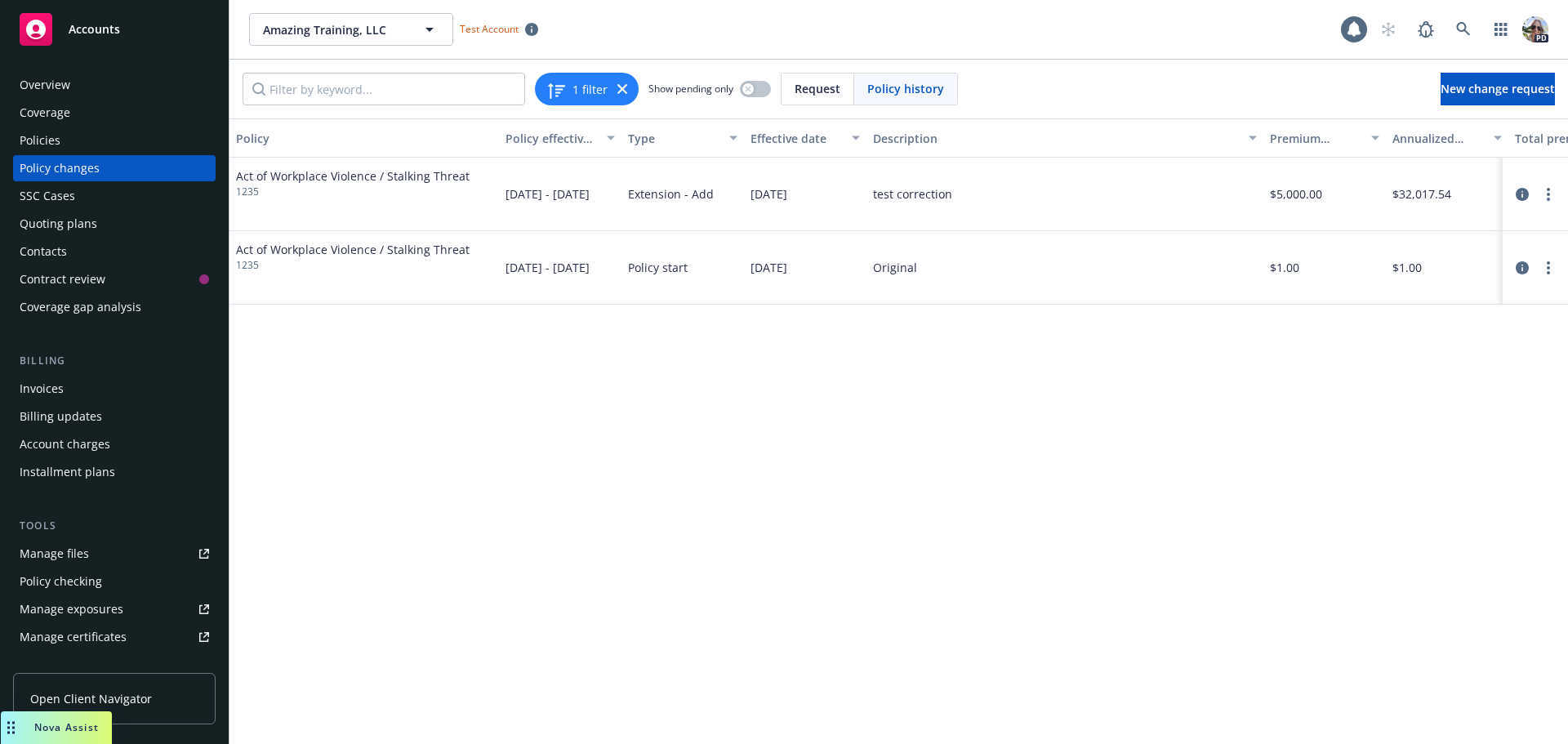
click at [419, 604] on div "Policy Policy effective dates Type Effective date Description Premium change An…" at bounding box center [899, 431] width 1338 height 625
click at [57, 144] on div "Policies" at bounding box center [40, 140] width 41 height 26
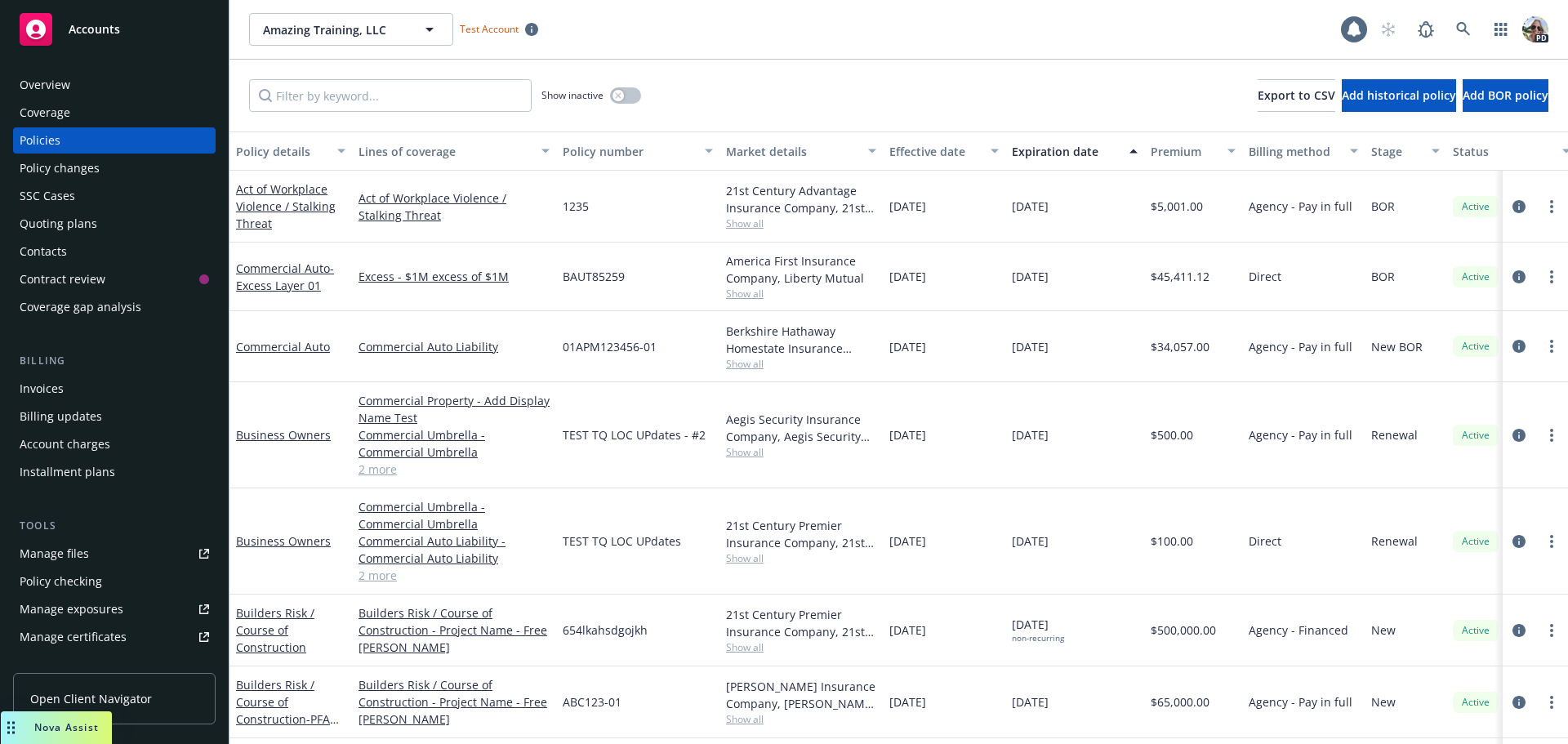
click at [96, 24] on span "Accounts" at bounding box center [95, 30] width 52 height 13
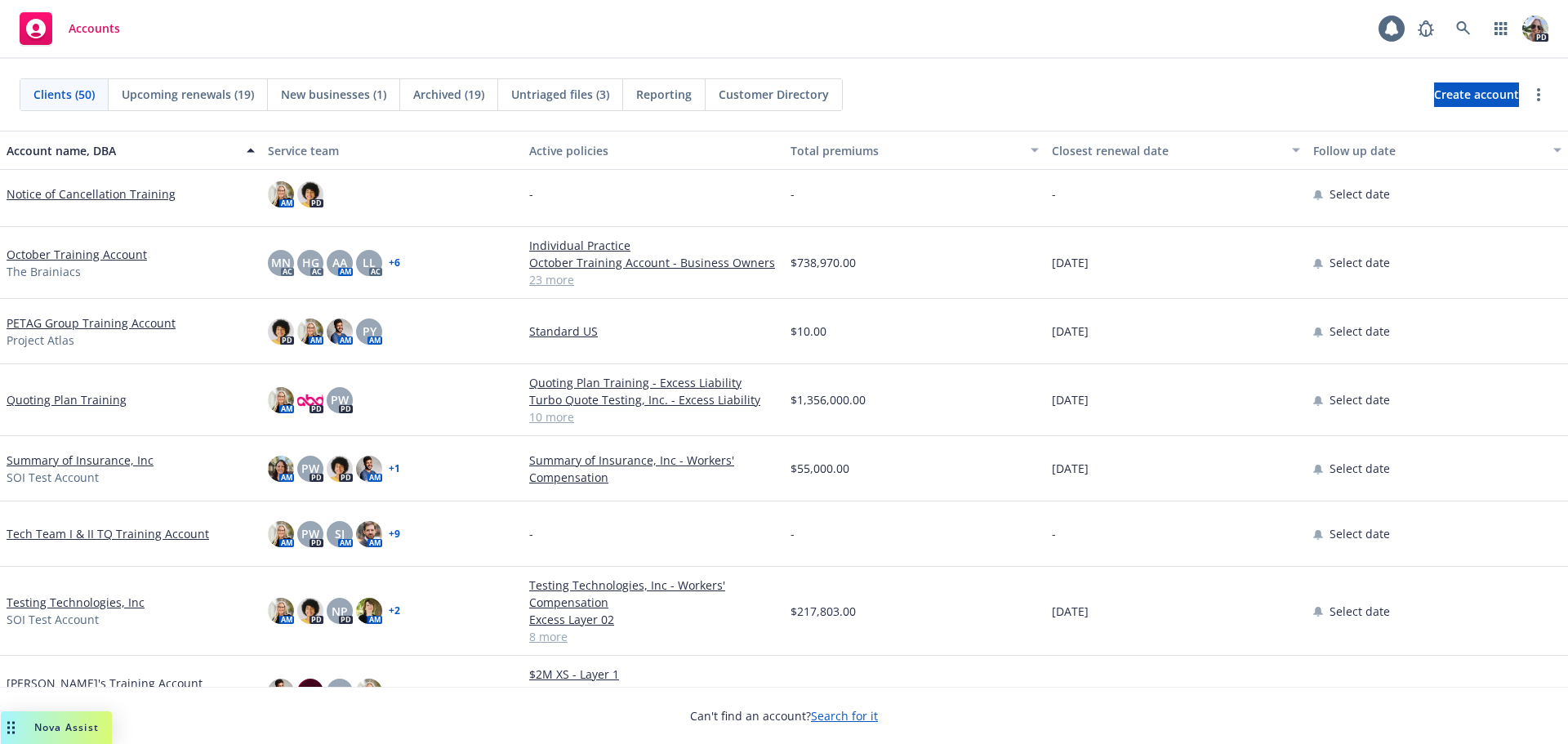
scroll to position [2793, 0]
click at [1463, 30] on icon at bounding box center [1462, 28] width 14 height 14
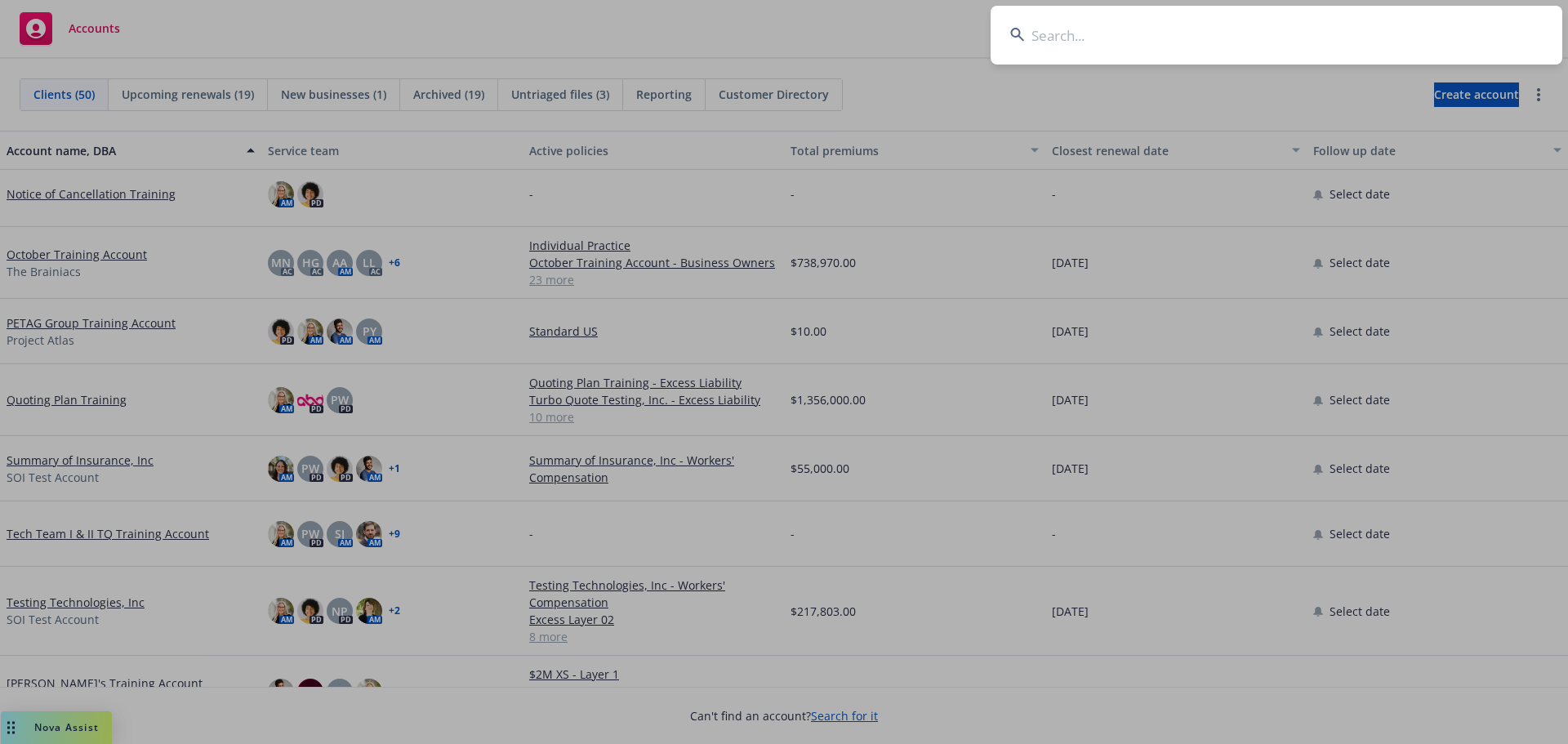
click at [1094, 38] on input at bounding box center [1276, 34] width 572 height 58
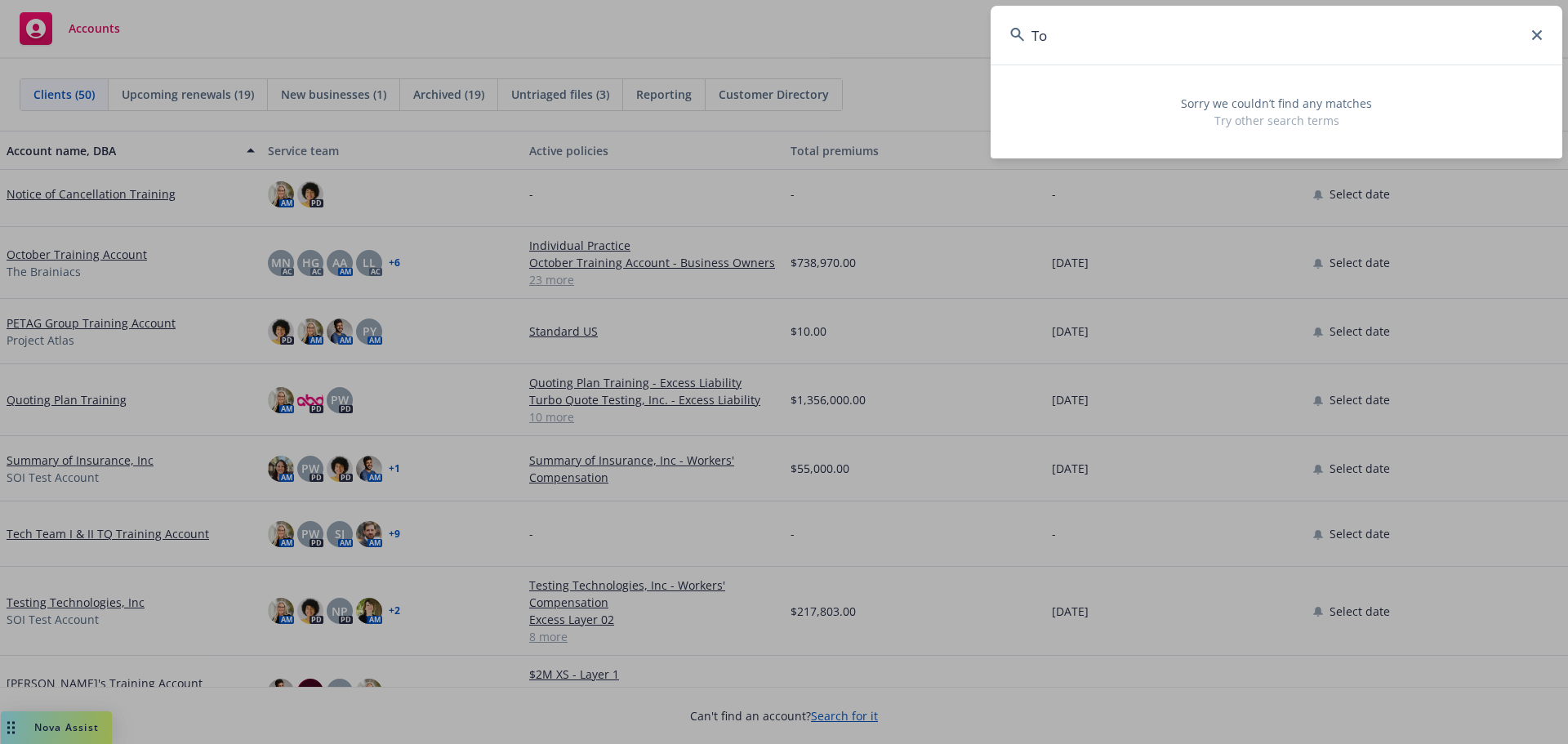
type input "T"
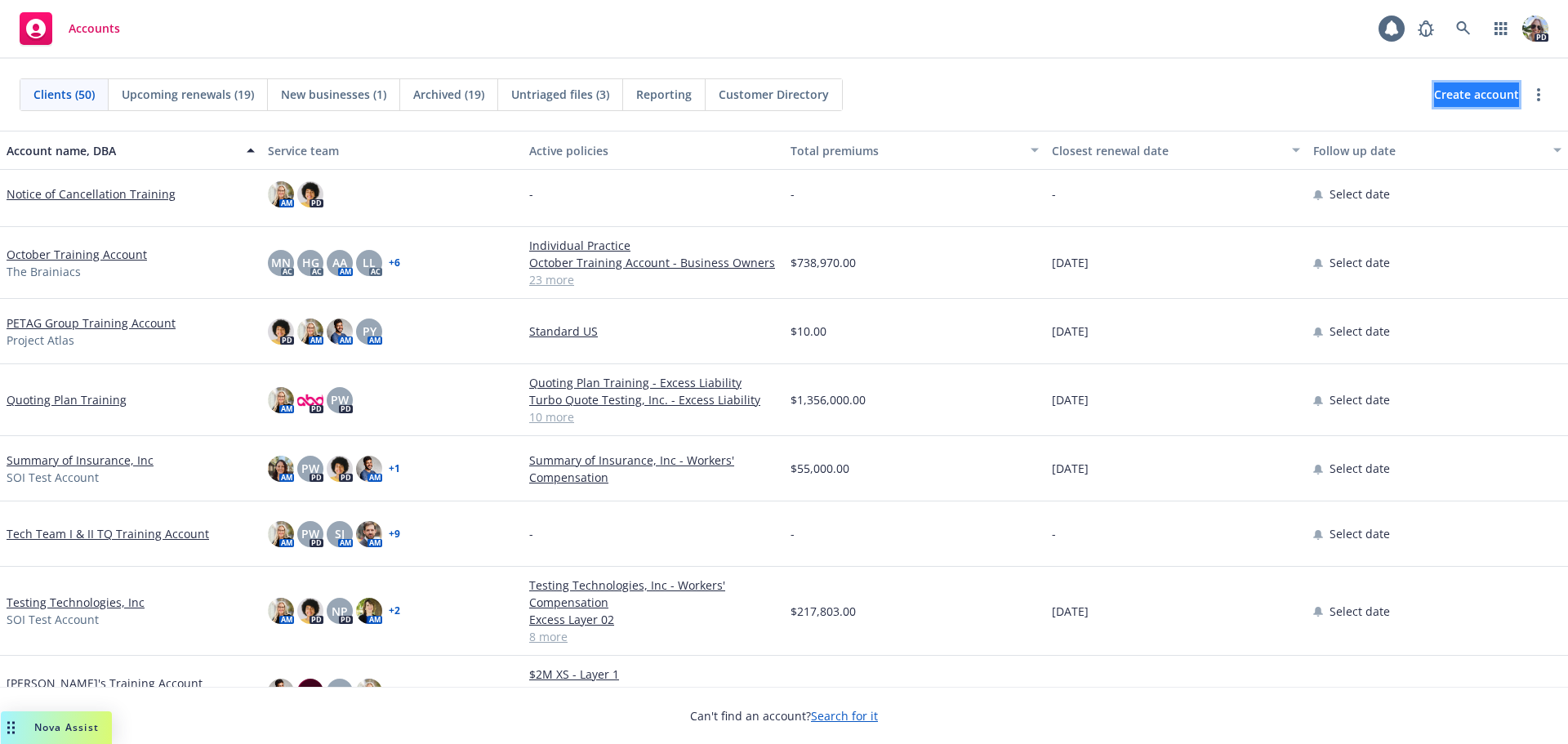
click at [1434, 96] on span "Create account" at bounding box center [1476, 94] width 85 height 31
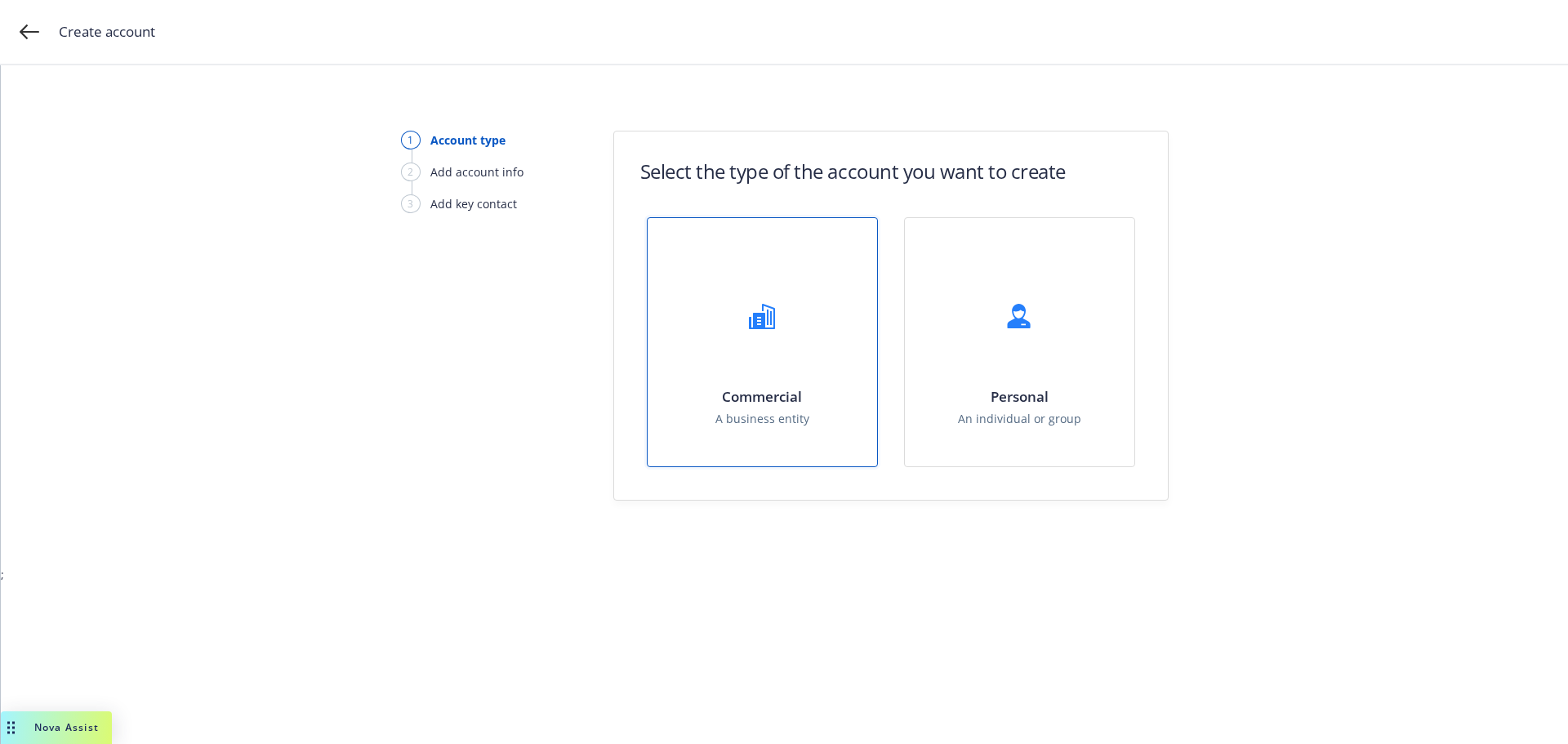
click at [817, 319] on div "Commercial A business entity" at bounding box center [763, 342] width 230 height 248
select select "US"
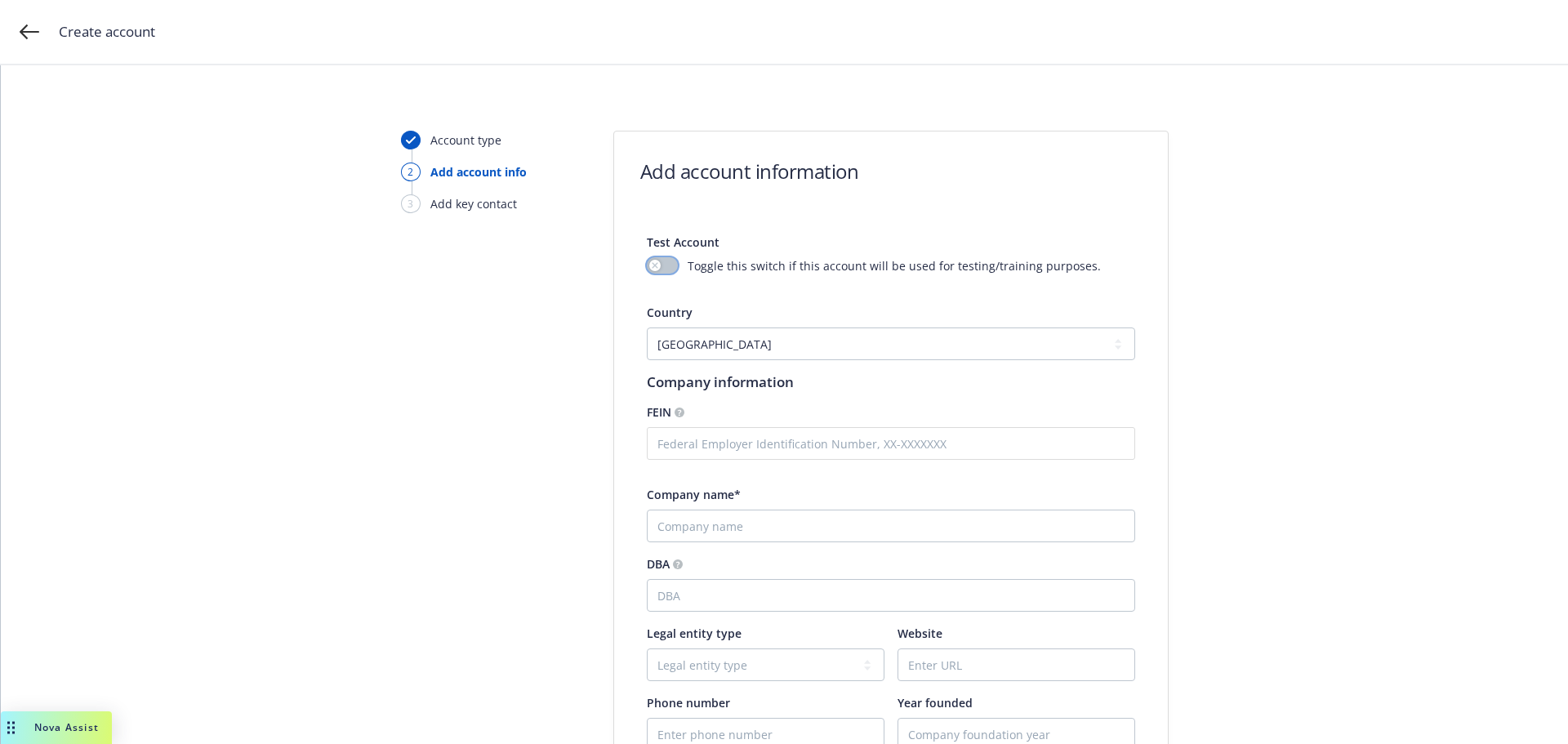
click at [651, 266] on icon "button" at bounding box center [654, 265] width 6 height 6
click at [700, 448] on input "text" at bounding box center [891, 443] width 488 height 32
click at [730, 525] on input "Company name*" at bounding box center [891, 525] width 488 height 32
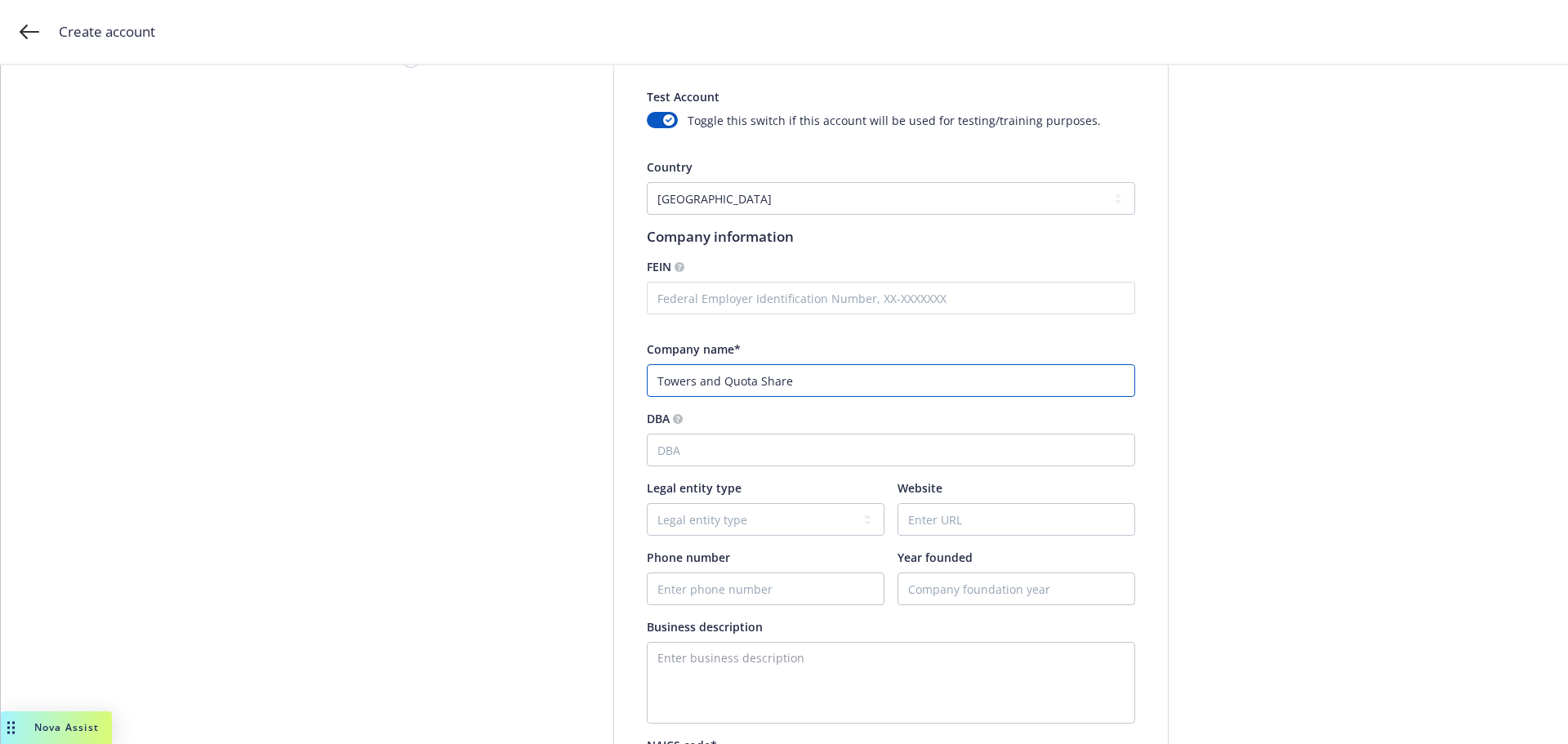
scroll to position [163, 0]
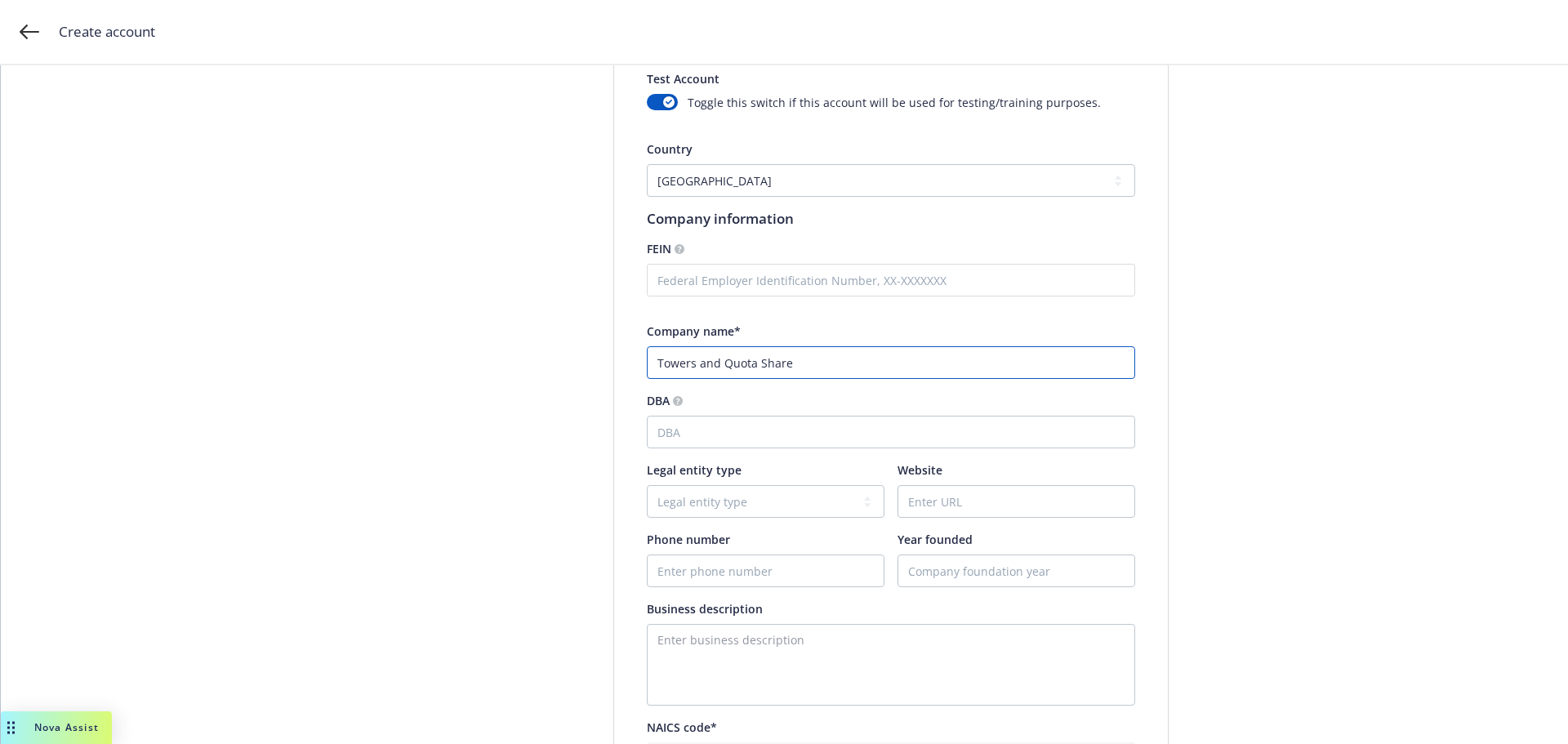
type input "Towers and Quota Share"
click at [656, 441] on input "DBA" at bounding box center [891, 432] width 488 height 32
type input "Policy Structure Training Program"
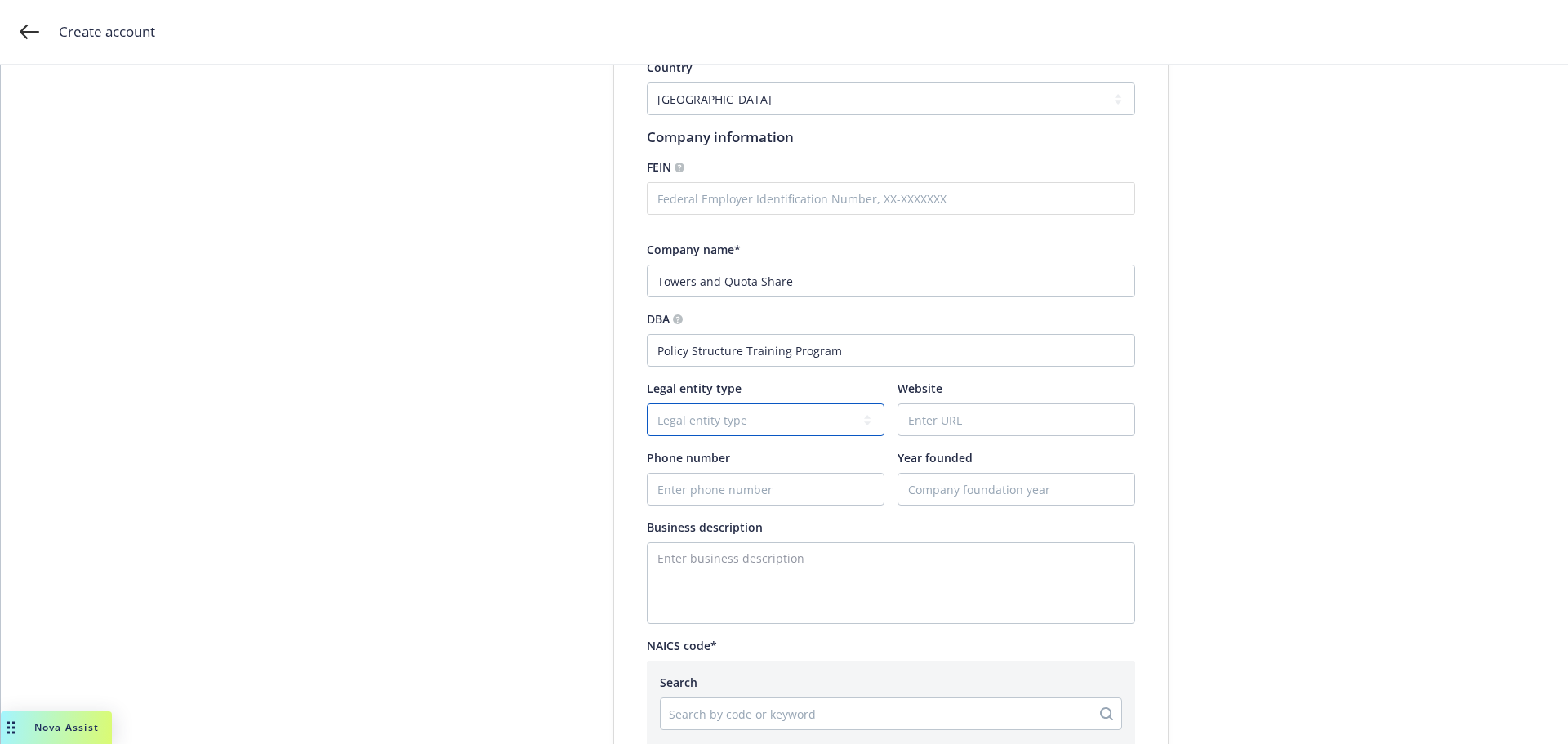
click at [653, 422] on select "Legal entity type C-corporation Government entity Independent contractor Joint …" at bounding box center [765, 419] width 237 height 32
click at [647, 403] on select "Legal entity type C-corporation Government entity Independent contractor Joint …" at bounding box center [765, 419] width 237 height 32
click at [668, 420] on select "Legal entity type C-corporation Government entity Independent contractor Joint …" at bounding box center [765, 419] width 237 height 32
select select "Partnership"
click at [647, 403] on select "Legal entity type C-corporation Government entity Independent contractor Joint …" at bounding box center [765, 419] width 237 height 32
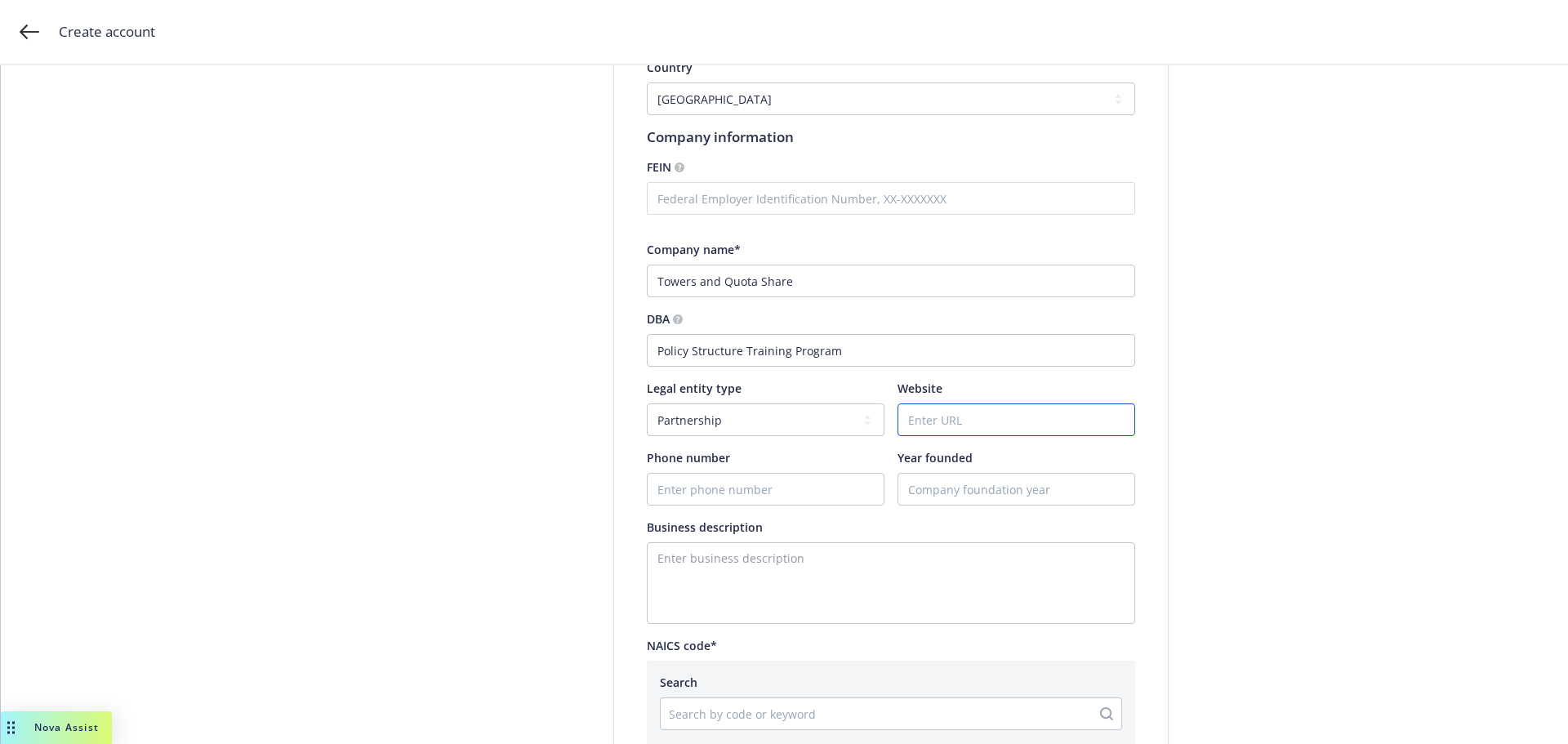
click at [943, 425] on input "Website" at bounding box center [1016, 419] width 236 height 31
type input "[DOMAIN_NAME]"
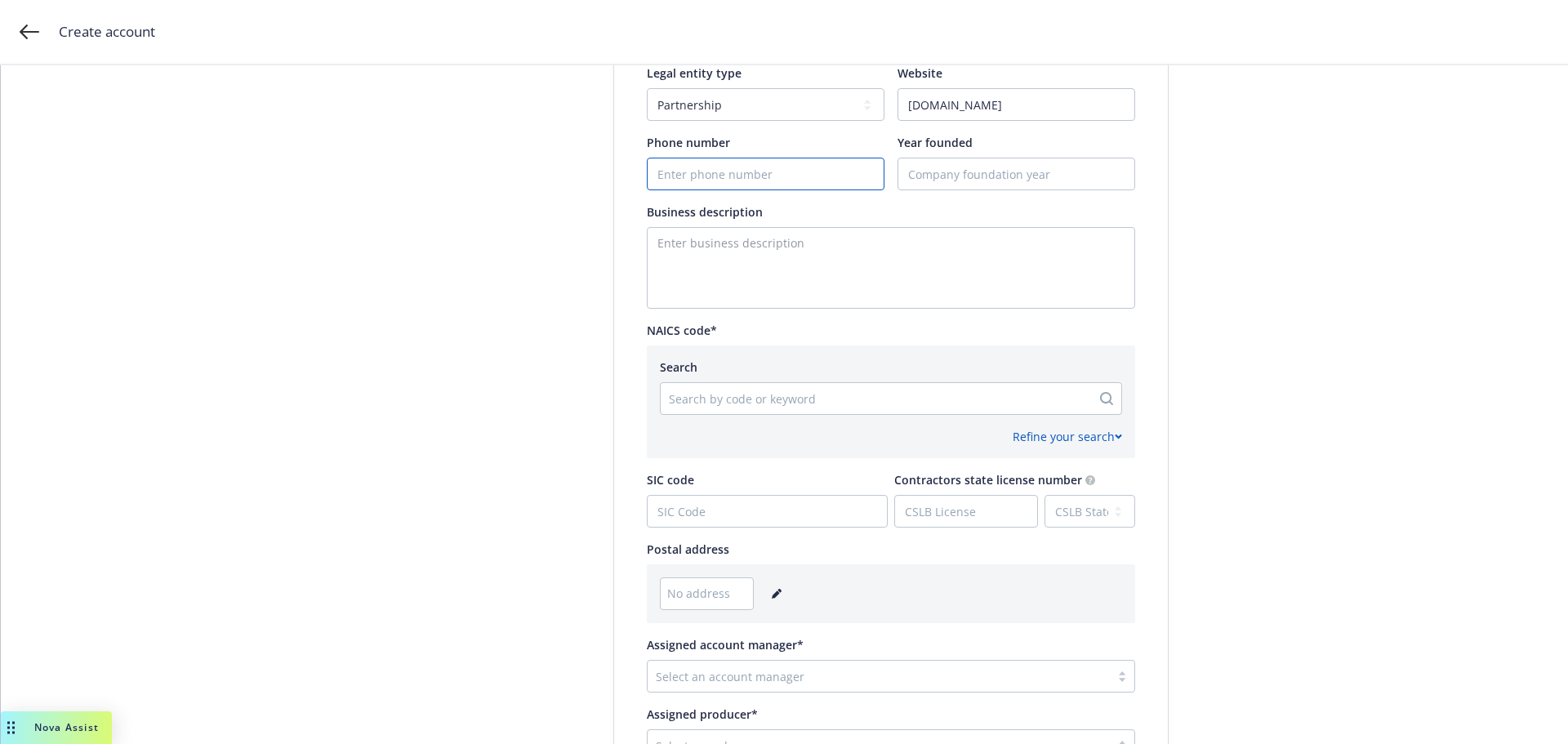
scroll to position [572, 0]
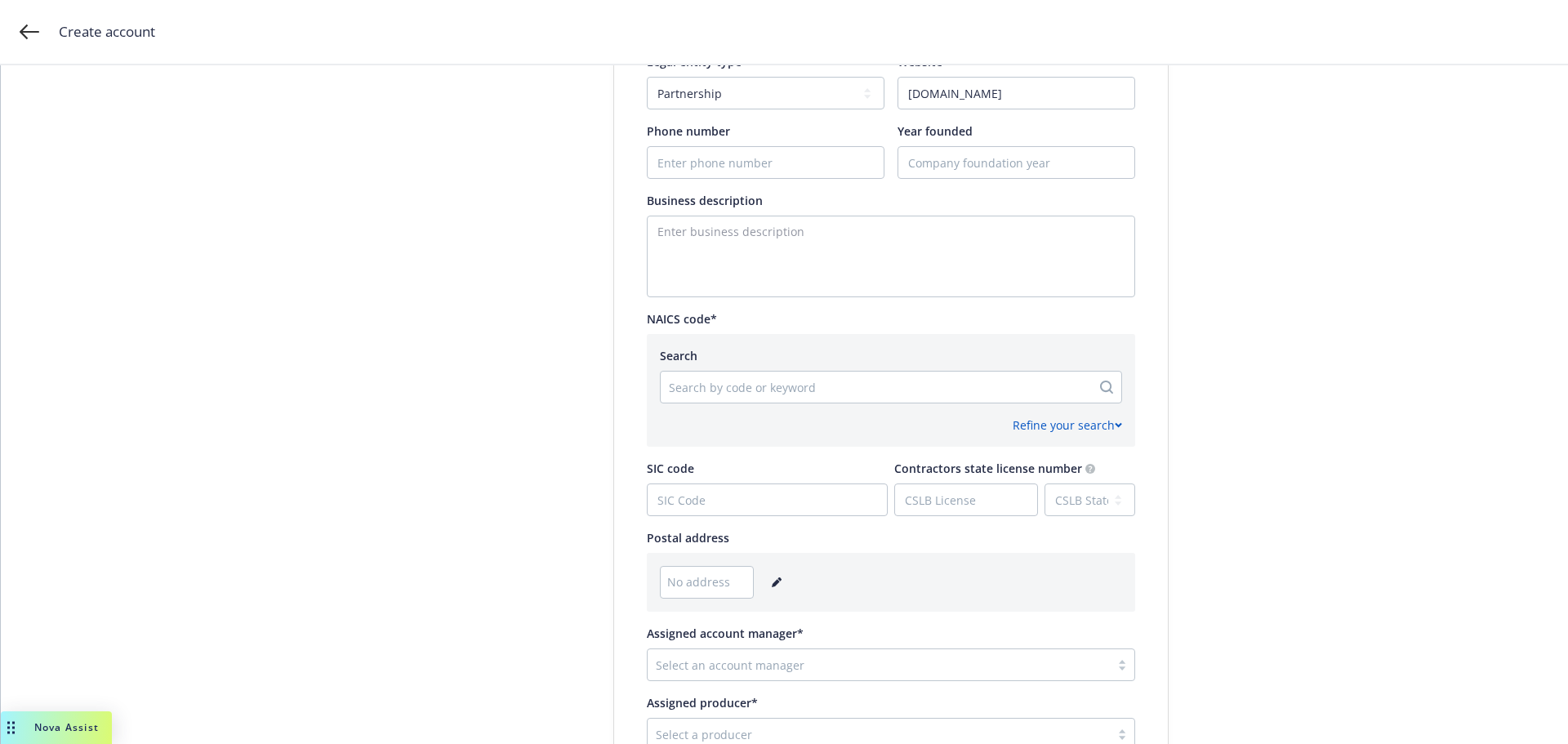
click at [708, 387] on div at bounding box center [876, 386] width 414 height 19
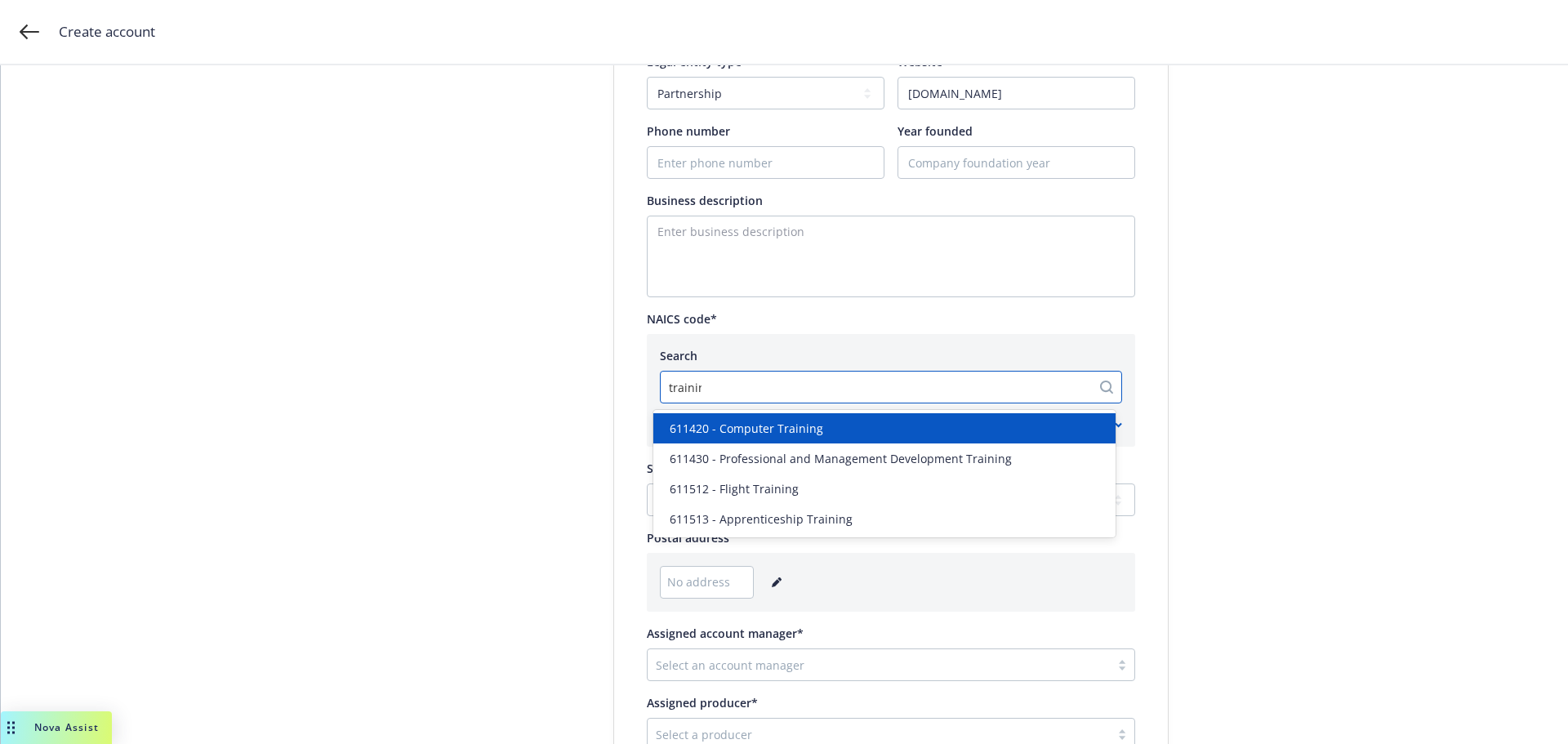
type input "training"
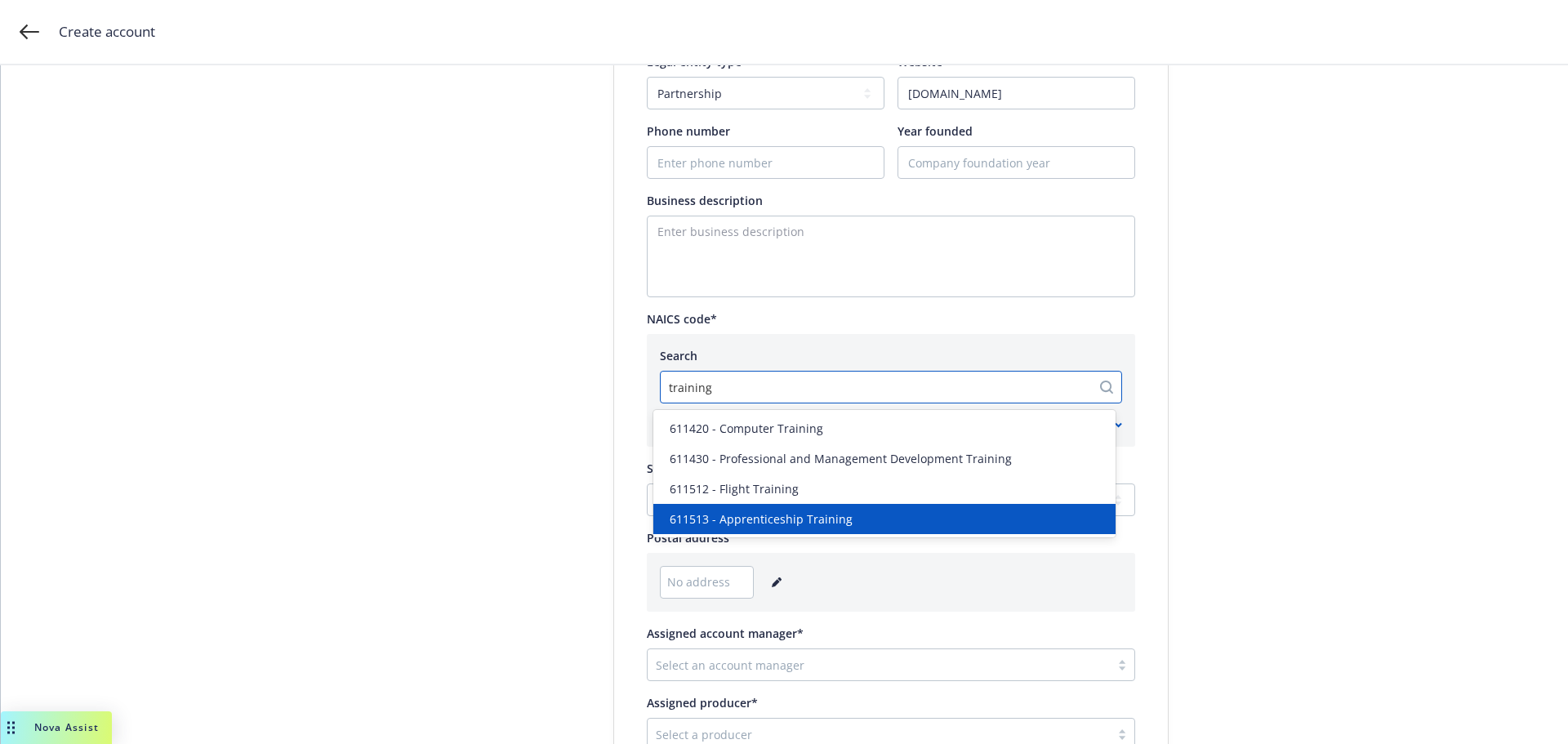
click at [718, 514] on span "611513 - Apprenticeship Training" at bounding box center [761, 519] width 183 height 18
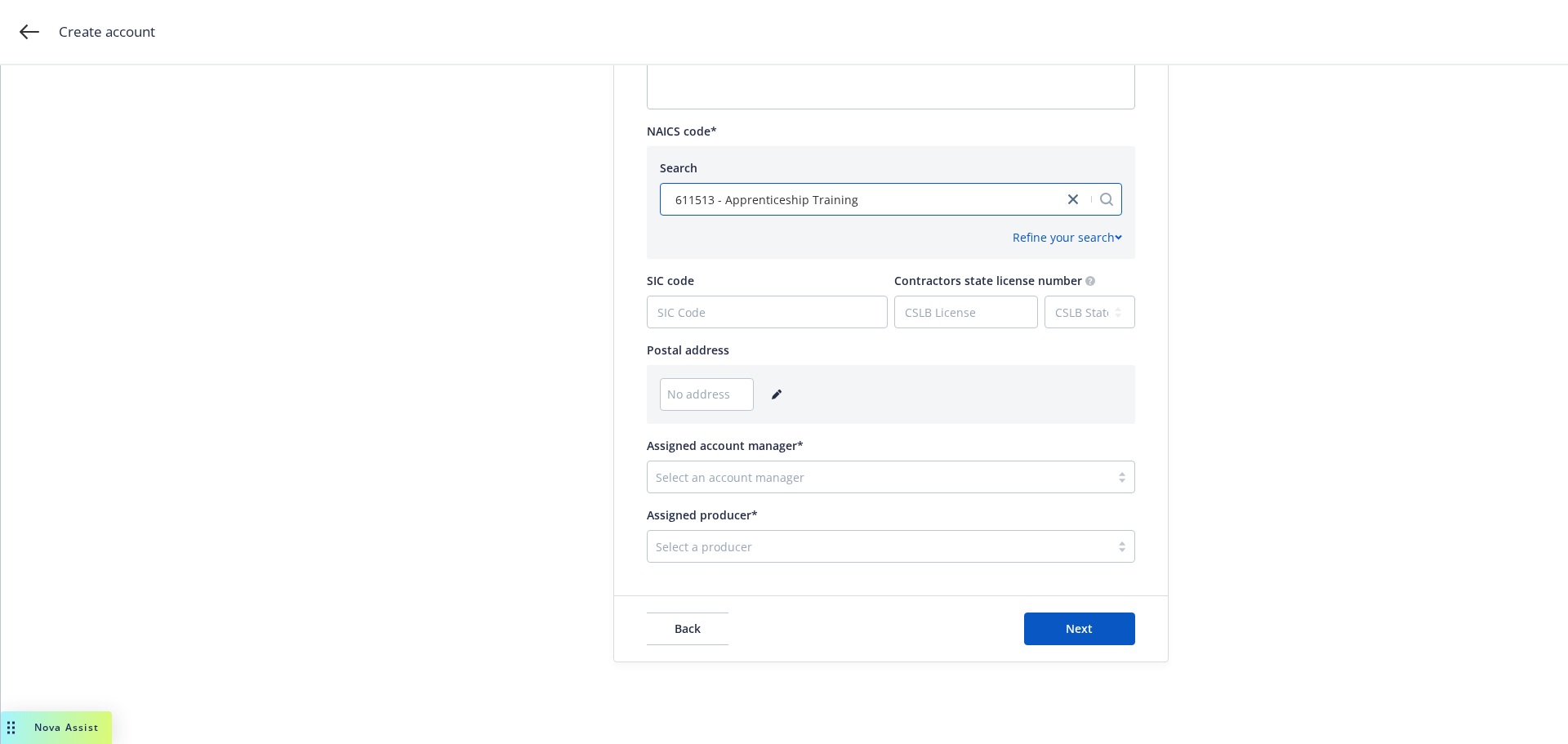
scroll to position [760, 0]
click at [689, 395] on span "No address" at bounding box center [699, 393] width 63 height 18
click at [772, 392] on icon "editPencil" at bounding box center [776, 394] width 8 height 8
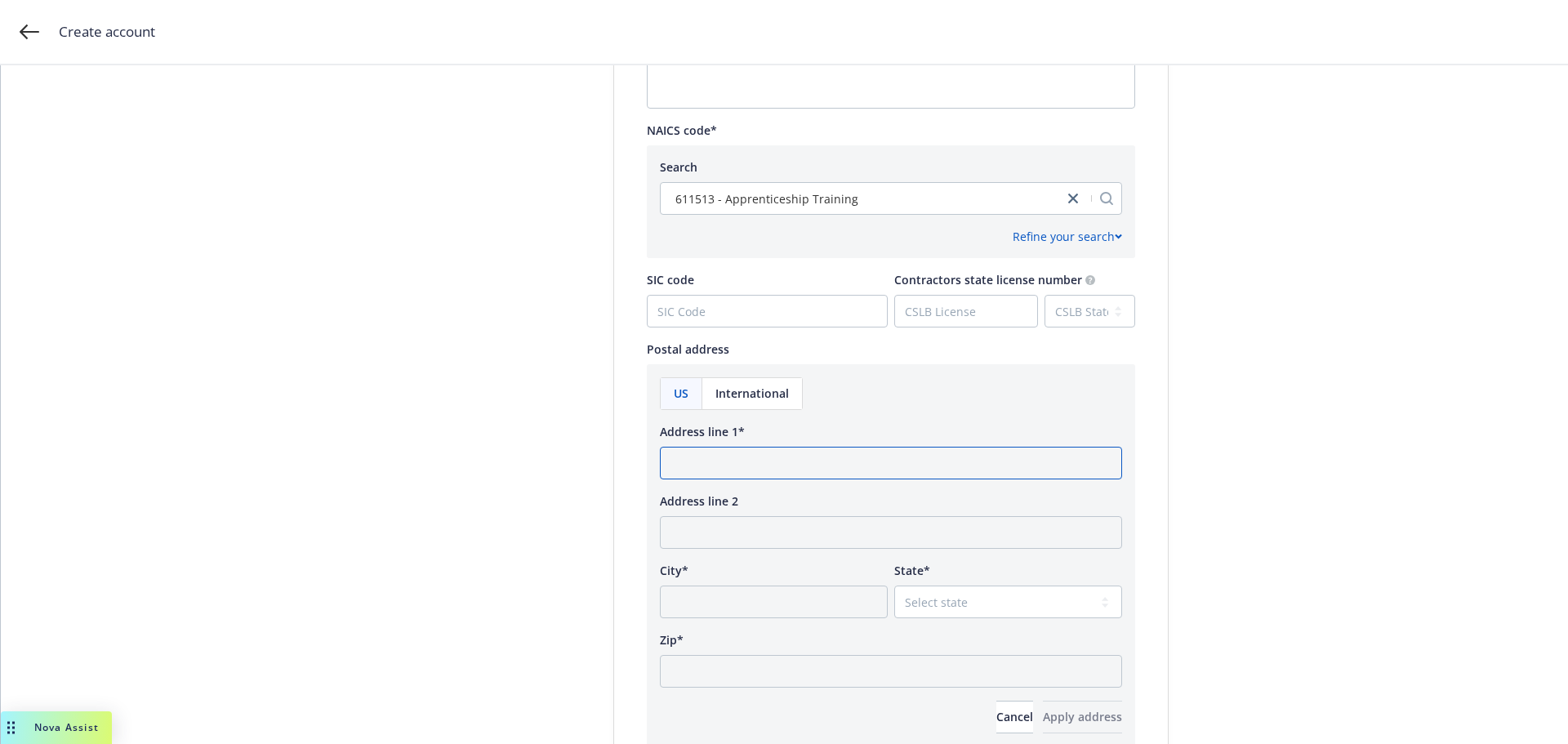
click at [718, 470] on input "Address line 1*" at bounding box center [891, 462] width 462 height 32
type input "[STREET_ADDRESS]"
type input "[GEOGRAPHIC_DATA]"
select select "CA"
type input "94404"
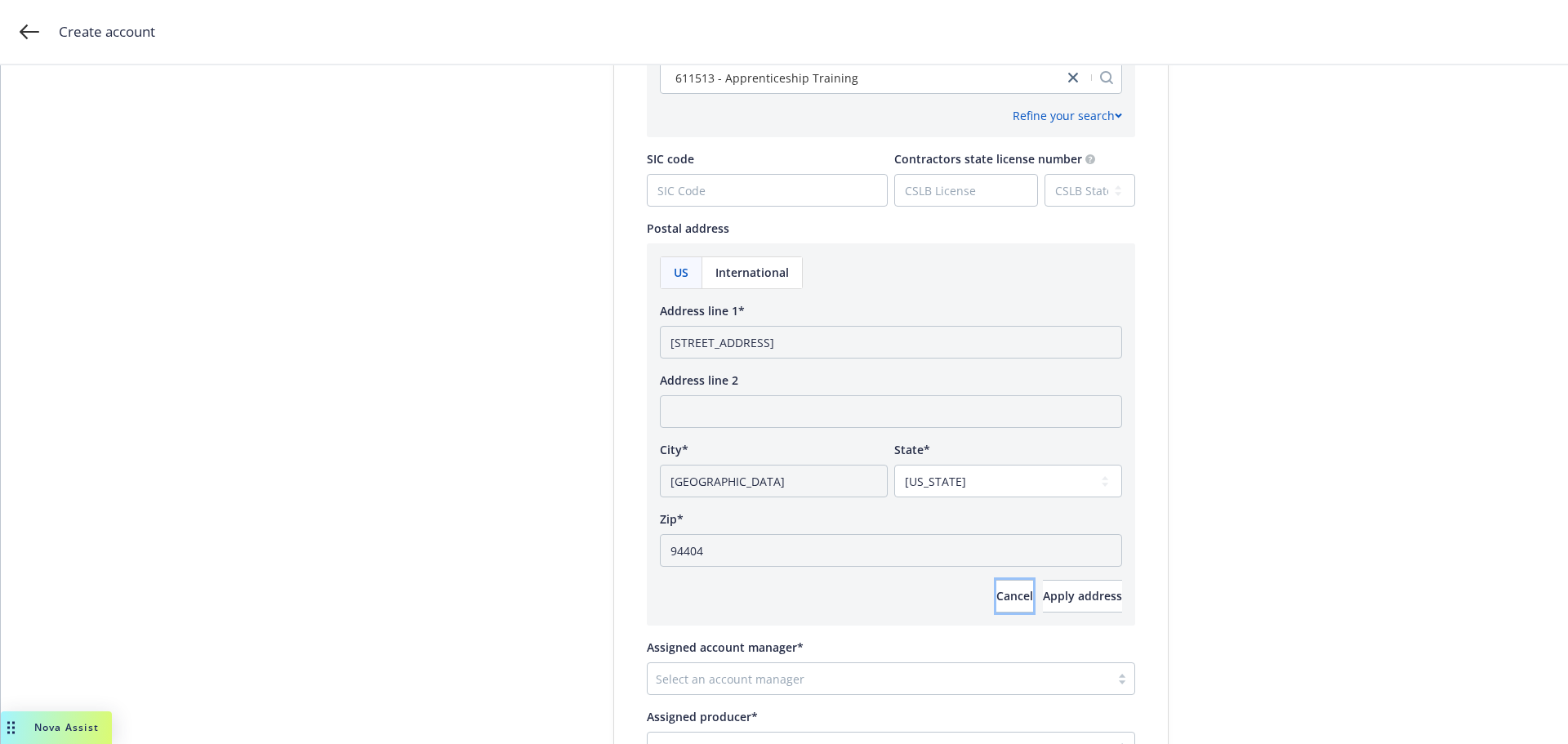
scroll to position [1083, 0]
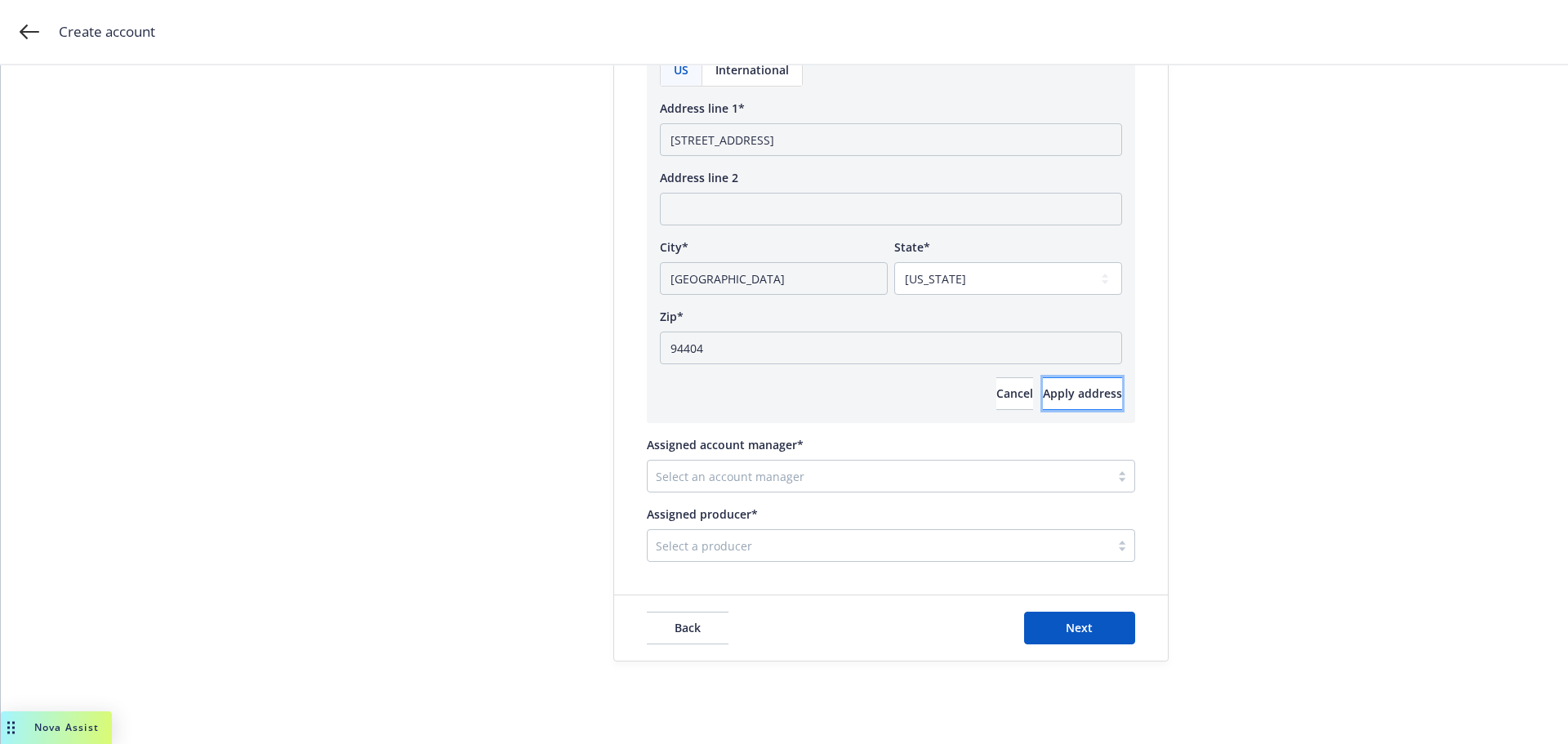
click at [1043, 394] on span "Apply address" at bounding box center [1081, 393] width 79 height 16
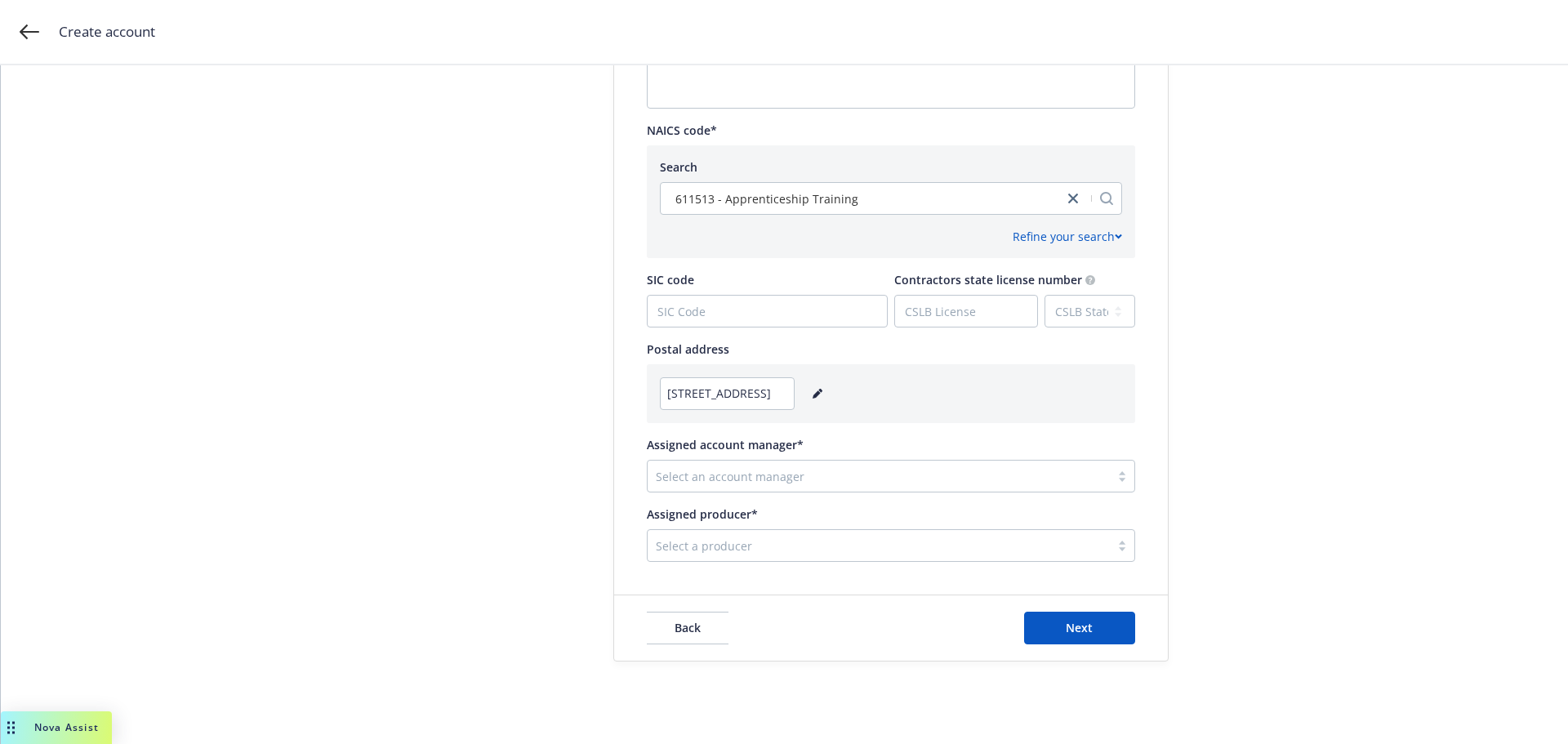
scroll to position [760, 0]
click at [727, 473] on div at bounding box center [879, 475] width 446 height 19
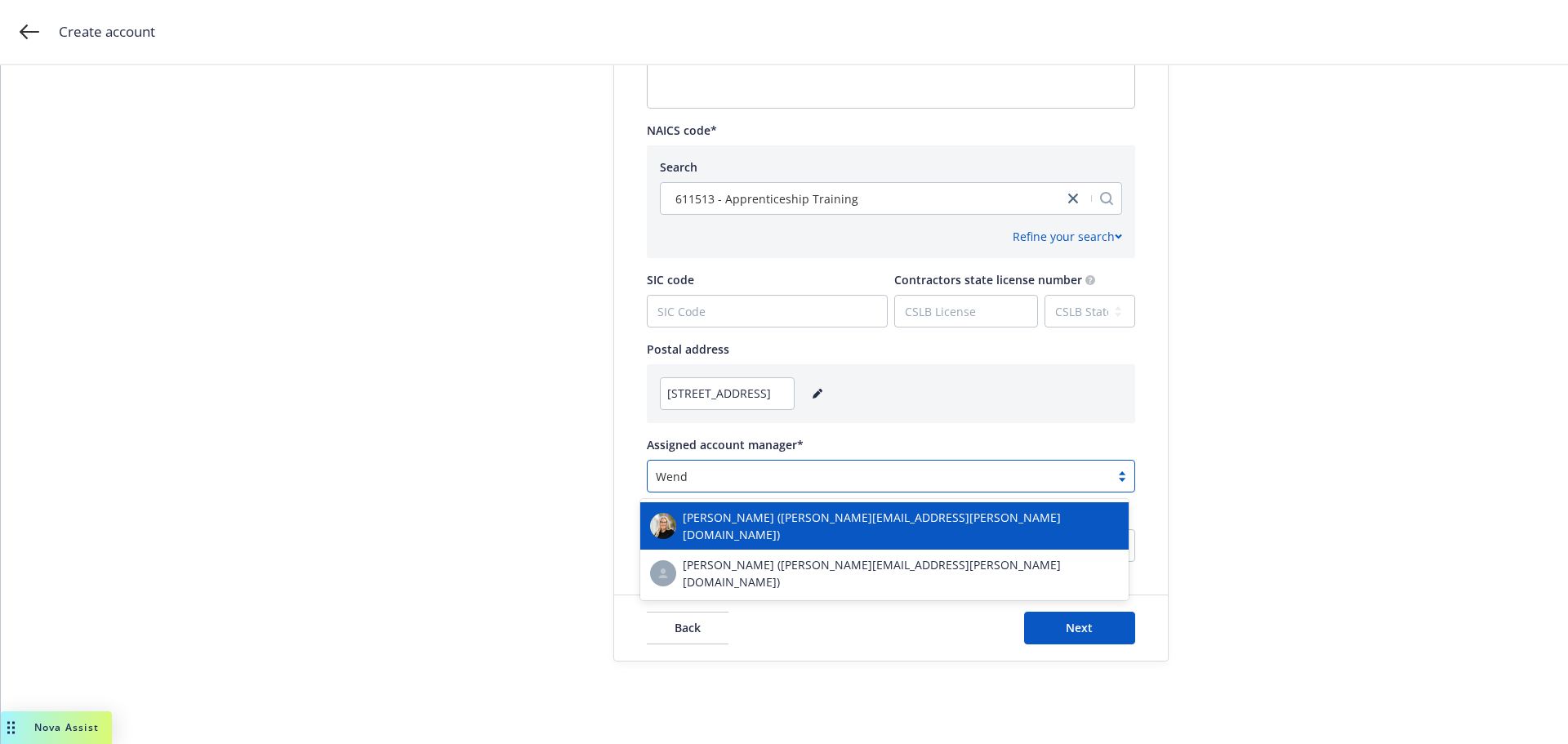
type input "[PERSON_NAME]"
click at [928, 523] on span "[PERSON_NAME] ([PERSON_NAME][EMAIL_ADDRESS][PERSON_NAME][DOMAIN_NAME])" at bounding box center [901, 525] width 436 height 34
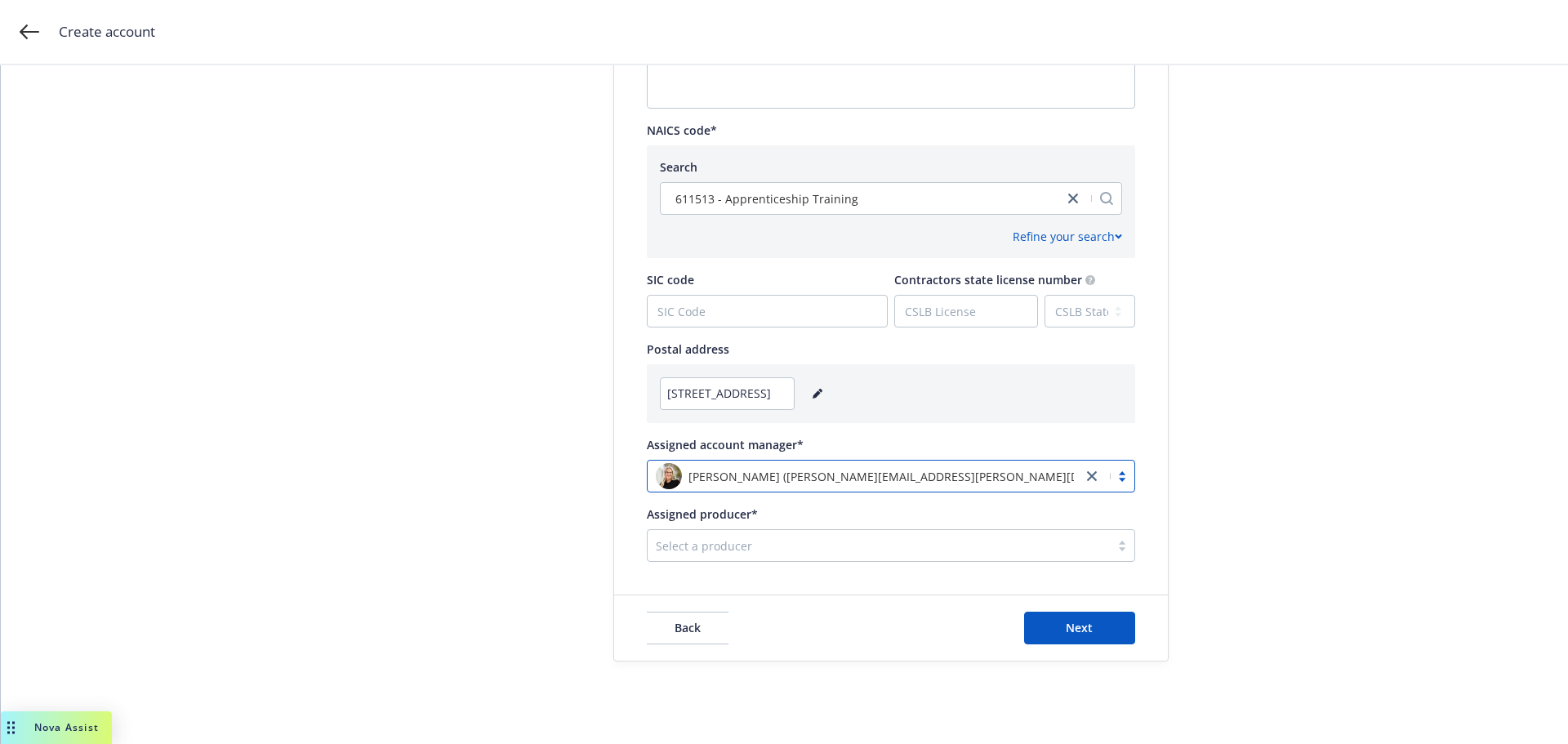
click at [875, 546] on div at bounding box center [879, 545] width 446 height 19
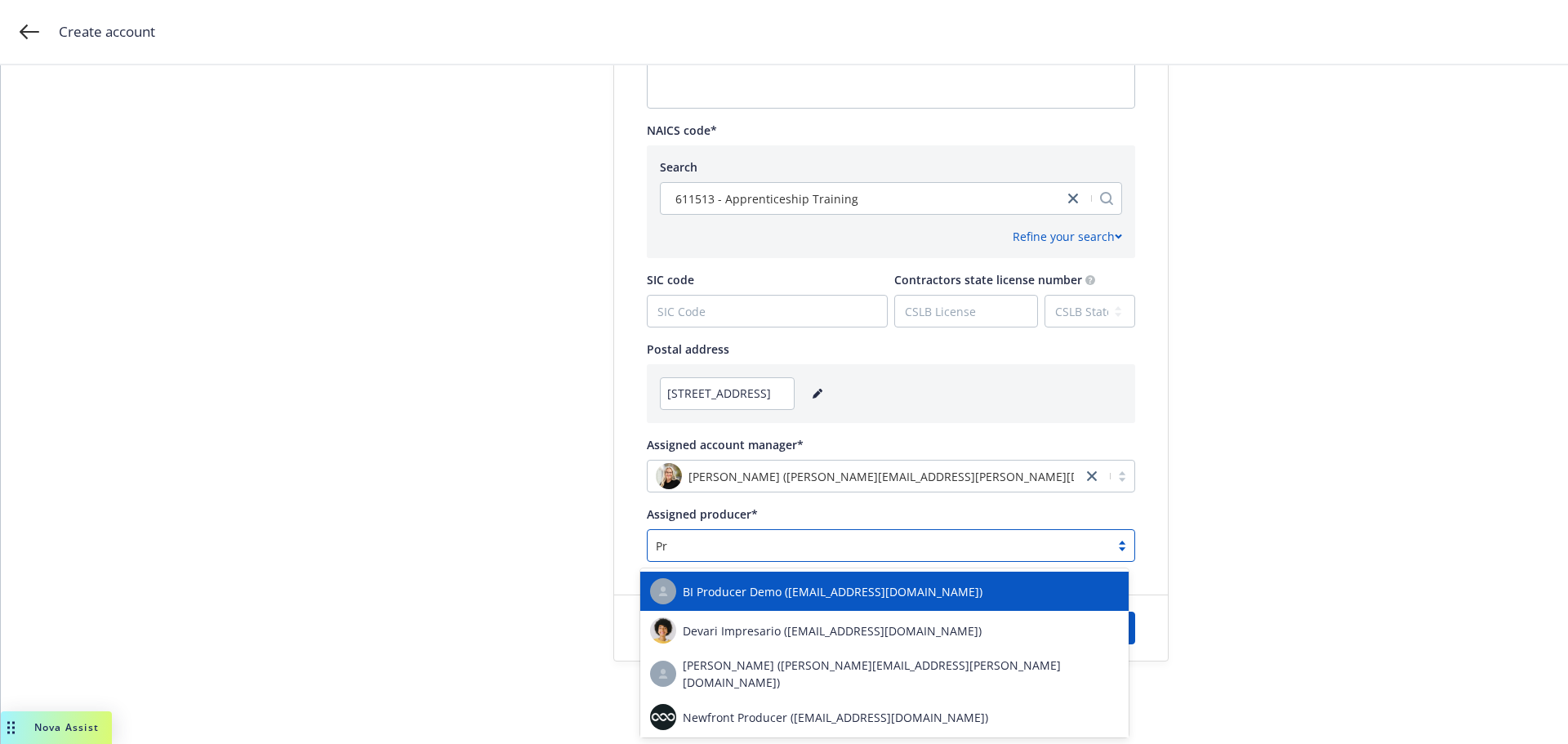
type input "P"
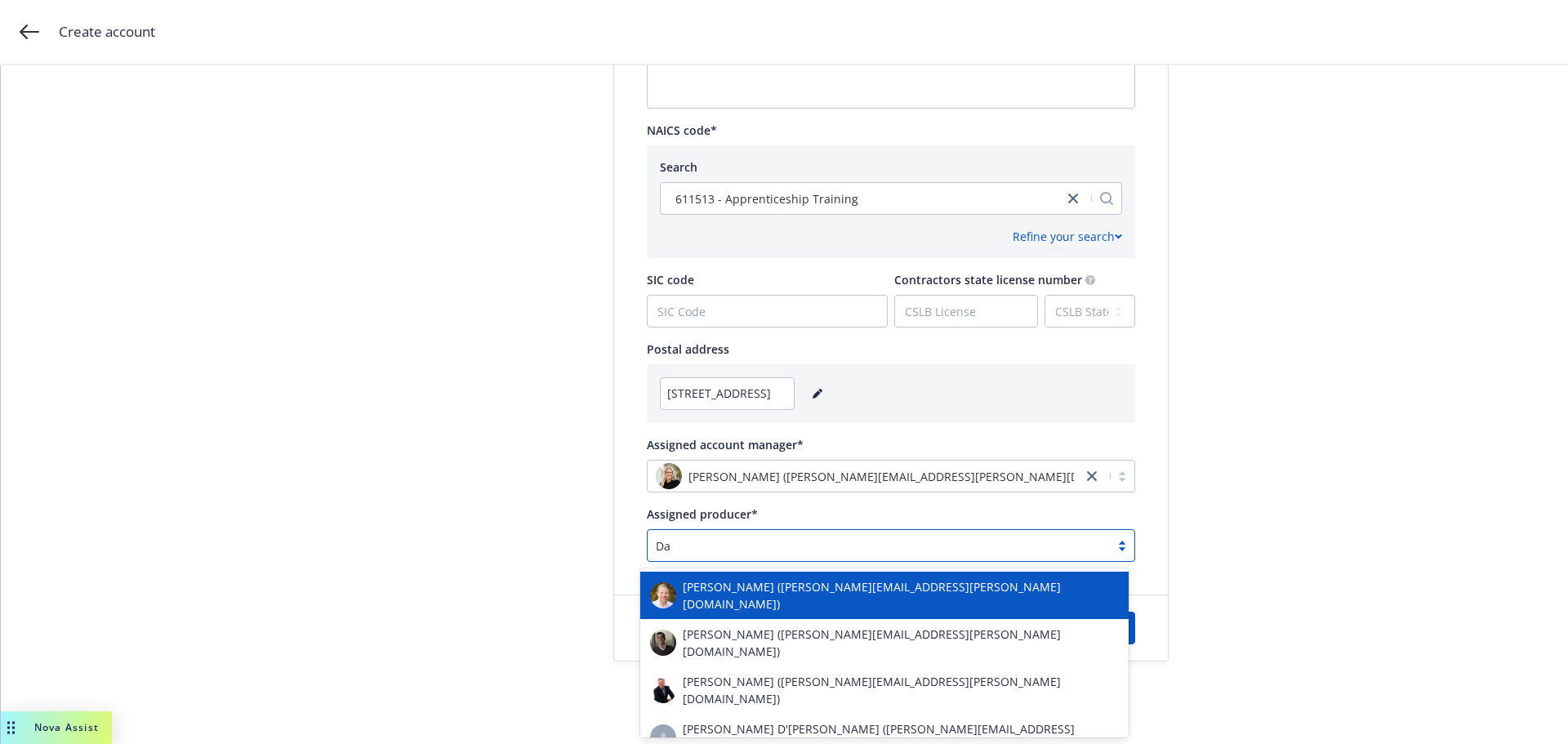
type input "D"
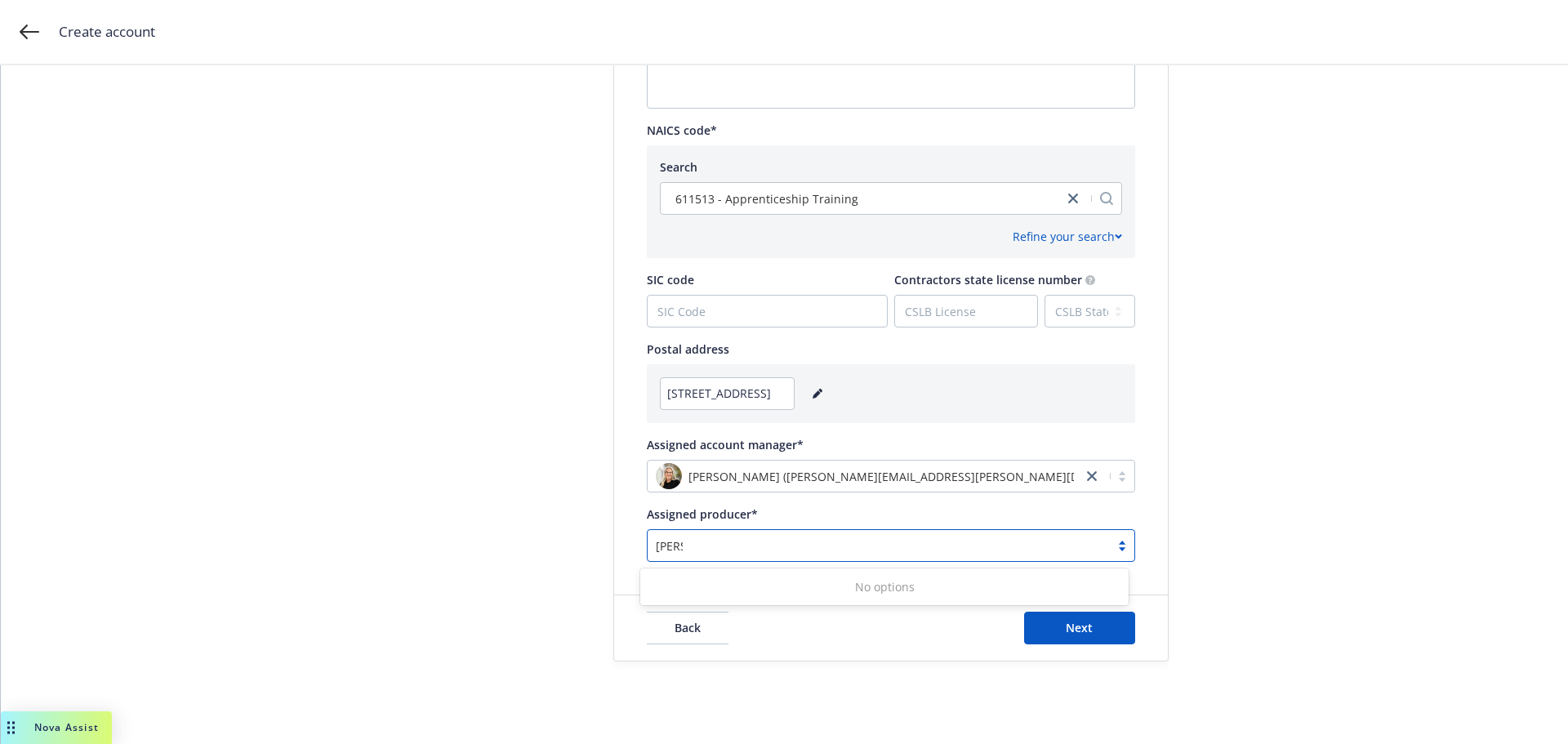
type input "J"
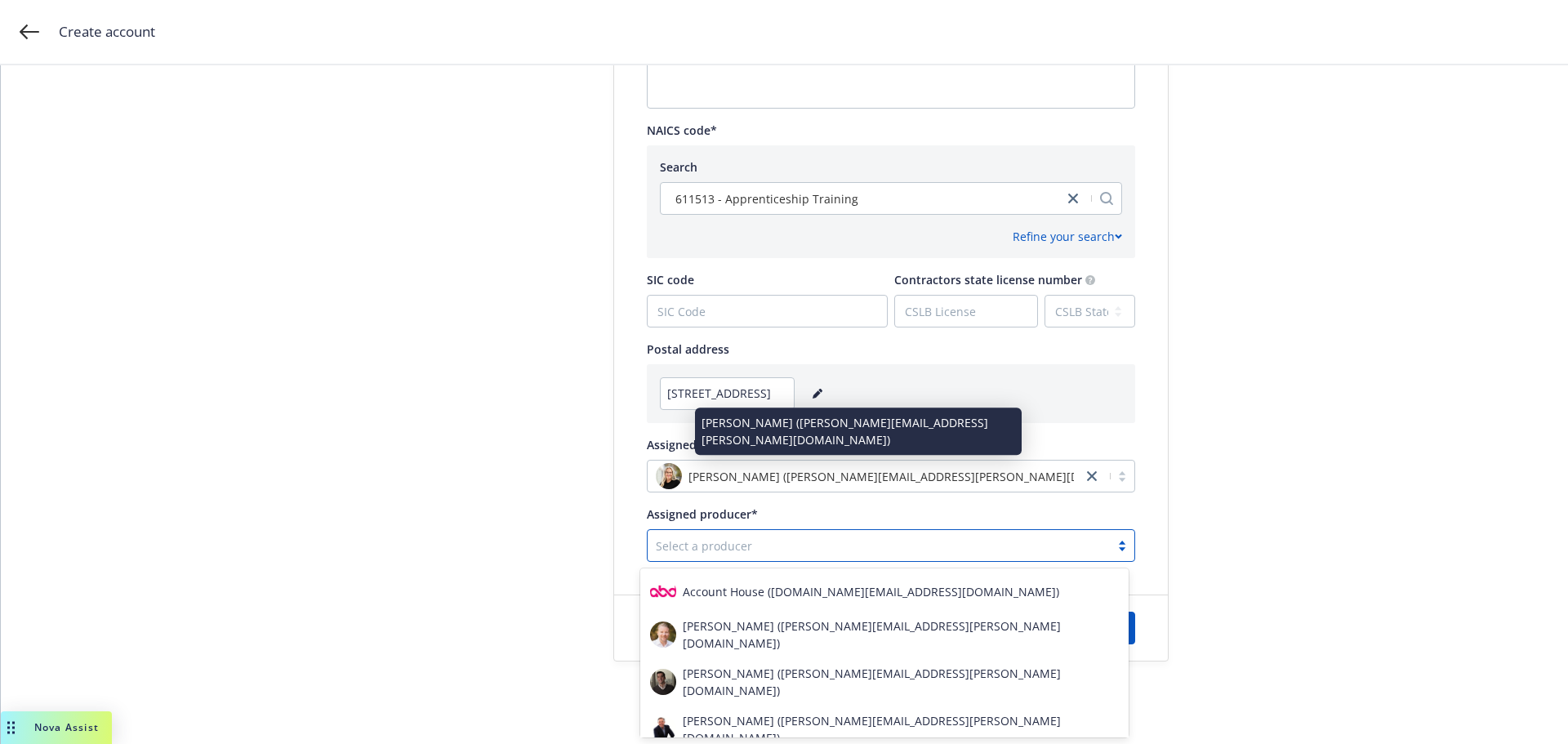
click at [967, 477] on div "[PERSON_NAME] ([PERSON_NAME][EMAIL_ADDRESS][PERSON_NAME][DOMAIN_NAME])" at bounding box center [865, 476] width 418 height 26
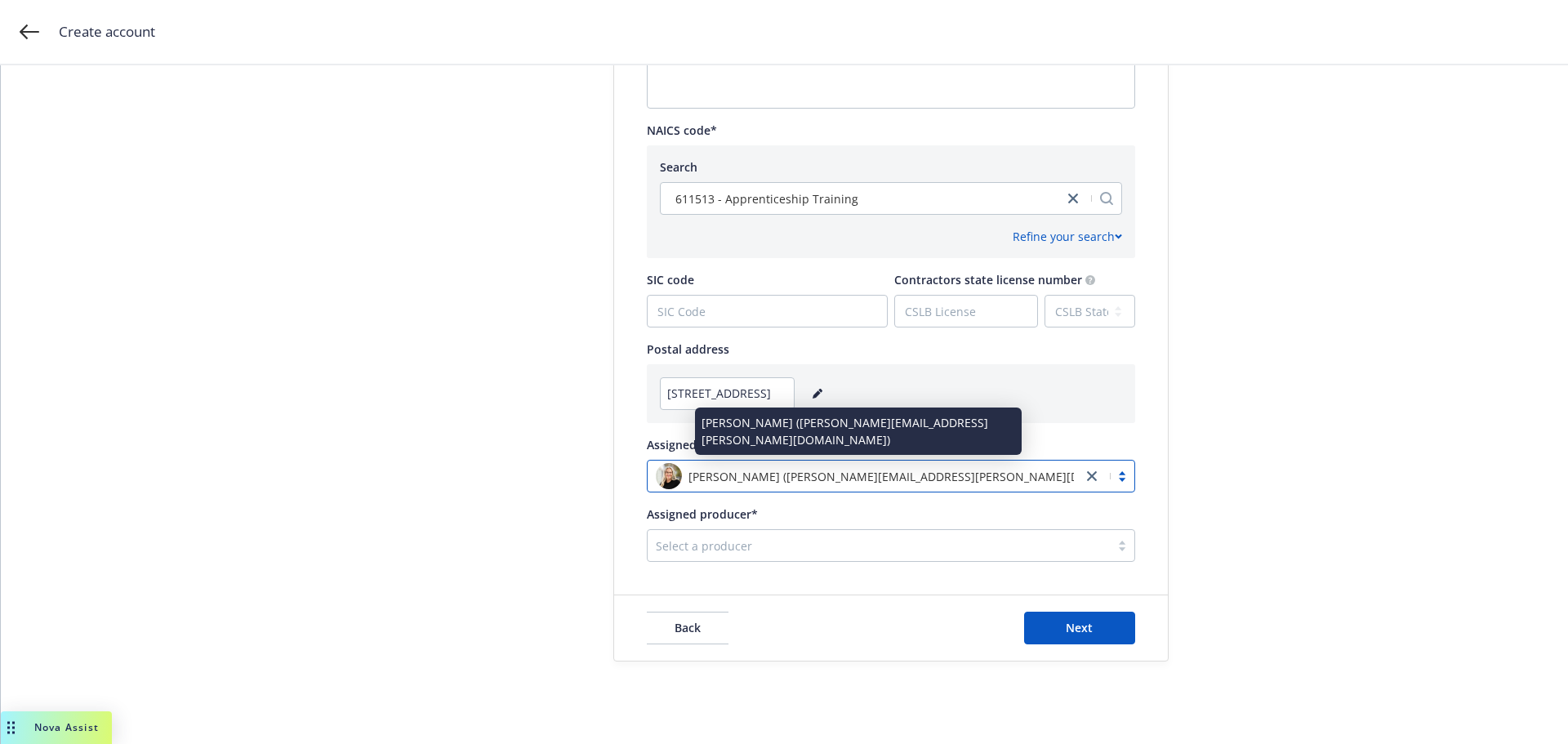
drag, startPoint x: 965, startPoint y: 477, endPoint x: 882, endPoint y: 484, distance: 83.3
click at [882, 484] on div "[PERSON_NAME] ([PERSON_NAME][EMAIL_ADDRESS][PERSON_NAME][DOMAIN_NAME])" at bounding box center [865, 476] width 418 height 26
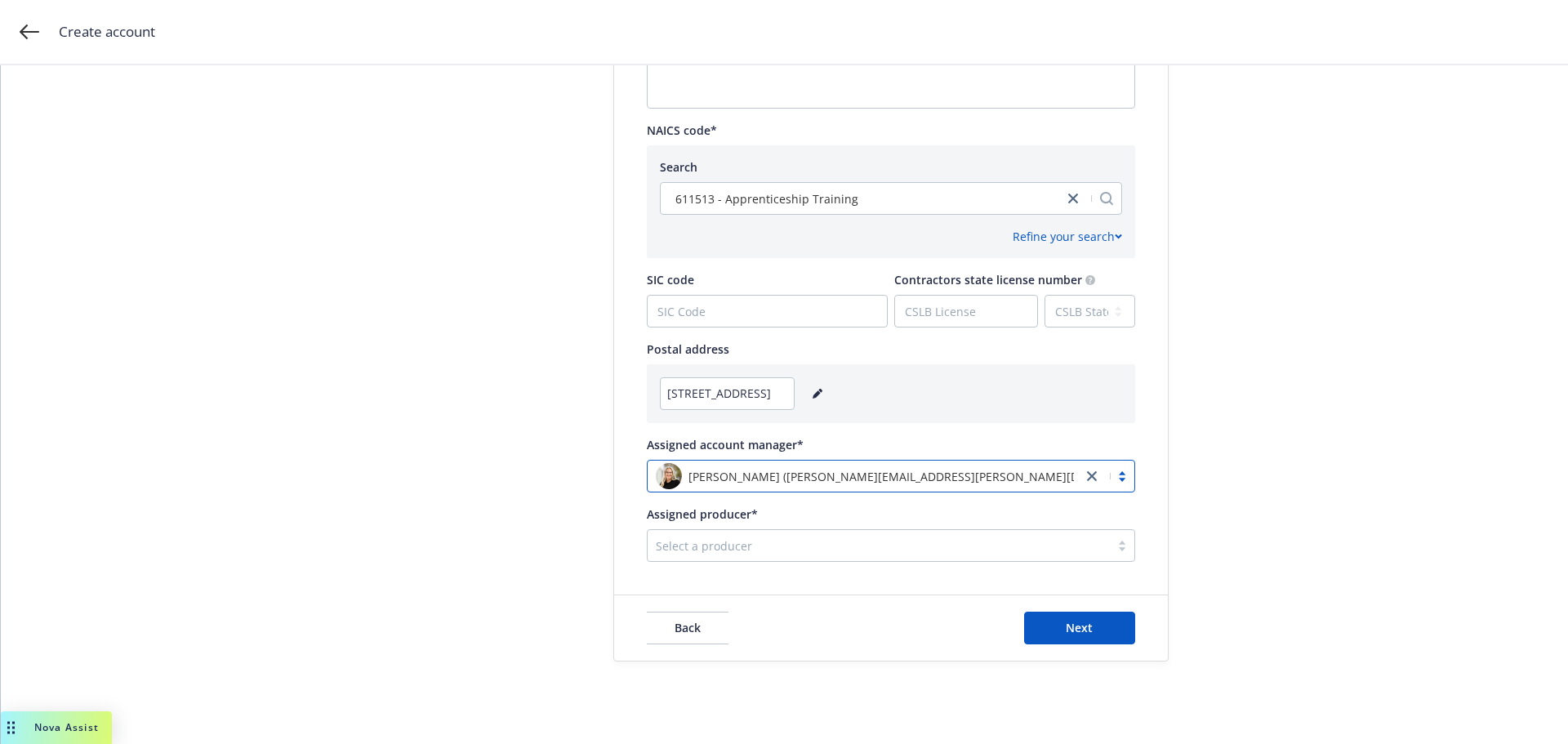
click at [1087, 477] on icon "close" at bounding box center [1092, 475] width 10 height 10
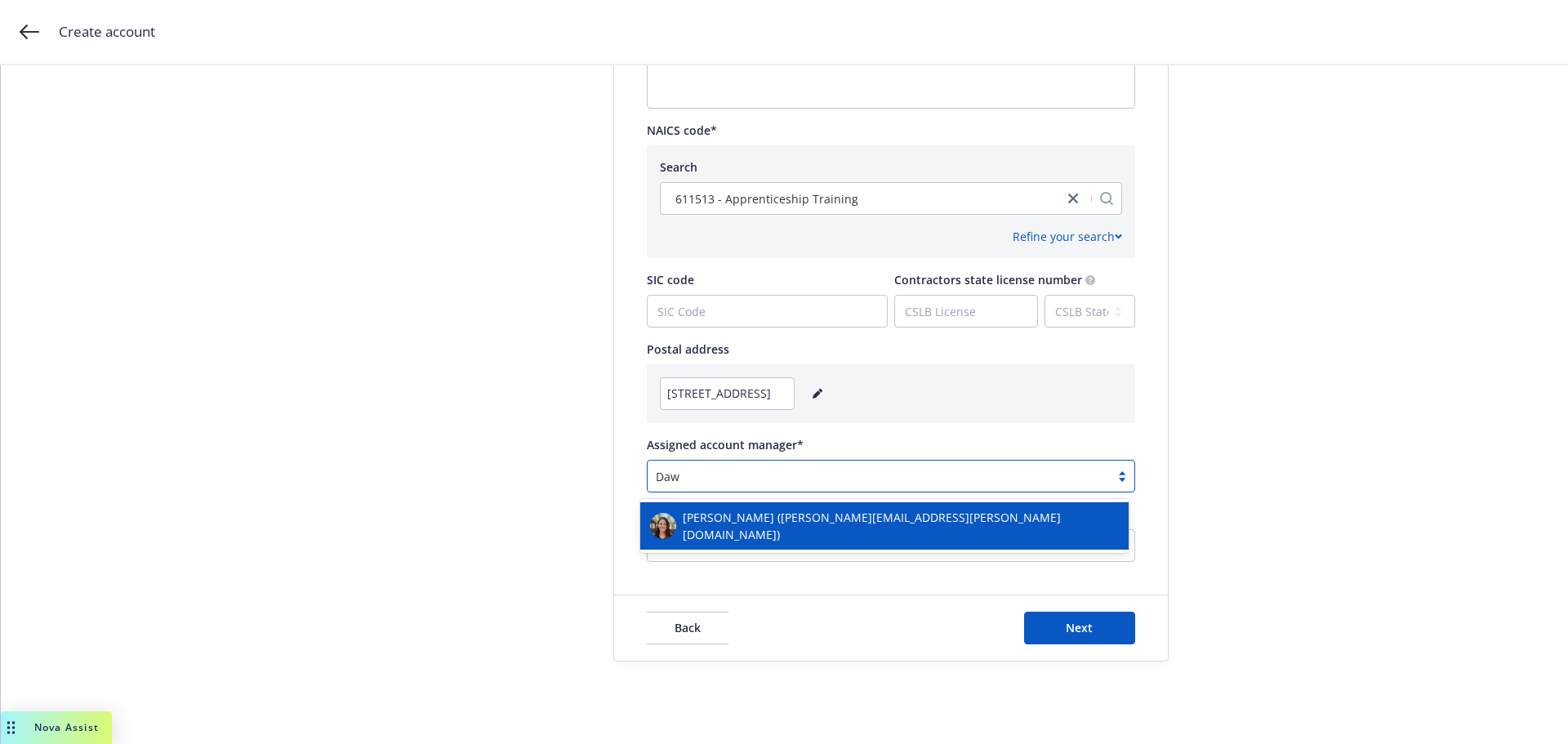
type input "[PERSON_NAME]"
click at [819, 518] on span "[PERSON_NAME] ([PERSON_NAME][EMAIL_ADDRESS][PERSON_NAME][DOMAIN_NAME])" at bounding box center [901, 525] width 436 height 34
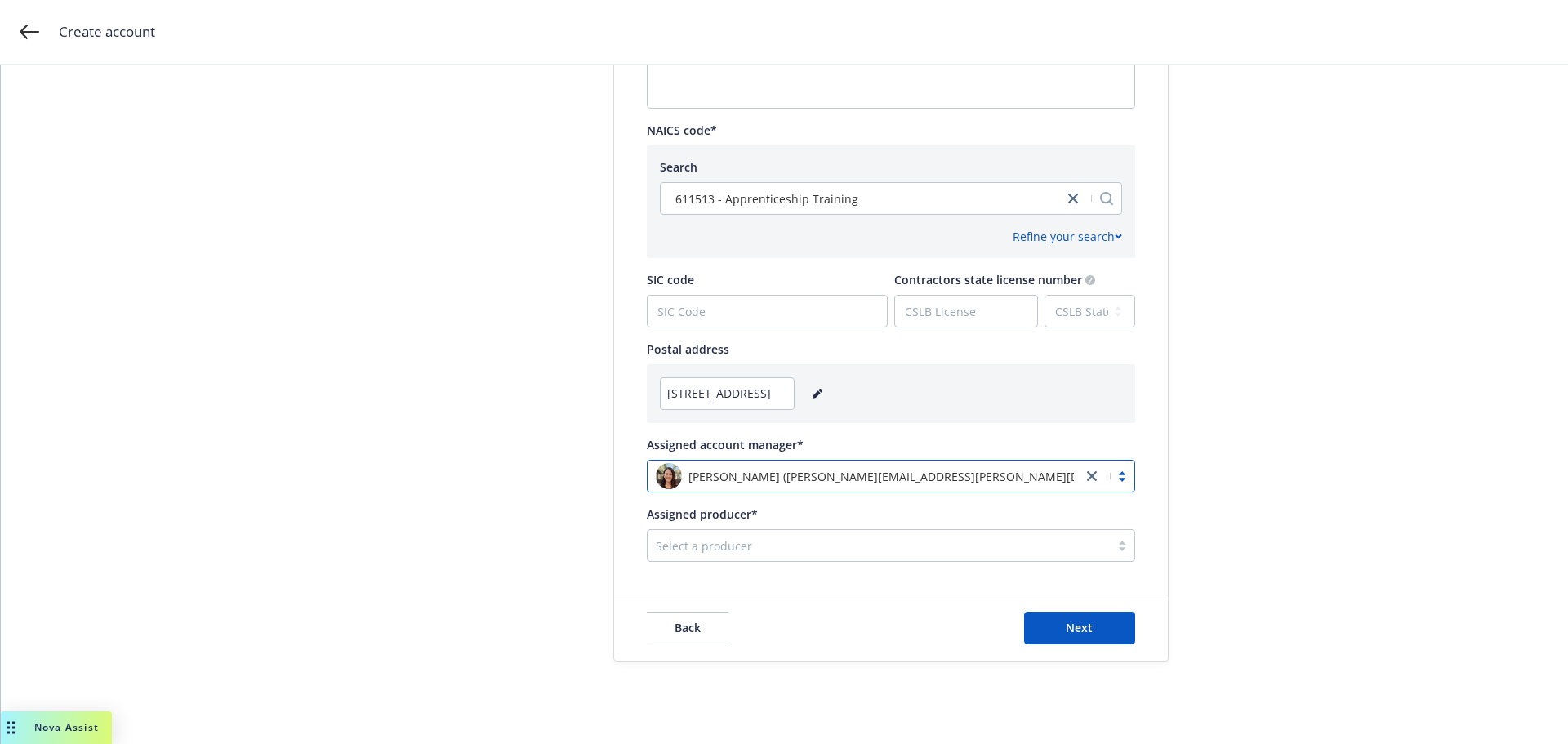
click at [708, 549] on div at bounding box center [879, 545] width 446 height 19
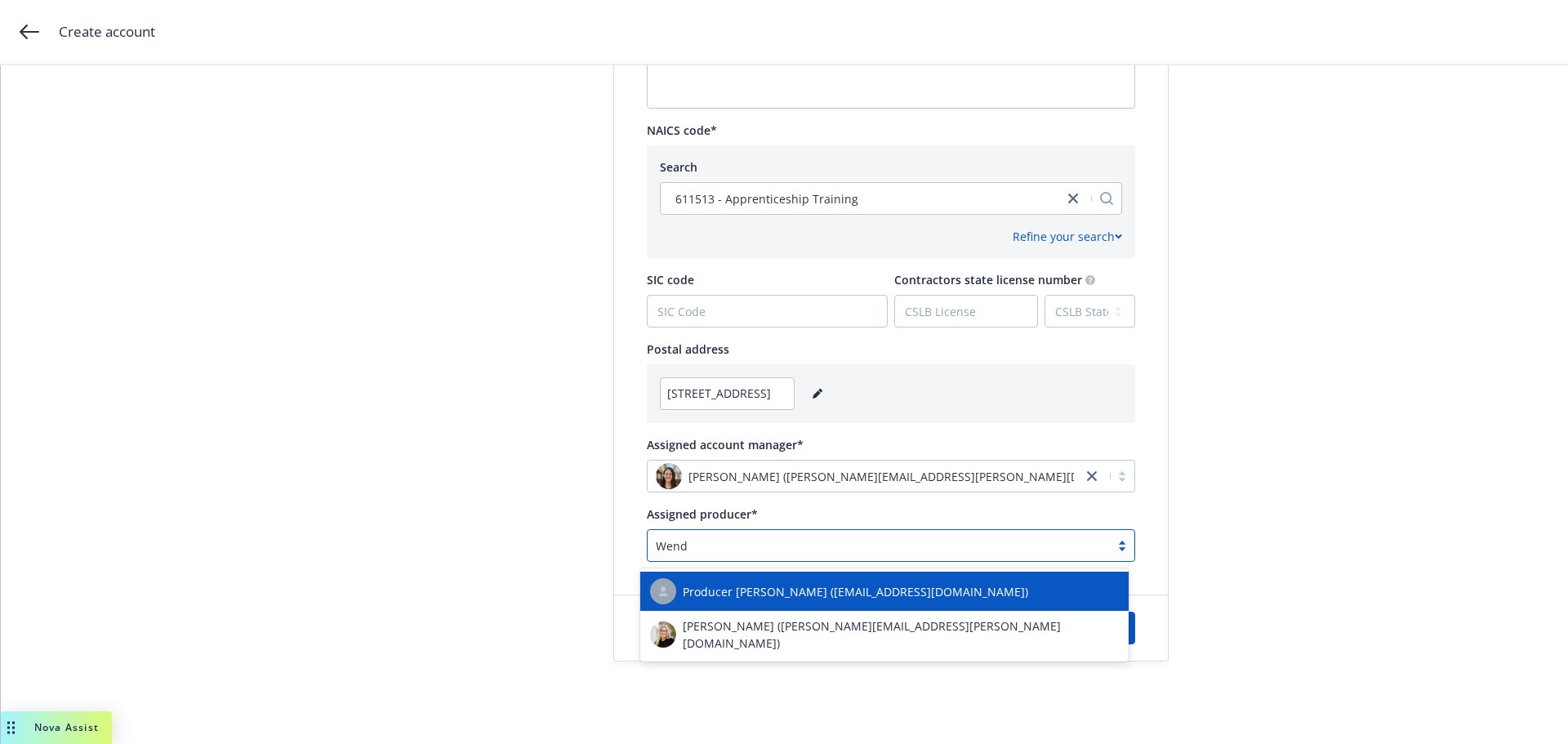
type input "[PERSON_NAME]"
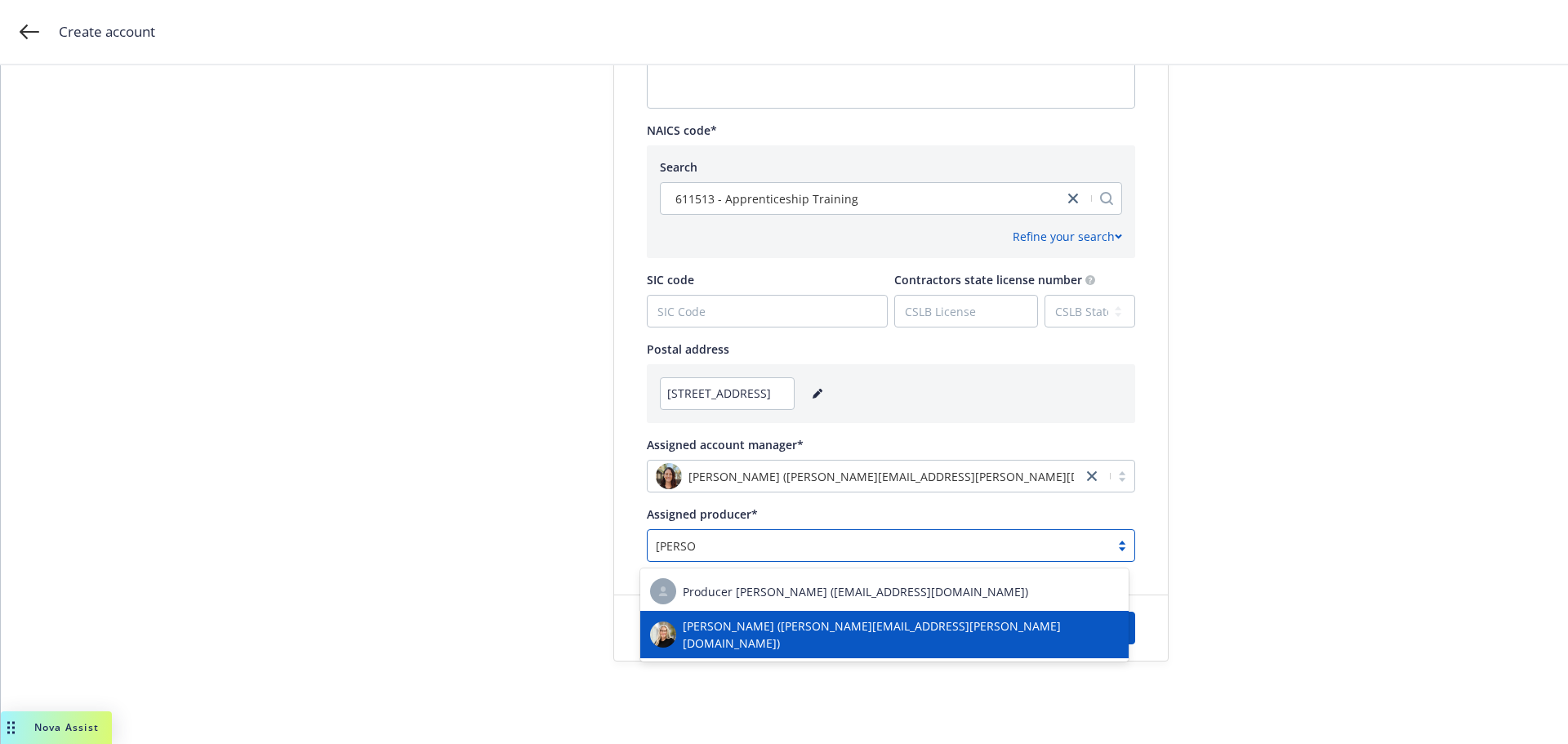
click at [720, 636] on span "[PERSON_NAME] ([PERSON_NAME][EMAIL_ADDRESS][PERSON_NAME][DOMAIN_NAME])" at bounding box center [901, 634] width 436 height 34
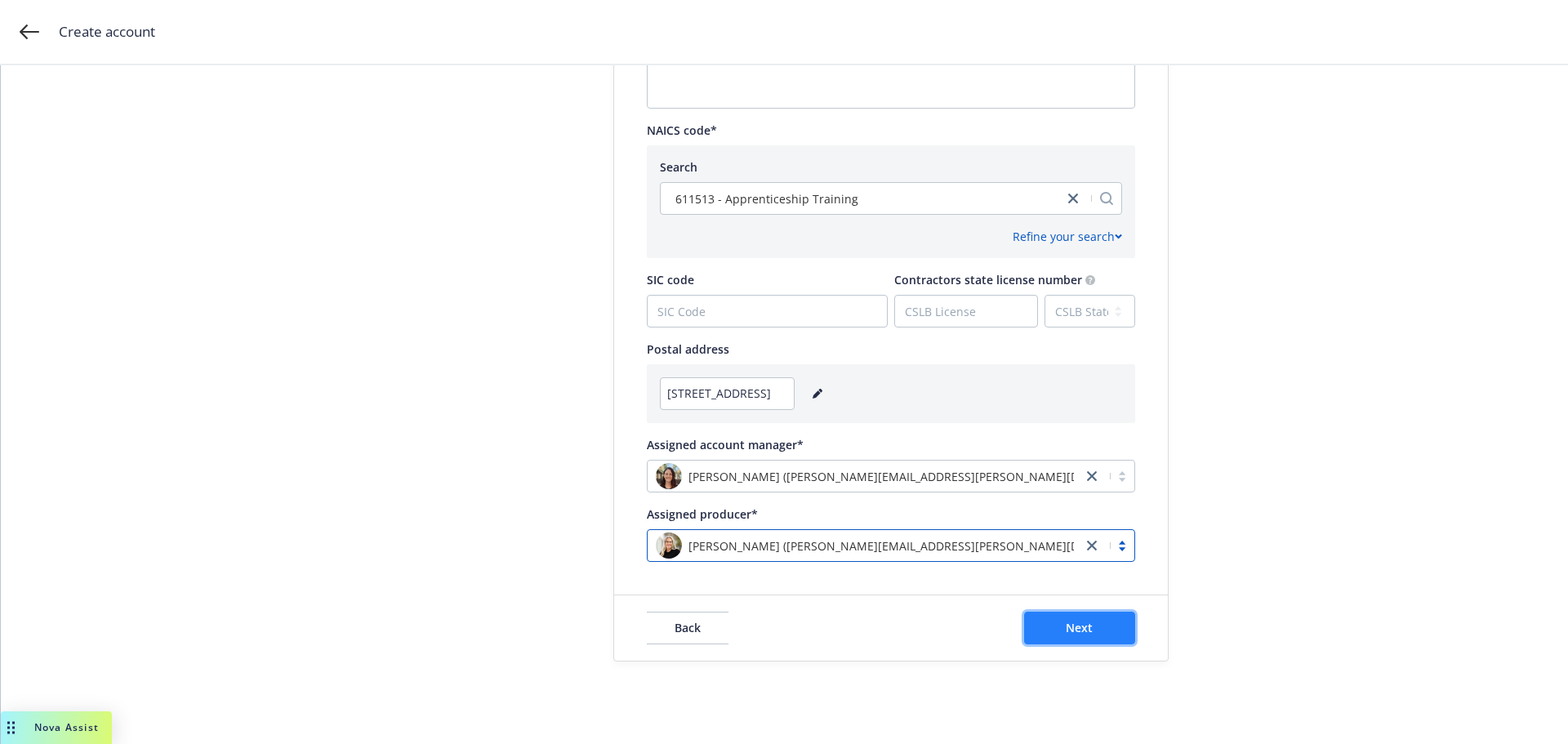
click at [1111, 633] on button "Next" at bounding box center [1080, 627] width 111 height 32
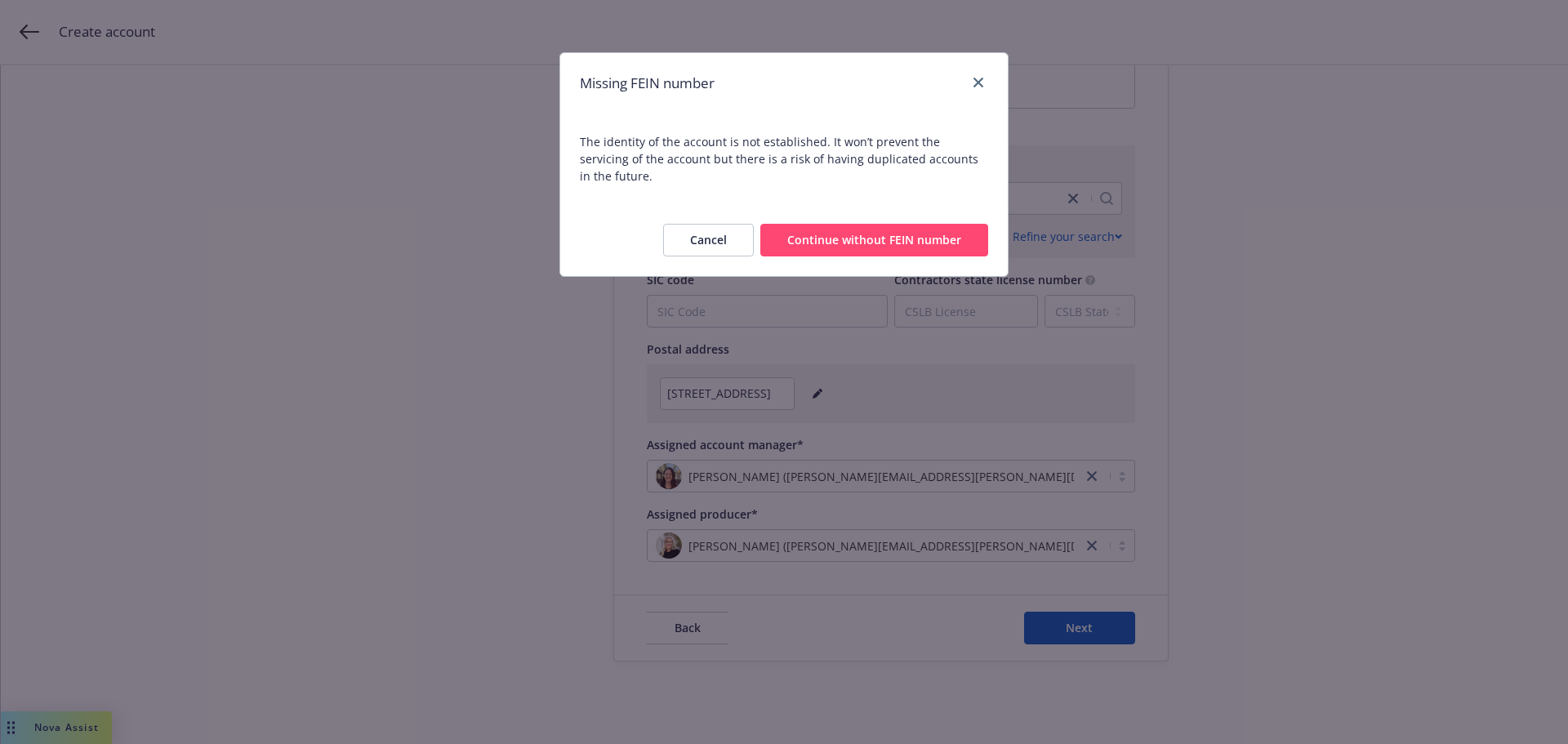
click at [849, 232] on button "Continue without FEIN number" at bounding box center [874, 239] width 228 height 32
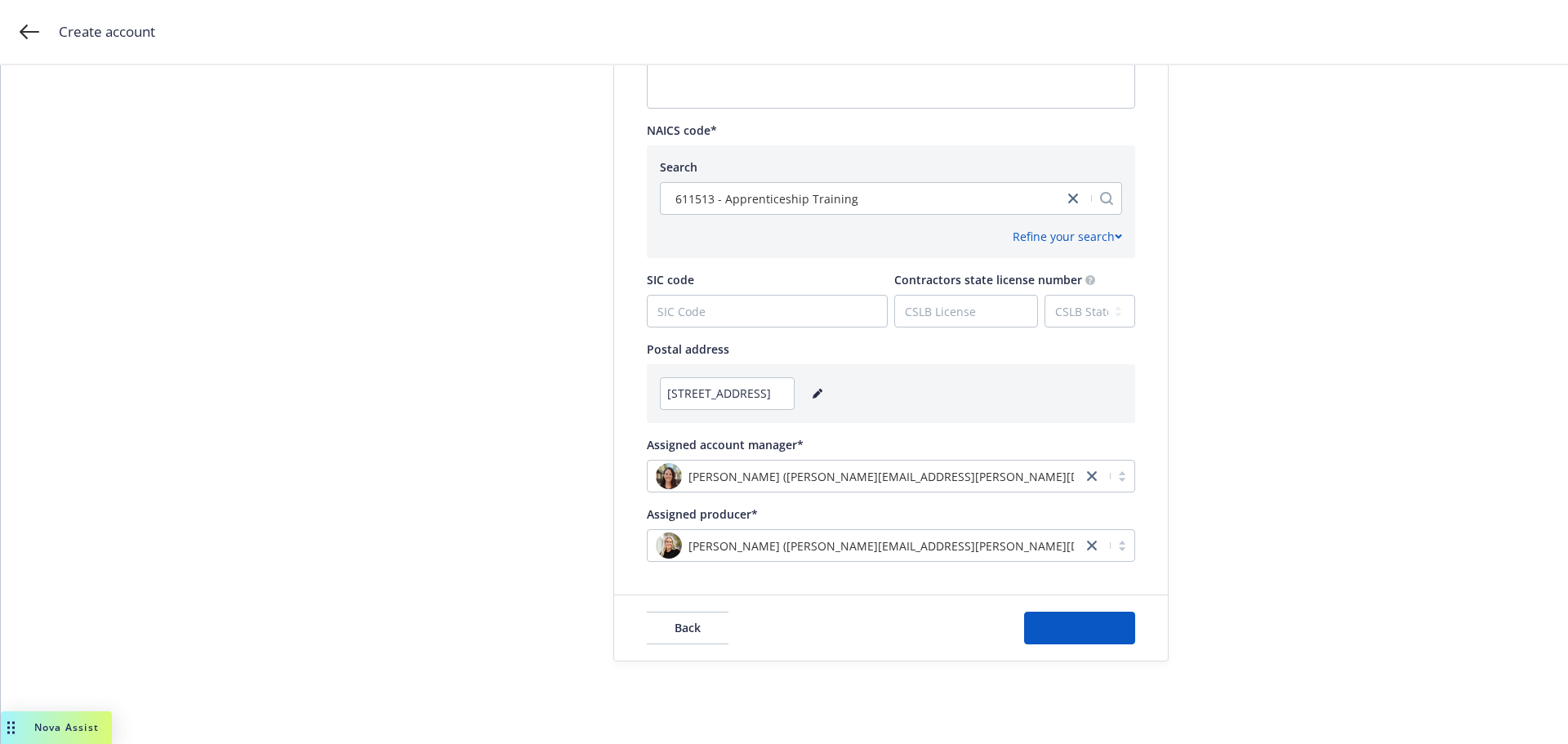
scroll to position [0, 0]
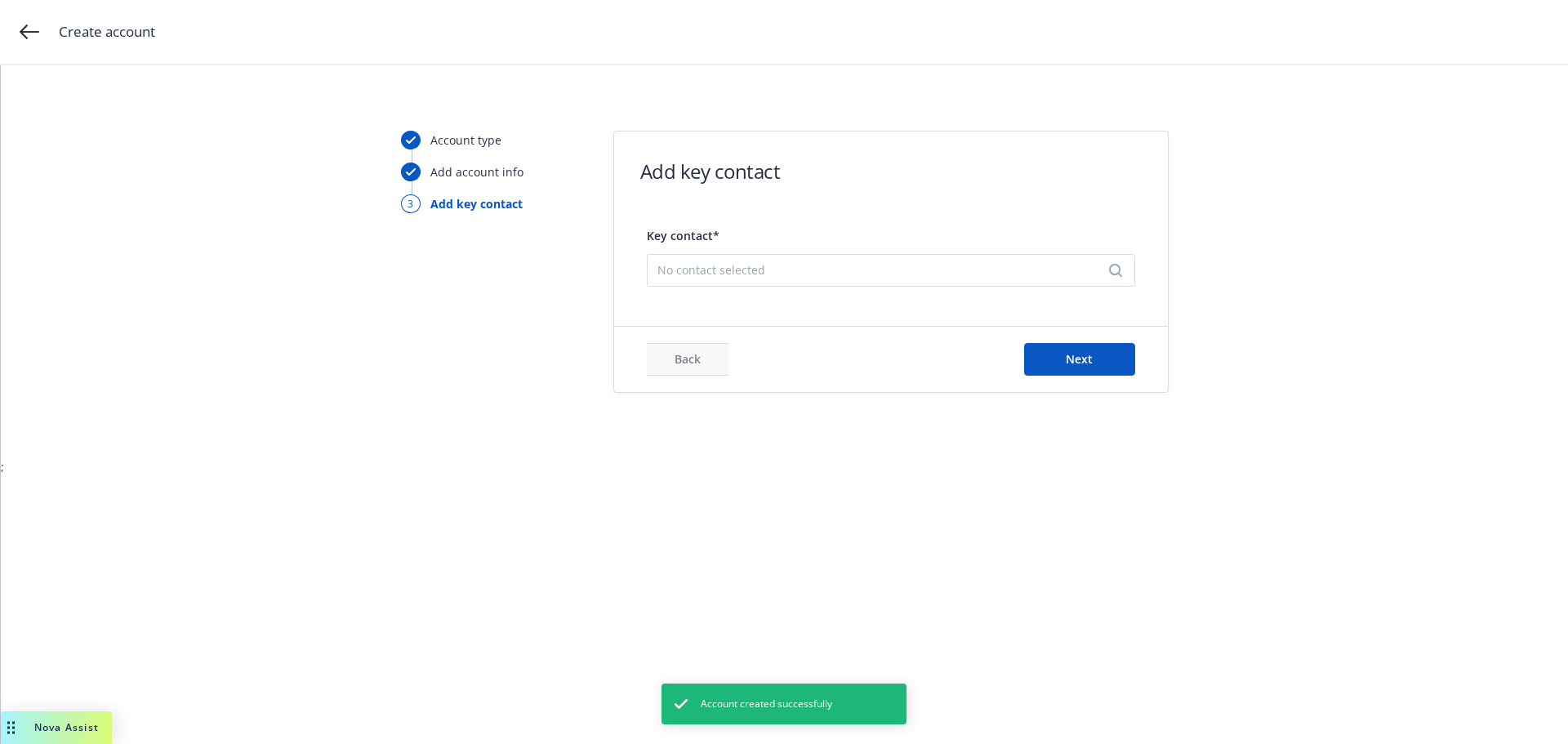
click at [810, 261] on span "No contact selected" at bounding box center [884, 270] width 454 height 18
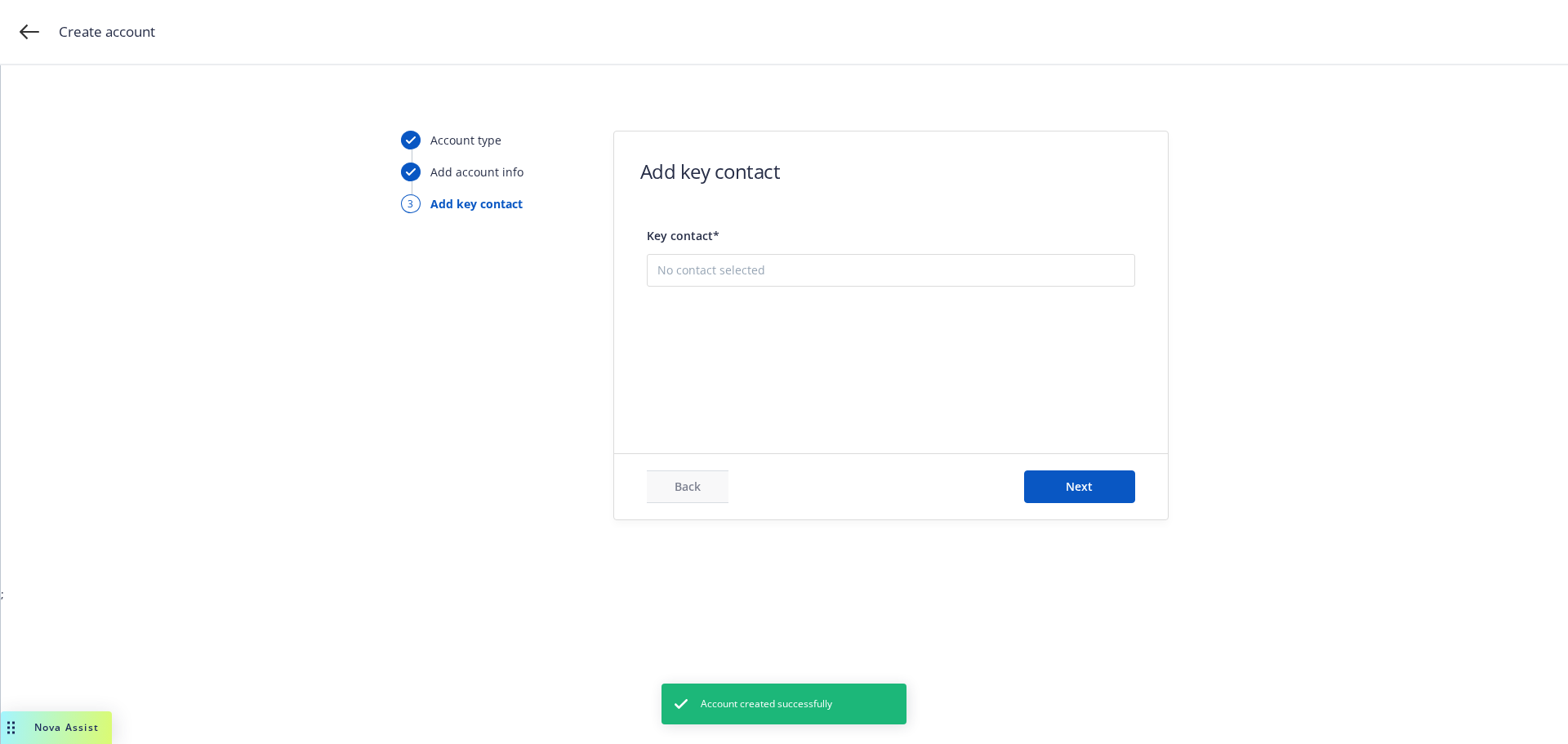
click at [808, 361] on button "Add new contact" at bounding box center [891, 351] width 467 height 32
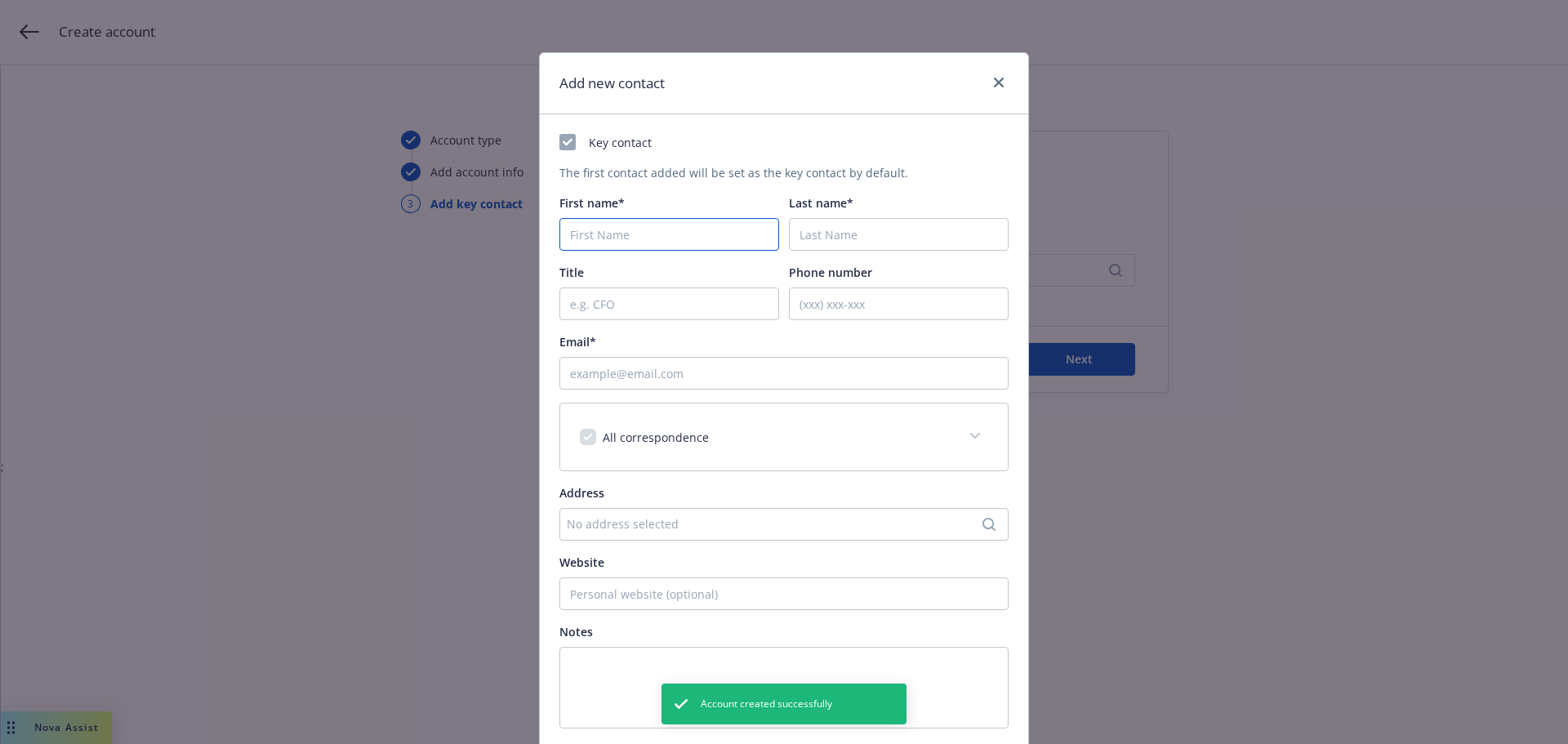
click at [628, 233] on input "First name*" at bounding box center [669, 233] width 220 height 32
type input "Key"
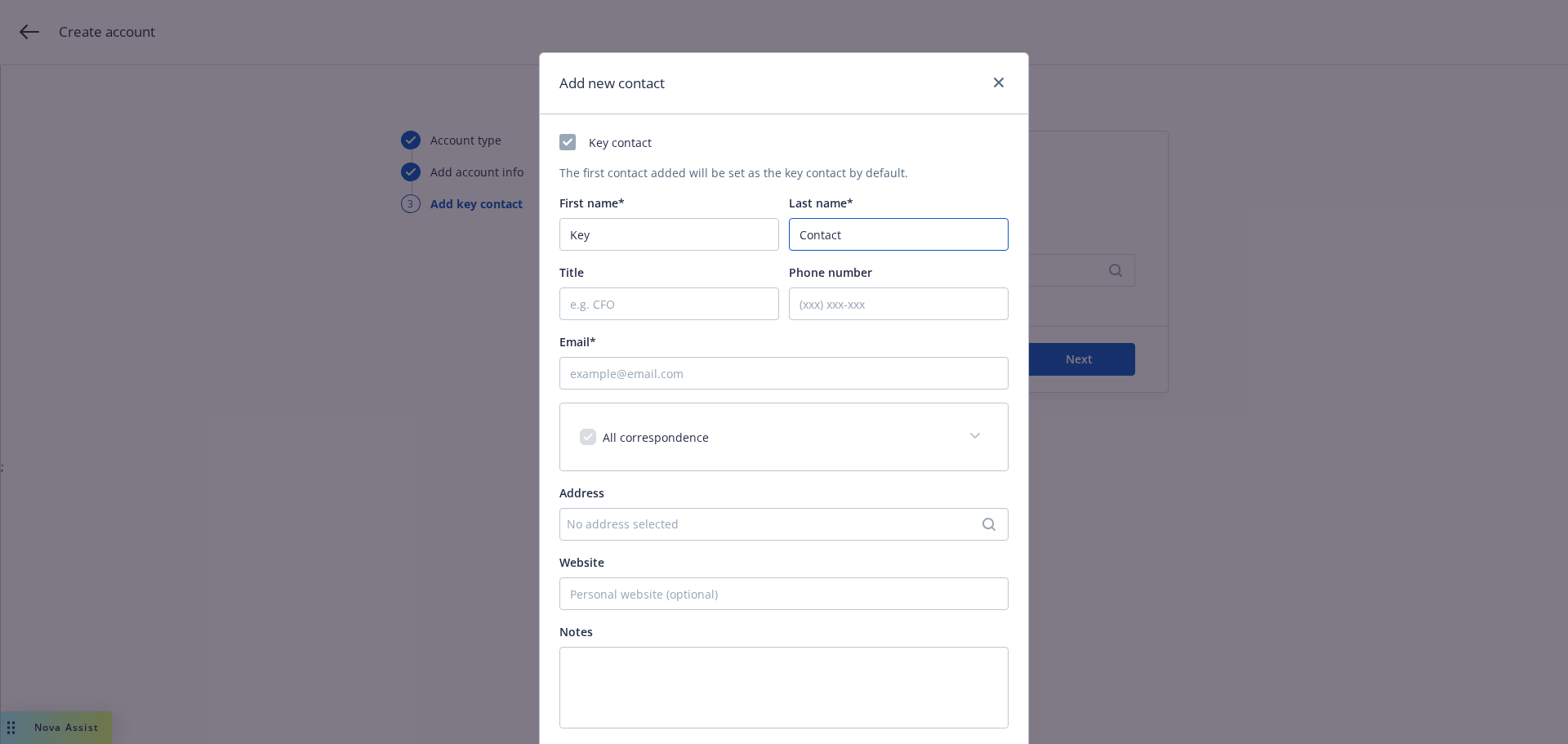
type input "Contact"
type input "[DOMAIN_NAME][EMAIL_ADDRESS][DOMAIN_NAME]"
click at [638, 512] on div "No address selected" at bounding box center [784, 523] width 449 height 32
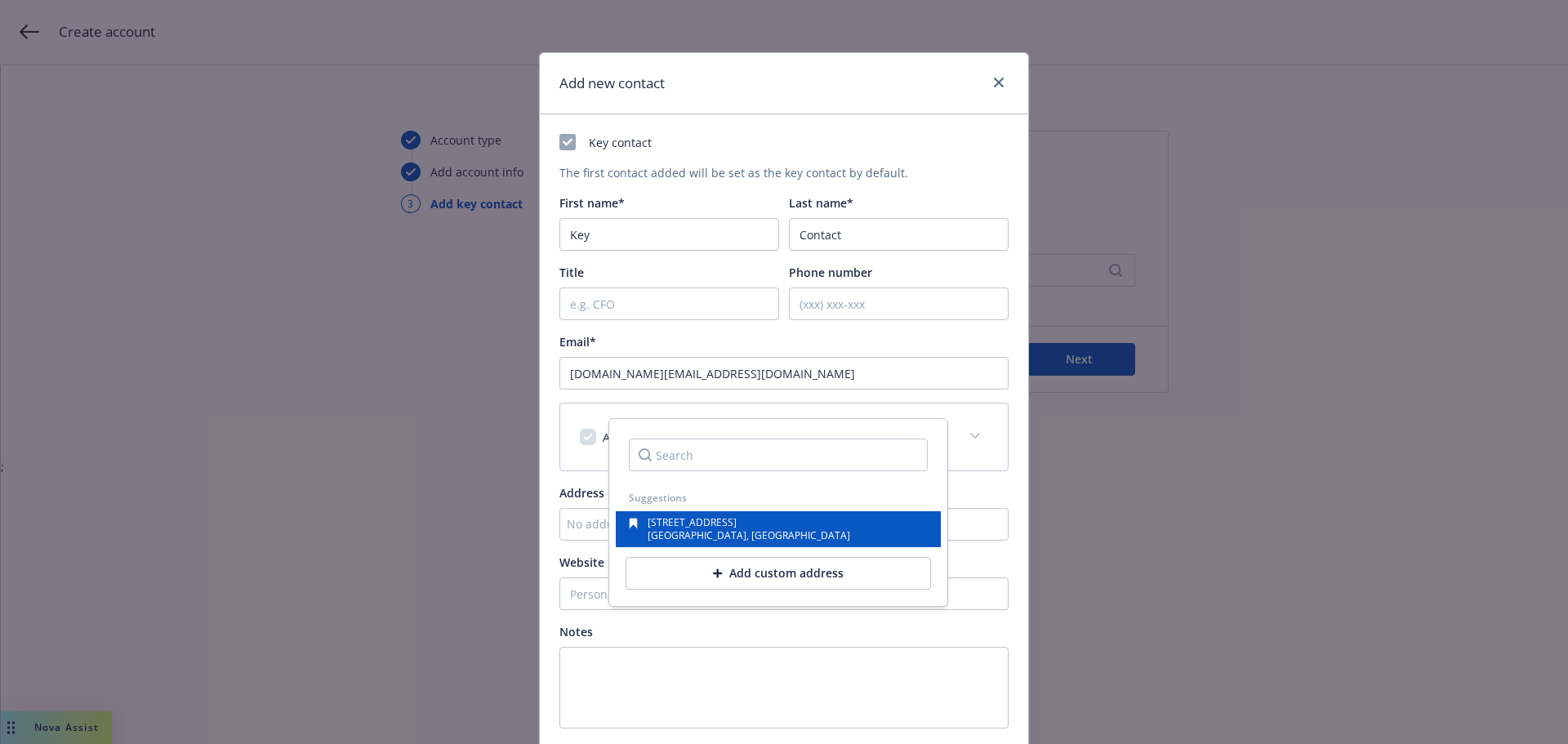
click at [638, 512] on div "[STREET_ADDRESS]" at bounding box center [778, 529] width 325 height 36
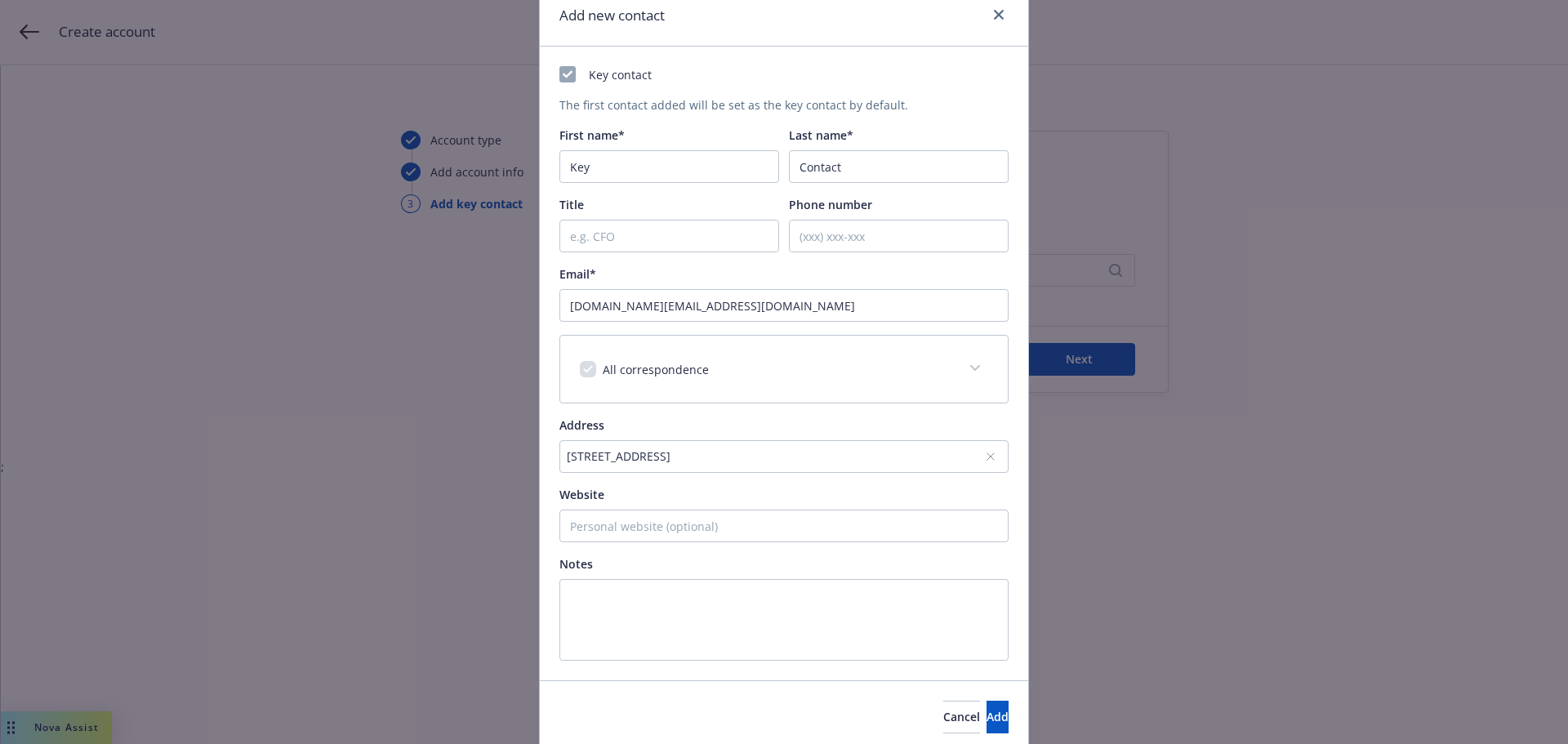
scroll to position [130, 0]
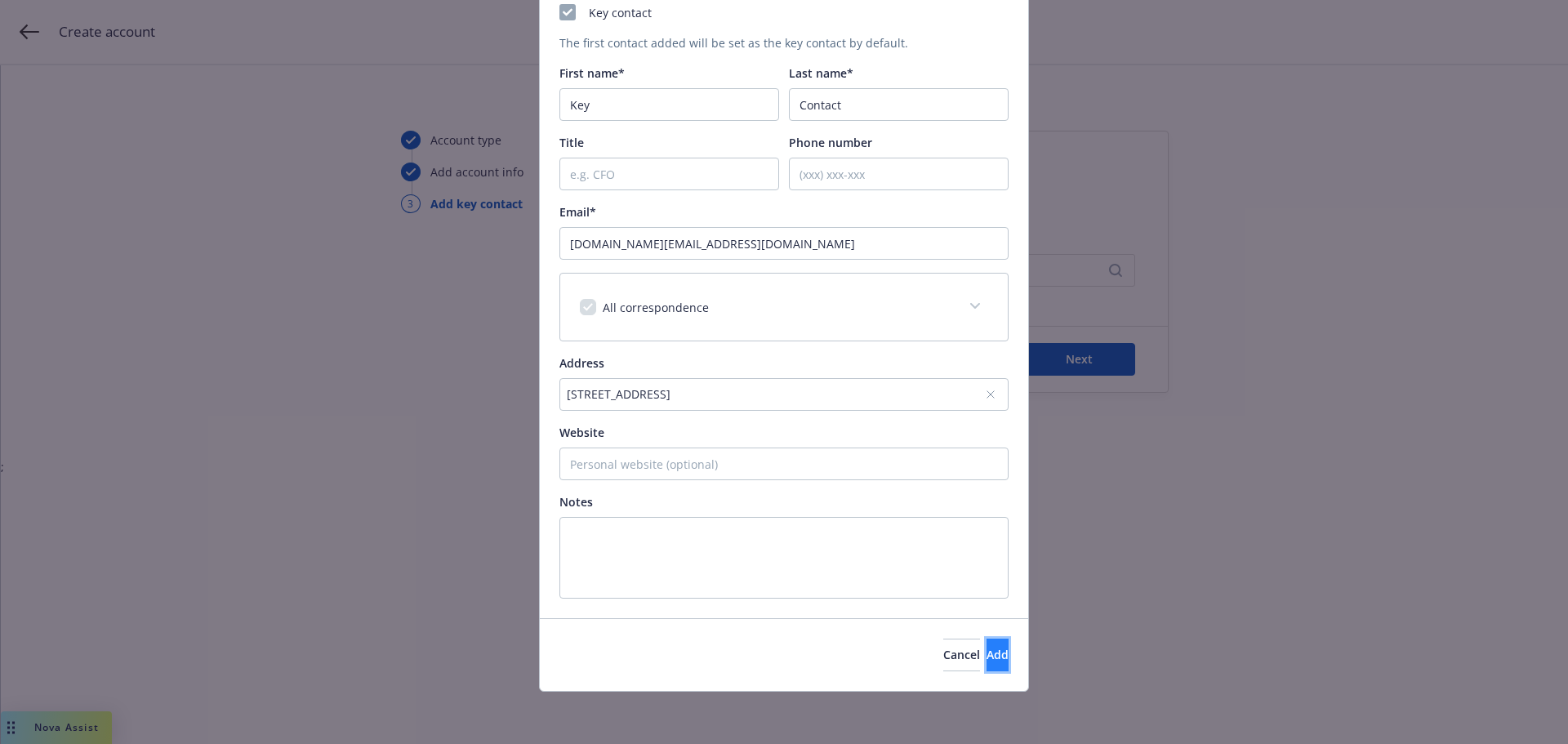
click at [986, 656] on span "Add" at bounding box center [997, 654] width 22 height 16
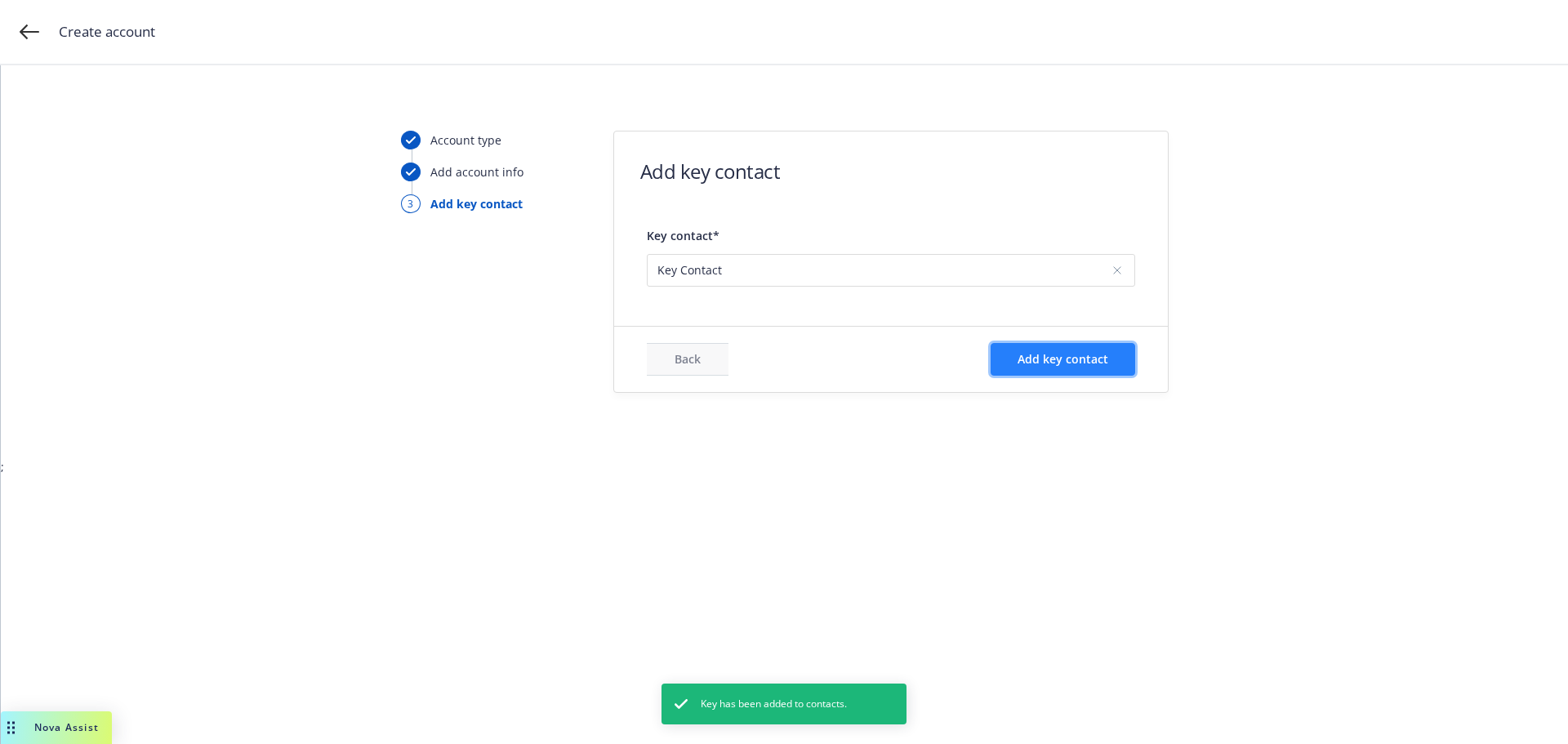
click at [1056, 358] on span "Add key contact" at bounding box center [1063, 359] width 91 height 16
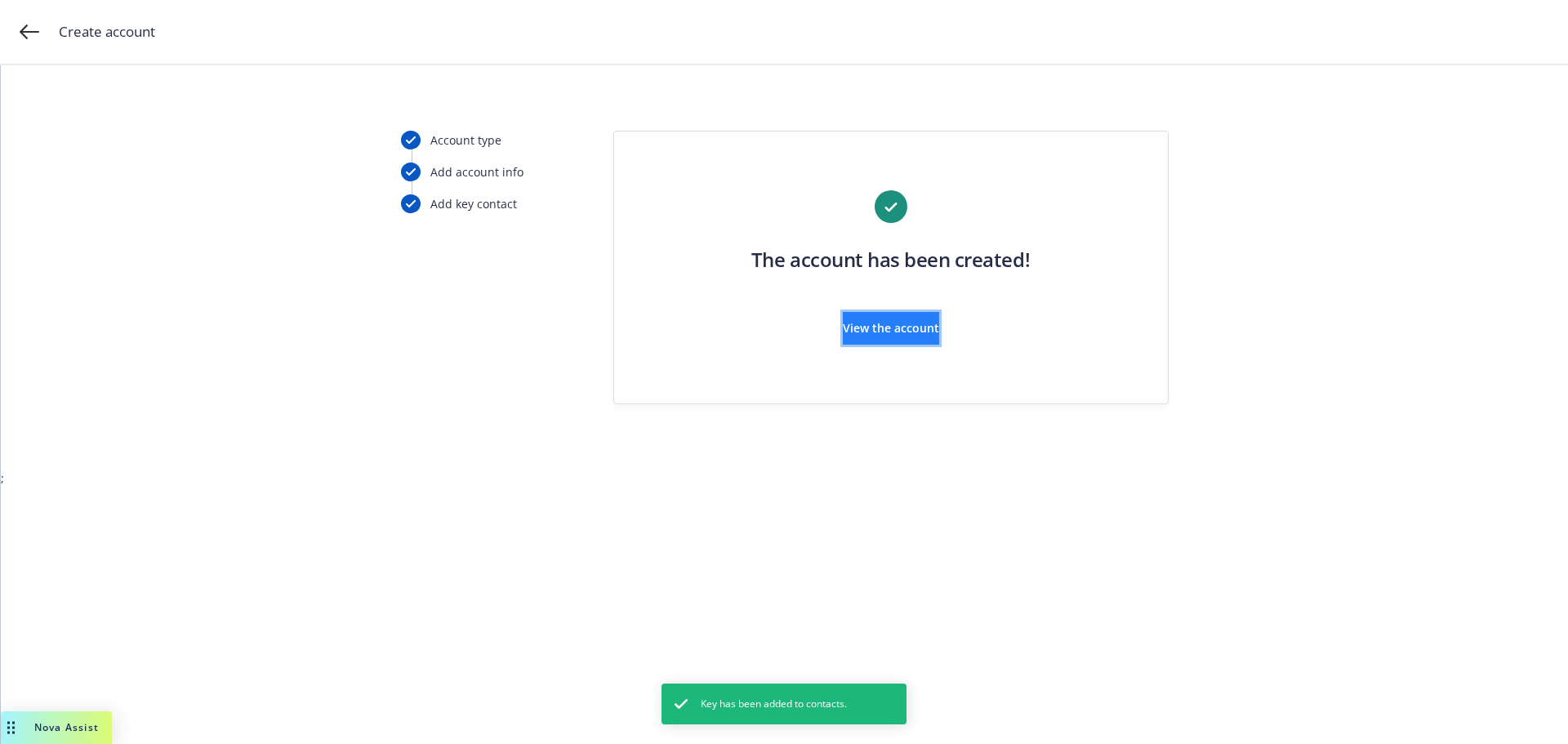
click at [875, 328] on span "View the account" at bounding box center [891, 327] width 96 height 16
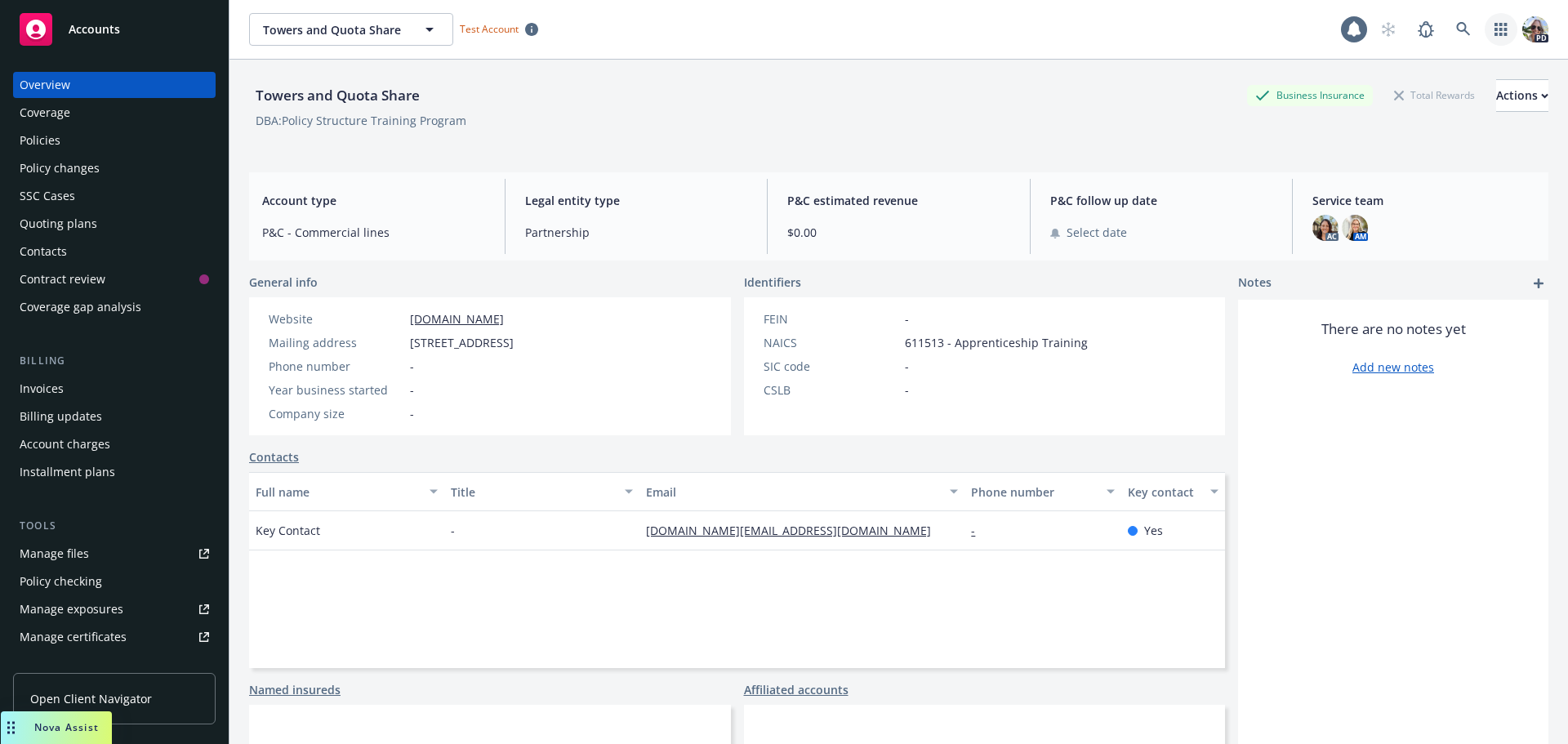
click at [1486, 22] on link "button" at bounding box center [1500, 29] width 32 height 32
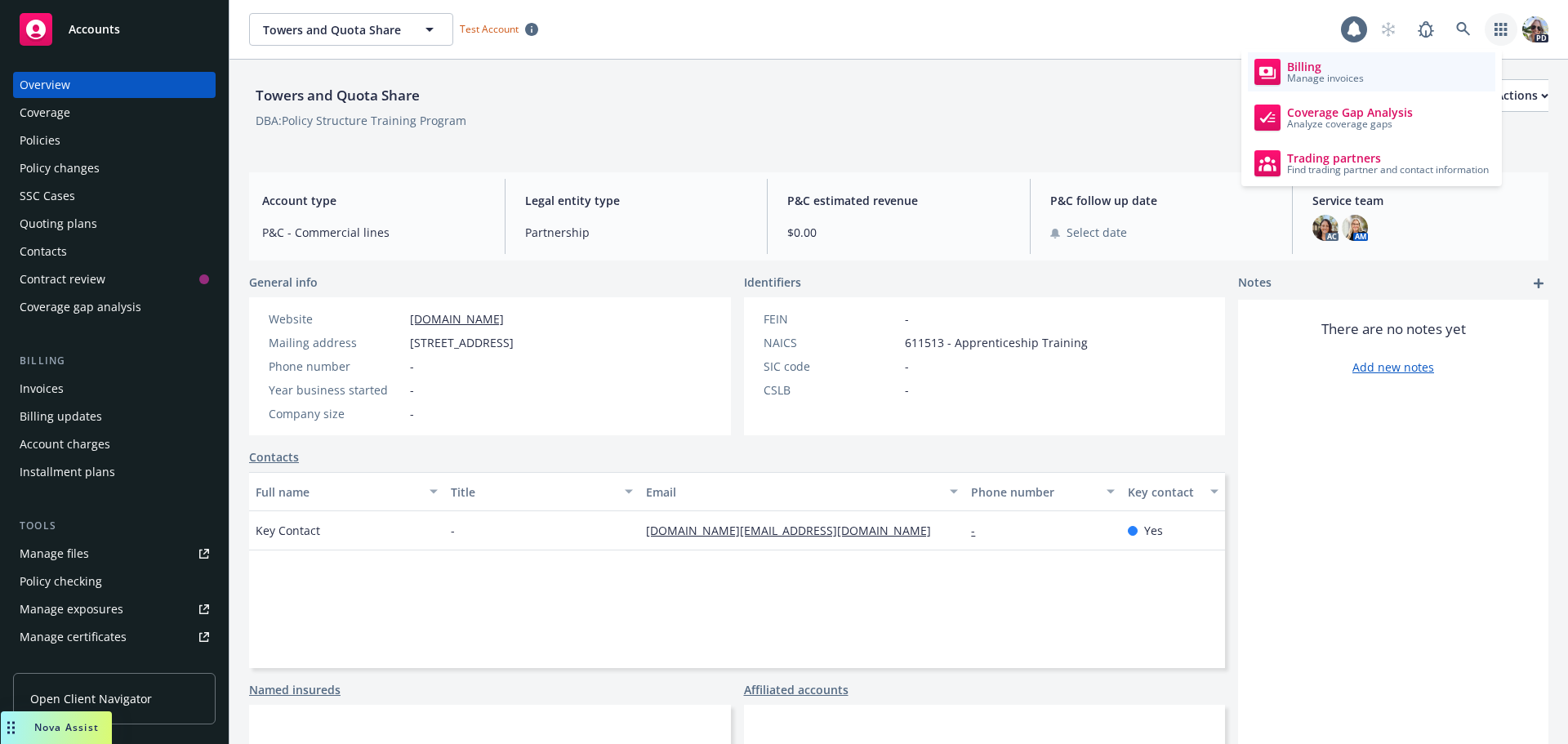
click at [1279, 64] on rect at bounding box center [1267, 71] width 26 height 26
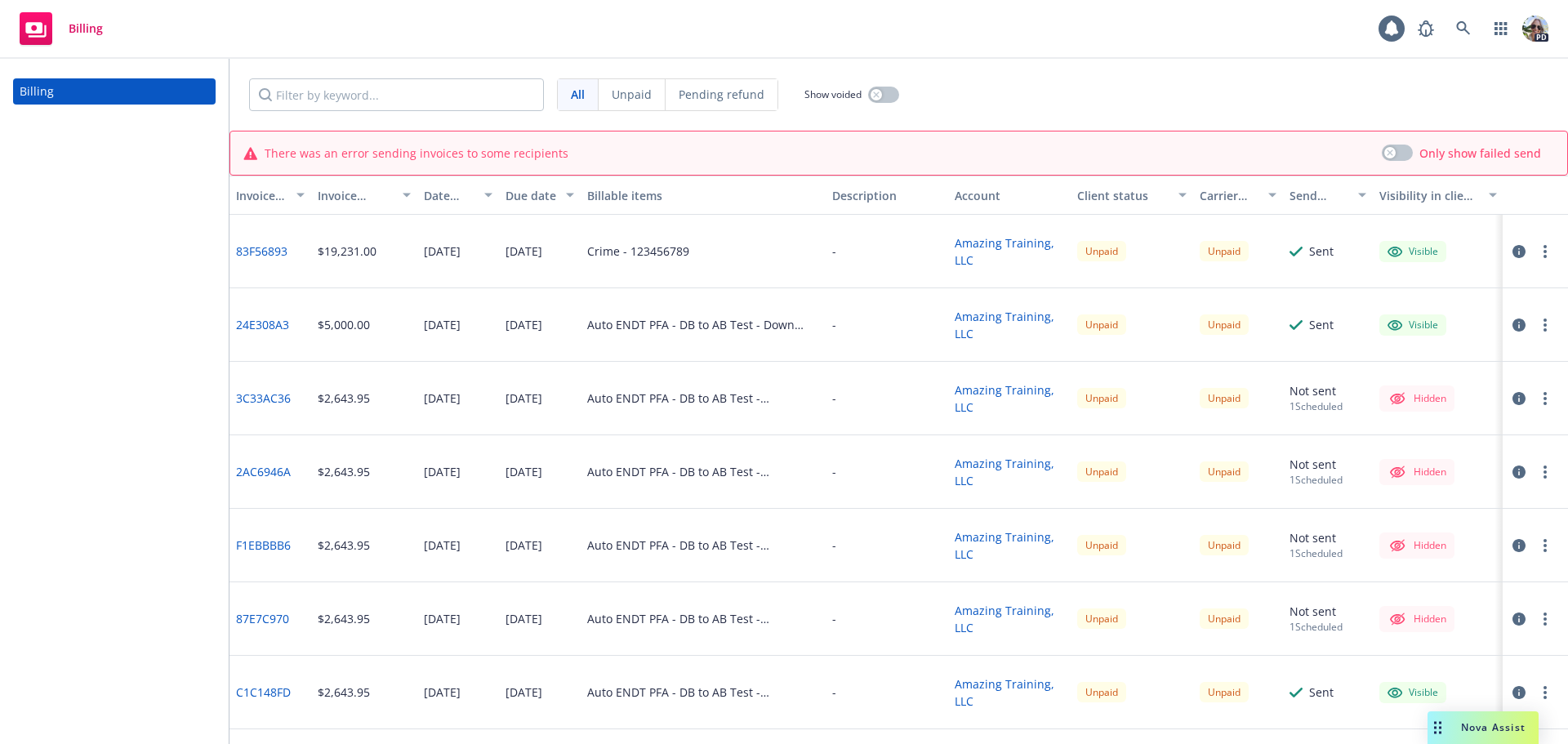
click at [1543, 252] on circle "button" at bounding box center [1545, 252] width 4 height 4
click at [1383, 516] on link "Void" at bounding box center [1425, 513] width 209 height 32
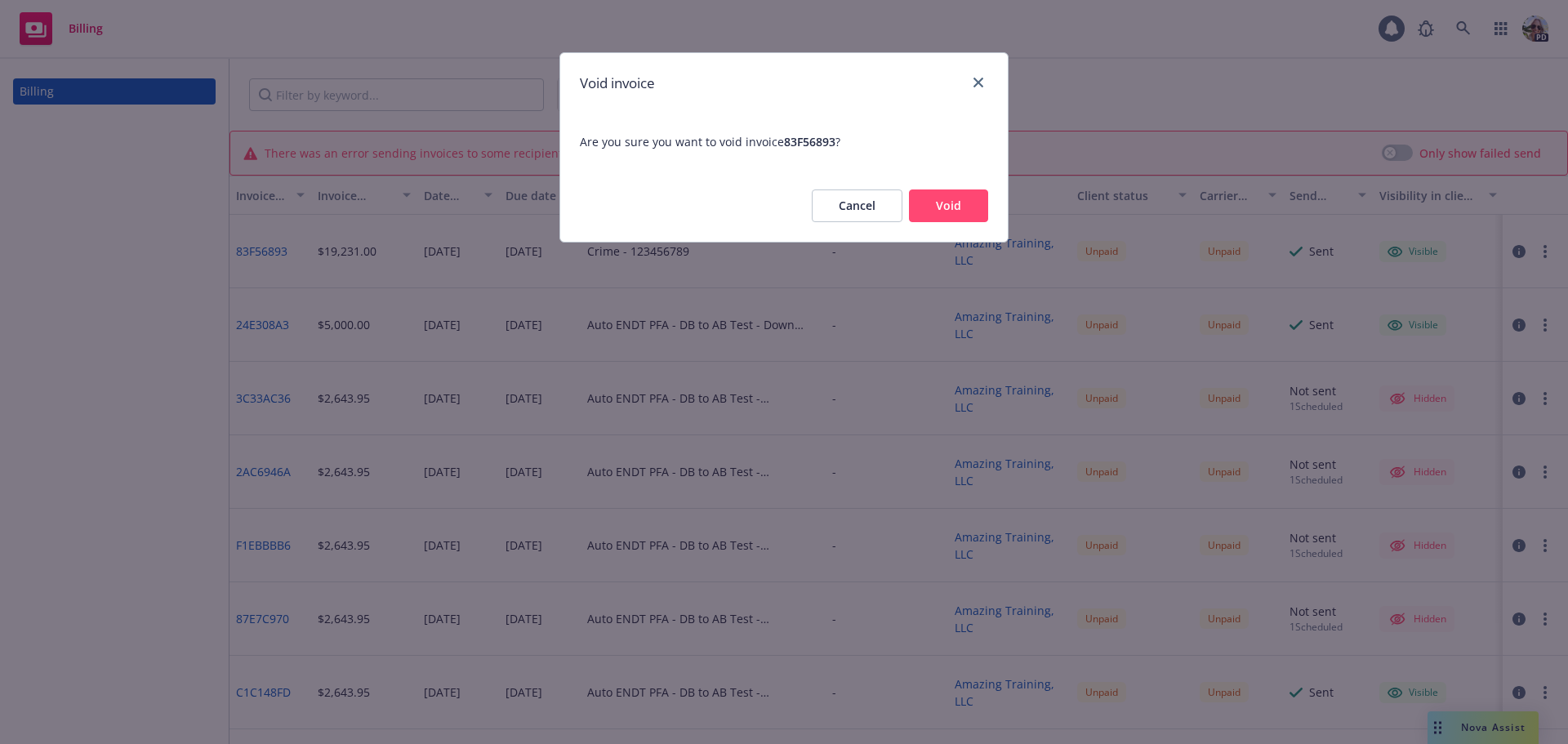
click at [949, 200] on button "Void" at bounding box center [948, 205] width 79 height 32
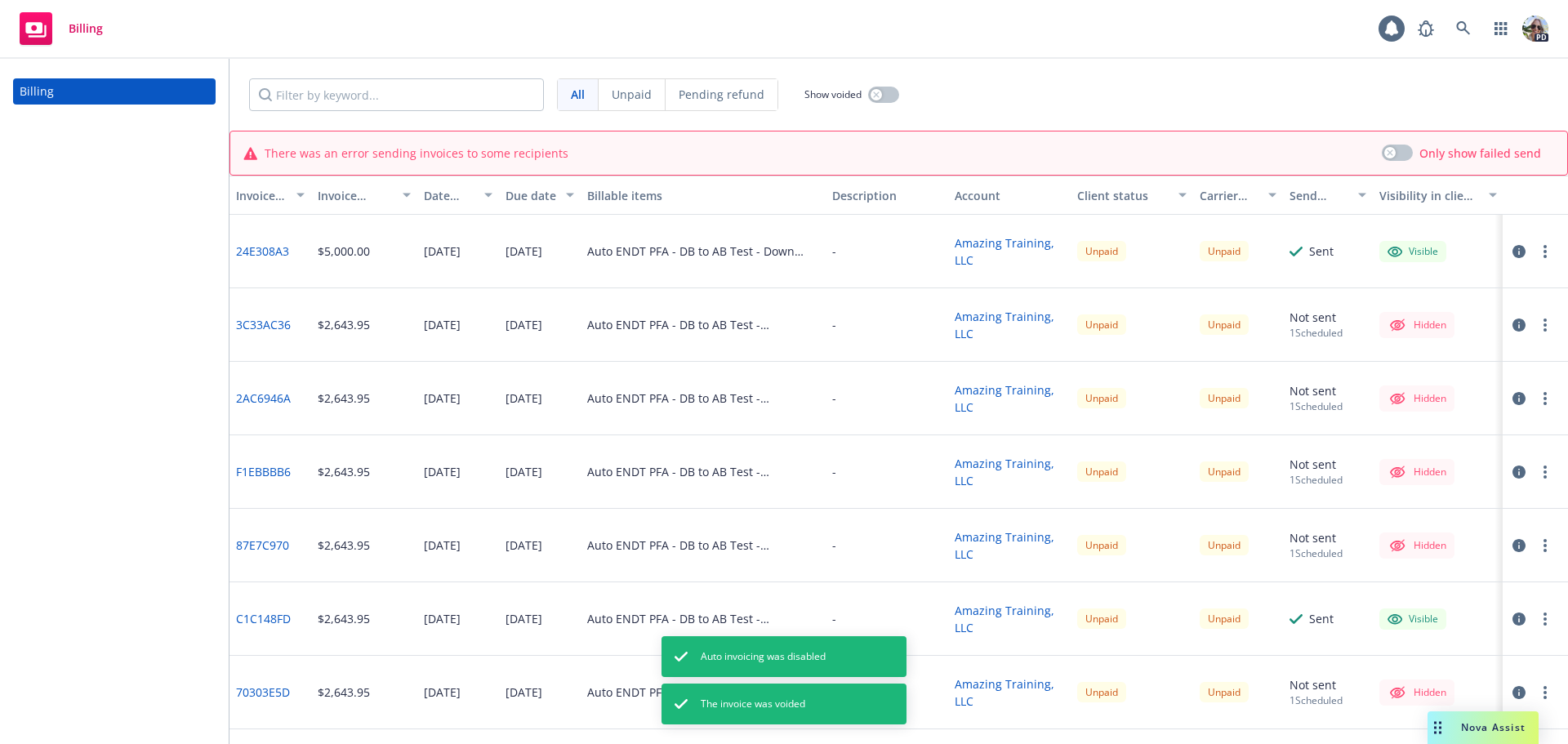
click at [1543, 248] on icon "button" at bounding box center [1545, 251] width 4 height 13
click at [1357, 502] on link "Void" at bounding box center [1425, 513] width 209 height 32
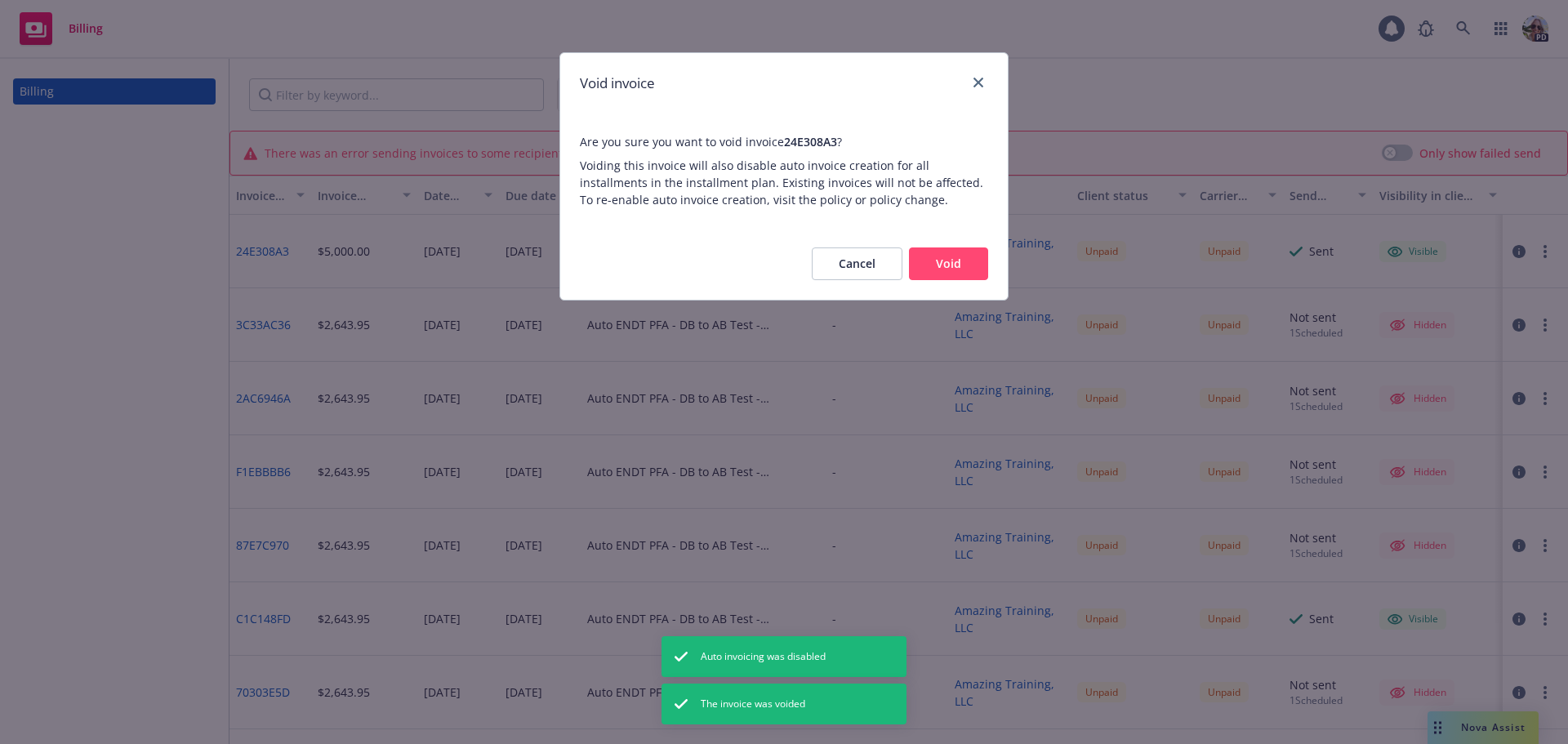
click at [960, 262] on button "Void" at bounding box center [948, 263] width 79 height 32
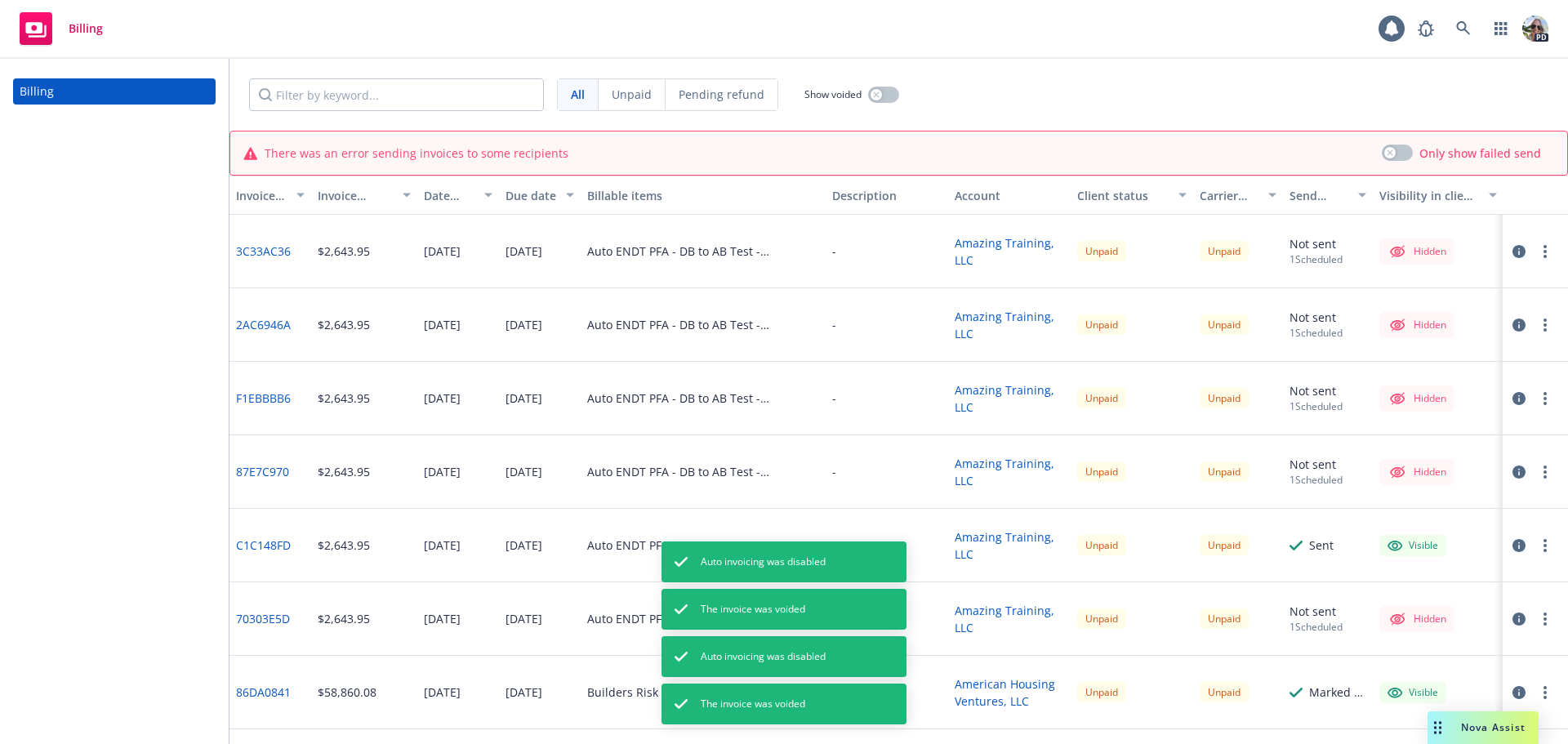
click at [1543, 253] on icon "button" at bounding box center [1545, 251] width 4 height 13
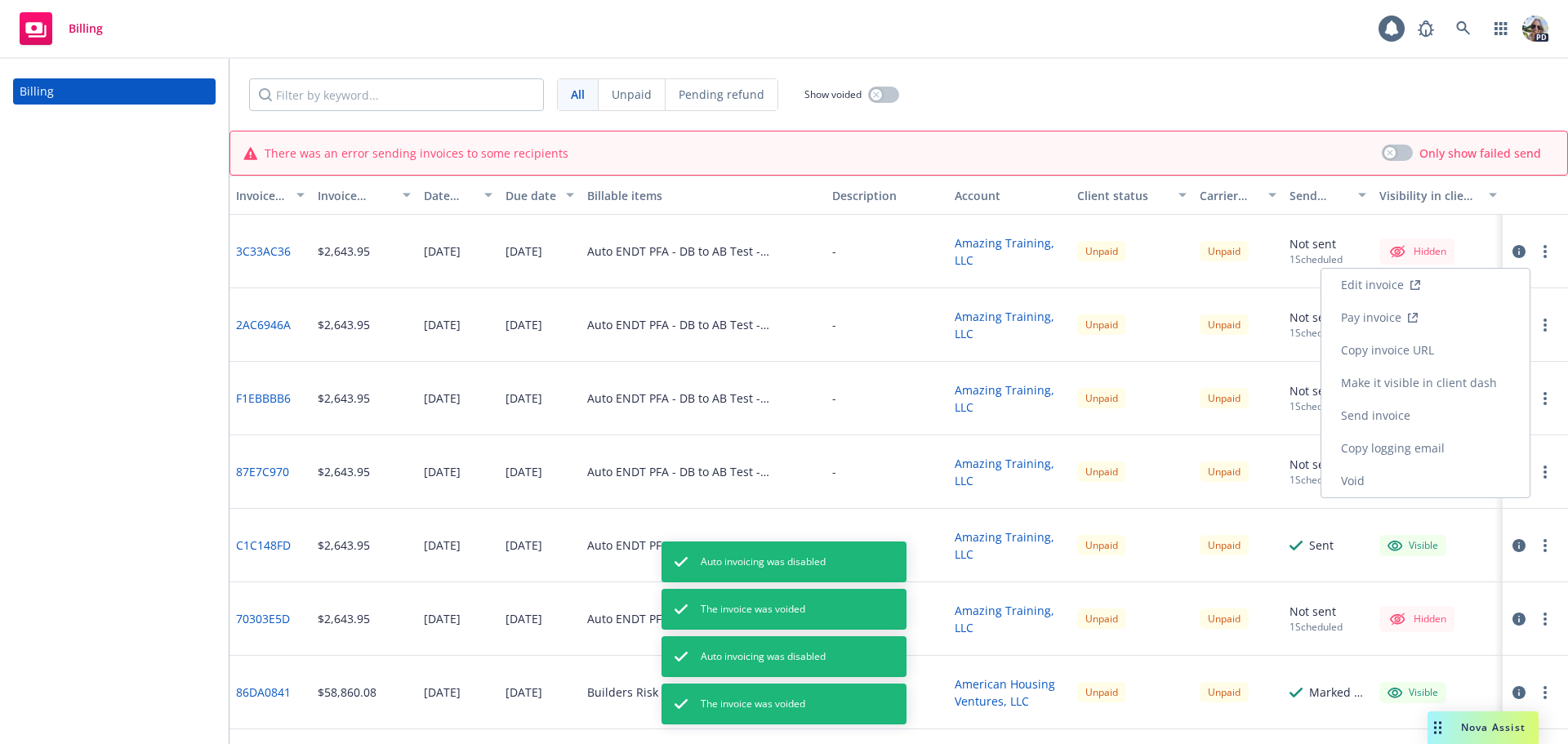
click at [1381, 474] on link "Void" at bounding box center [1425, 480] width 209 height 32
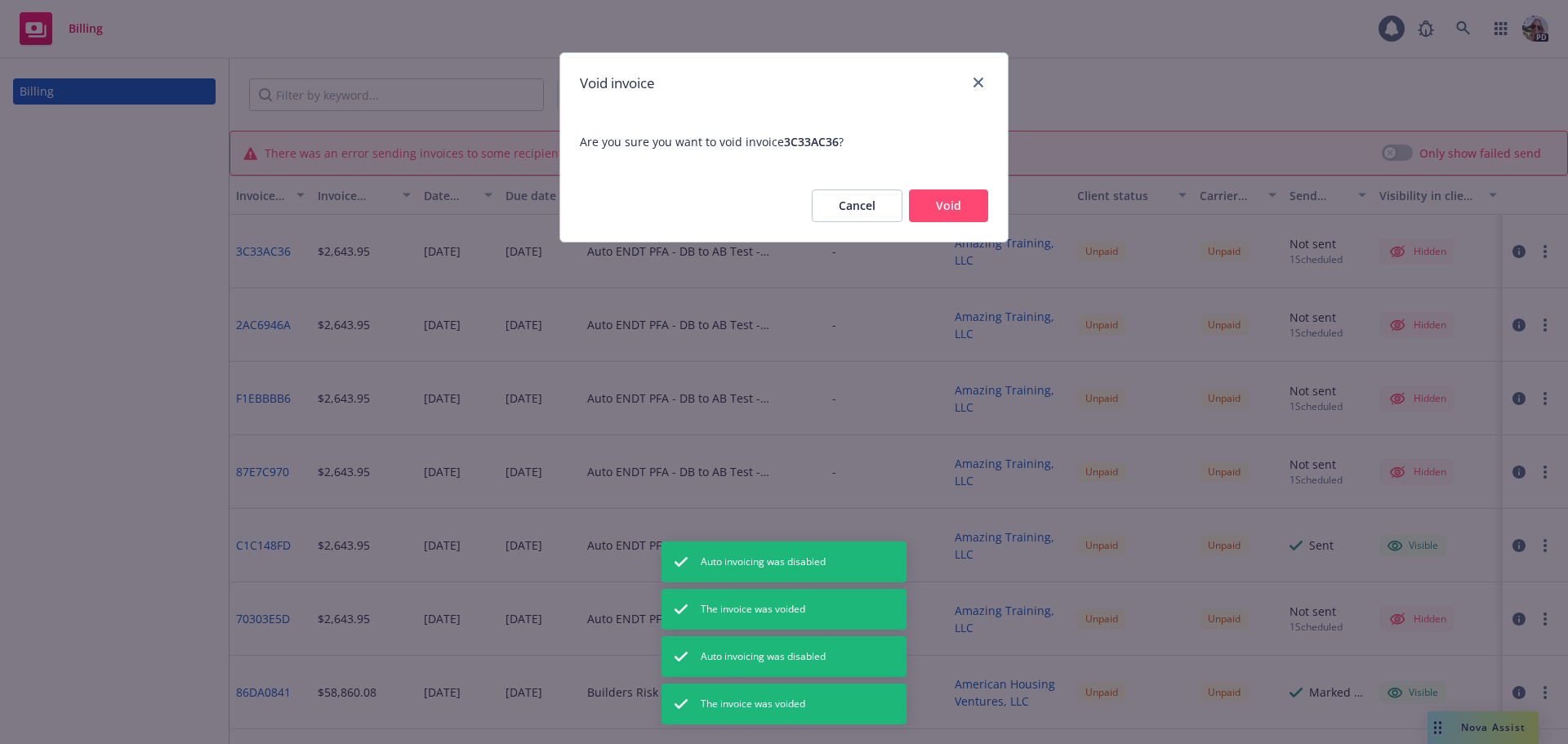
click at [962, 219] on button "Void" at bounding box center [948, 205] width 79 height 32
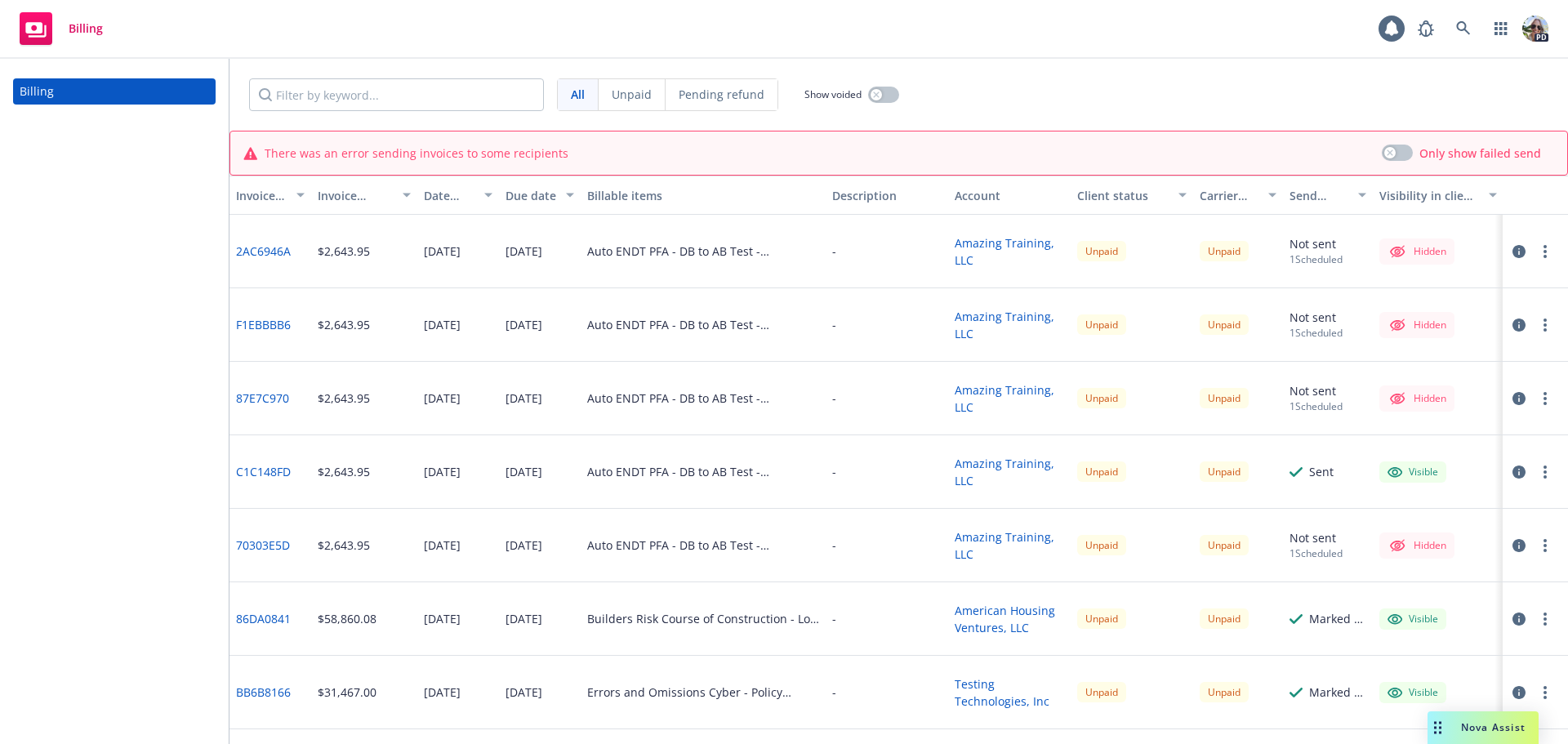
click at [1543, 254] on icon "button" at bounding box center [1545, 251] width 4 height 13
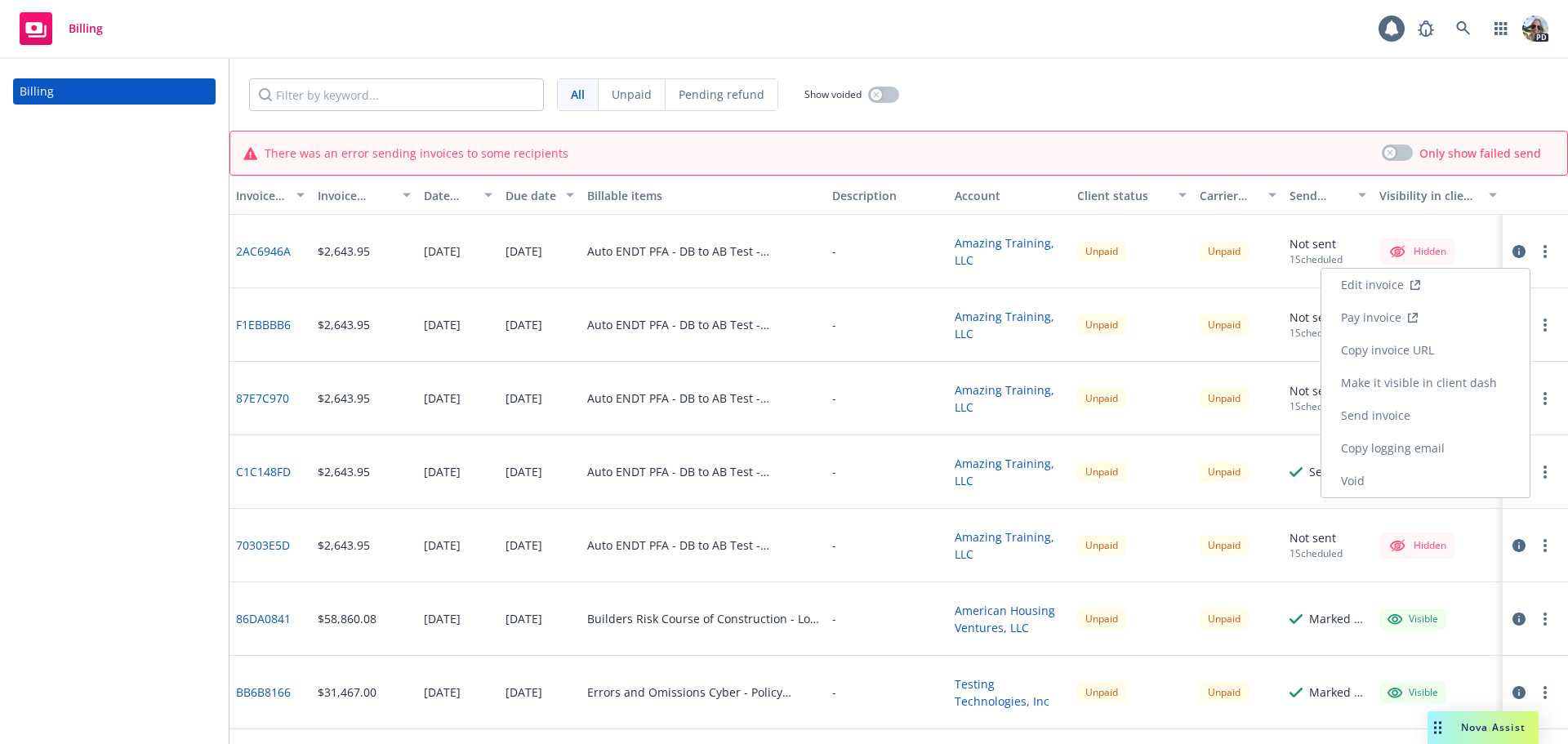
click at [1350, 481] on link "Void" at bounding box center [1425, 480] width 209 height 32
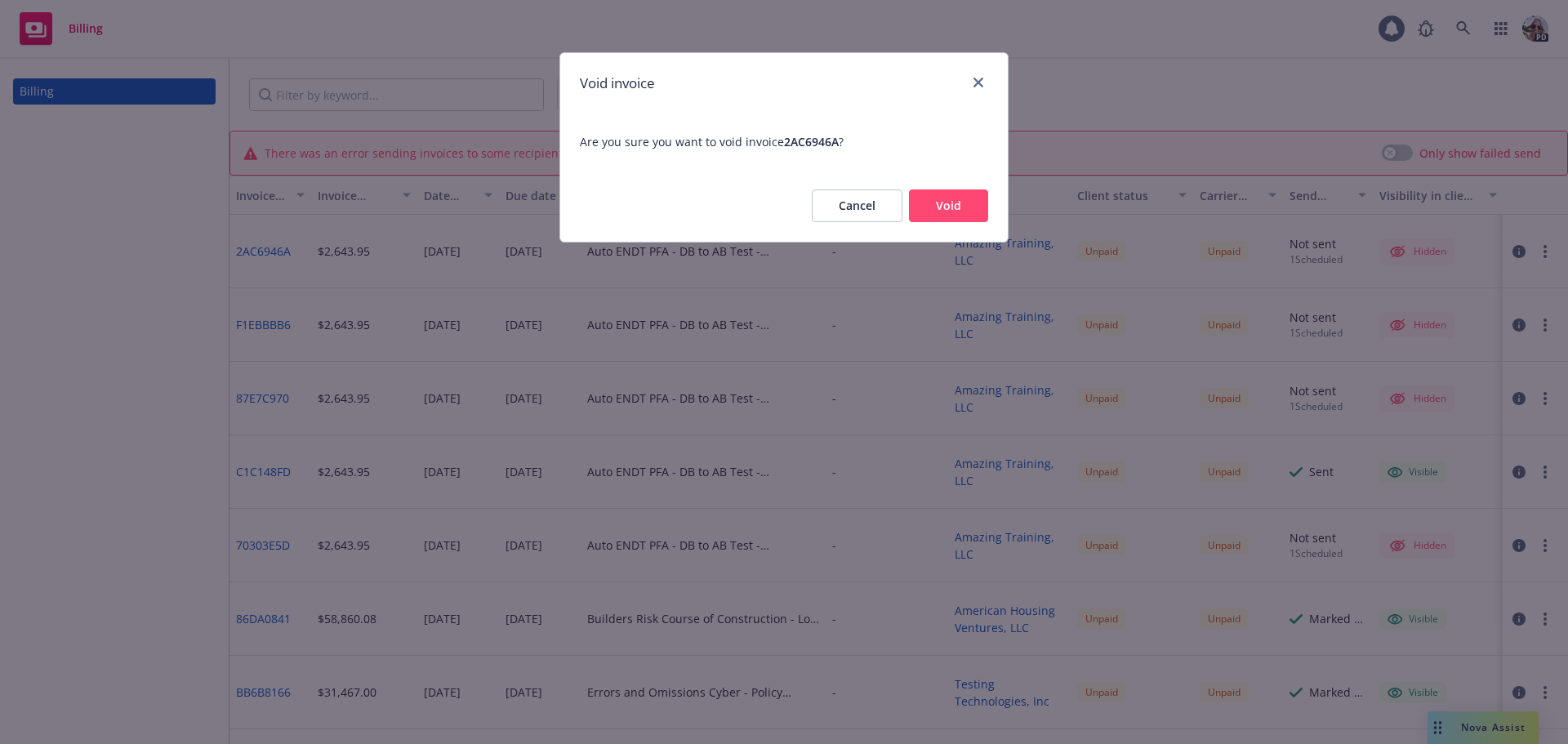
click at [957, 202] on button "Void" at bounding box center [948, 205] width 79 height 32
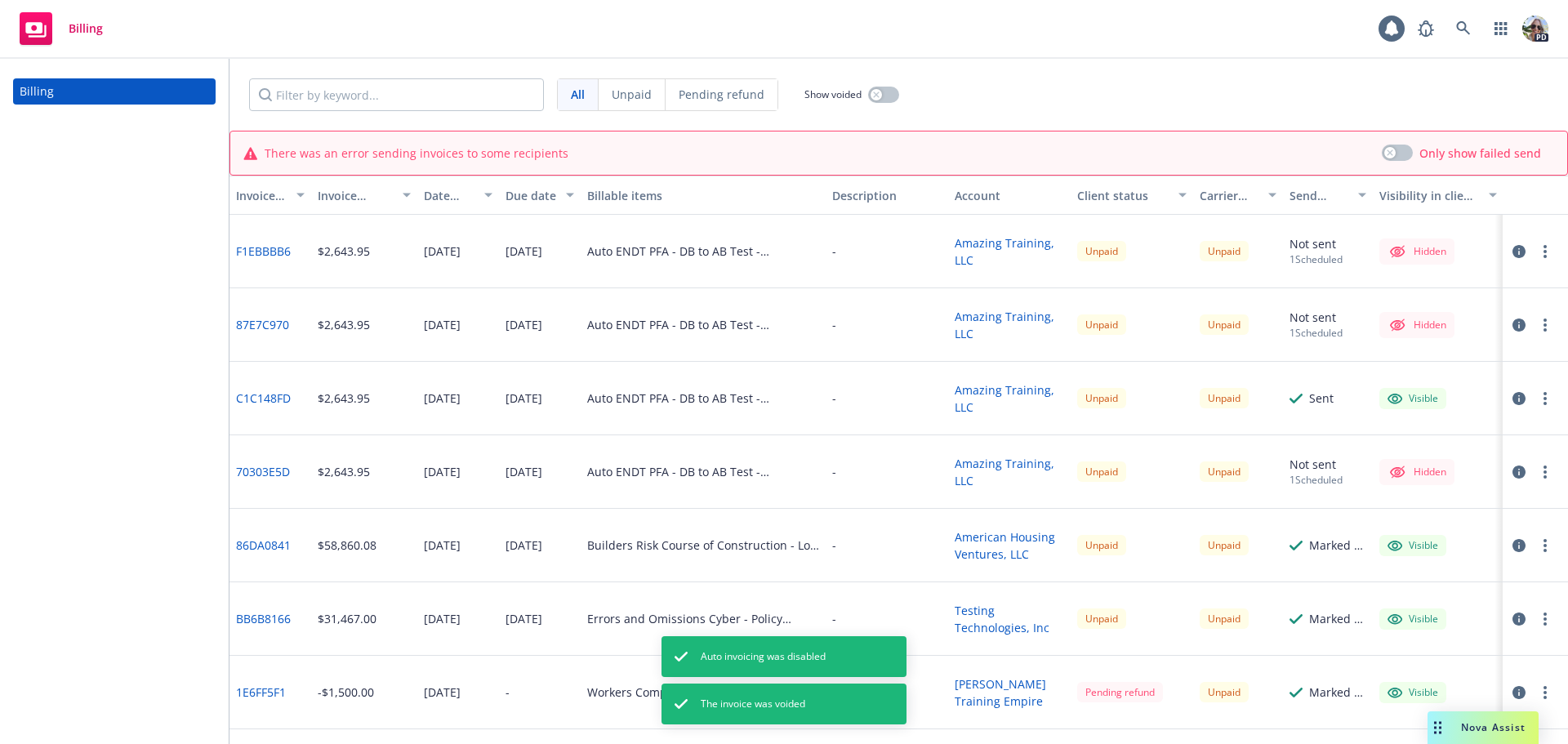
click at [1536, 251] on button "button" at bounding box center [1545, 251] width 19 height 19
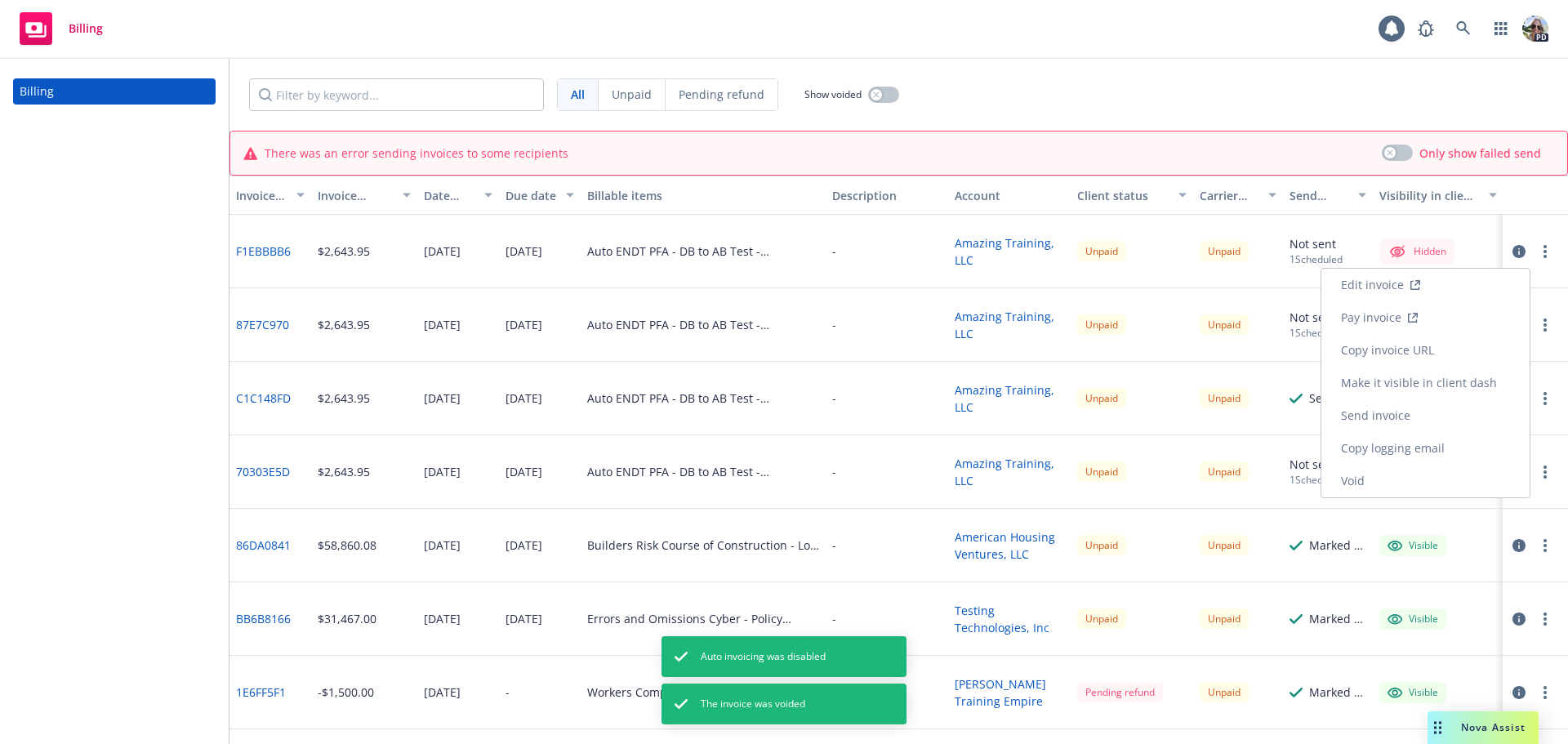
click at [1413, 481] on link "Void" at bounding box center [1425, 480] width 209 height 32
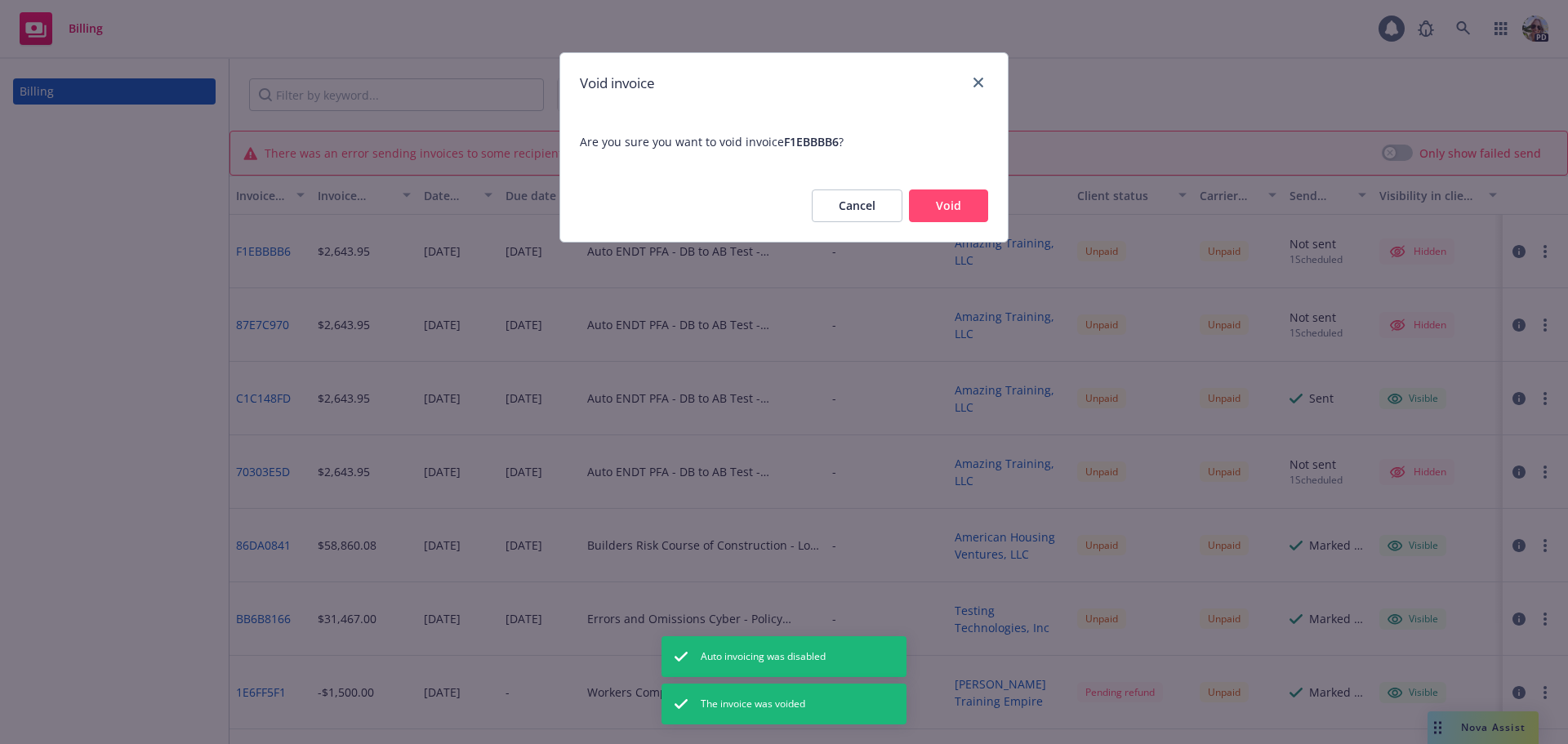
click at [942, 217] on button "Void" at bounding box center [948, 205] width 79 height 32
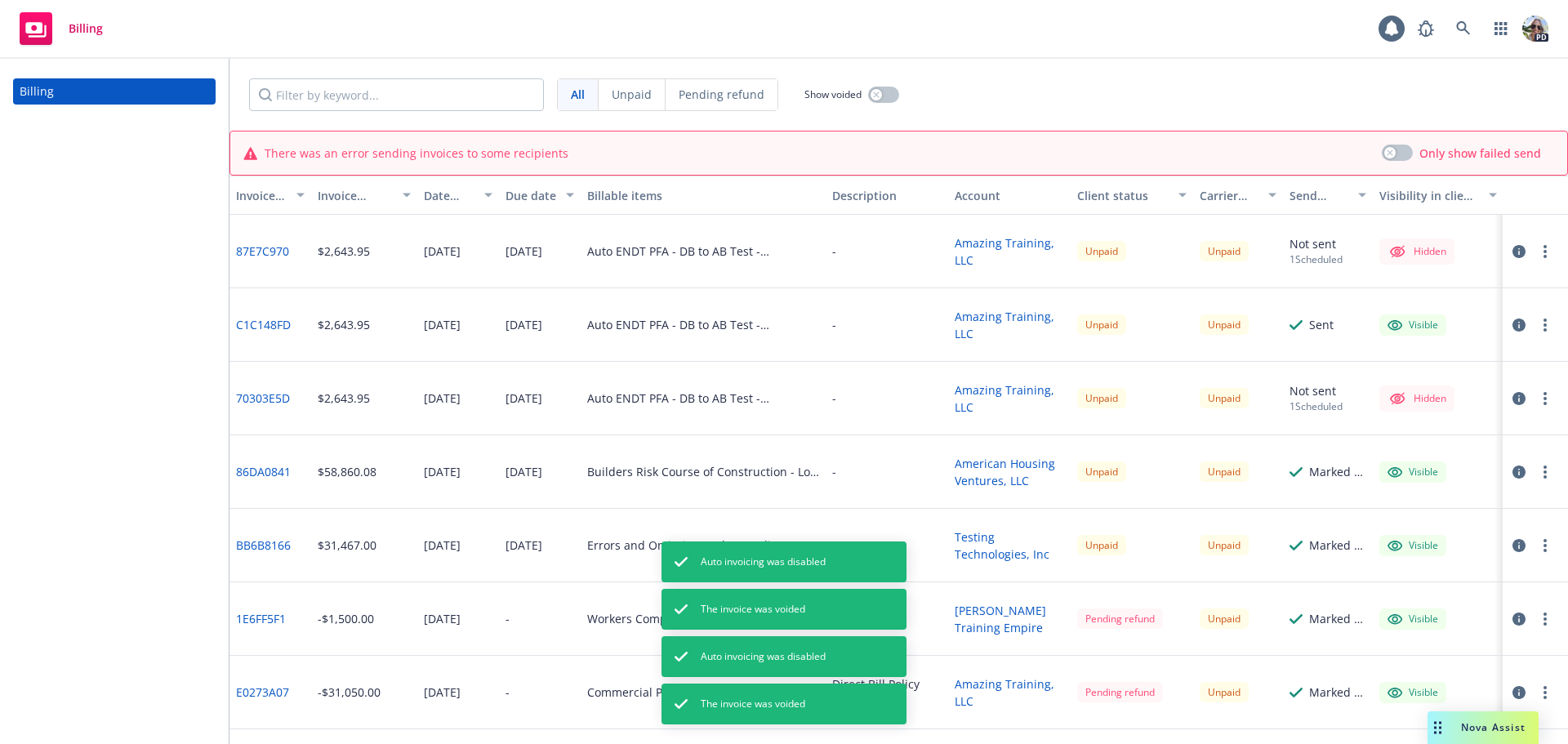
click at [1543, 251] on circle "button" at bounding box center [1545, 252] width 4 height 4
click at [1385, 481] on link "Void" at bounding box center [1425, 480] width 209 height 32
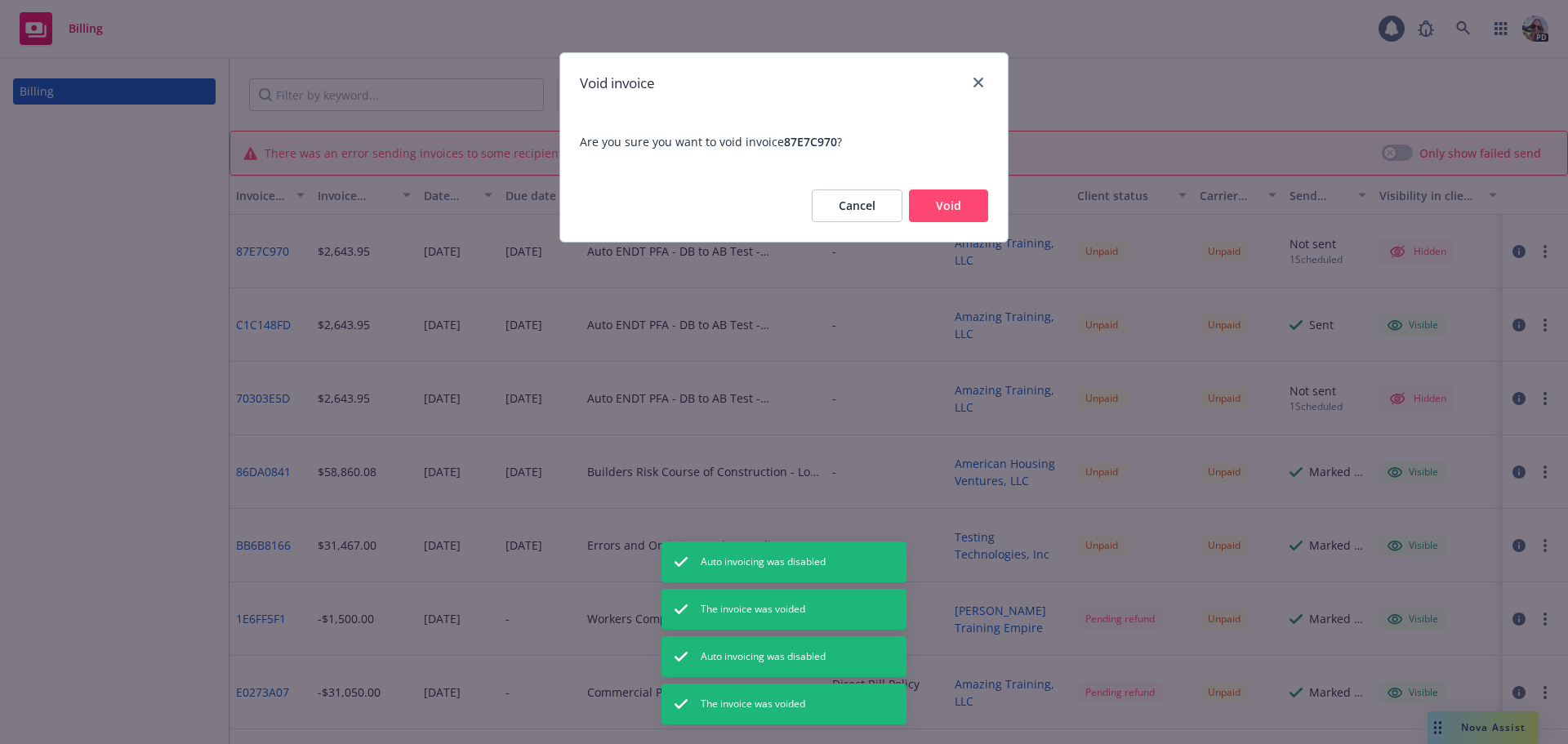
click at [925, 204] on button "Void" at bounding box center [948, 205] width 79 height 32
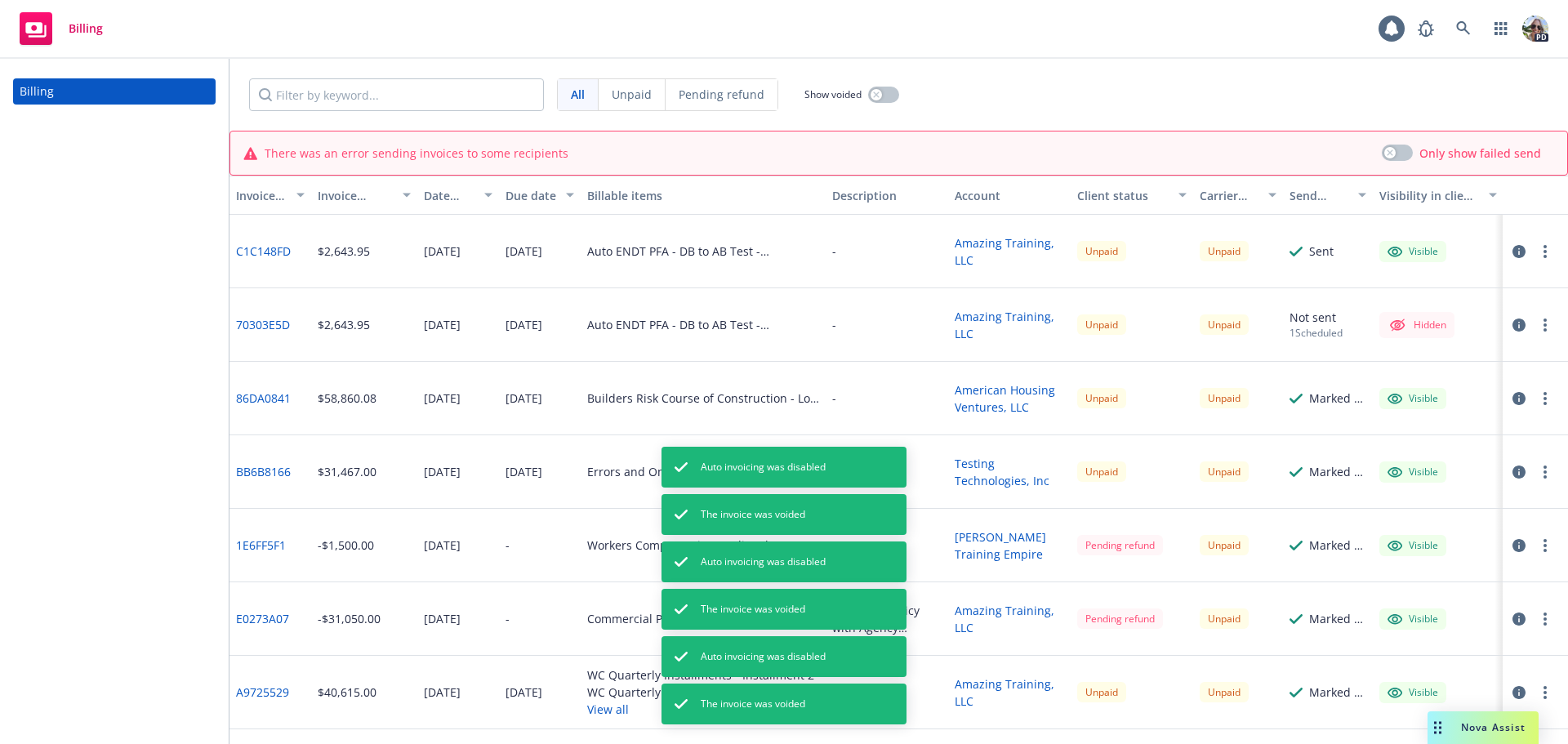
click at [1543, 325] on icon "button" at bounding box center [1545, 325] width 4 height 13
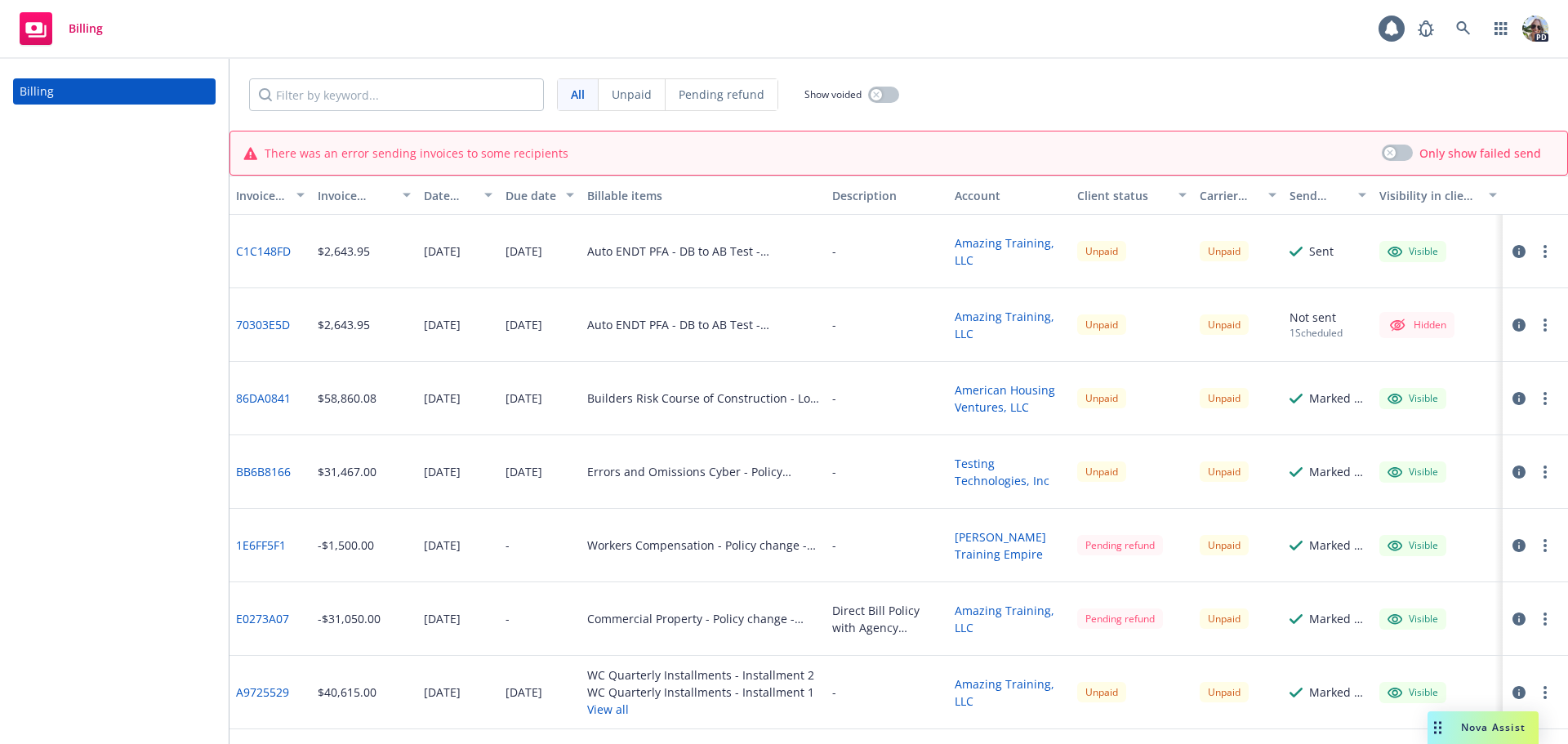
click at [244, 324] on link "70303E5D" at bounding box center [263, 324] width 54 height 18
click at [1536, 257] on button "button" at bounding box center [1545, 251] width 19 height 19
click at [1371, 518] on link "Void" at bounding box center [1425, 513] width 209 height 32
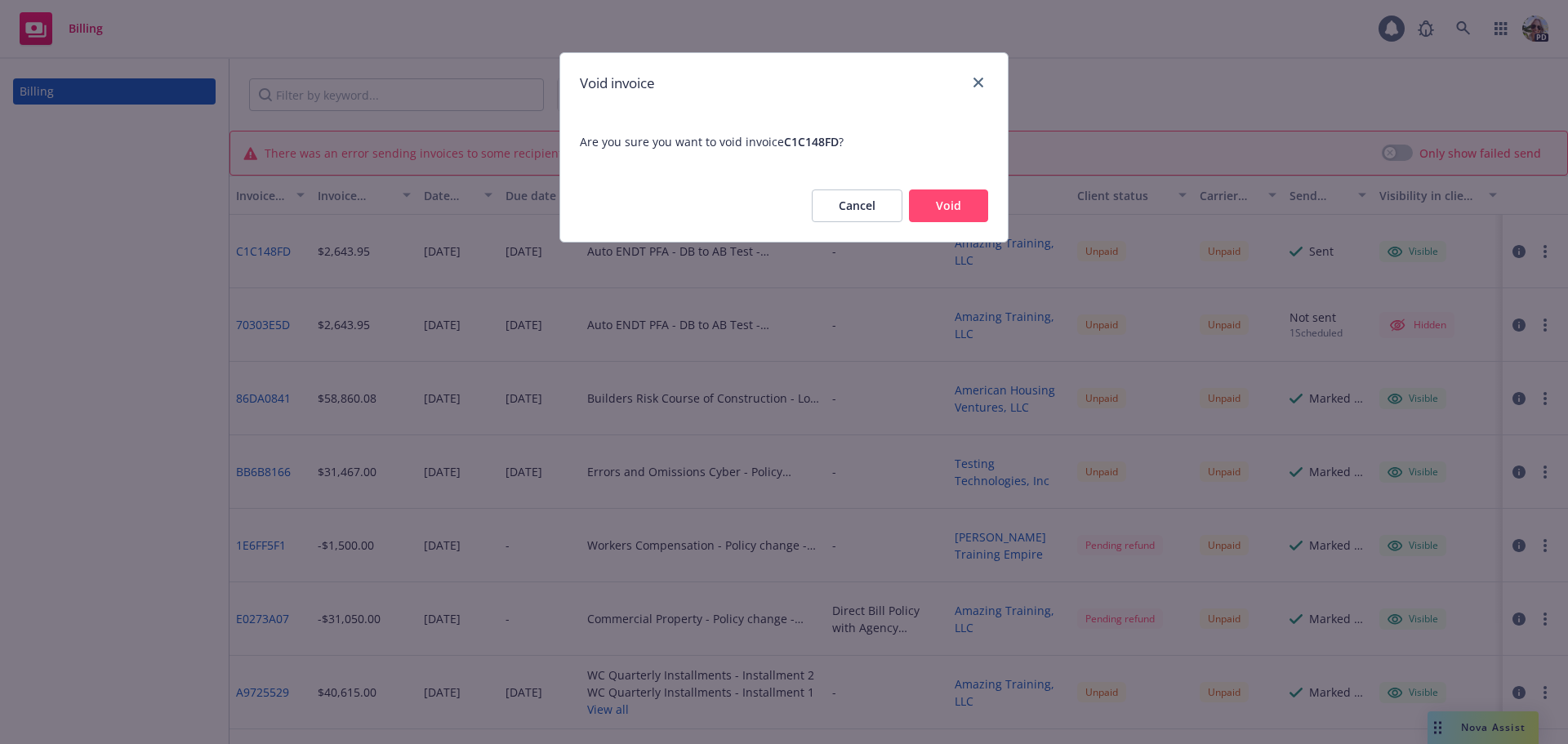
click at [946, 208] on button "Void" at bounding box center [948, 205] width 79 height 32
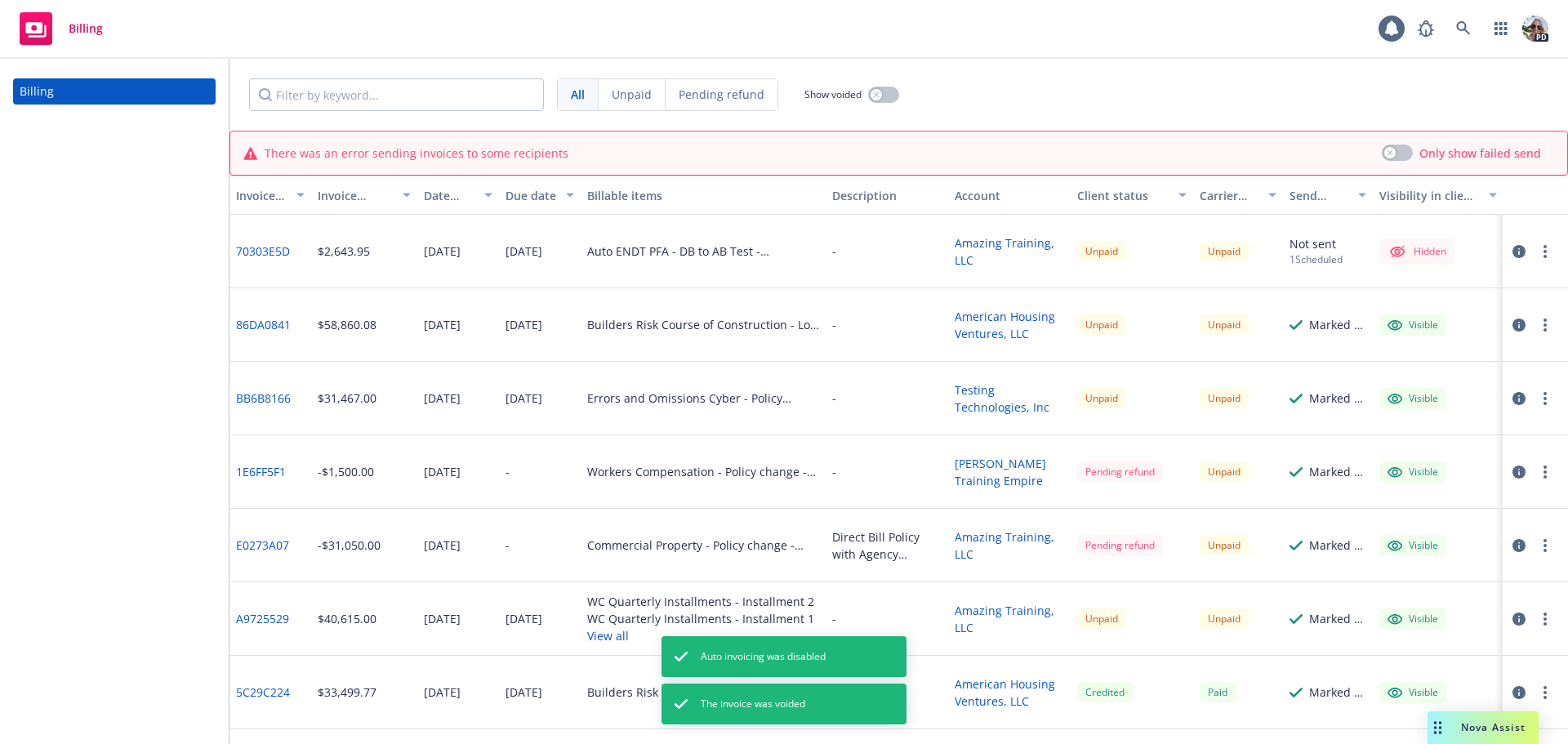
click at [1536, 250] on button "button" at bounding box center [1545, 251] width 19 height 19
drag, startPoint x: 1365, startPoint y: 485, endPoint x: 1331, endPoint y: 437, distance: 58.8
click at [1364, 483] on link "Void" at bounding box center [1425, 480] width 209 height 32
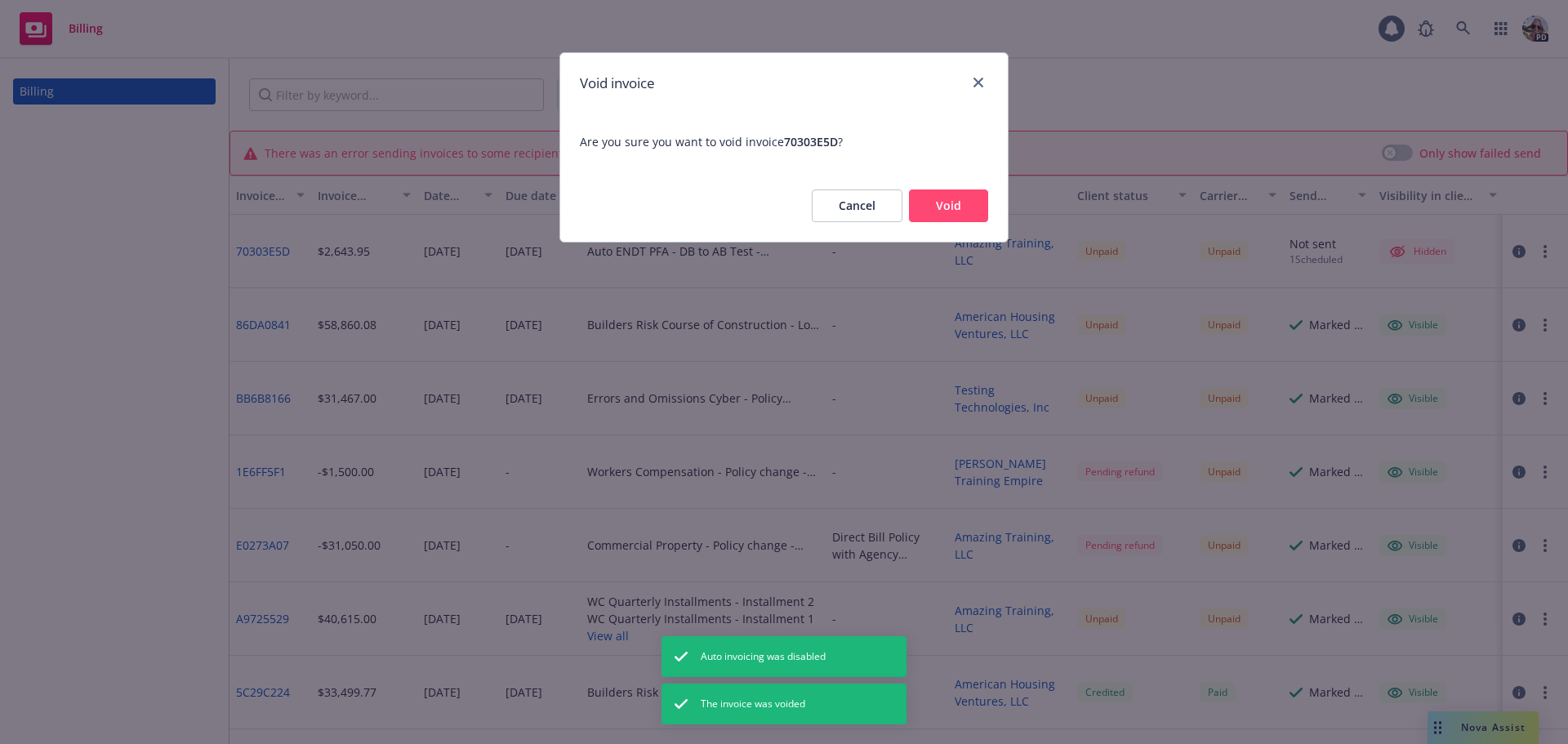
click at [965, 204] on button "Void" at bounding box center [948, 205] width 79 height 32
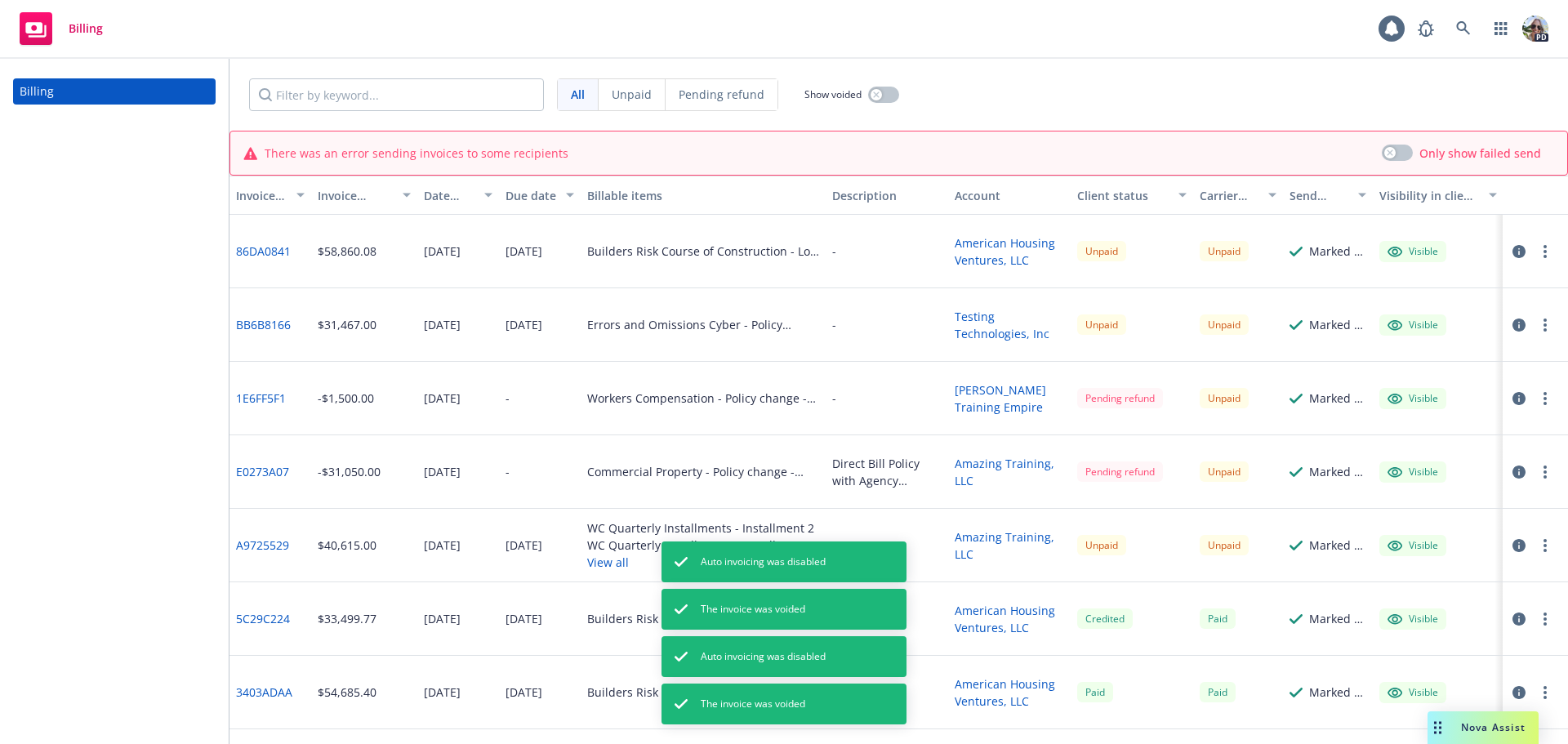
click at [1543, 251] on circle "button" at bounding box center [1545, 252] width 4 height 4
drag, startPoint x: 1394, startPoint y: 522, endPoint x: 1330, endPoint y: 459, distance: 89.8
click at [1393, 522] on link "Void" at bounding box center [1425, 513] width 209 height 32
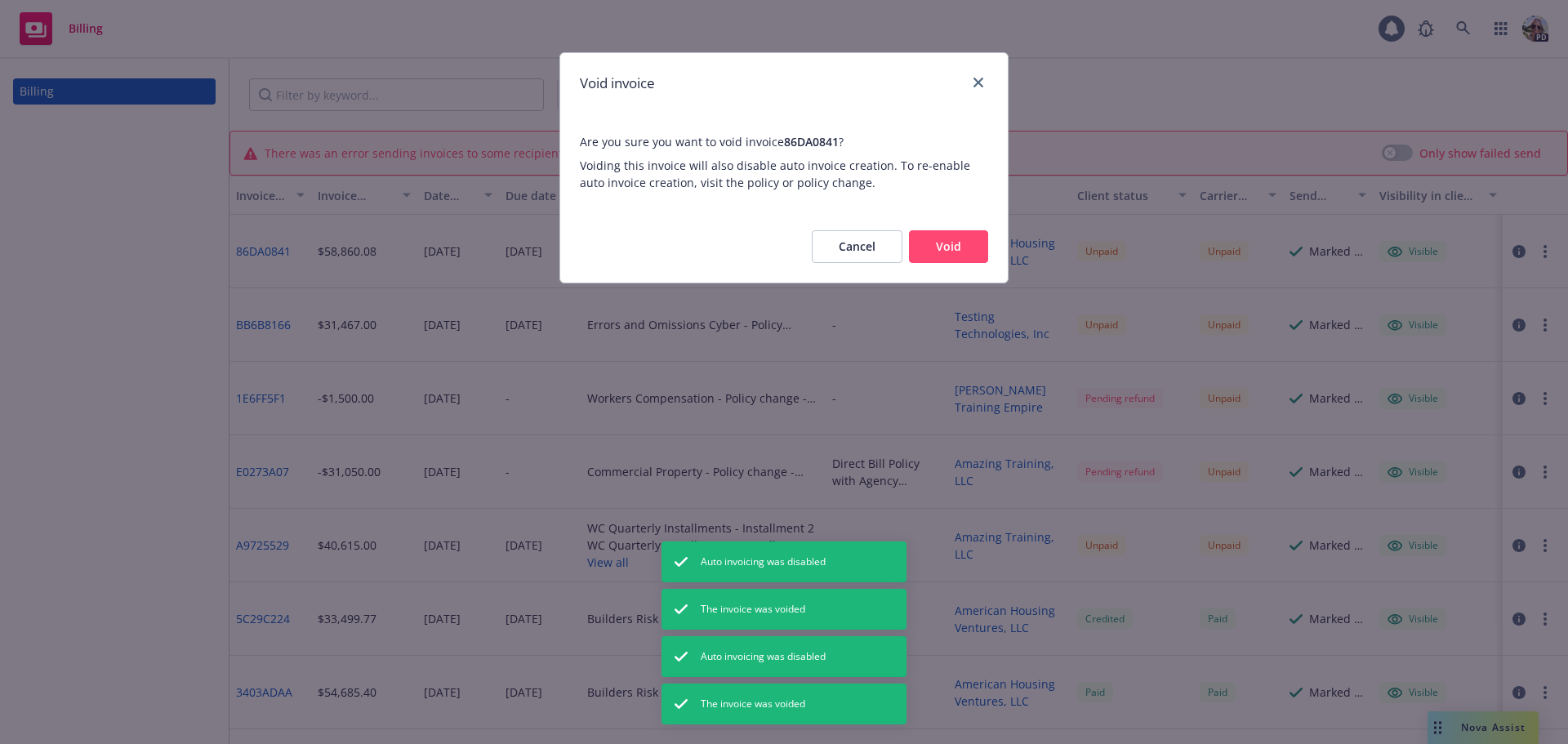
click at [937, 251] on button "Void" at bounding box center [948, 246] width 79 height 32
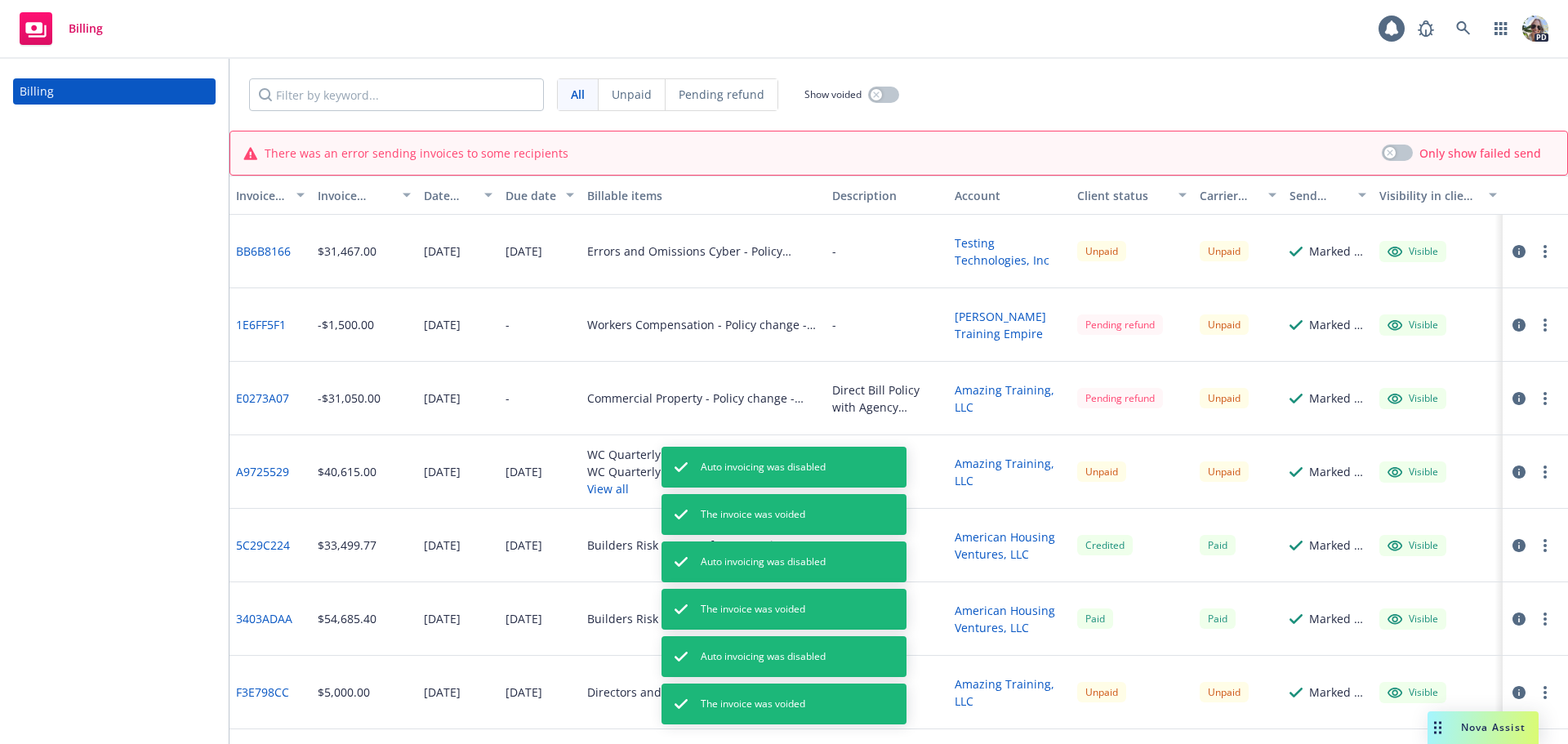
click at [1543, 253] on icon "button" at bounding box center [1545, 251] width 4 height 13
click at [1371, 524] on link "Void" at bounding box center [1425, 513] width 209 height 32
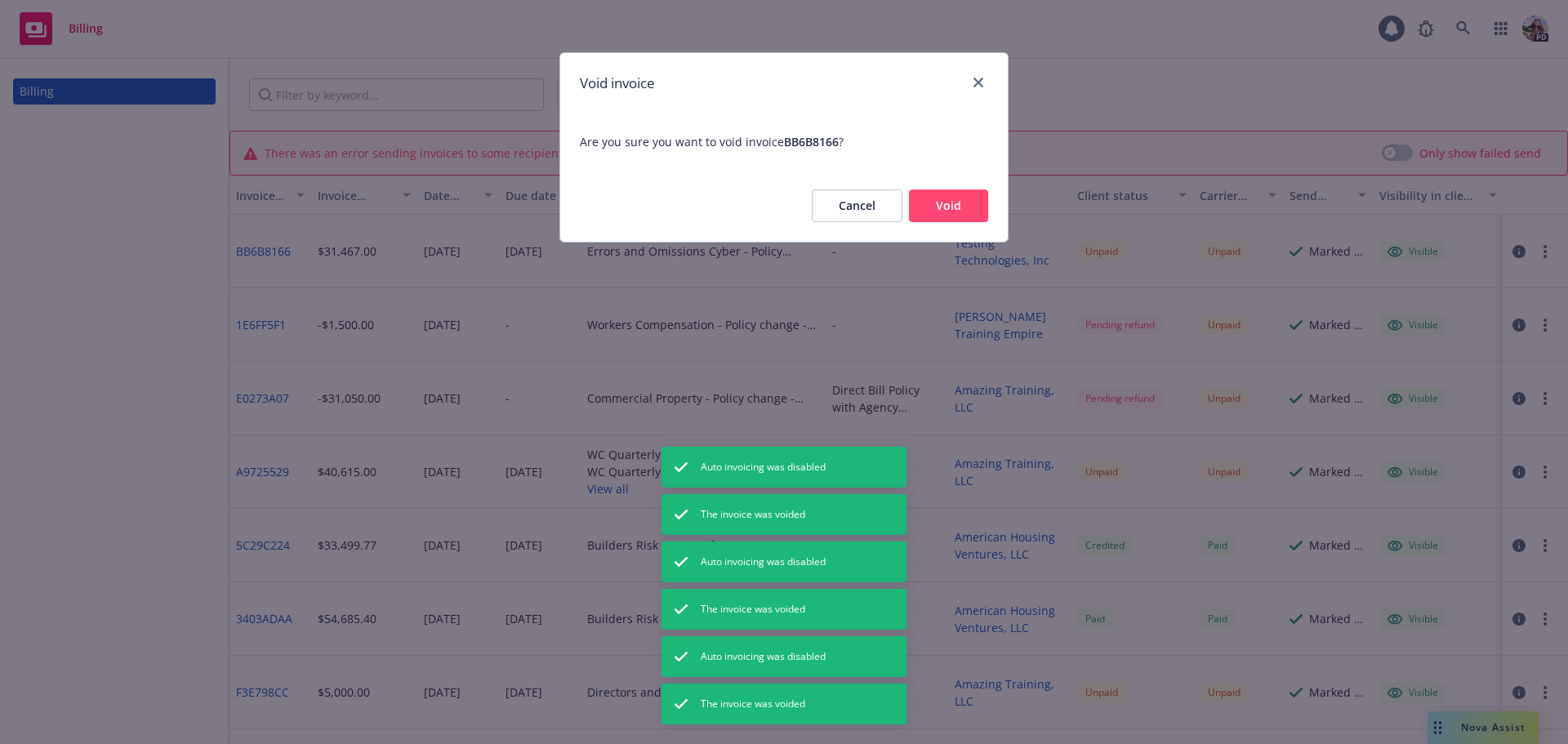
click at [957, 200] on button "Void" at bounding box center [948, 205] width 79 height 32
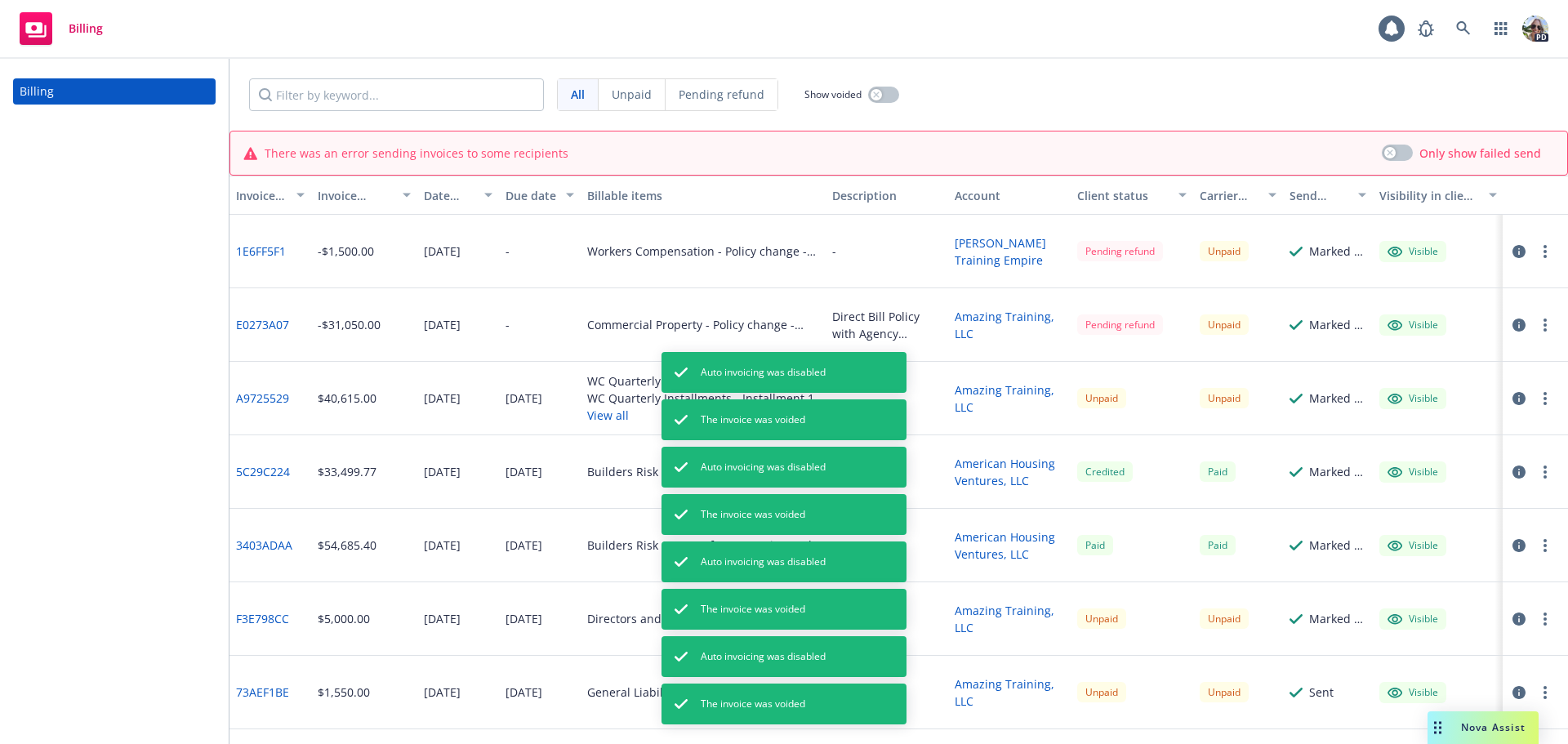
click at [1510, 262] on div at bounding box center [1535, 251] width 65 height 73
click at [1543, 251] on circle "button" at bounding box center [1545, 252] width 4 height 4
click at [1362, 512] on link "Void" at bounding box center [1425, 513] width 209 height 32
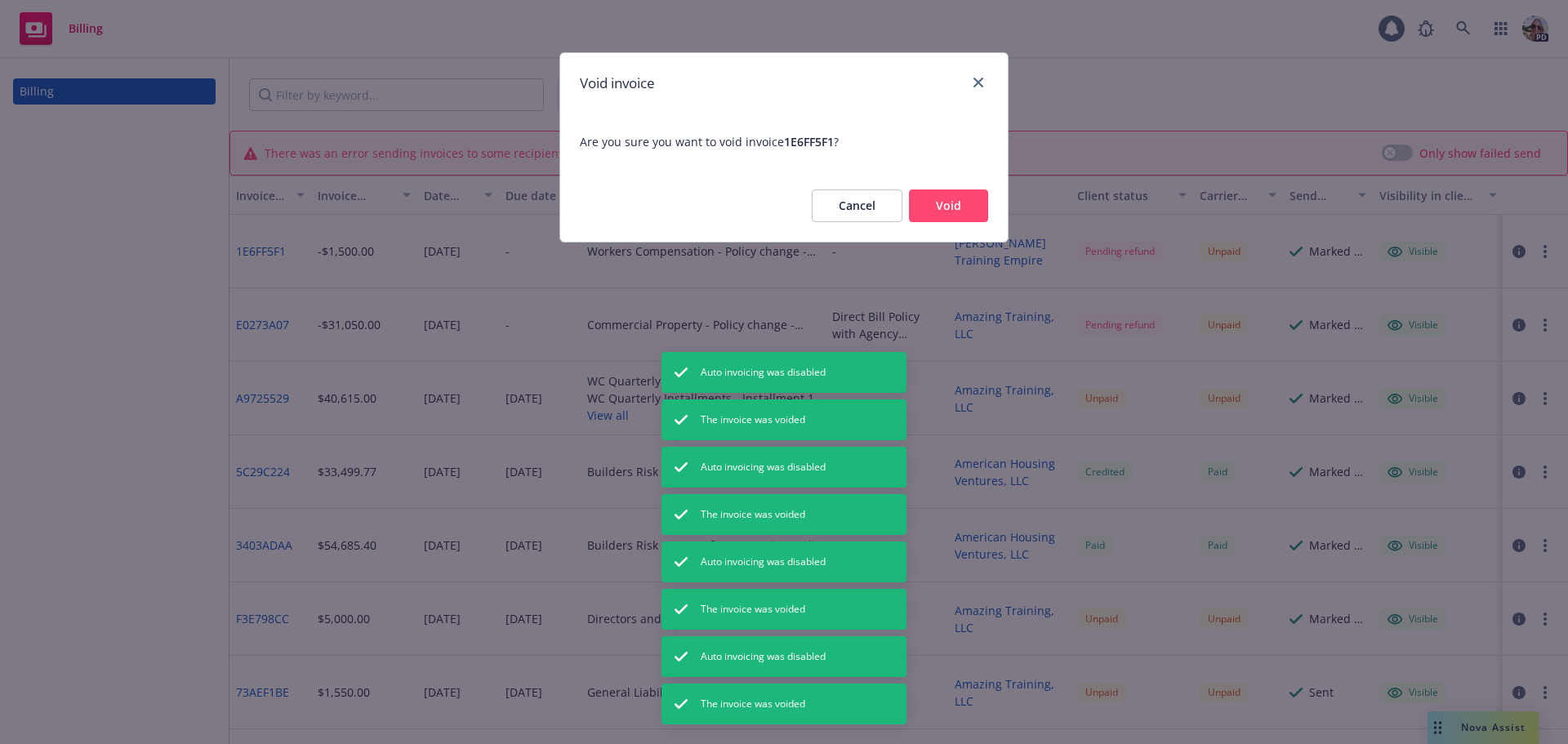
click at [943, 195] on button "Void" at bounding box center [948, 205] width 79 height 32
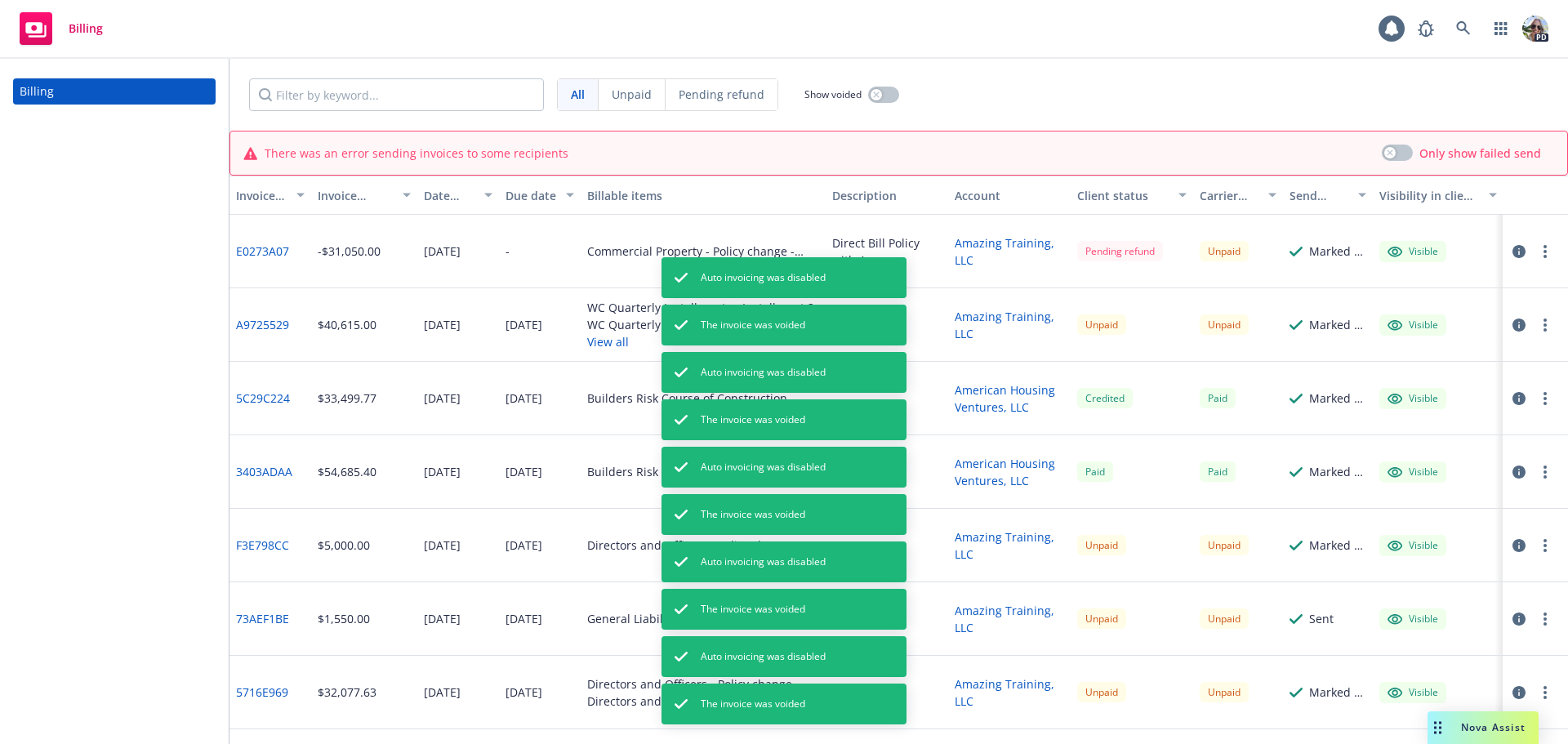
click at [1543, 249] on icon "button" at bounding box center [1545, 251] width 4 height 13
click at [1364, 511] on link "Void" at bounding box center [1425, 513] width 209 height 32
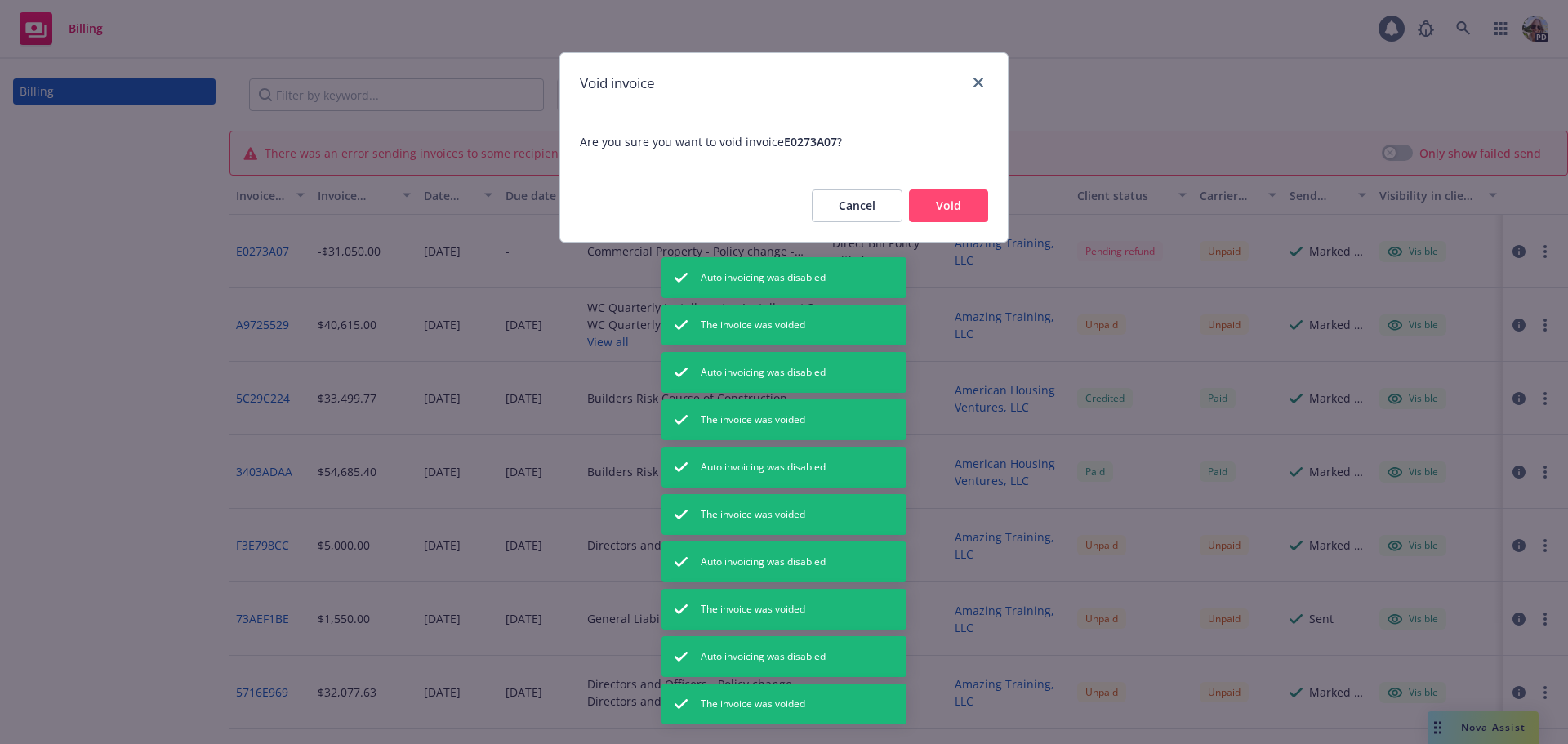
click at [941, 206] on button "Void" at bounding box center [948, 205] width 79 height 32
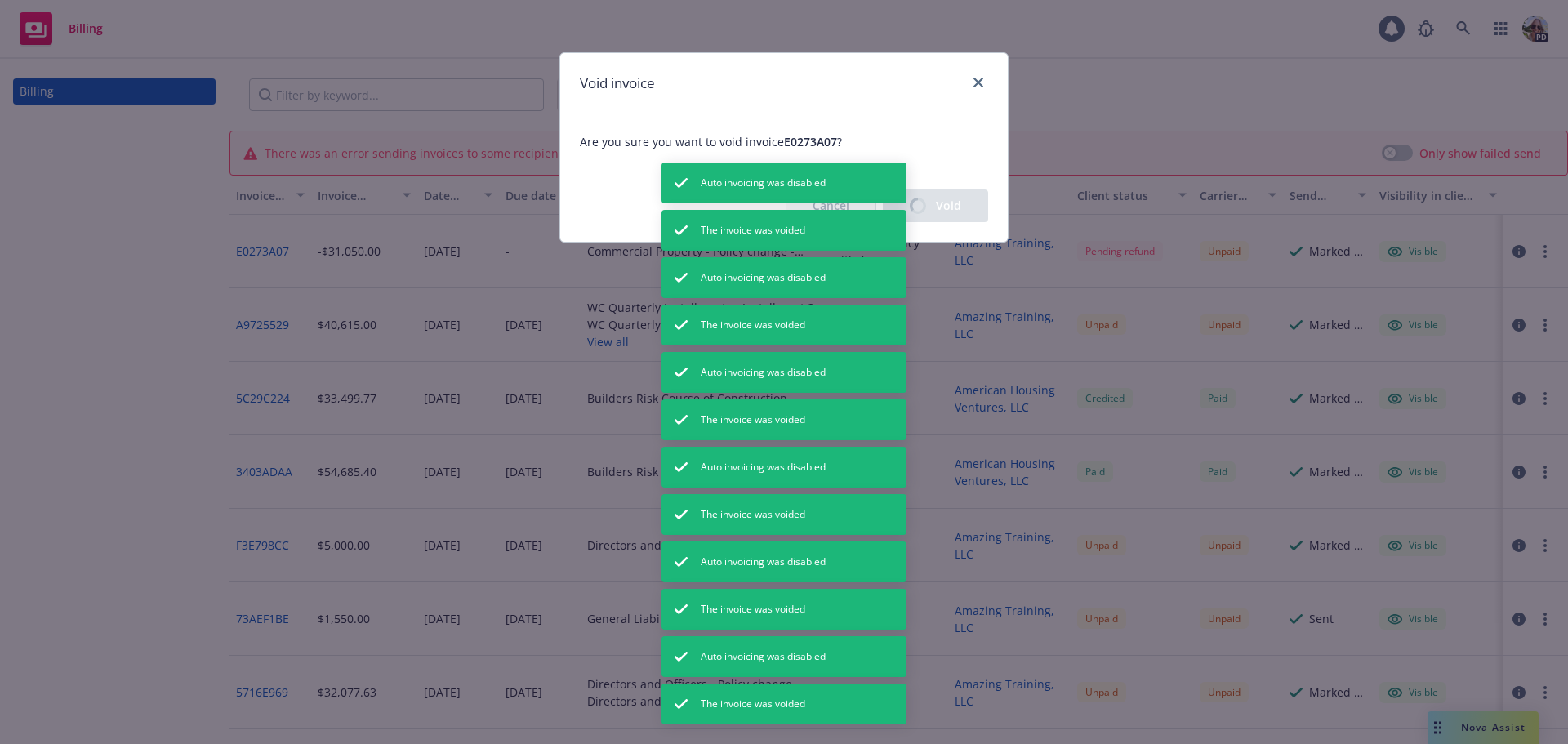
click at [1523, 258] on div "Void invoice Are you sure you want to void invoice E0273A07 ? Cancel Void" at bounding box center [784, 372] width 1568 height 744
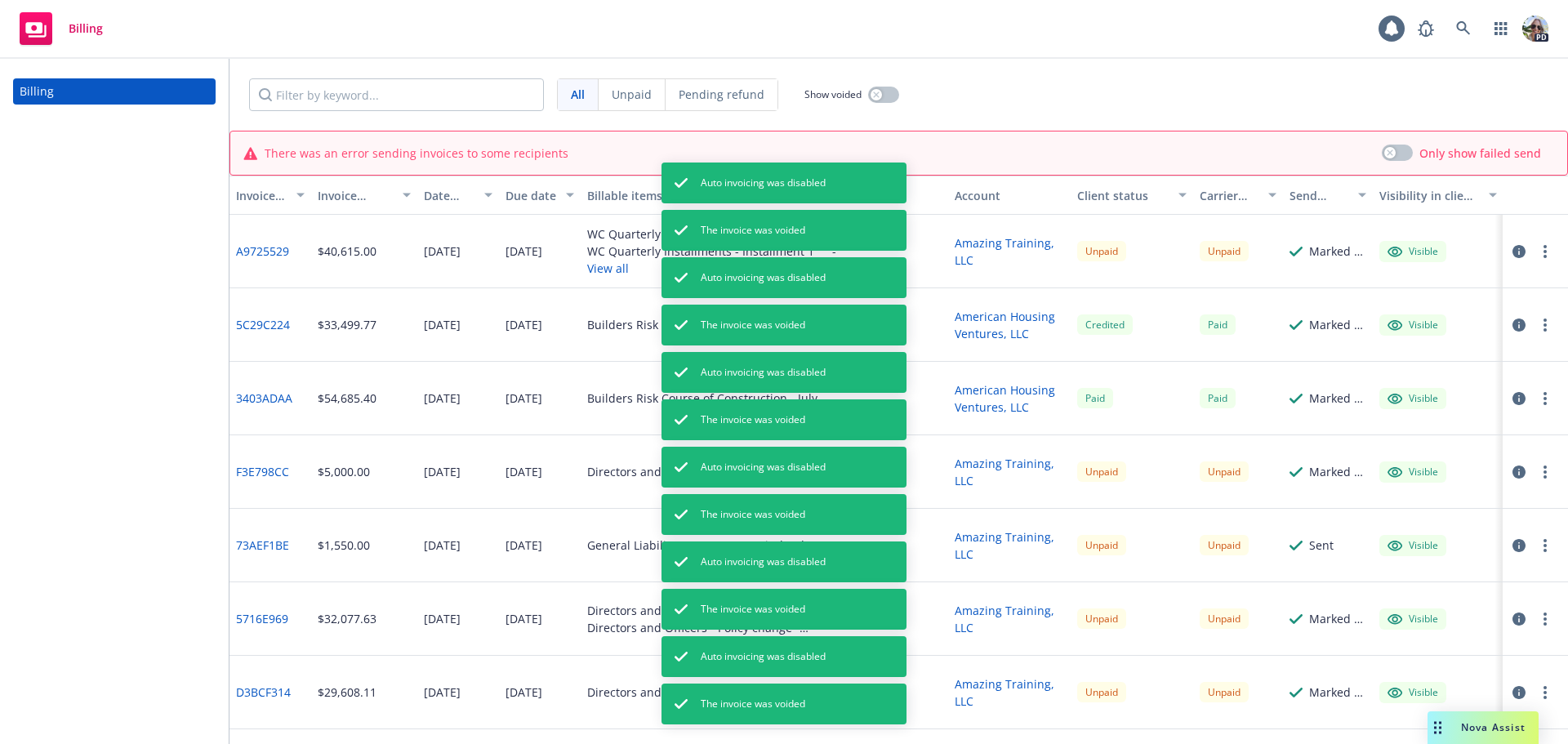
click at [1536, 258] on button "button" at bounding box center [1545, 251] width 19 height 19
click at [1391, 510] on link "Void" at bounding box center [1425, 513] width 209 height 32
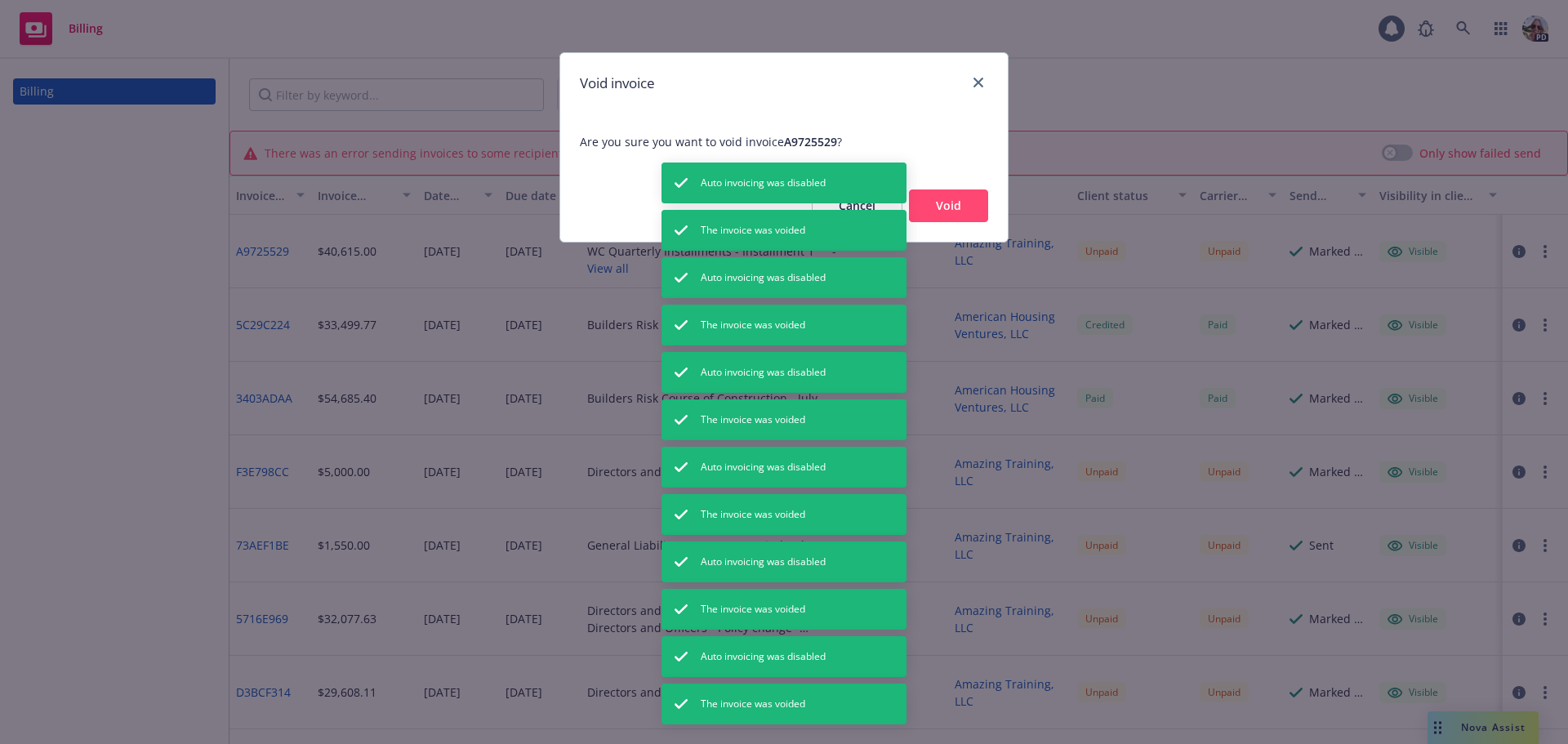
click at [944, 195] on button "Void" at bounding box center [948, 205] width 79 height 32
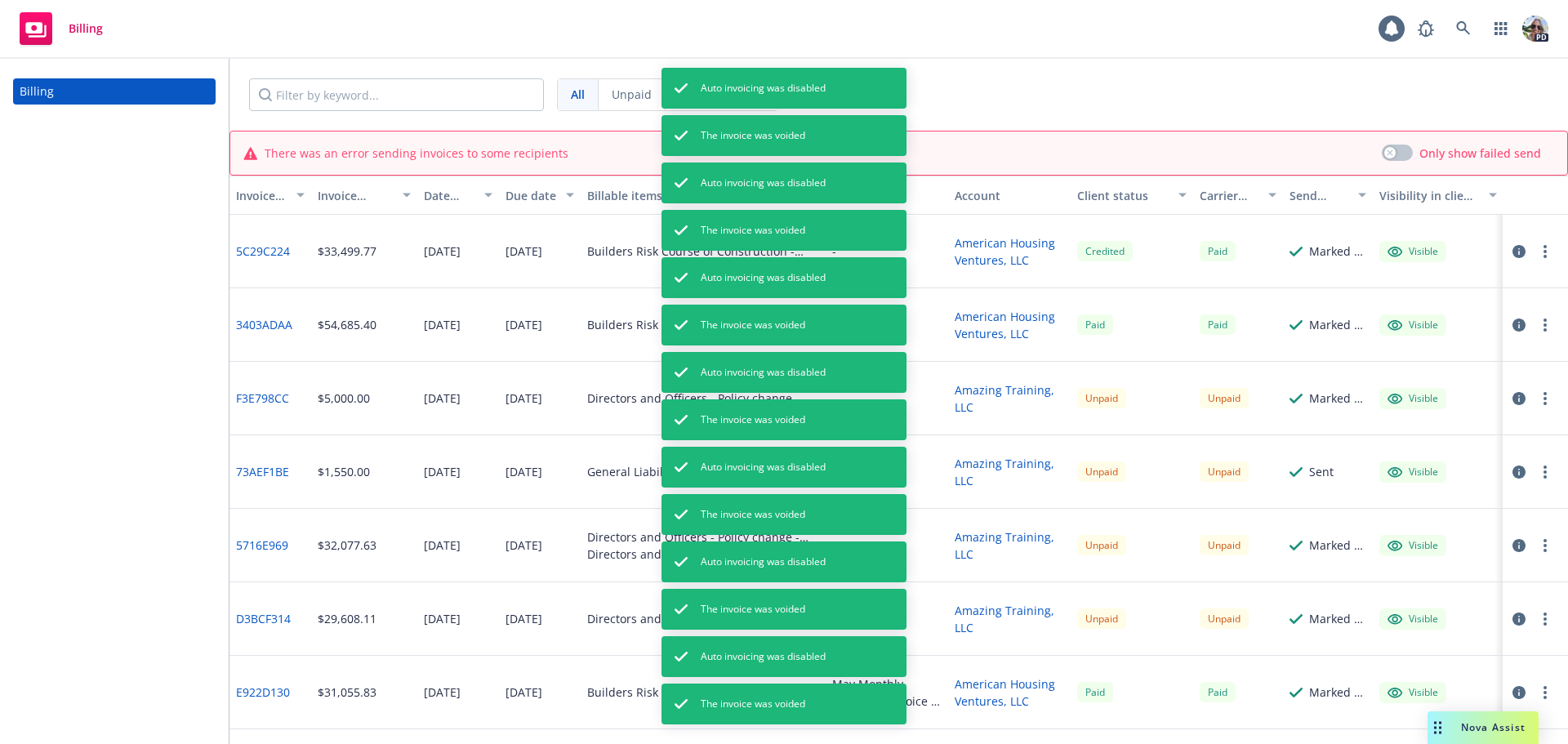
click at [1543, 253] on icon "button" at bounding box center [1545, 251] width 4 height 13
click at [1543, 624] on circle "button" at bounding box center [1545, 624] width 4 height 4
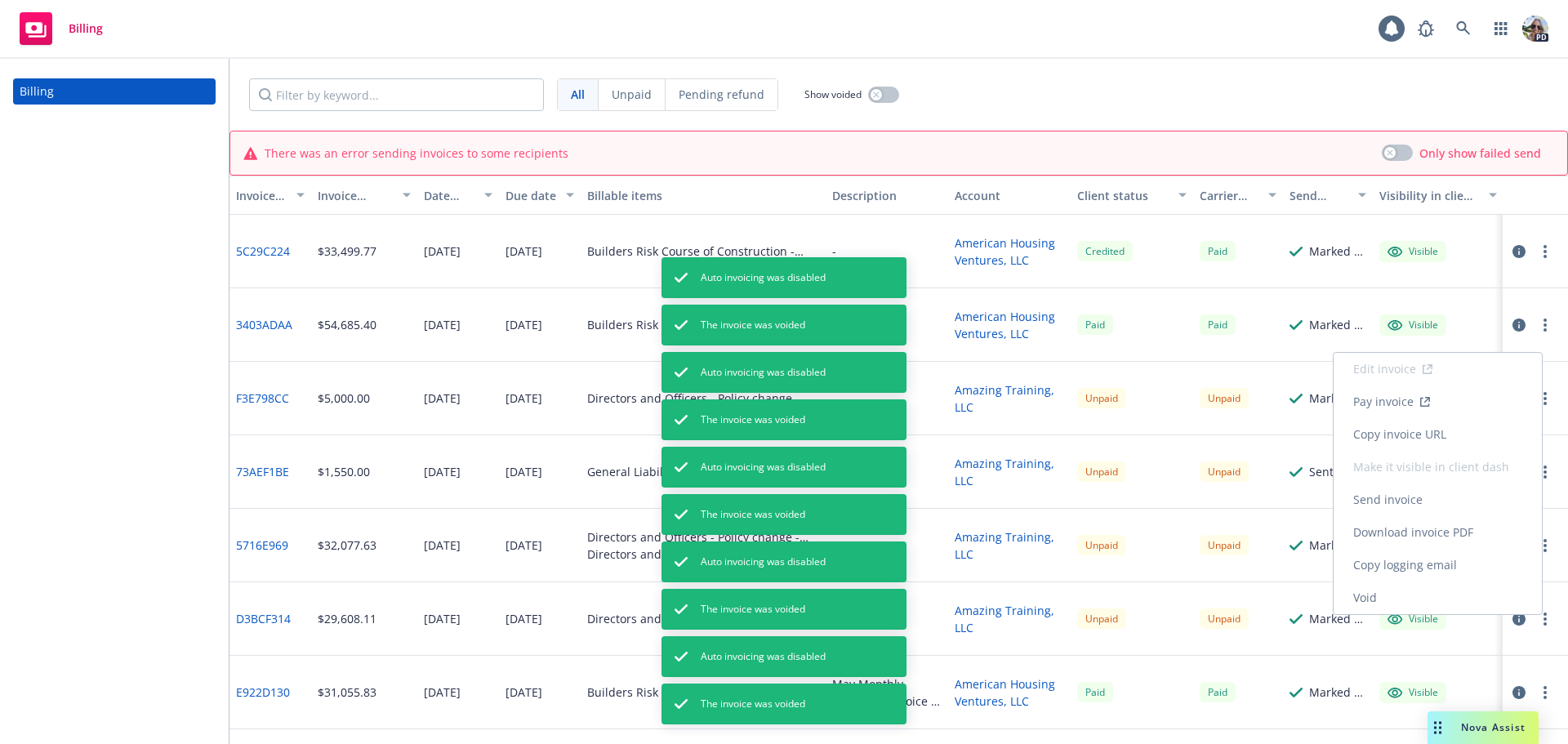
click at [1390, 583] on link "Void" at bounding box center [1437, 597] width 209 height 32
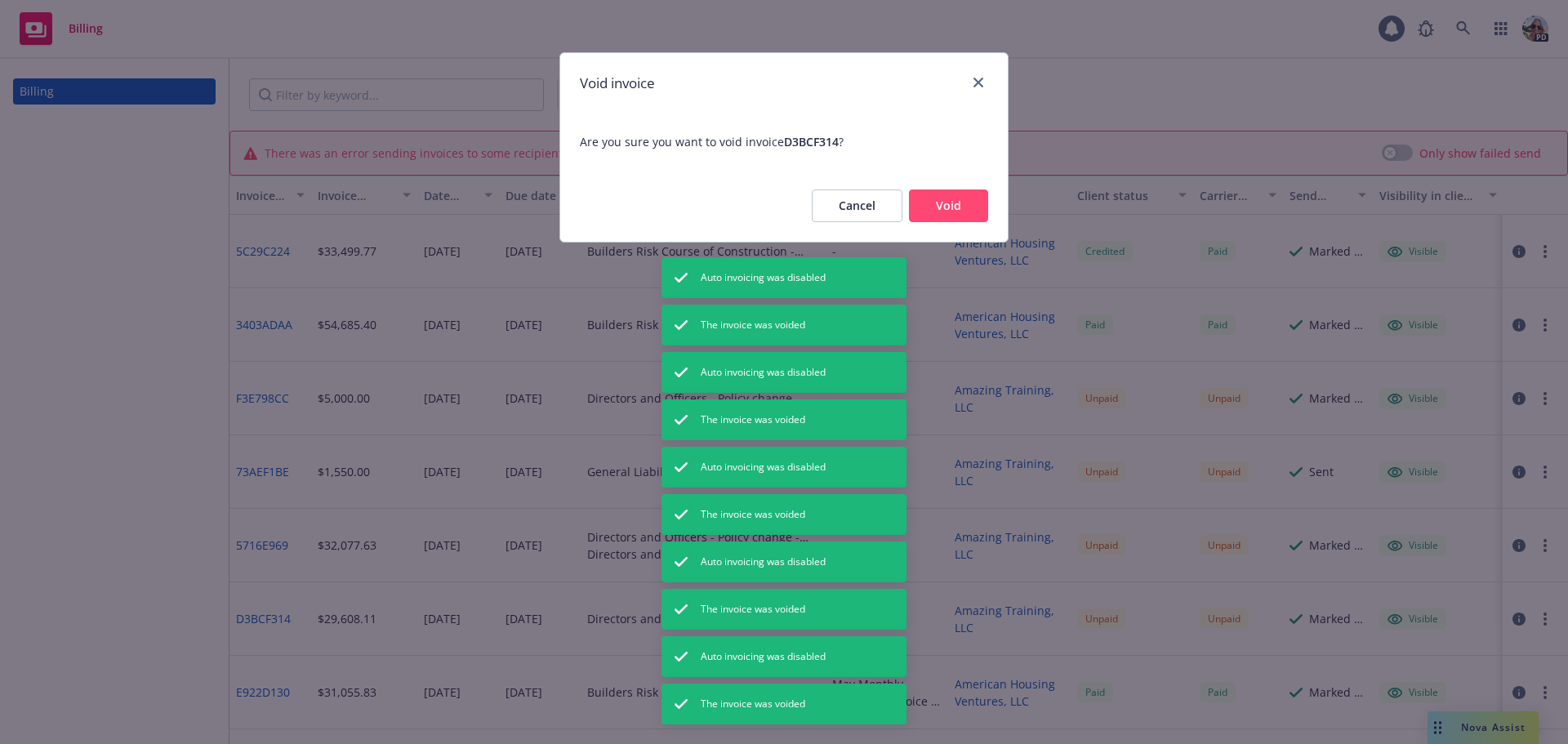
click at [942, 193] on button "Void" at bounding box center [948, 205] width 79 height 32
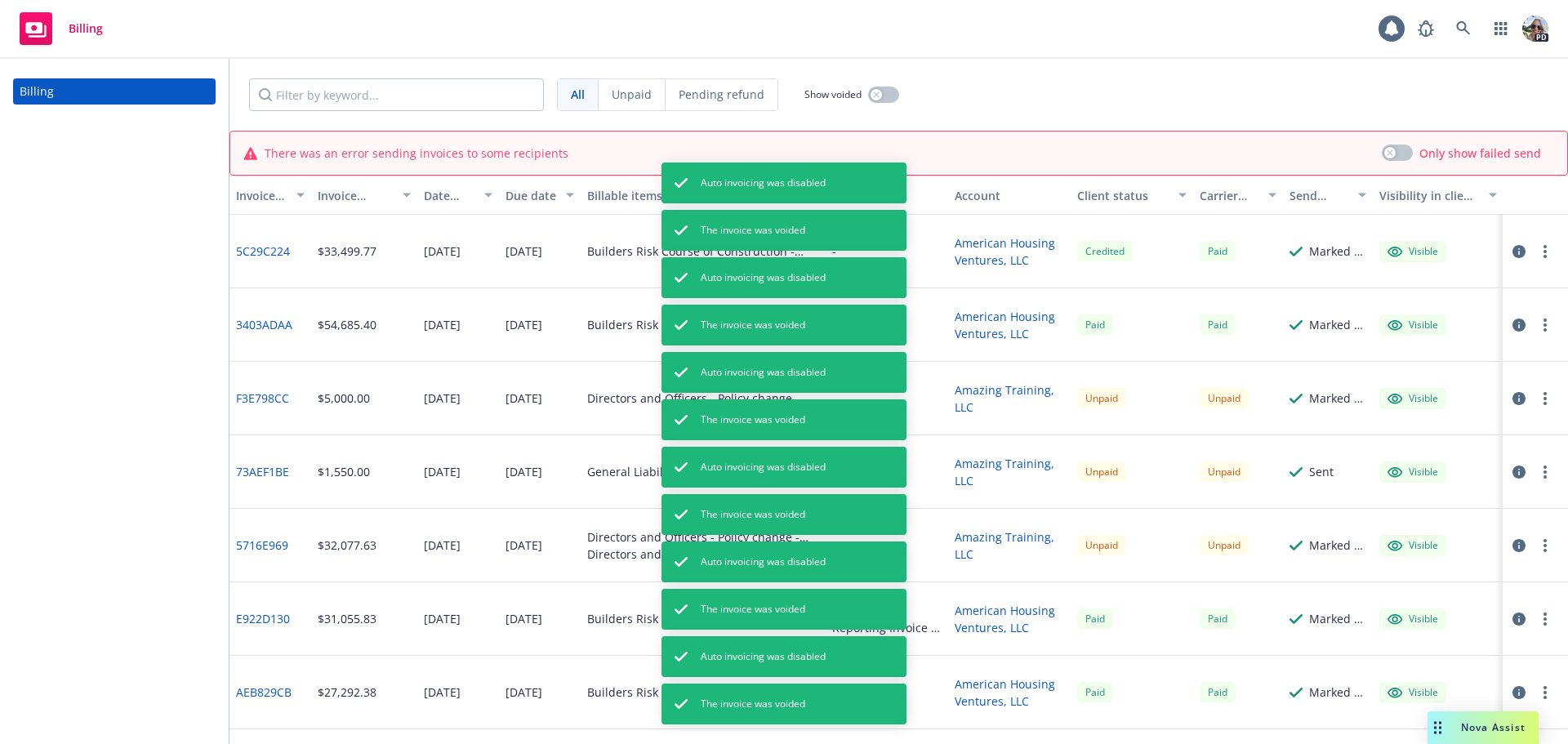
click at [1536, 476] on button "button" at bounding box center [1545, 472] width 19 height 19
click at [1385, 441] on link "Void" at bounding box center [1437, 450] width 209 height 32
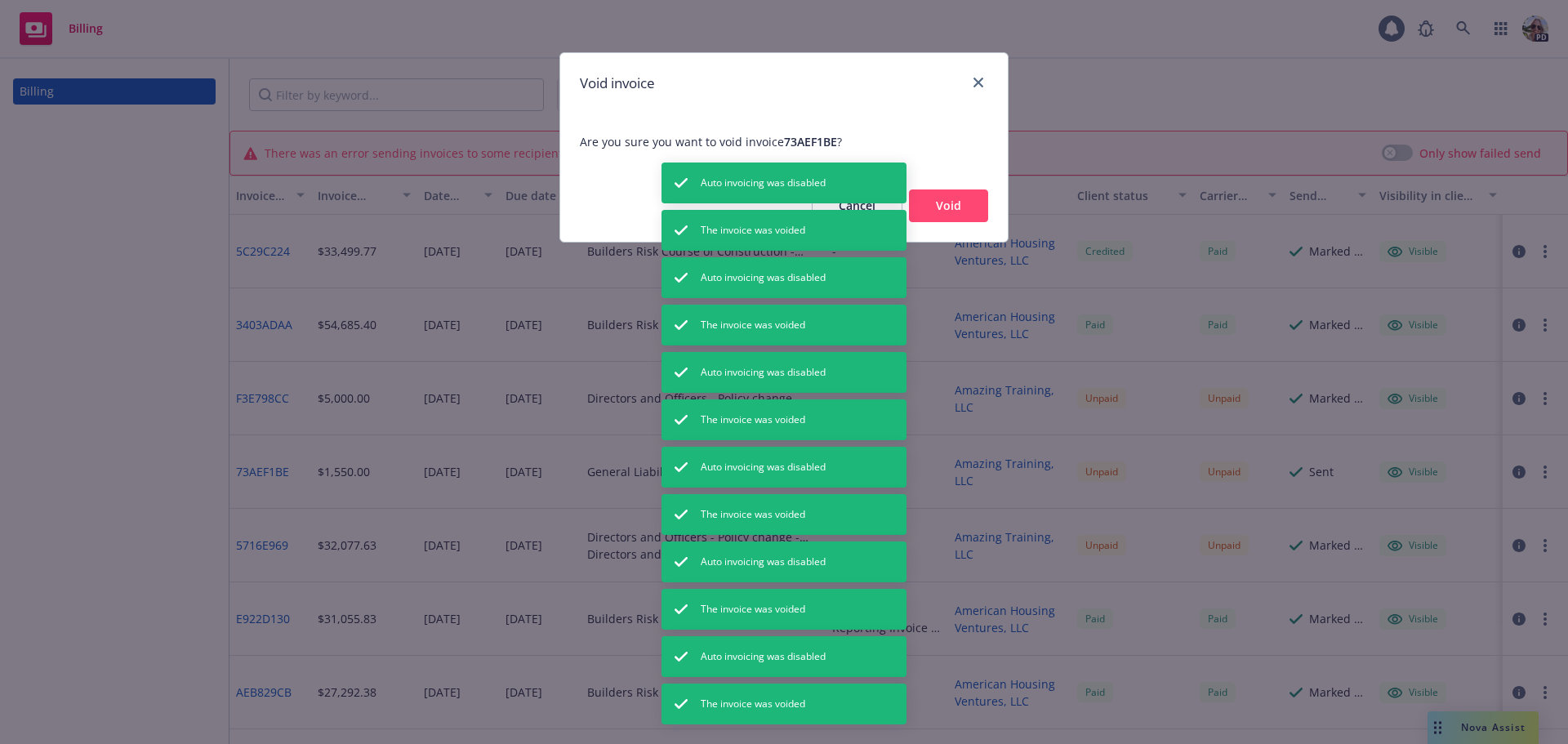
click at [929, 204] on button "Void" at bounding box center [948, 205] width 79 height 32
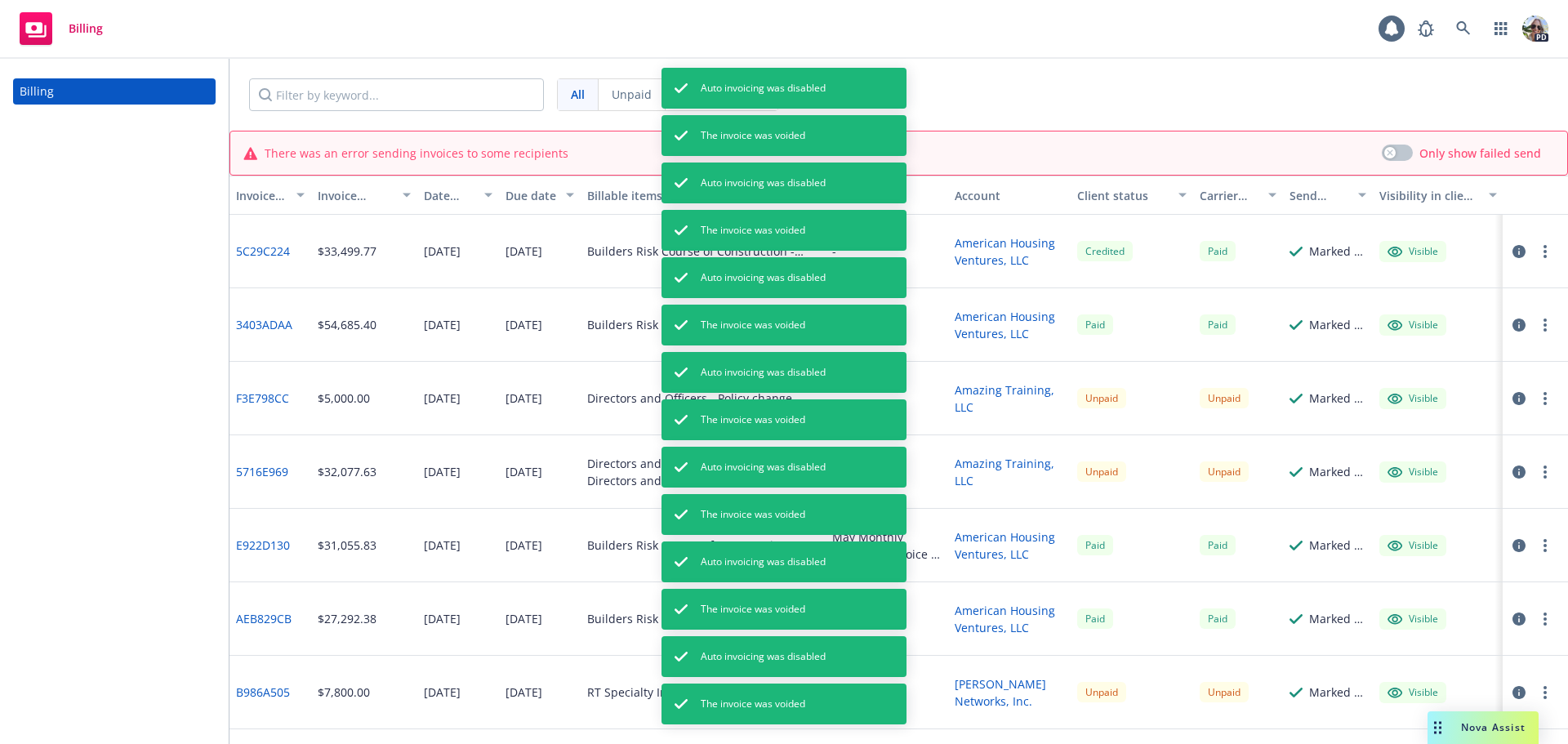
click at [1536, 690] on button "button" at bounding box center [1545, 692] width 19 height 19
click at [1375, 668] on link "Void" at bounding box center [1437, 671] width 209 height 32
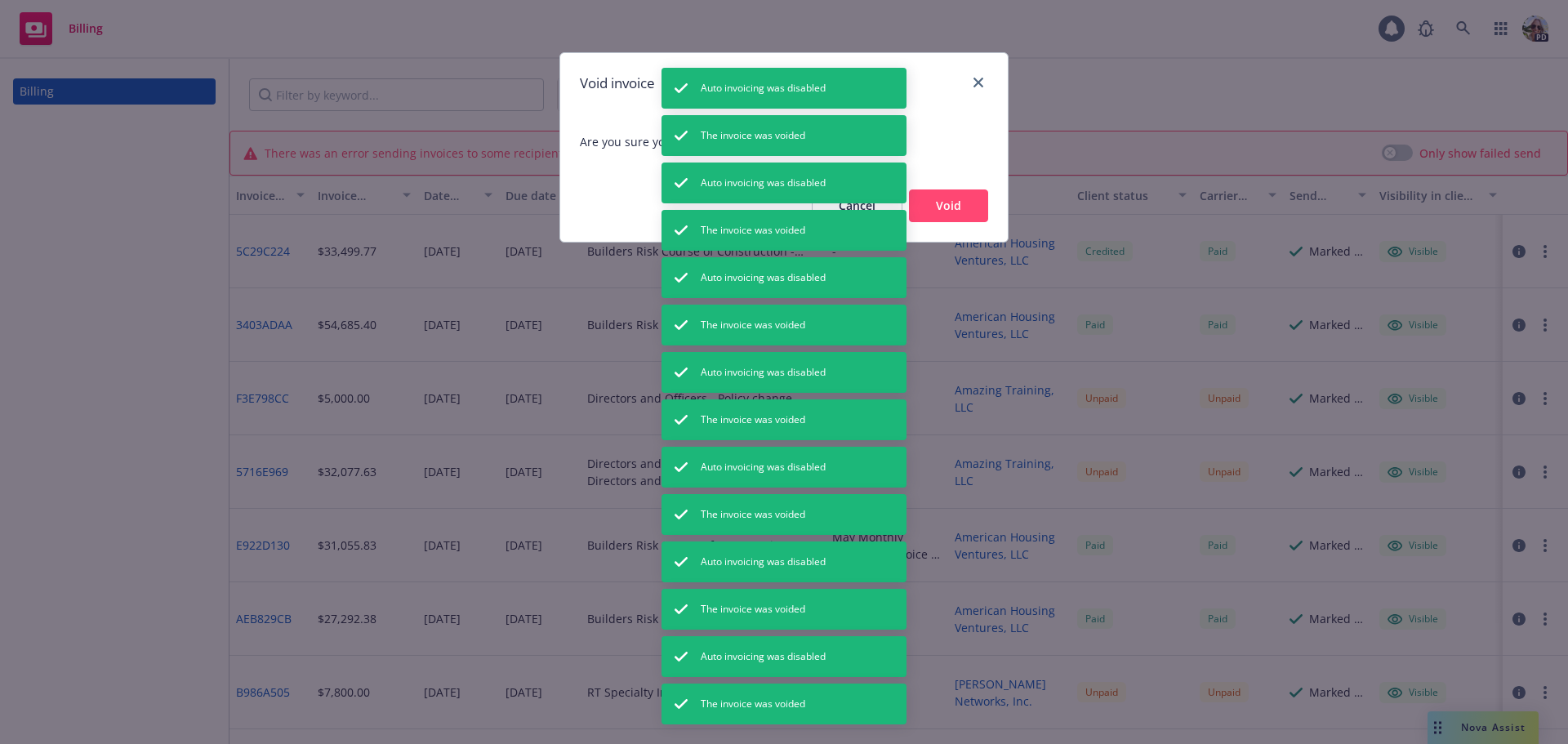
click at [952, 199] on button "Void" at bounding box center [948, 205] width 79 height 32
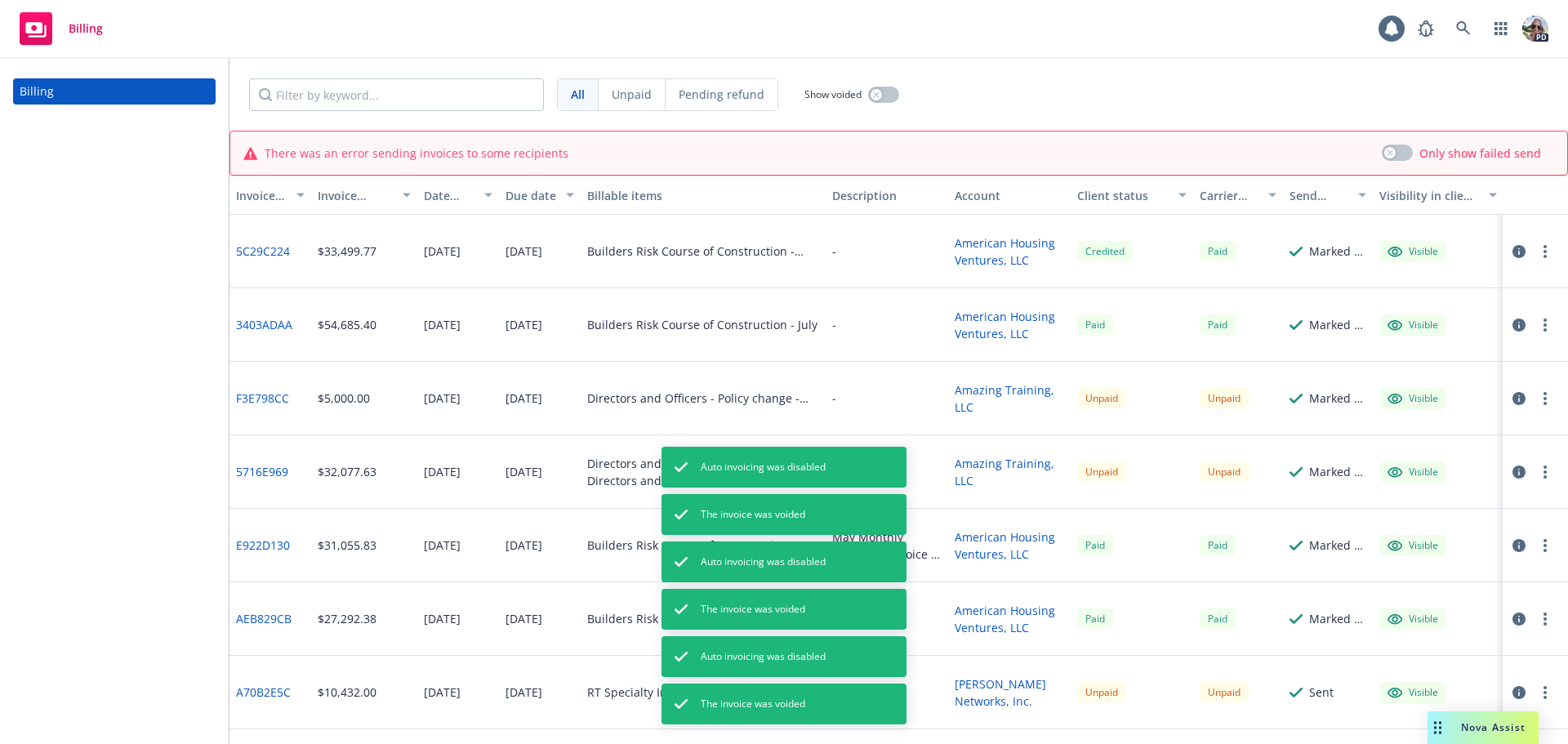
click at [1543, 397] on circle "button" at bounding box center [1545, 398] width 4 height 4
click at [1385, 653] on link "Void" at bounding box center [1425, 660] width 209 height 32
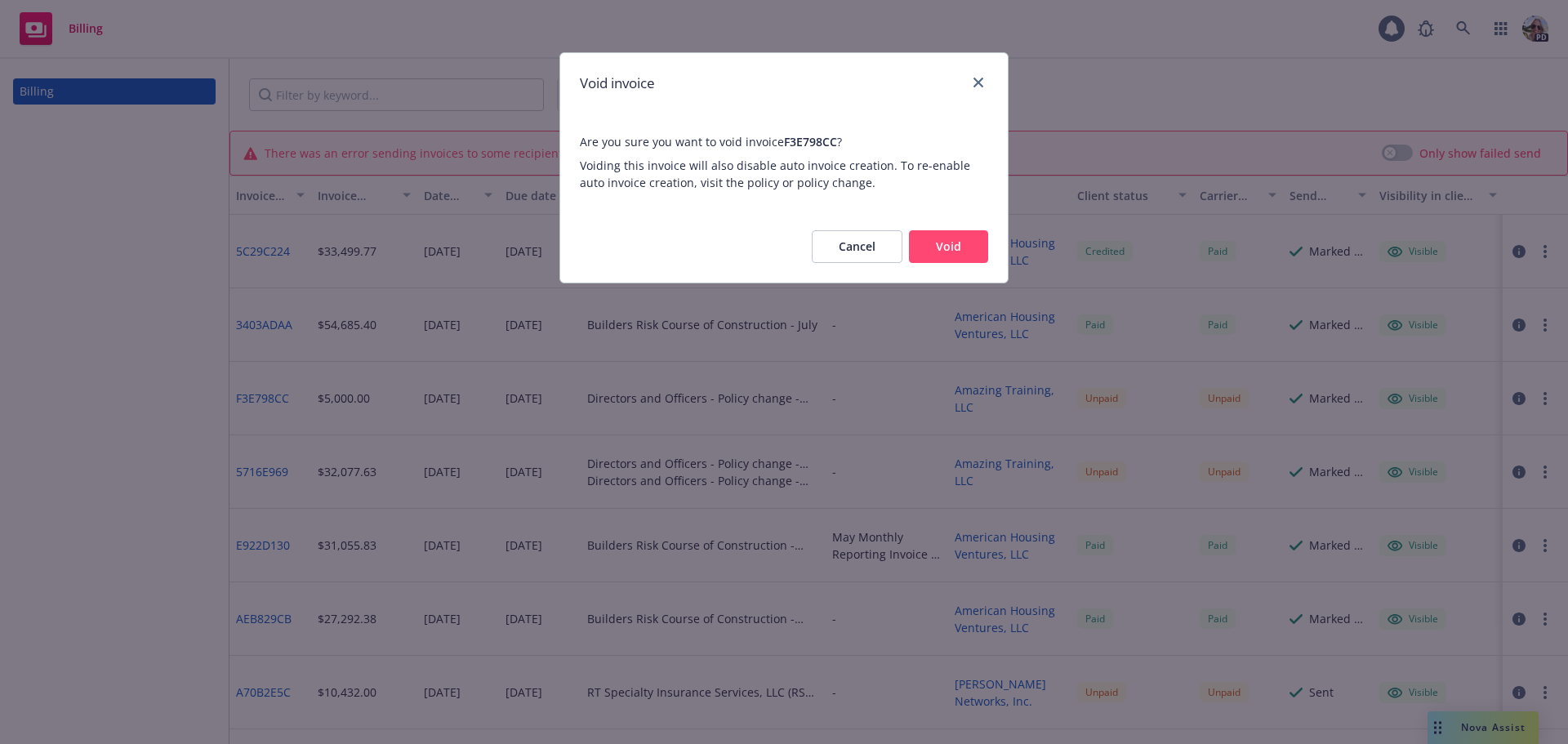
click at [1261, 671] on div "Void invoice Are you sure you want to void invoice F3E798CC ? Voiding this invo…" at bounding box center [784, 372] width 1568 height 744
click at [986, 83] on link "close" at bounding box center [978, 82] width 19 height 19
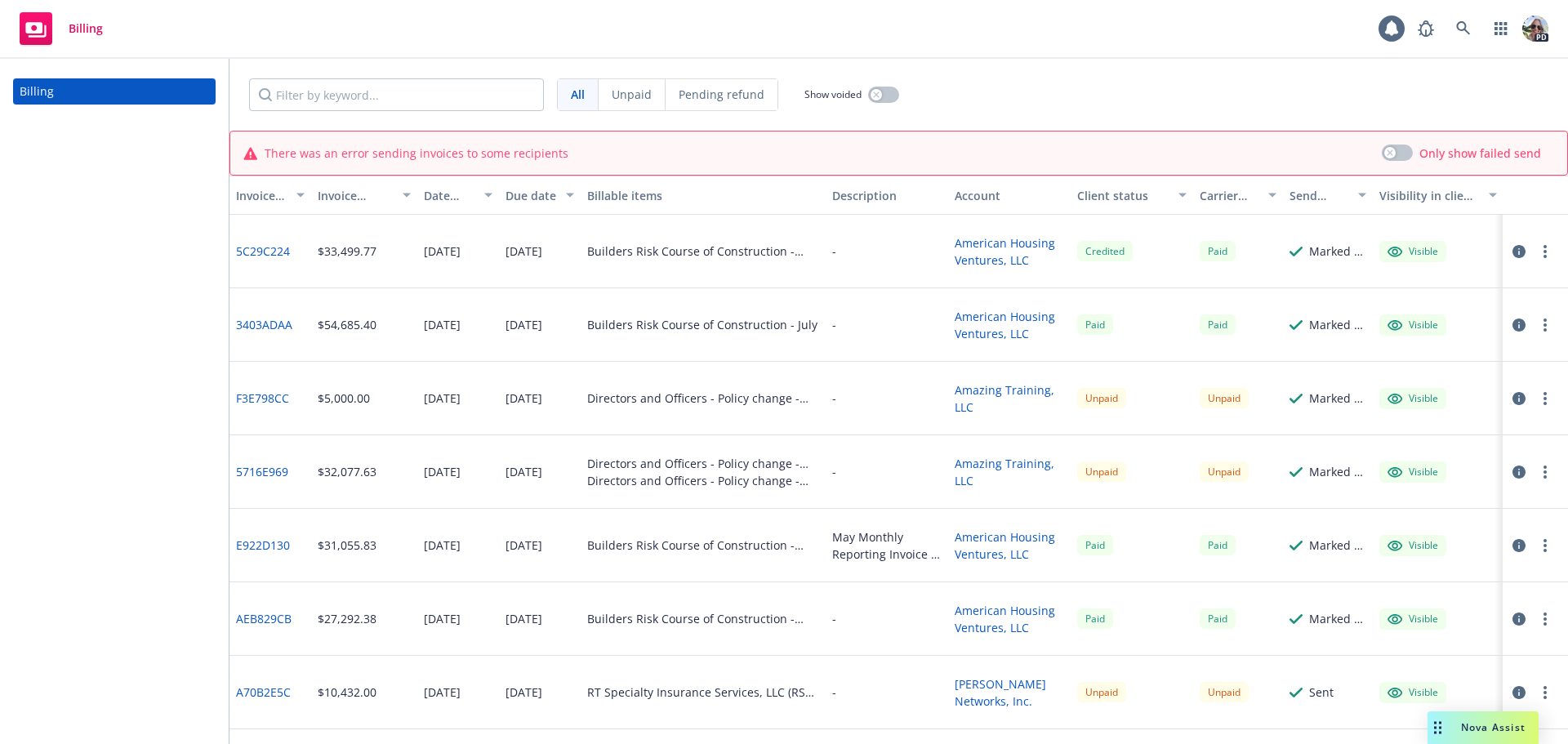
click at [974, 195] on div "Account" at bounding box center [1009, 195] width 109 height 18
click at [1543, 399] on circle "button" at bounding box center [1545, 398] width 4 height 4
click at [1359, 653] on link "Void" at bounding box center [1425, 660] width 209 height 32
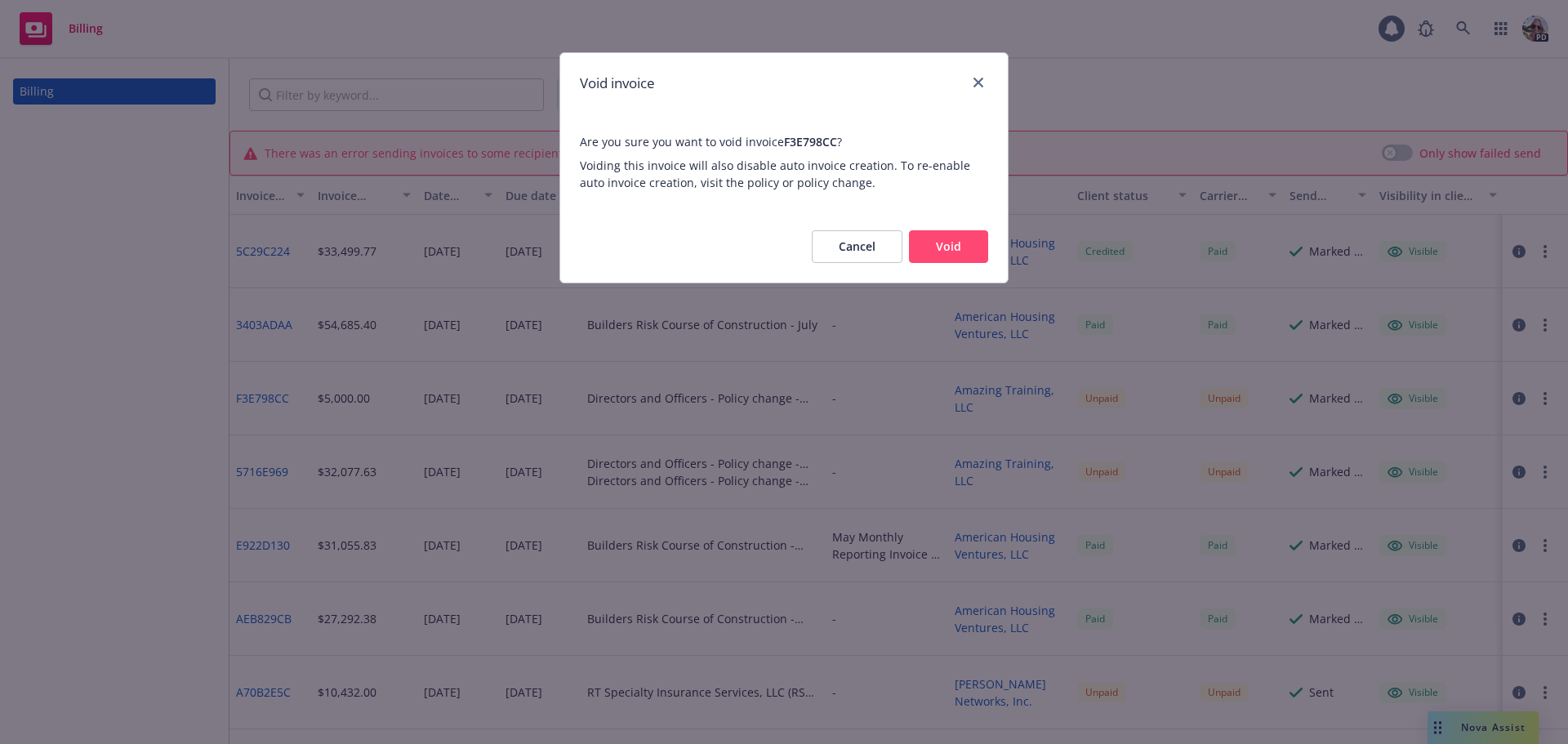
click at [952, 241] on button "Void" at bounding box center [948, 246] width 79 height 32
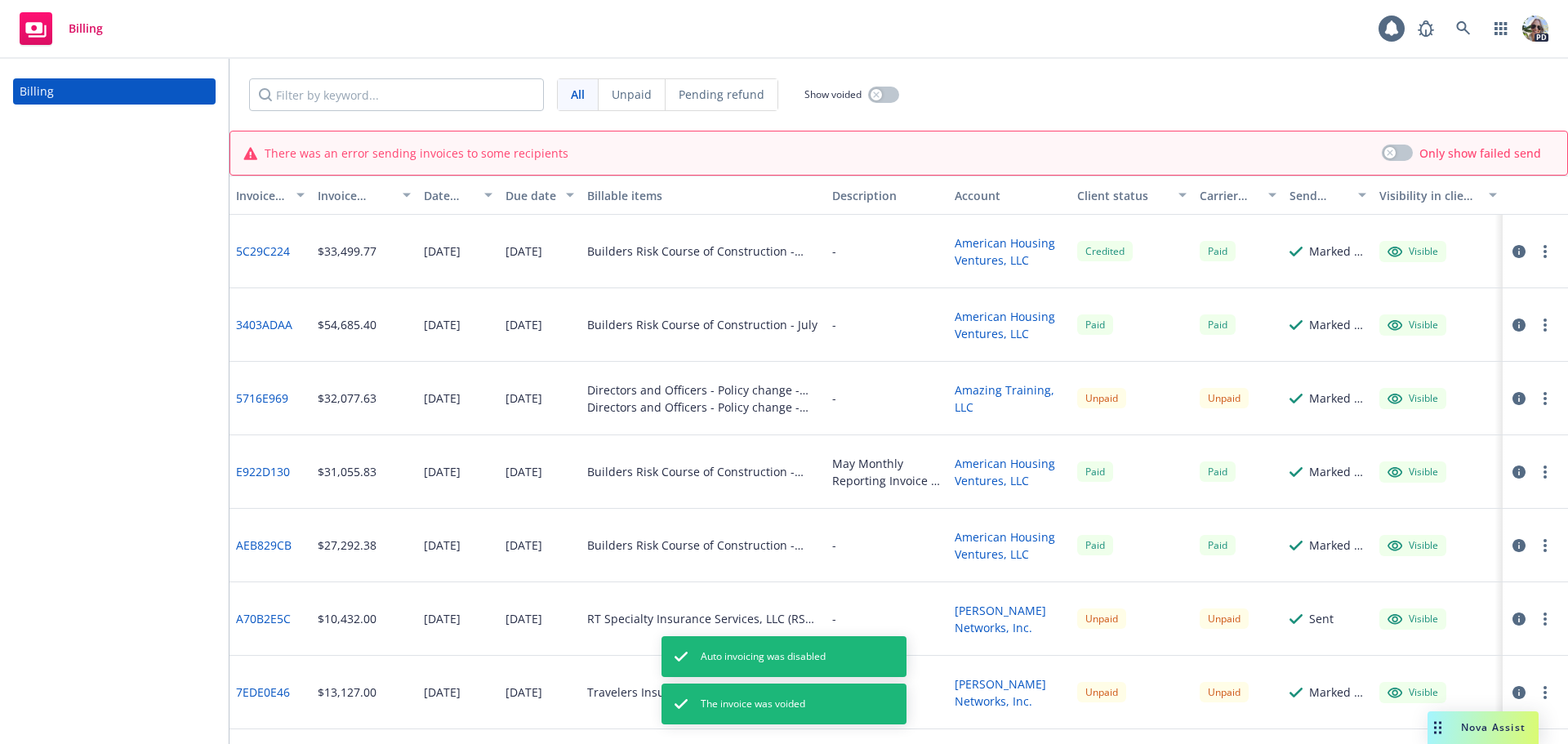
click at [1536, 395] on button "button" at bounding box center [1545, 397] width 19 height 19
click at [1355, 660] on link "Void" at bounding box center [1425, 660] width 209 height 32
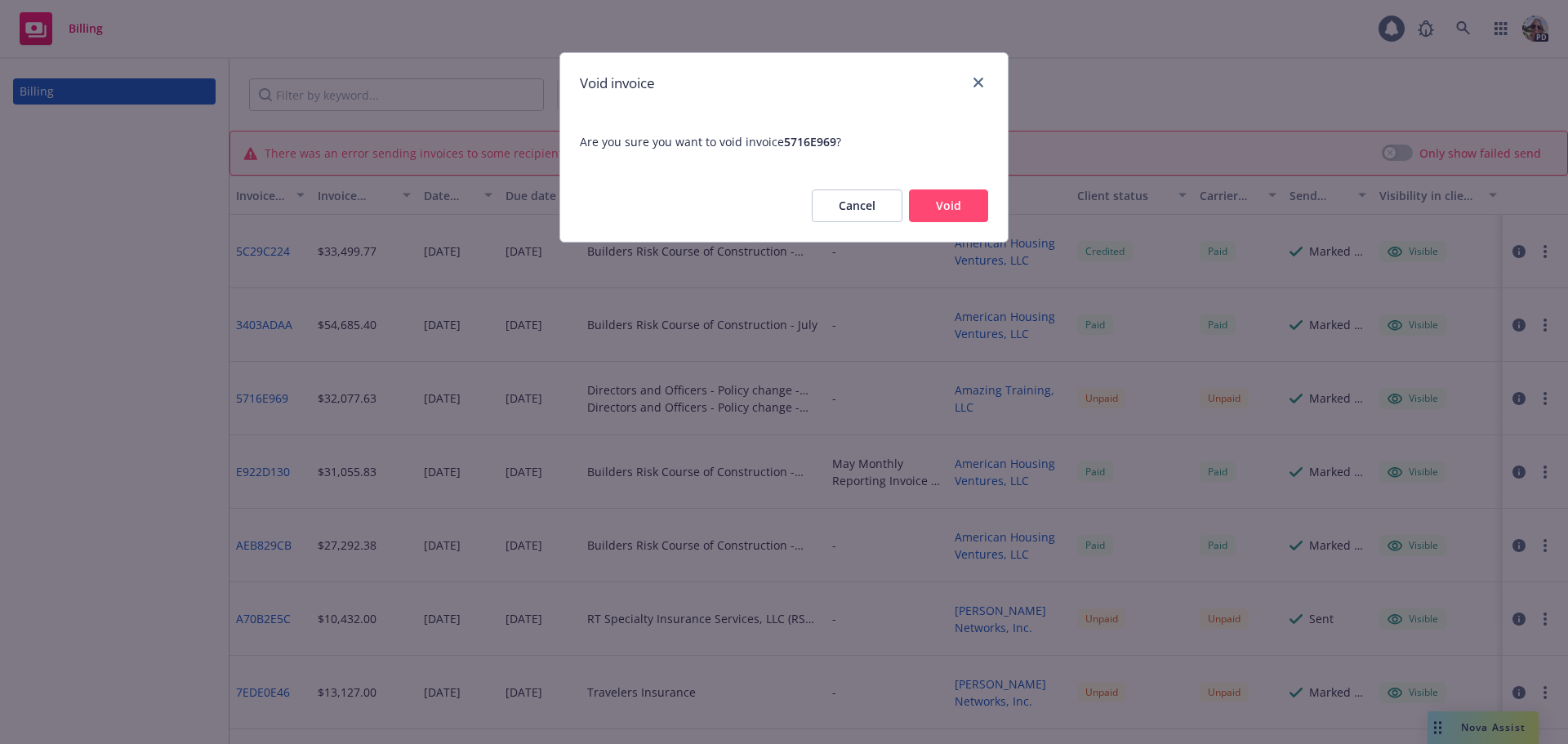
click at [959, 209] on button "Void" at bounding box center [948, 205] width 79 height 32
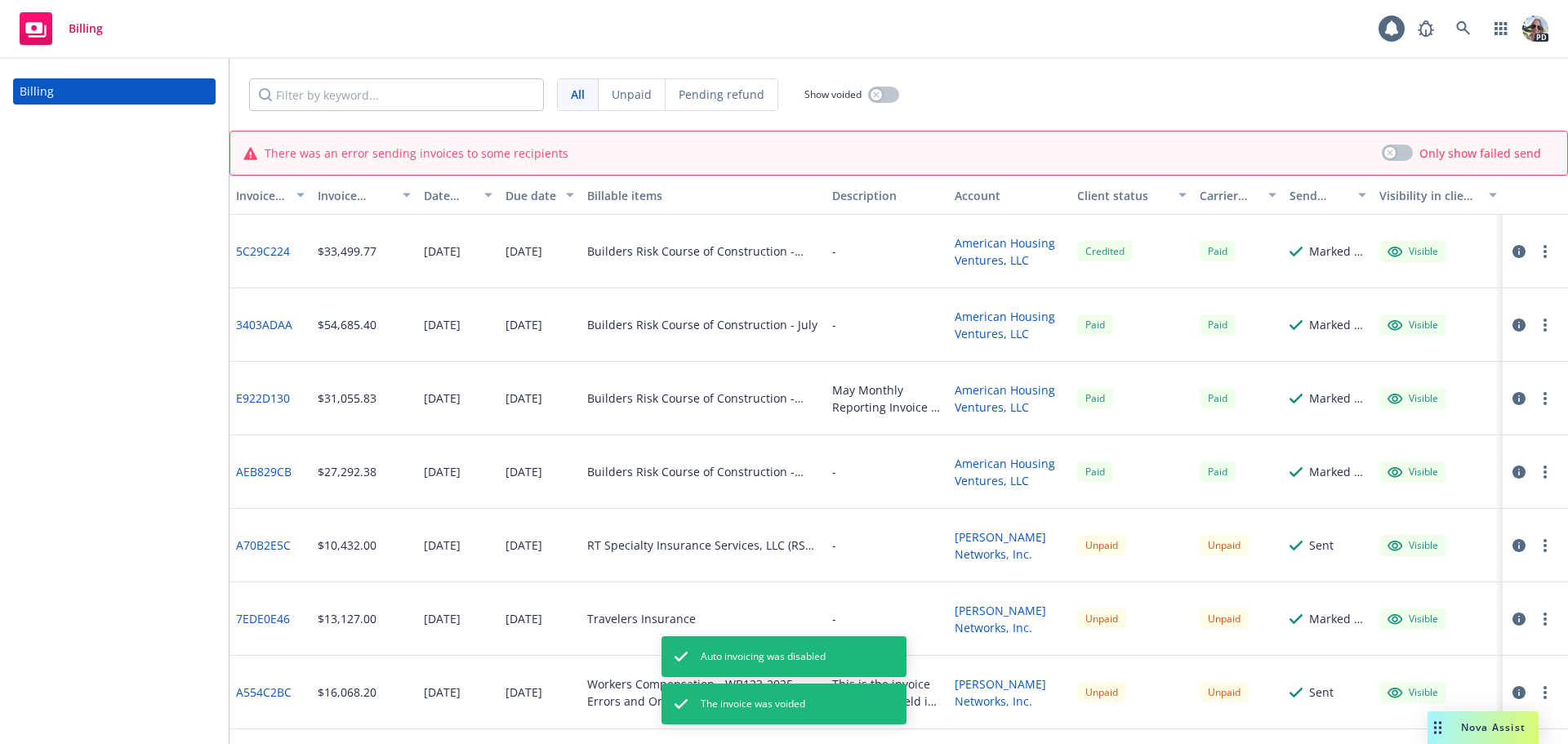
click at [1543, 548] on icon "button" at bounding box center [1545, 546] width 4 height 13
click at [1379, 519] on link "Void" at bounding box center [1437, 523] width 209 height 32
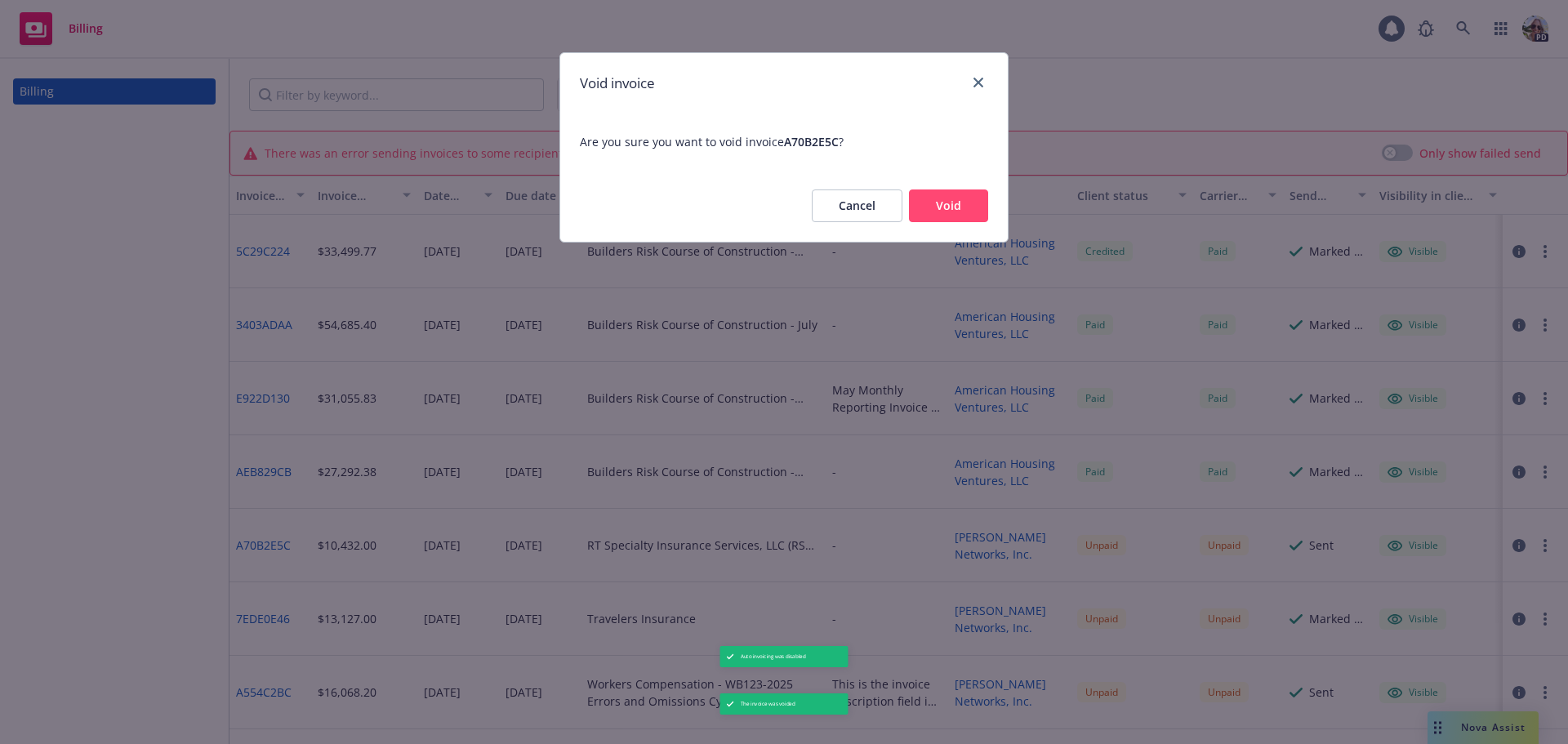
click at [940, 201] on button "Void" at bounding box center [948, 205] width 79 height 32
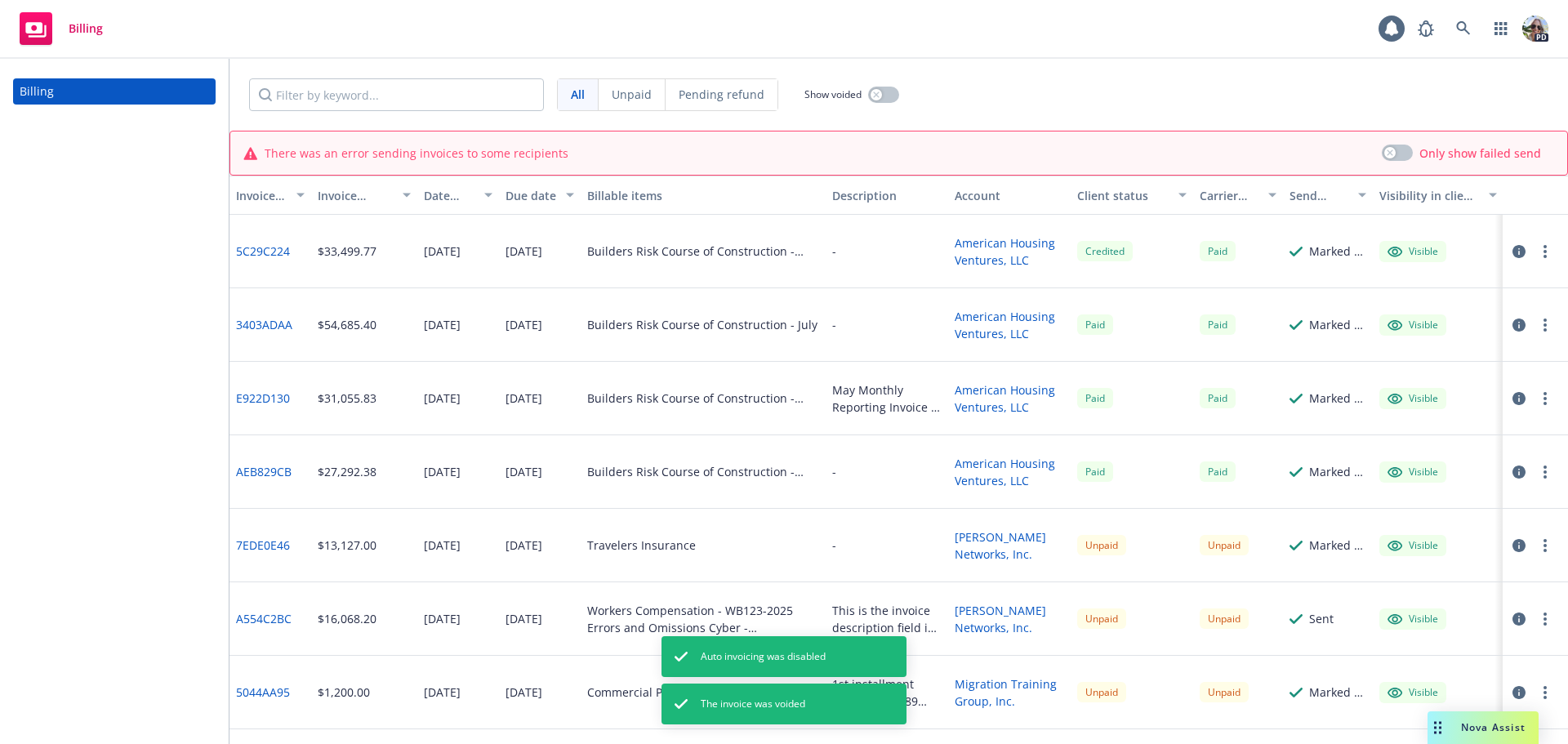
click at [1536, 621] on button "button" at bounding box center [1545, 618] width 19 height 19
click at [1368, 596] on link "Void" at bounding box center [1437, 597] width 209 height 32
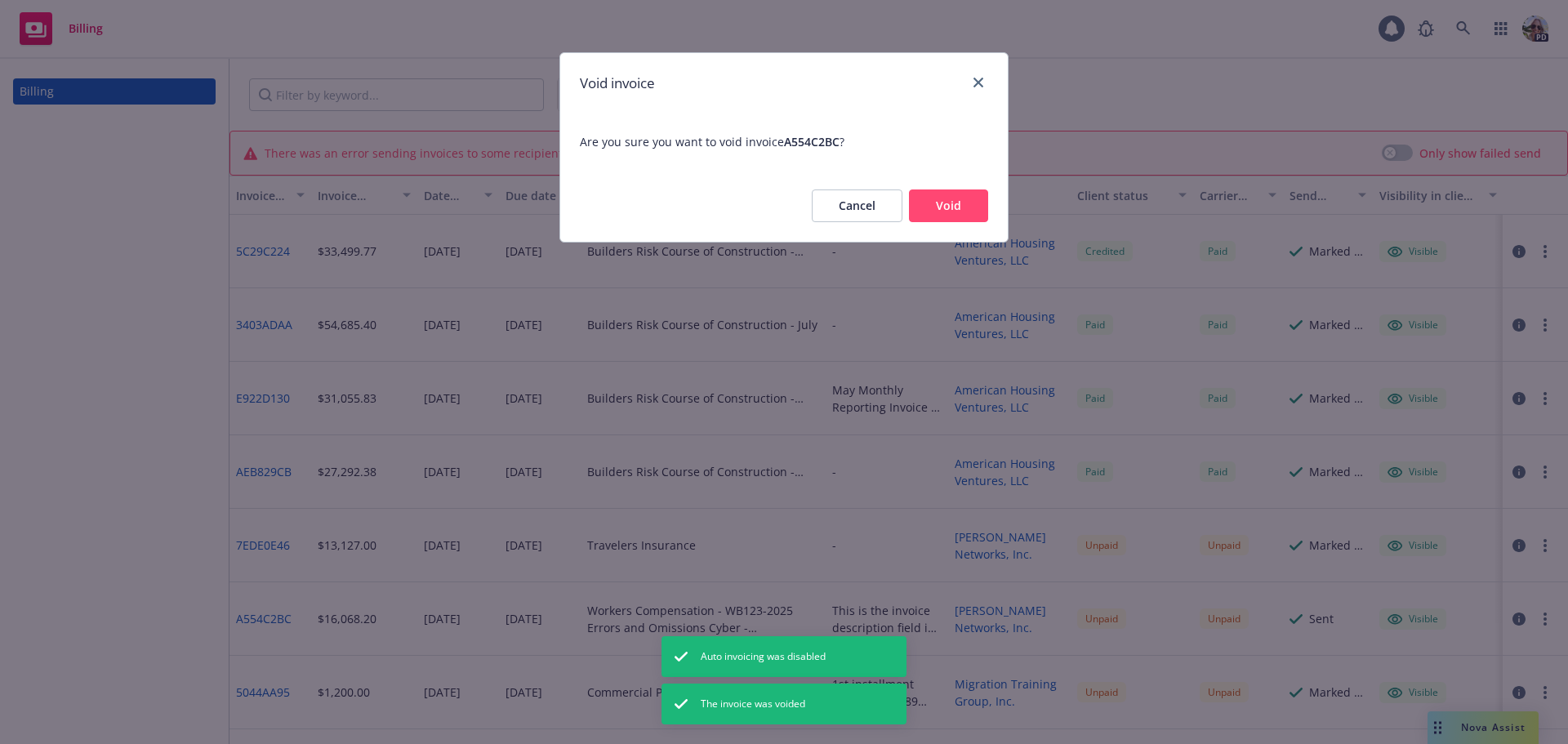
click at [945, 200] on button "Void" at bounding box center [948, 205] width 79 height 32
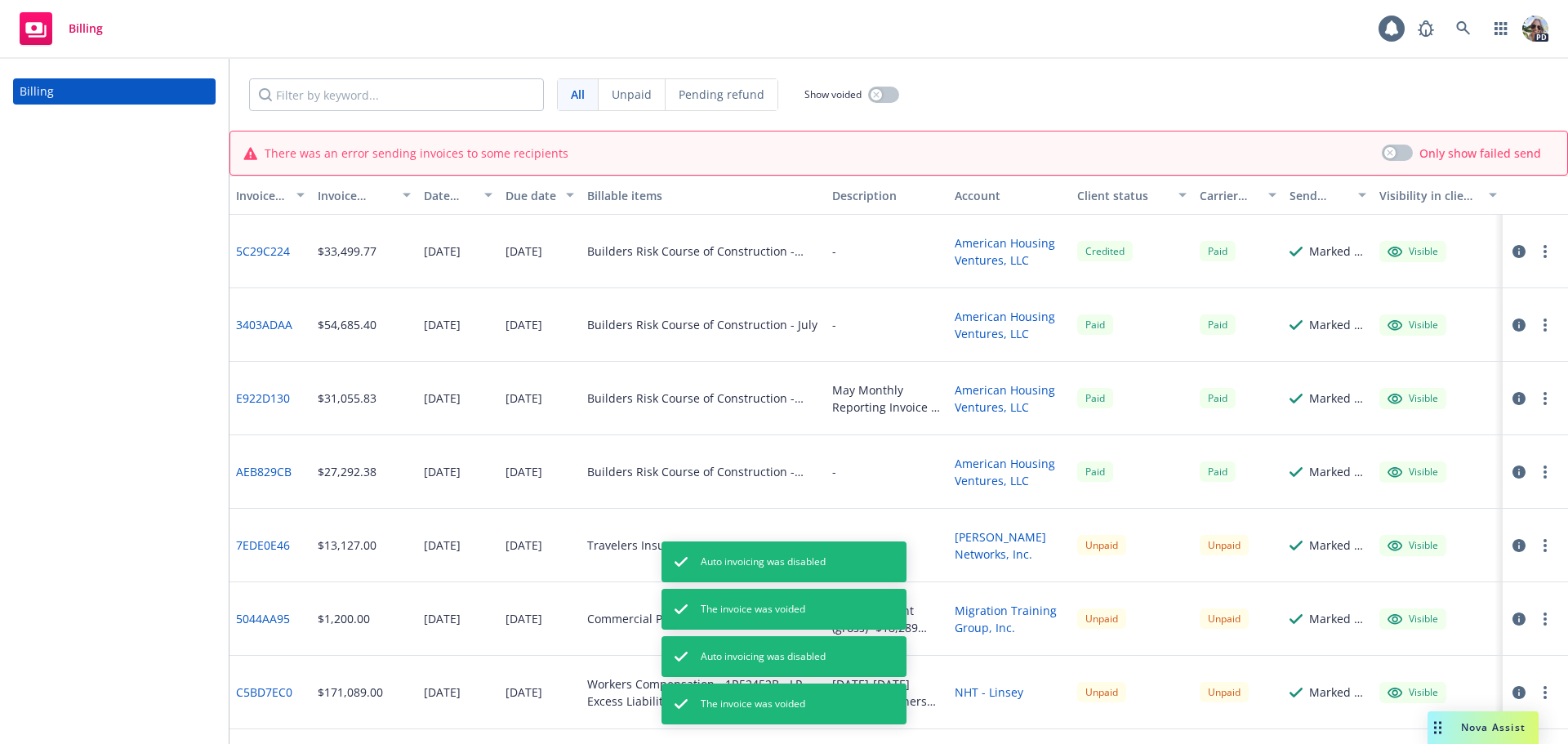
click at [1536, 622] on button "button" at bounding box center [1545, 618] width 19 height 19
click at [1383, 599] on link "Void" at bounding box center [1437, 597] width 209 height 32
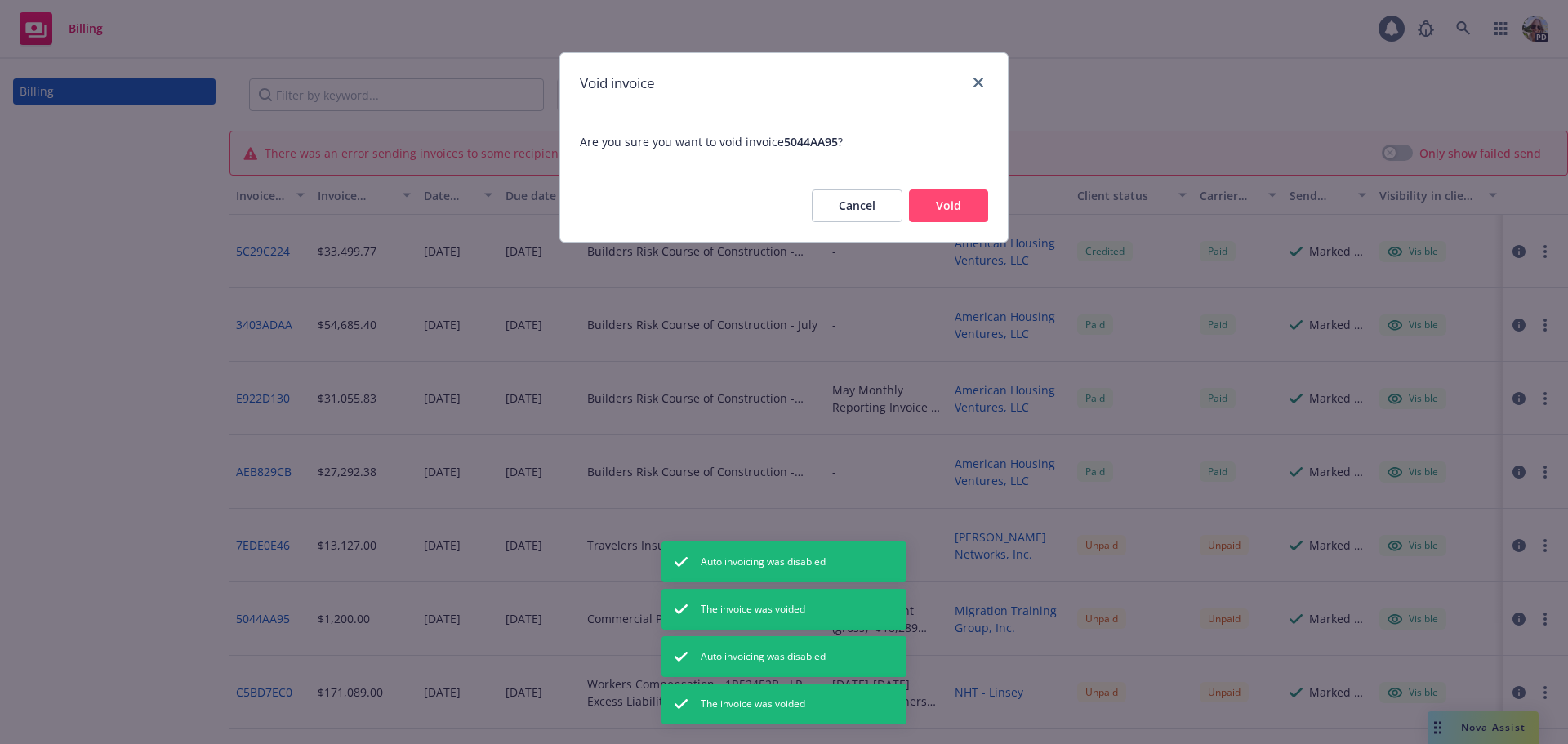
click at [959, 207] on button "Void" at bounding box center [948, 205] width 79 height 32
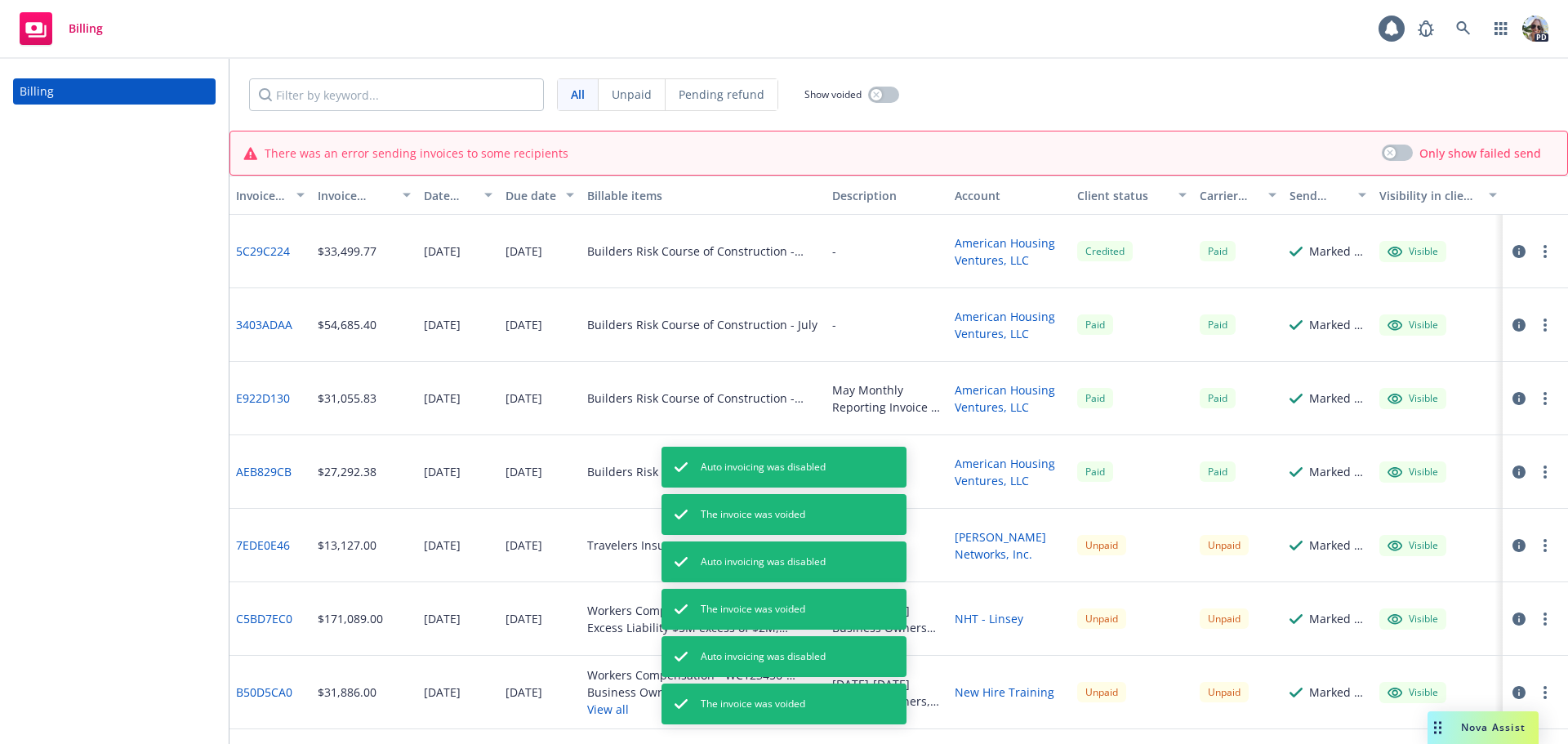
click at [1536, 624] on button "button" at bounding box center [1545, 618] width 19 height 19
click at [1407, 585] on link "Void" at bounding box center [1437, 597] width 209 height 32
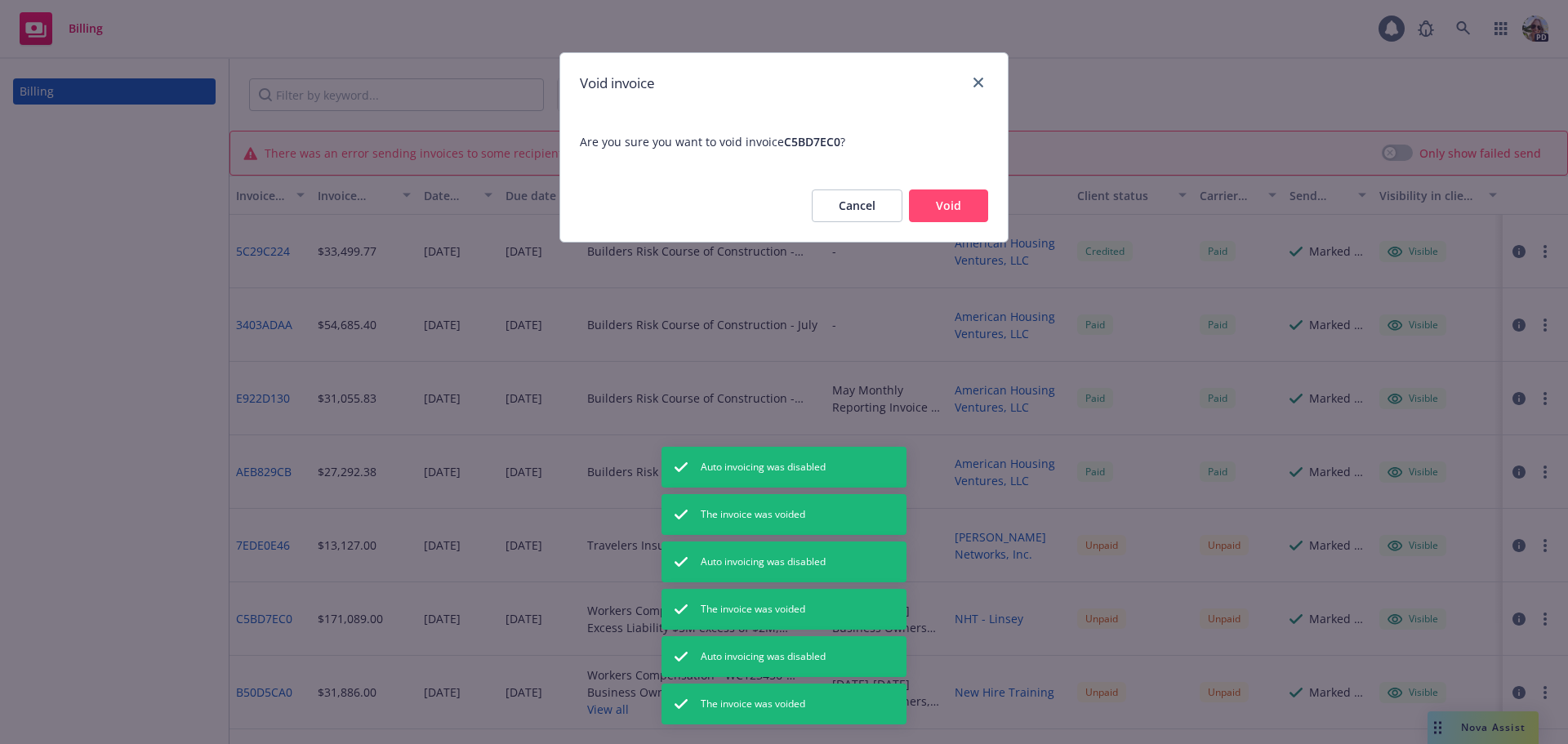
click at [941, 203] on button "Void" at bounding box center [948, 205] width 79 height 32
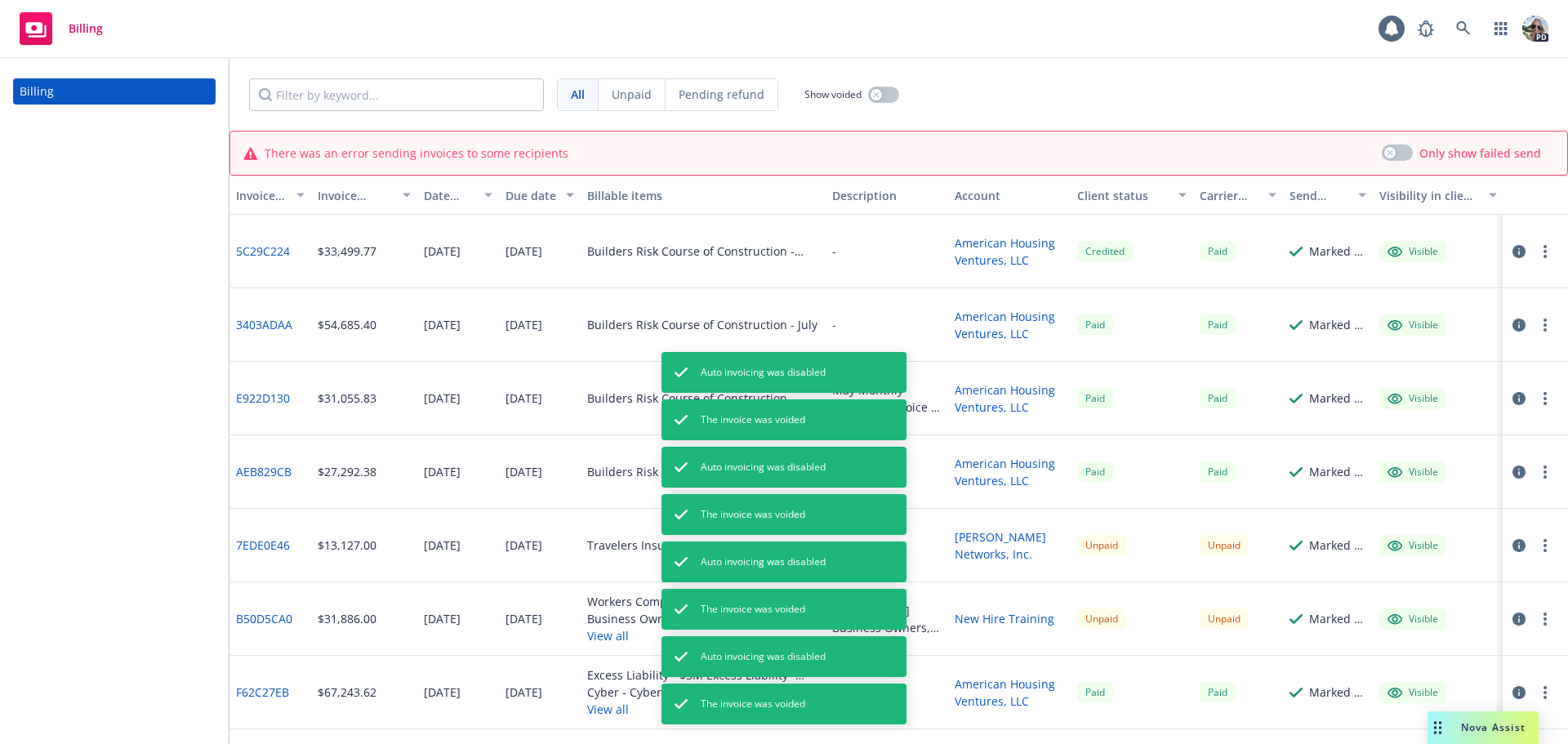
click at [1543, 543] on icon "button" at bounding box center [1545, 546] width 4 height 13
click at [1385, 520] on link "Void" at bounding box center [1437, 523] width 209 height 32
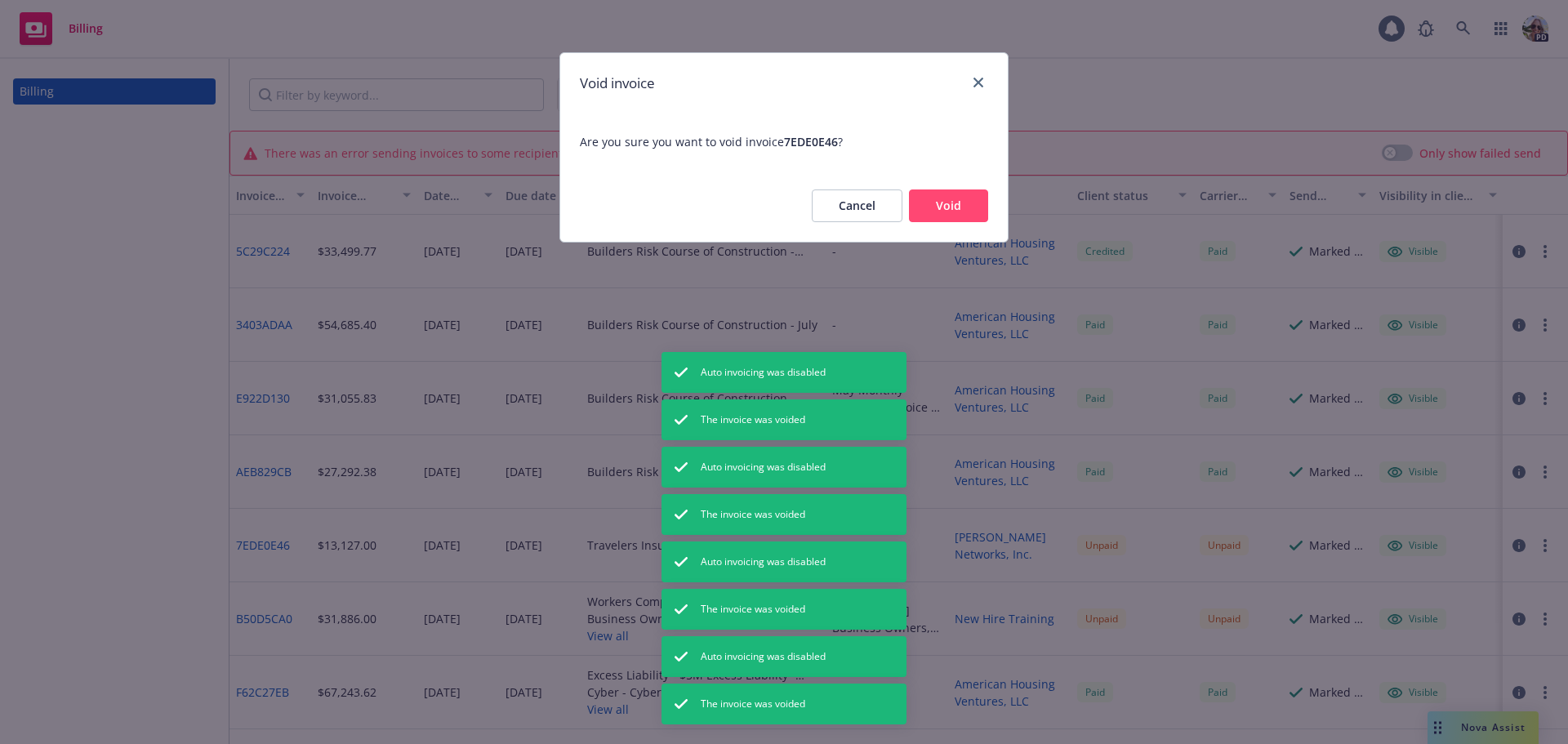
click at [944, 209] on button "Void" at bounding box center [948, 205] width 79 height 32
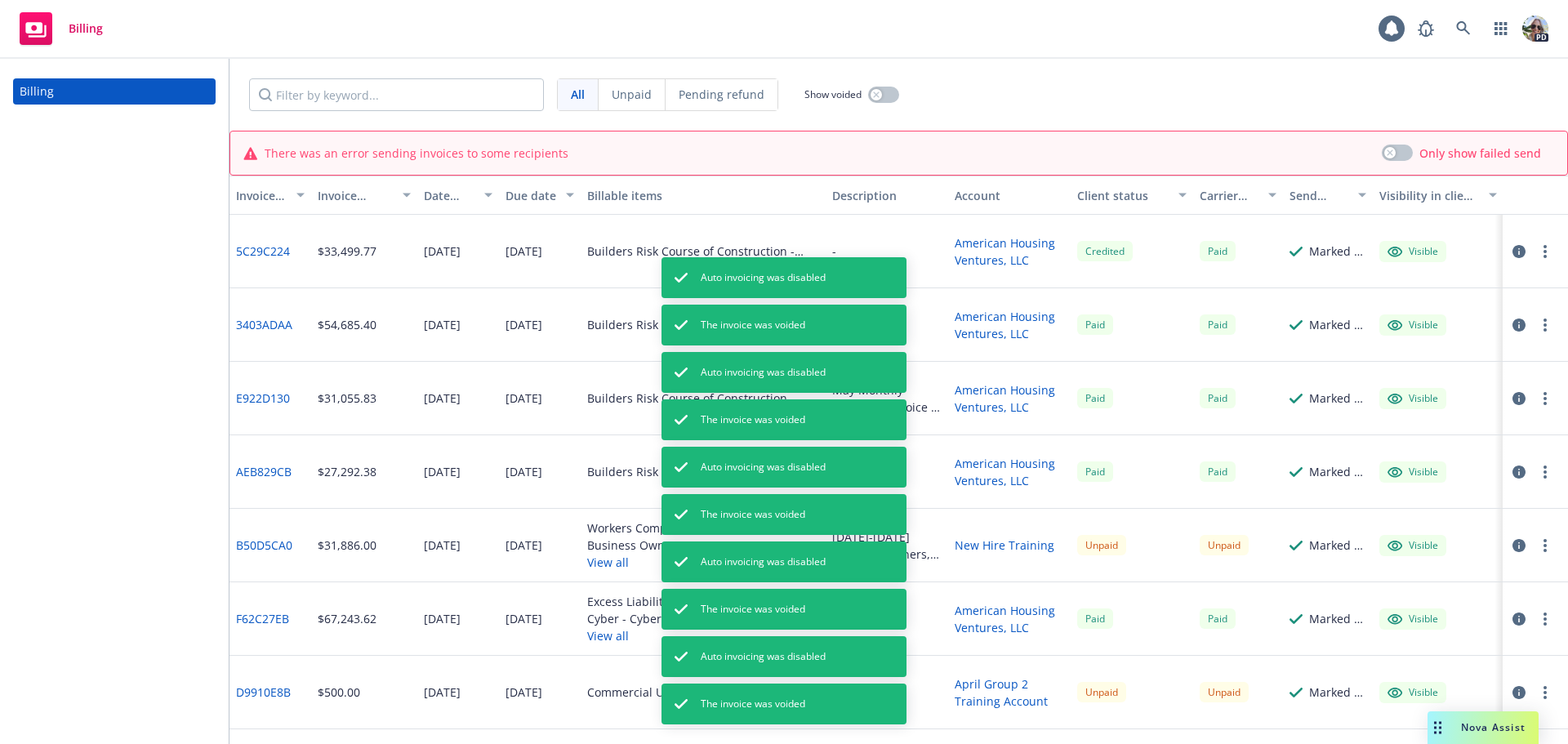
drag, startPoint x: 1526, startPoint y: 546, endPoint x: 1517, endPoint y: 541, distance: 10.3
click at [1536, 546] on button "button" at bounding box center [1545, 545] width 19 height 19
click at [1383, 525] on link "Void" at bounding box center [1437, 523] width 209 height 32
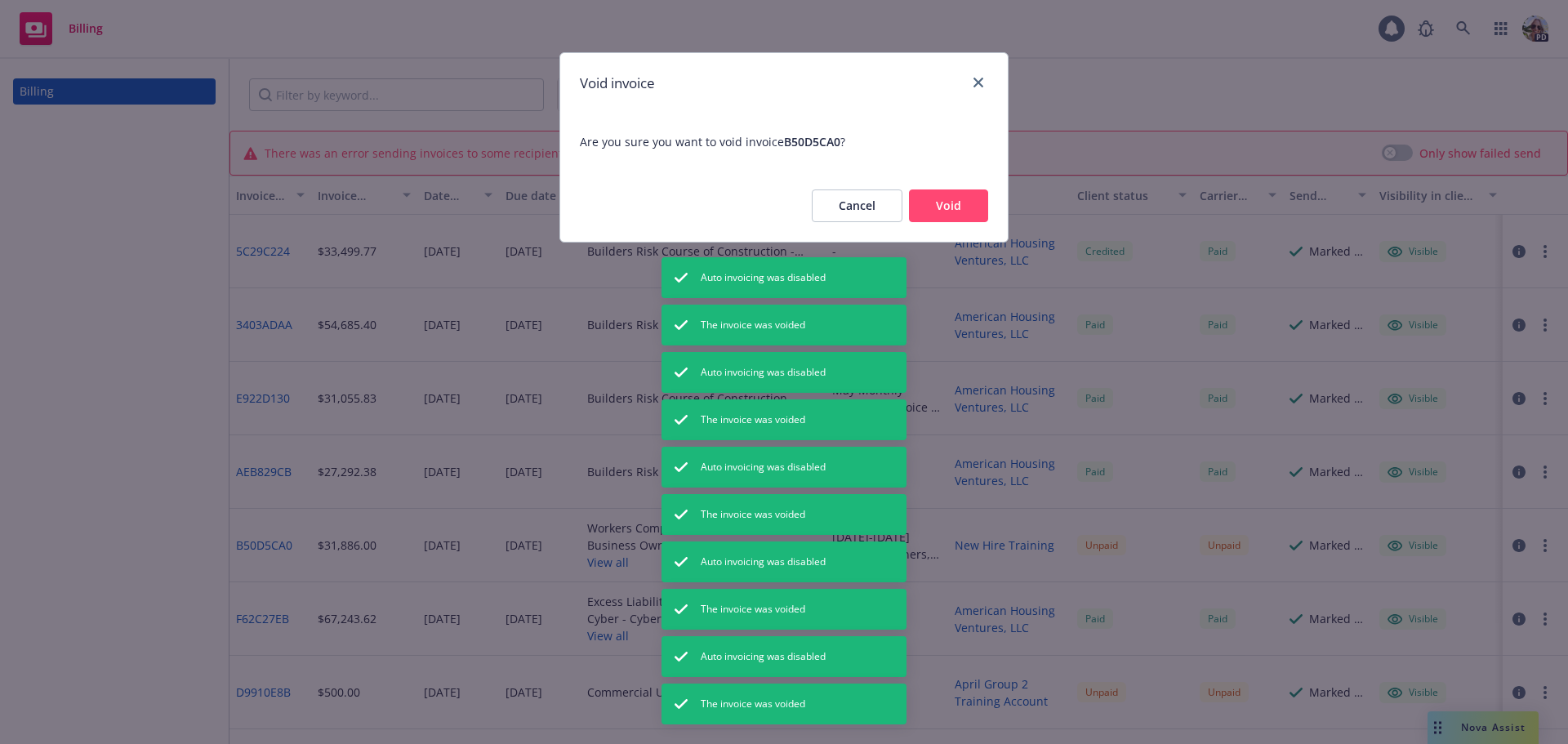
click at [939, 207] on button "Void" at bounding box center [948, 205] width 79 height 32
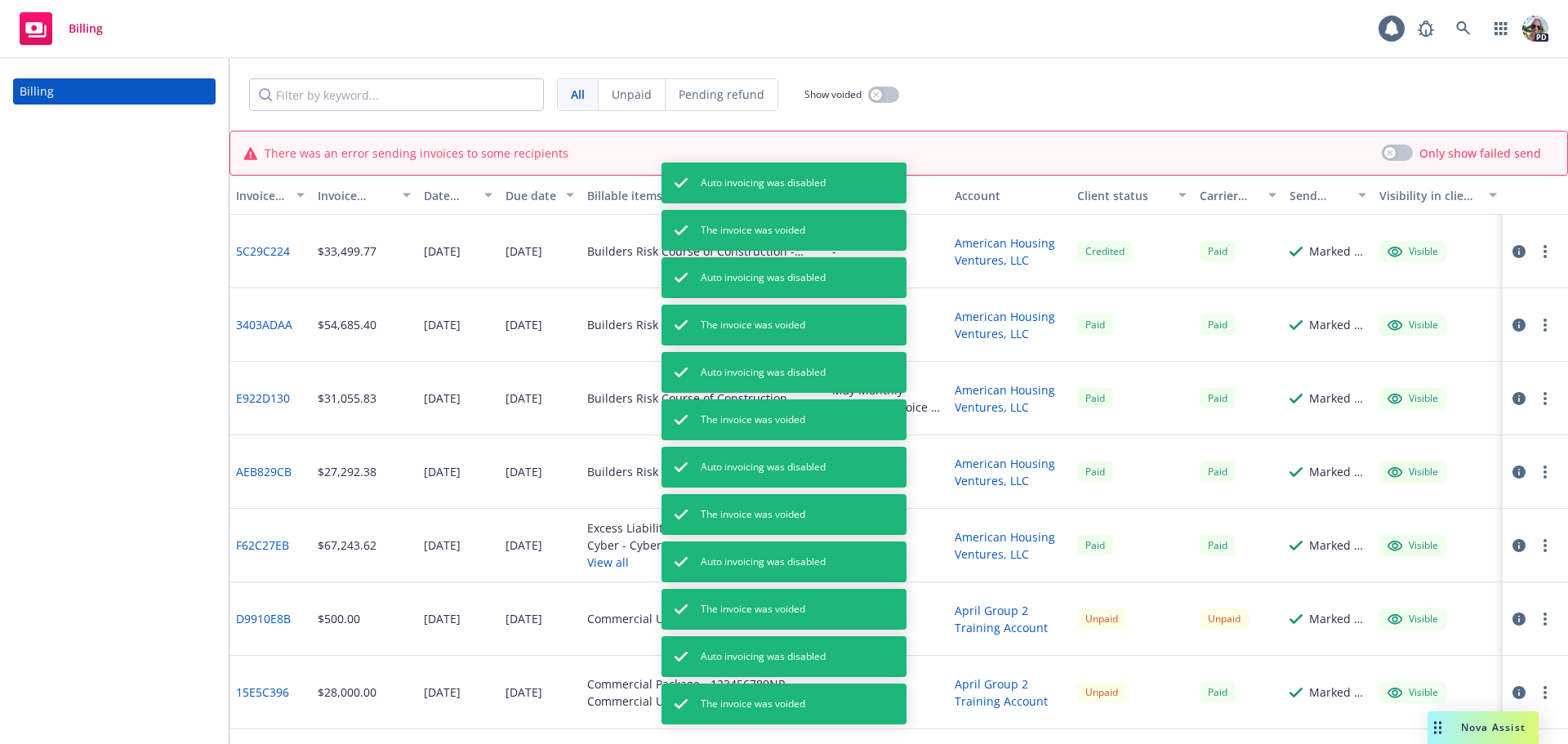
click at [1543, 696] on circle "button" at bounding box center [1545, 698] width 4 height 4
click at [1388, 661] on link "Void" at bounding box center [1437, 671] width 209 height 32
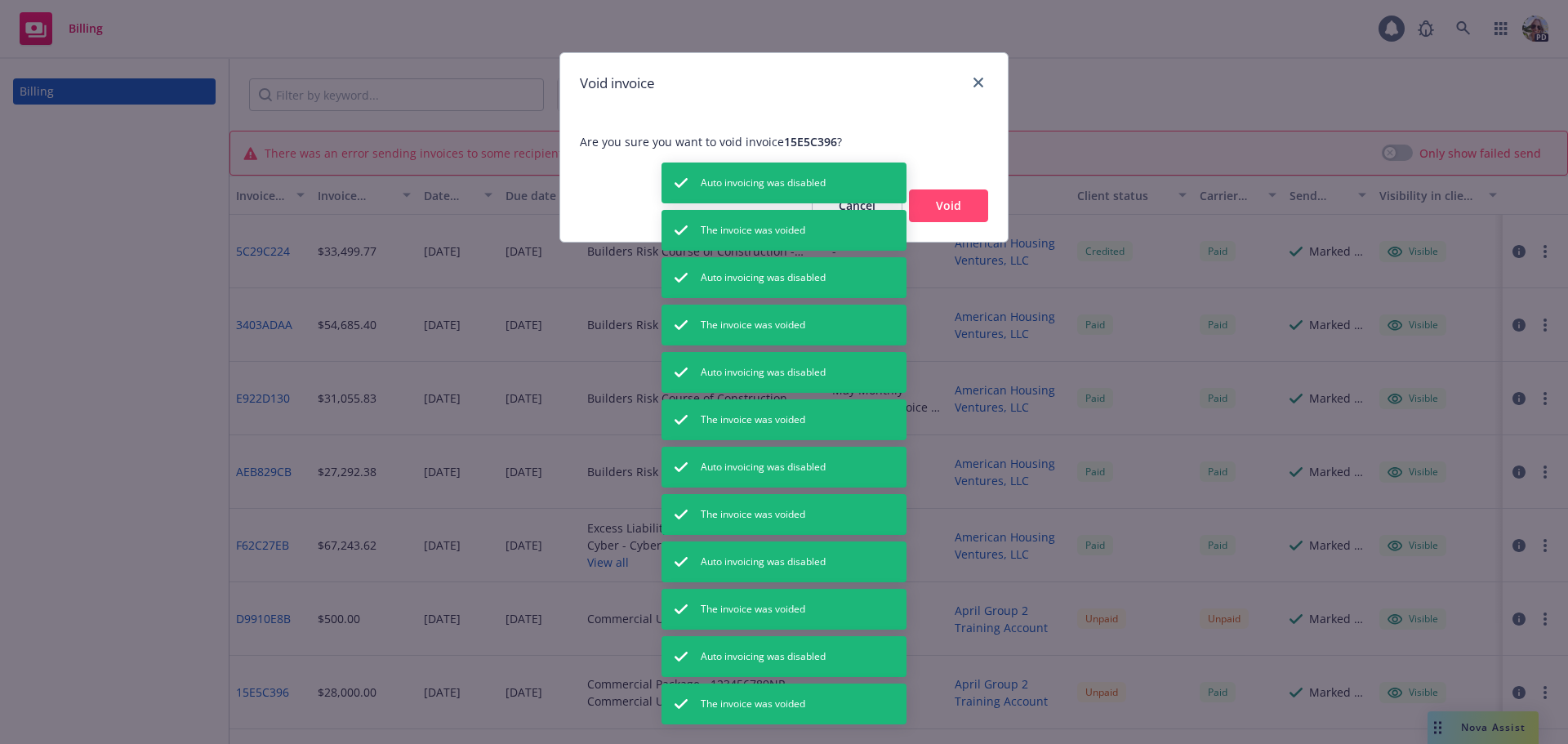
click at [935, 197] on button "Void" at bounding box center [948, 205] width 79 height 32
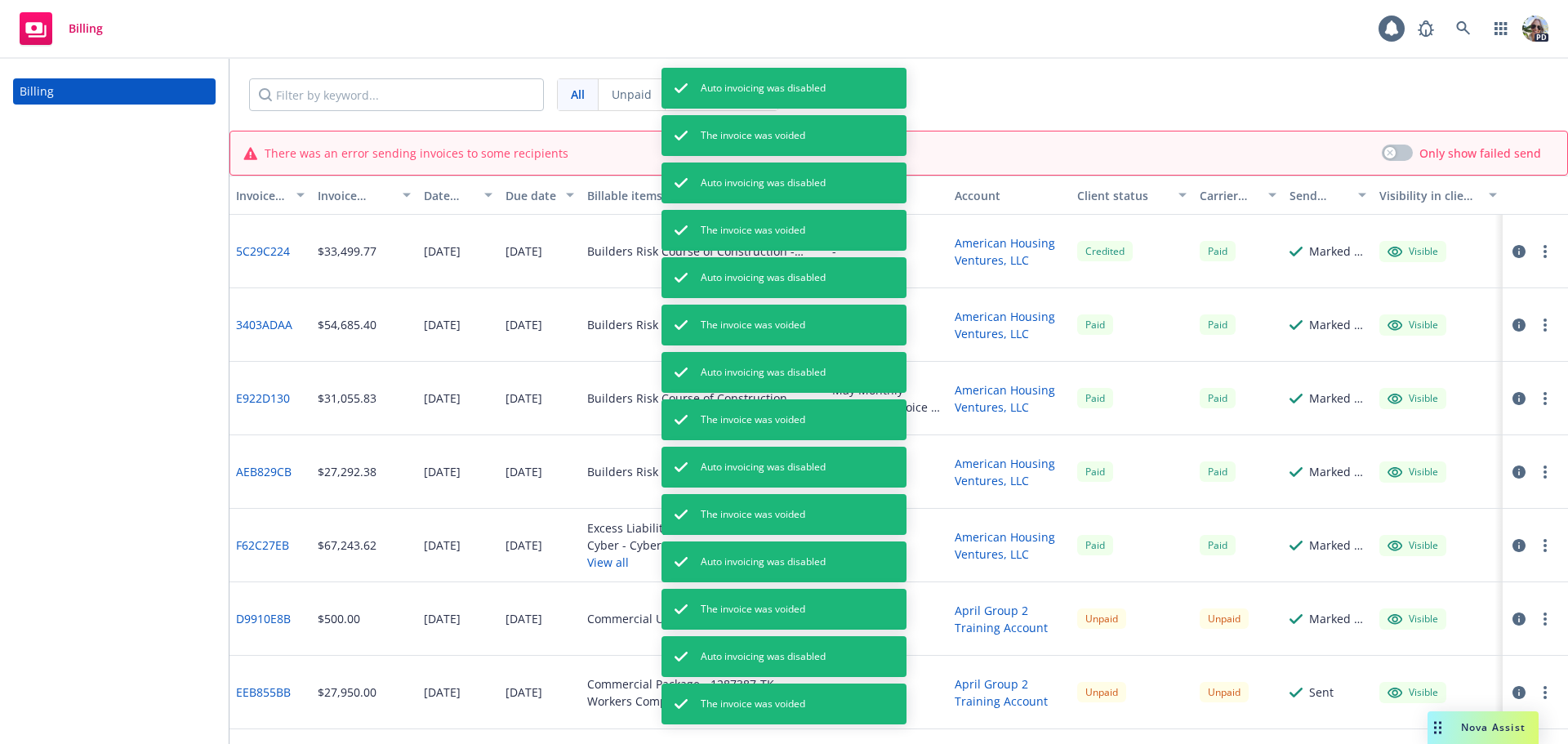
click at [1536, 619] on button "button" at bounding box center [1545, 618] width 19 height 19
click at [1404, 597] on link "Void" at bounding box center [1437, 597] width 209 height 32
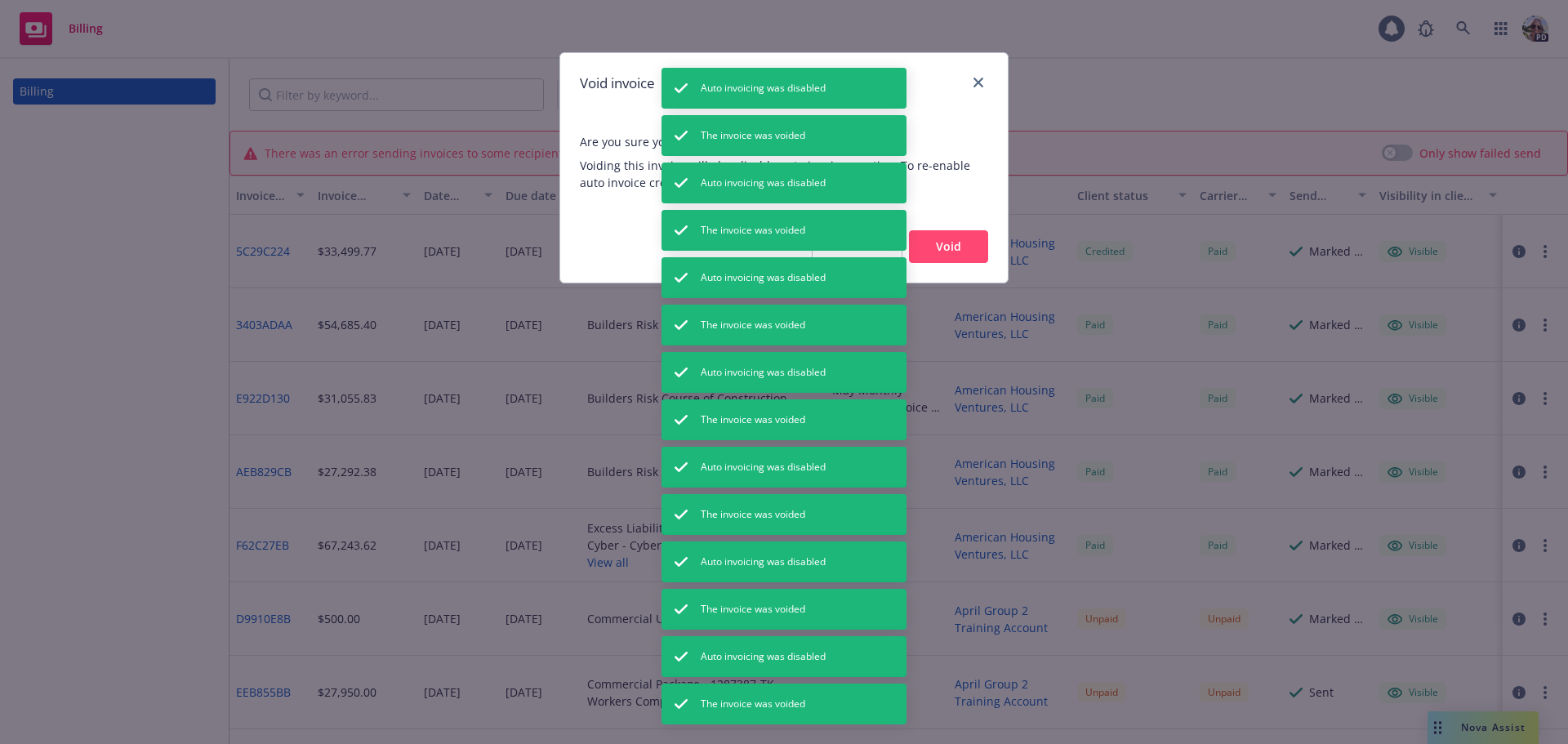
click at [938, 238] on button "Void" at bounding box center [948, 246] width 79 height 32
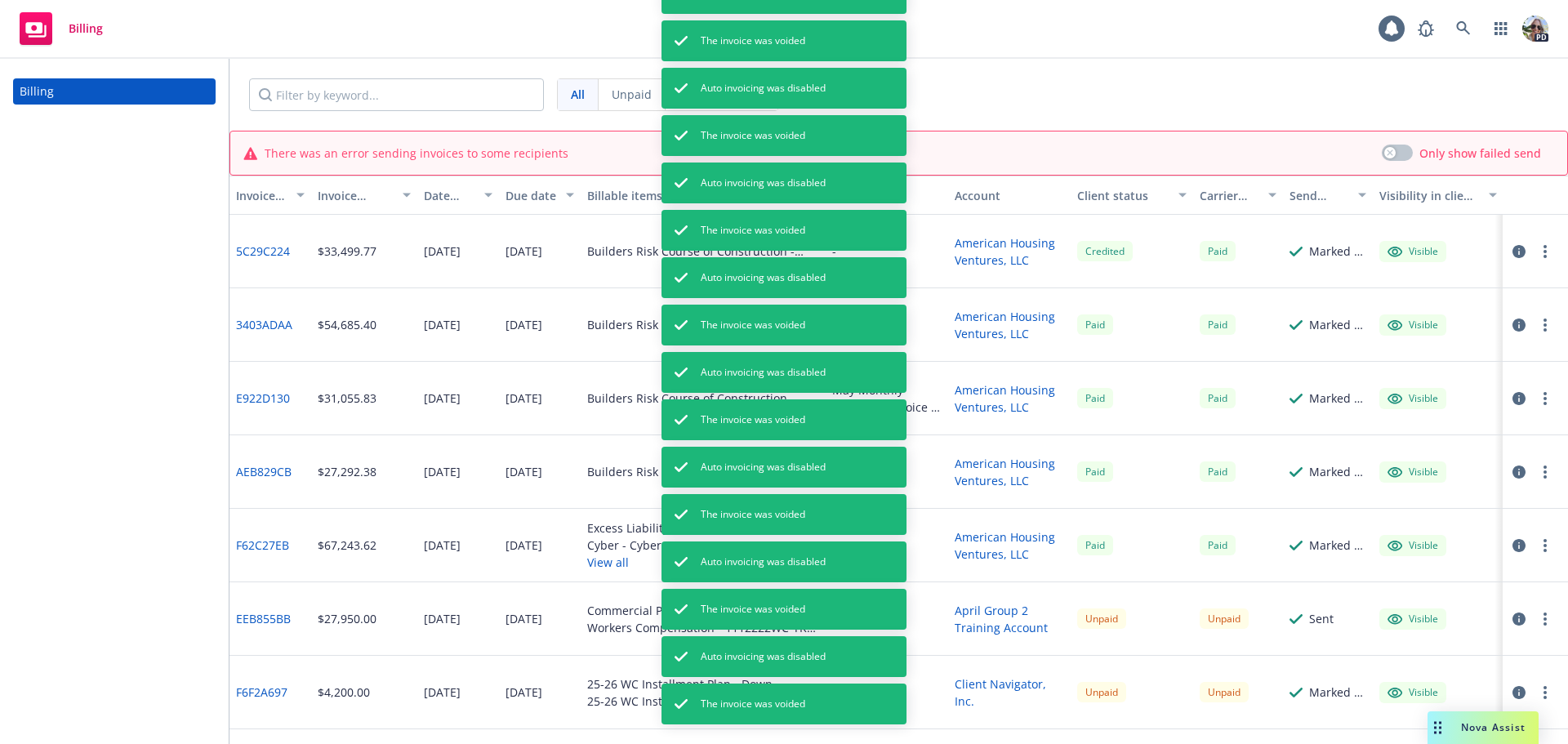
click at [1543, 690] on icon "button" at bounding box center [1545, 692] width 4 height 13
click at [1385, 670] on link "Void" at bounding box center [1437, 671] width 209 height 32
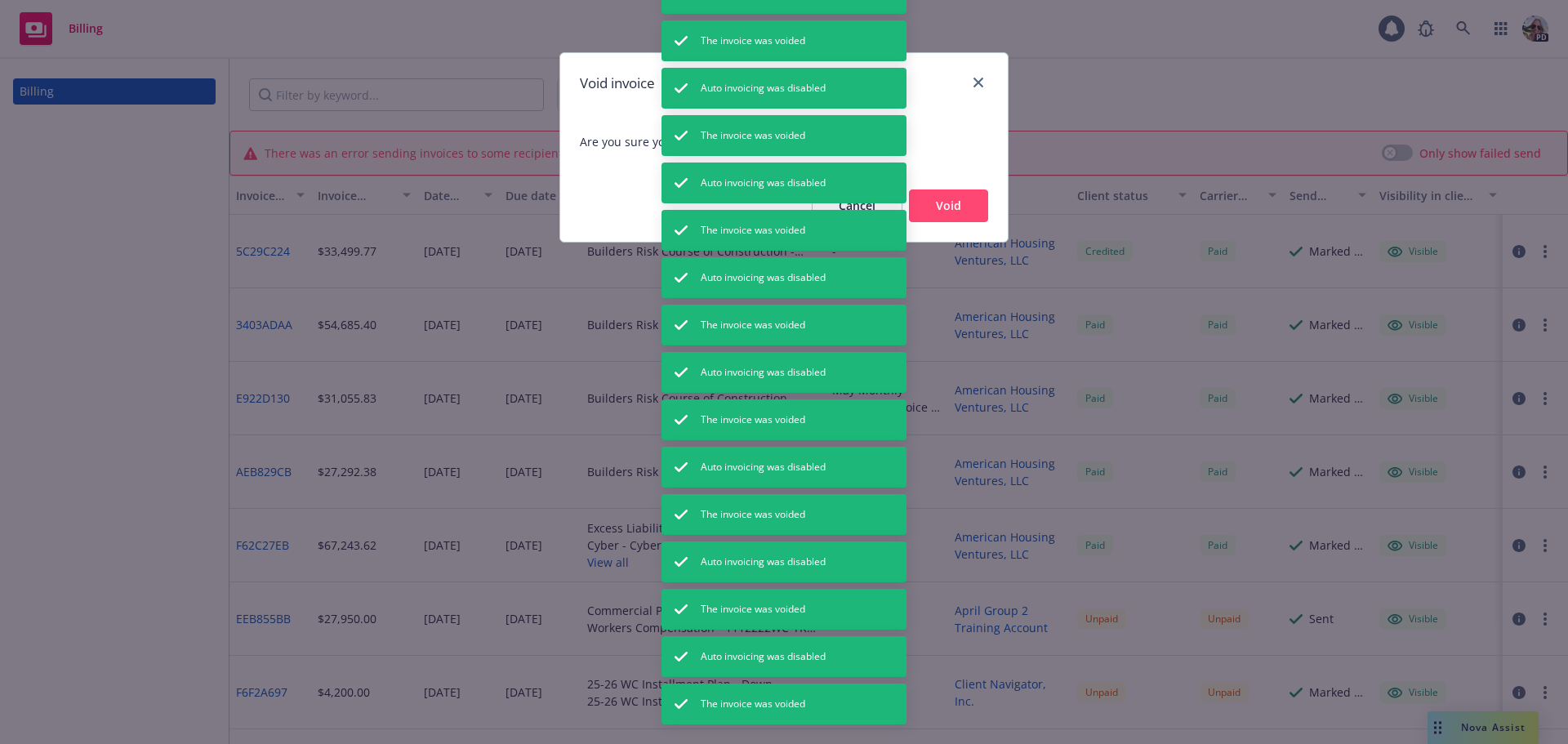
click at [922, 203] on button "Void" at bounding box center [948, 205] width 79 height 32
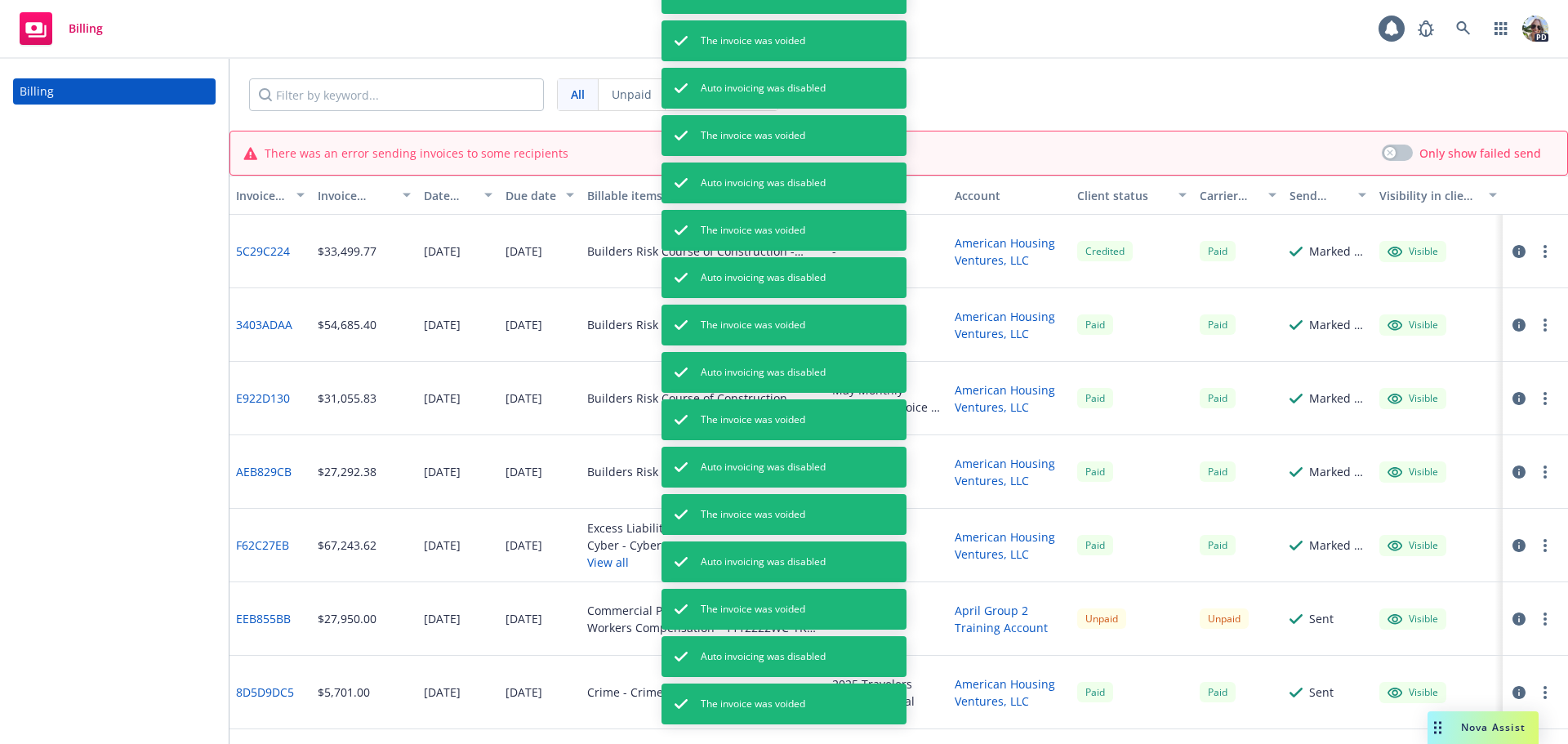
click at [1536, 619] on button "button" at bounding box center [1545, 618] width 19 height 19
click at [1372, 586] on link "Void" at bounding box center [1437, 597] width 209 height 32
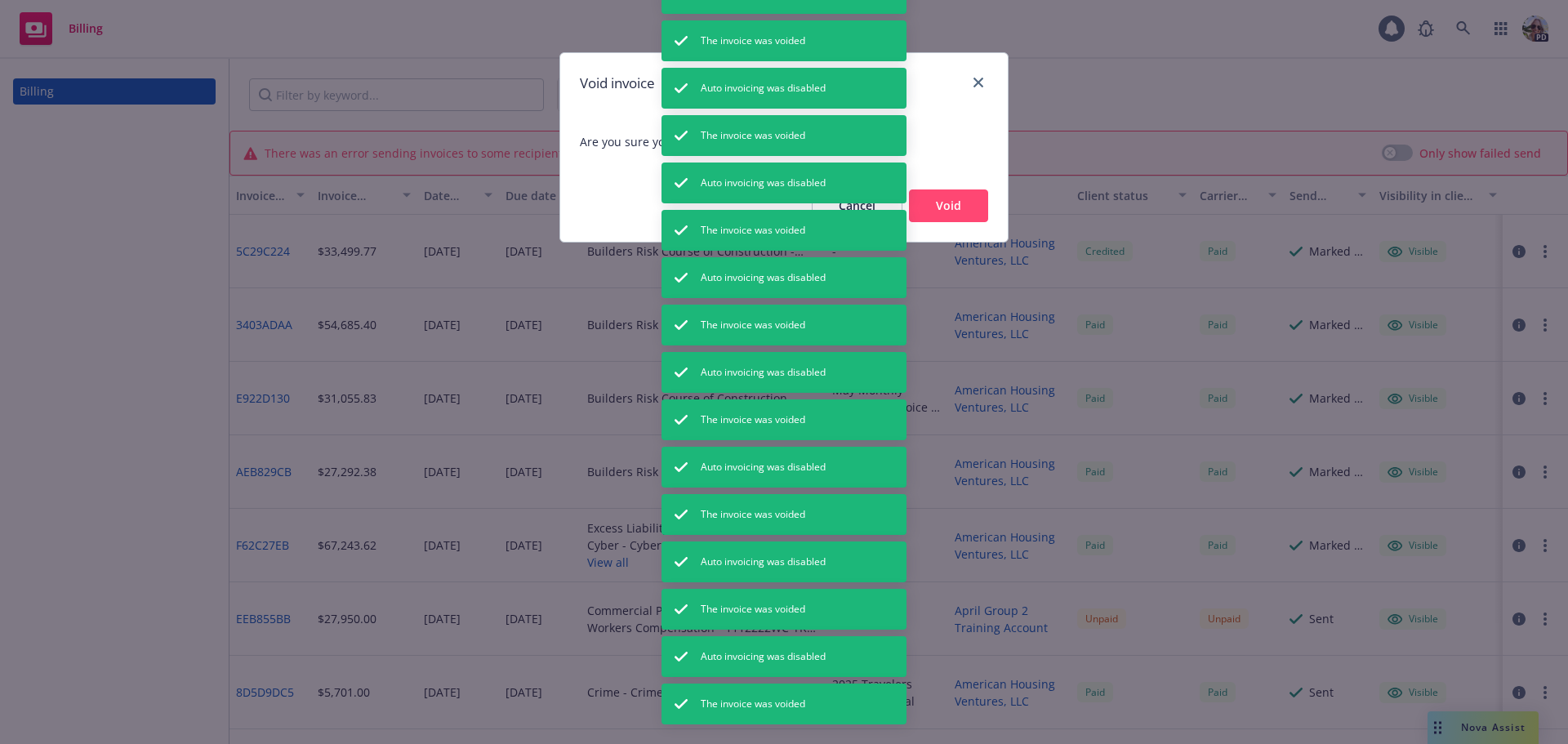
click at [934, 206] on button "Void" at bounding box center [948, 205] width 79 height 32
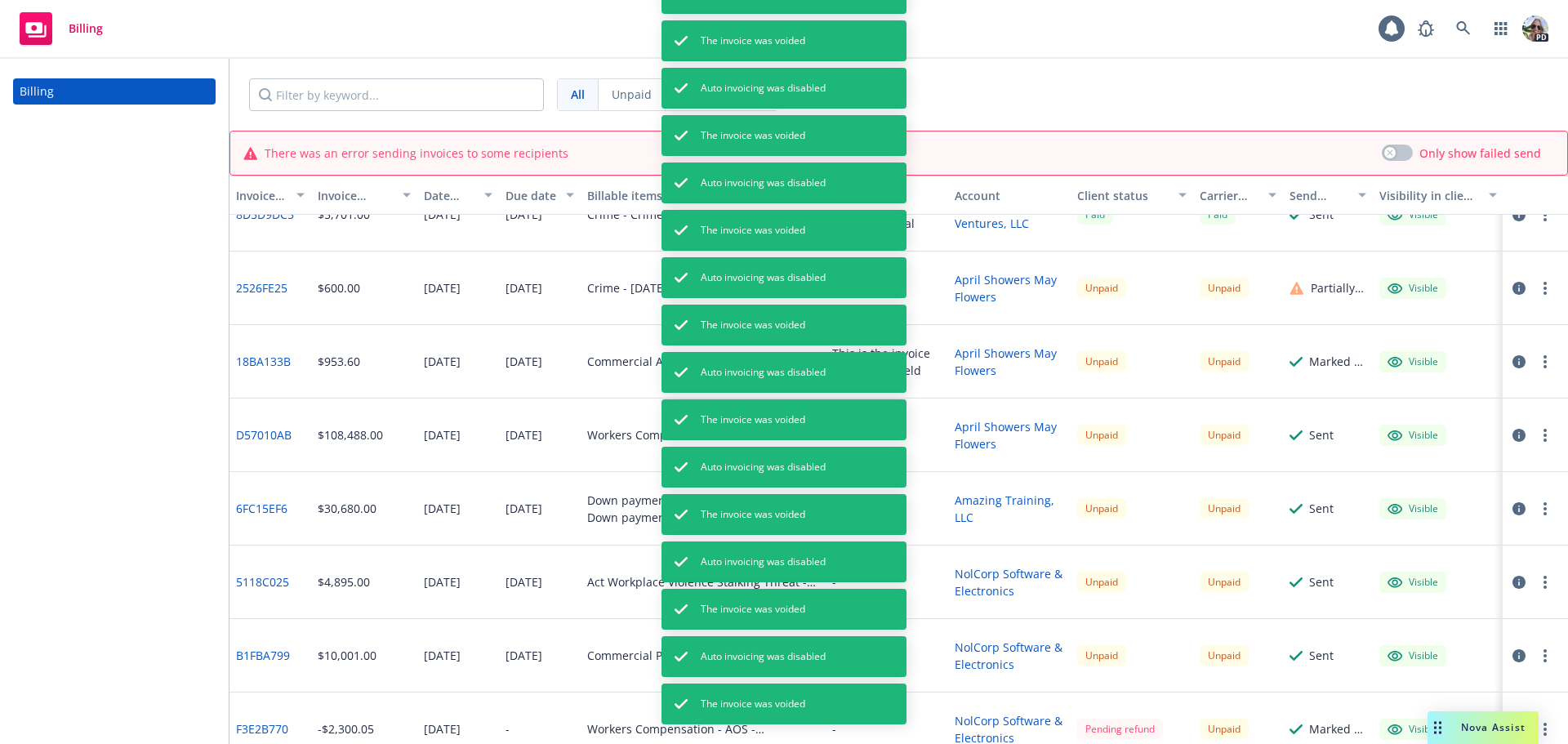
scroll to position [409, 0]
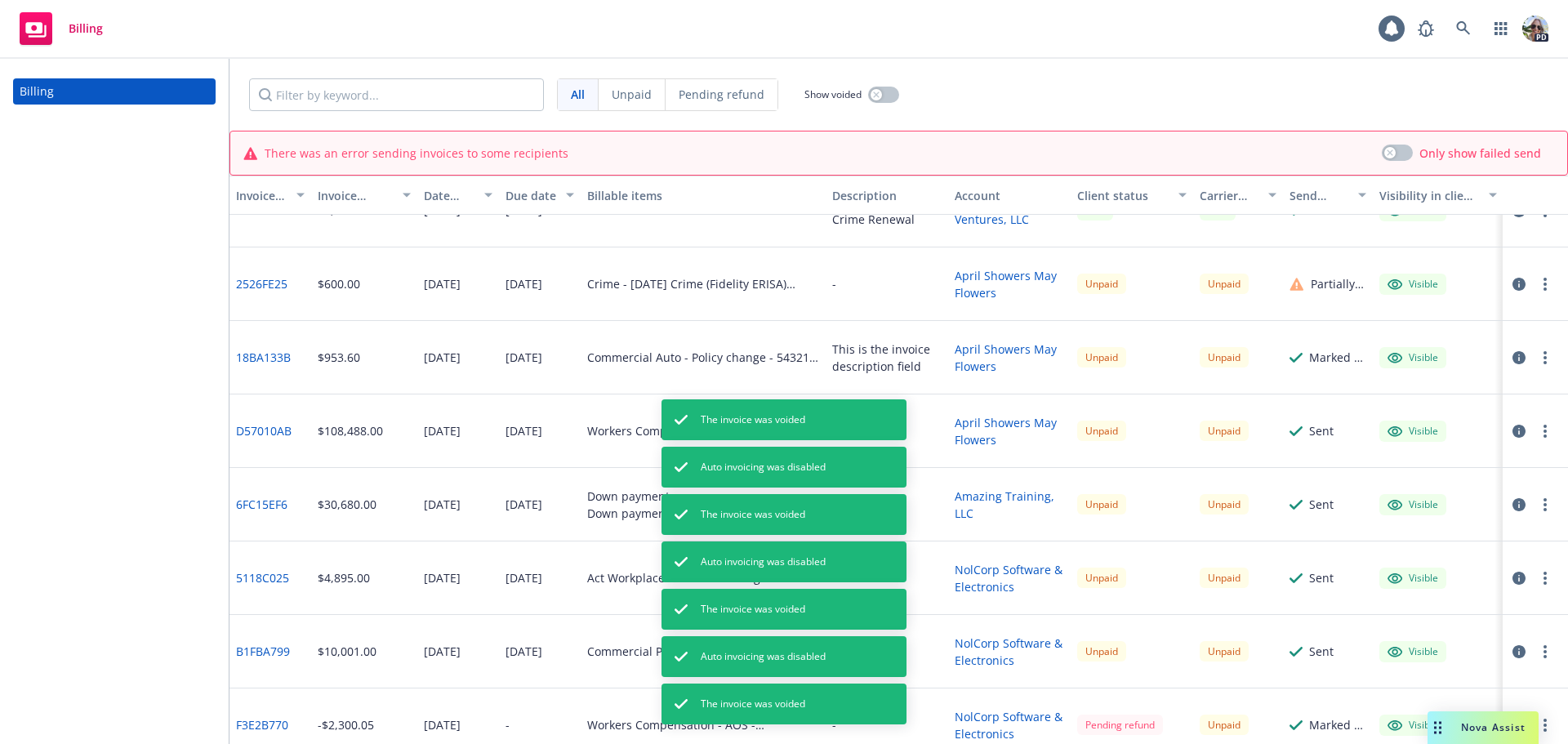
click at [1536, 285] on button "button" at bounding box center [1545, 284] width 19 height 19
click at [1381, 547] on link "Void" at bounding box center [1425, 546] width 209 height 32
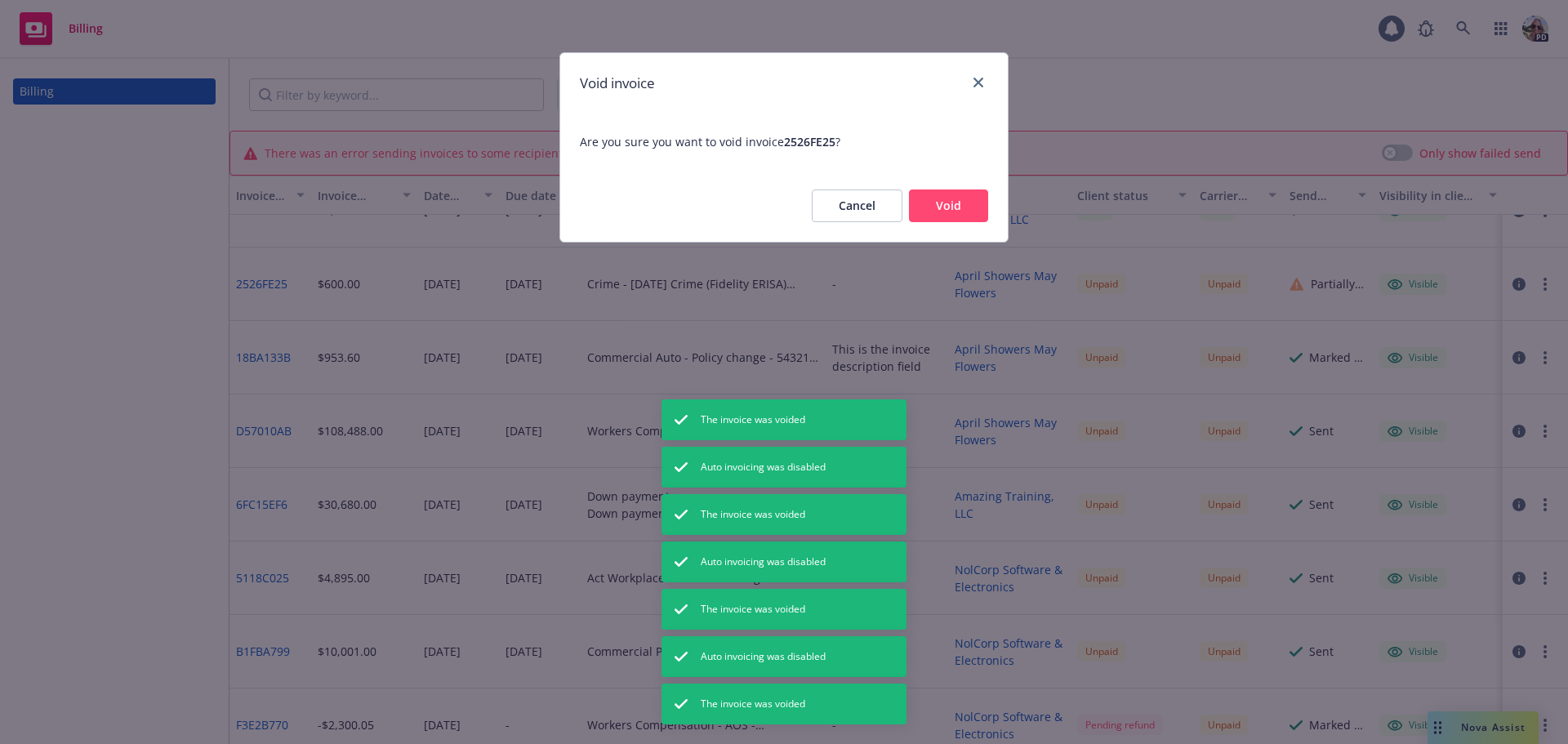
click at [980, 209] on button "Void" at bounding box center [948, 205] width 79 height 32
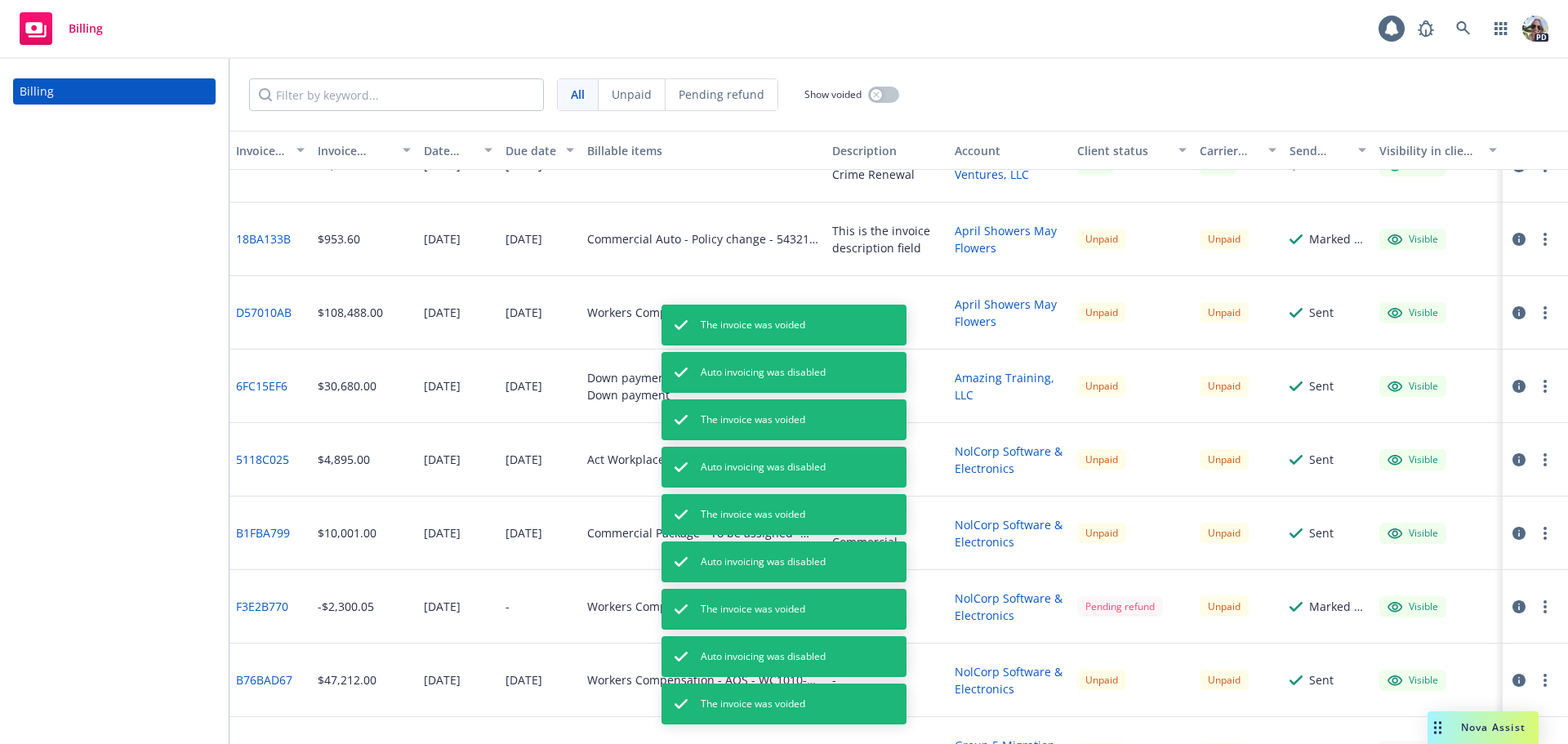
scroll to position [403, 0]
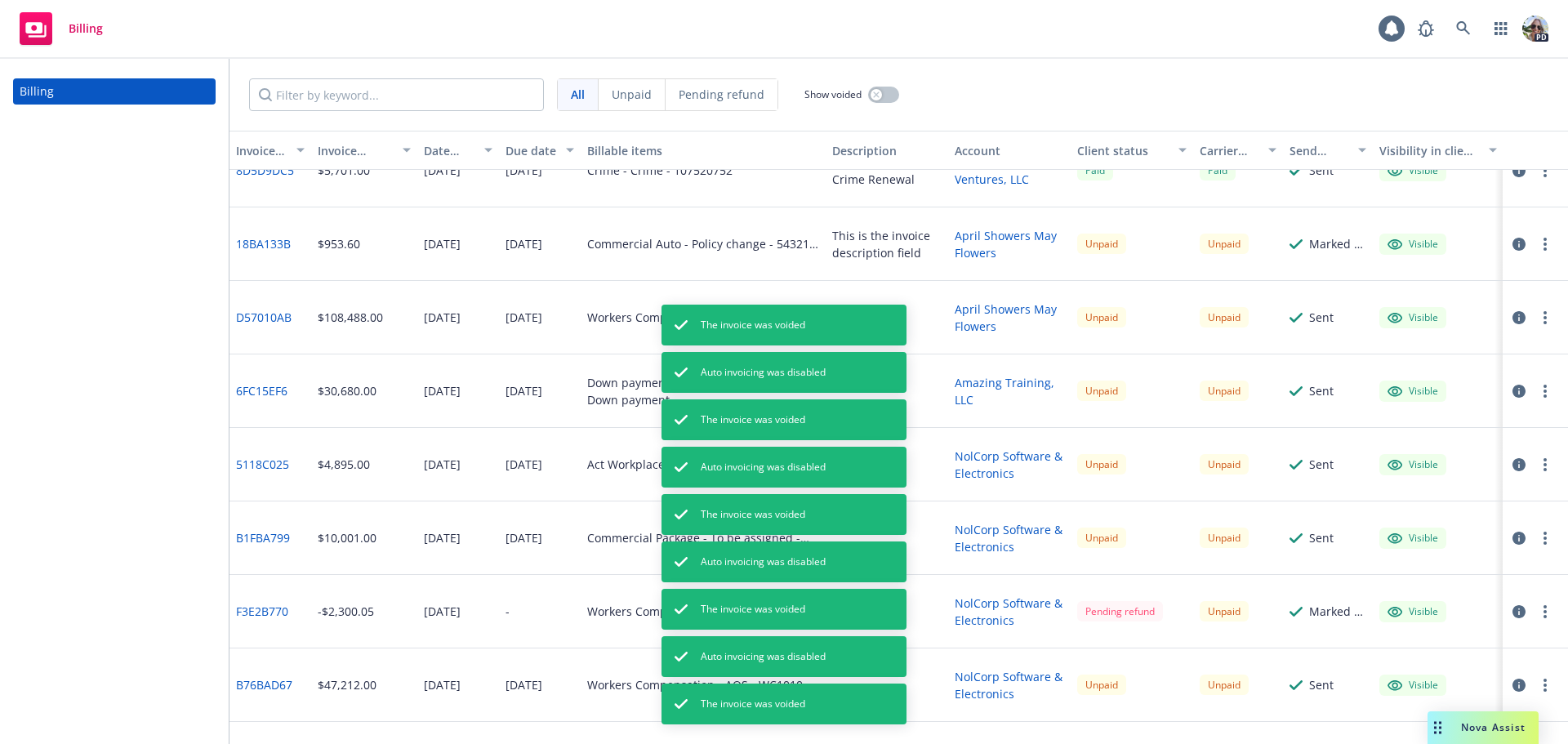
click at [649, 87] on span "Unpaid" at bounding box center [631, 95] width 40 height 18
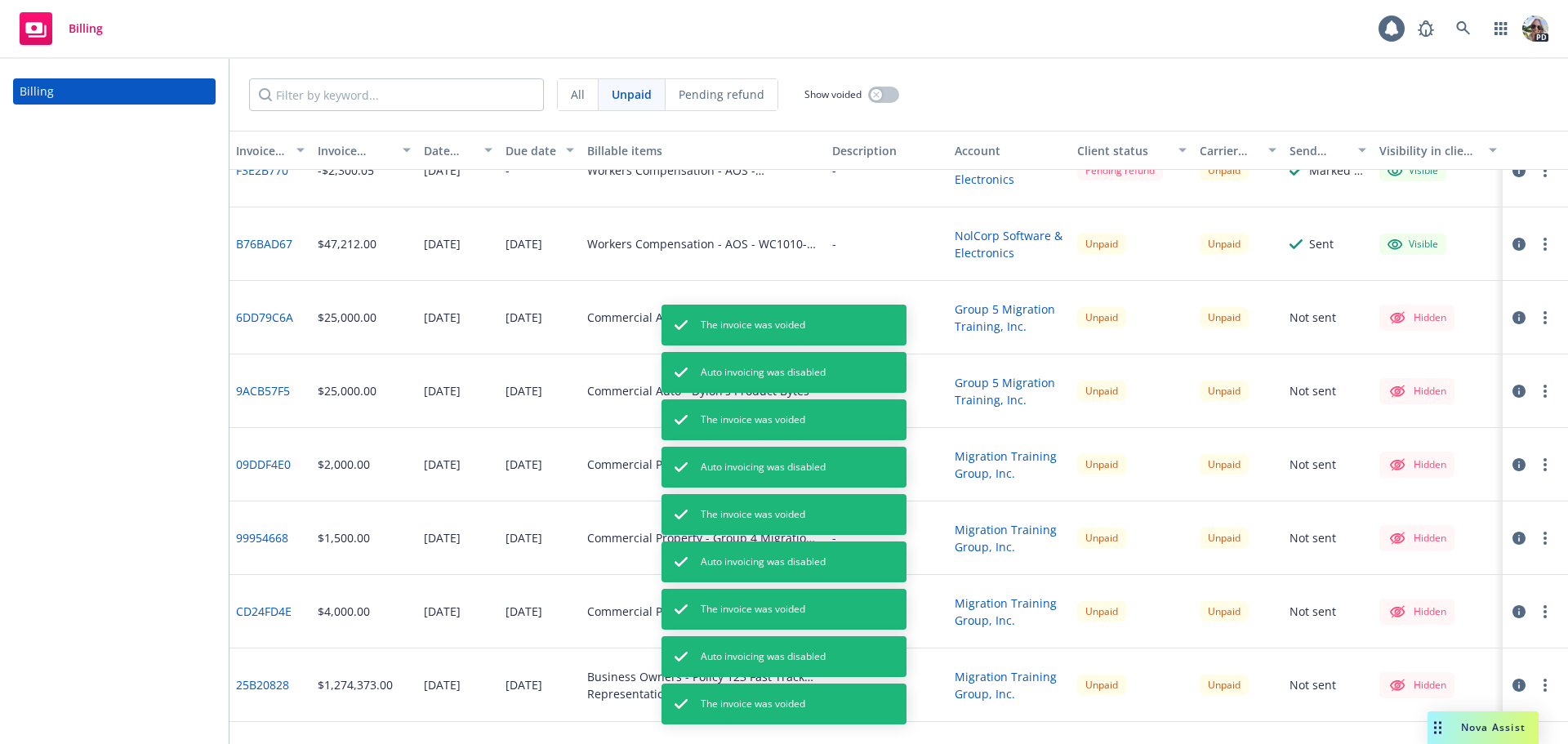
click at [1543, 237] on icon "button" at bounding box center [1545, 244] width 4 height 13
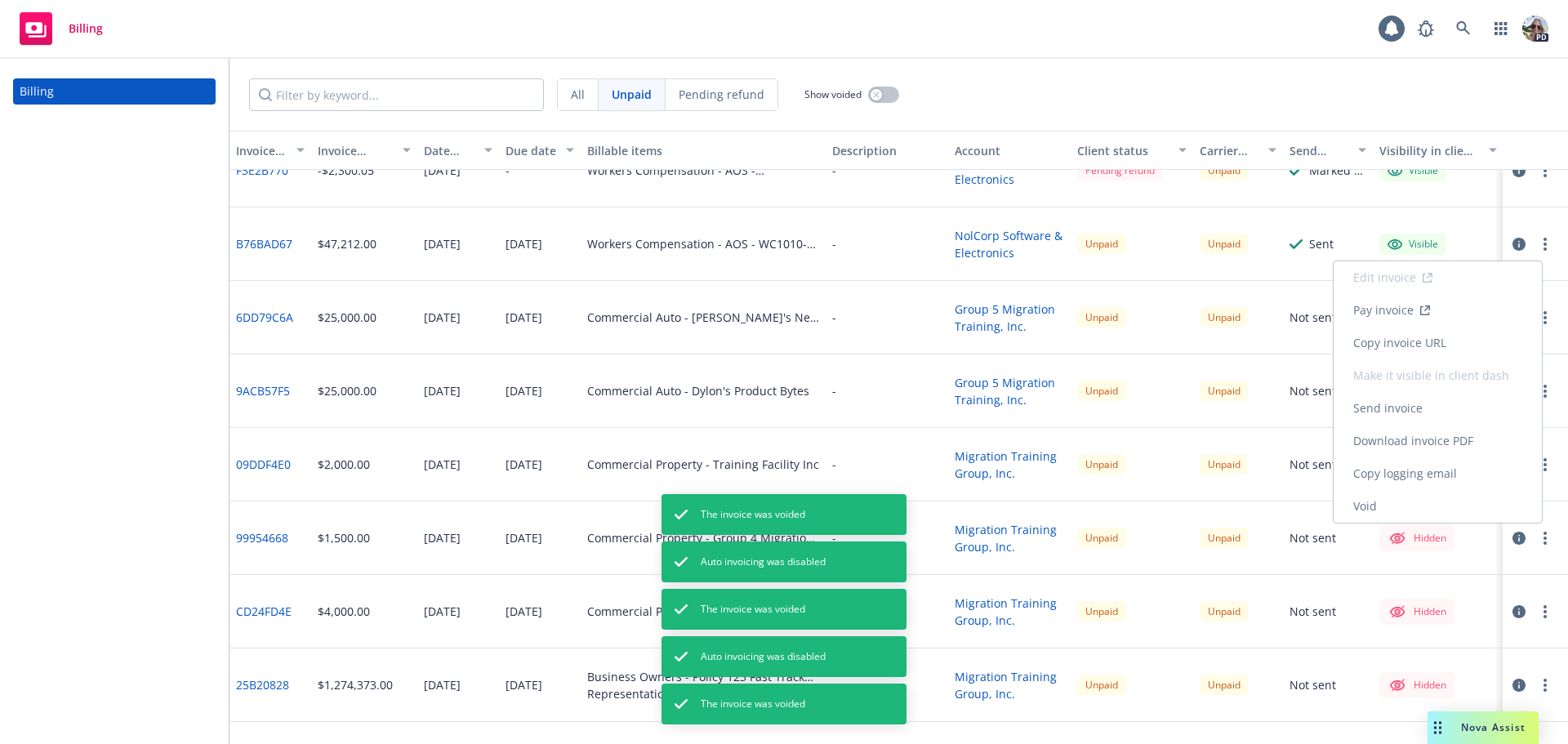
click at [1384, 511] on link "Void" at bounding box center [1437, 506] width 209 height 32
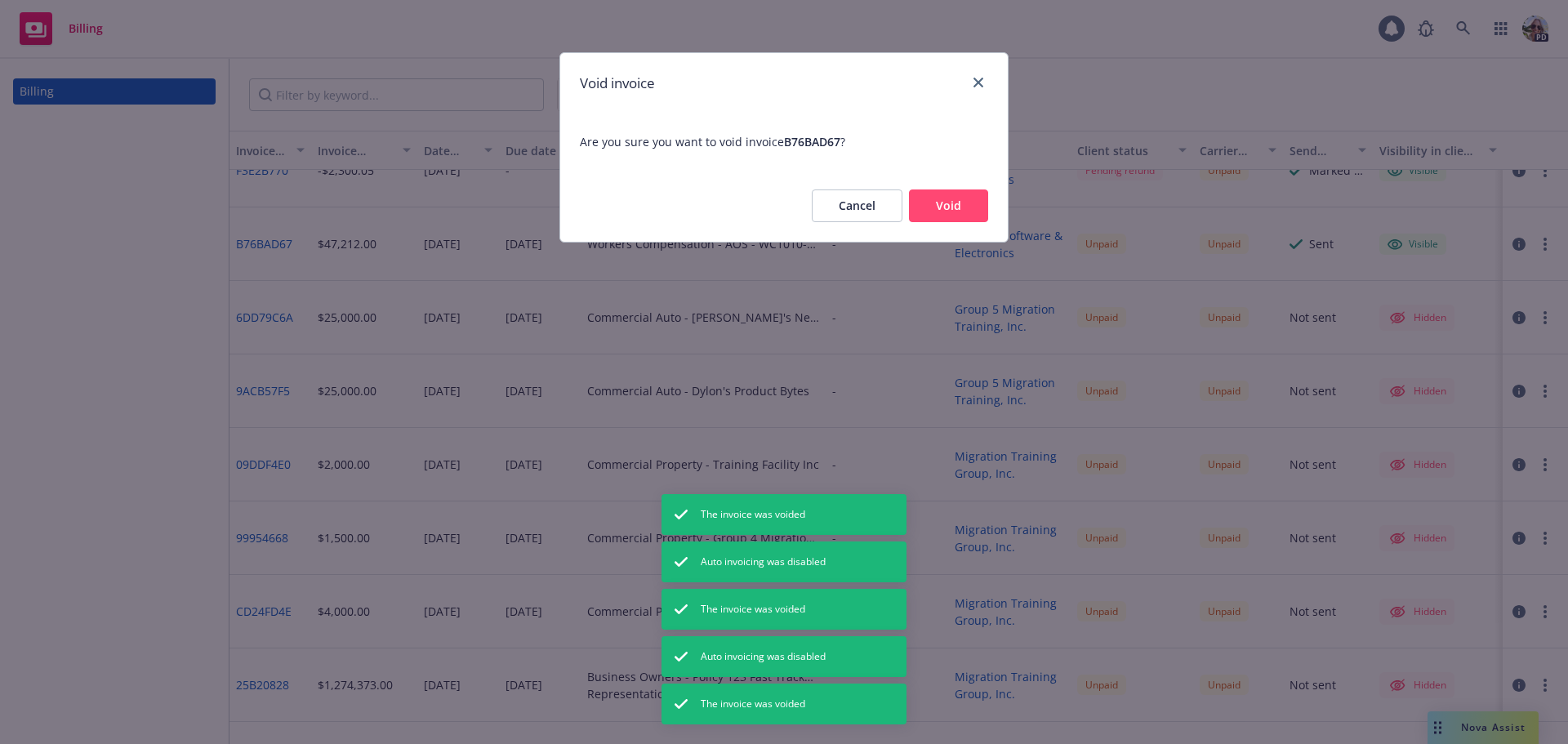
click at [938, 202] on button "Void" at bounding box center [948, 205] width 79 height 32
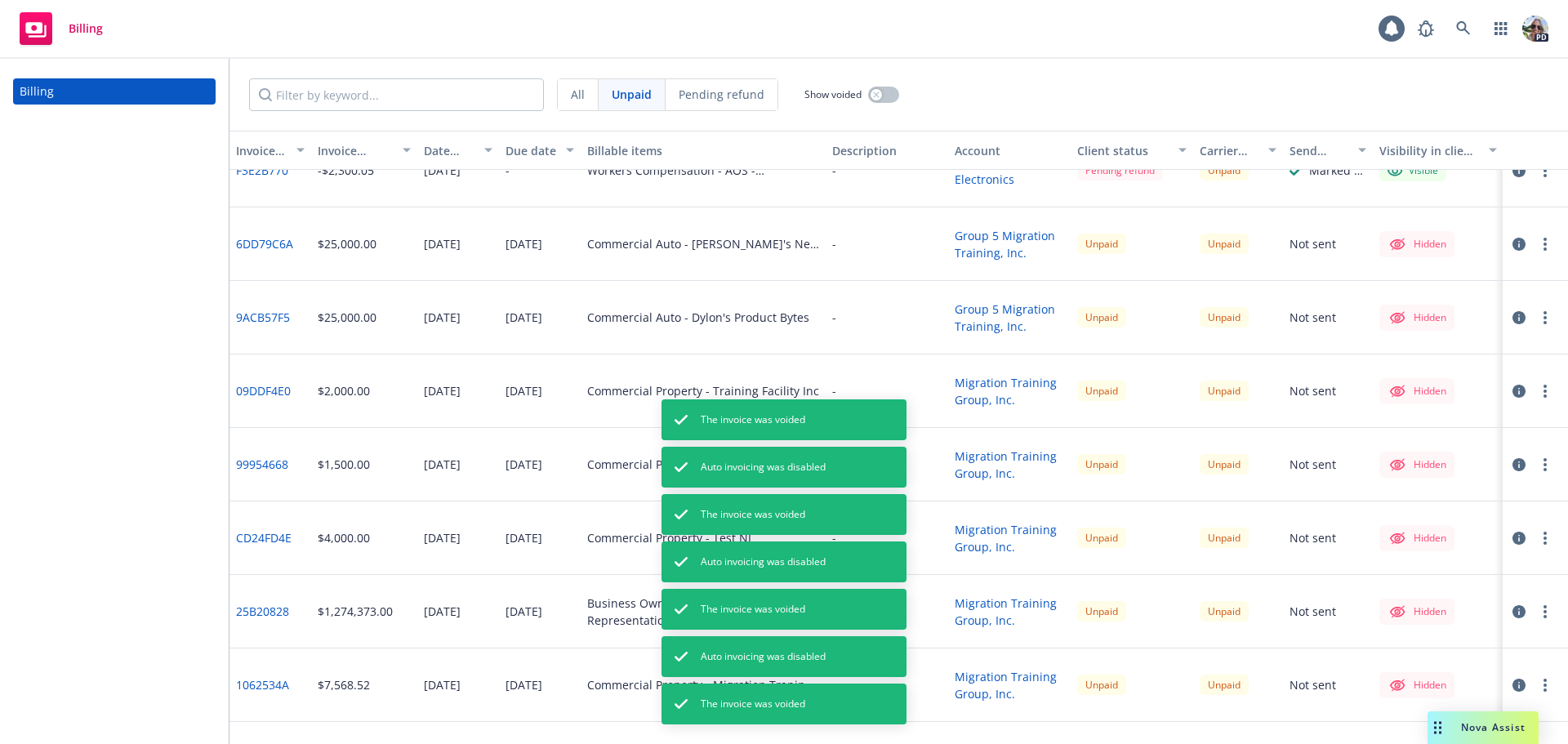
click at [1536, 539] on button "button" at bounding box center [1545, 537] width 19 height 19
click at [1397, 509] on link "Void" at bounding box center [1449, 516] width 209 height 32
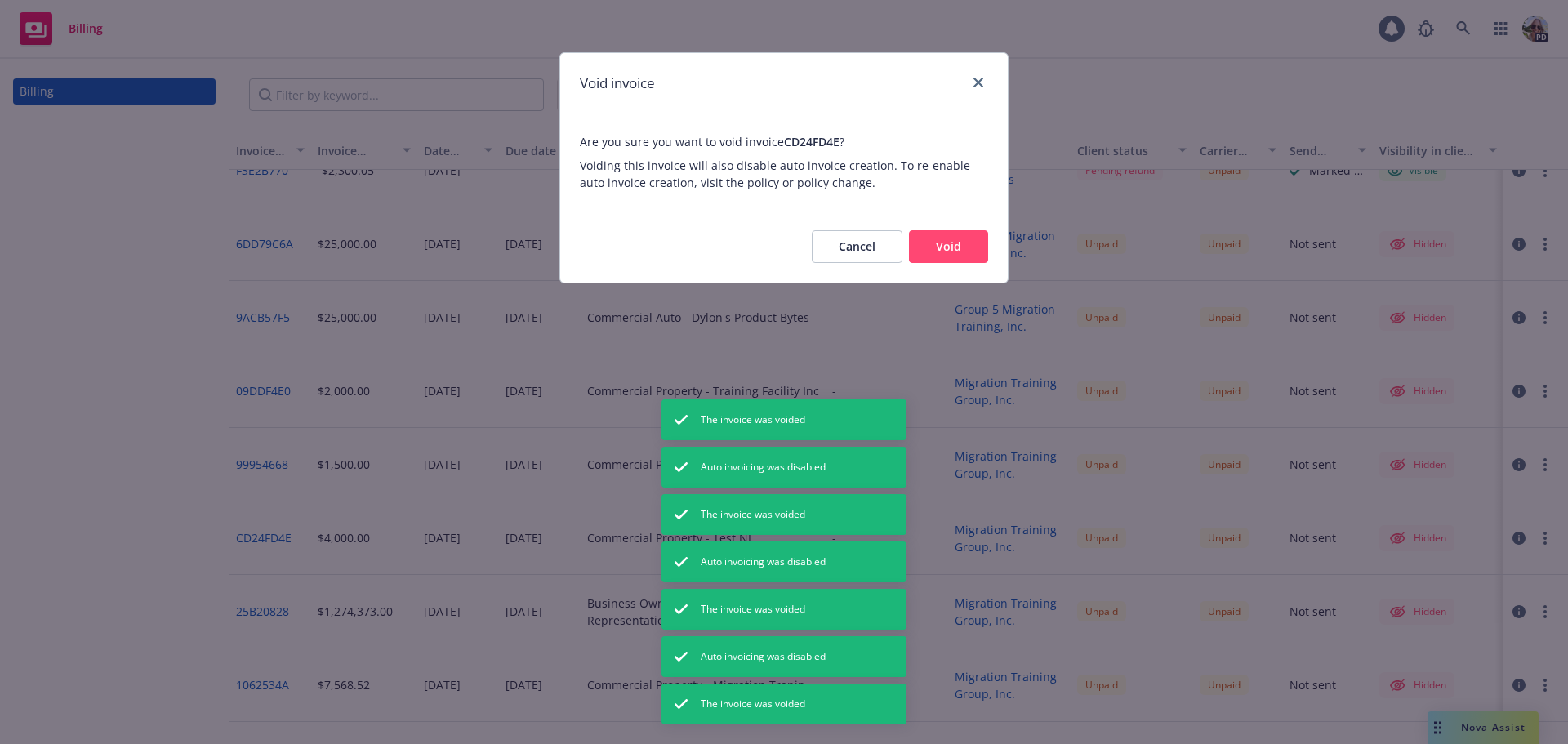
click at [945, 237] on button "Void" at bounding box center [948, 246] width 79 height 32
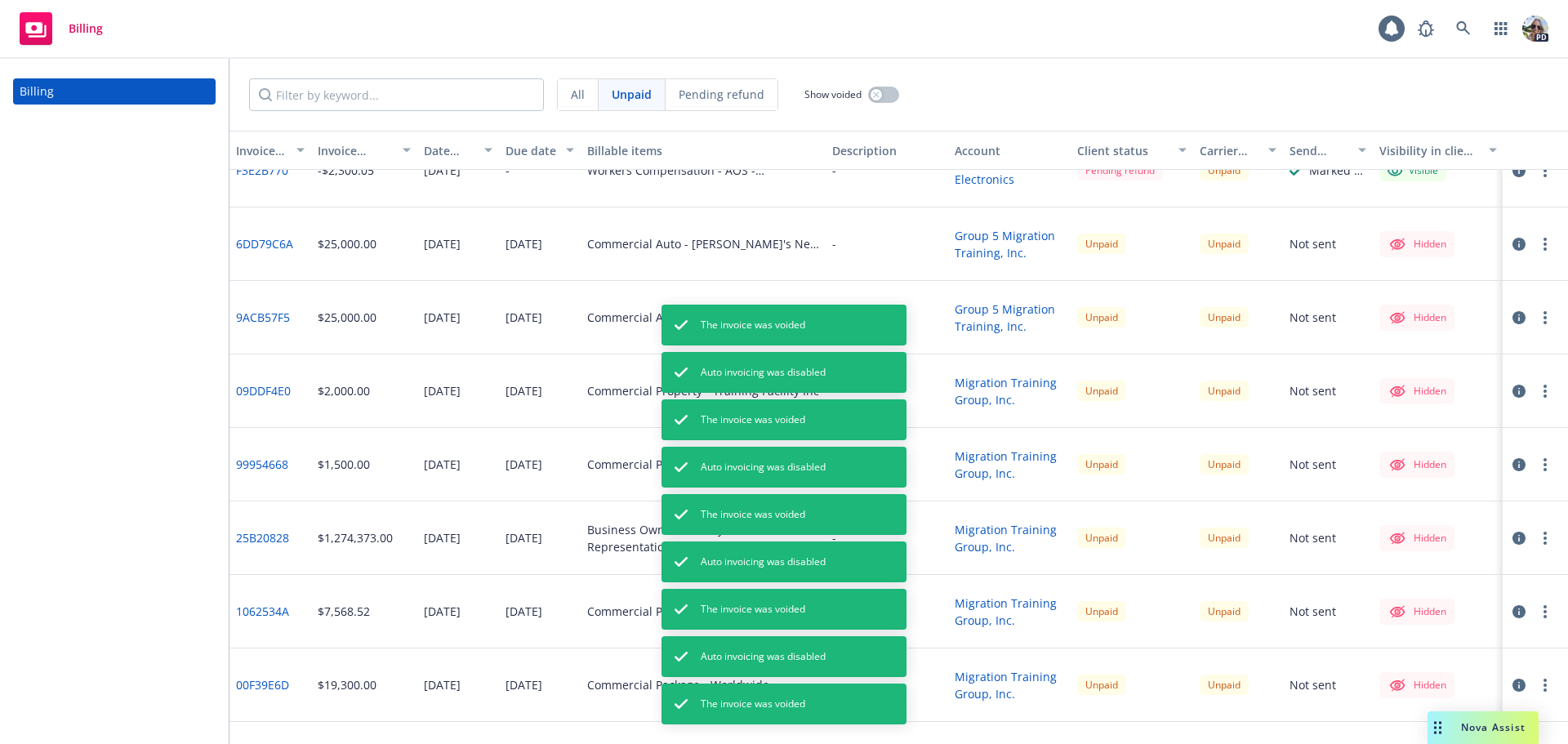
click at [1536, 317] on button "button" at bounding box center [1545, 317] width 19 height 19
click at [1376, 551] on link "Void" at bounding box center [1437, 547] width 209 height 32
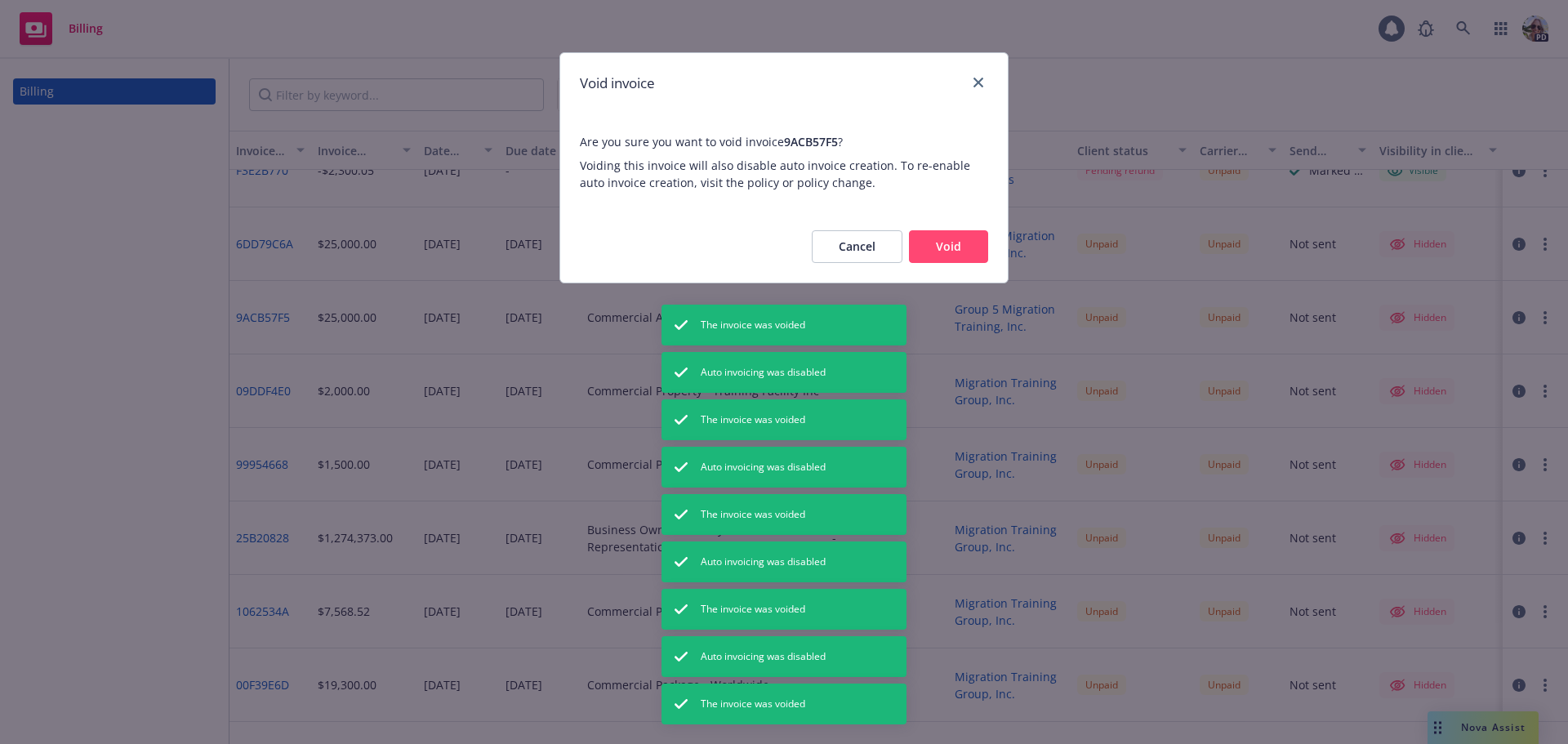
click at [957, 246] on button "Void" at bounding box center [948, 246] width 79 height 32
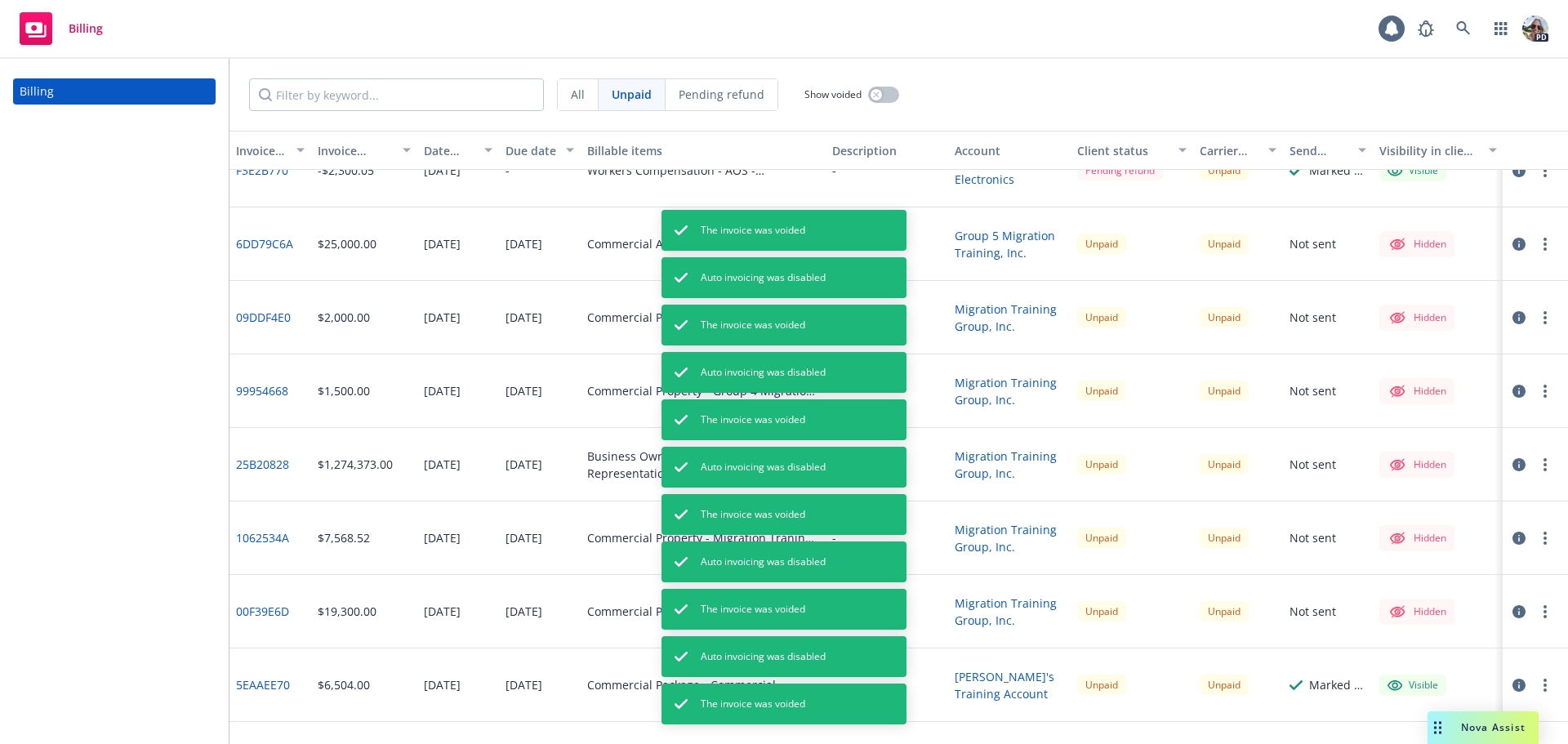
click at [1536, 242] on button "button" at bounding box center [1545, 244] width 19 height 19
click at [1392, 470] on link "Void" at bounding box center [1437, 473] width 209 height 32
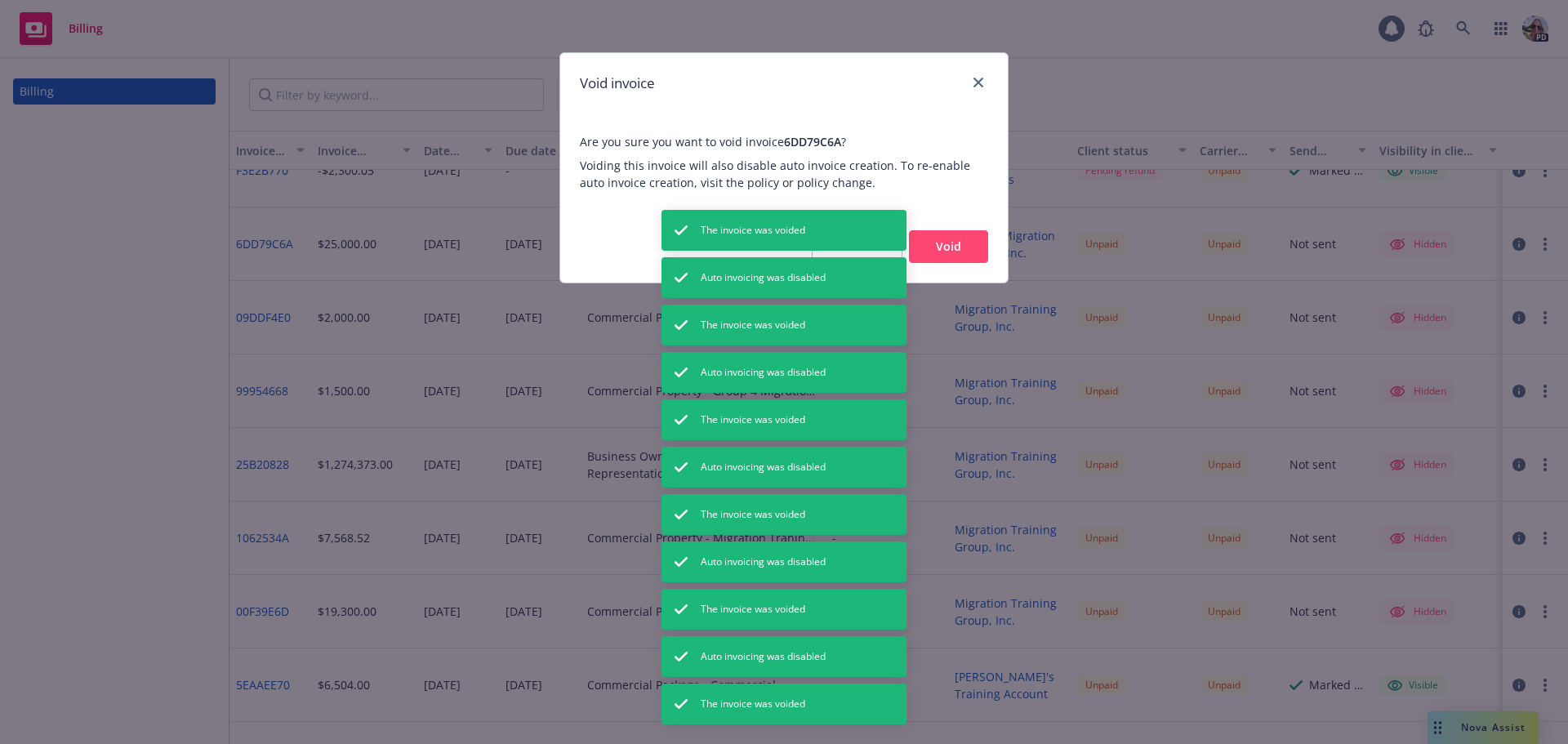
click at [959, 241] on button "Void" at bounding box center [948, 246] width 79 height 32
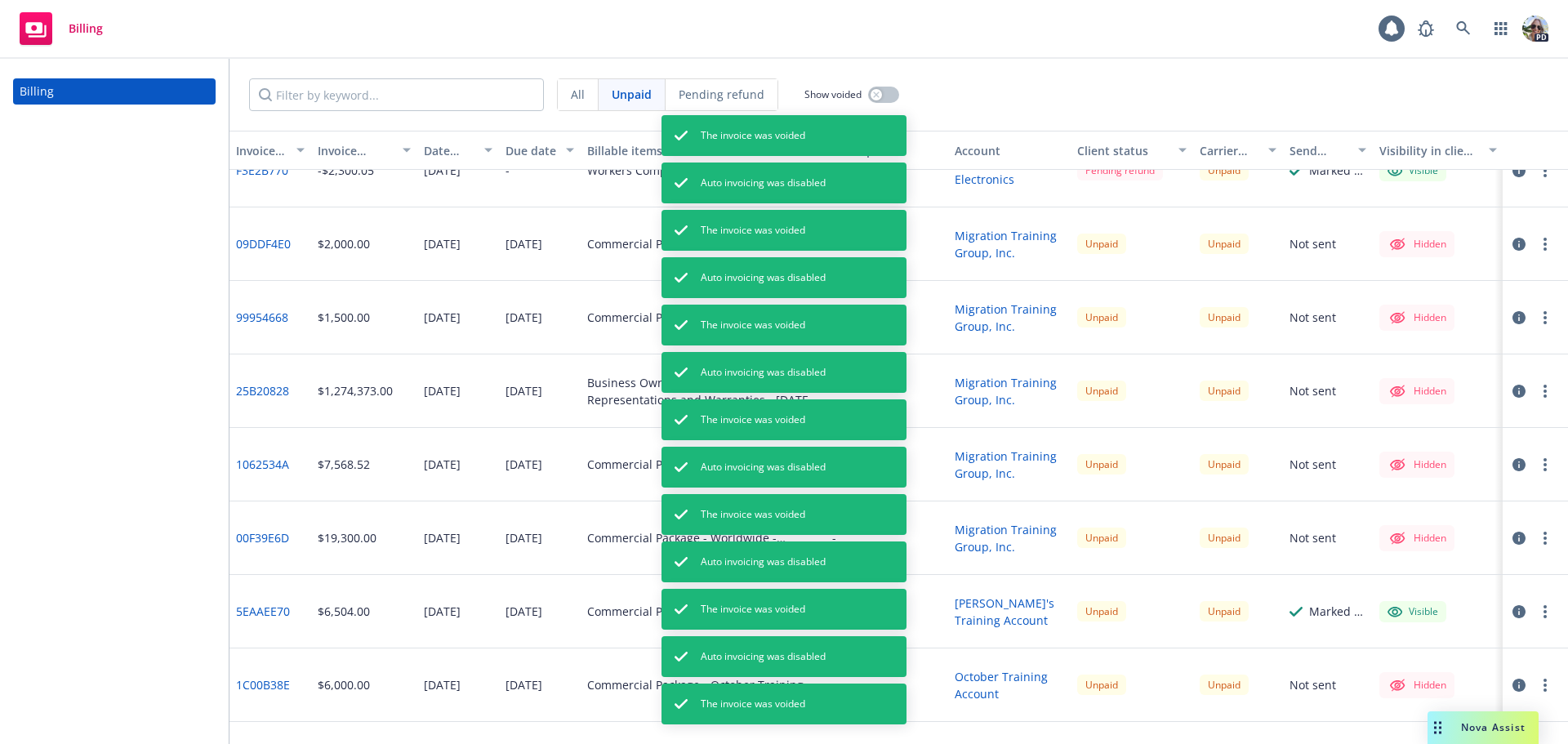
click at [1536, 177] on button "button" at bounding box center [1545, 170] width 19 height 19
click at [1374, 424] on link "Void" at bounding box center [1437, 432] width 209 height 32
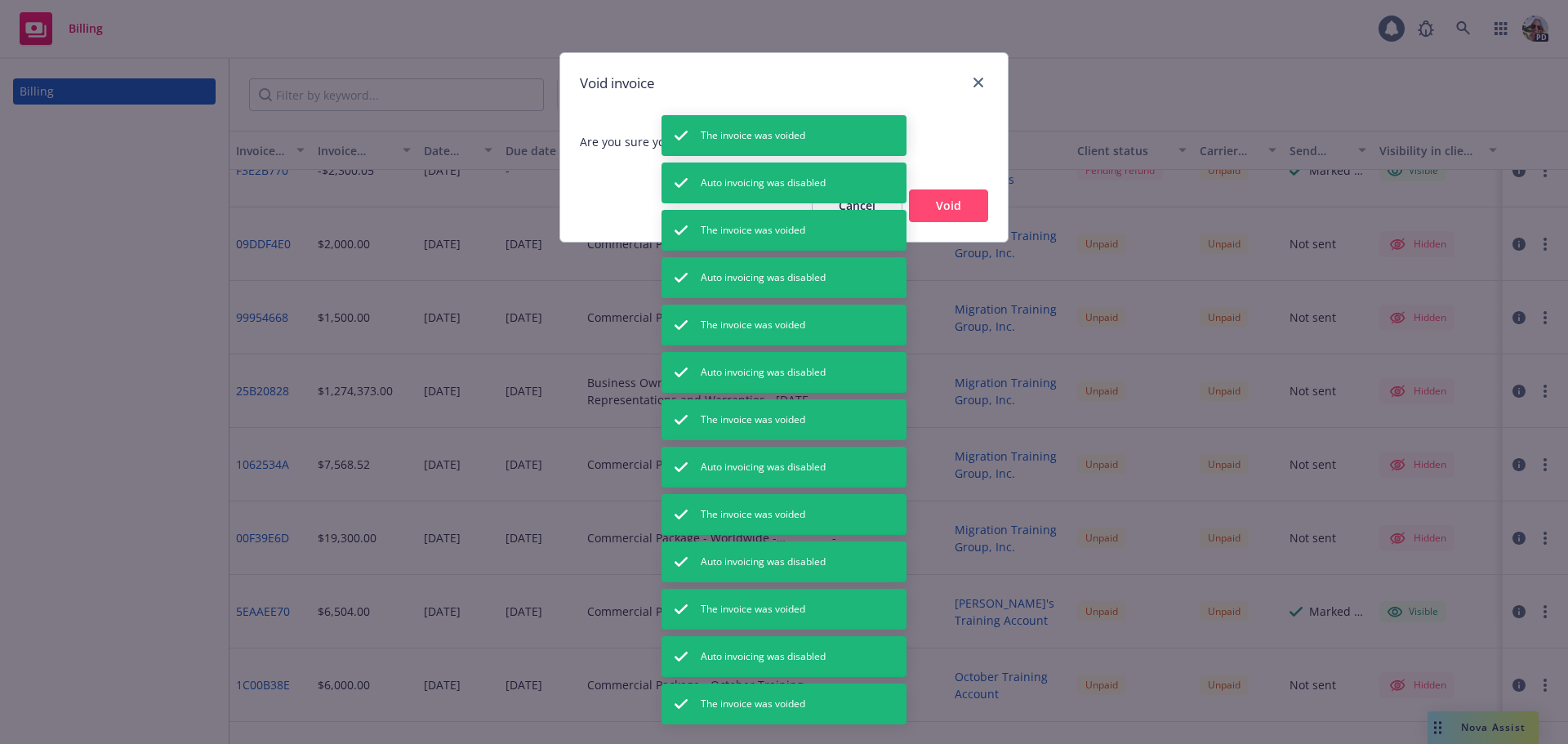
click at [936, 213] on button "Void" at bounding box center [948, 205] width 79 height 32
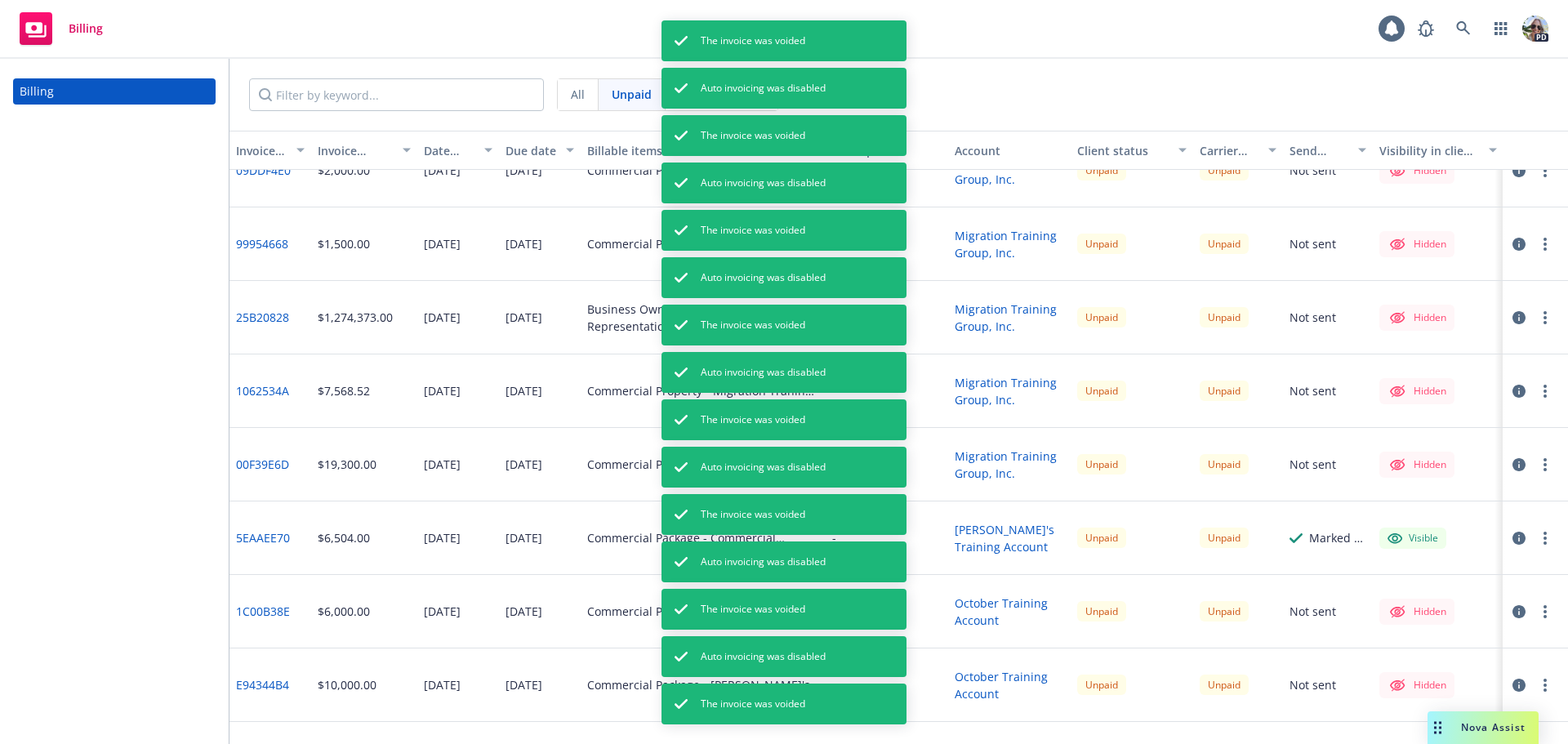
click at [1536, 684] on button "button" at bounding box center [1545, 685] width 19 height 19
click at [1390, 663] on link "Void" at bounding box center [1449, 663] width 209 height 32
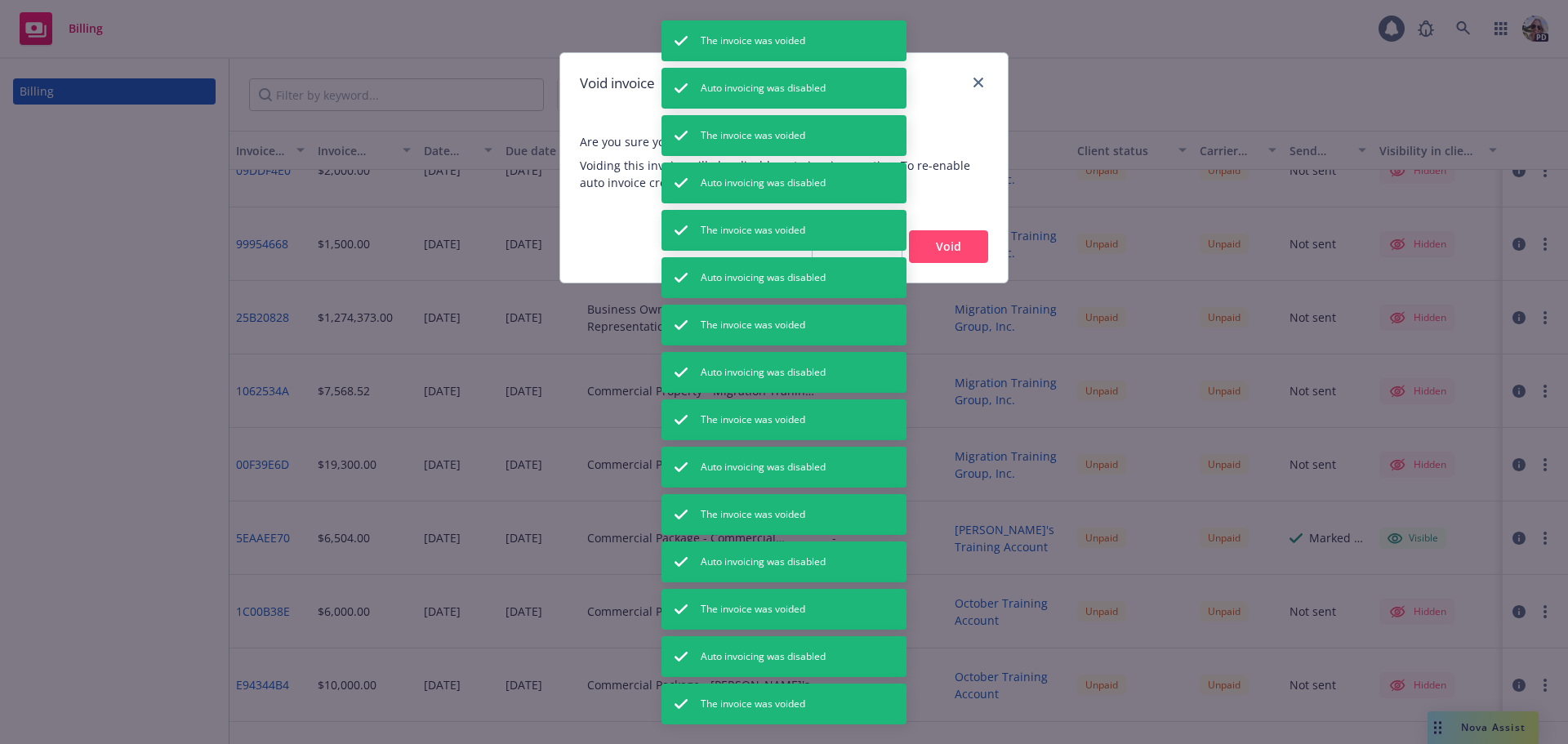
click at [968, 245] on button "Void" at bounding box center [948, 246] width 79 height 32
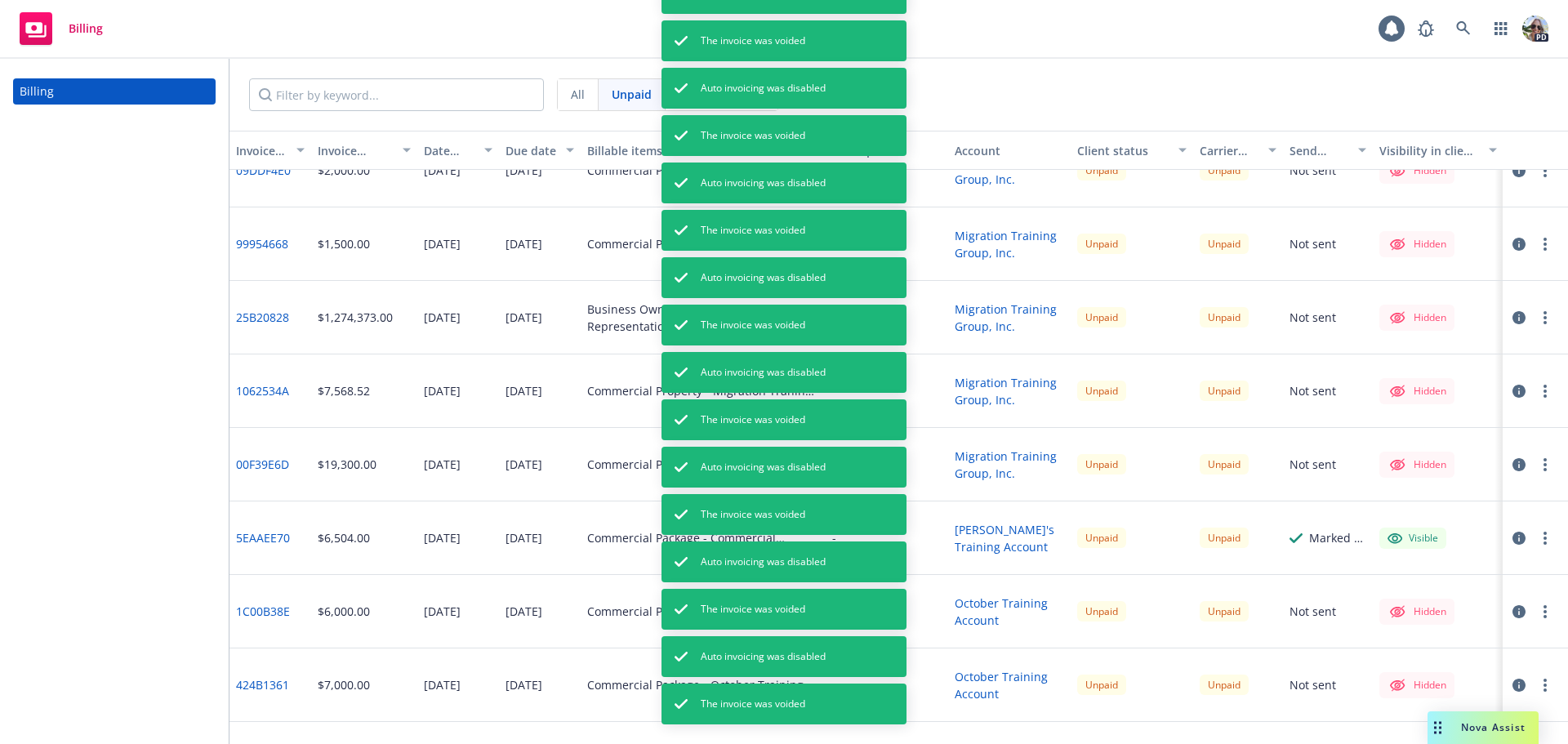
click at [1536, 610] on button "button" at bounding box center [1545, 611] width 19 height 19
click at [1395, 596] on link "Void" at bounding box center [1449, 589] width 209 height 32
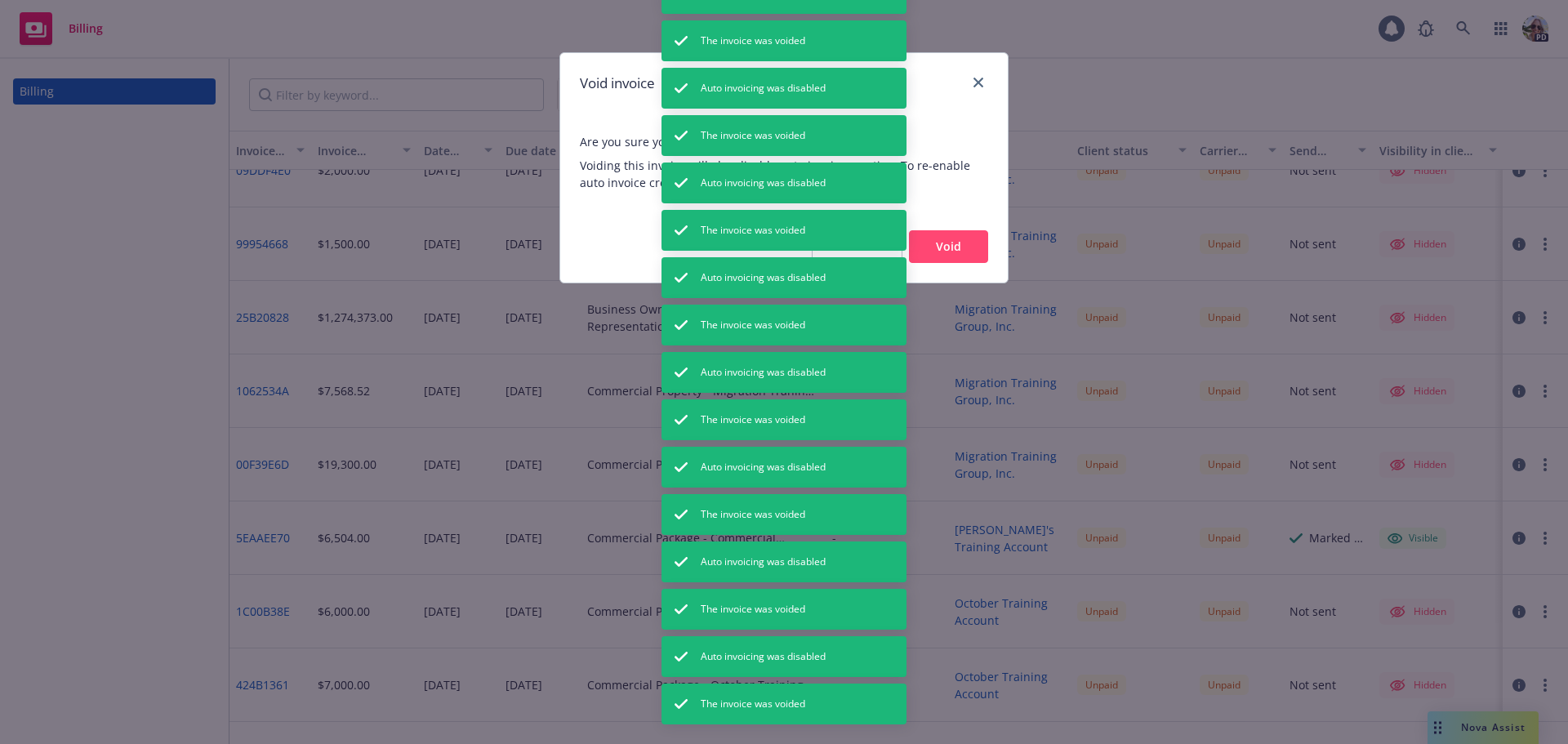
click at [951, 246] on button "Void" at bounding box center [948, 246] width 79 height 32
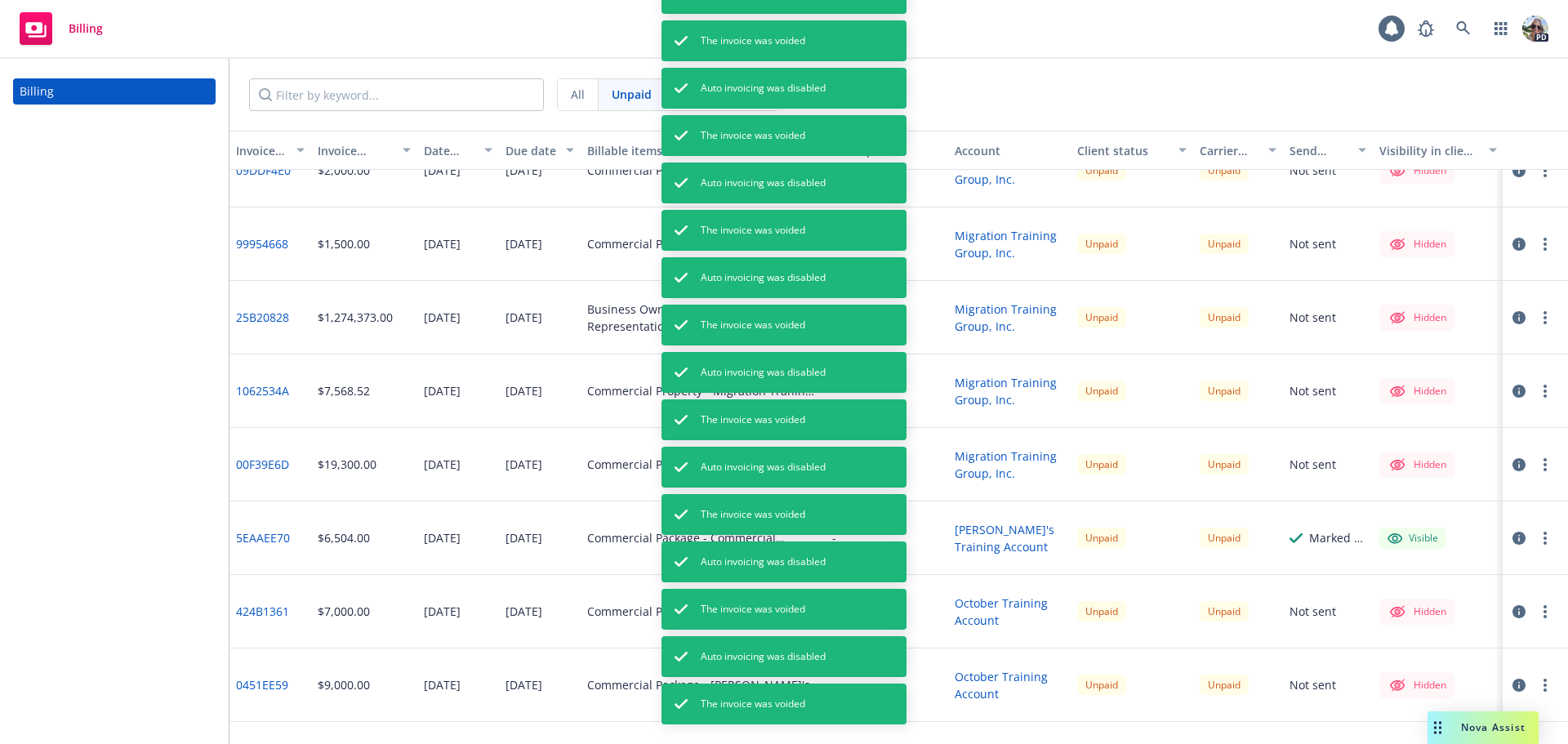
click at [1543, 539] on circle "button" at bounding box center [1545, 538] width 4 height 4
click at [1375, 513] on link "Void" at bounding box center [1449, 516] width 209 height 32
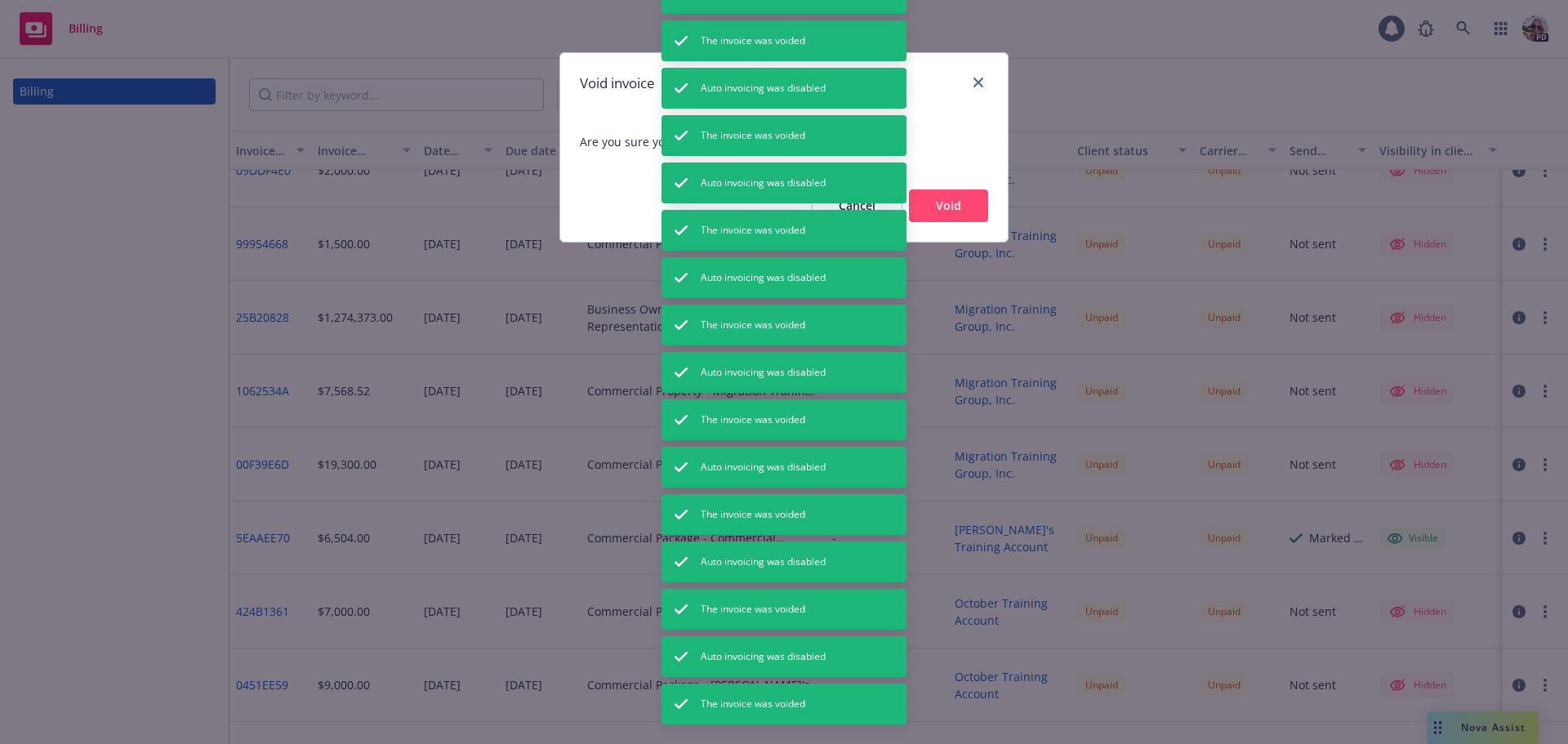
click at [960, 208] on button "Void" at bounding box center [948, 205] width 79 height 32
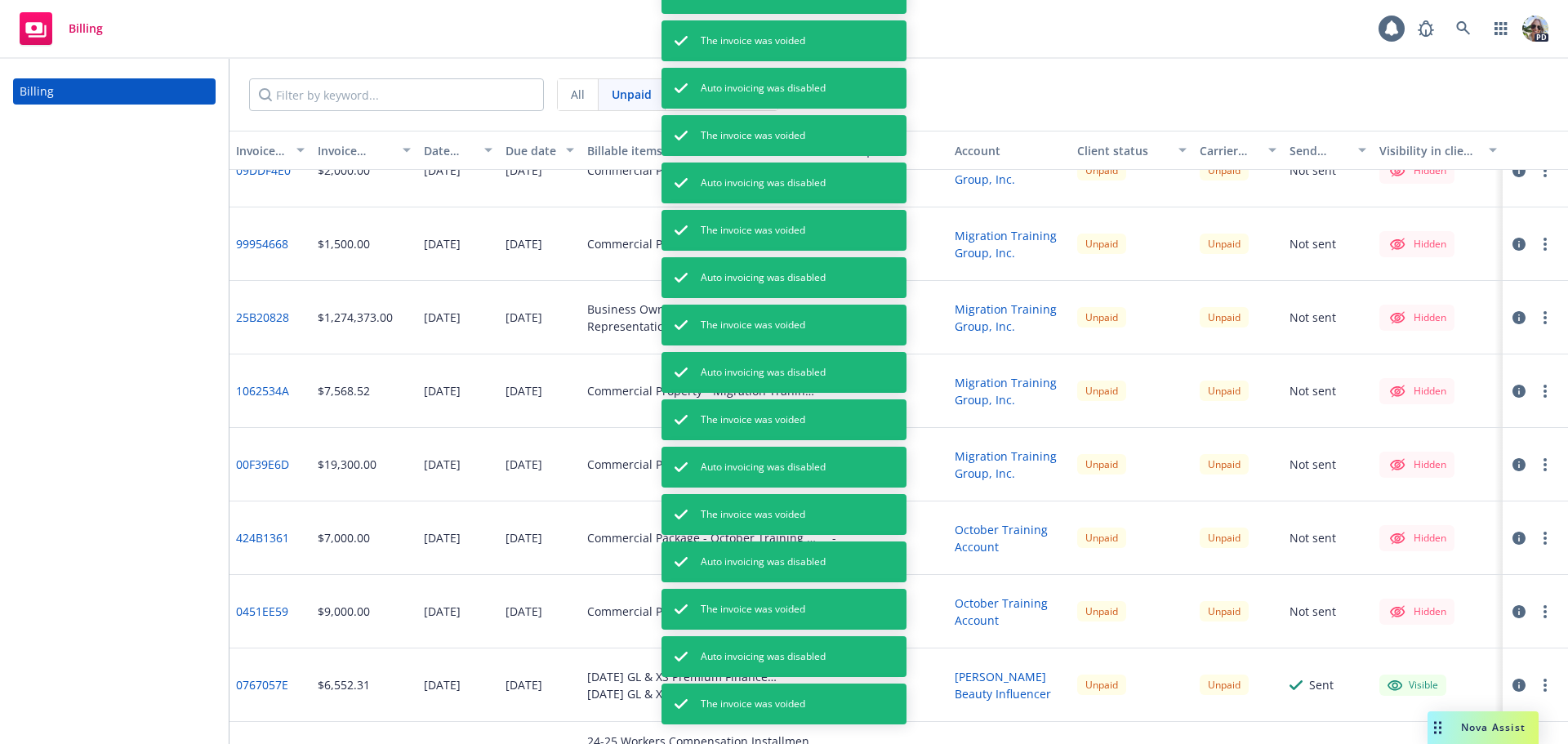
click at [1536, 466] on button "button" at bounding box center [1545, 464] width 19 height 19
click at [1376, 700] on link "Void" at bounding box center [1437, 693] width 209 height 32
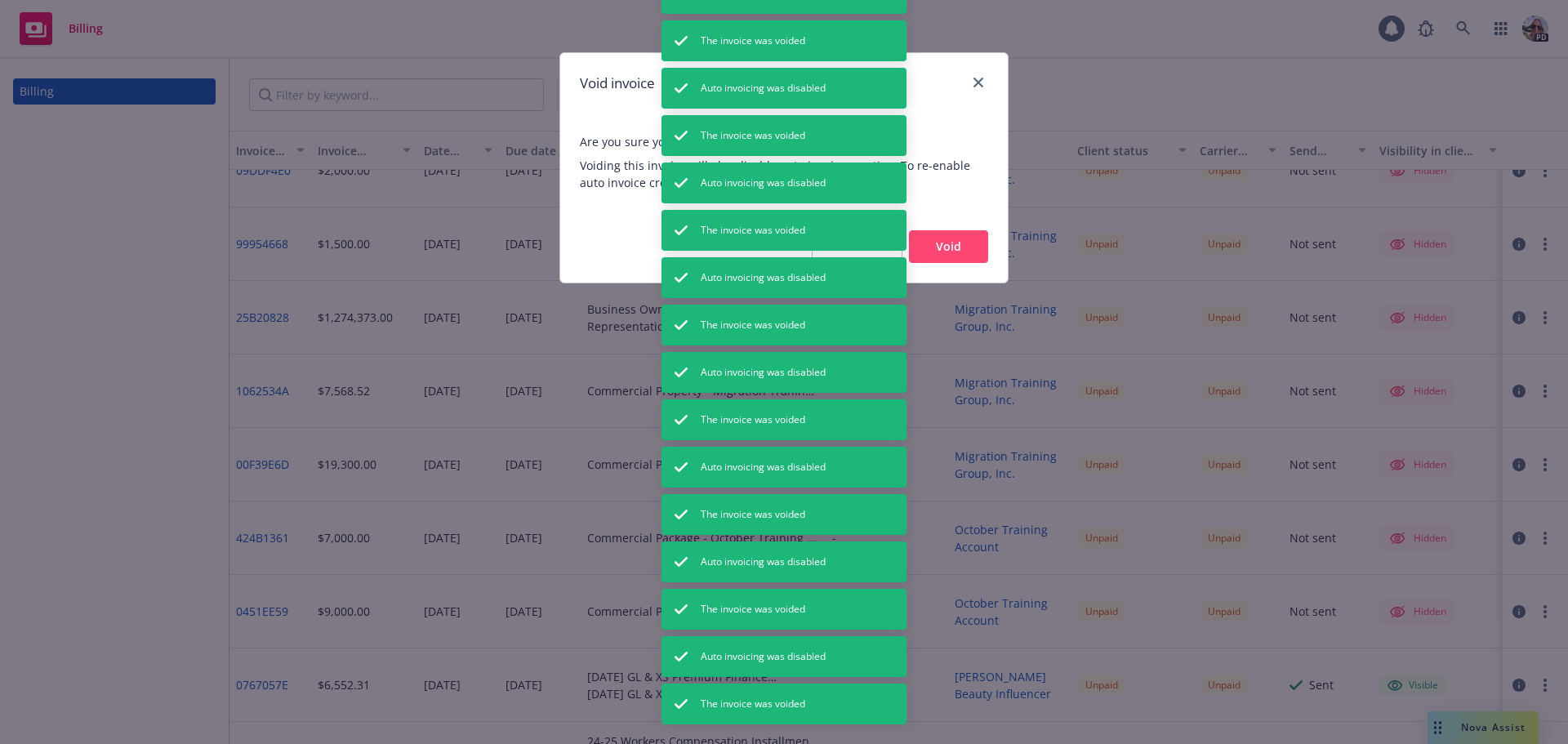
click at [944, 250] on button "Void" at bounding box center [948, 246] width 79 height 32
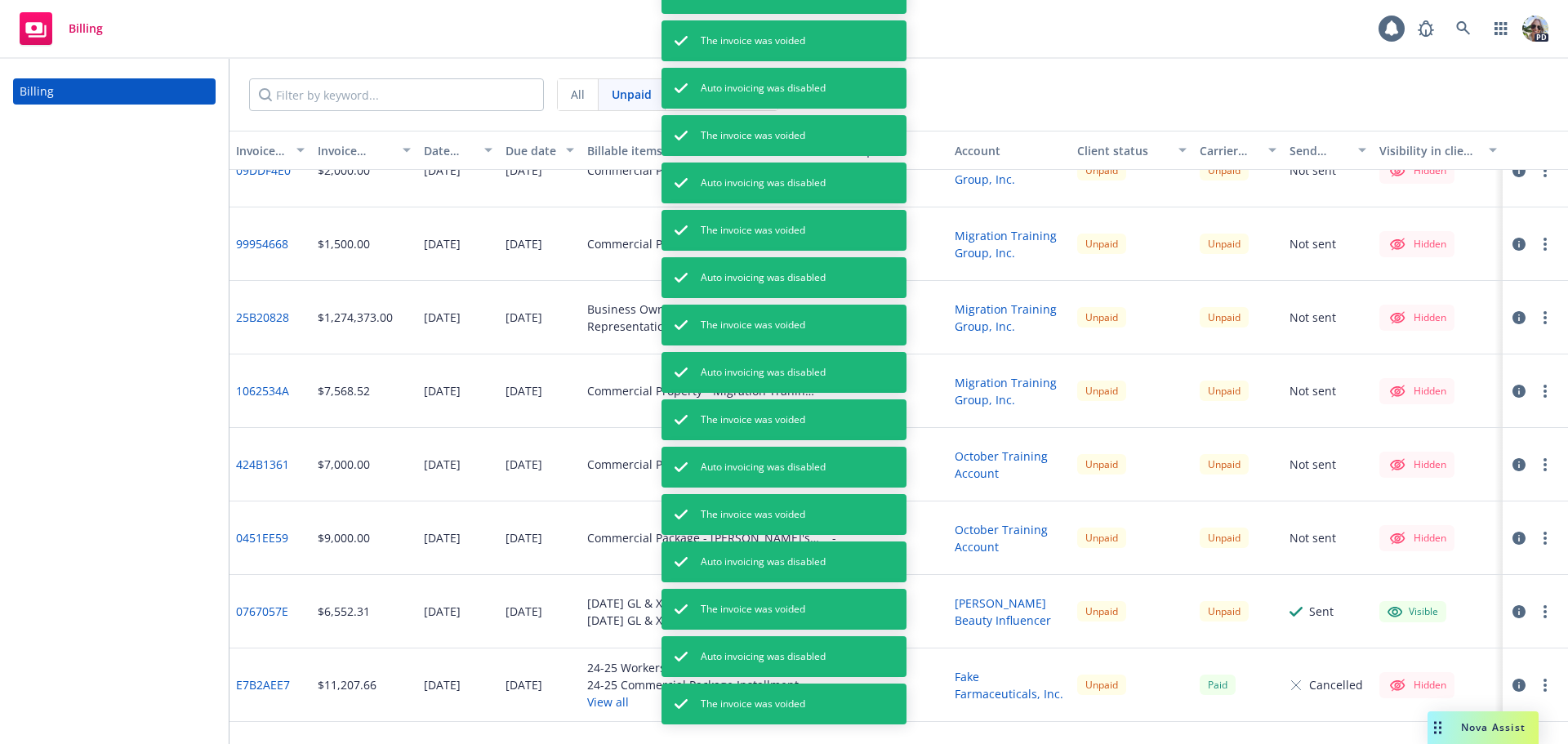
click at [1536, 461] on button "button" at bounding box center [1545, 464] width 19 height 19
click at [1361, 687] on link "Void" at bounding box center [1437, 693] width 209 height 32
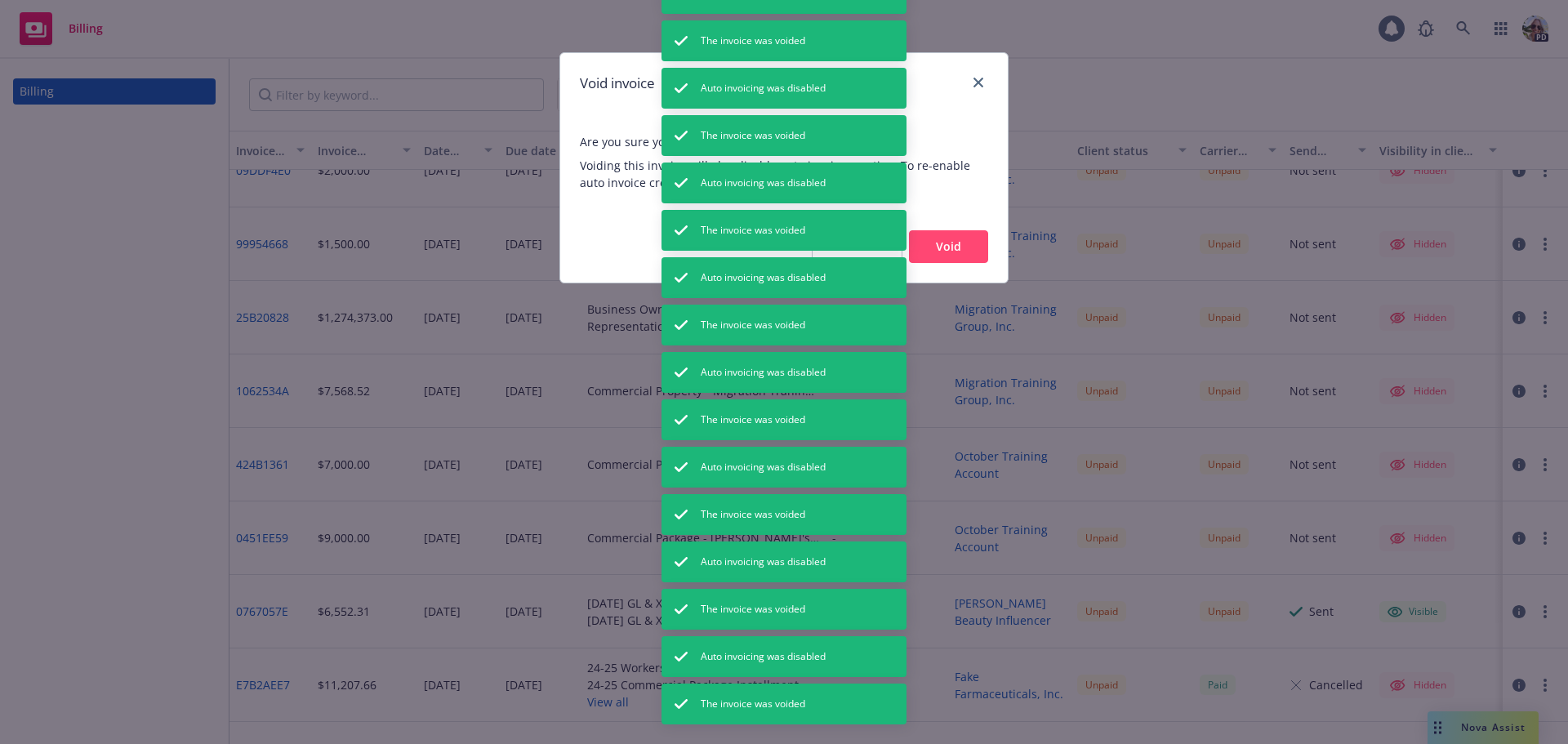
click at [976, 241] on button "Void" at bounding box center [948, 246] width 79 height 32
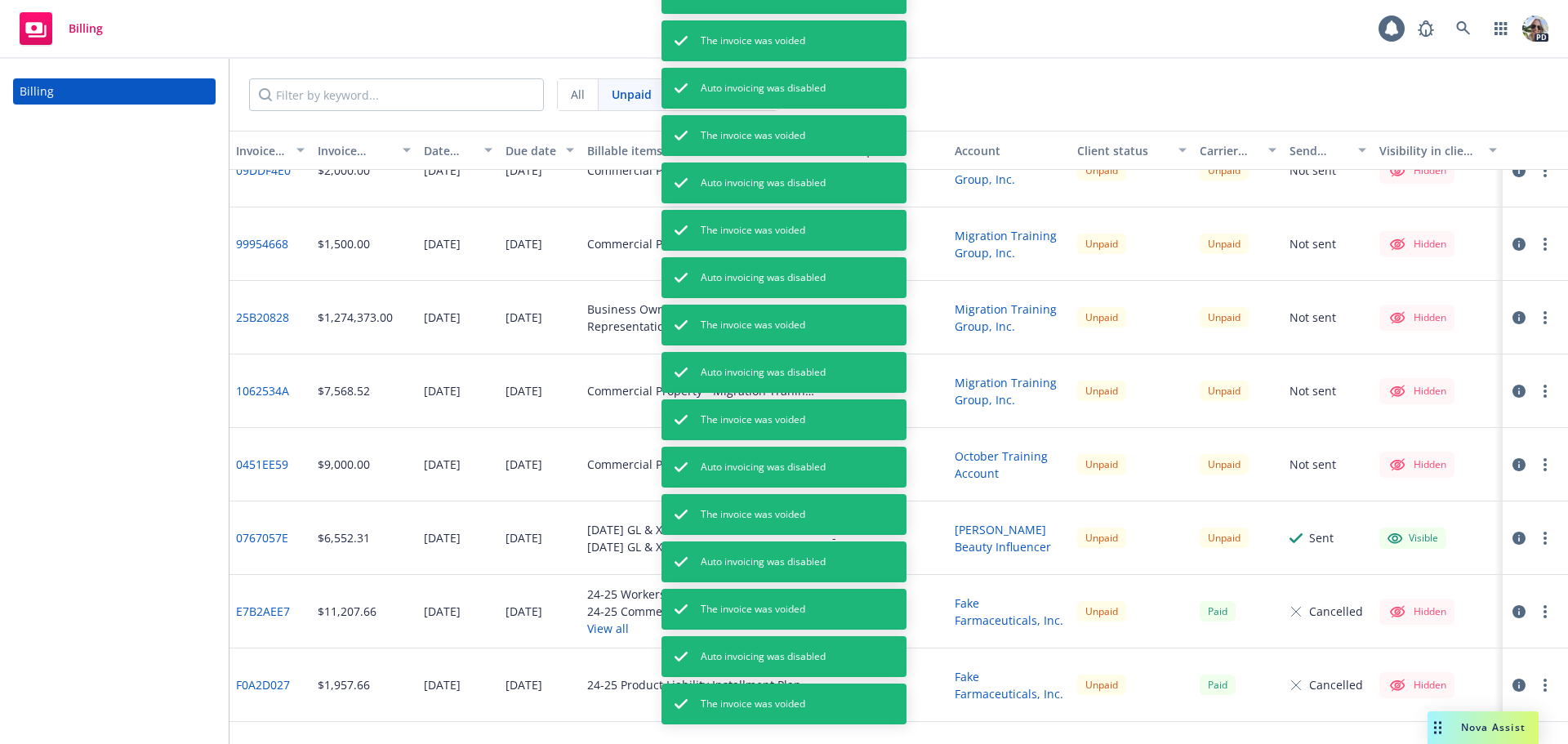
click at [1536, 458] on button "button" at bounding box center [1545, 464] width 19 height 19
click at [1385, 696] on link "Void" at bounding box center [1437, 693] width 209 height 32
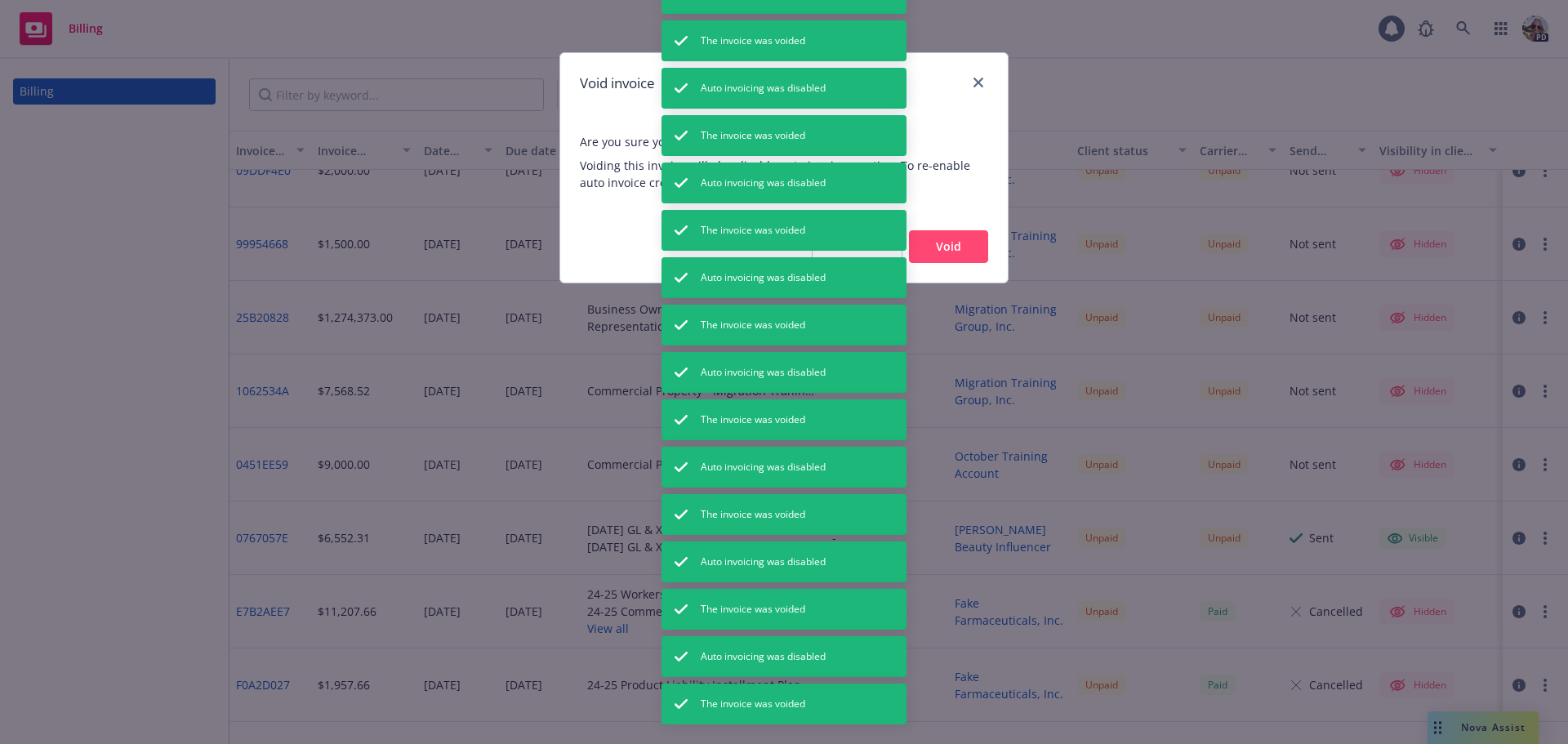
click at [930, 244] on button "Void" at bounding box center [948, 246] width 79 height 32
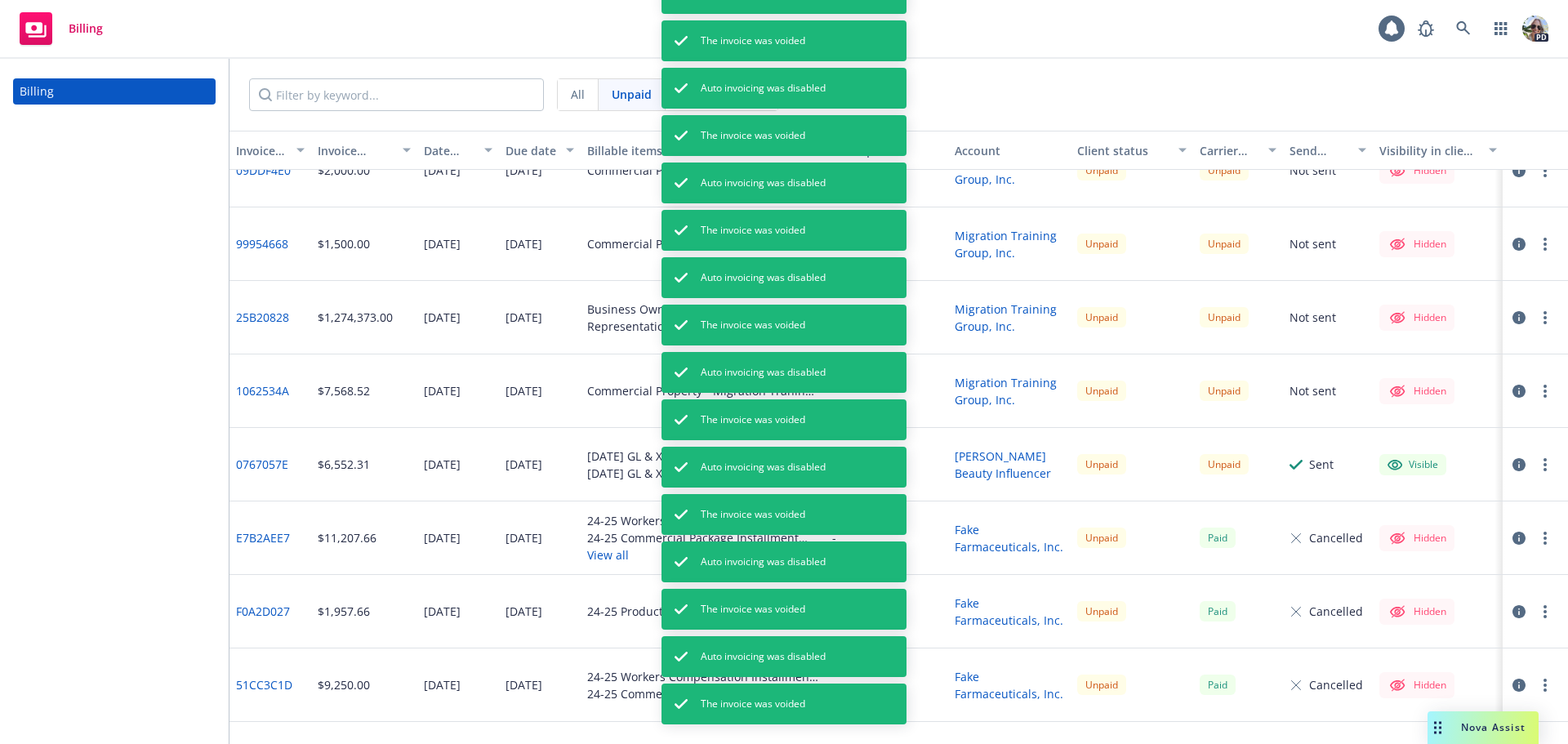
click at [1536, 395] on button "button" at bounding box center [1545, 391] width 19 height 19
click at [1364, 628] on link "Void" at bounding box center [1437, 620] width 209 height 32
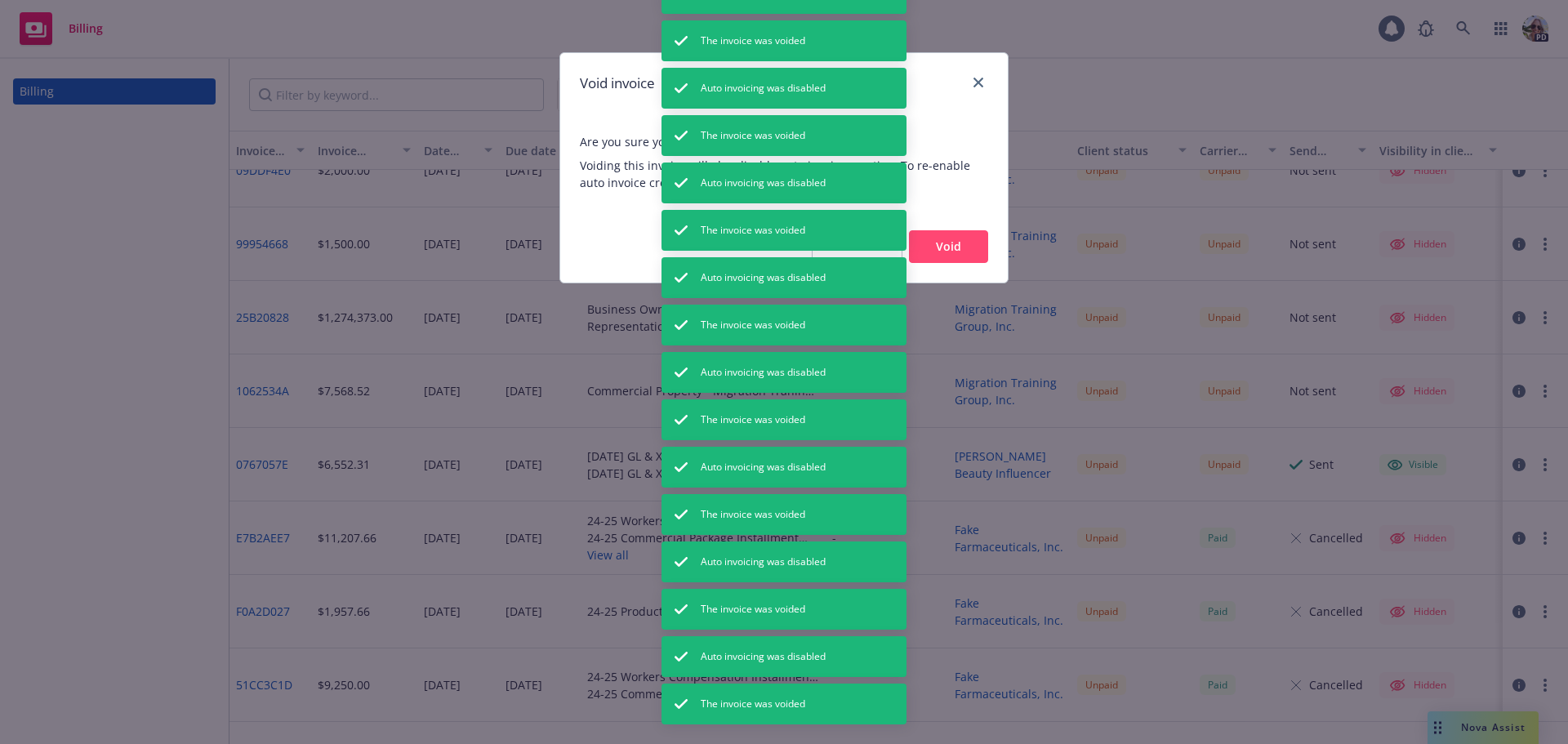
click at [944, 230] on div "Cancel Void" at bounding box center [783, 246] width 448 height 72
click at [959, 244] on button "Void" at bounding box center [948, 246] width 79 height 32
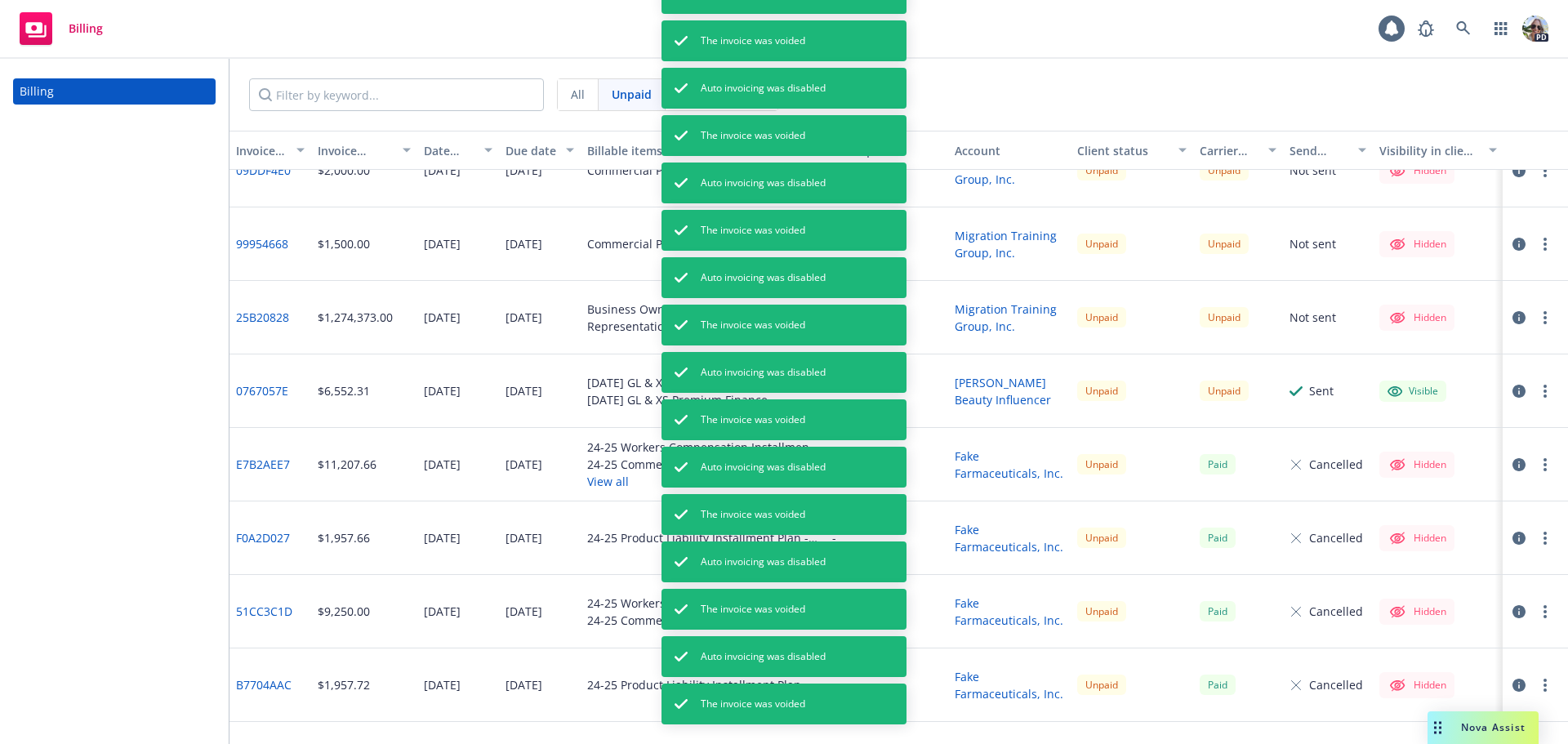
click at [1543, 314] on icon "button" at bounding box center [1545, 318] width 4 height 13
click at [1366, 547] on link "Void" at bounding box center [1437, 547] width 209 height 32
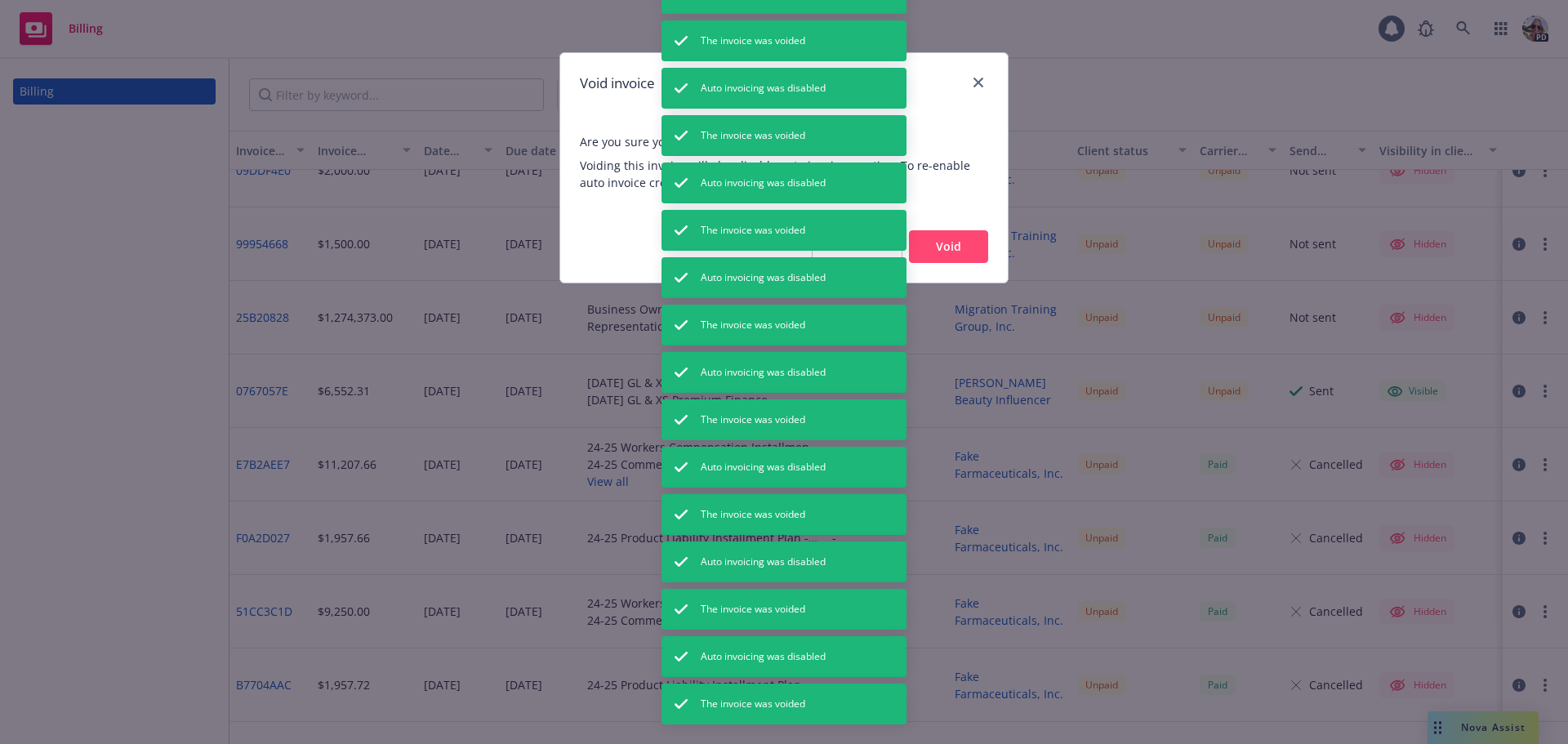
click at [965, 244] on button "Void" at bounding box center [948, 246] width 79 height 32
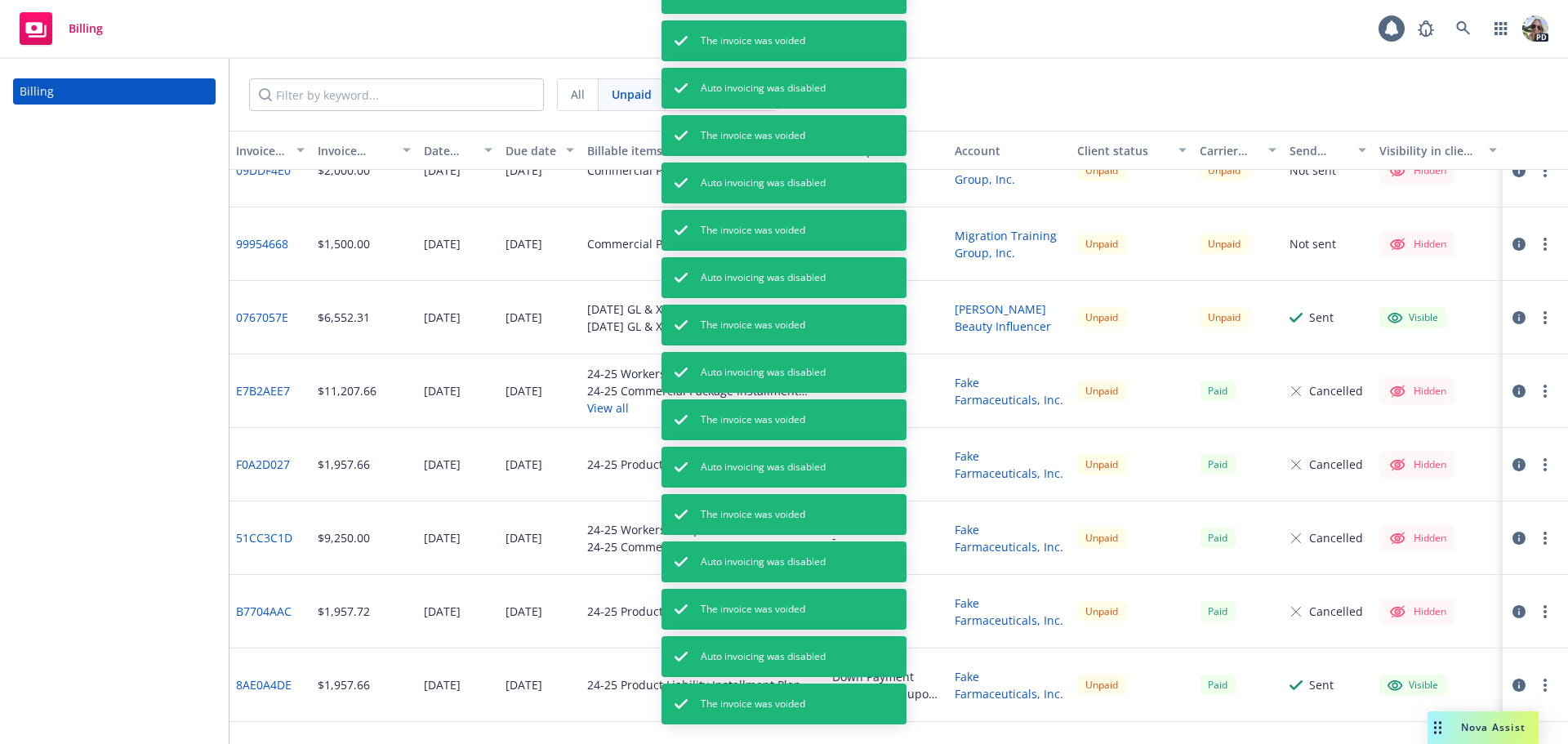
click at [1536, 243] on button "button" at bounding box center [1545, 244] width 19 height 19
click at [1390, 465] on link "Void" at bounding box center [1437, 473] width 209 height 32
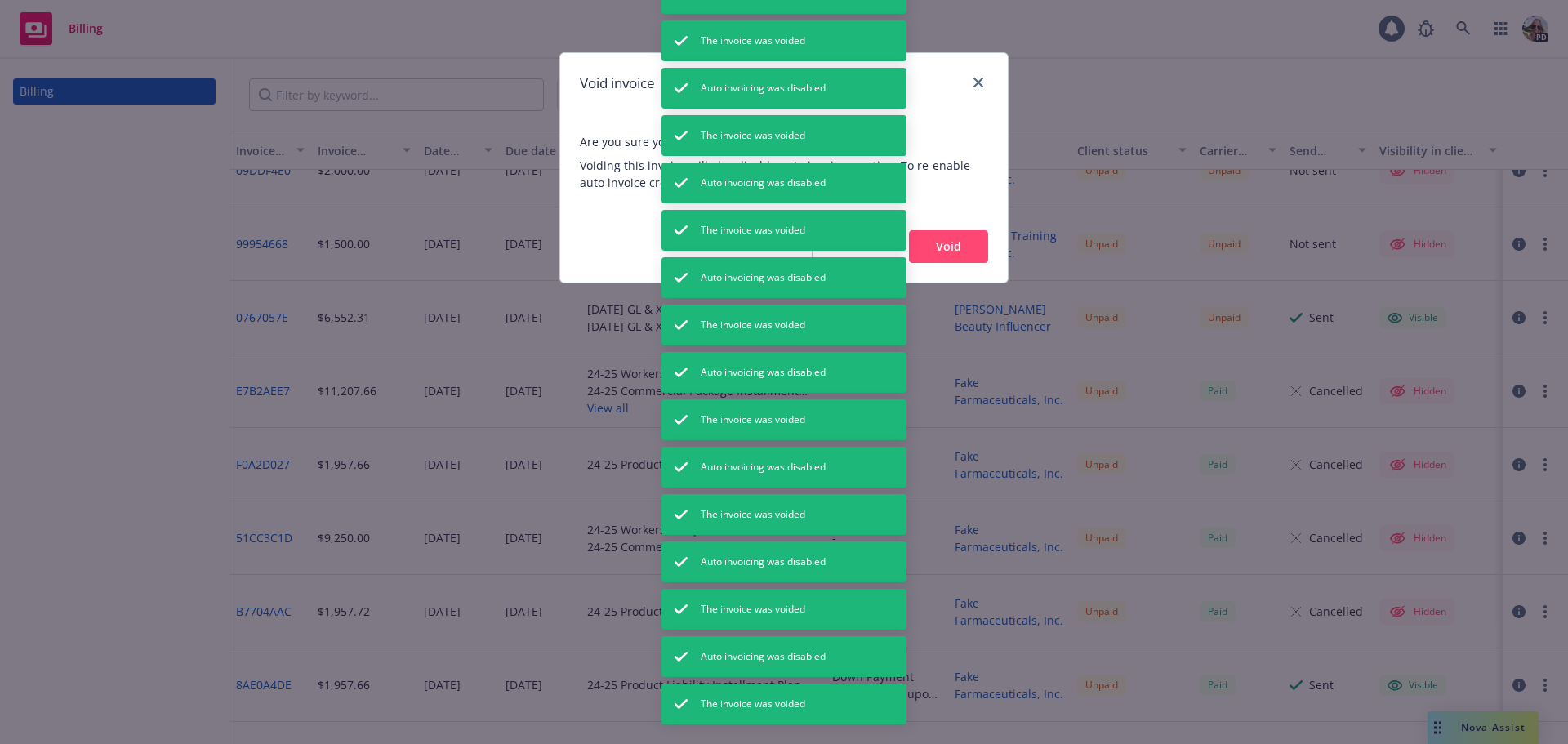
click at [955, 253] on button "Void" at bounding box center [948, 246] width 79 height 32
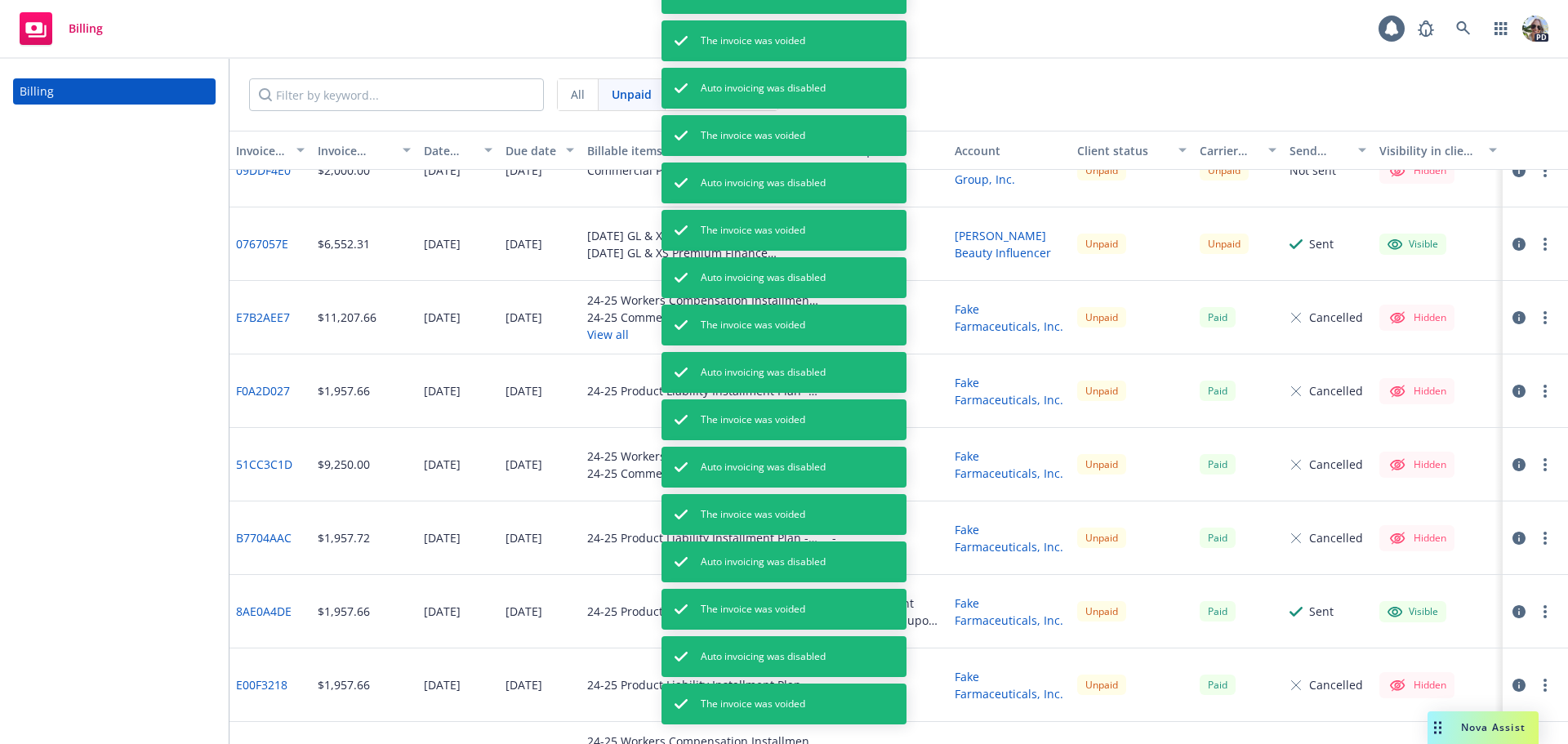
click at [1532, 181] on div at bounding box center [1535, 170] width 65 height 73
click at [1536, 179] on button "button" at bounding box center [1545, 170] width 19 height 19
click at [1403, 389] on link "Void" at bounding box center [1437, 399] width 209 height 32
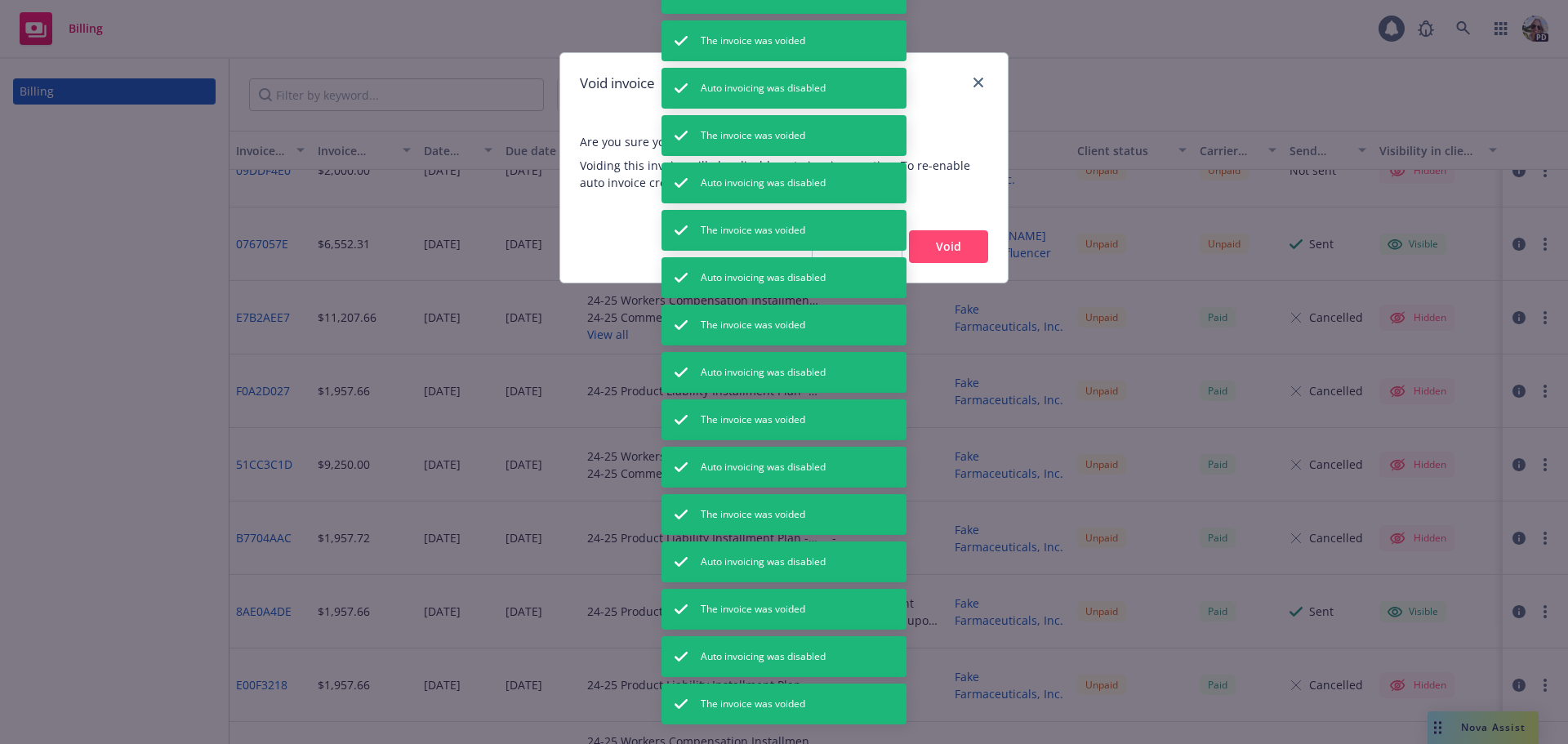
click at [945, 239] on button "Void" at bounding box center [948, 246] width 79 height 32
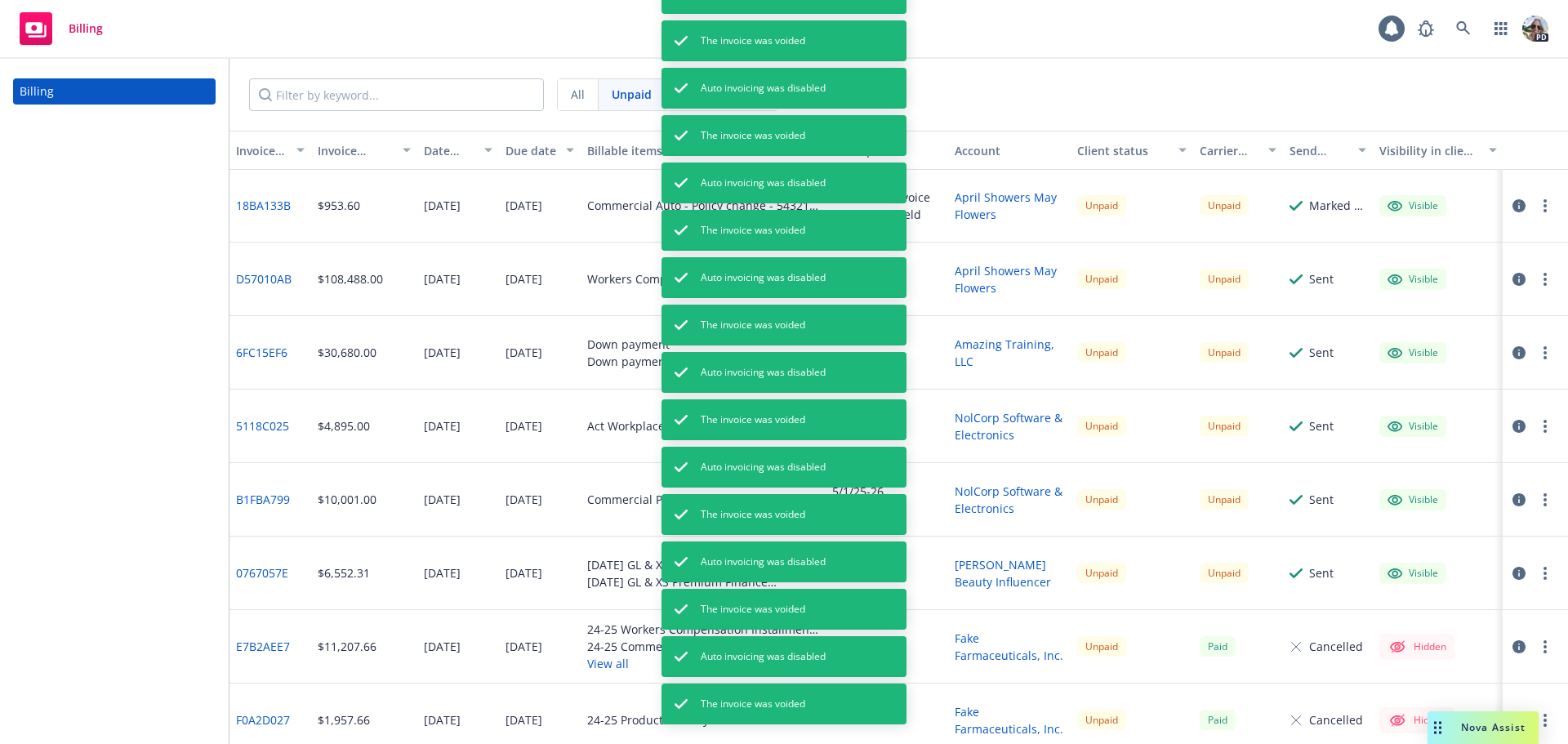
scroll to position [0, 0]
click at [1543, 209] on icon "button" at bounding box center [1545, 207] width 4 height 13
click at [1385, 463] on link "Void" at bounding box center [1437, 468] width 209 height 32
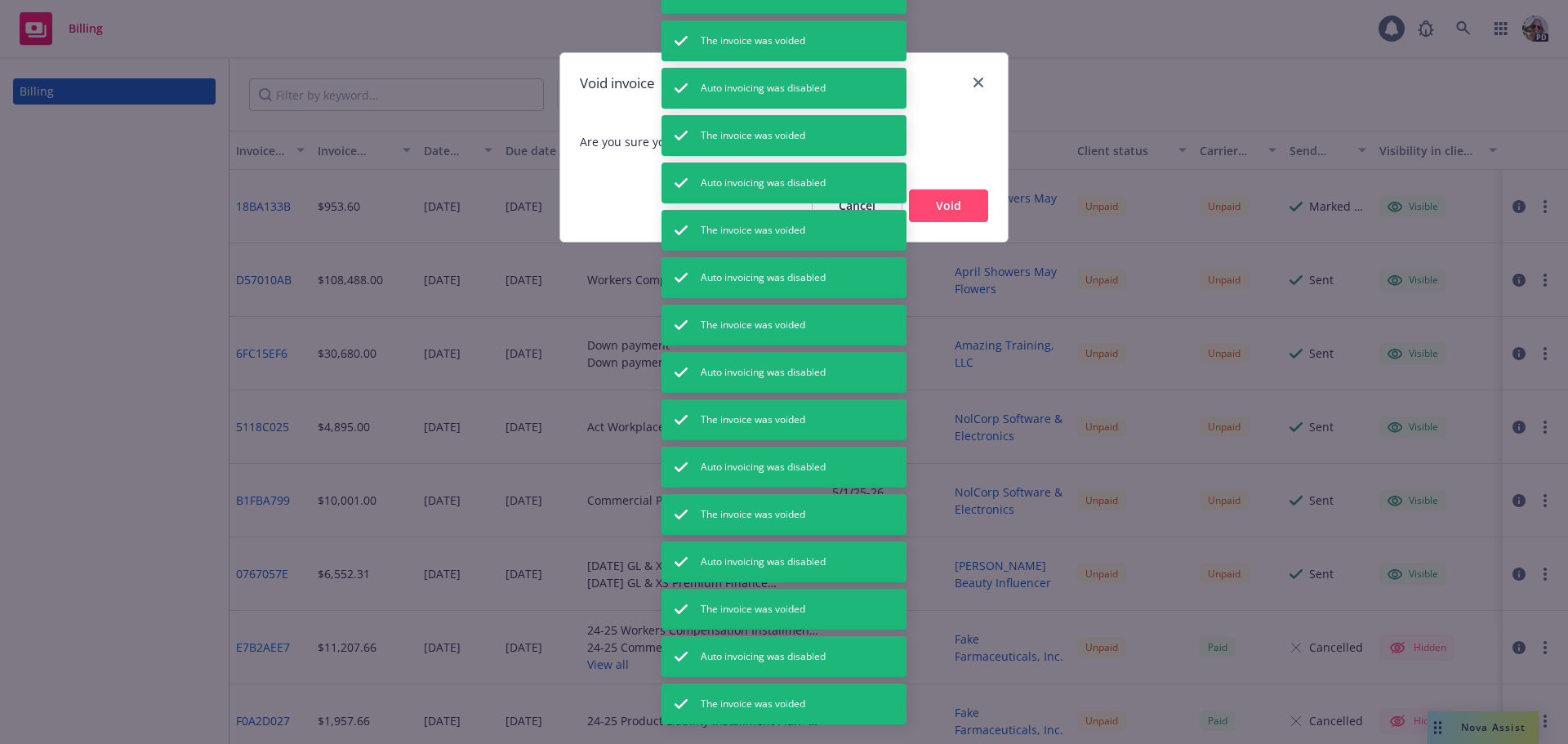
click at [954, 204] on button "Void" at bounding box center [948, 205] width 79 height 32
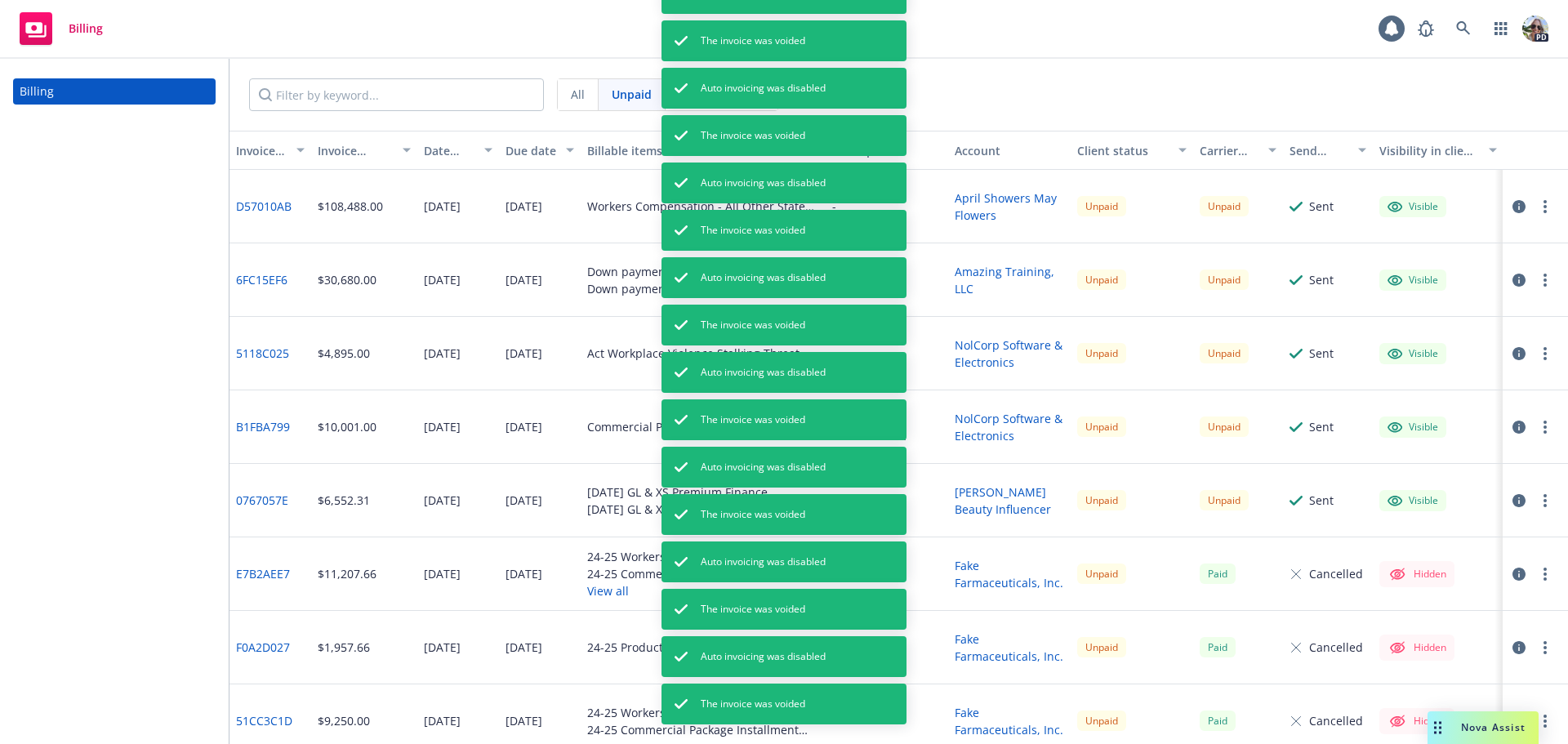
click at [1536, 206] on button "button" at bounding box center [1545, 206] width 19 height 19
click at [1404, 457] on link "Void" at bounding box center [1437, 468] width 209 height 32
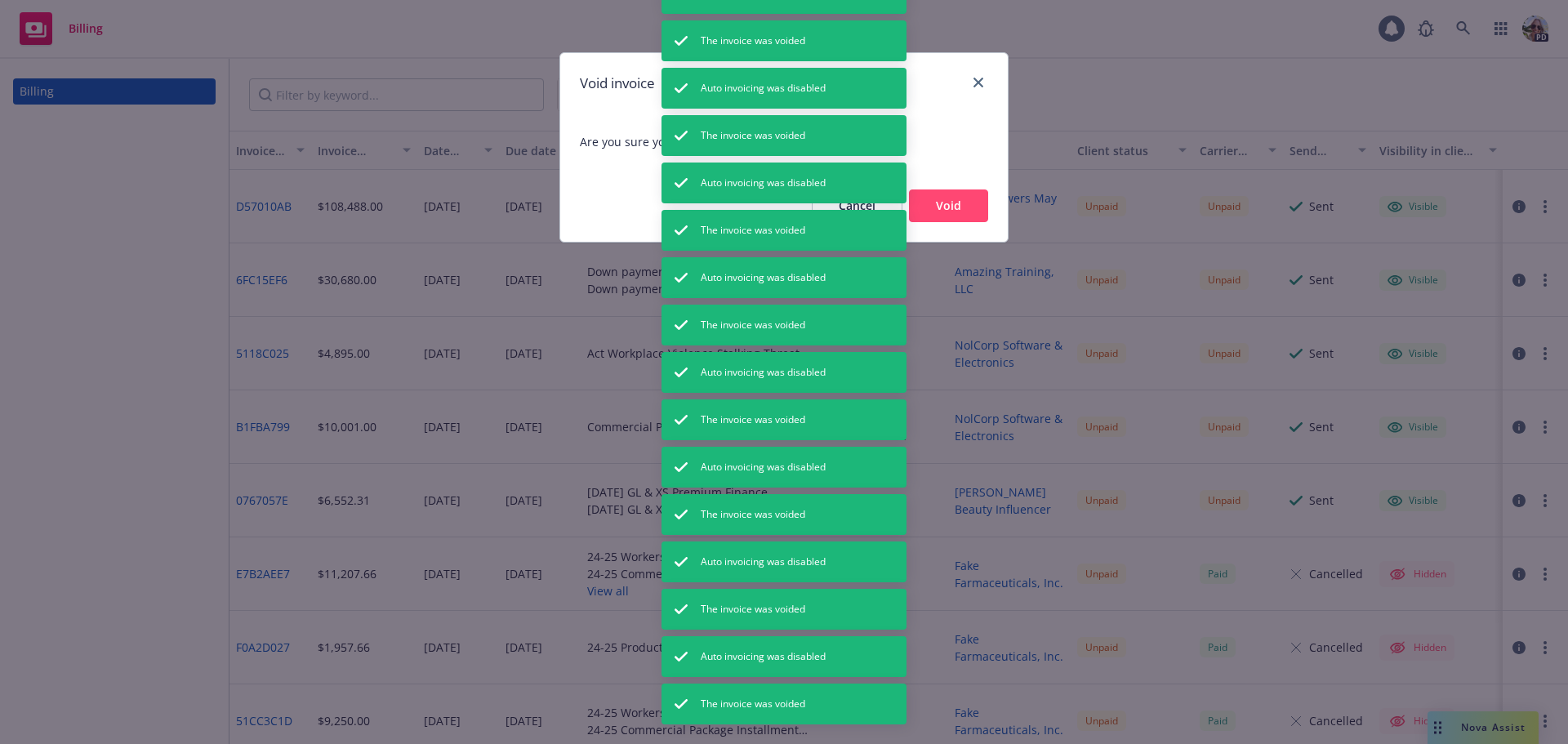
click at [942, 209] on button "Void" at bounding box center [948, 205] width 79 height 32
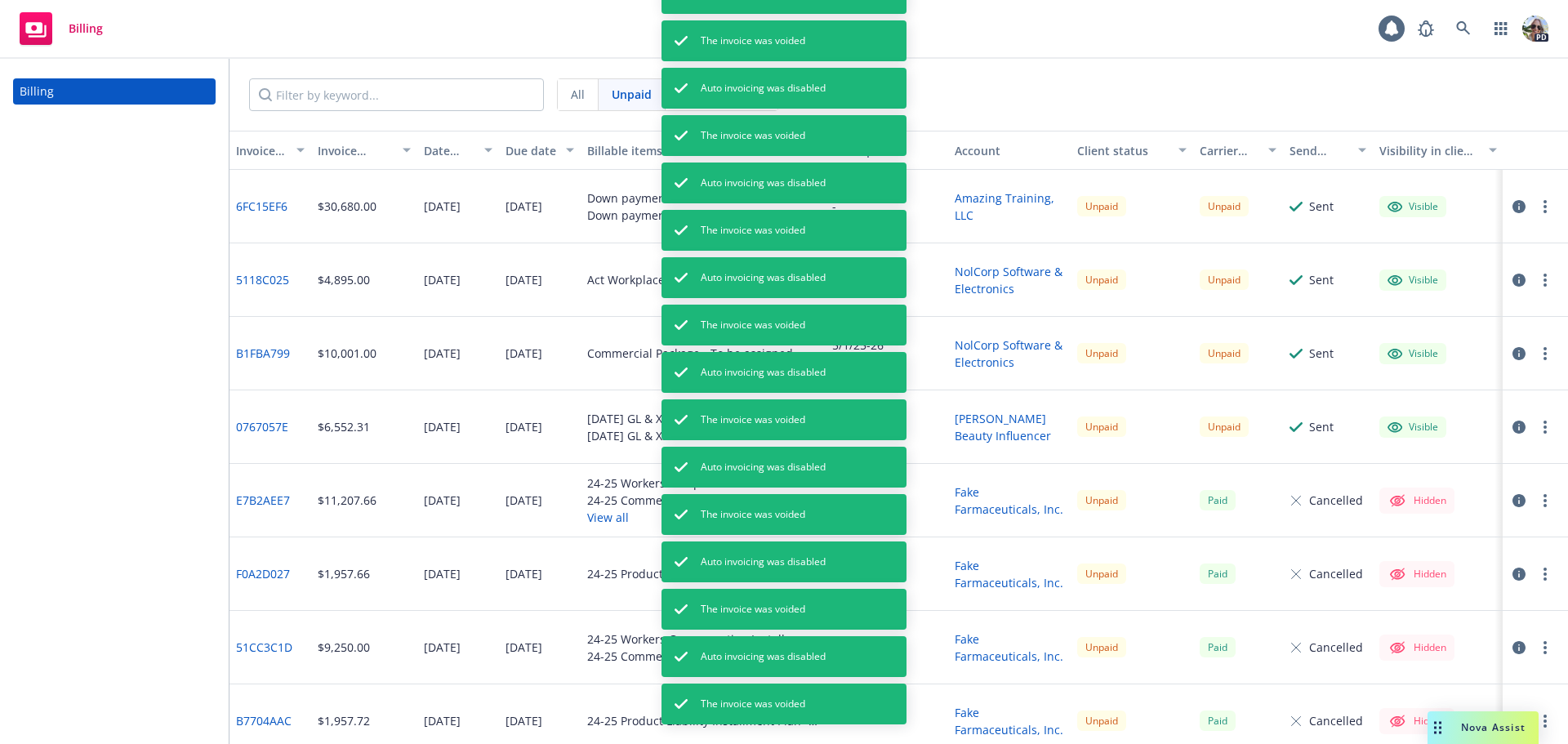
click at [1536, 207] on button "button" at bounding box center [1545, 206] width 19 height 19
click at [1385, 463] on link "Void" at bounding box center [1437, 468] width 209 height 32
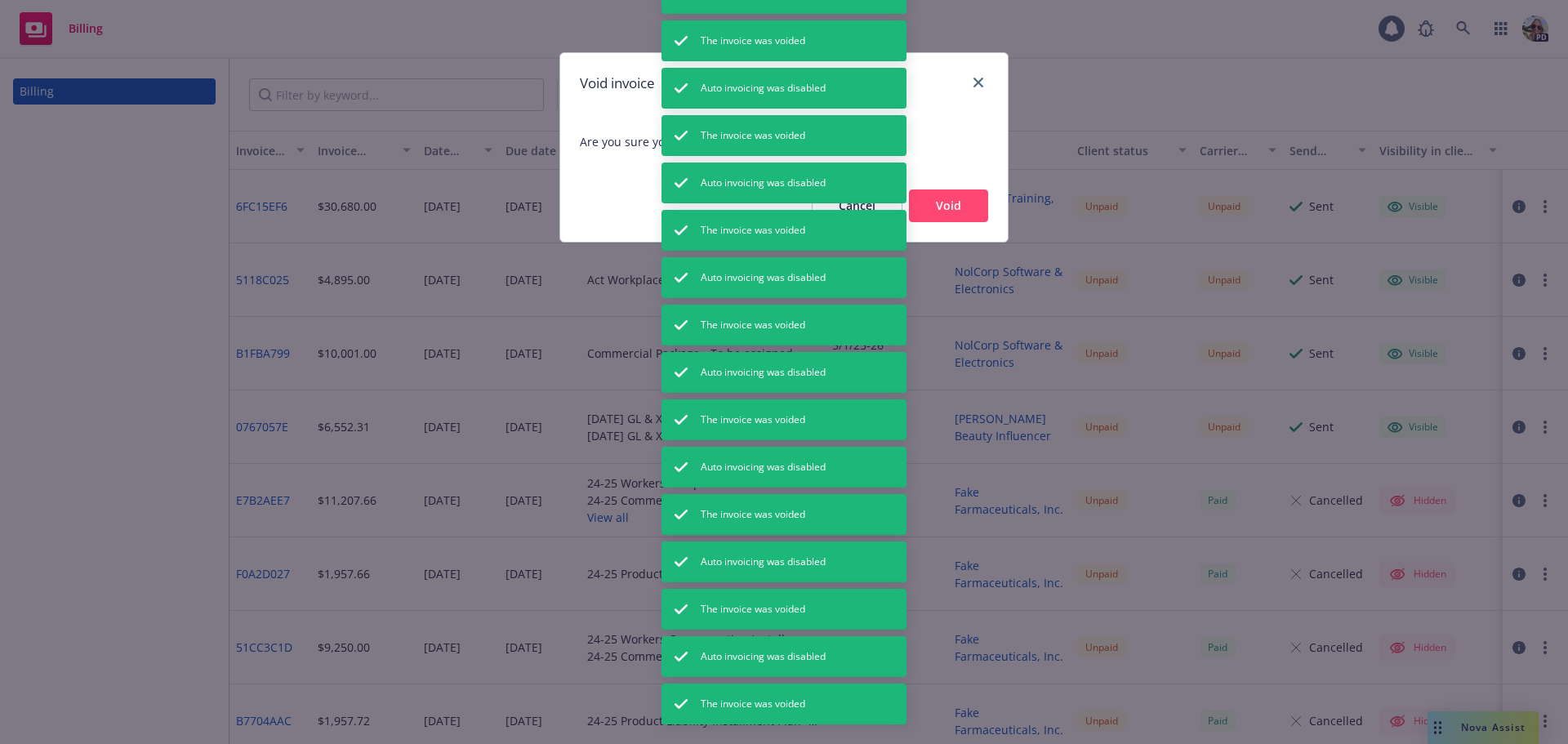
click at [971, 203] on button "Void" at bounding box center [948, 205] width 79 height 32
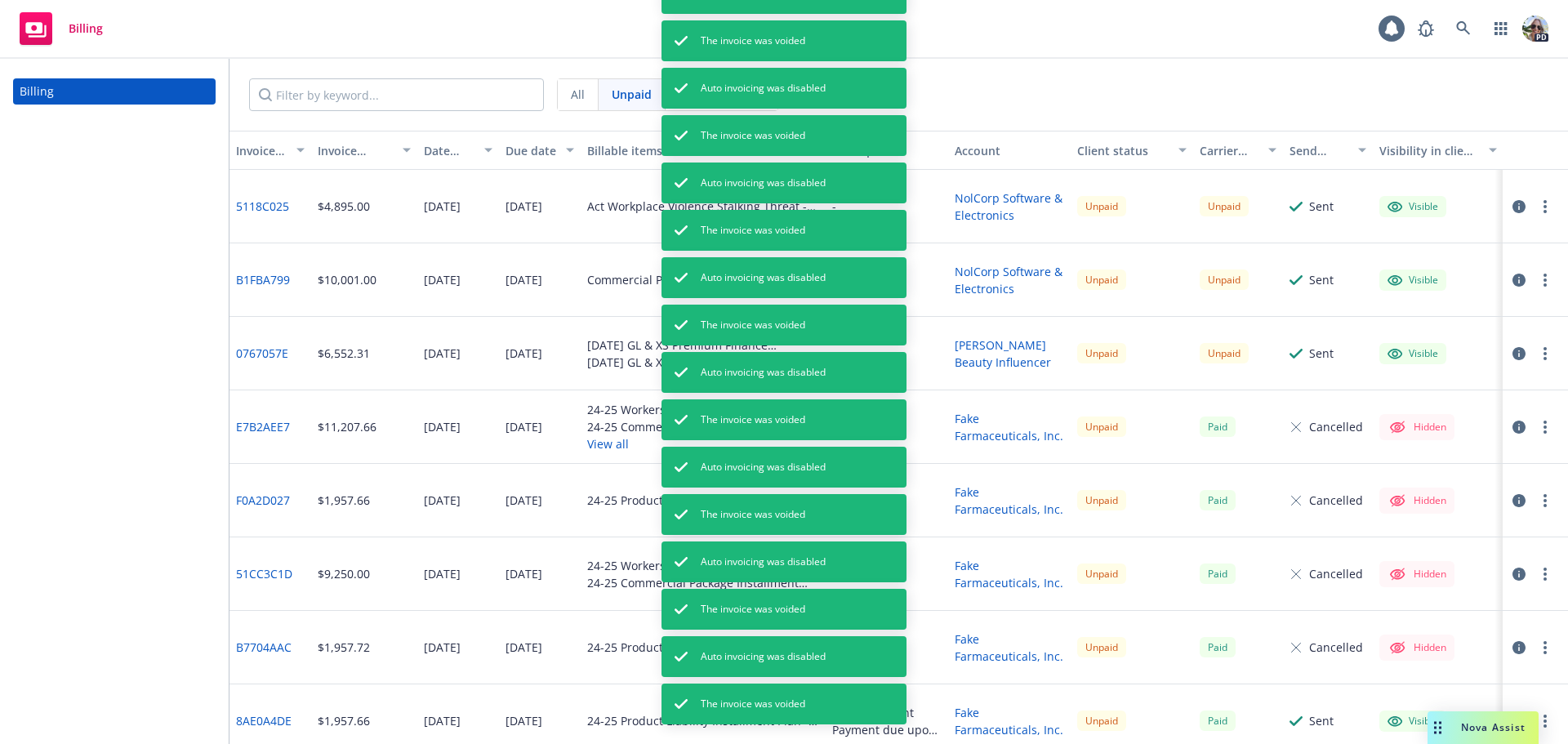
click at [1543, 203] on icon "button" at bounding box center [1545, 207] width 4 height 13
click at [1391, 460] on link "Void" at bounding box center [1437, 468] width 209 height 32
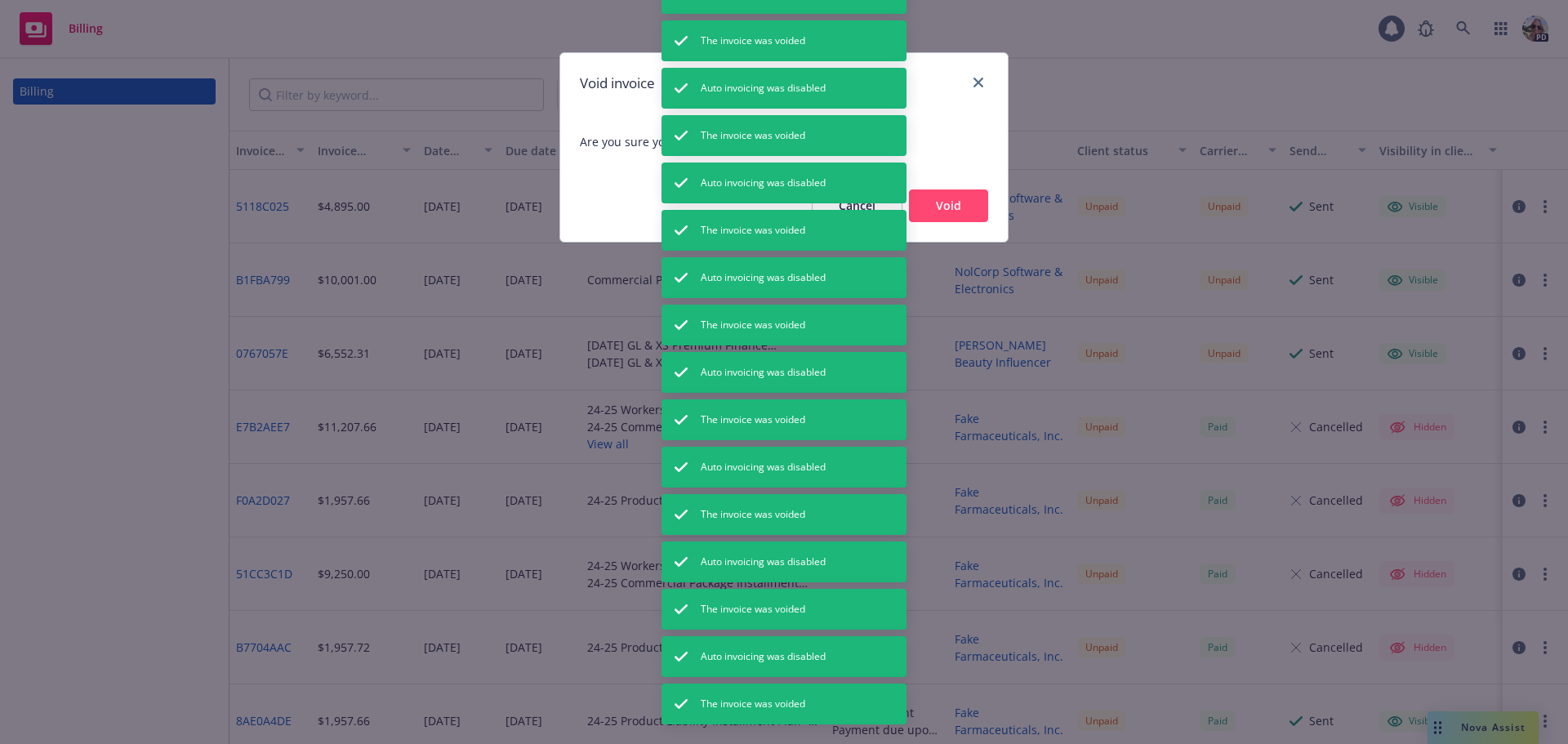
click at [942, 200] on button "Void" at bounding box center [948, 205] width 79 height 32
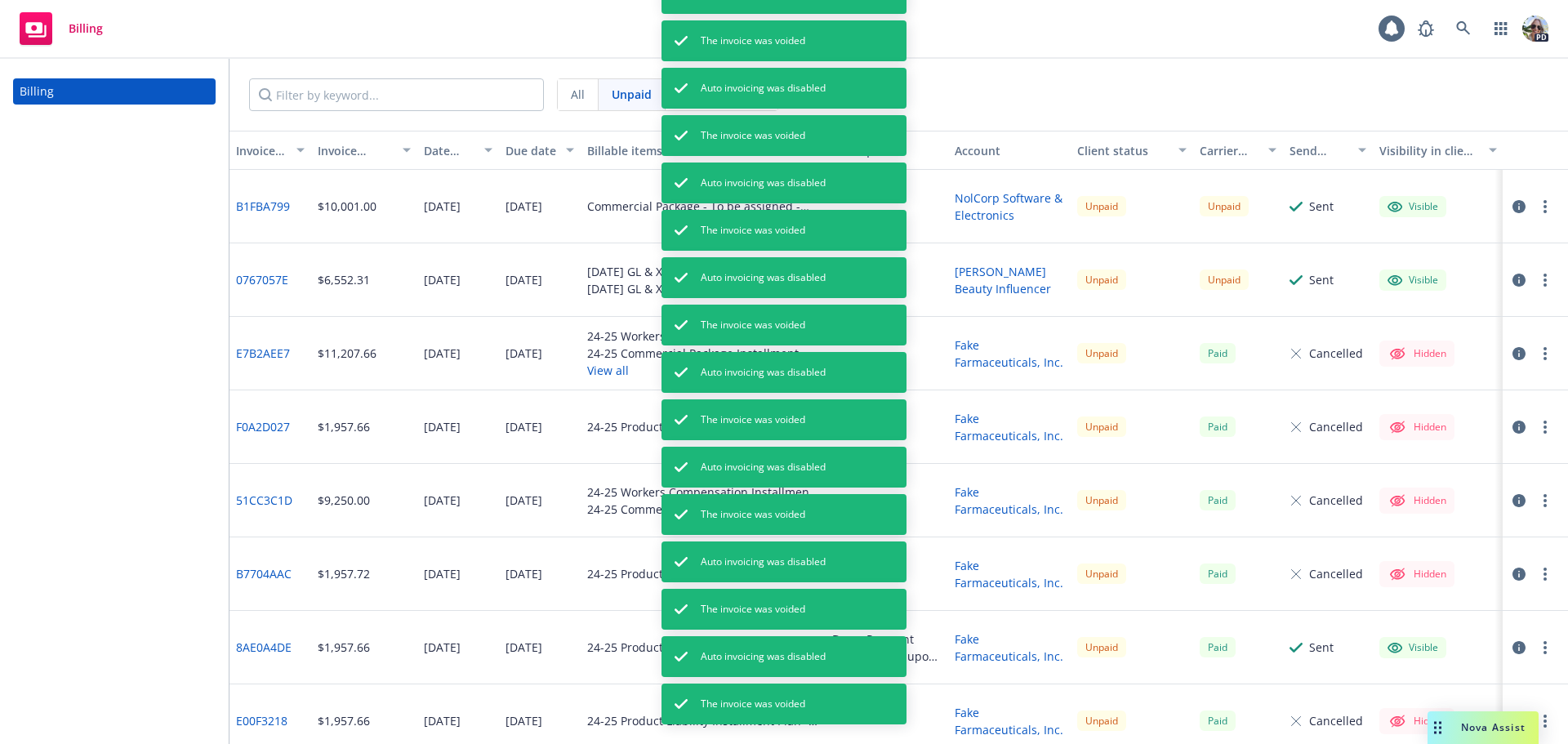
click at [1536, 208] on button "button" at bounding box center [1545, 206] width 19 height 19
click at [1371, 457] on link "Void" at bounding box center [1437, 468] width 209 height 32
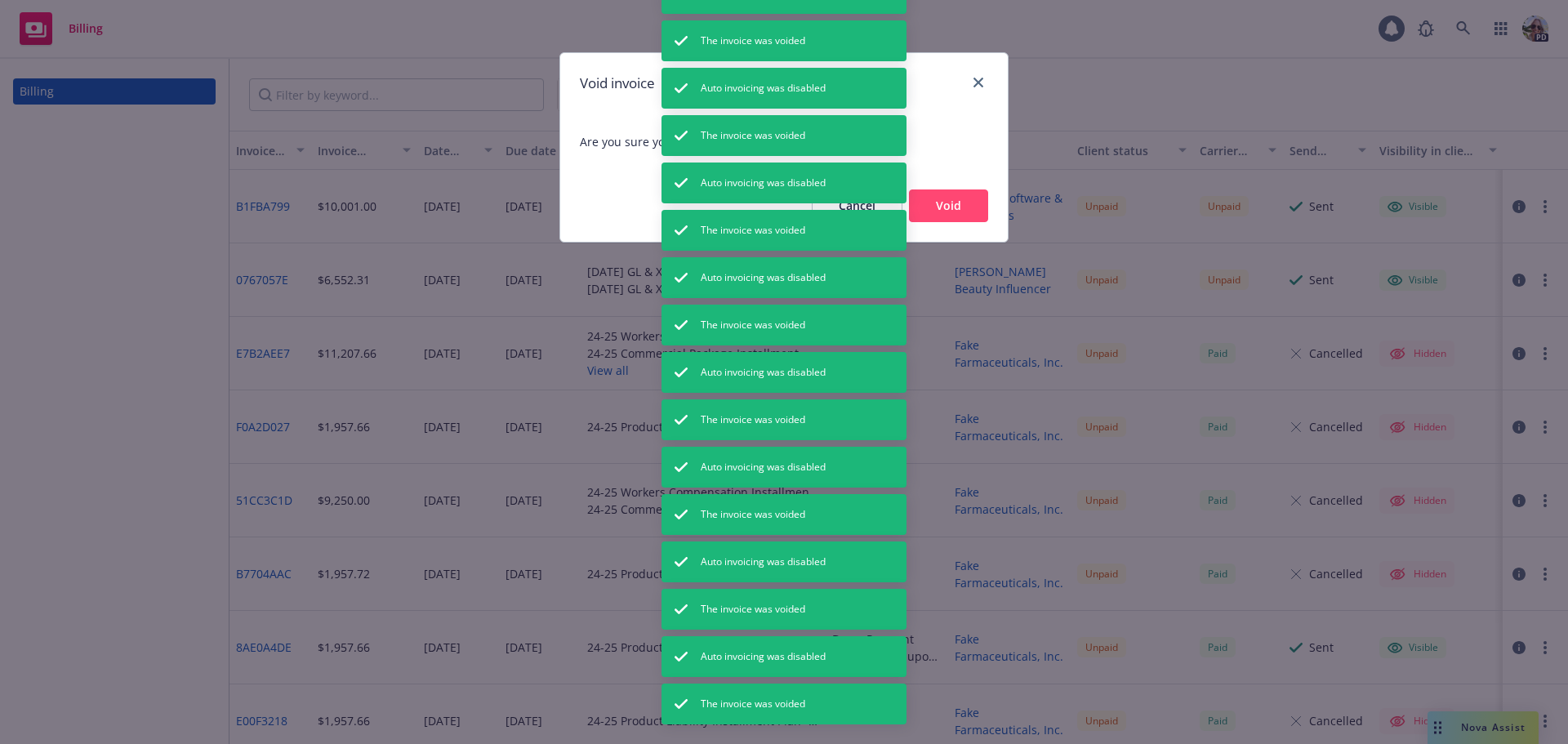
click at [969, 214] on button "Void" at bounding box center [948, 205] width 79 height 32
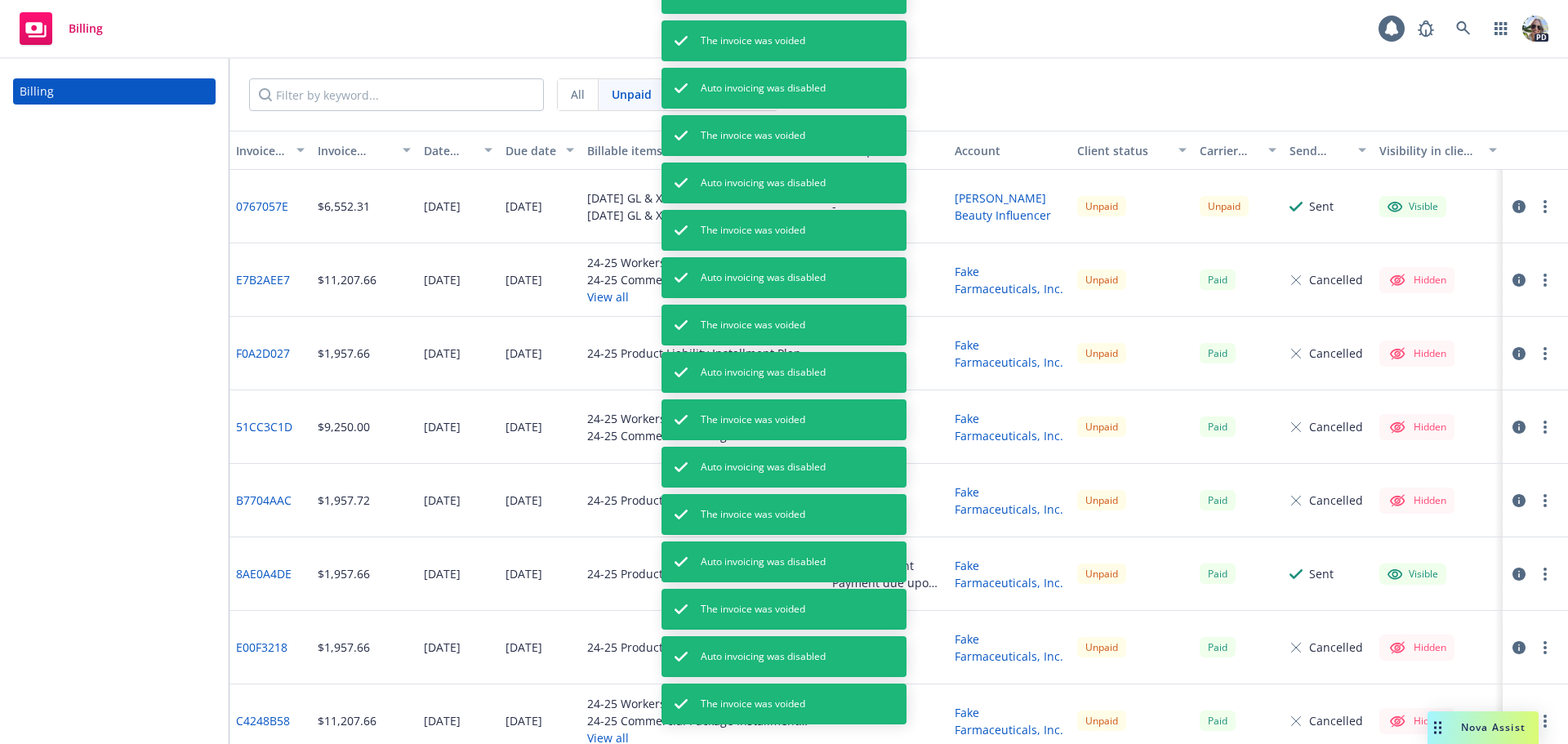
click at [1543, 206] on circle "button" at bounding box center [1545, 207] width 4 height 4
click at [1376, 473] on link "Void" at bounding box center [1437, 468] width 209 height 32
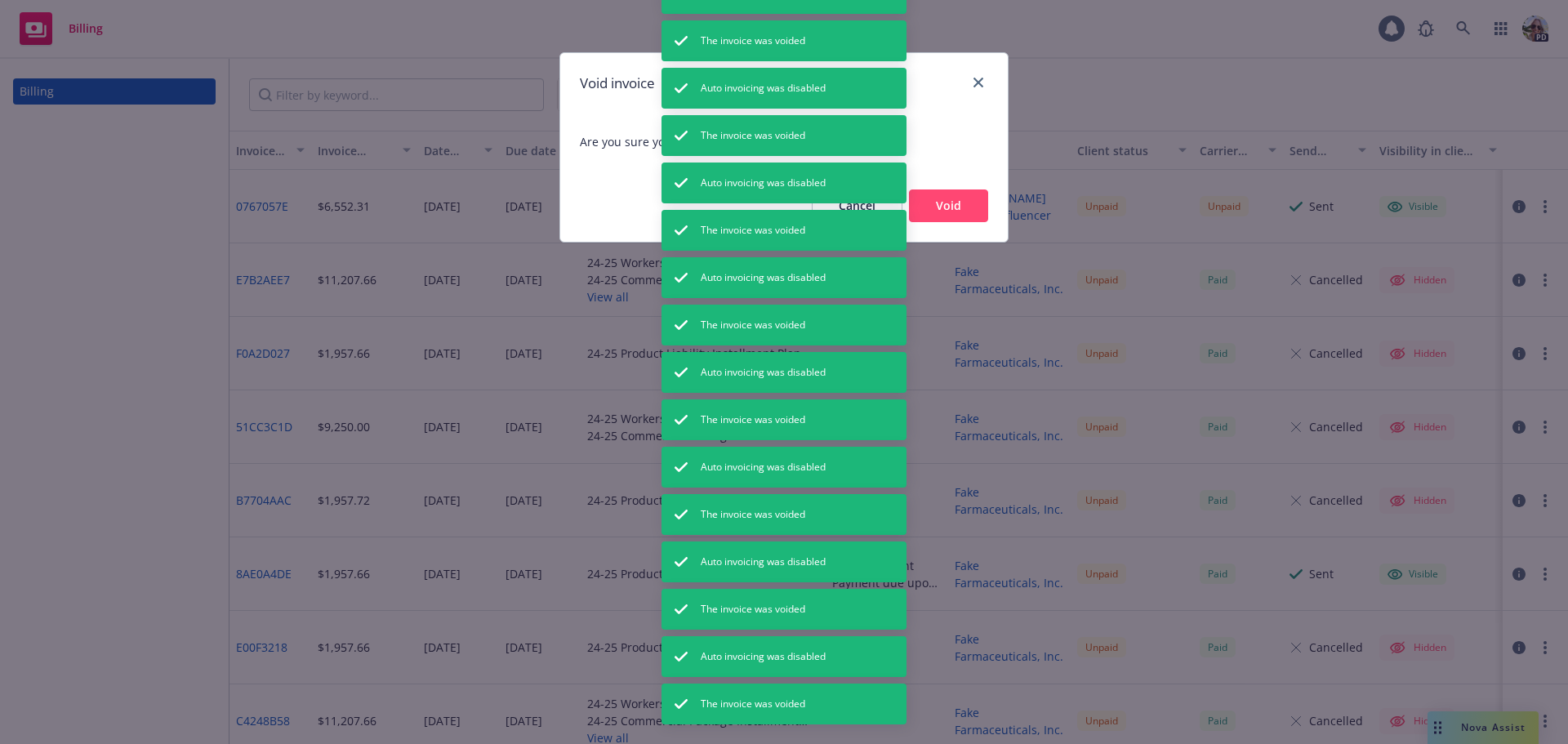
click at [953, 209] on button "Void" at bounding box center [948, 205] width 79 height 32
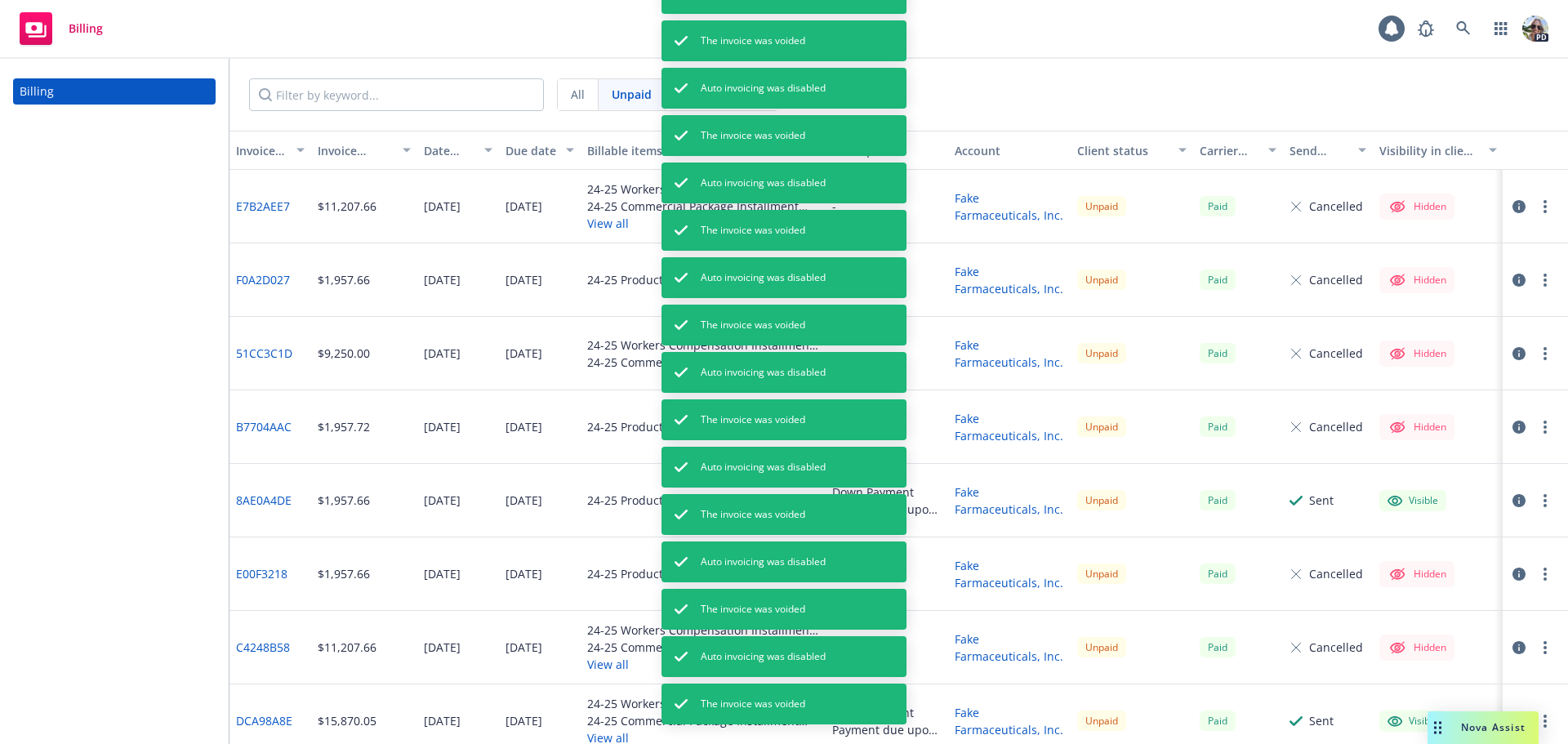
click at [1536, 208] on button "button" at bounding box center [1545, 206] width 19 height 19
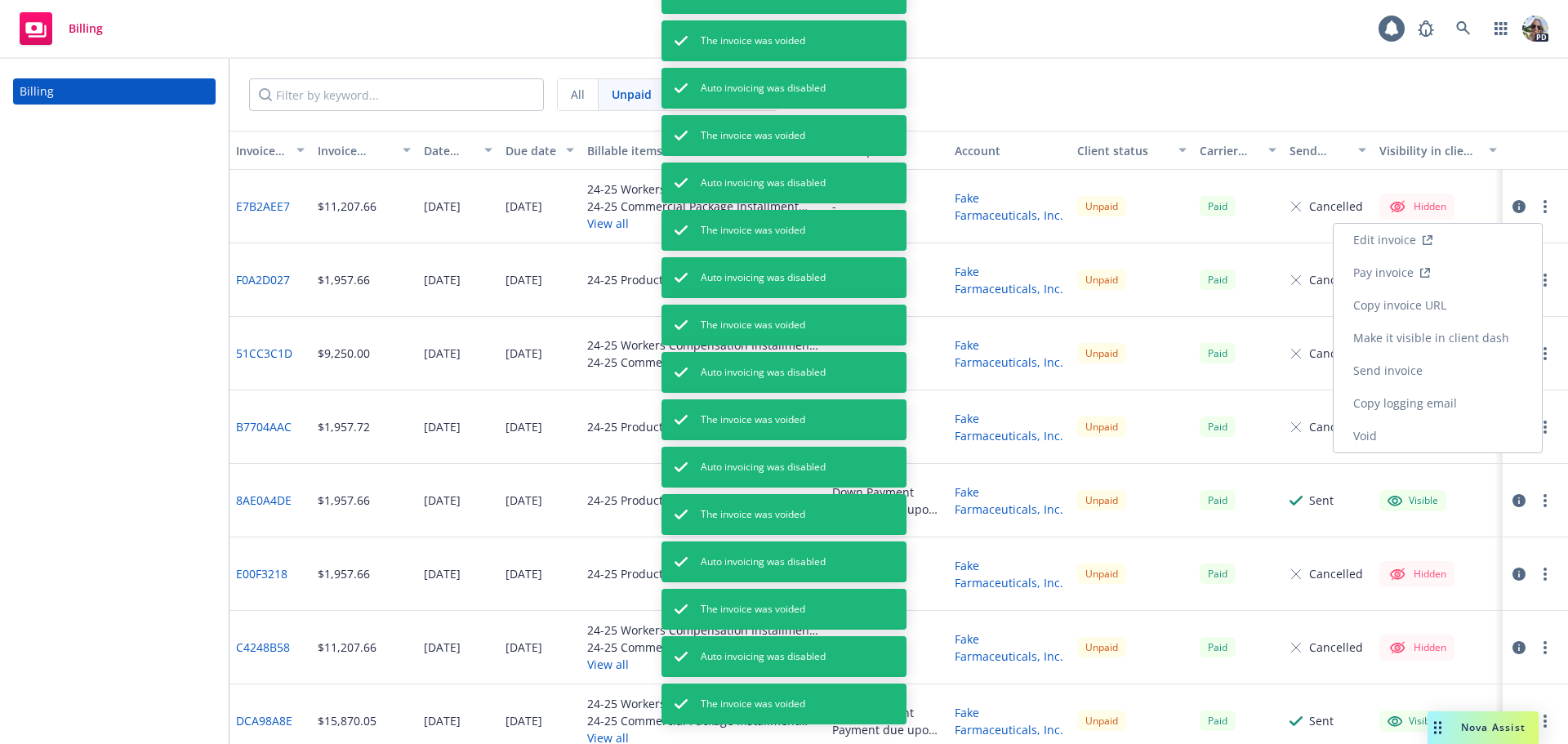
click at [1379, 440] on link "Void" at bounding box center [1437, 435] width 209 height 32
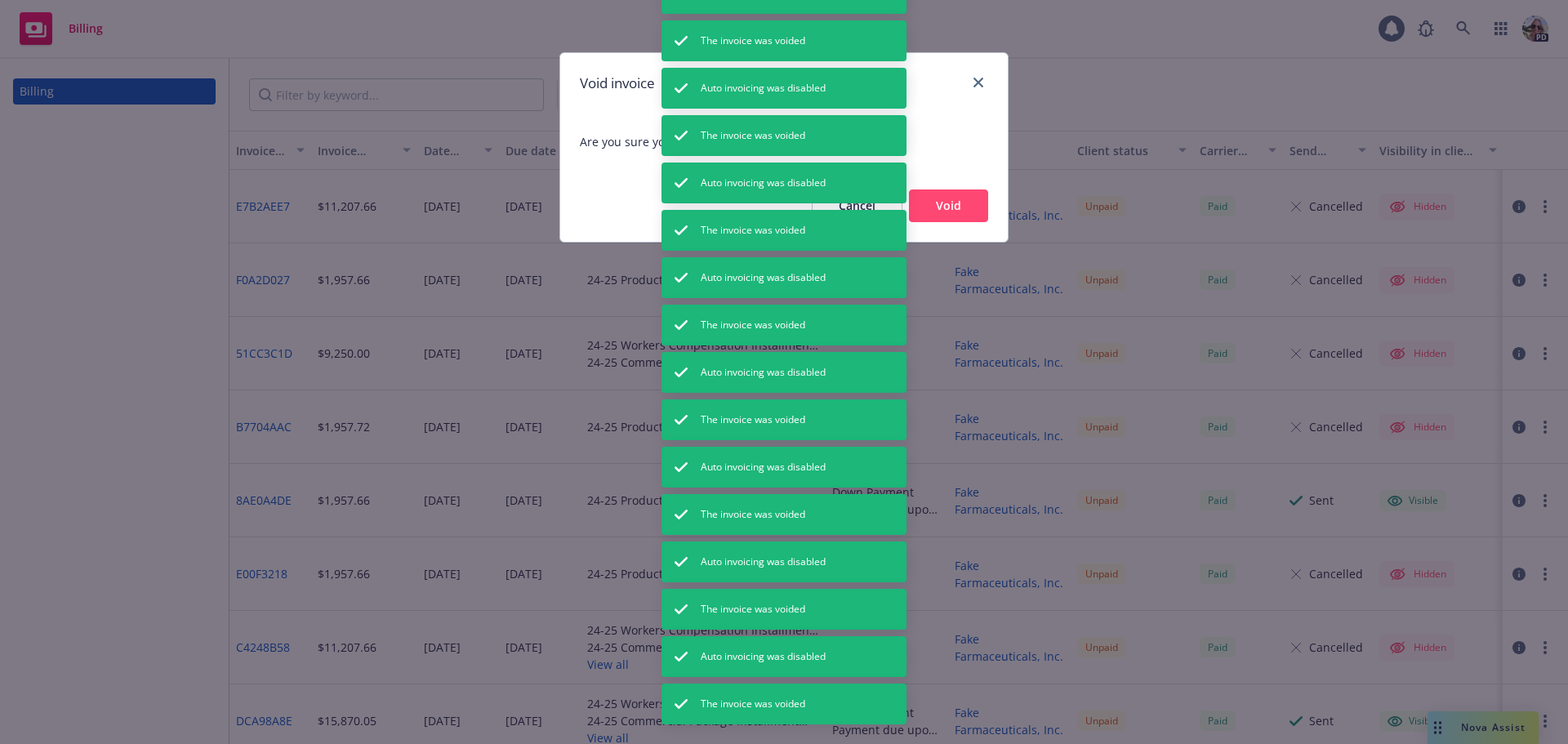
click at [972, 198] on button "Void" at bounding box center [948, 205] width 79 height 32
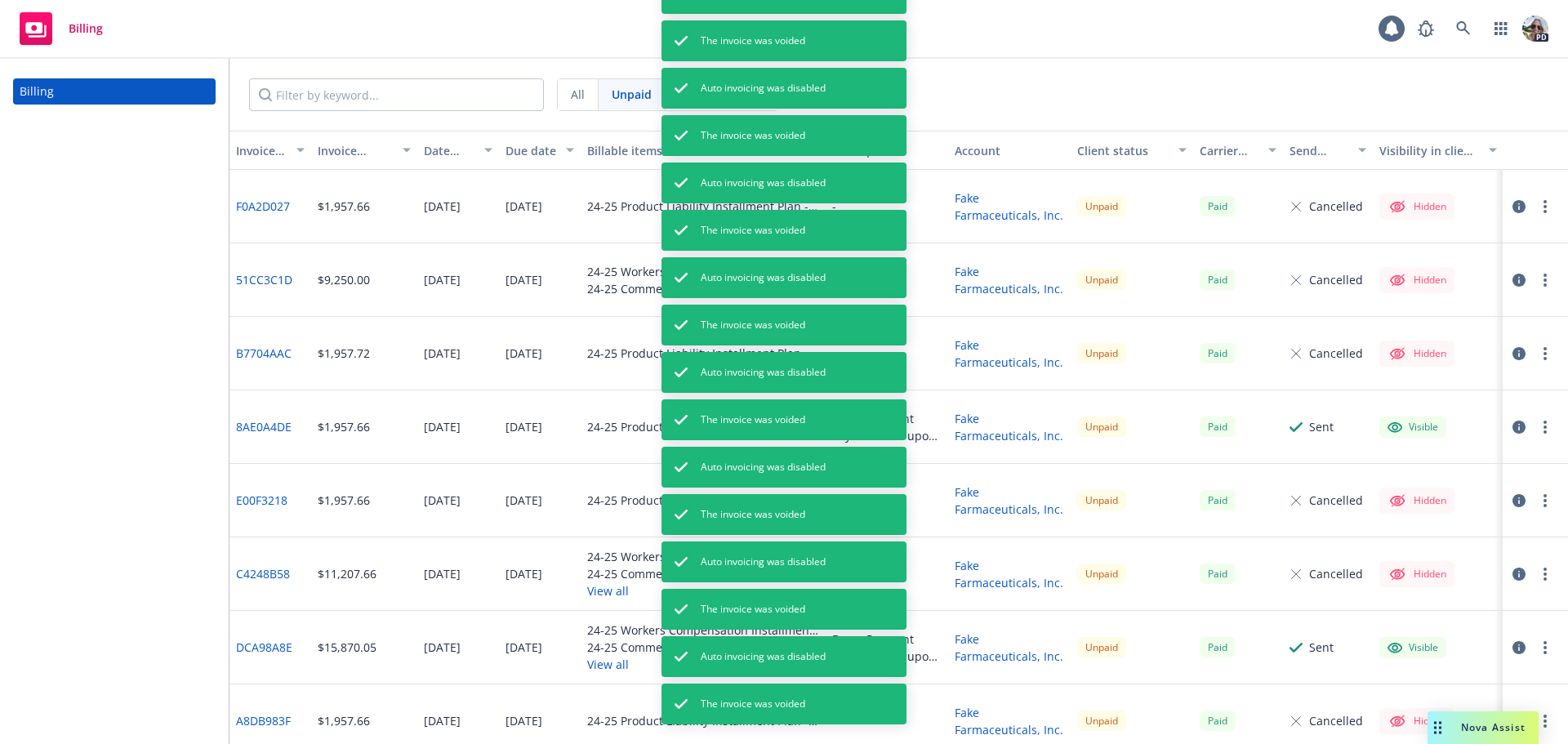
click at [1543, 203] on icon "button" at bounding box center [1545, 207] width 4 height 13
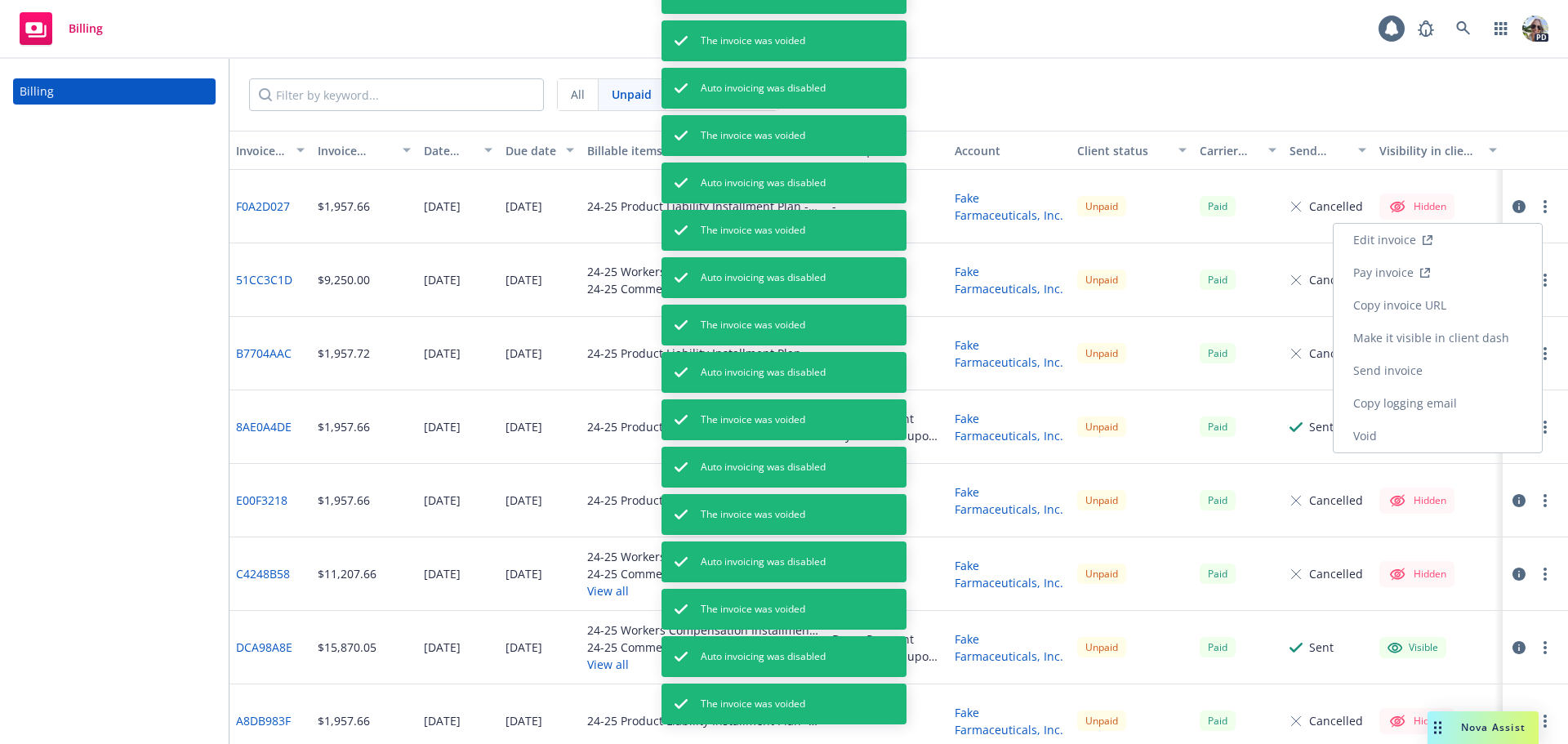
drag, startPoint x: 1399, startPoint y: 437, endPoint x: 1387, endPoint y: 435, distance: 12.2
click at [1398, 437] on link "Void" at bounding box center [1437, 435] width 209 height 32
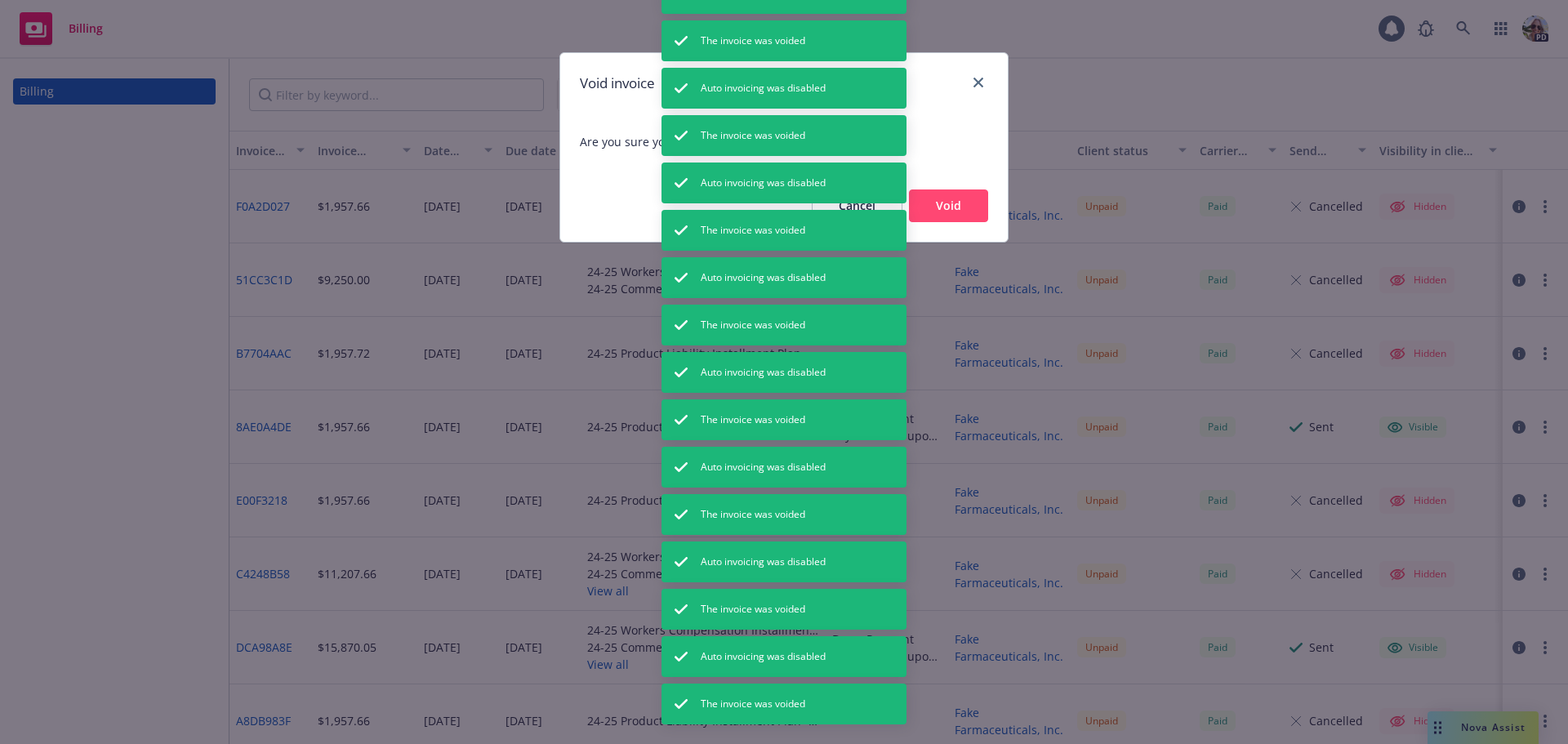
click at [955, 194] on button "Void" at bounding box center [948, 205] width 79 height 32
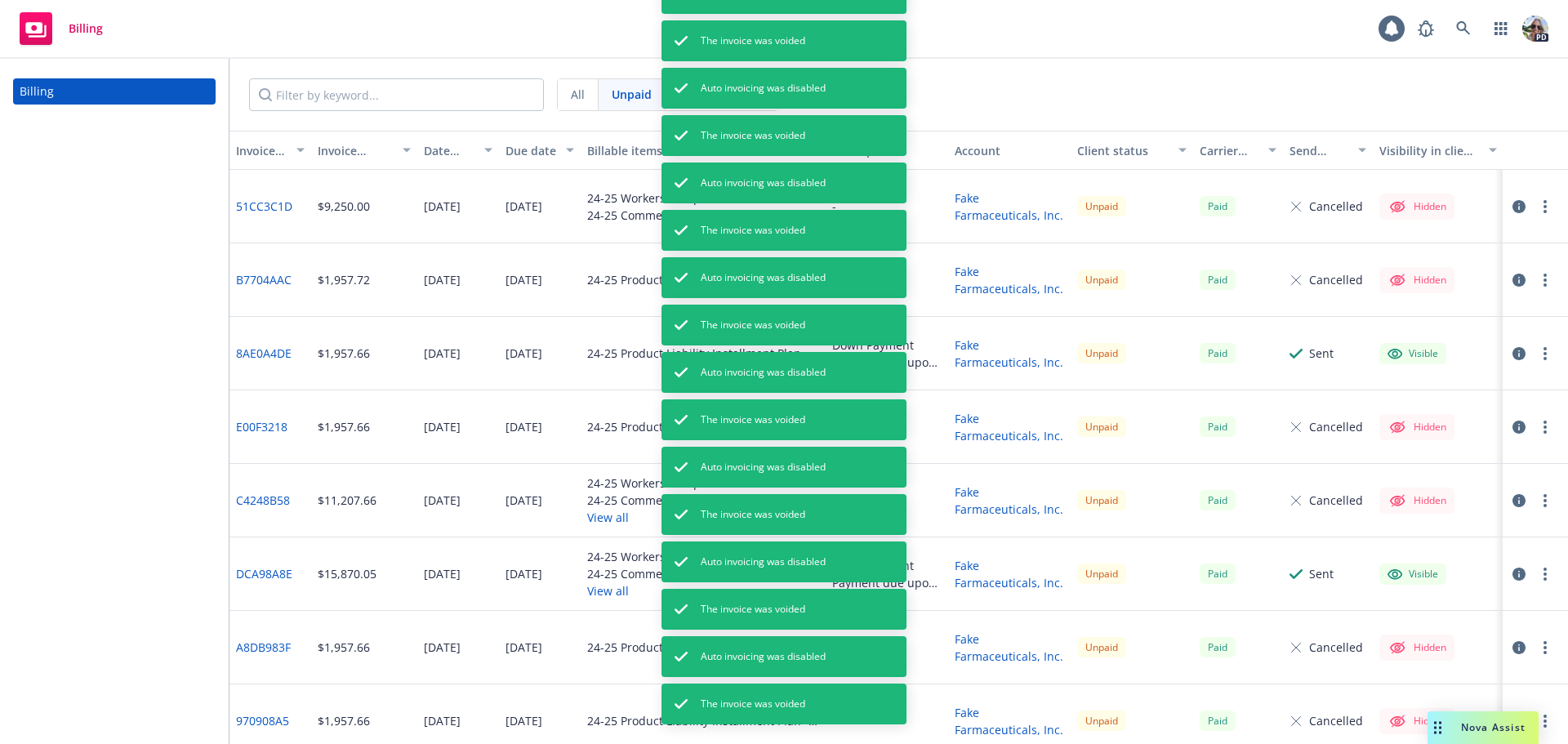
click at [1543, 207] on circle "button" at bounding box center [1545, 207] width 4 height 4
click at [1368, 443] on link "Void" at bounding box center [1437, 435] width 209 height 32
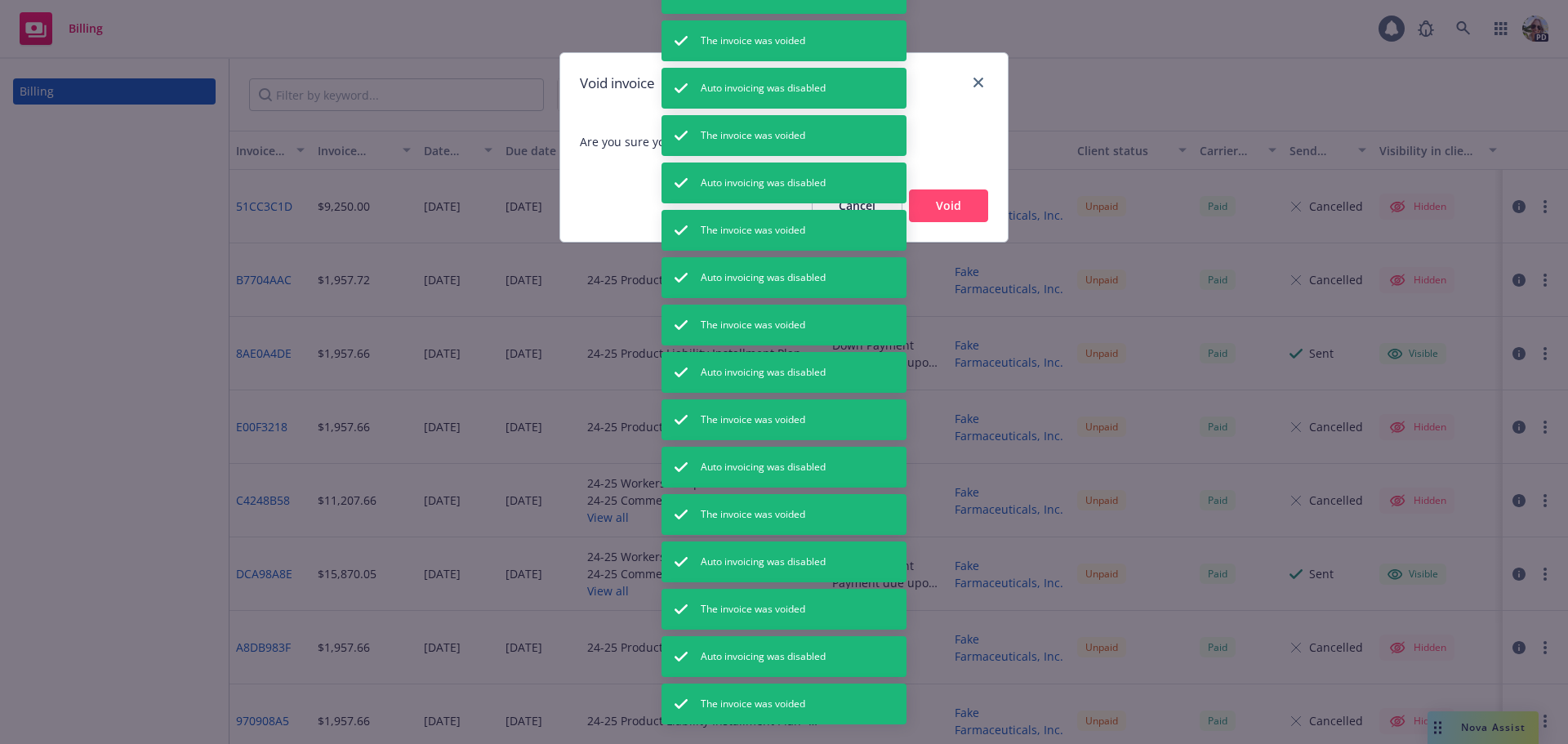
click at [935, 209] on button "Void" at bounding box center [948, 205] width 79 height 32
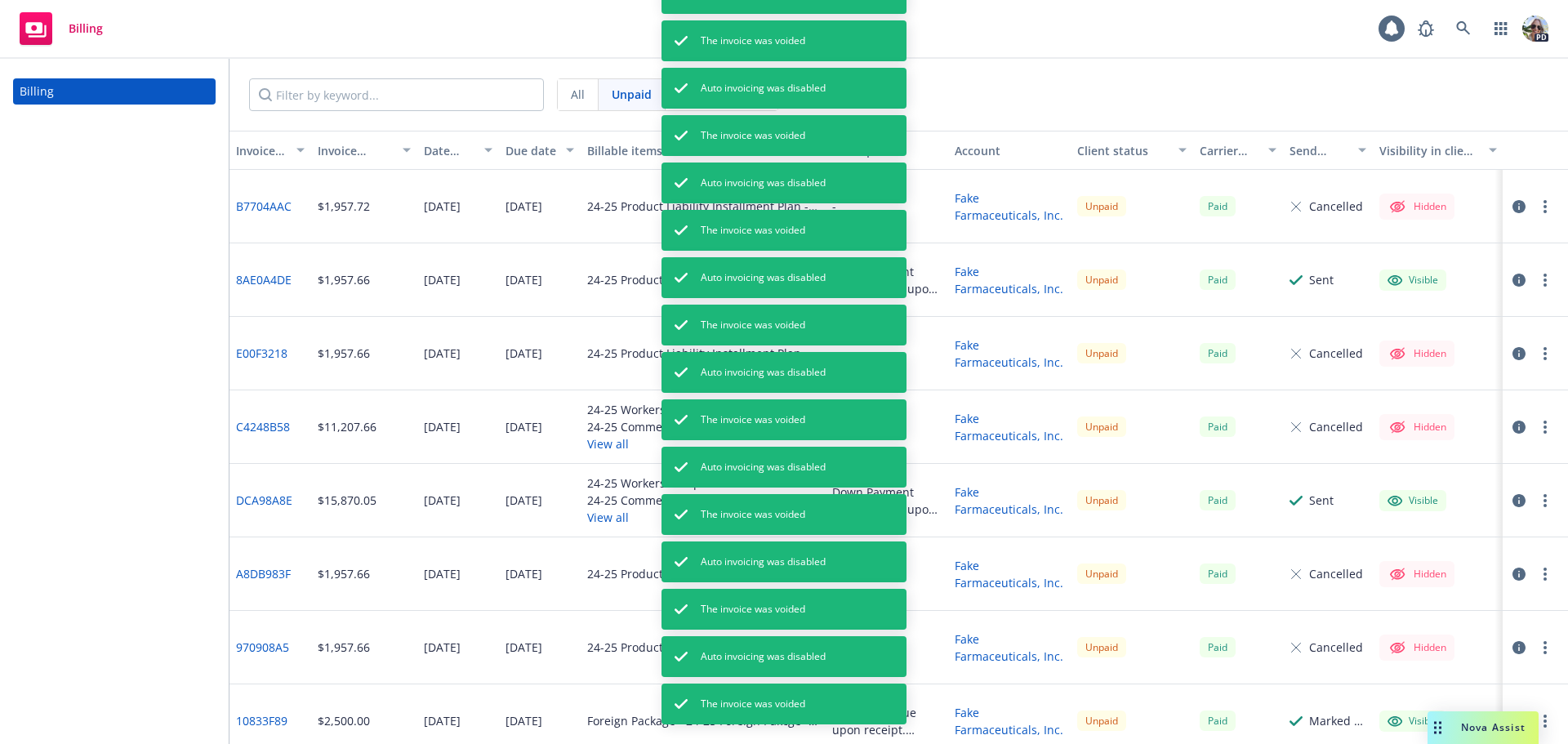
drag, startPoint x: 1534, startPoint y: 205, endPoint x: 1519, endPoint y: 212, distance: 16.6
click at [1543, 205] on circle "button" at bounding box center [1545, 207] width 4 height 4
click at [1386, 435] on link "Void" at bounding box center [1437, 435] width 209 height 32
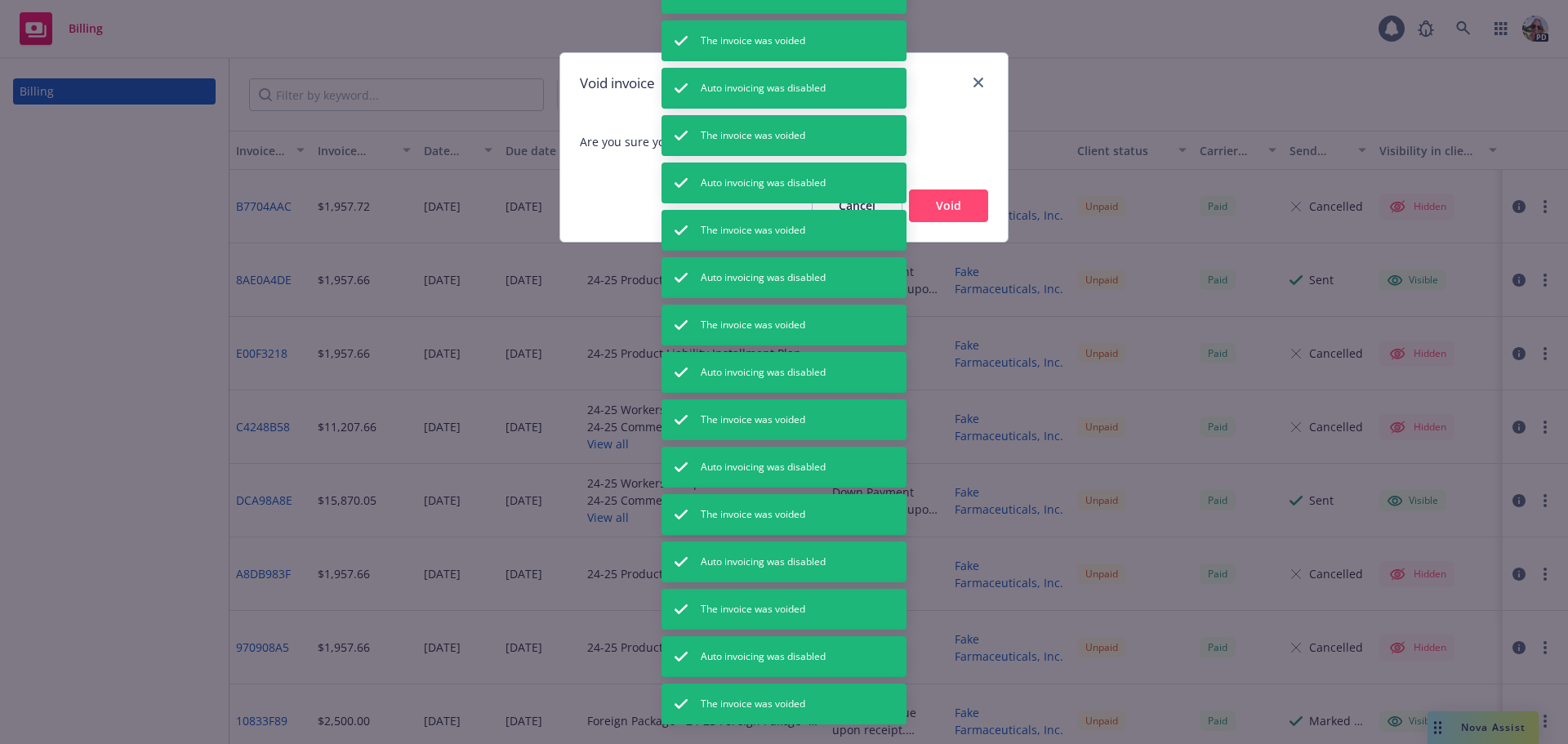
click at [952, 195] on button "Void" at bounding box center [948, 205] width 79 height 32
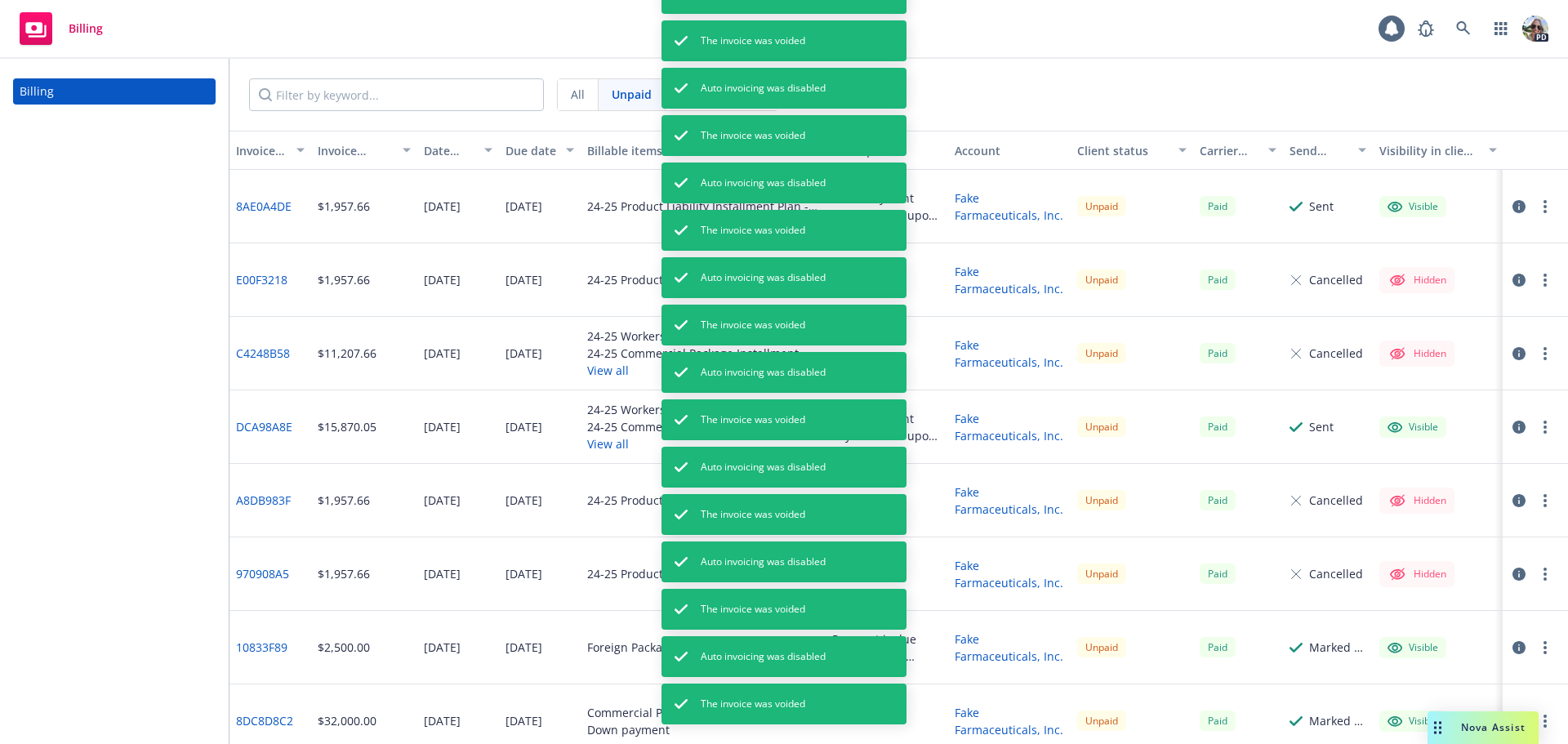
click at [1543, 210] on circle "button" at bounding box center [1545, 211] width 4 height 4
click at [1388, 463] on link "Void" at bounding box center [1437, 468] width 209 height 32
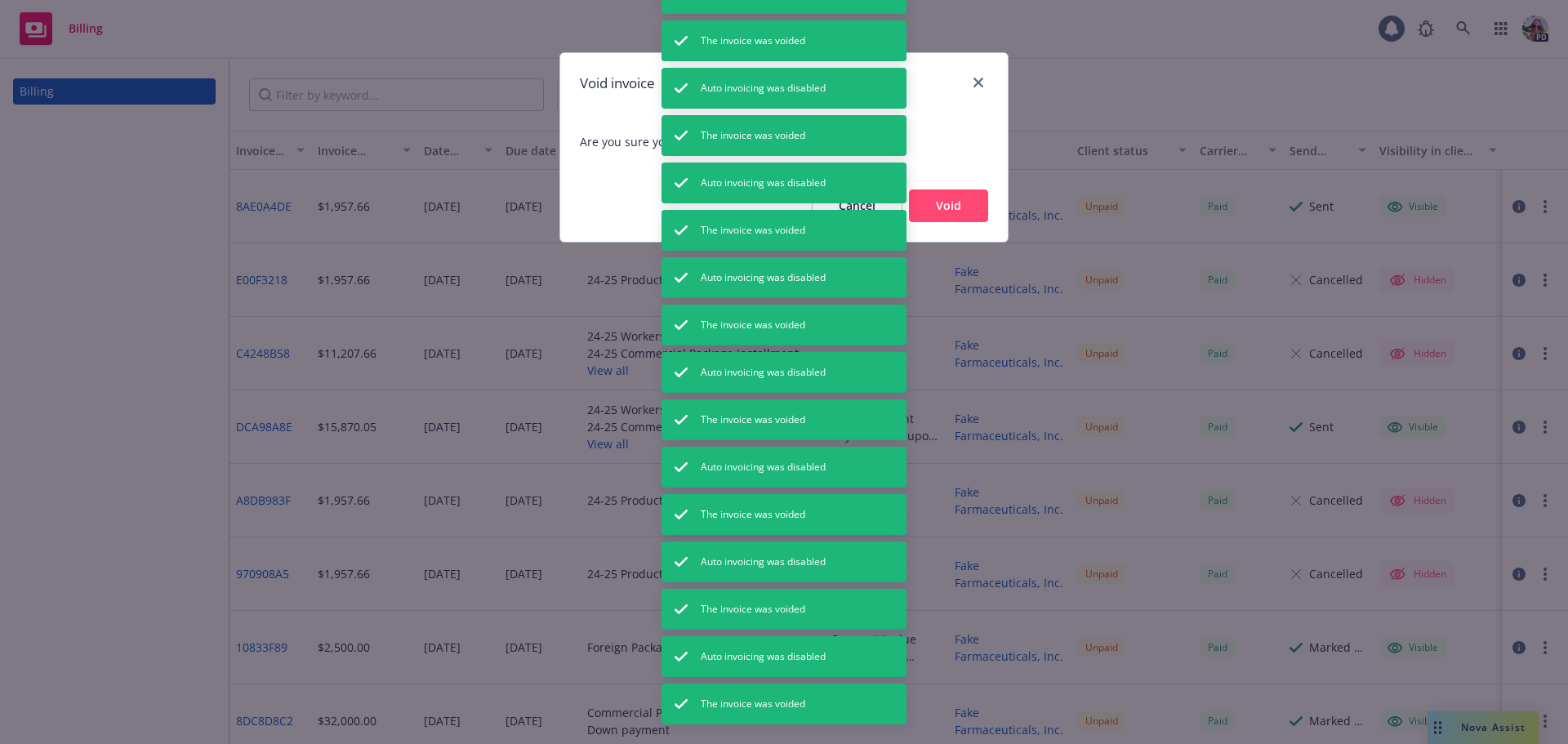
click at [962, 210] on button "Void" at bounding box center [948, 205] width 79 height 32
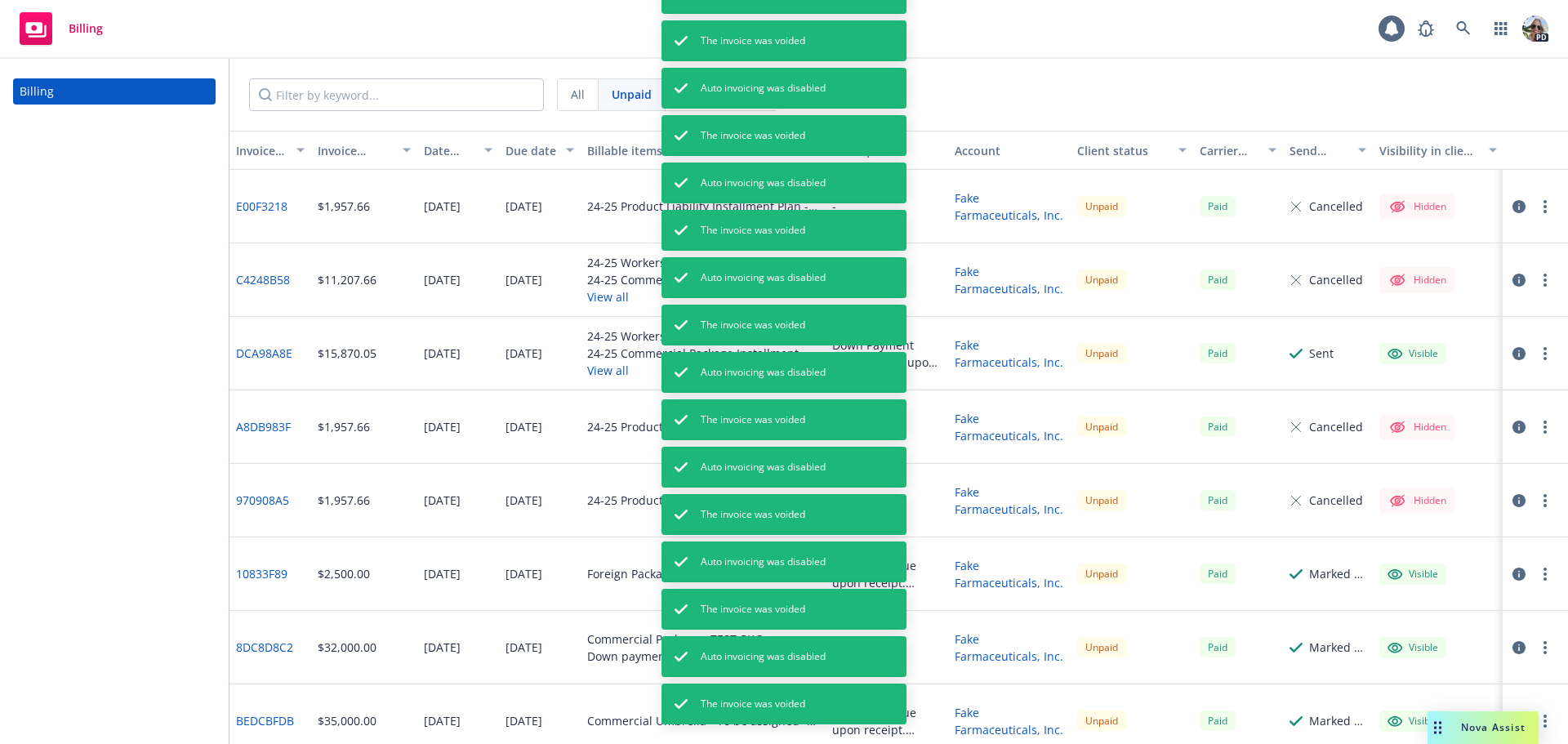
click at [1536, 354] on button "button" at bounding box center [1545, 353] width 19 height 19
click at [1390, 617] on link "Void" at bounding box center [1437, 615] width 209 height 32
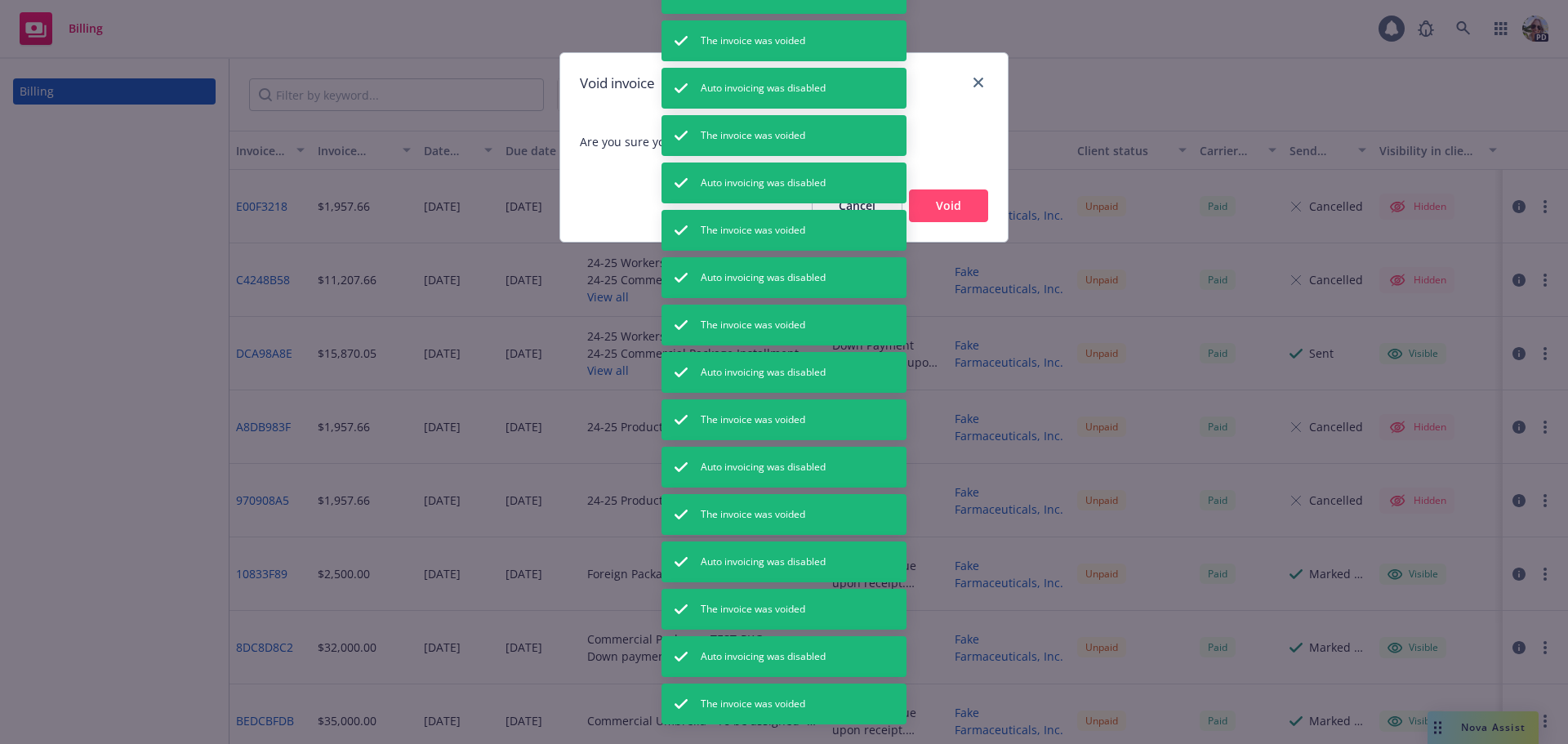
click at [944, 202] on button "Void" at bounding box center [948, 205] width 79 height 32
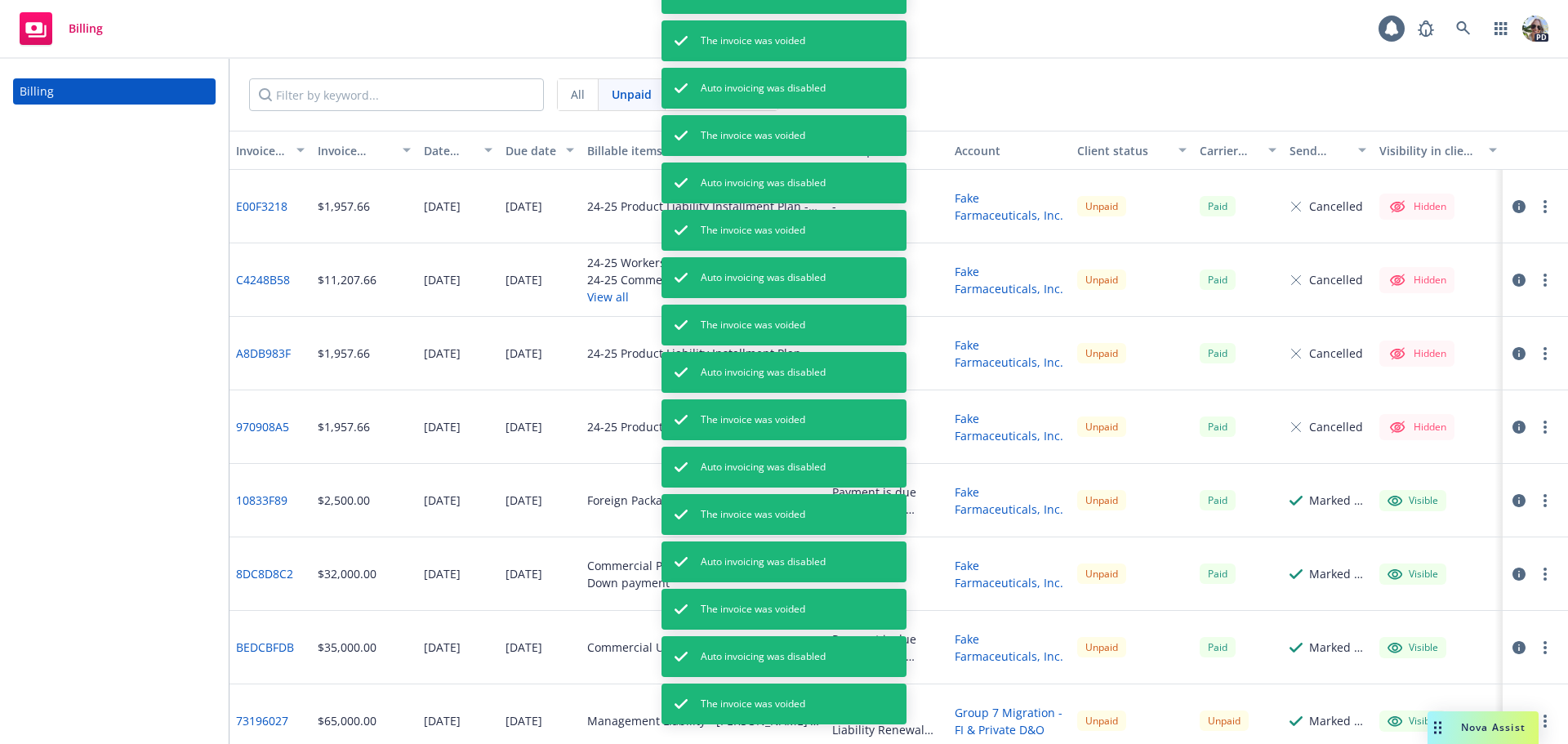
click at [1536, 502] on button "button" at bounding box center [1545, 500] width 19 height 19
click at [1385, 484] on link "Void" at bounding box center [1449, 479] width 209 height 32
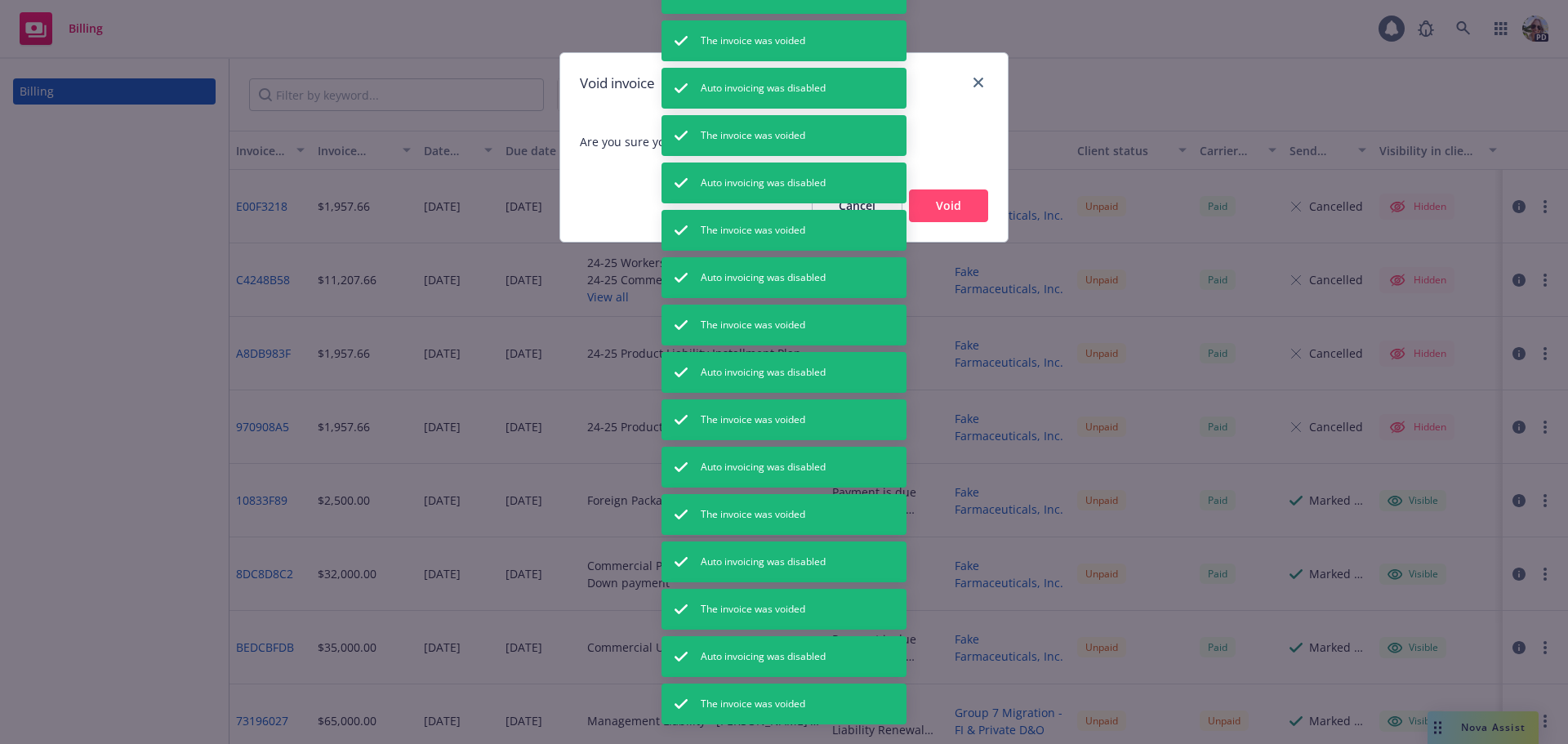
click at [965, 208] on button "Void" at bounding box center [948, 205] width 79 height 32
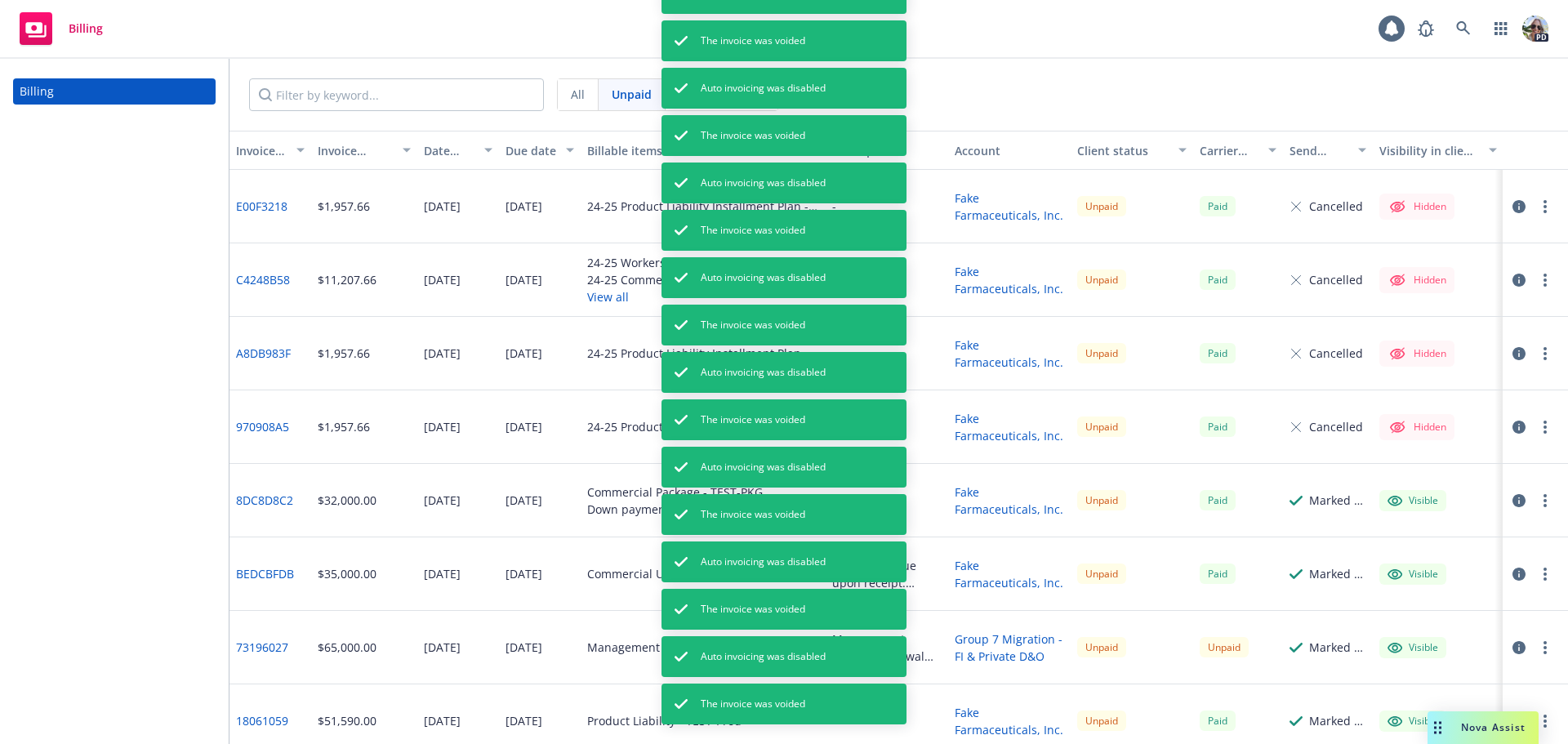
click at [1536, 575] on button "button" at bounding box center [1545, 574] width 19 height 19
click at [1380, 536] on link "Void" at bounding box center [1449, 552] width 209 height 32
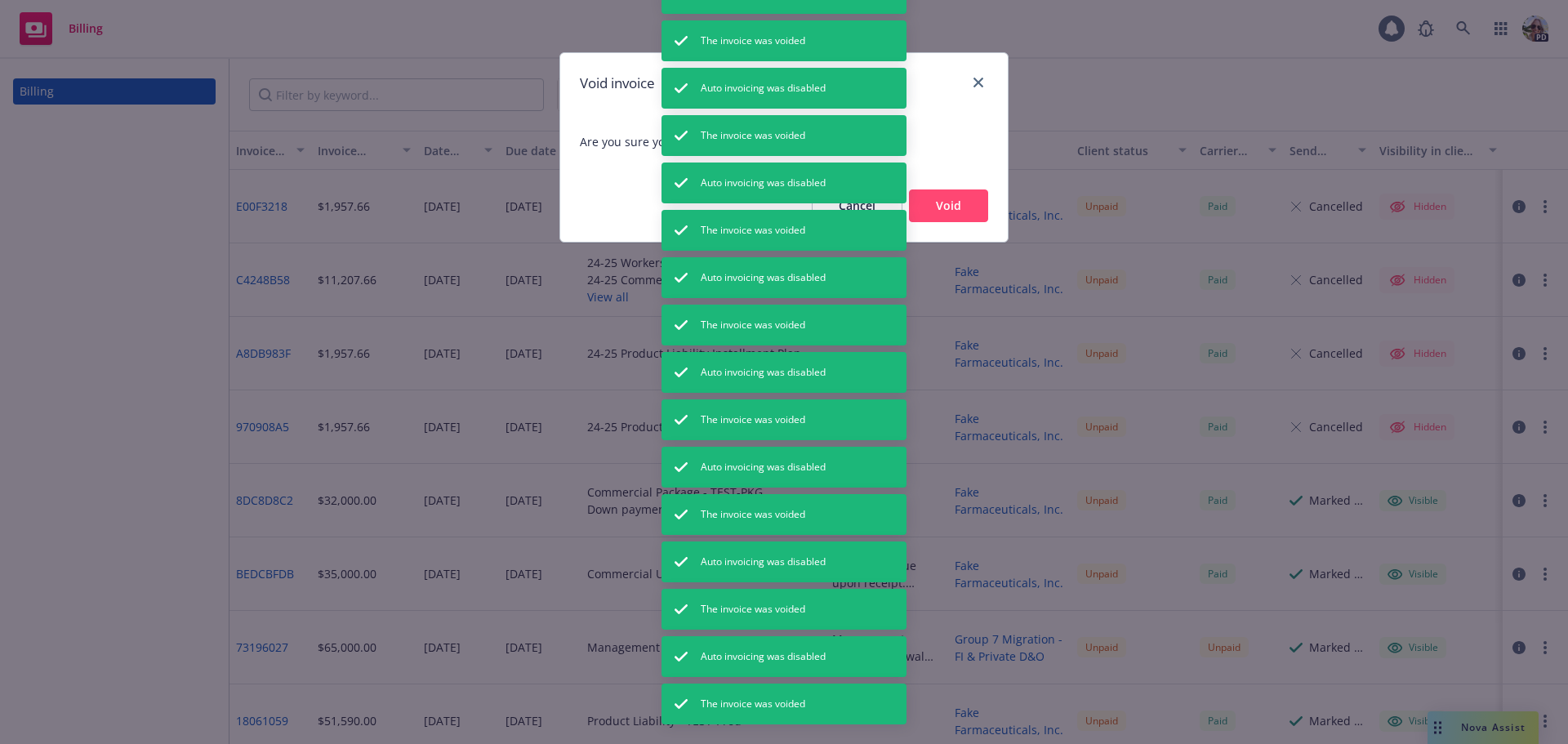
click at [949, 200] on button "Void" at bounding box center [948, 205] width 79 height 32
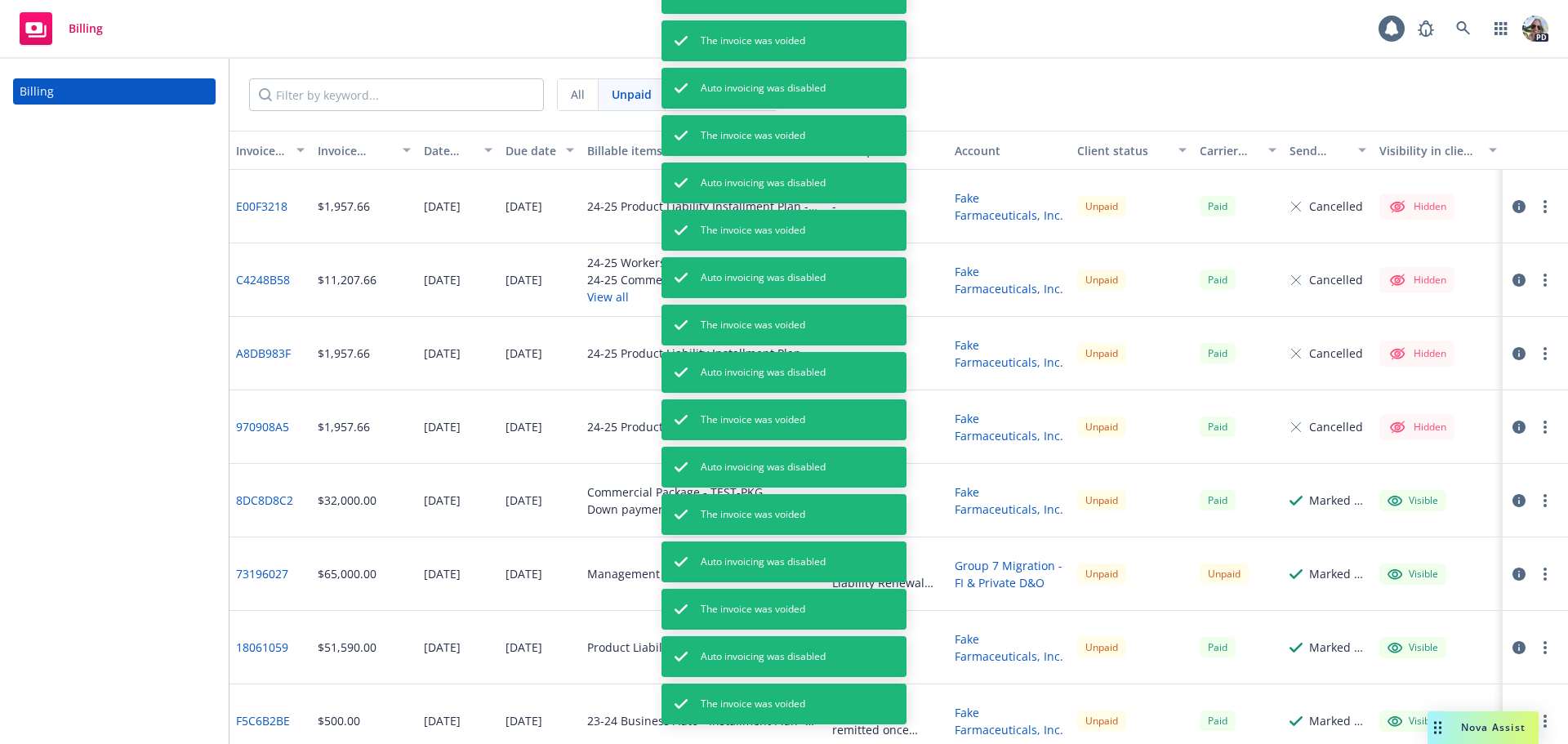
click at [1543, 647] on circle "button" at bounding box center [1545, 648] width 4 height 4
click at [1385, 624] on link "Void" at bounding box center [1449, 625] width 209 height 32
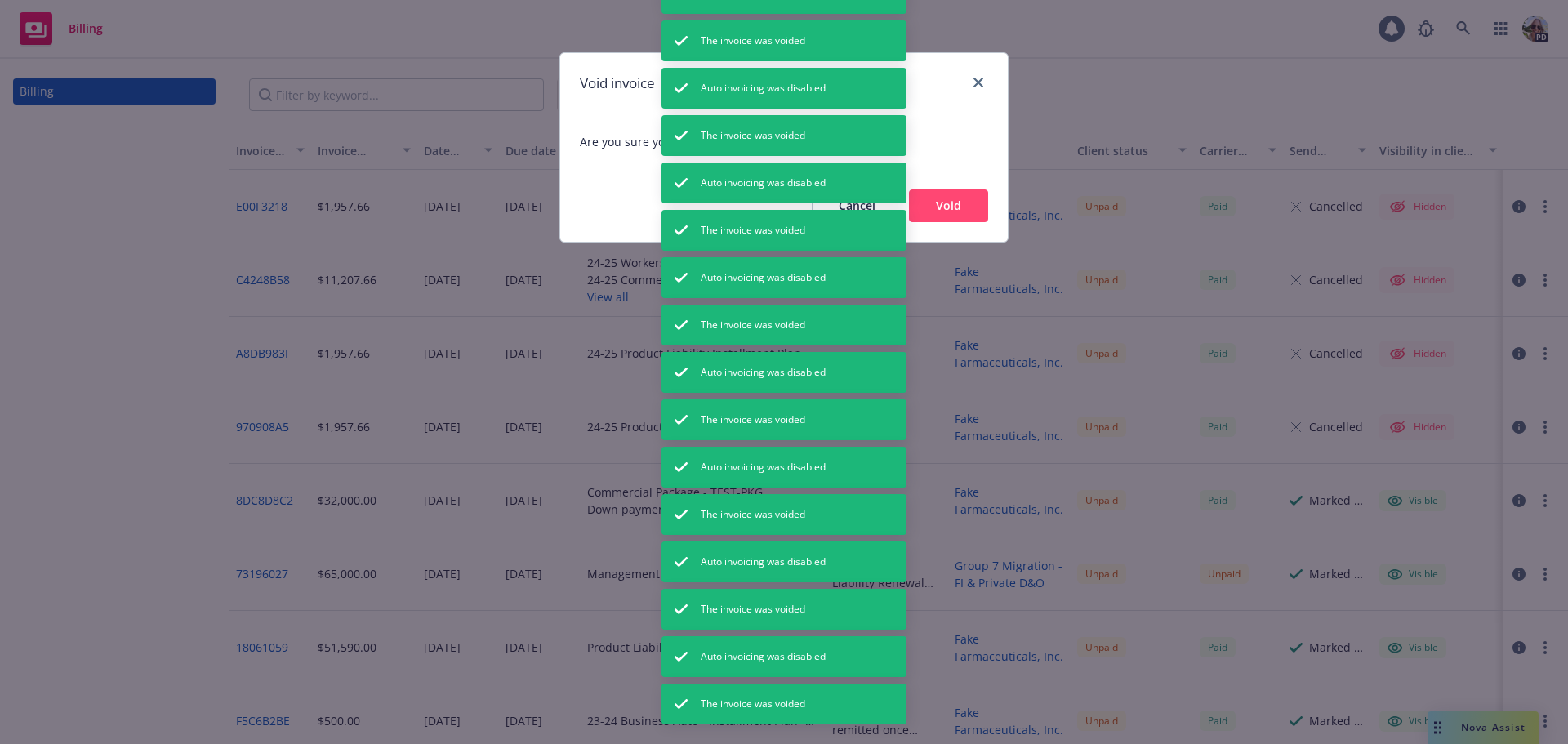
click at [948, 208] on button "Void" at bounding box center [948, 205] width 79 height 32
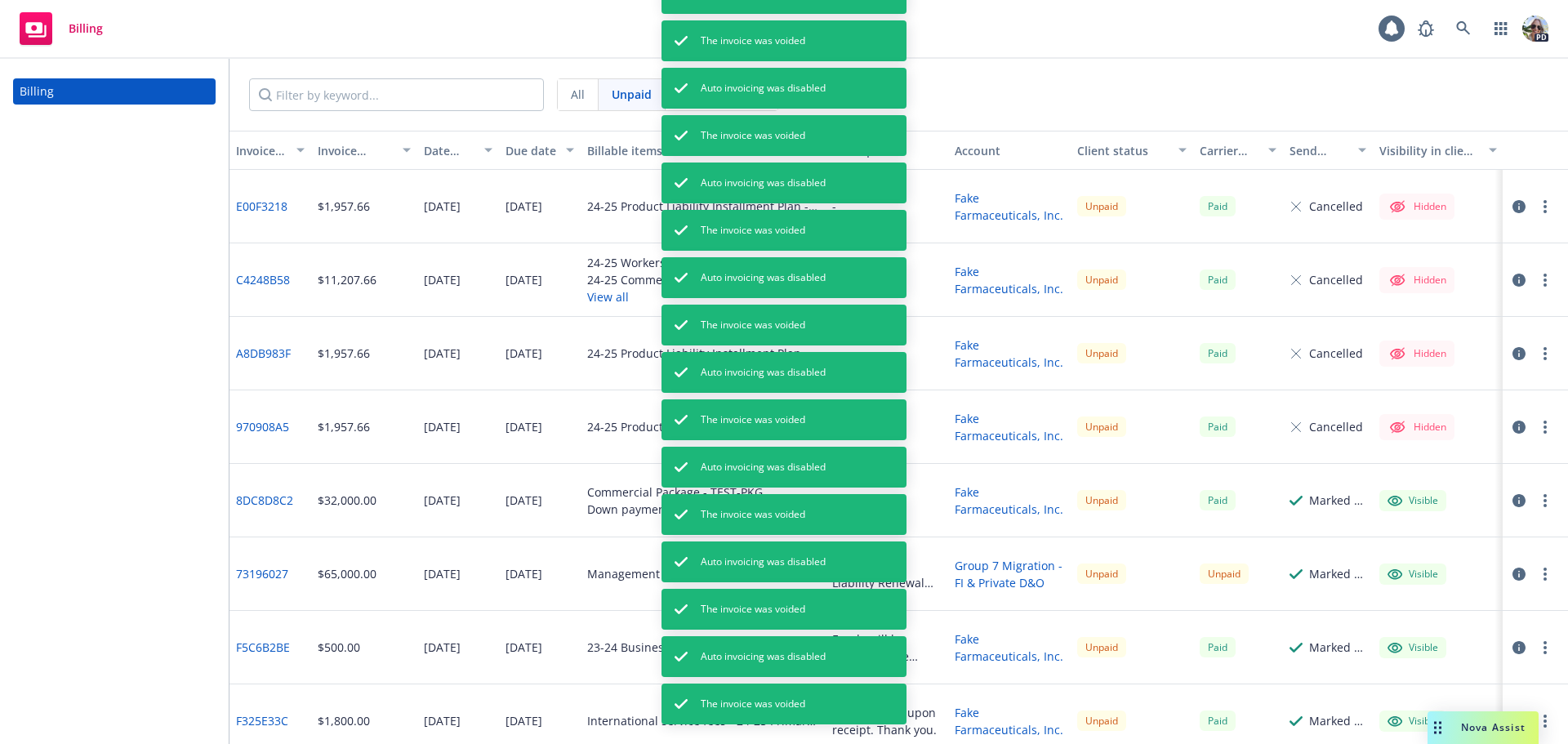
click at [1543, 649] on icon "button" at bounding box center [1545, 648] width 4 height 13
drag, startPoint x: 1400, startPoint y: 621, endPoint x: 1391, endPoint y: 604, distance: 19.2
click at [1399, 621] on link "Void" at bounding box center [1449, 625] width 209 height 32
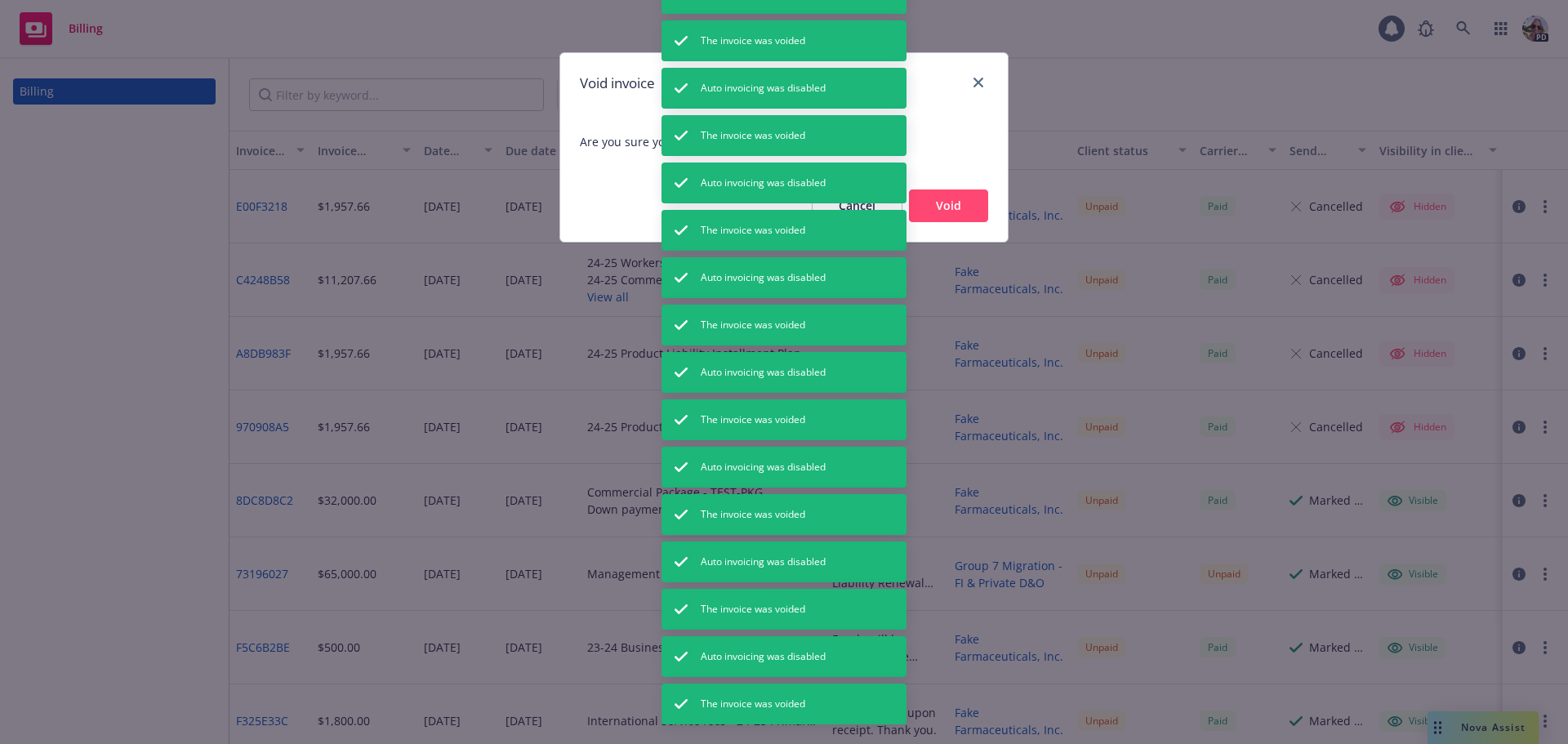
click at [948, 203] on button "Void" at bounding box center [948, 205] width 79 height 32
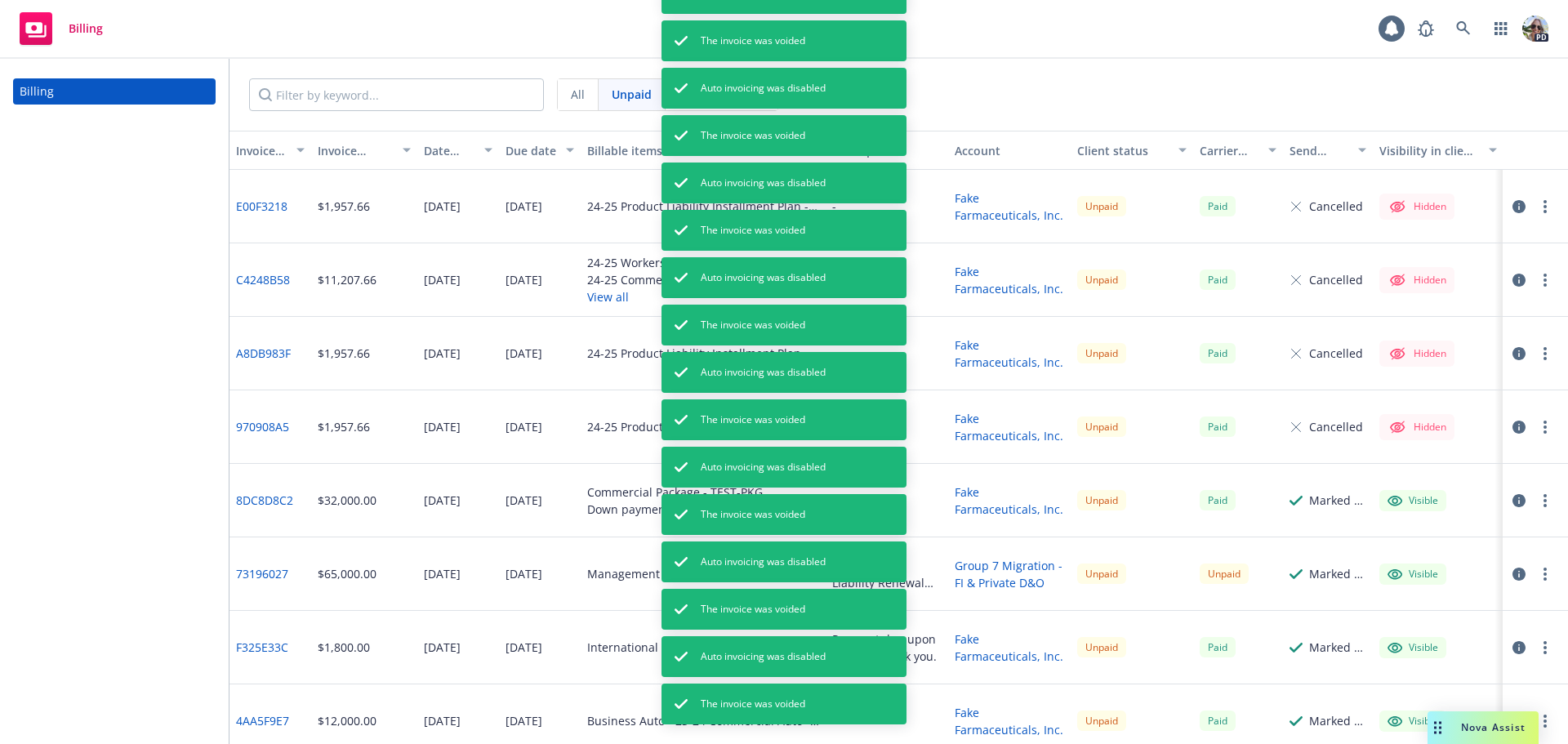
click at [1536, 649] on button "button" at bounding box center [1545, 647] width 19 height 19
click at [1398, 625] on link "Void" at bounding box center [1449, 625] width 209 height 32
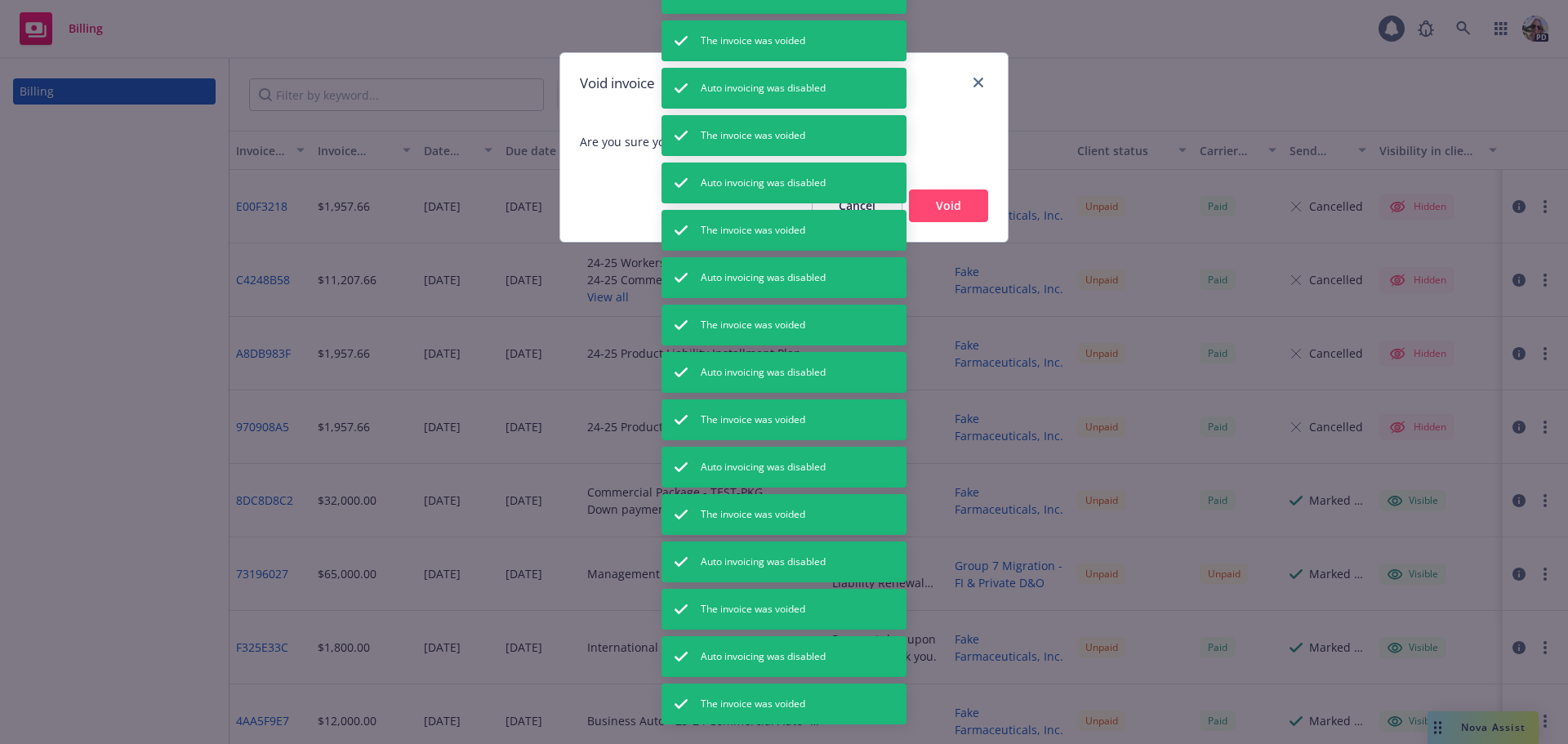
click at [936, 198] on button "Void" at bounding box center [948, 205] width 79 height 32
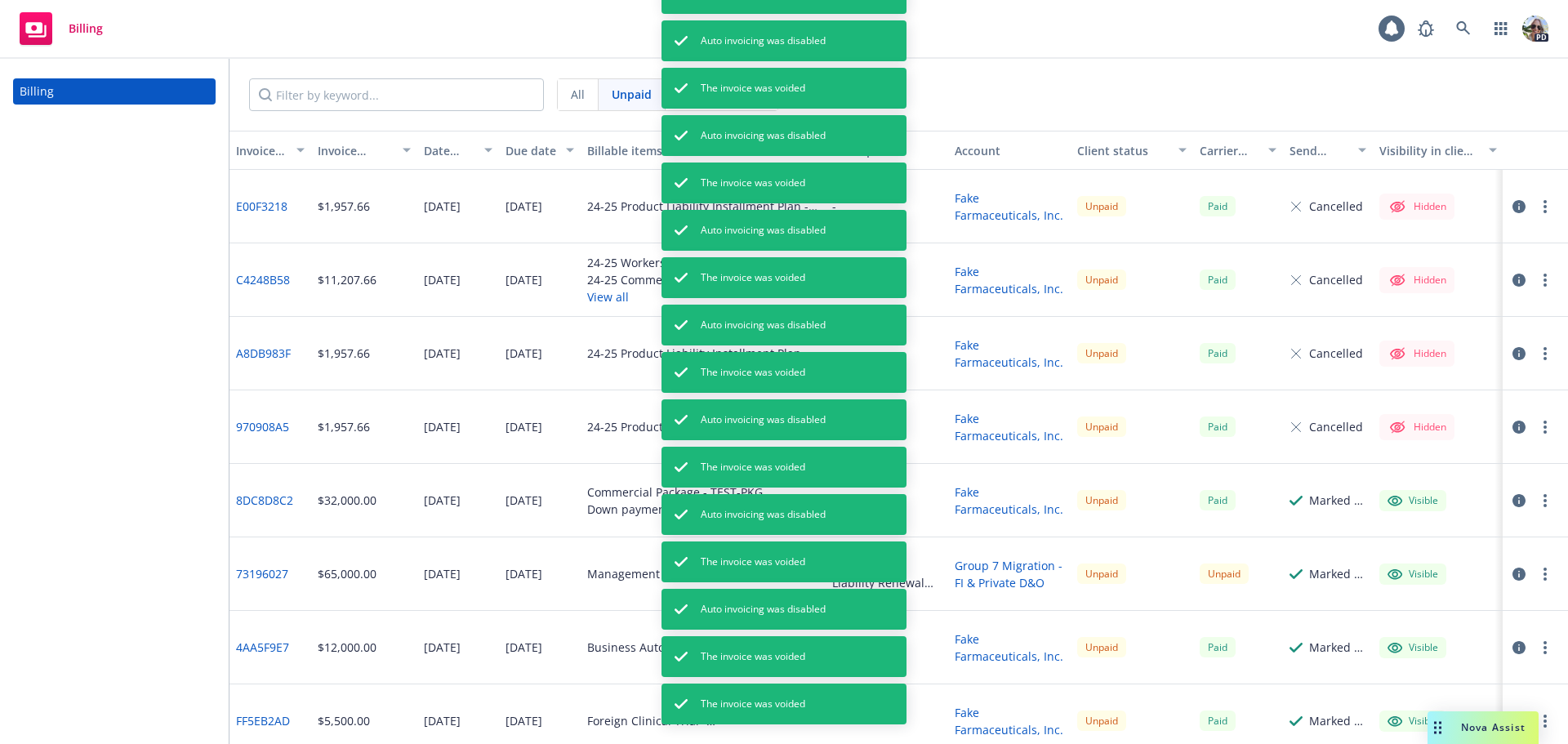
click at [1536, 649] on button "button" at bounding box center [1545, 647] width 19 height 19
click at [1414, 618] on link "Void" at bounding box center [1449, 625] width 209 height 32
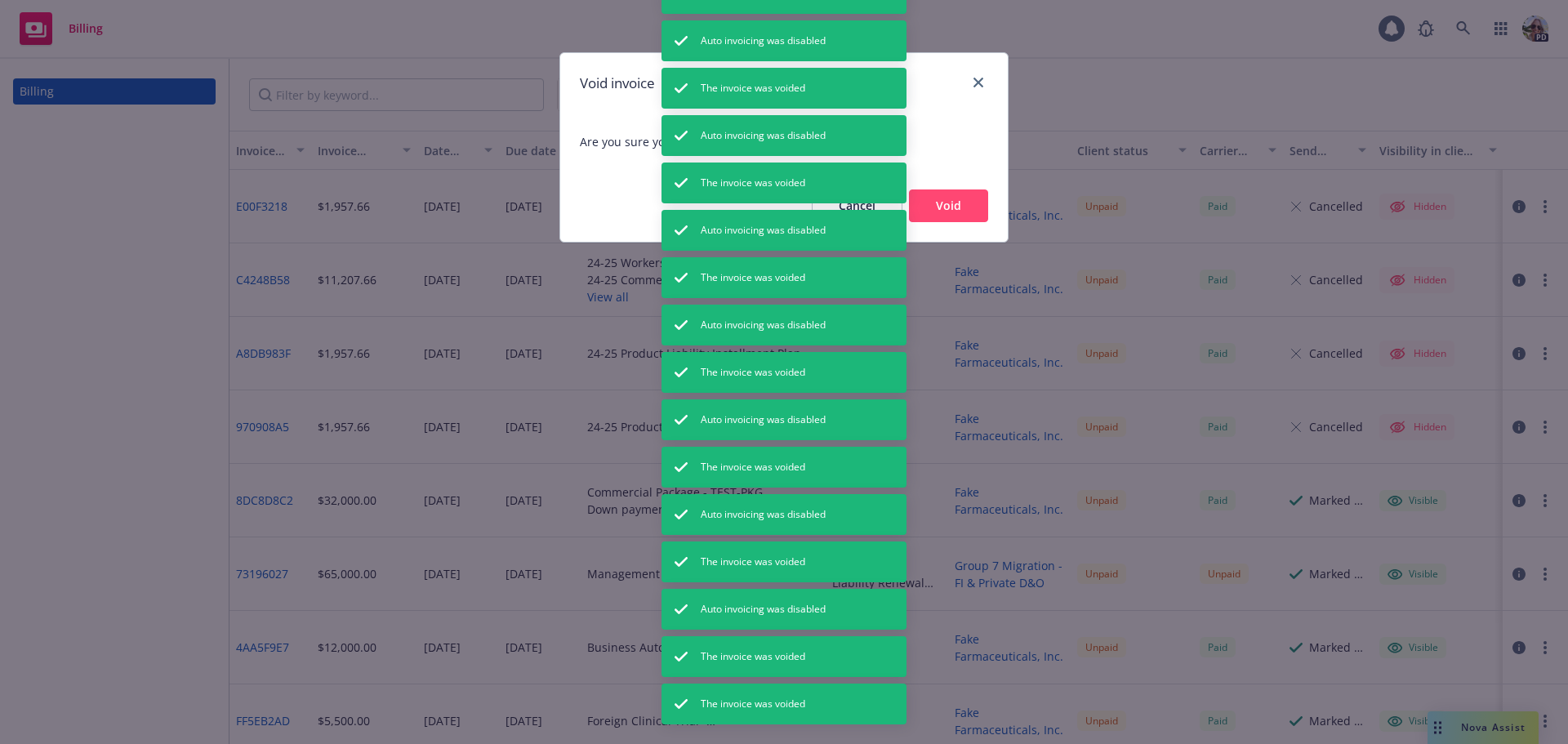
click at [938, 210] on button "Void" at bounding box center [948, 205] width 79 height 32
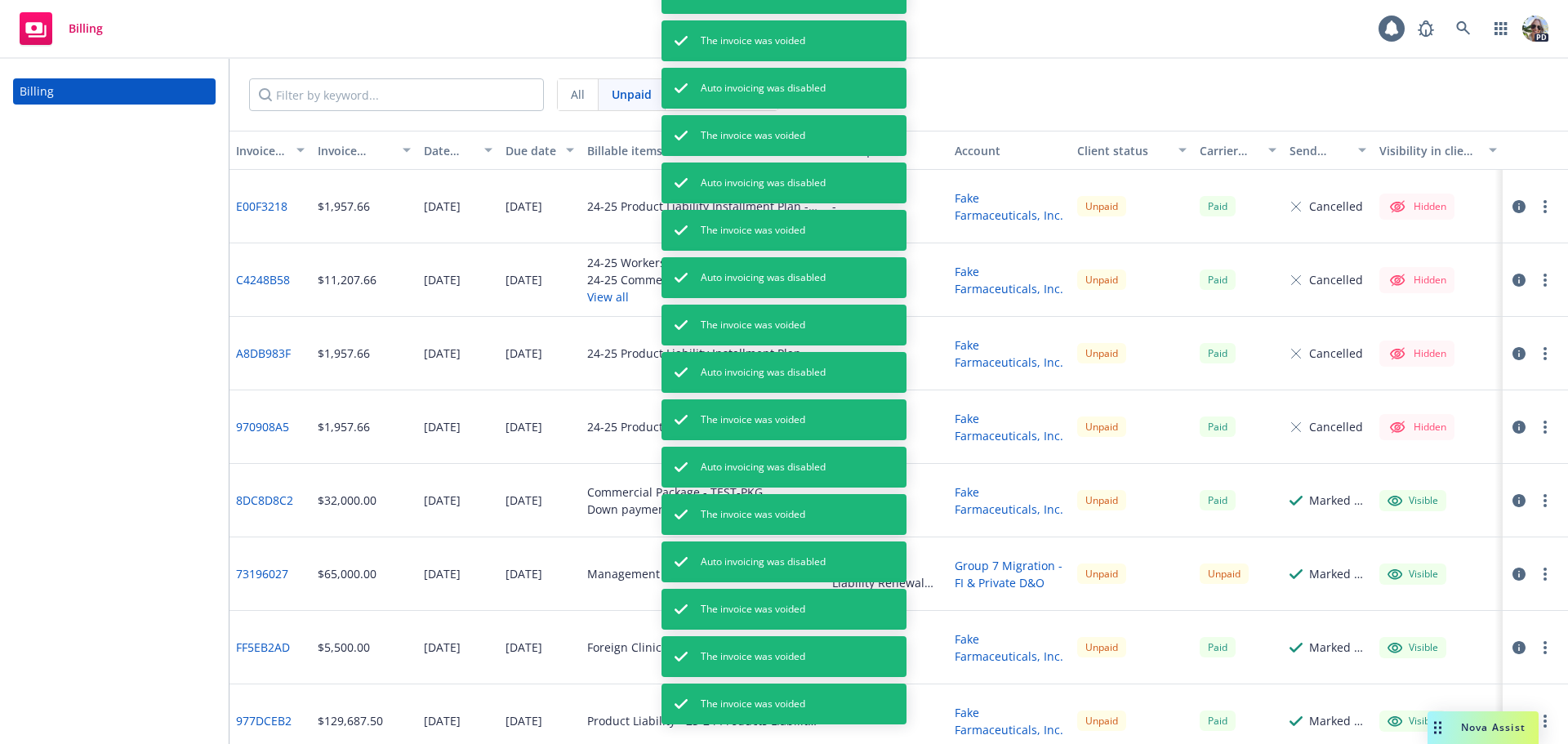
click at [1536, 649] on button "button" at bounding box center [1545, 647] width 19 height 19
click at [1411, 622] on link "Void" at bounding box center [1449, 625] width 209 height 32
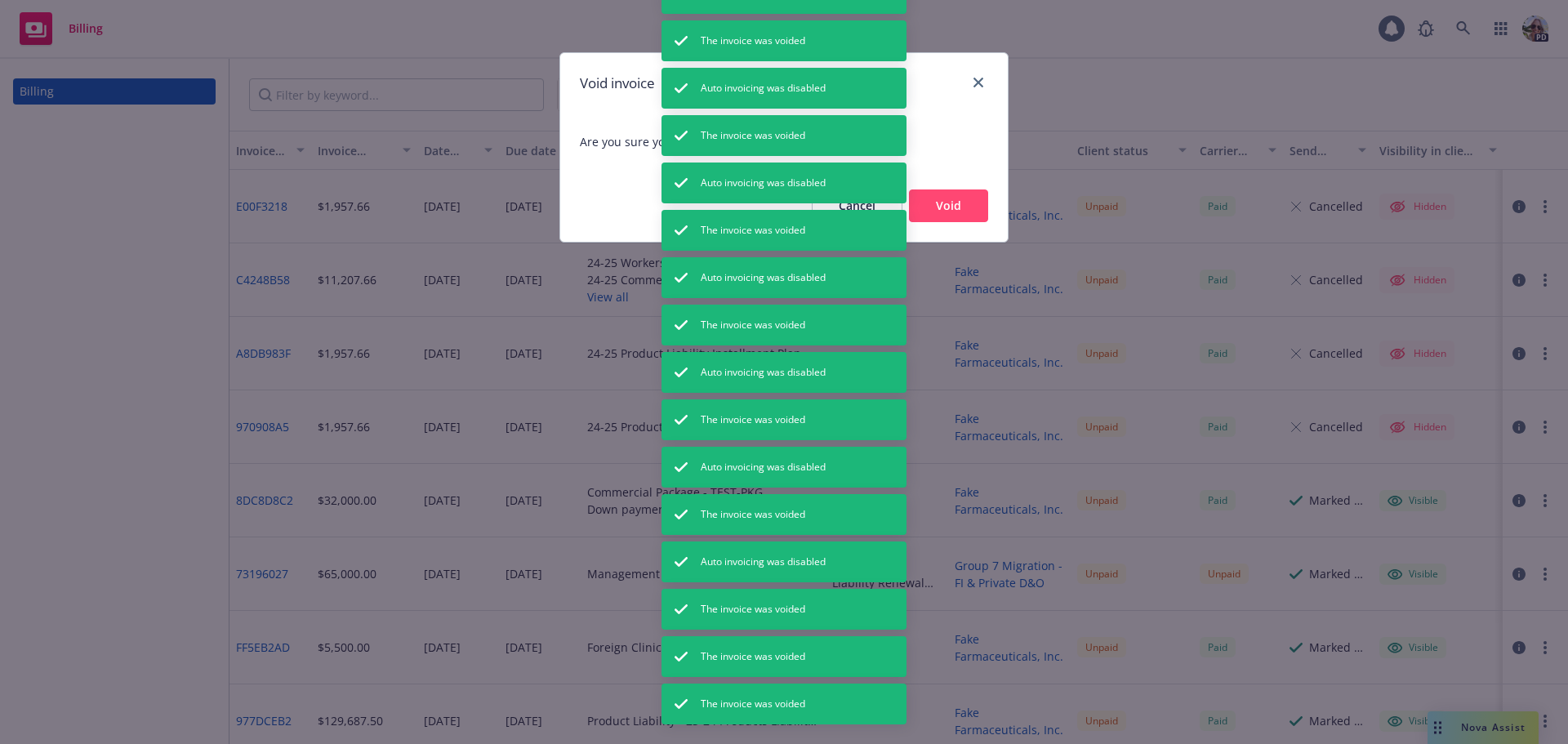
click at [972, 206] on button "Void" at bounding box center [948, 205] width 79 height 32
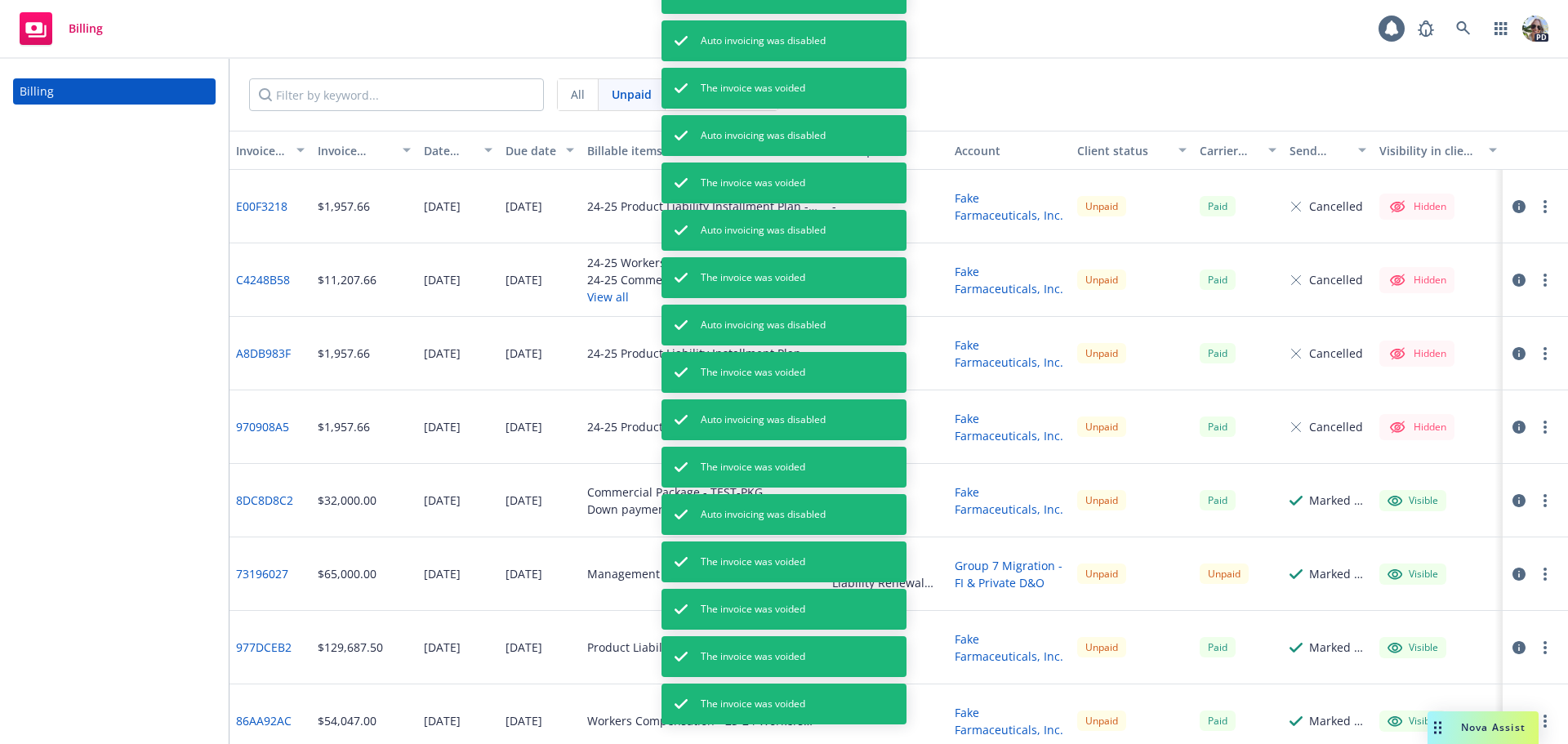
click at [1536, 503] on button "button" at bounding box center [1545, 500] width 19 height 19
click at [1397, 472] on link "Void" at bounding box center [1449, 479] width 209 height 32
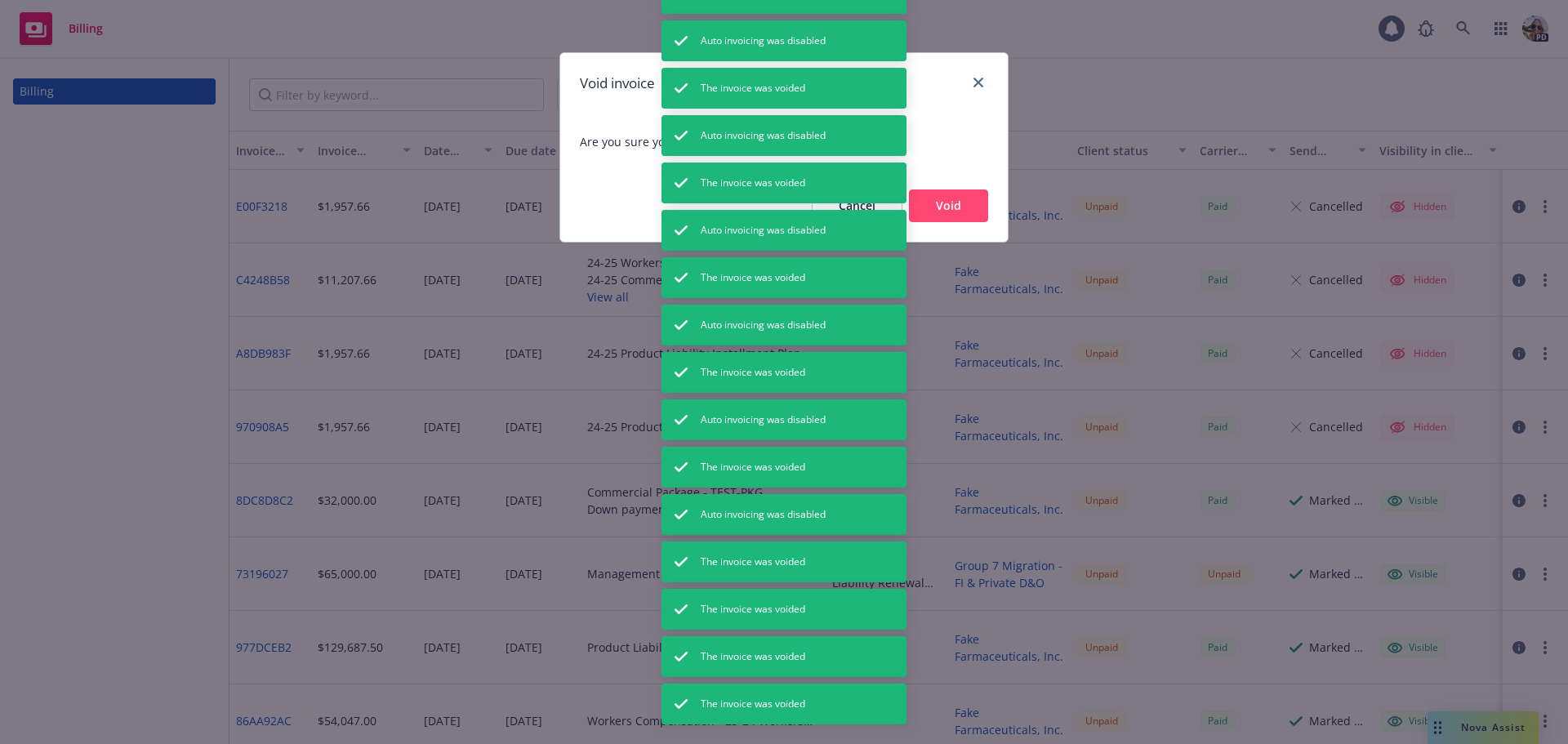
click at [974, 209] on button "Void" at bounding box center [948, 205] width 79 height 32
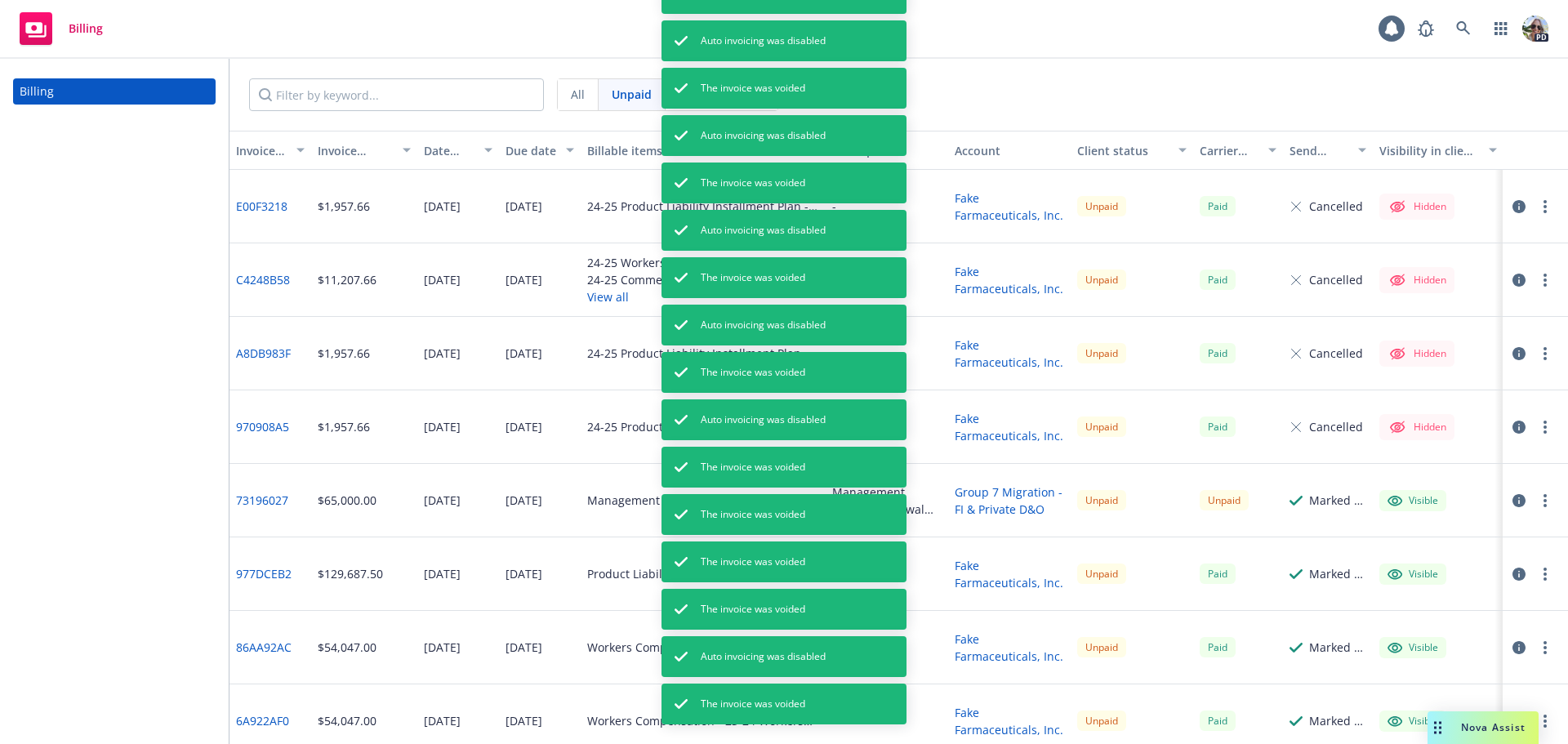
click at [1536, 574] on button "button" at bounding box center [1545, 574] width 19 height 19
click at [1380, 556] on link "Void" at bounding box center [1449, 552] width 209 height 32
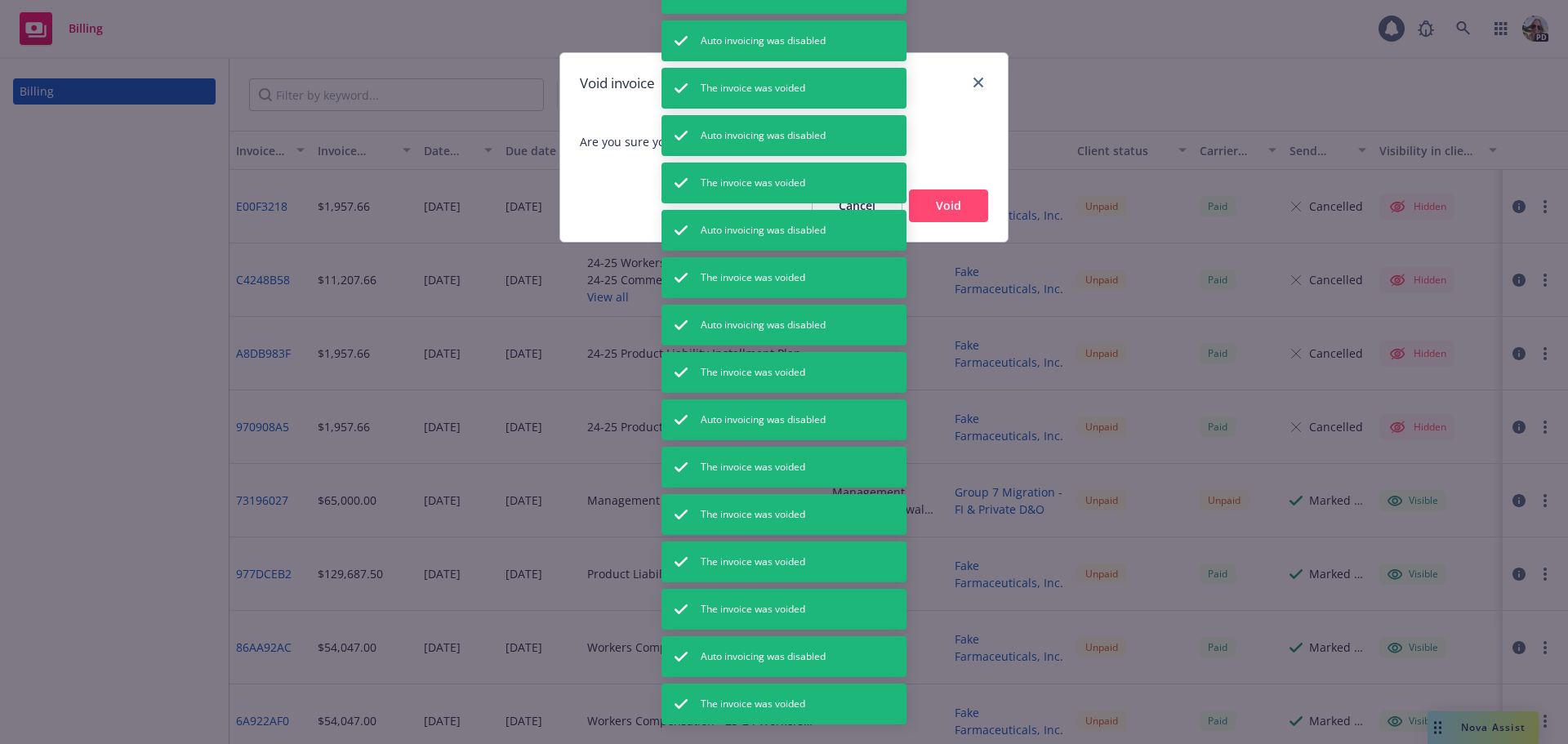
click at [951, 207] on button "Void" at bounding box center [948, 205] width 79 height 32
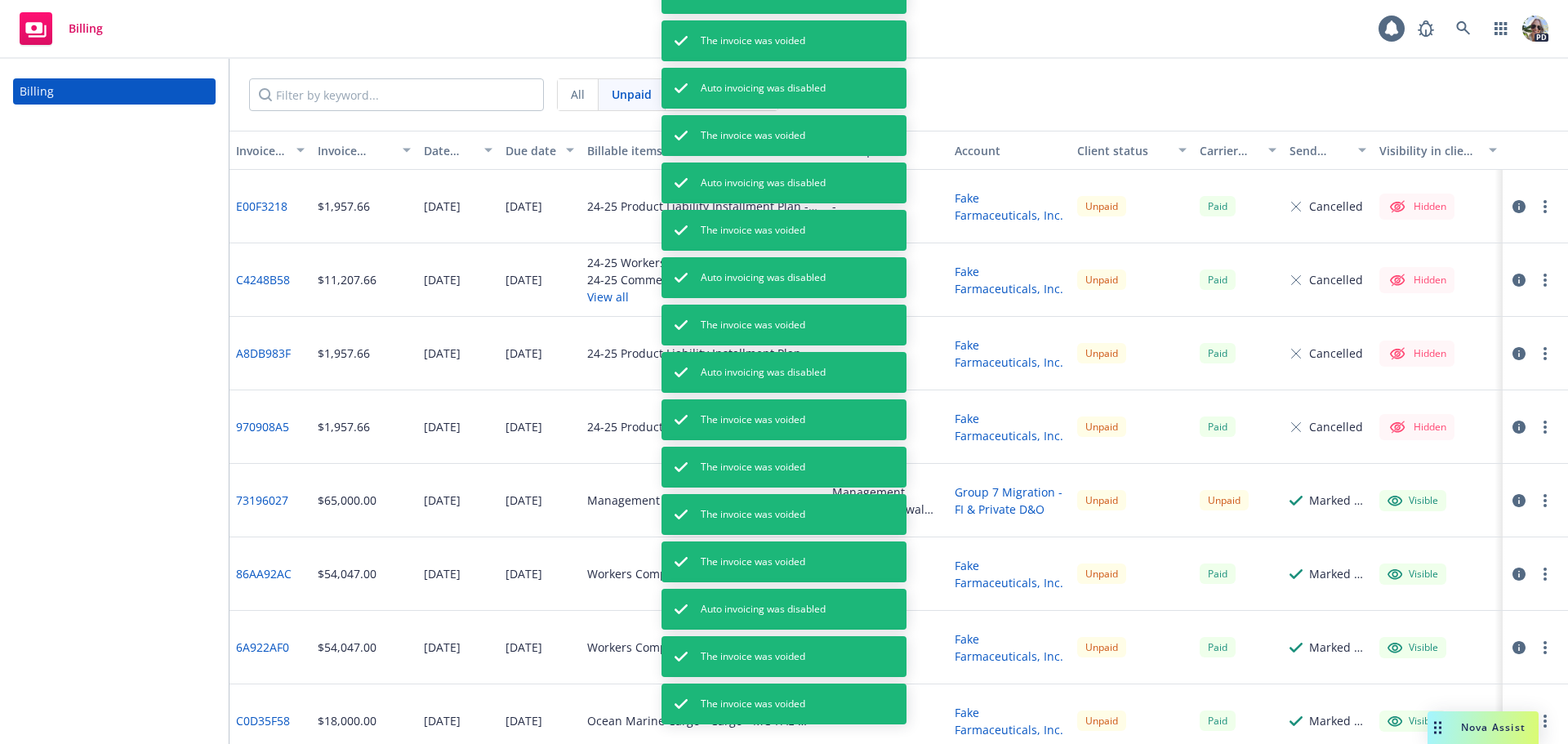
click at [1536, 498] on button "button" at bounding box center [1545, 500] width 19 height 19
click at [1373, 487] on link "Void" at bounding box center [1449, 479] width 209 height 32
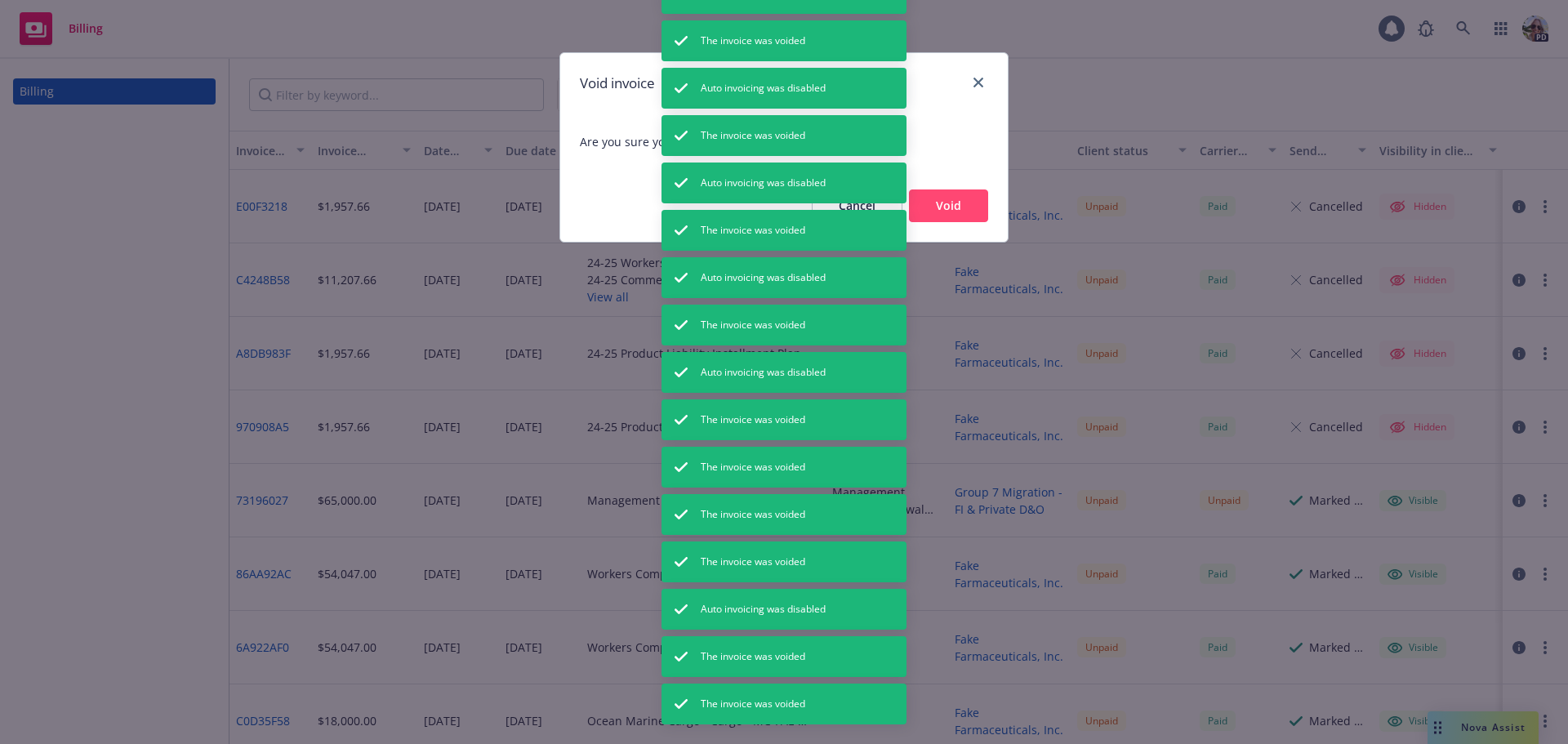
click at [952, 208] on button "Void" at bounding box center [948, 205] width 79 height 32
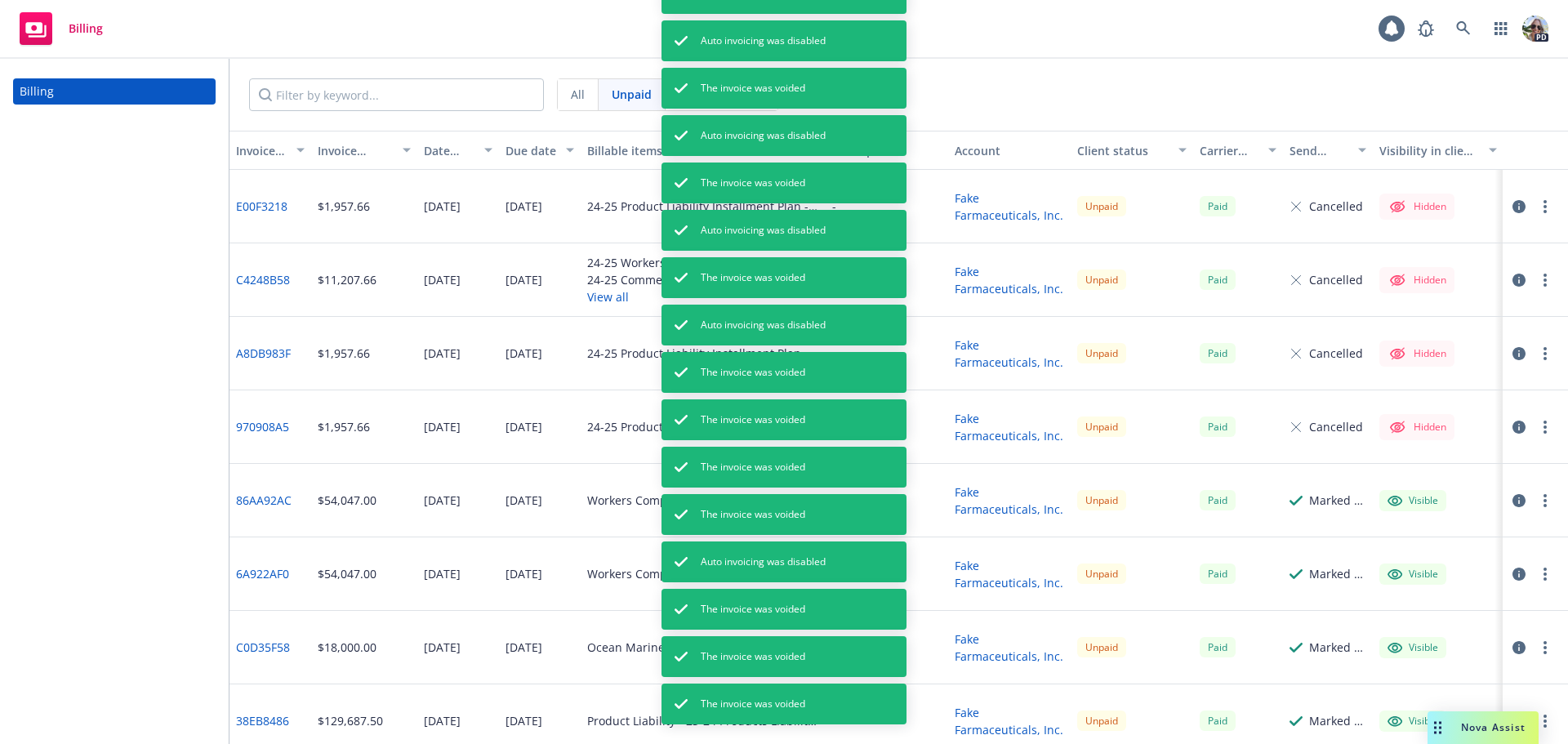
click at [1543, 574] on circle "button" at bounding box center [1545, 574] width 4 height 4
click at [1382, 553] on link "Void" at bounding box center [1449, 552] width 209 height 32
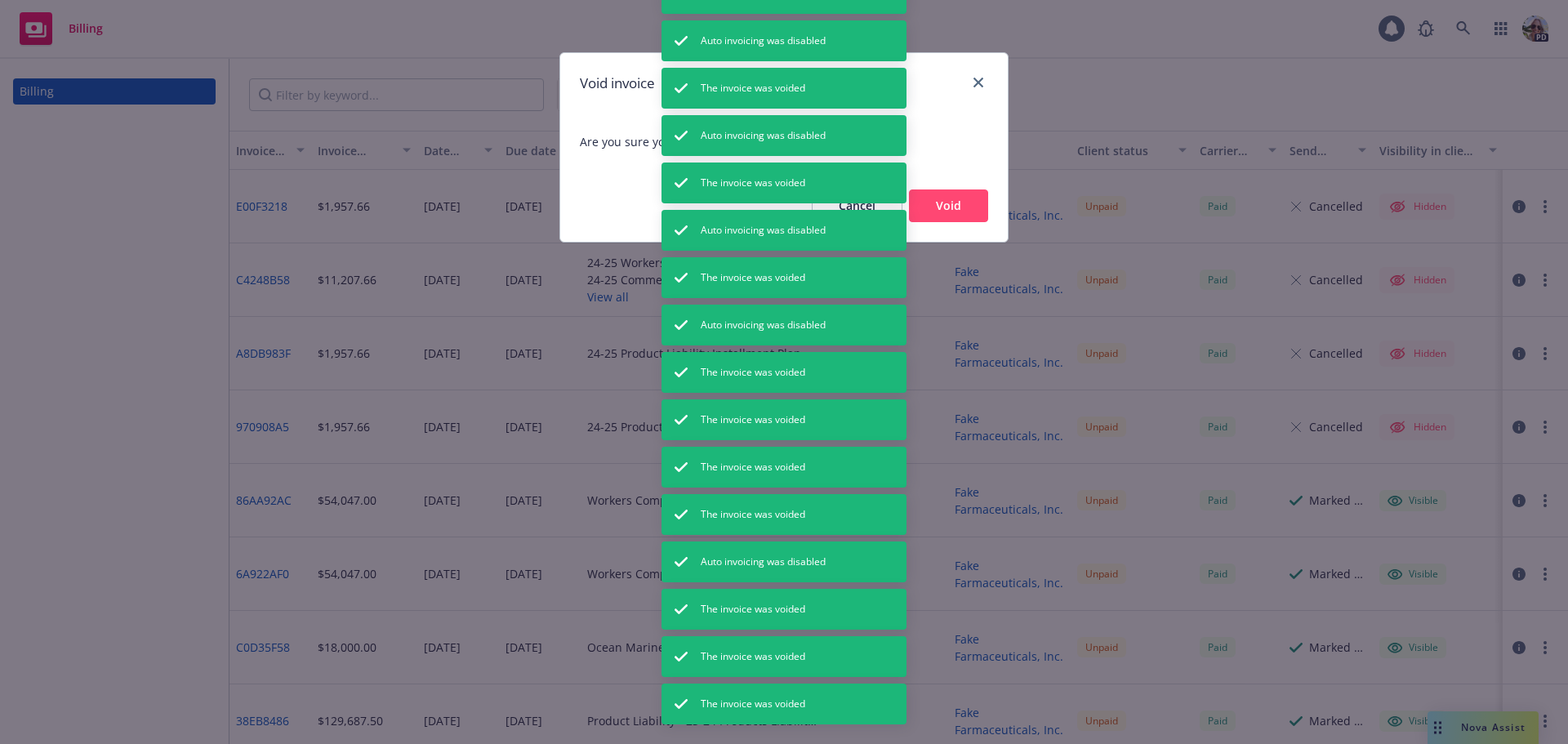
click at [927, 200] on button "Void" at bounding box center [948, 205] width 79 height 32
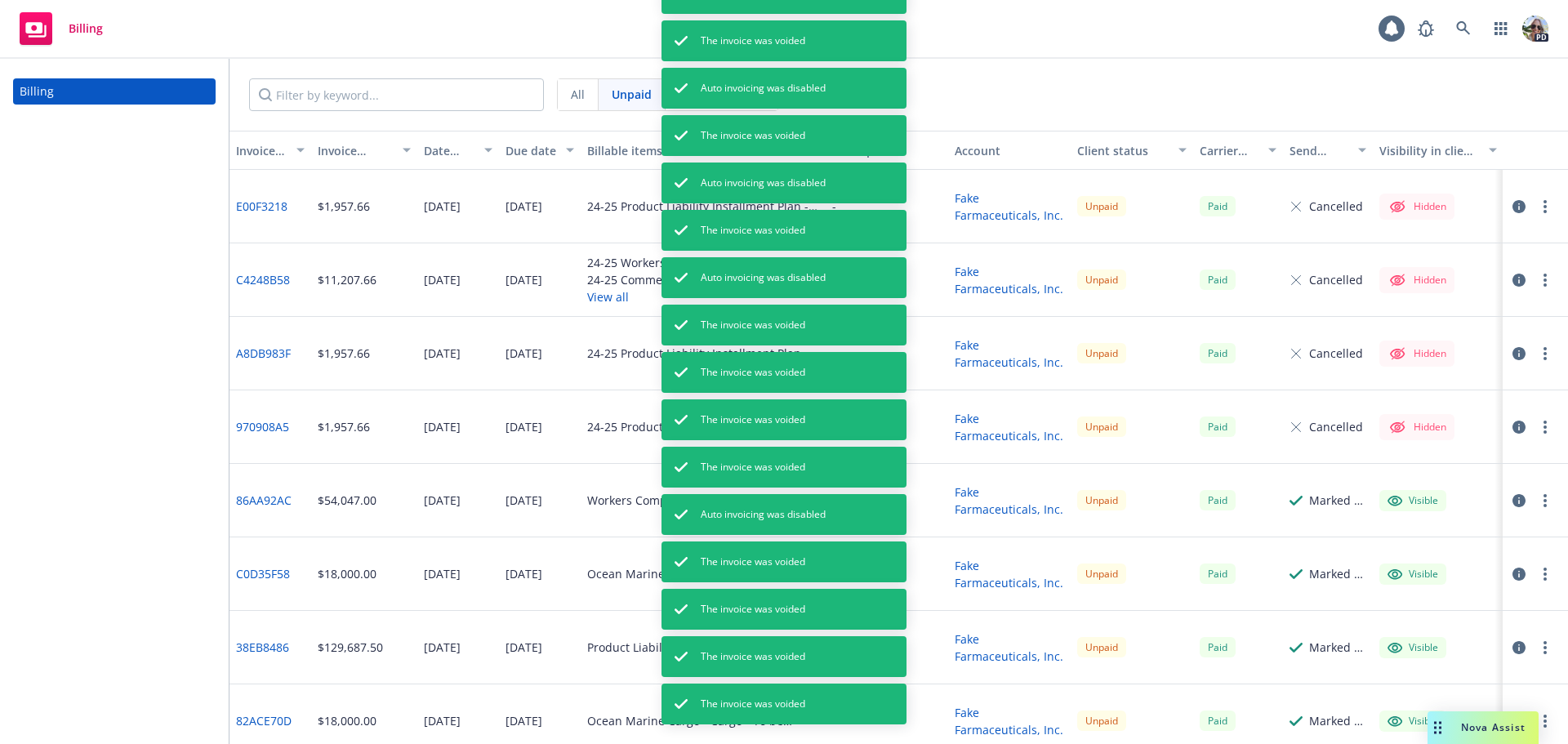
click at [1543, 644] on icon "button" at bounding box center [1545, 648] width 4 height 13
click at [1383, 625] on link "Void" at bounding box center [1449, 625] width 209 height 32
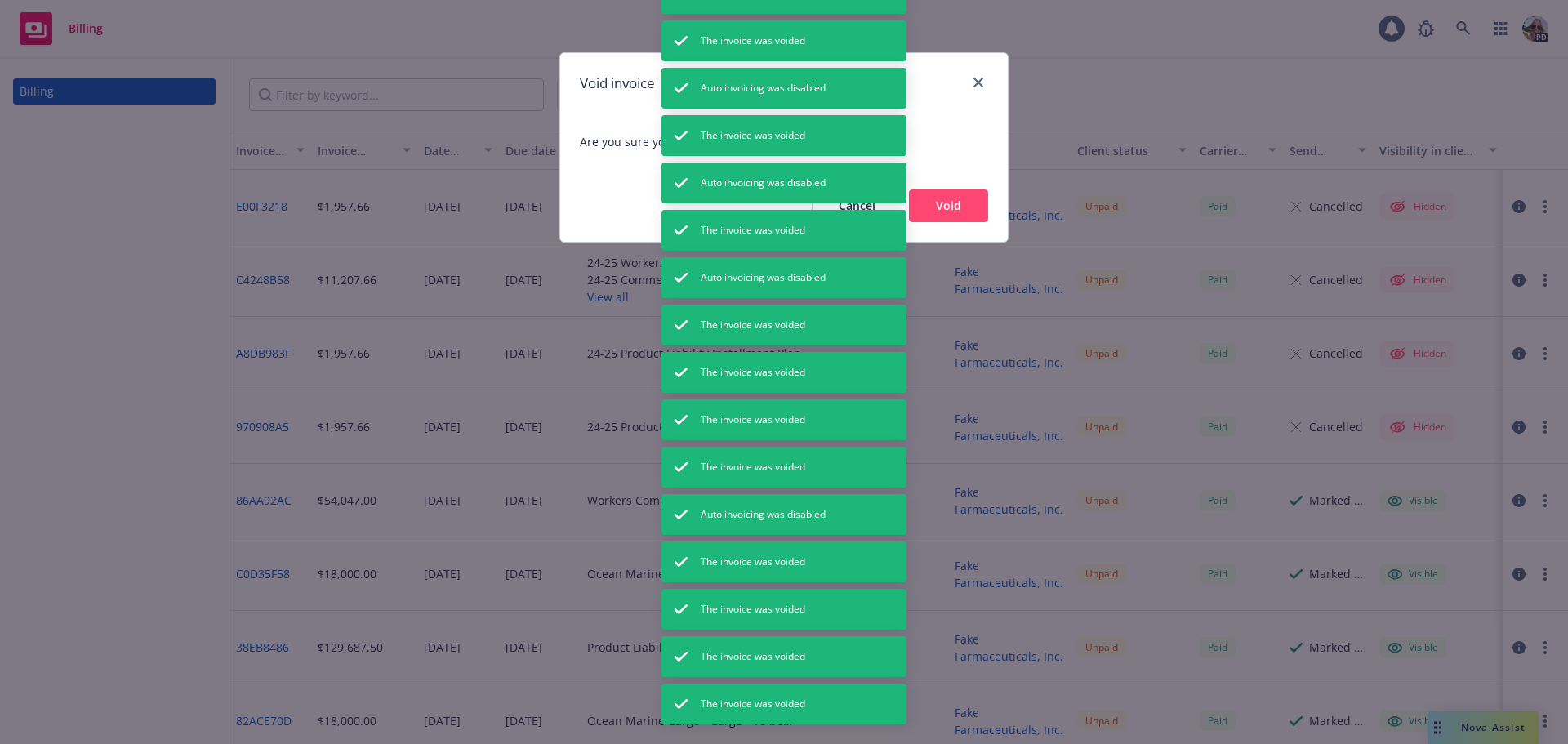
click at [967, 211] on button "Void" at bounding box center [948, 205] width 79 height 32
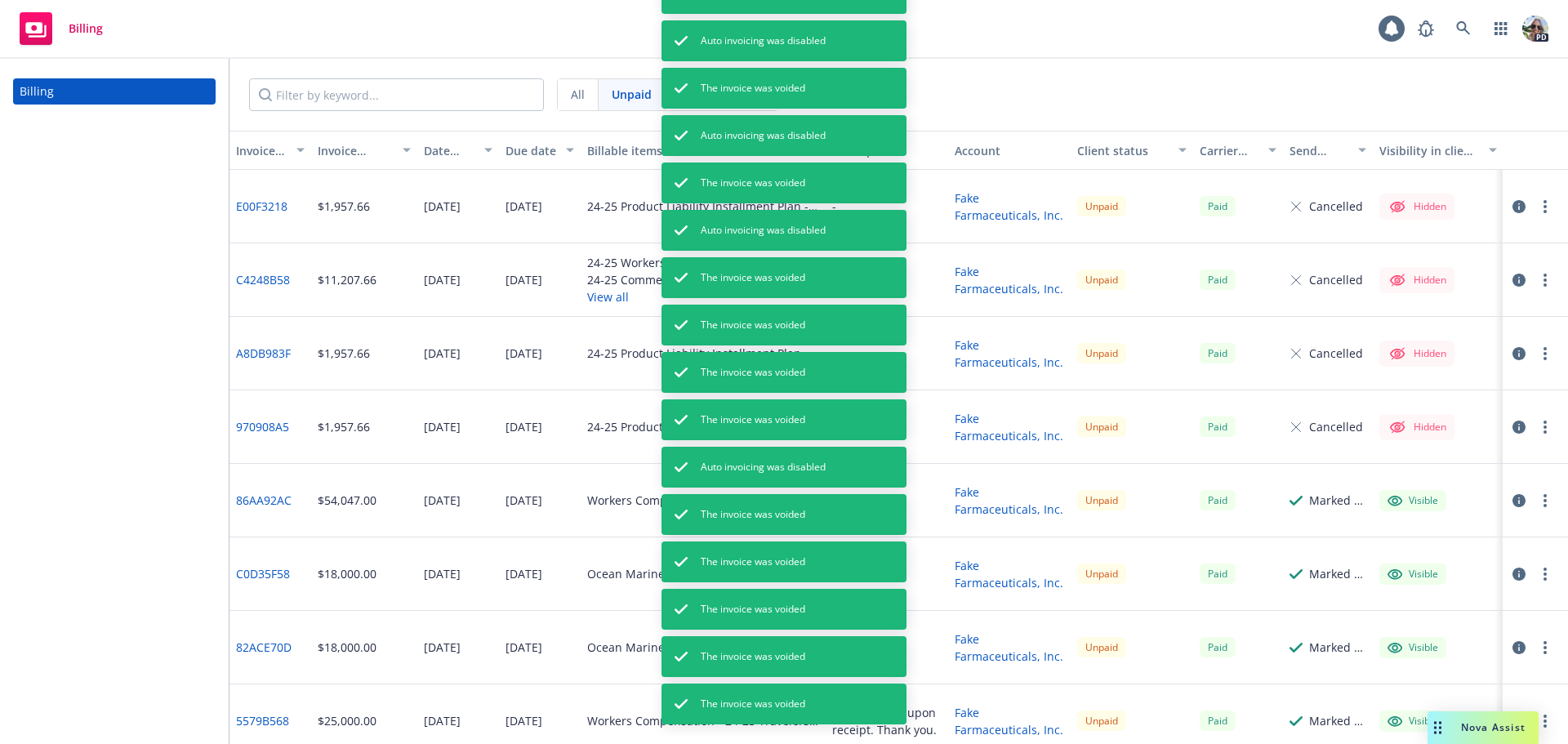
click at [1527, 583] on div at bounding box center [1531, 574] width 45 height 19
click at [1543, 574] on circle "button" at bounding box center [1545, 574] width 4 height 4
drag, startPoint x: 1376, startPoint y: 554, endPoint x: 1341, endPoint y: 492, distance: 71.2
click at [1373, 552] on link "Void" at bounding box center [1449, 552] width 209 height 32
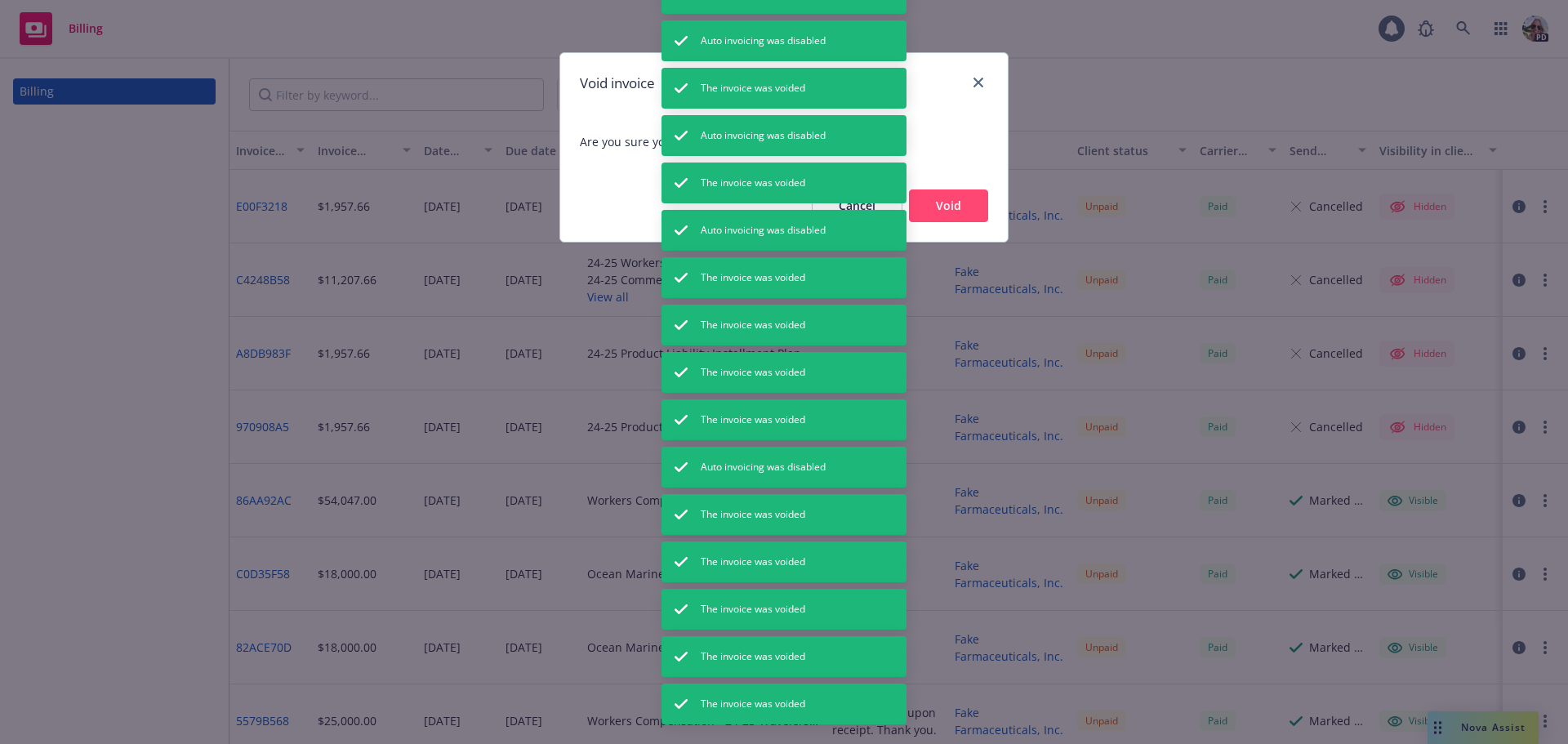
click at [938, 211] on button "Void" at bounding box center [948, 205] width 79 height 32
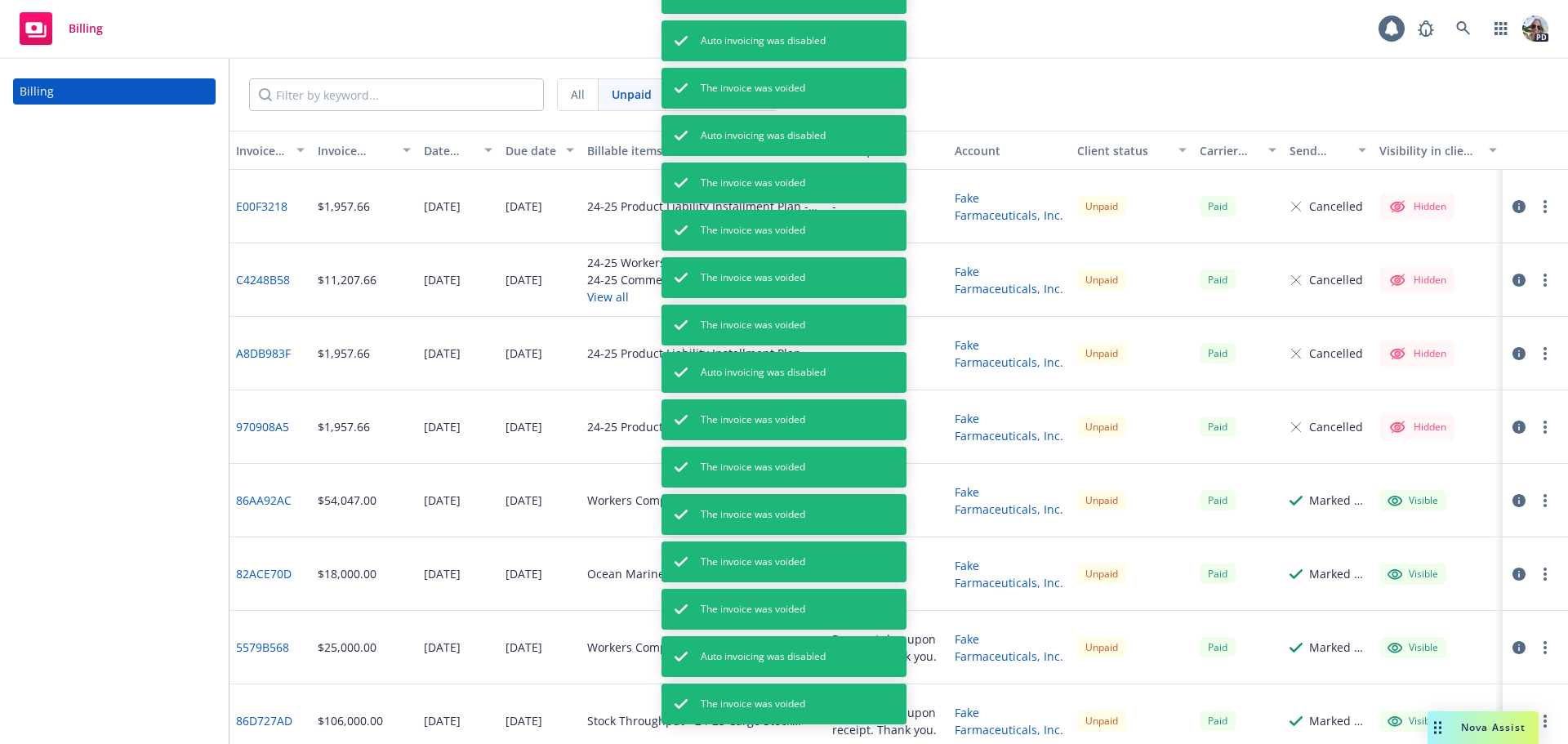
click at [1543, 650] on icon "button" at bounding box center [1545, 648] width 4 height 13
click at [1370, 622] on link "Void" at bounding box center [1449, 625] width 209 height 32
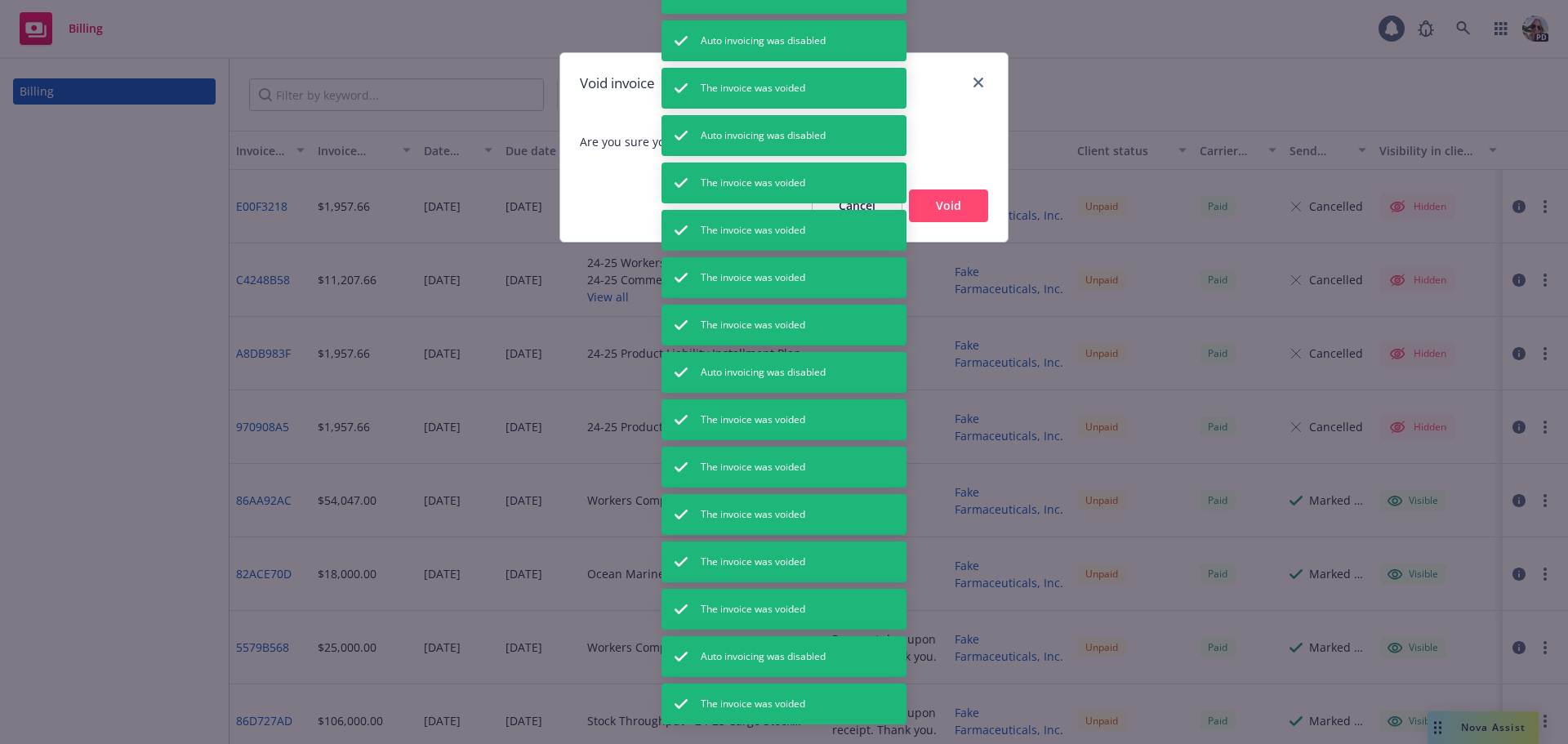
click at [949, 209] on button "Void" at bounding box center [948, 205] width 79 height 32
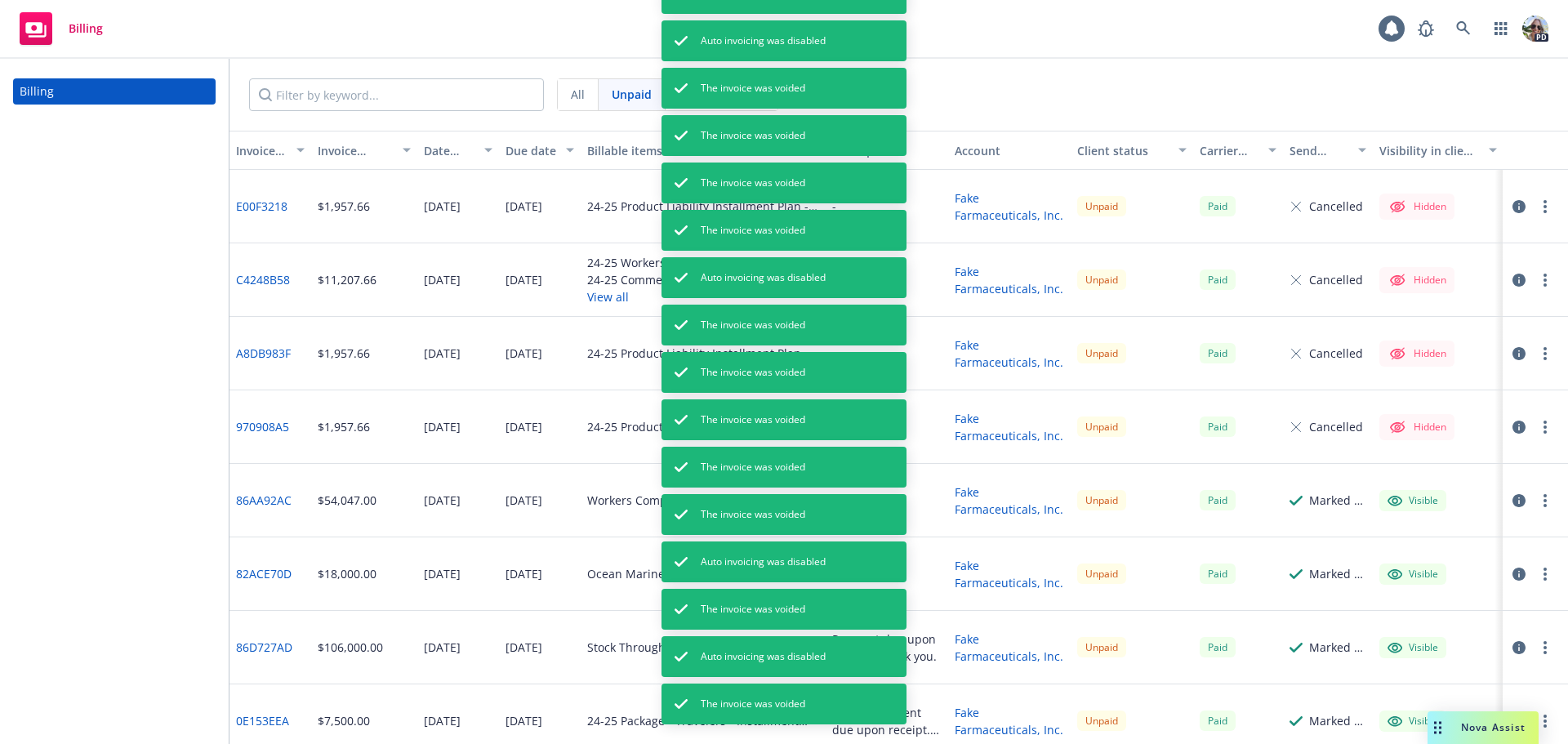
click at [1536, 499] on button "button" at bounding box center [1545, 500] width 19 height 19
click at [1385, 472] on link "Void" at bounding box center [1449, 479] width 209 height 32
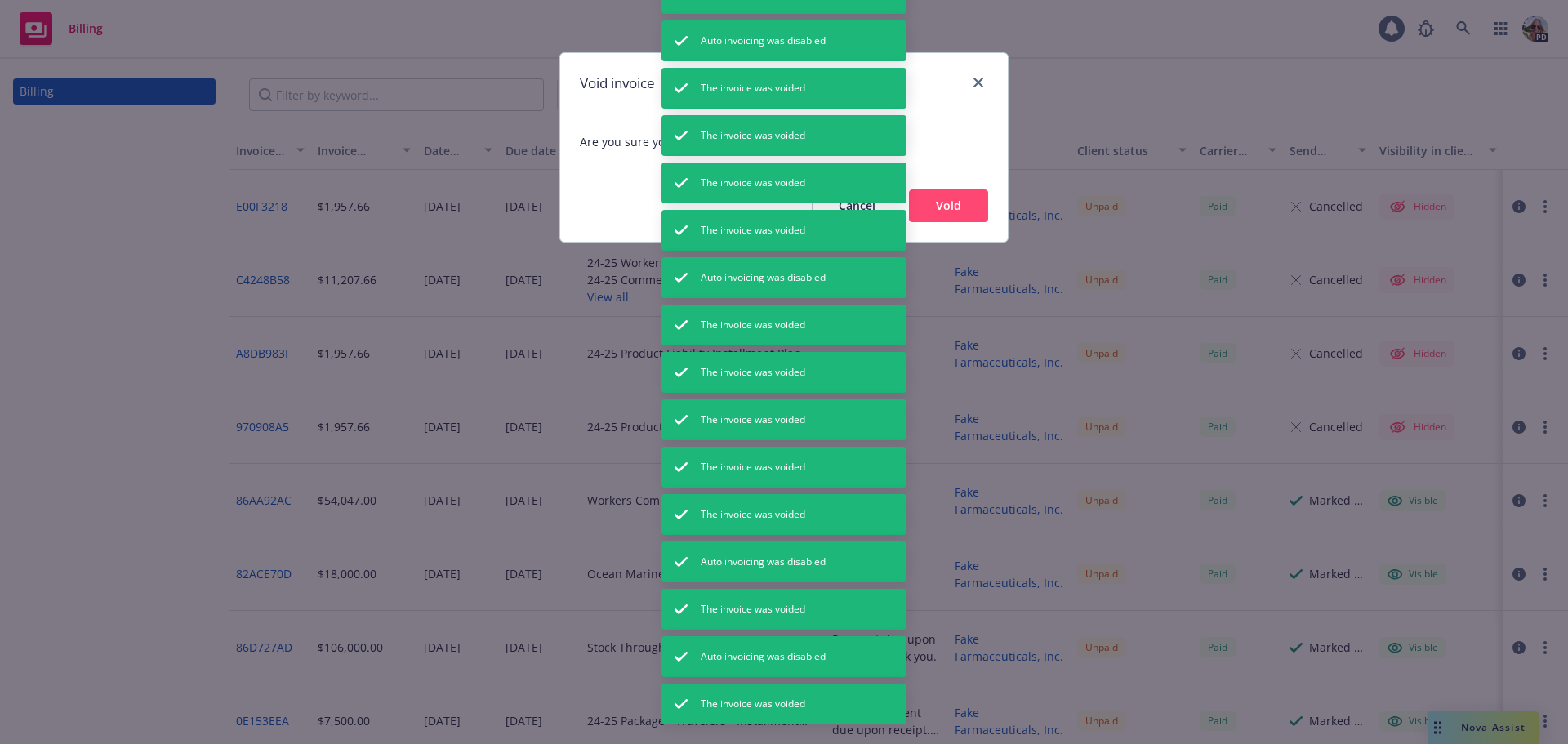
click at [937, 208] on button "Void" at bounding box center [948, 205] width 79 height 32
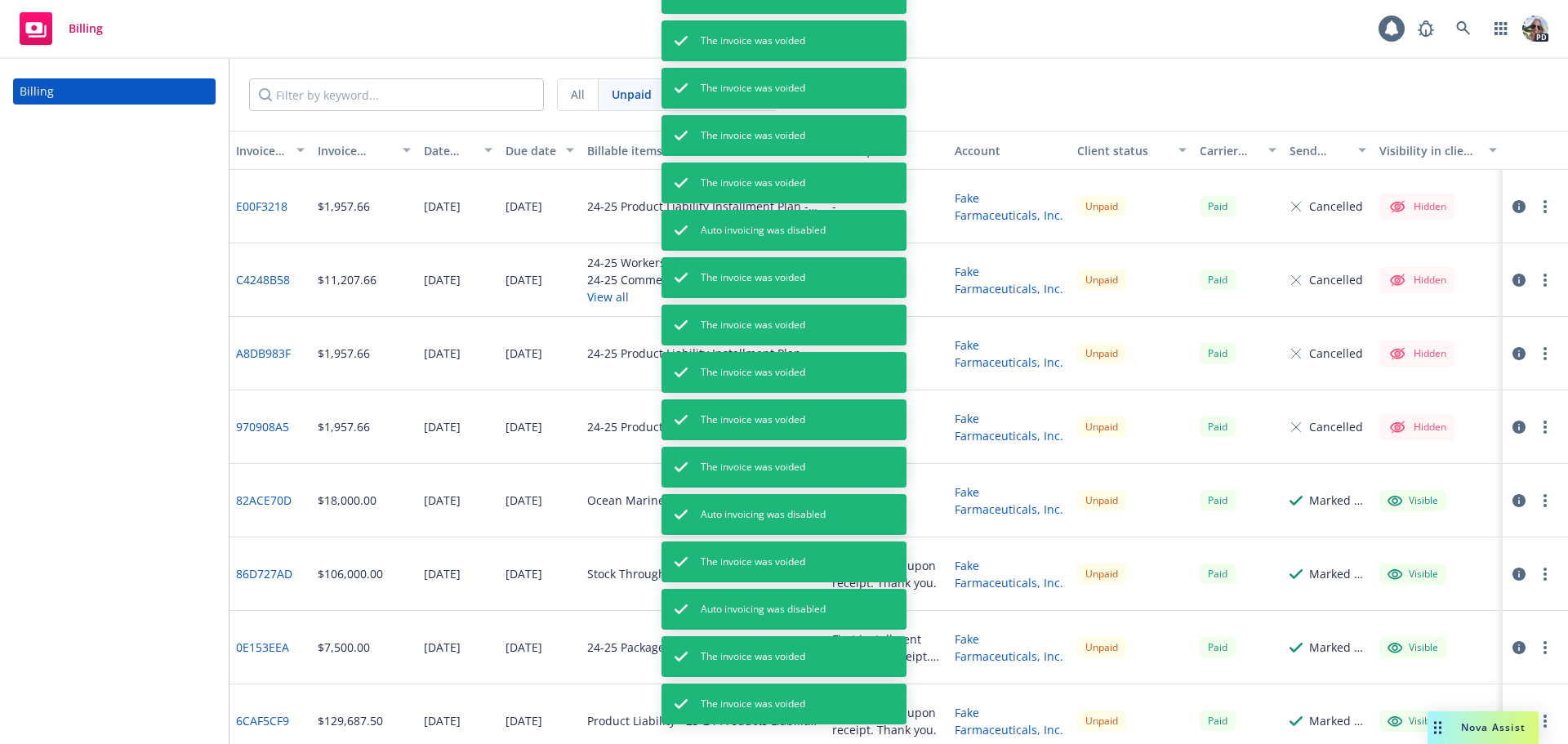
click at [1536, 649] on button "button" at bounding box center [1545, 647] width 19 height 19
drag, startPoint x: 1391, startPoint y: 628, endPoint x: 1344, endPoint y: 562, distance: 81.0
click at [1391, 628] on link "Void" at bounding box center [1449, 625] width 209 height 32
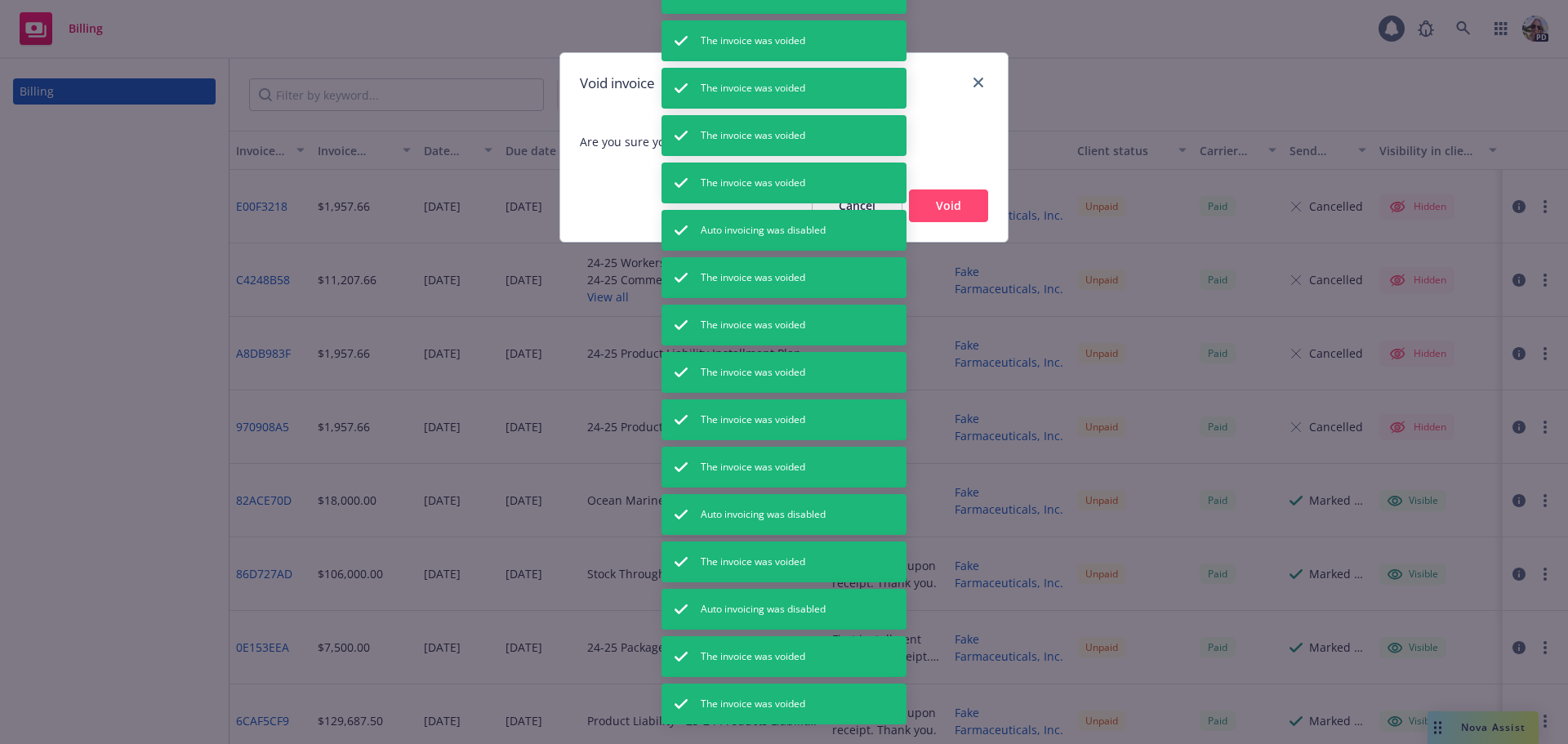
click at [961, 203] on button "Void" at bounding box center [948, 205] width 79 height 32
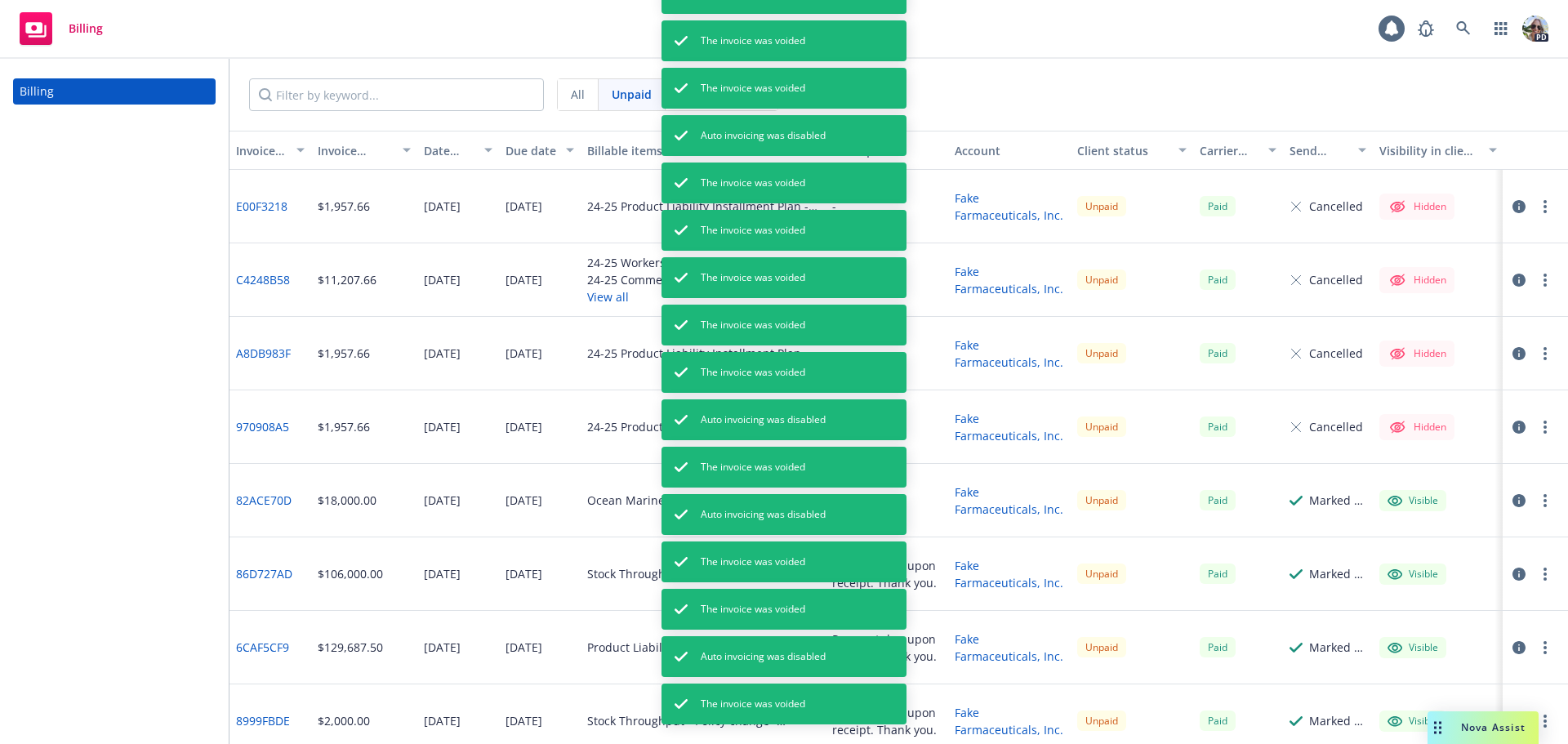
click at [1536, 648] on button "button" at bounding box center [1545, 647] width 19 height 19
click at [1372, 624] on link "Void" at bounding box center [1449, 625] width 209 height 32
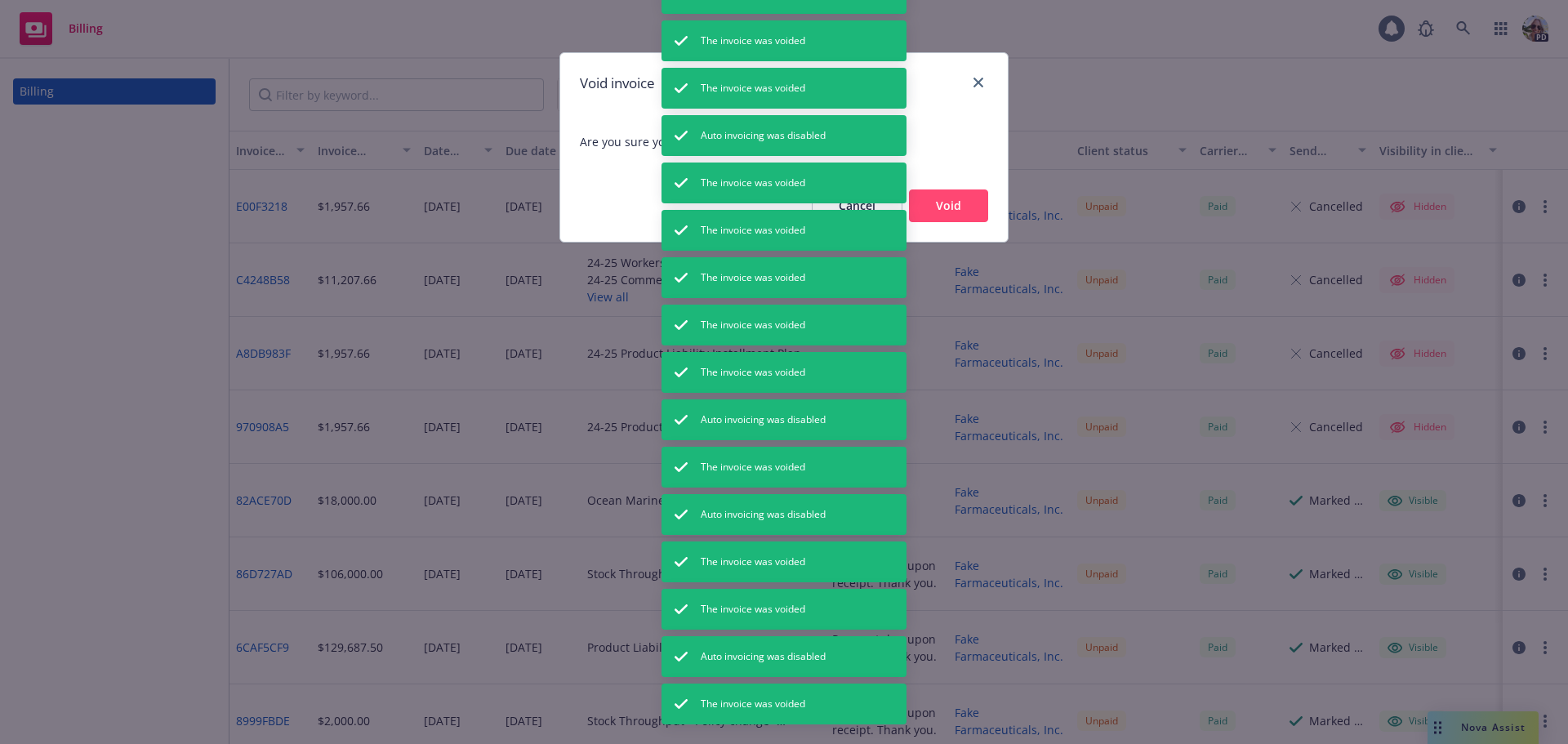
click at [950, 208] on button "Void" at bounding box center [948, 205] width 79 height 32
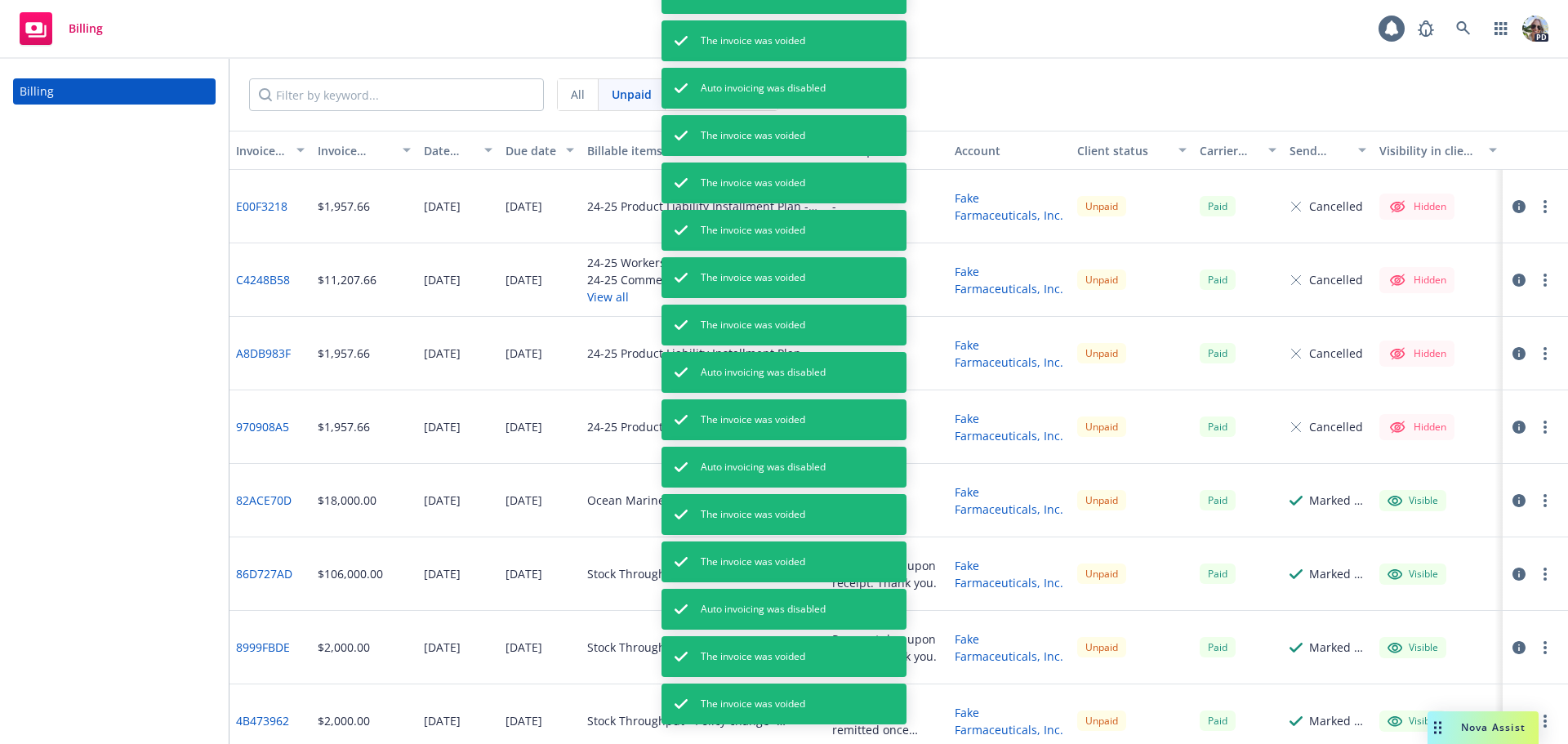
click at [1536, 646] on button "button" at bounding box center [1545, 647] width 19 height 19
click at [1371, 627] on link "Void" at bounding box center [1449, 625] width 209 height 32
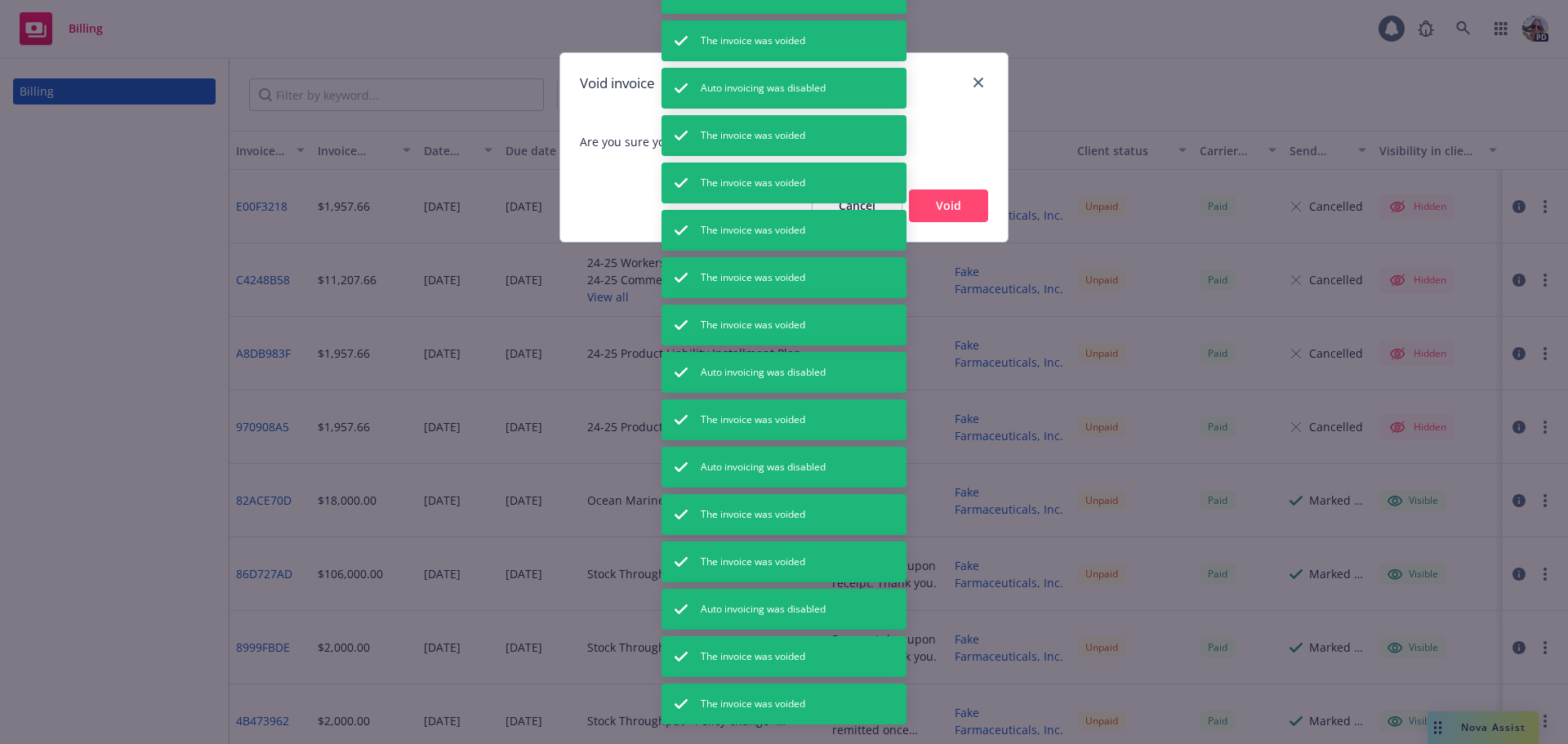
click at [958, 201] on button "Void" at bounding box center [948, 205] width 79 height 32
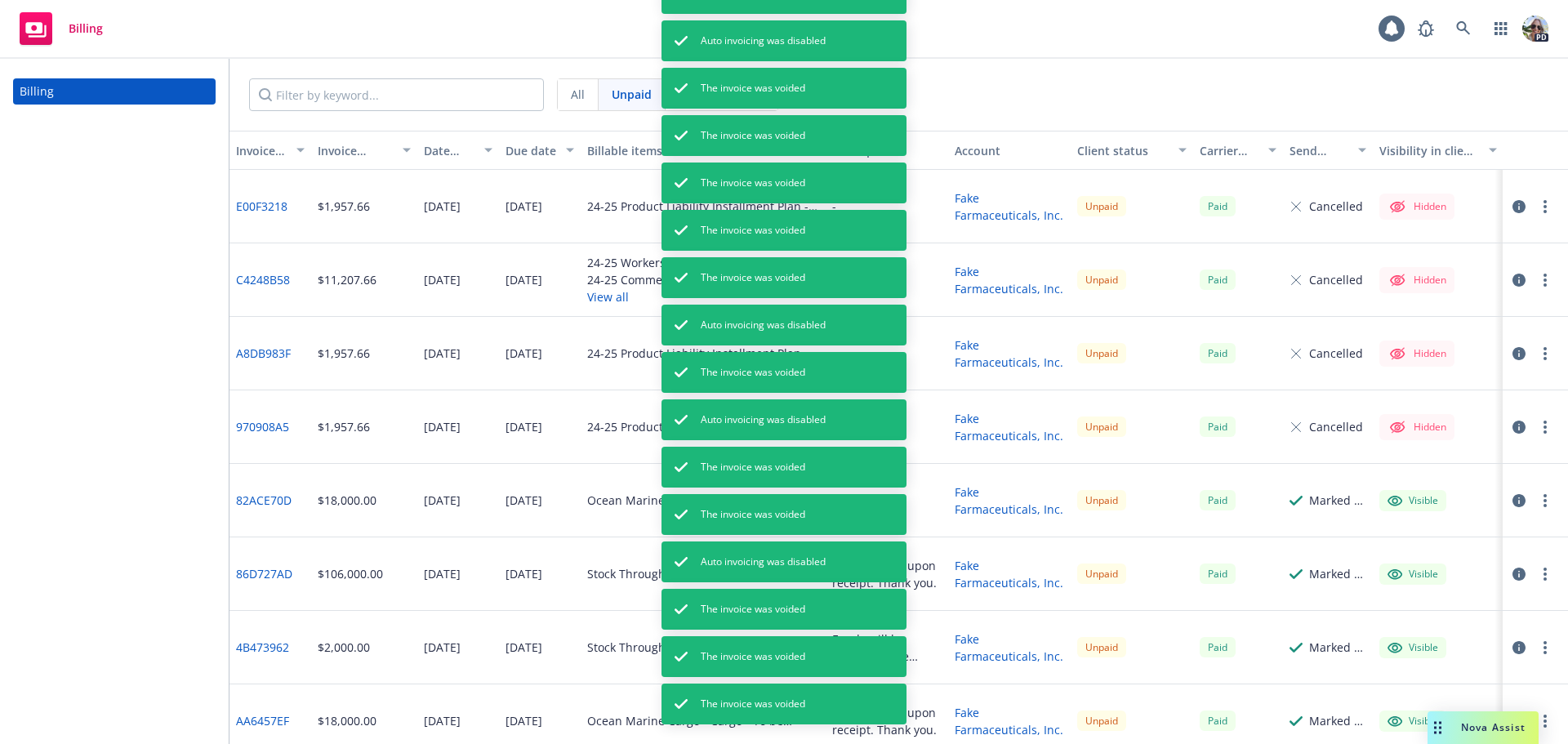
click at [1536, 509] on button "button" at bounding box center [1545, 500] width 19 height 19
click at [1380, 479] on link "Void" at bounding box center [1449, 479] width 209 height 32
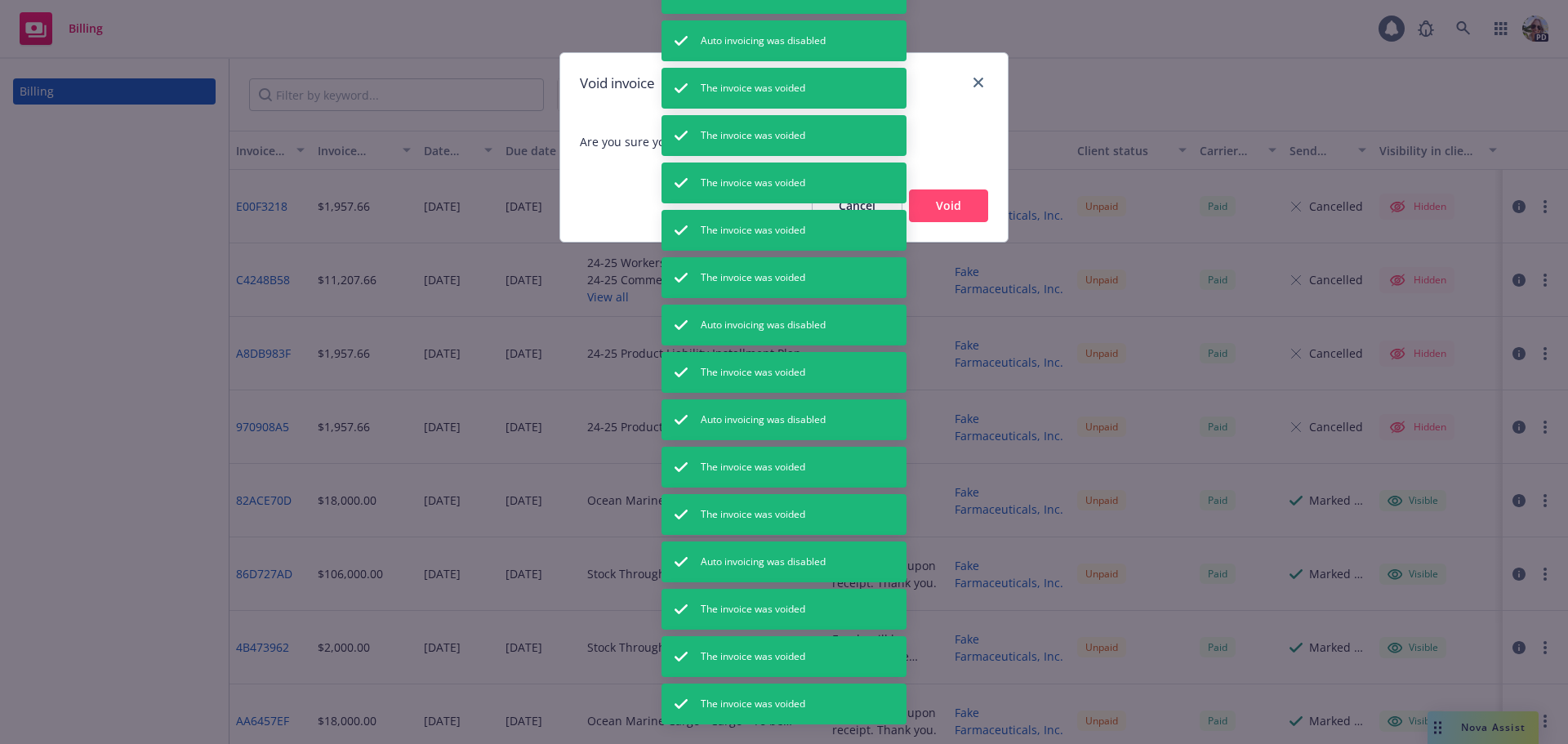
click at [929, 208] on button "Void" at bounding box center [948, 205] width 79 height 32
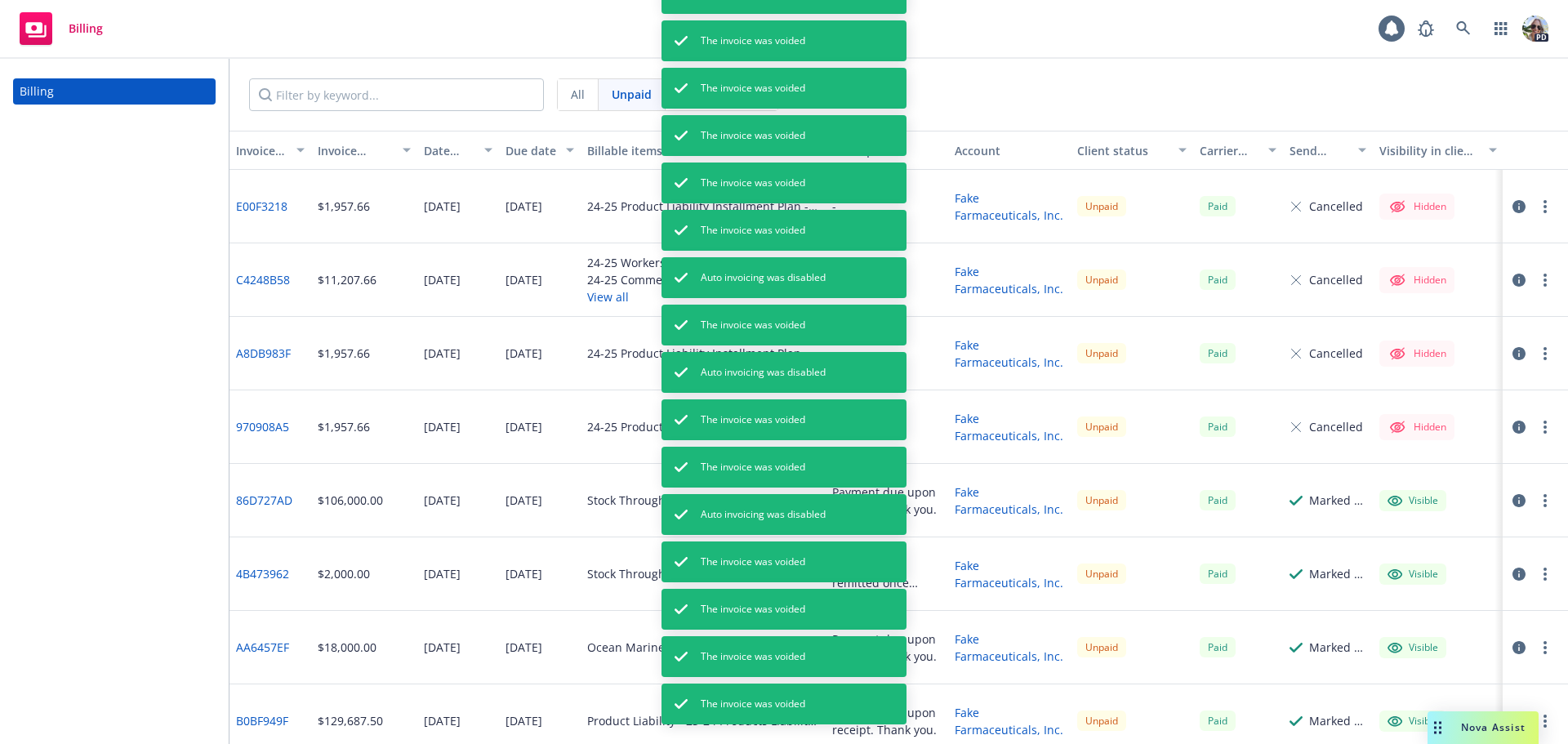
click at [1543, 423] on icon "button" at bounding box center [1545, 427] width 4 height 13
click at [1361, 658] on link "Void" at bounding box center [1437, 656] width 209 height 32
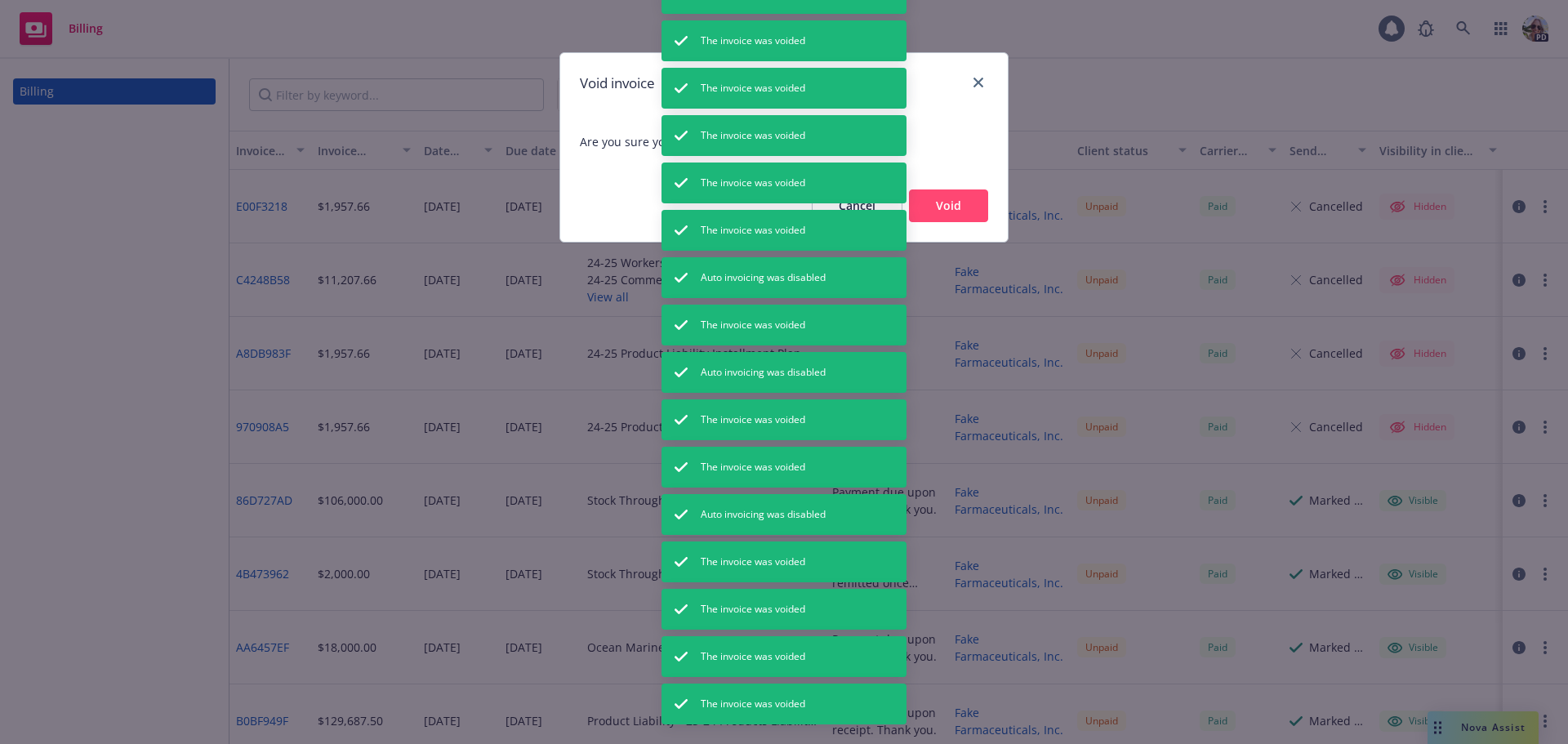
click at [928, 195] on button "Void" at bounding box center [948, 205] width 79 height 32
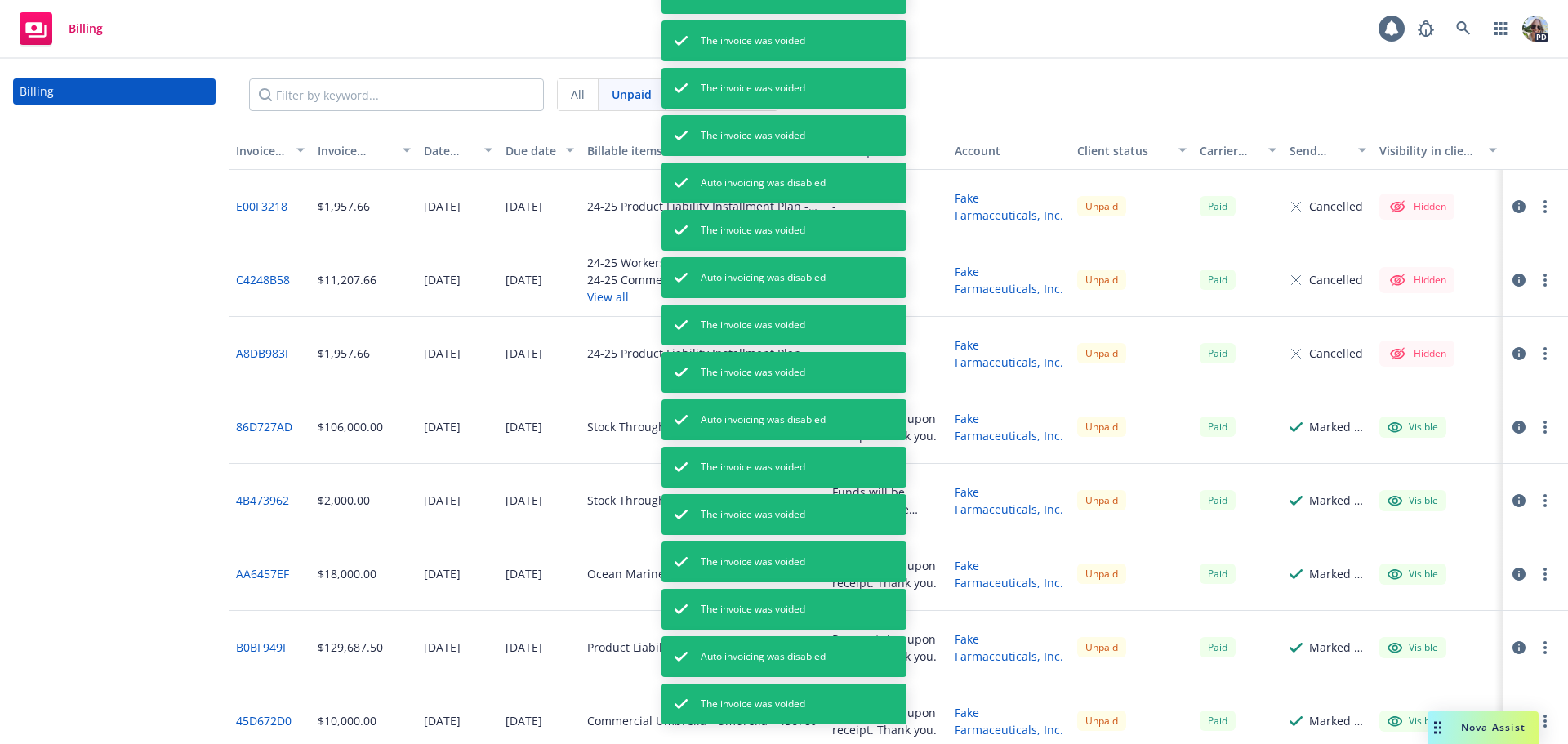
click at [1536, 356] on button "button" at bounding box center [1545, 353] width 19 height 19
click at [1400, 582] on link "Void" at bounding box center [1437, 583] width 209 height 32
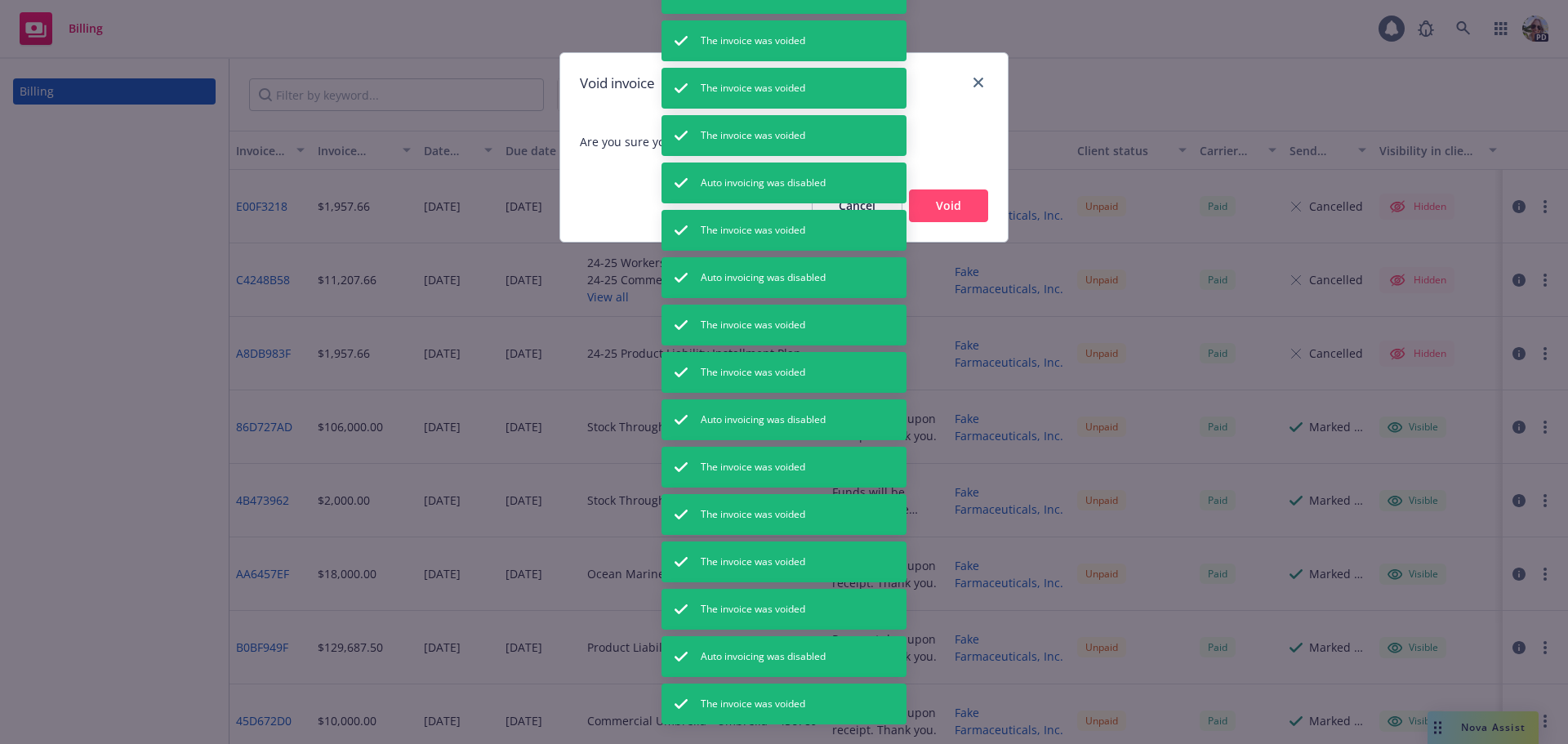
click at [942, 202] on button "Void" at bounding box center [948, 205] width 79 height 32
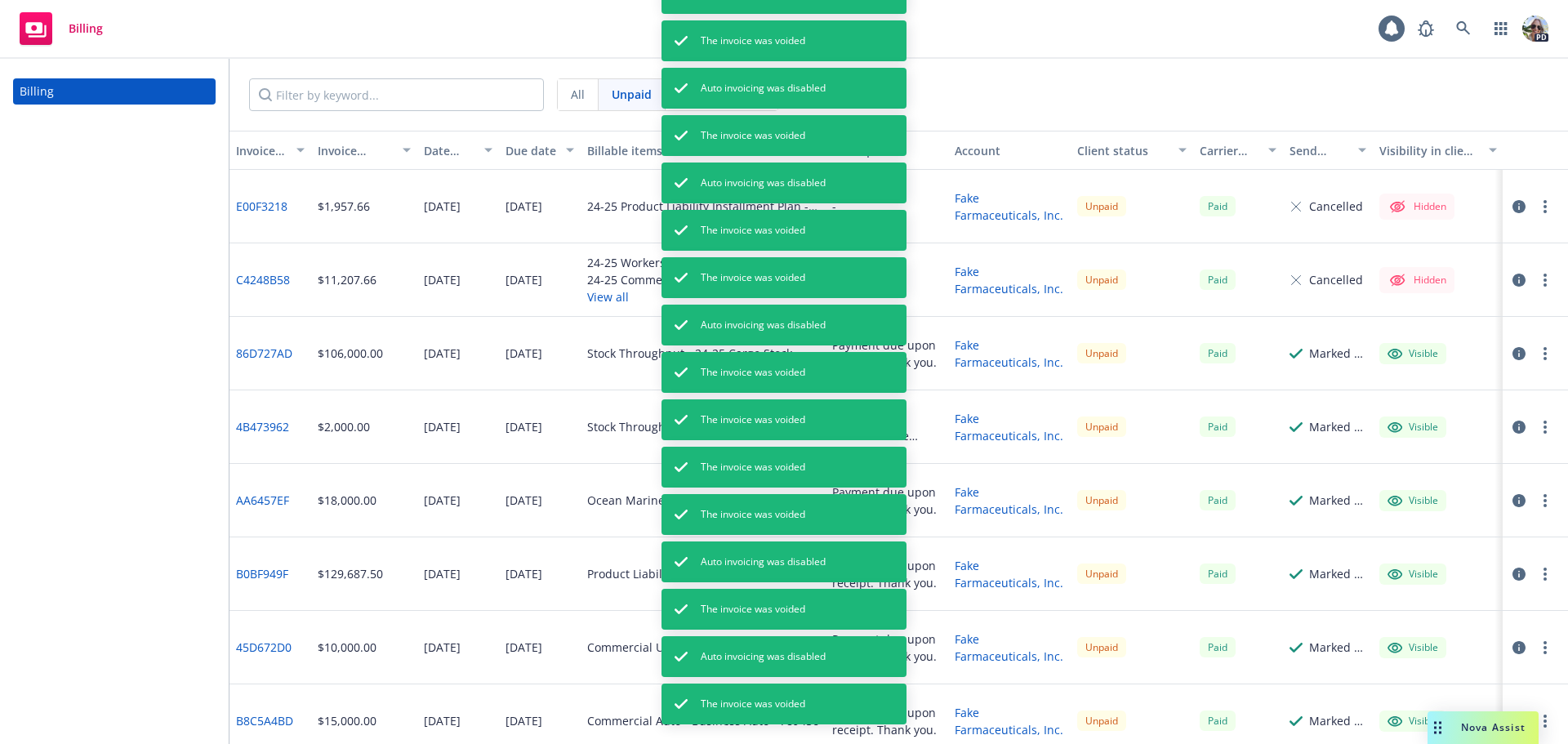
click at [1536, 287] on button "button" at bounding box center [1545, 280] width 19 height 19
click at [1370, 514] on link "Void" at bounding box center [1437, 509] width 209 height 32
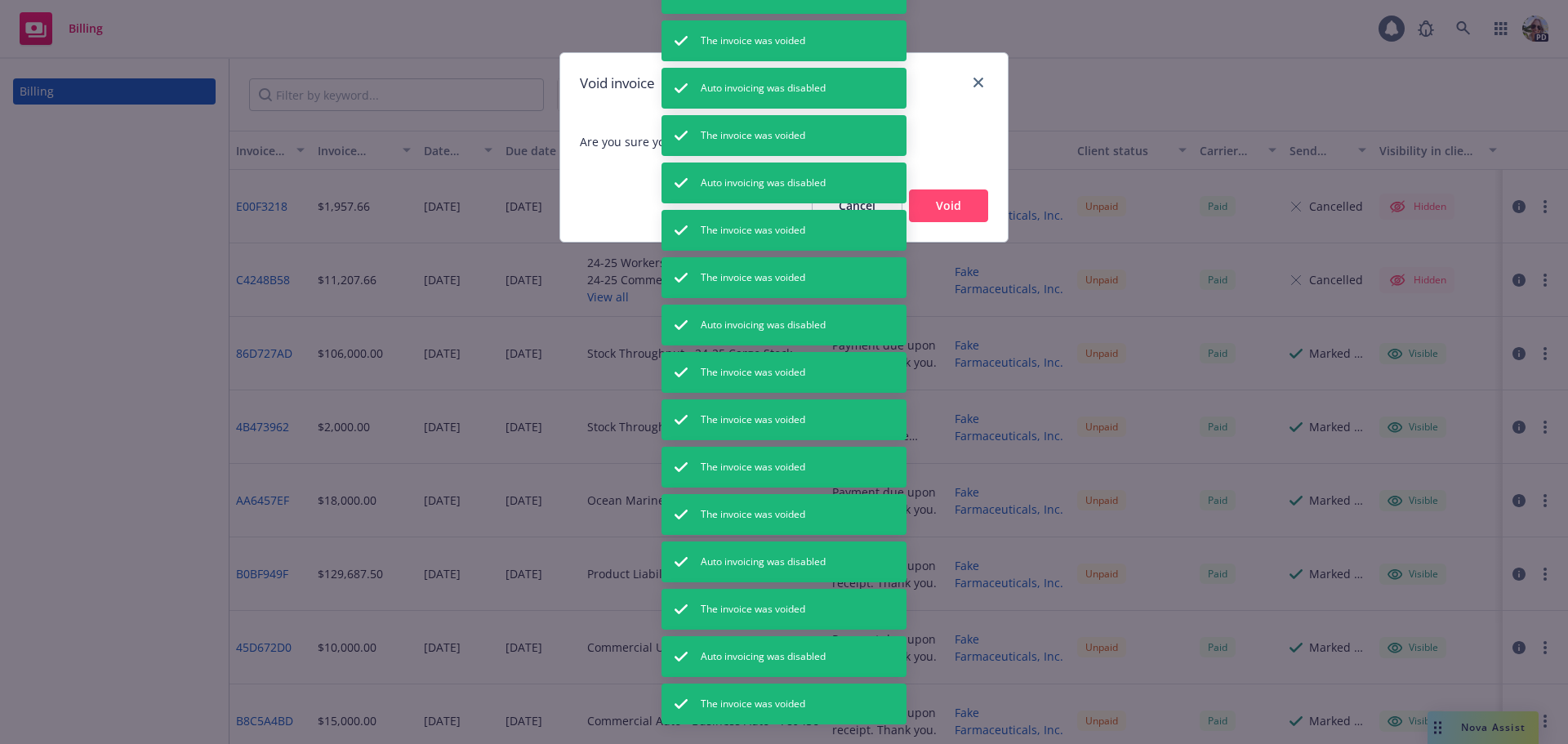
click at [962, 207] on button "Void" at bounding box center [948, 205] width 79 height 32
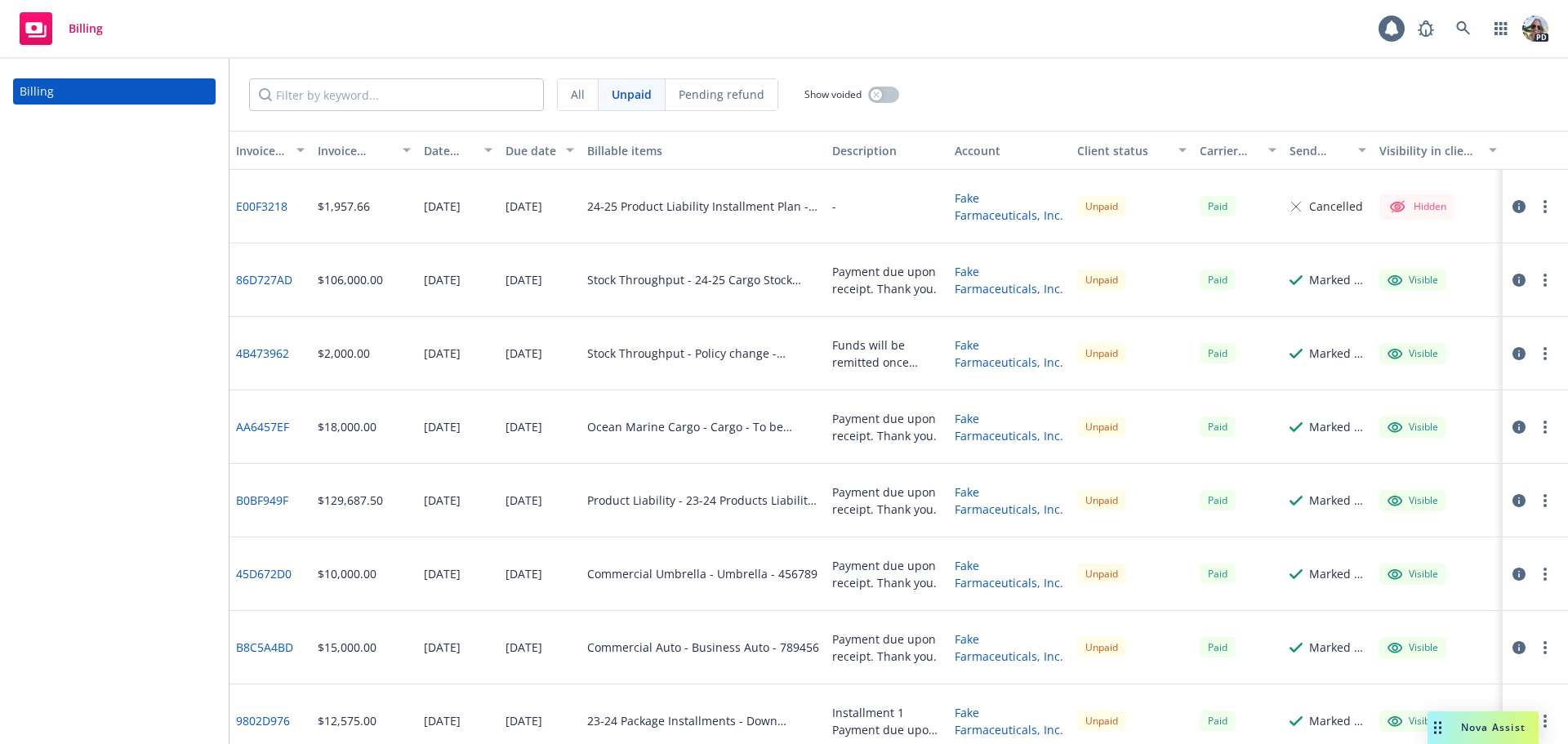
click at [1130, 101] on div "All Unpaid Pending refund Show voided" at bounding box center [899, 95] width 1338 height 72
click at [1543, 208] on icon "button" at bounding box center [1545, 207] width 4 height 13
click at [1363, 429] on link "Void" at bounding box center [1437, 435] width 209 height 32
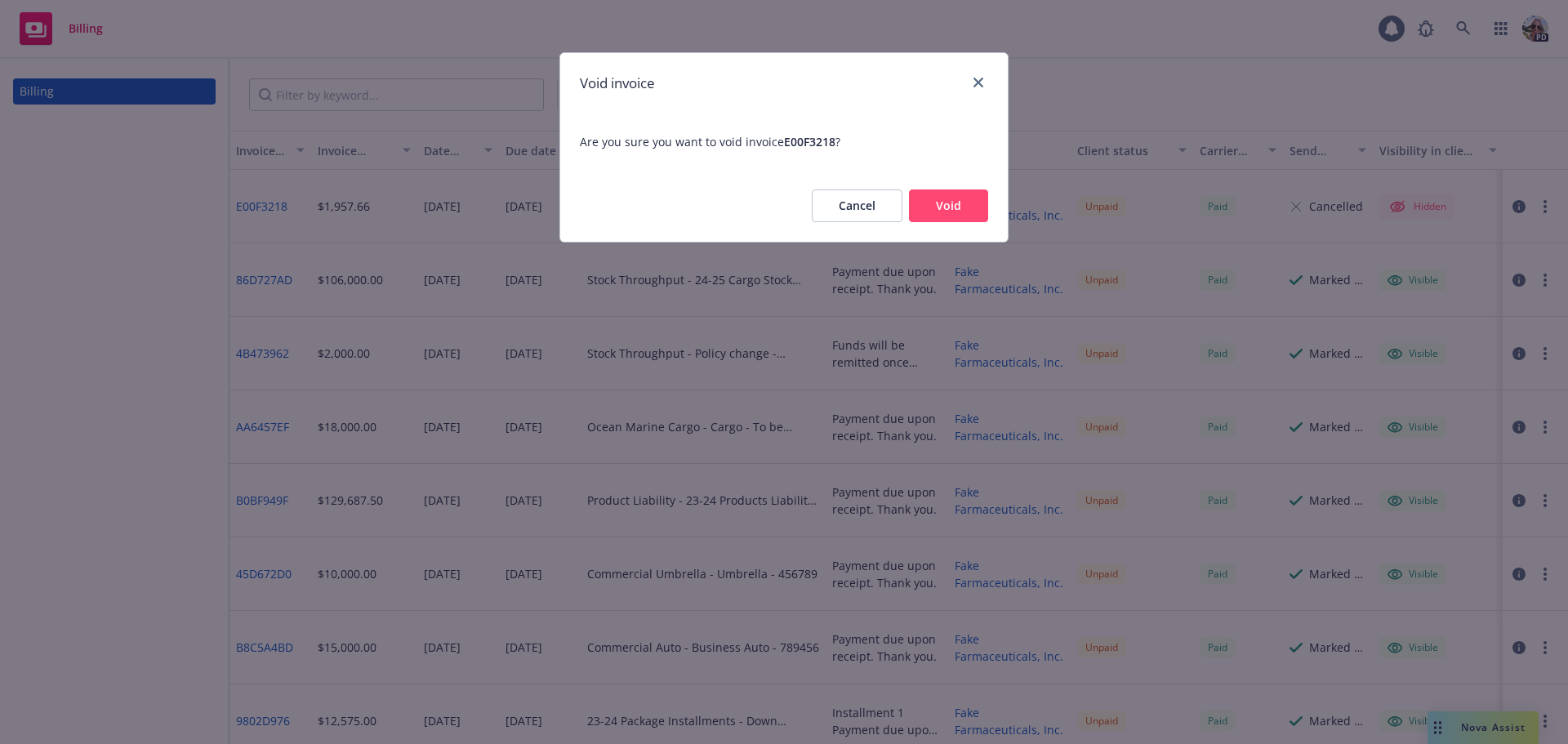
click at [952, 199] on button "Void" at bounding box center [948, 205] width 79 height 32
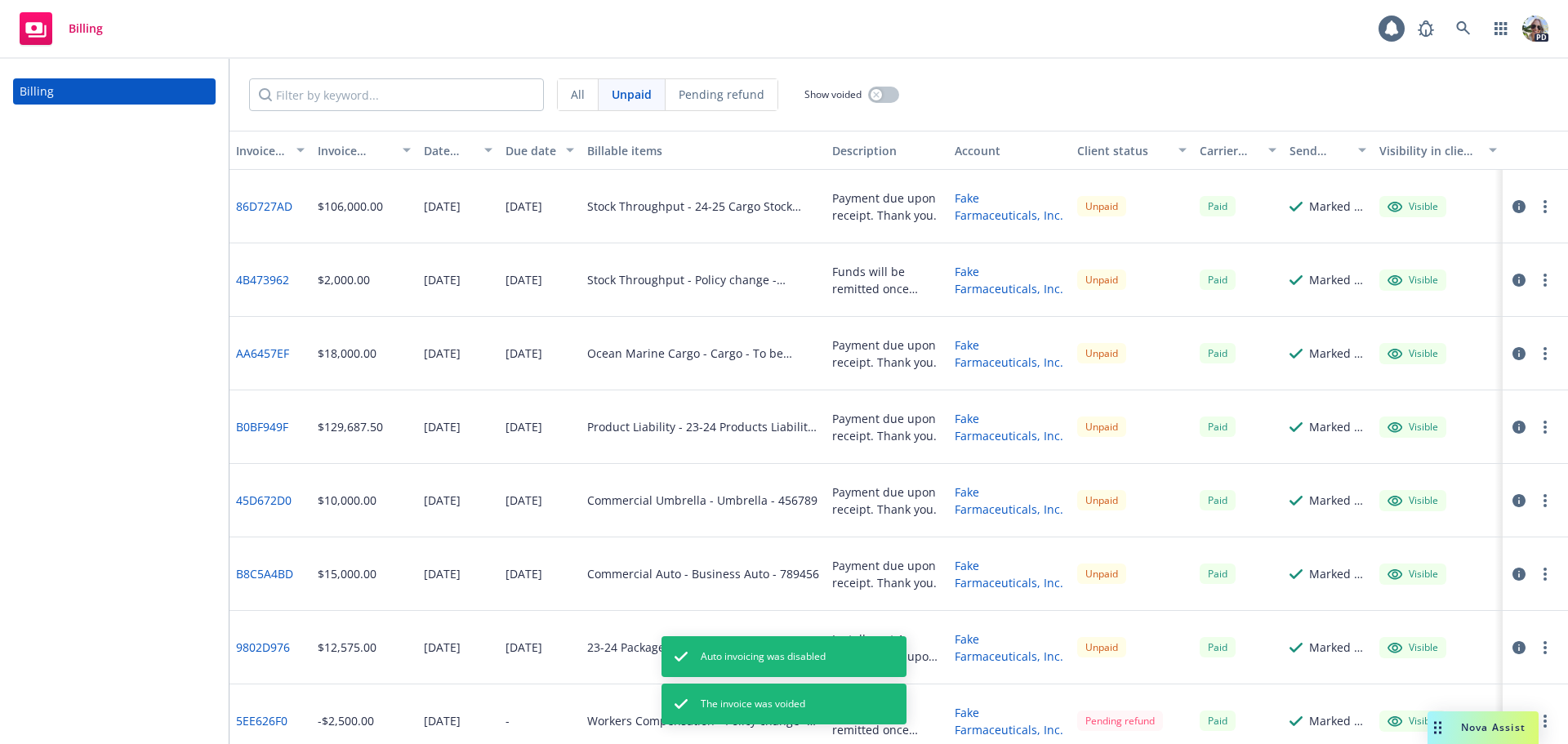
click at [1543, 203] on icon "button" at bounding box center [1545, 207] width 4 height 13
click at [1382, 466] on link "Void" at bounding box center [1437, 468] width 209 height 32
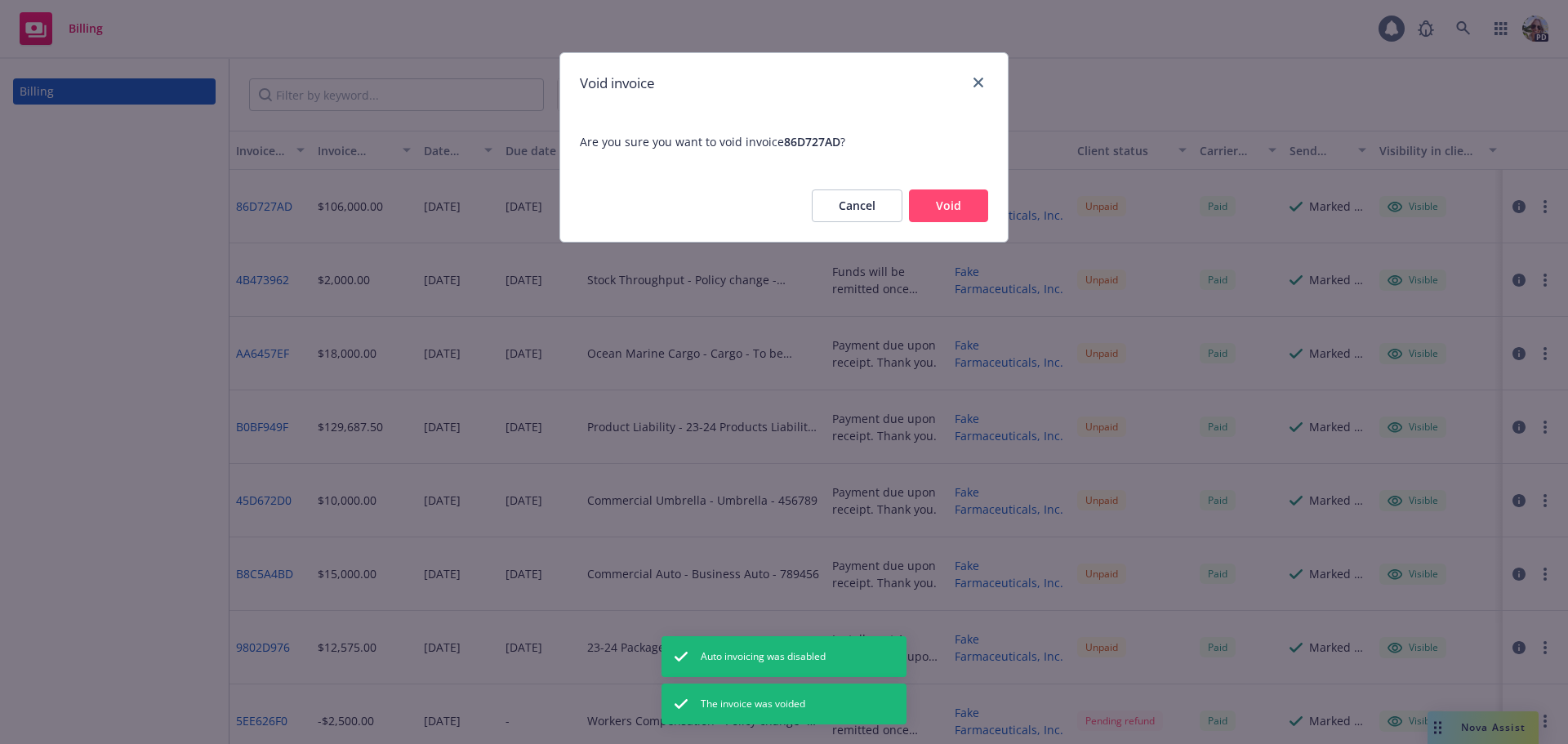
click at [970, 196] on button "Void" at bounding box center [948, 205] width 79 height 32
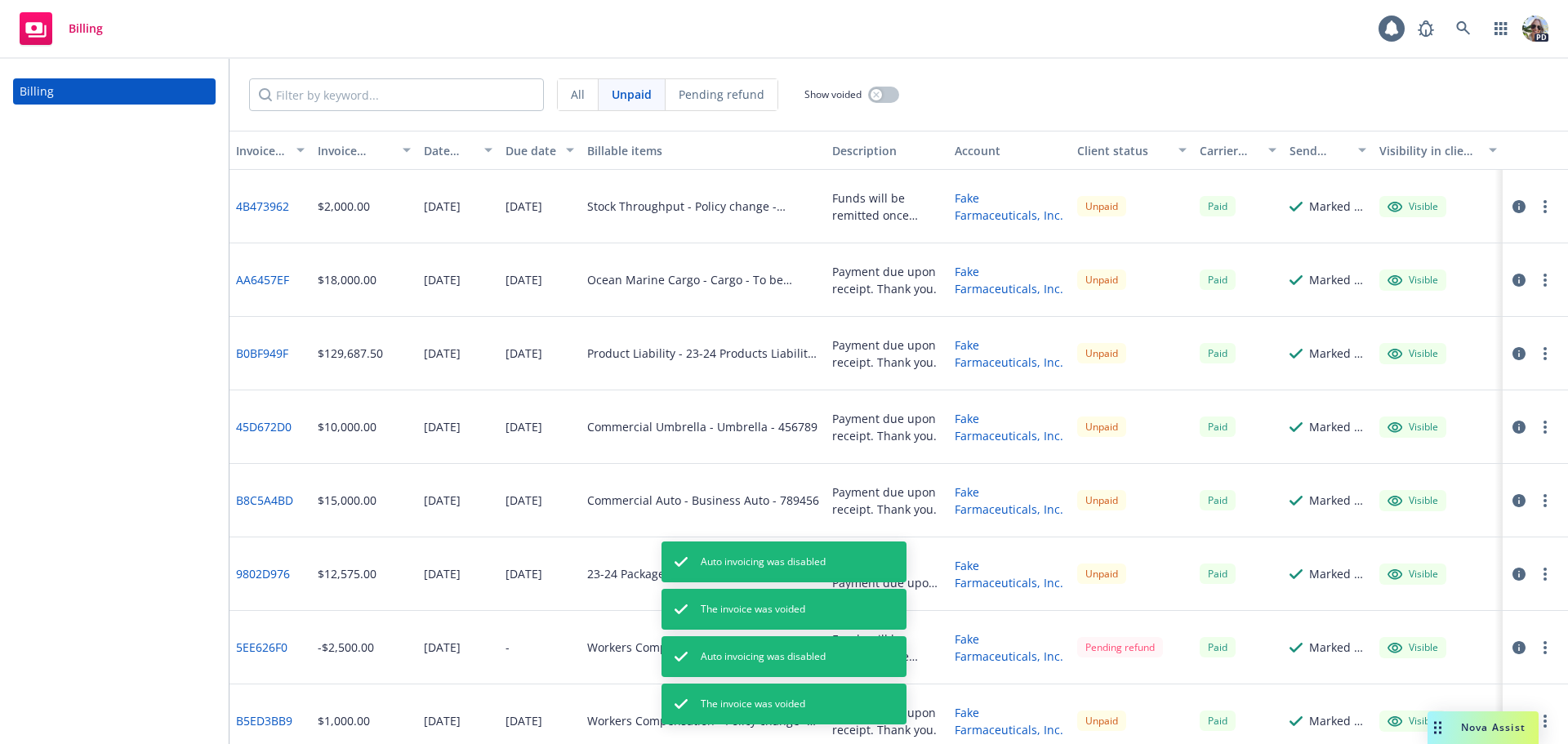
click at [1536, 202] on button "button" at bounding box center [1545, 206] width 19 height 19
click at [1378, 464] on link "Void" at bounding box center [1437, 468] width 209 height 32
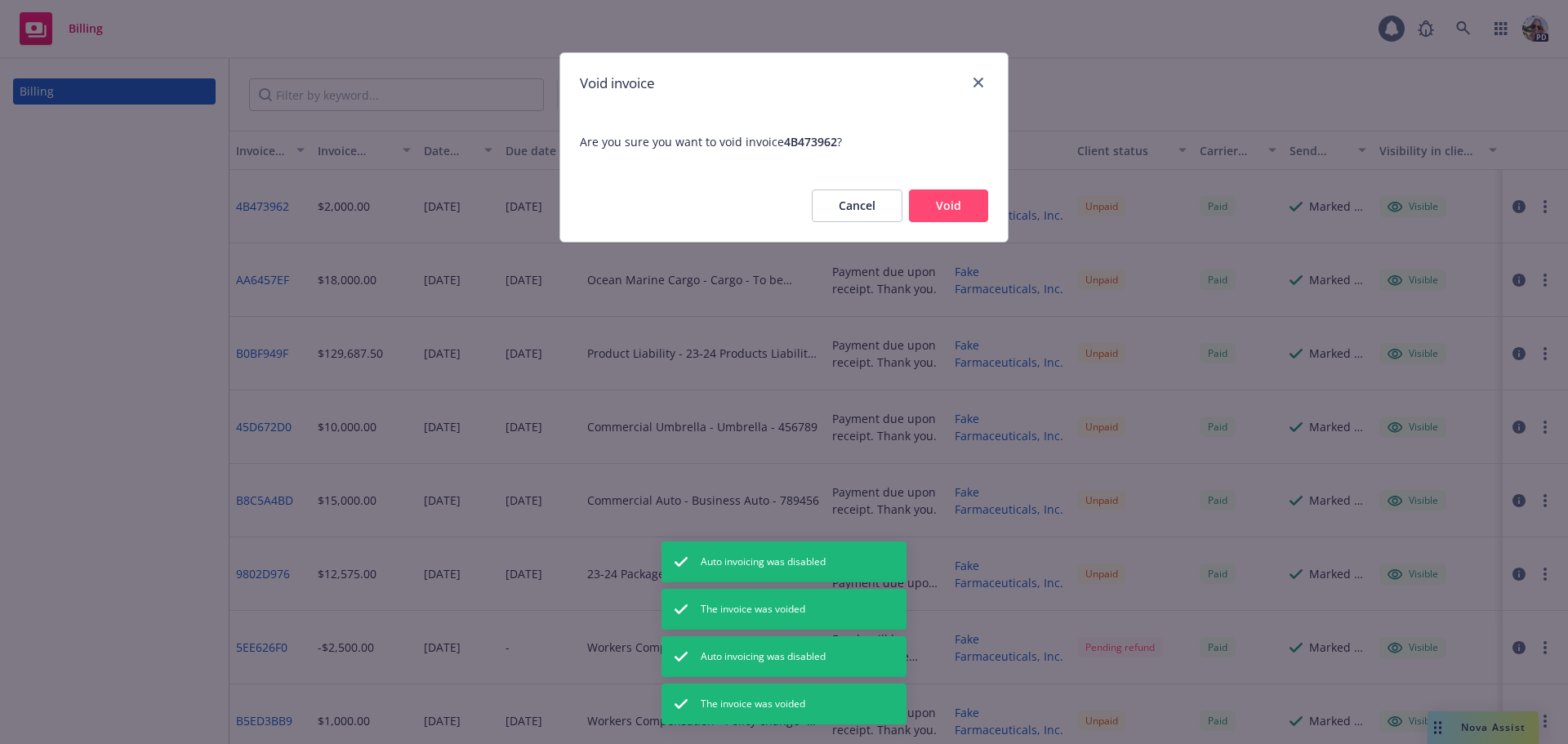
click at [942, 209] on button "Void" at bounding box center [948, 205] width 79 height 32
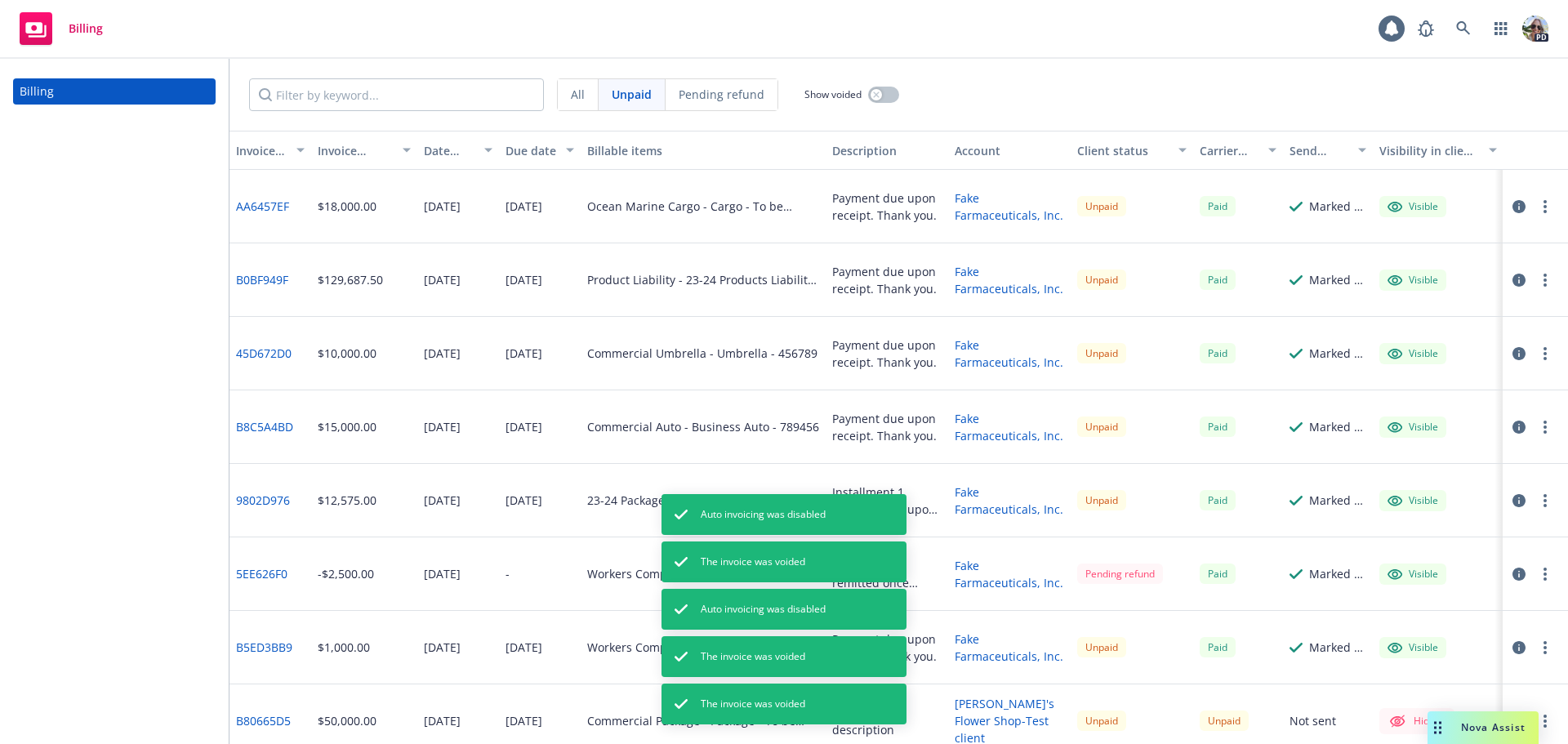
click at [1536, 204] on button "button" at bounding box center [1545, 206] width 19 height 19
click at [1383, 465] on link "Void" at bounding box center [1437, 468] width 209 height 32
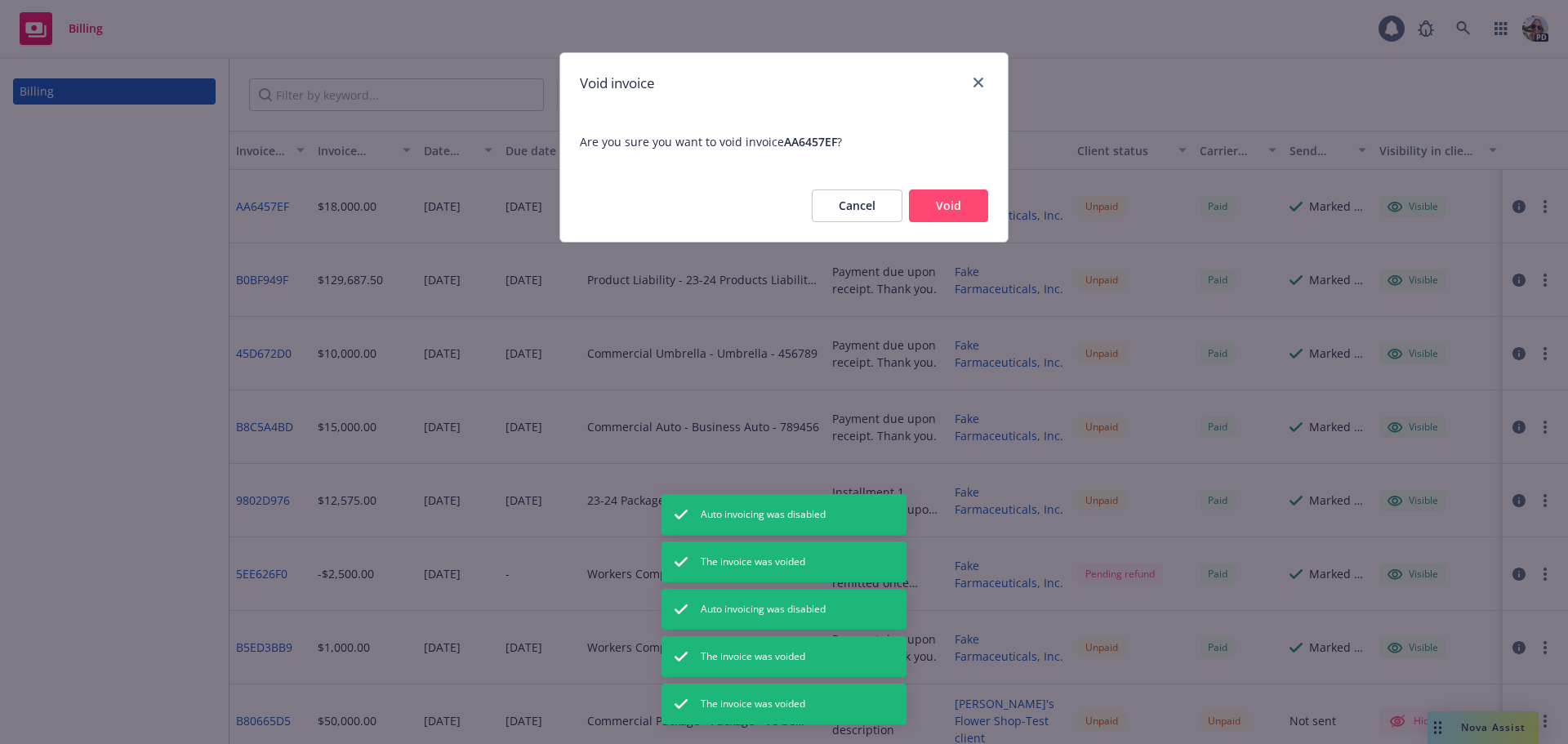
click at [936, 198] on button "Void" at bounding box center [948, 205] width 79 height 32
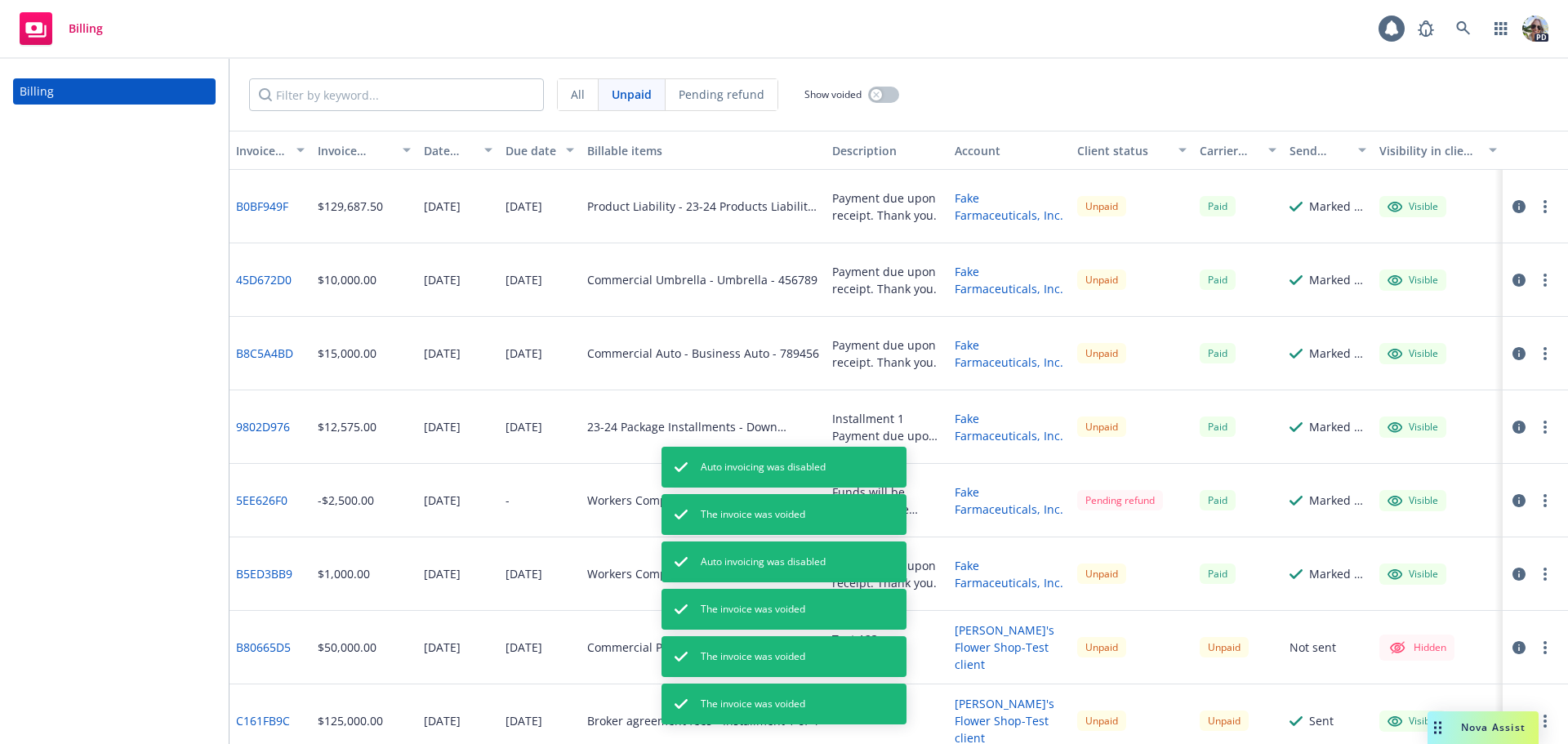
click at [1536, 207] on button "button" at bounding box center [1545, 206] width 19 height 19
click at [1380, 468] on link "Void" at bounding box center [1437, 468] width 209 height 32
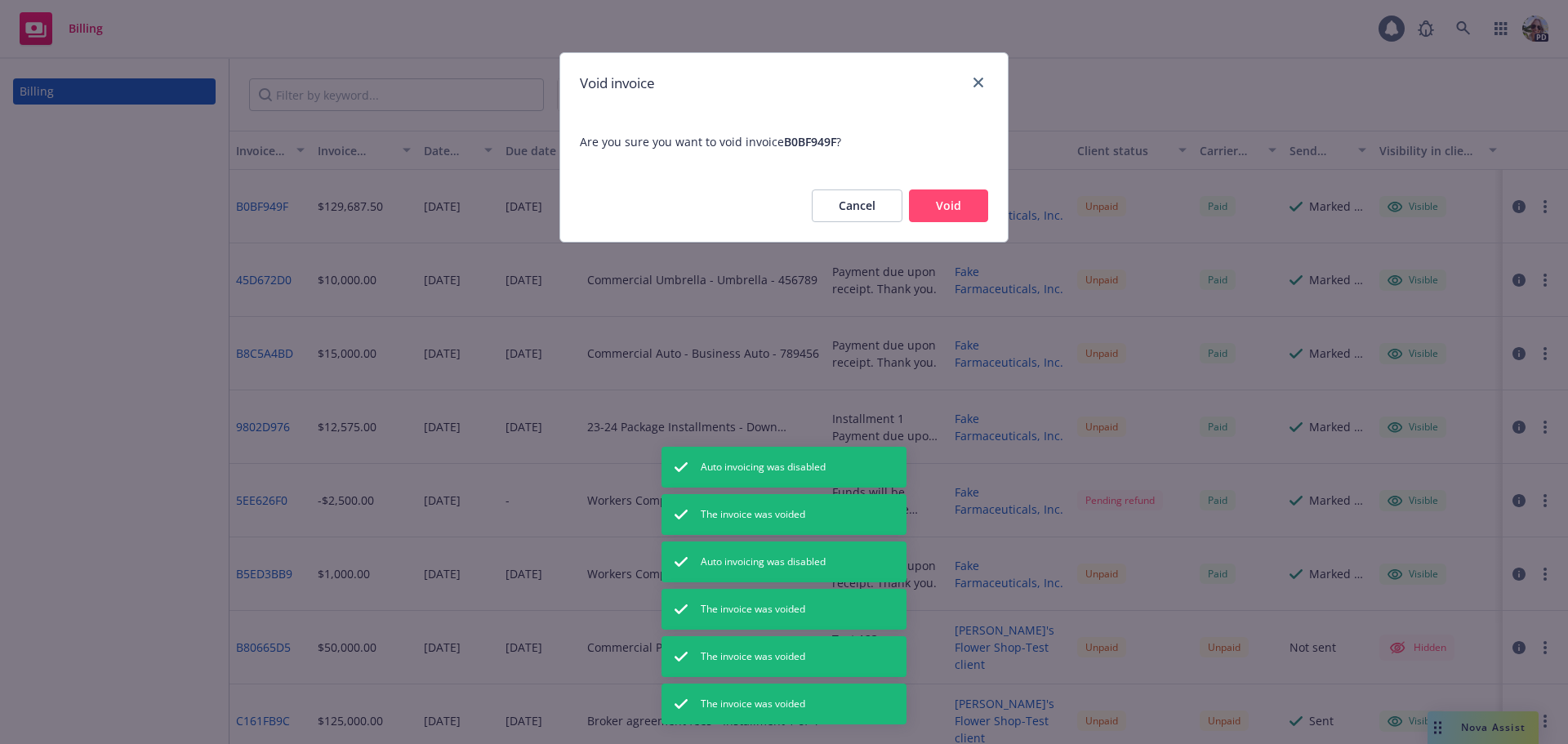
click at [952, 200] on button "Void" at bounding box center [948, 205] width 79 height 32
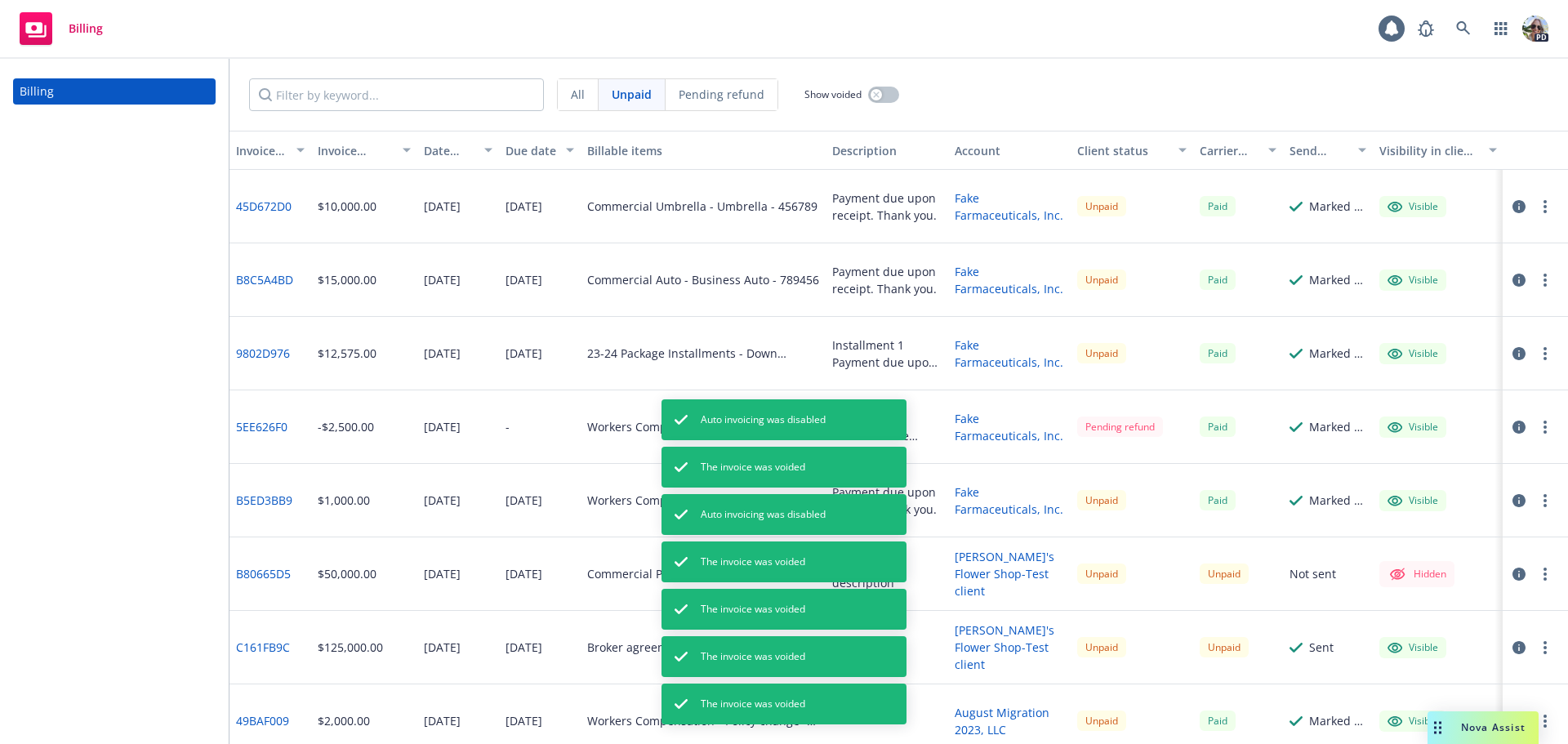
click at [1536, 207] on button "button" at bounding box center [1545, 206] width 19 height 19
click at [1372, 465] on link "Void" at bounding box center [1437, 468] width 209 height 32
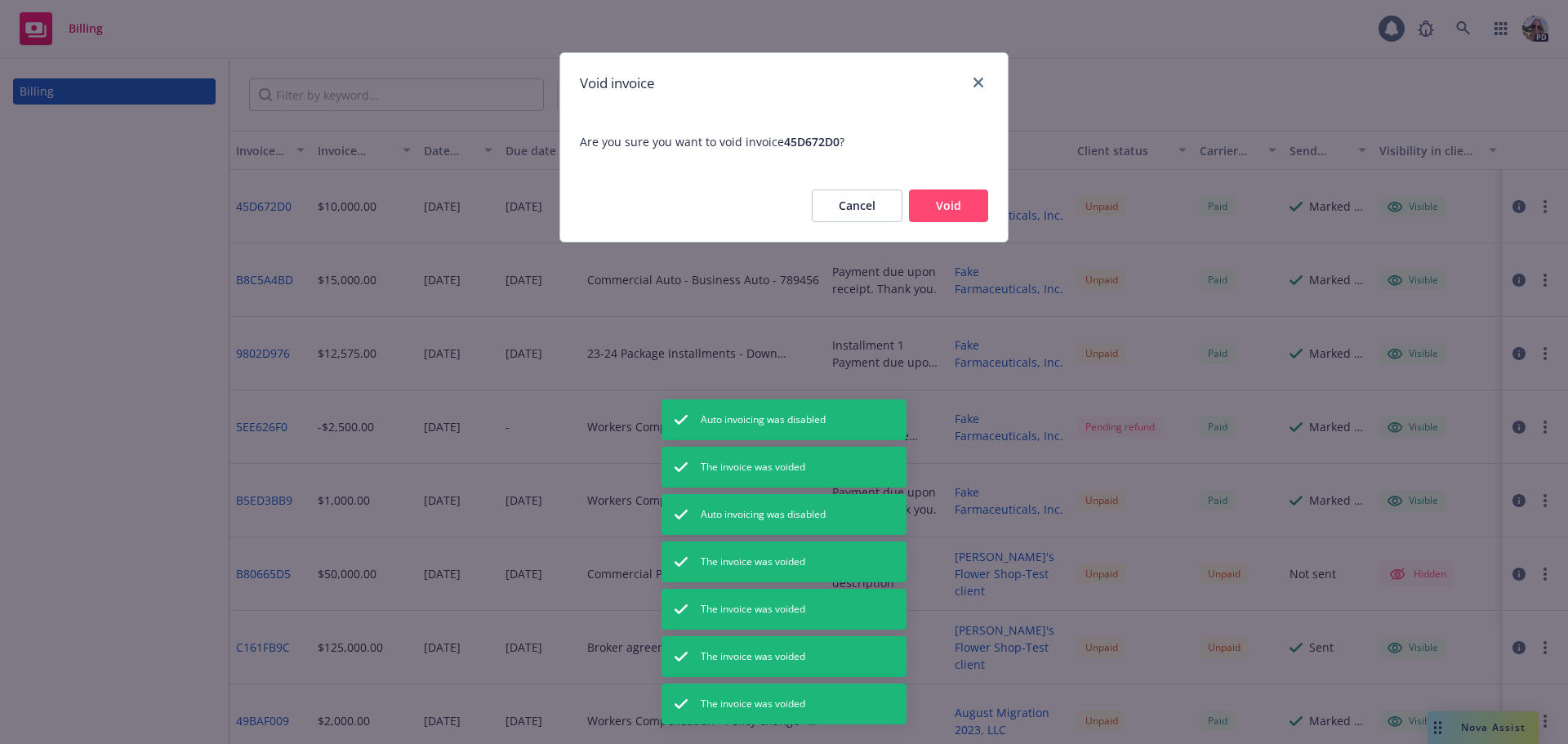
click at [942, 203] on button "Void" at bounding box center [948, 205] width 79 height 32
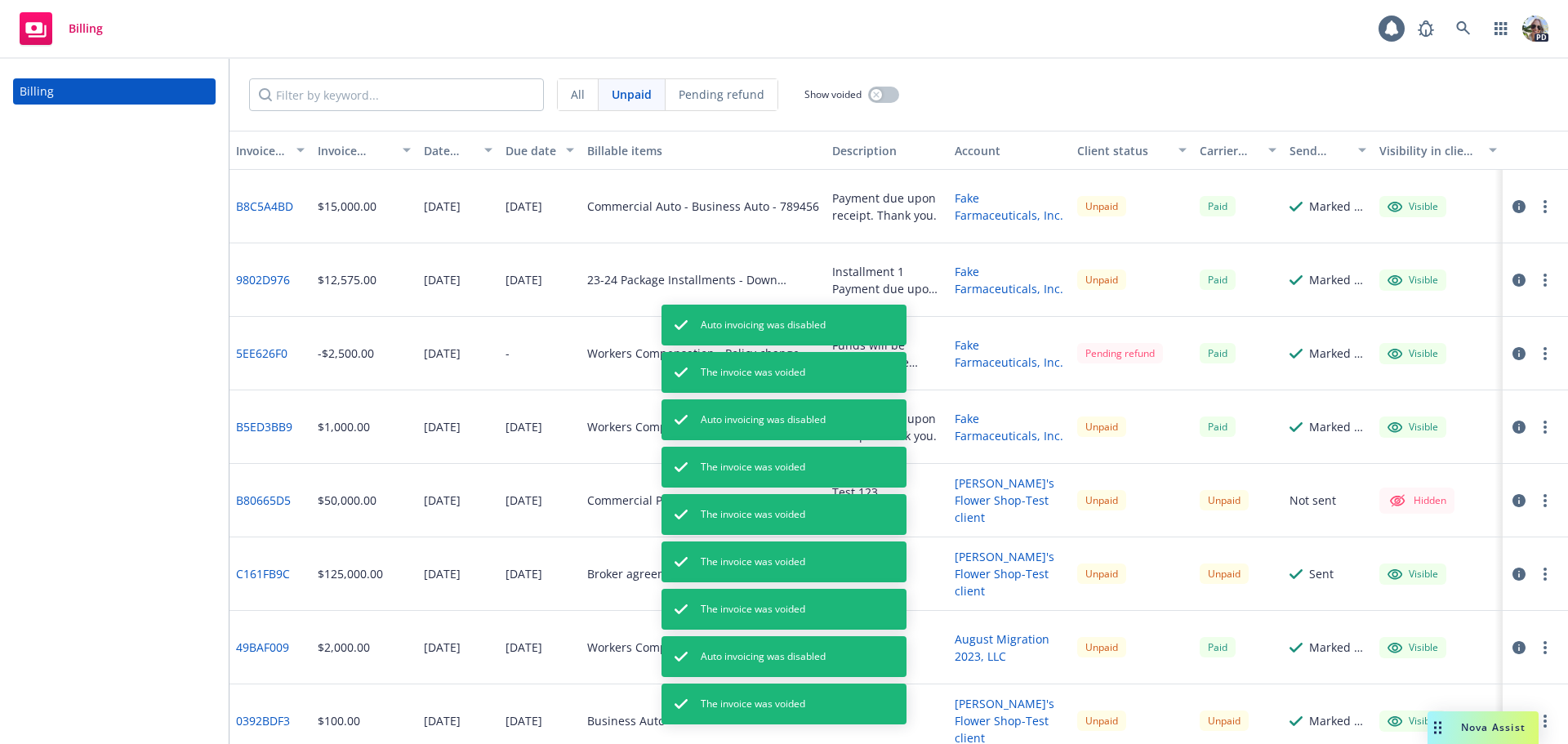
click at [1536, 206] on button "button" at bounding box center [1545, 206] width 19 height 19
click at [1372, 471] on link "Void" at bounding box center [1437, 468] width 209 height 32
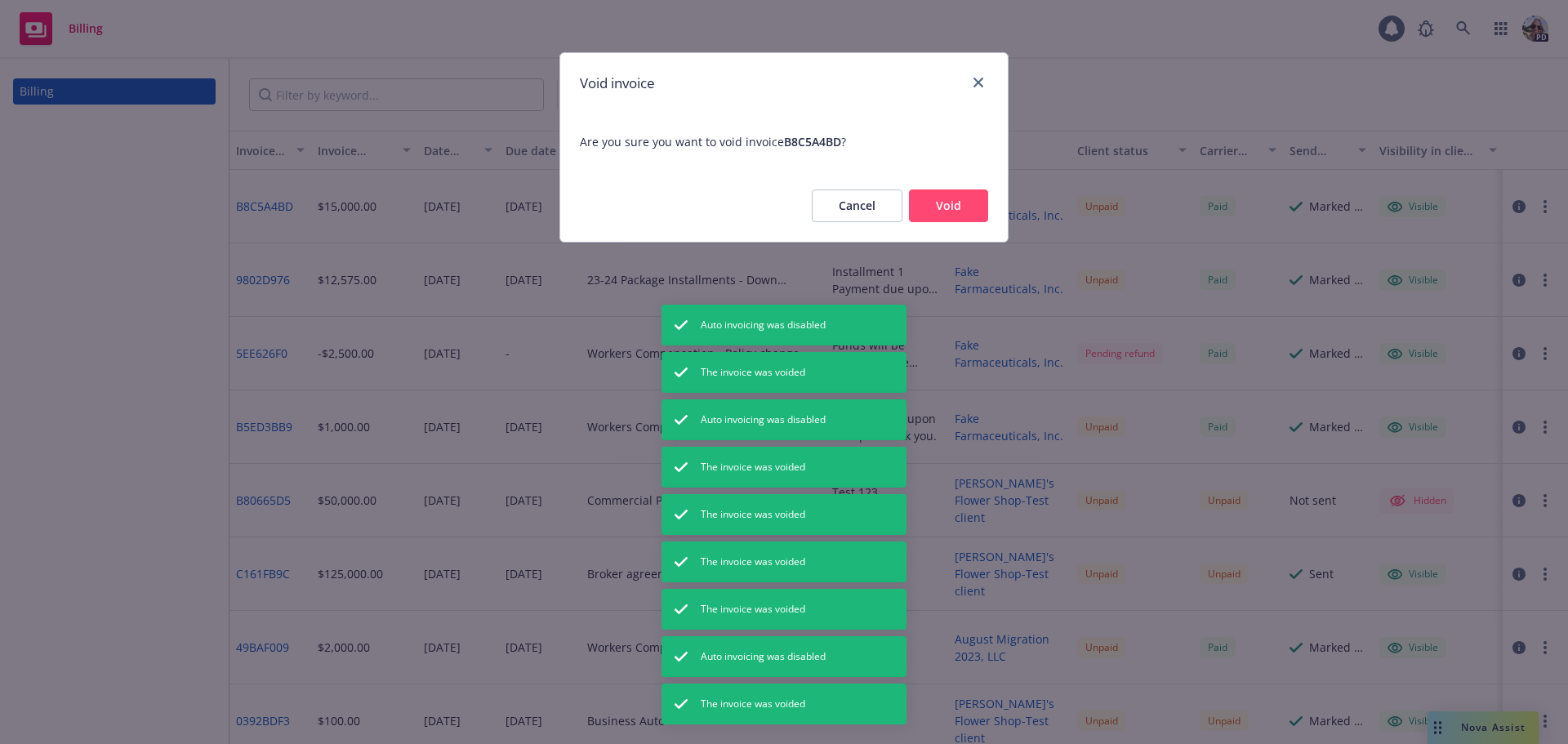
click at [935, 193] on button "Void" at bounding box center [948, 205] width 79 height 32
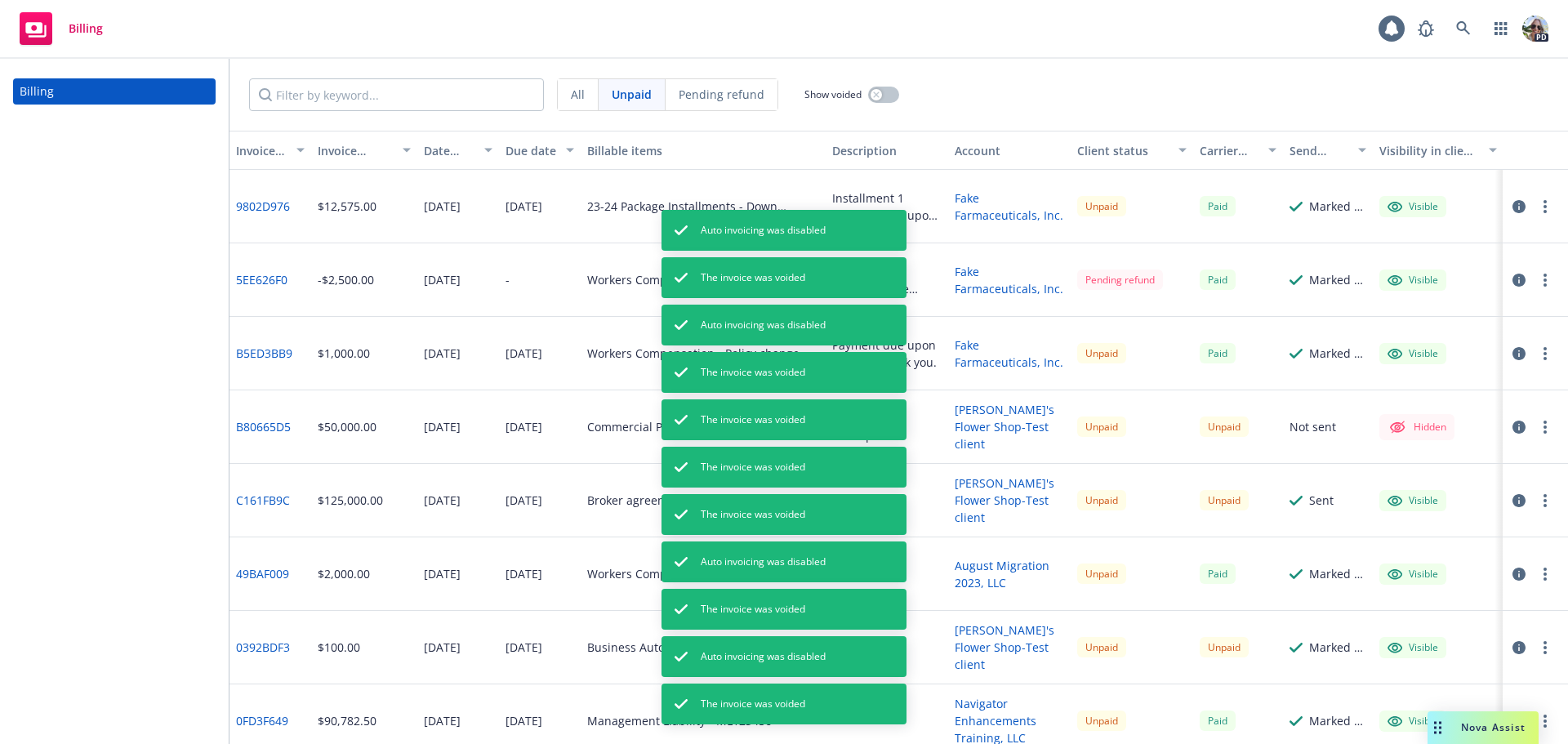
click at [1536, 209] on button "button" at bounding box center [1545, 206] width 19 height 19
click at [1420, 472] on link "Void" at bounding box center [1437, 468] width 209 height 32
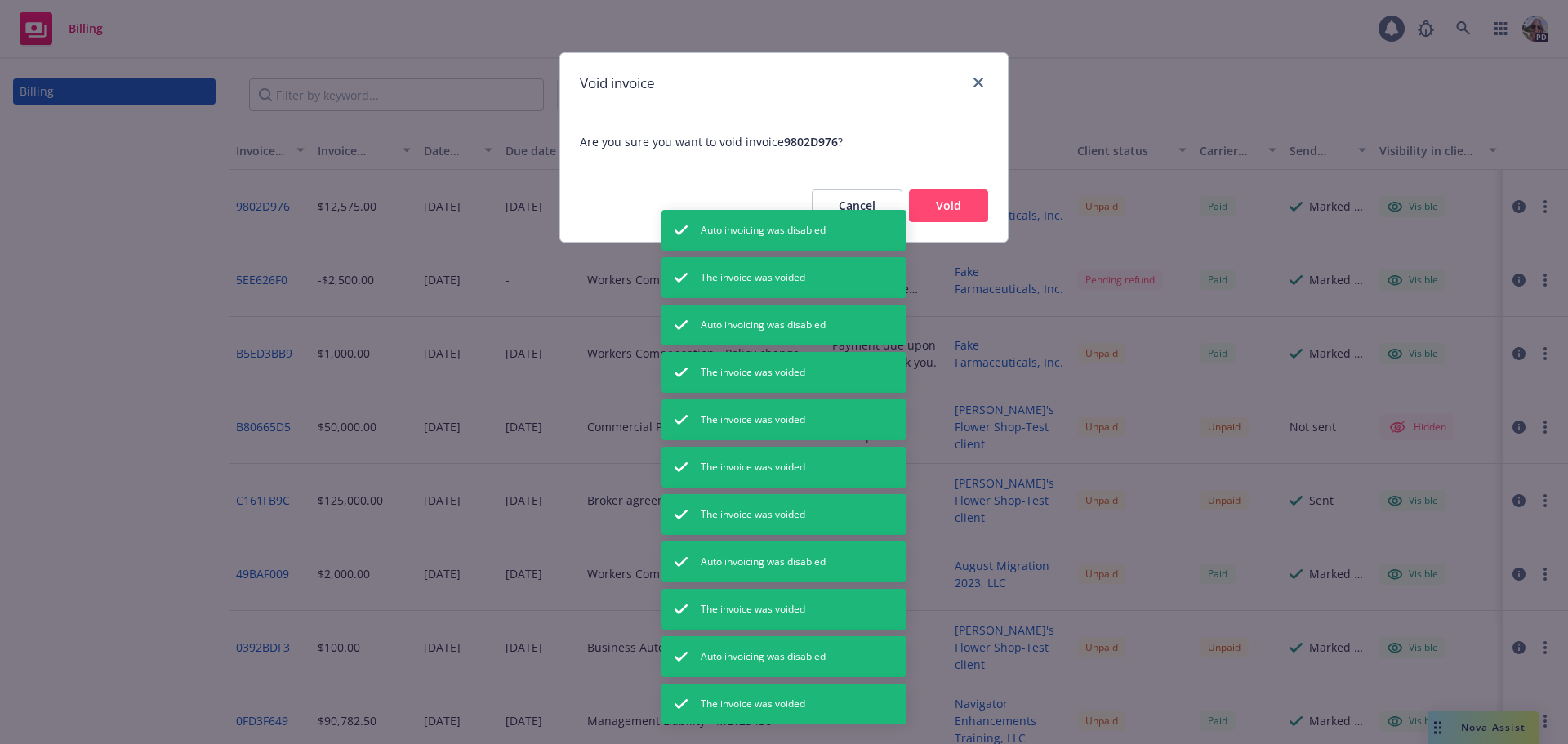
click at [964, 207] on button "Void" at bounding box center [948, 205] width 79 height 32
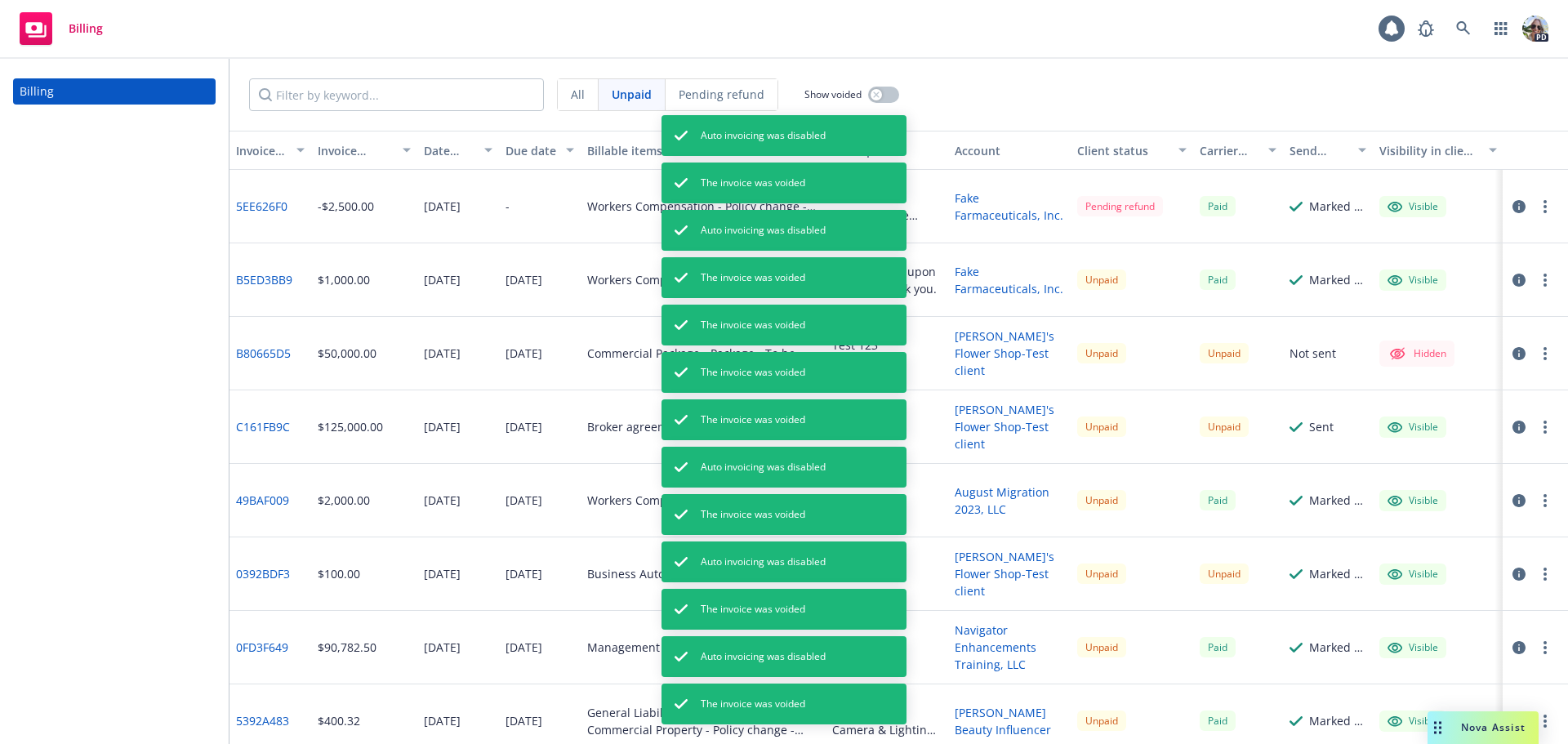
click at [1543, 211] on icon "button" at bounding box center [1545, 207] width 4 height 13
click at [1383, 470] on link "Void" at bounding box center [1437, 468] width 209 height 32
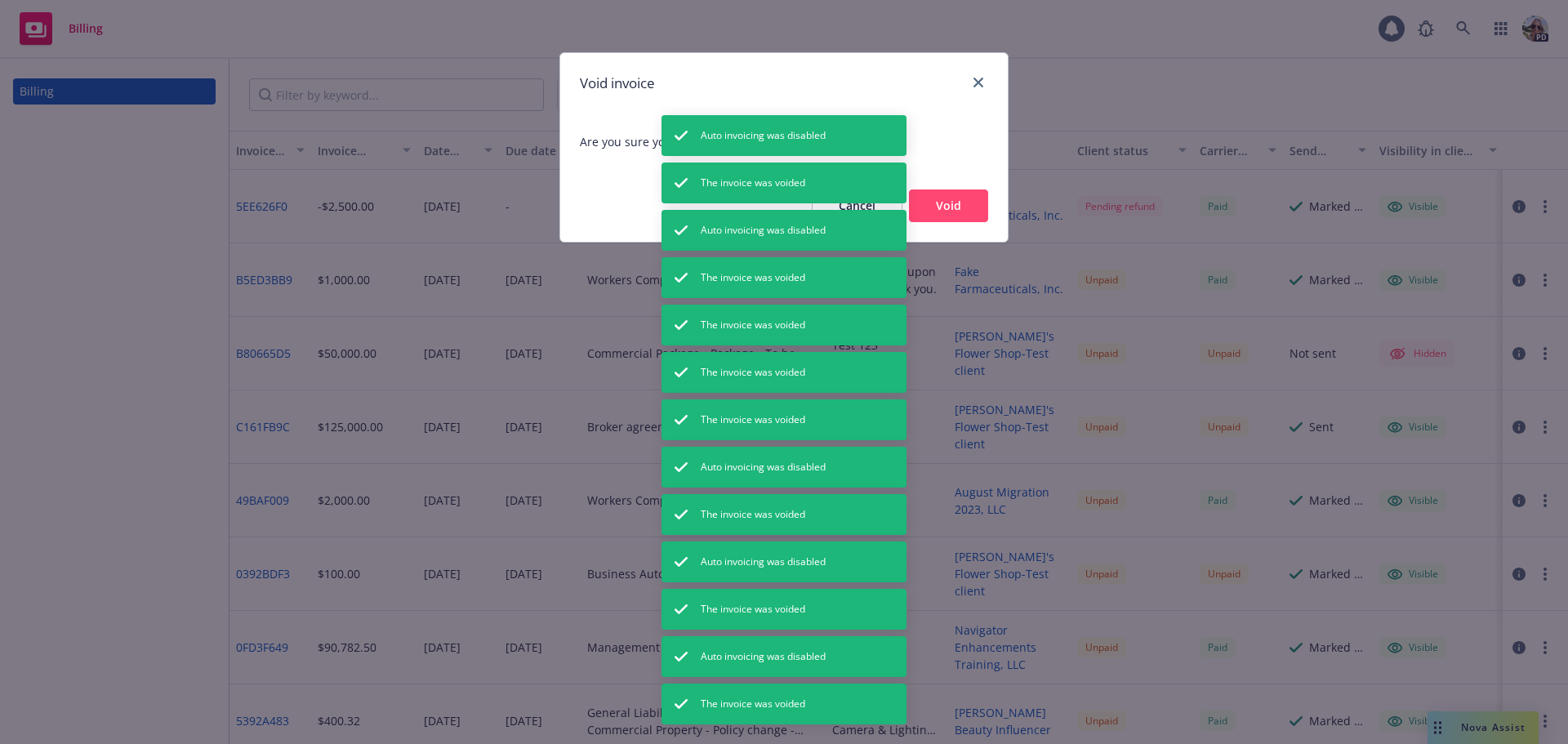
click at [952, 202] on button "Void" at bounding box center [948, 205] width 79 height 32
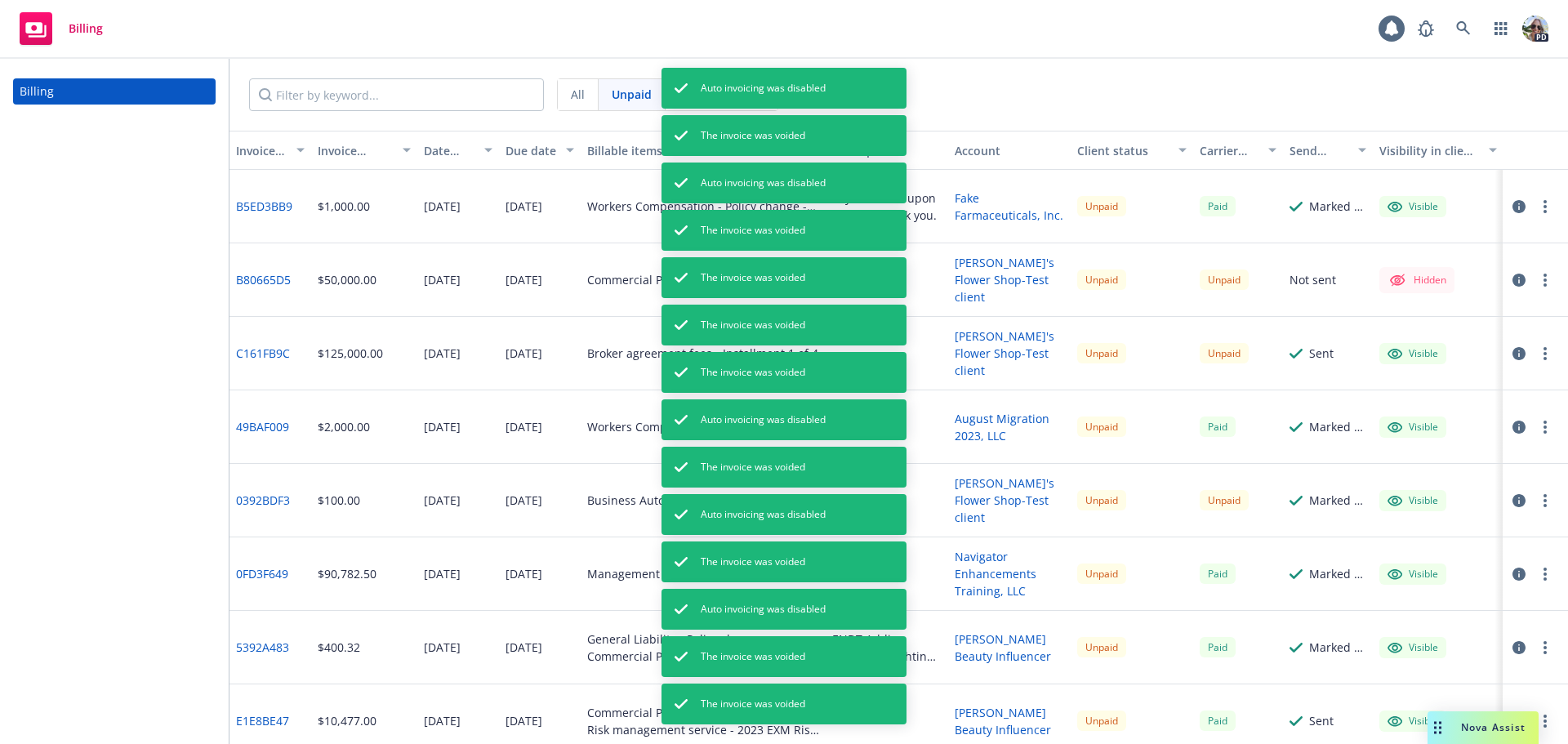
click at [1543, 201] on circle "button" at bounding box center [1545, 202] width 4 height 4
click at [1385, 466] on link "Void" at bounding box center [1437, 468] width 209 height 32
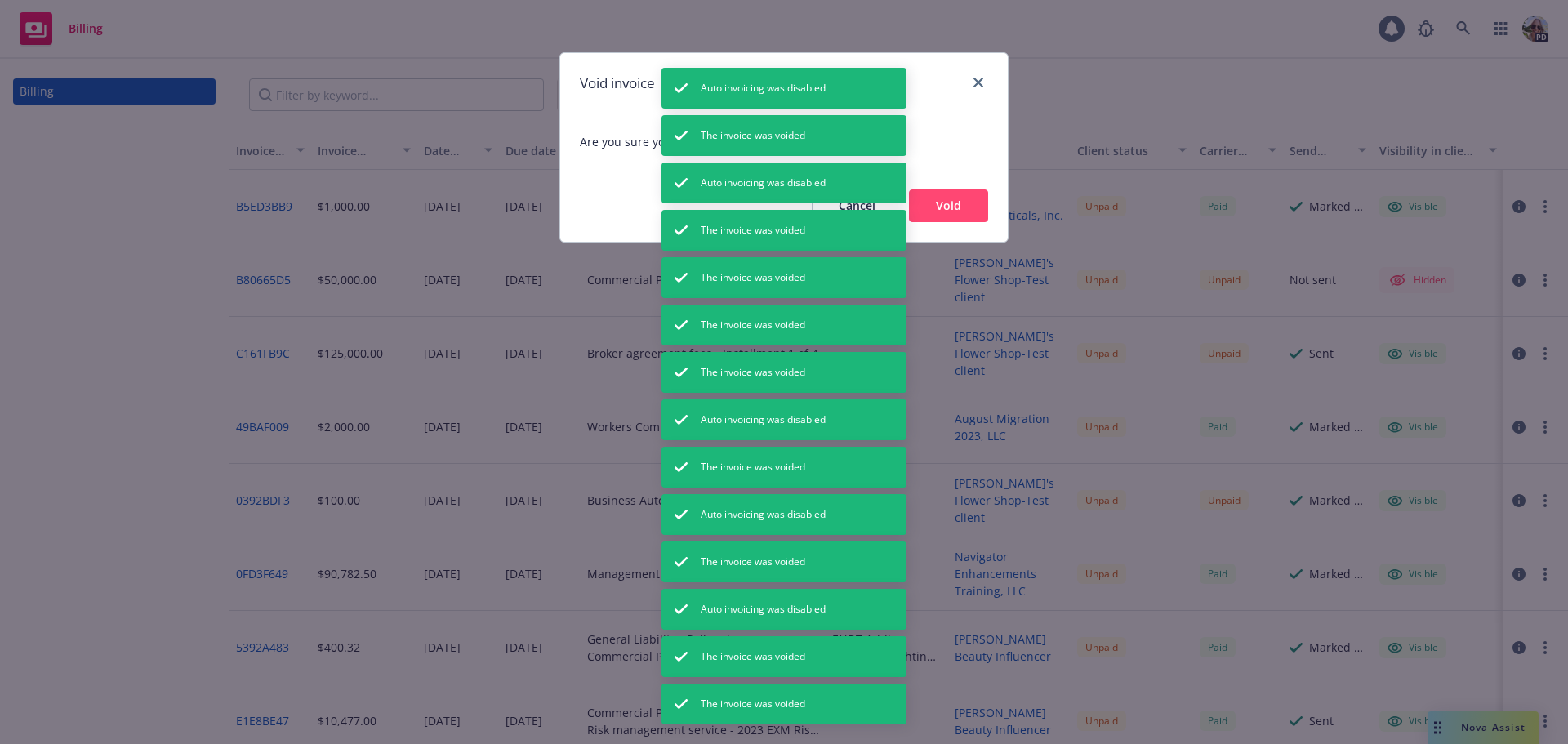
click at [963, 207] on button "Void" at bounding box center [948, 205] width 79 height 32
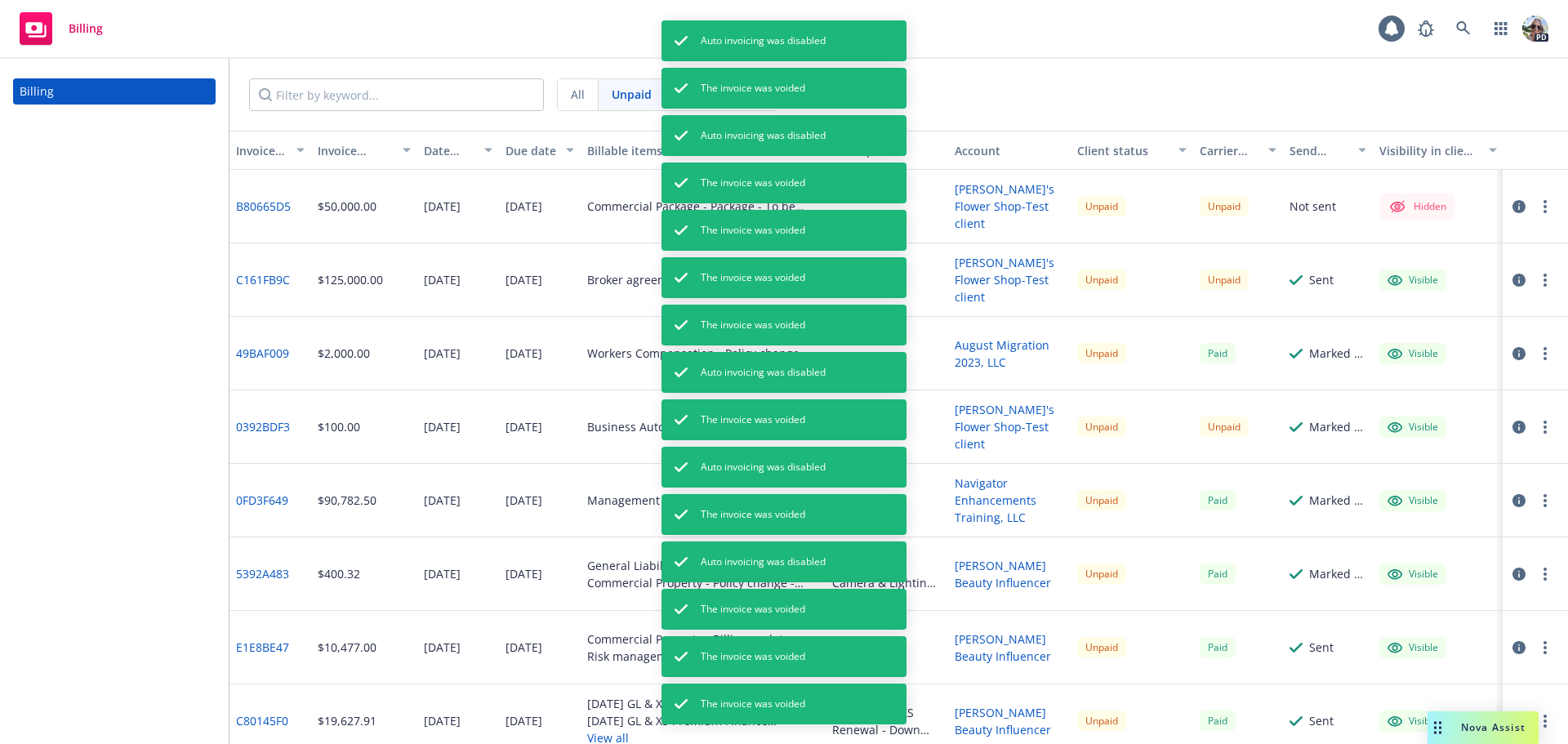
click at [1536, 197] on button "button" at bounding box center [1545, 206] width 19 height 19
drag, startPoint x: 1385, startPoint y: 434, endPoint x: 1347, endPoint y: 409, distance: 45.5
click at [1384, 433] on link "Void" at bounding box center [1437, 435] width 209 height 32
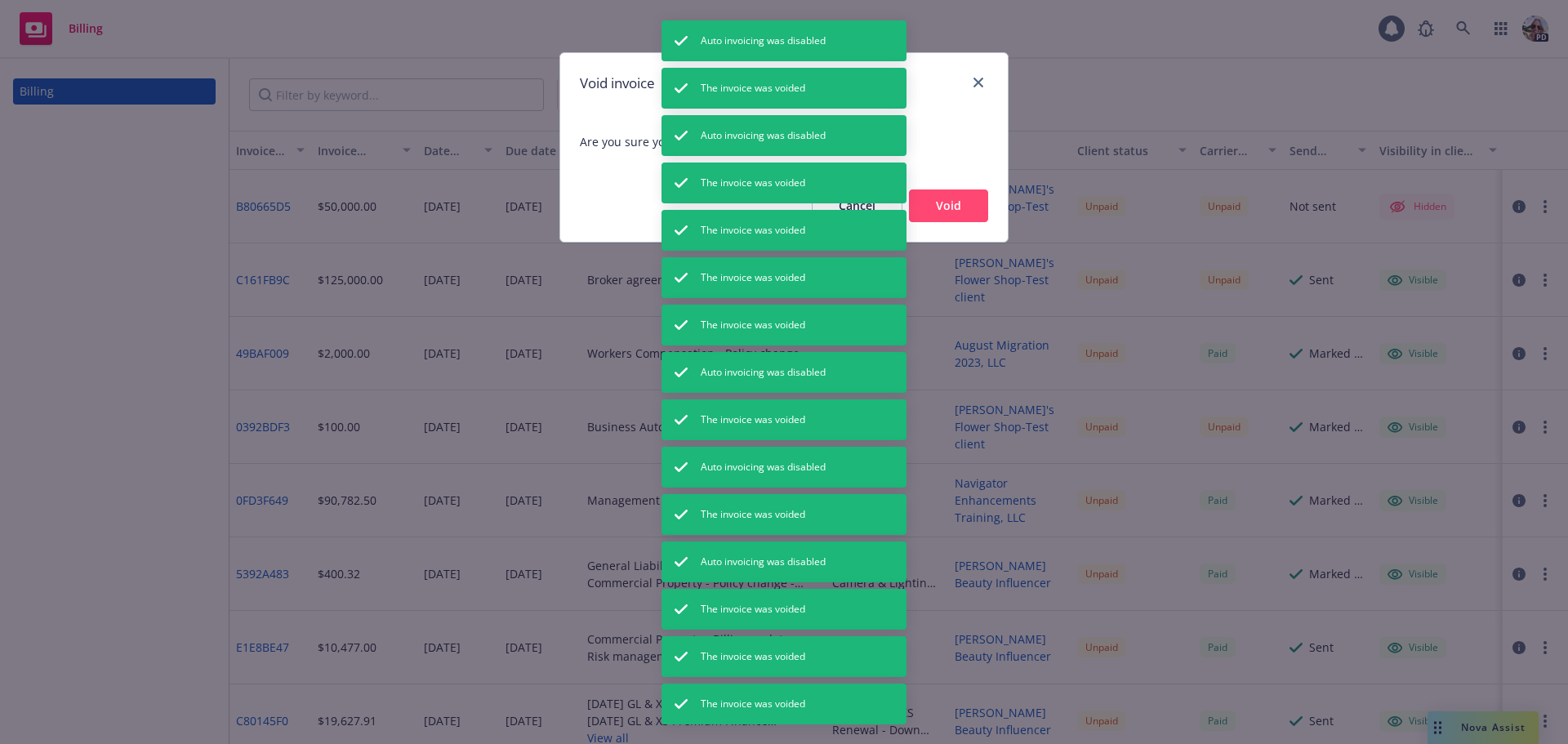
click at [948, 209] on button "Void" at bounding box center [948, 205] width 79 height 32
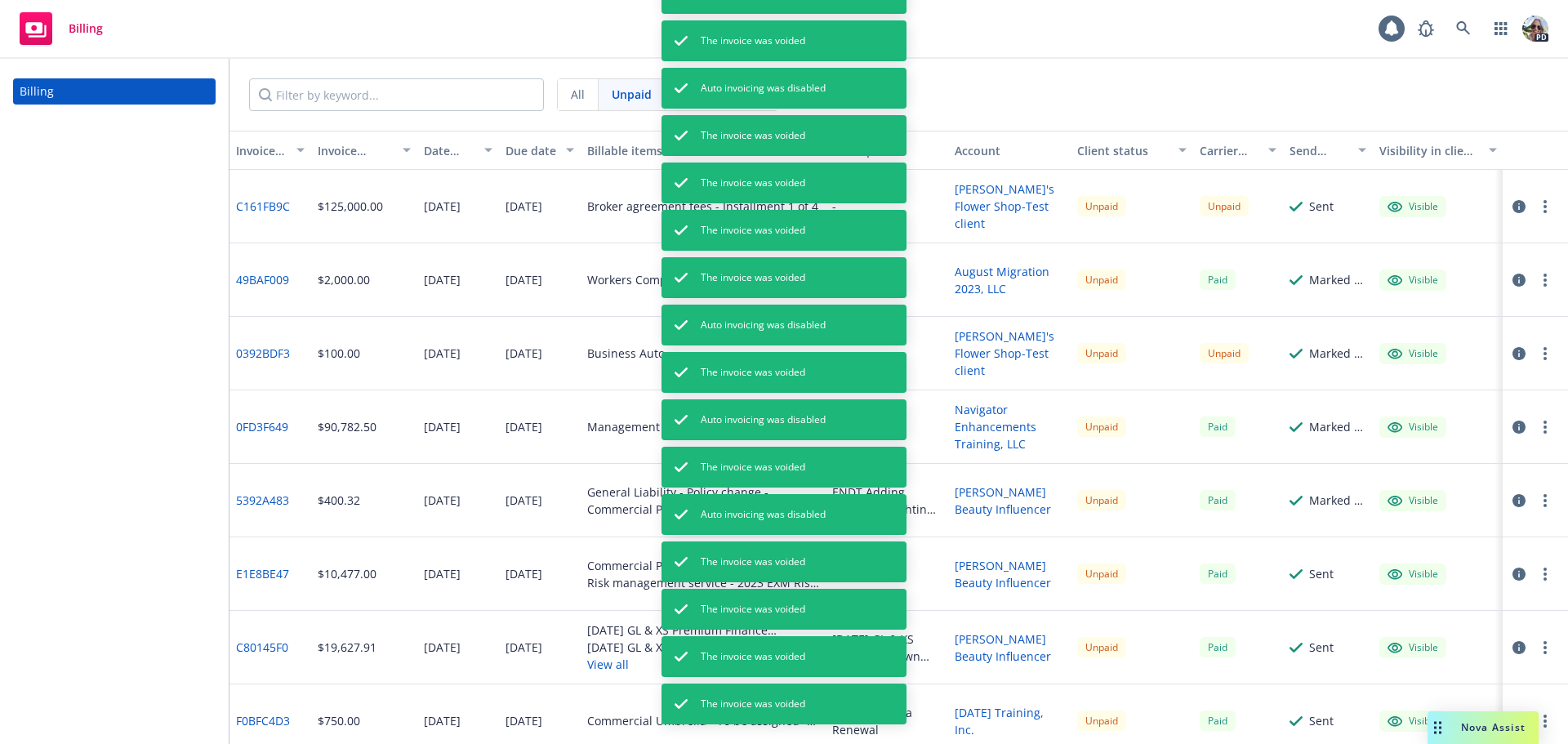
click at [1543, 204] on icon "button" at bounding box center [1545, 207] width 4 height 13
click at [1395, 468] on link "Void" at bounding box center [1437, 468] width 209 height 32
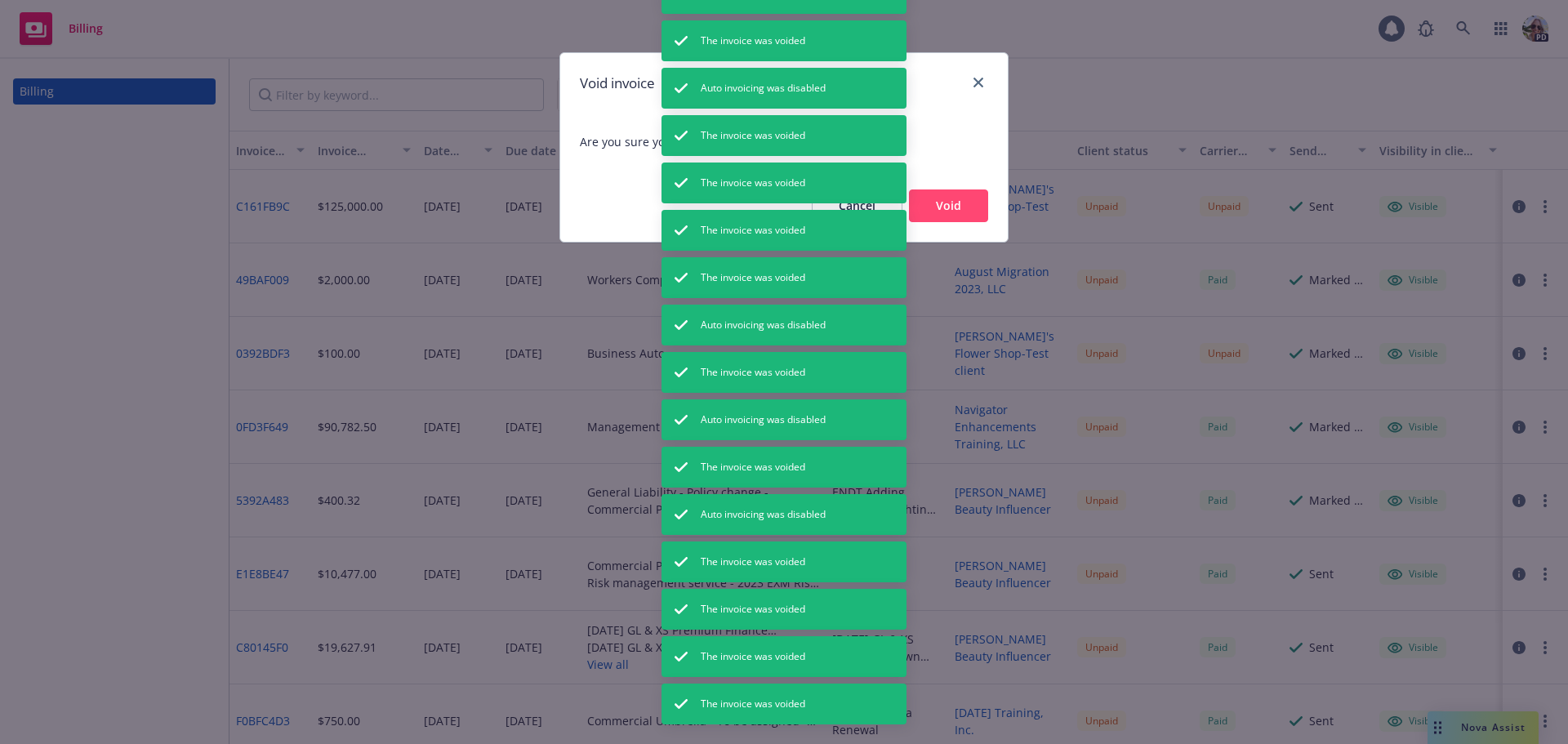
click at [947, 211] on button "Void" at bounding box center [948, 205] width 79 height 32
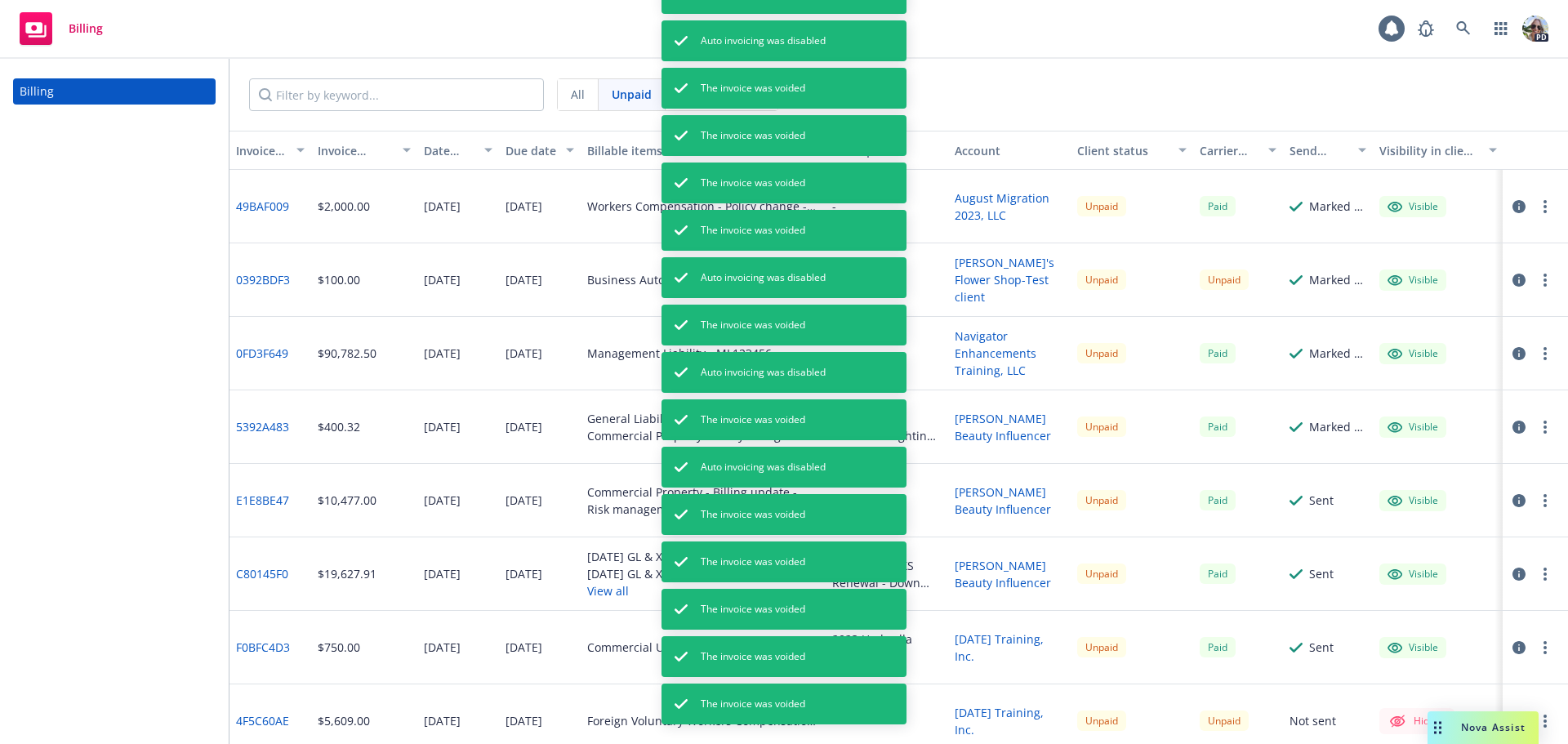
click at [1536, 208] on button "button" at bounding box center [1545, 206] width 19 height 19
click at [1385, 463] on link "Void" at bounding box center [1437, 468] width 209 height 32
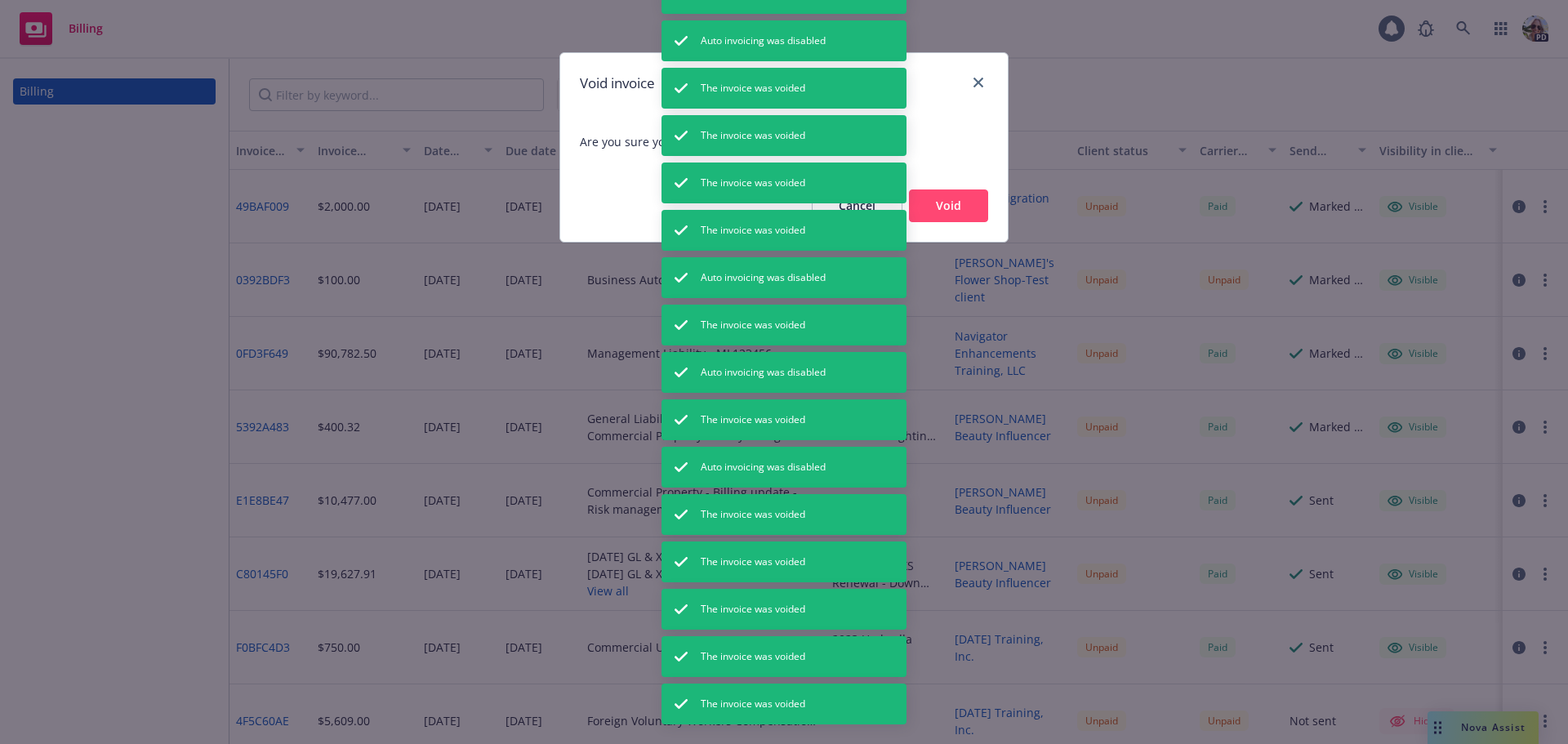
click at [952, 209] on button "Void" at bounding box center [948, 205] width 79 height 32
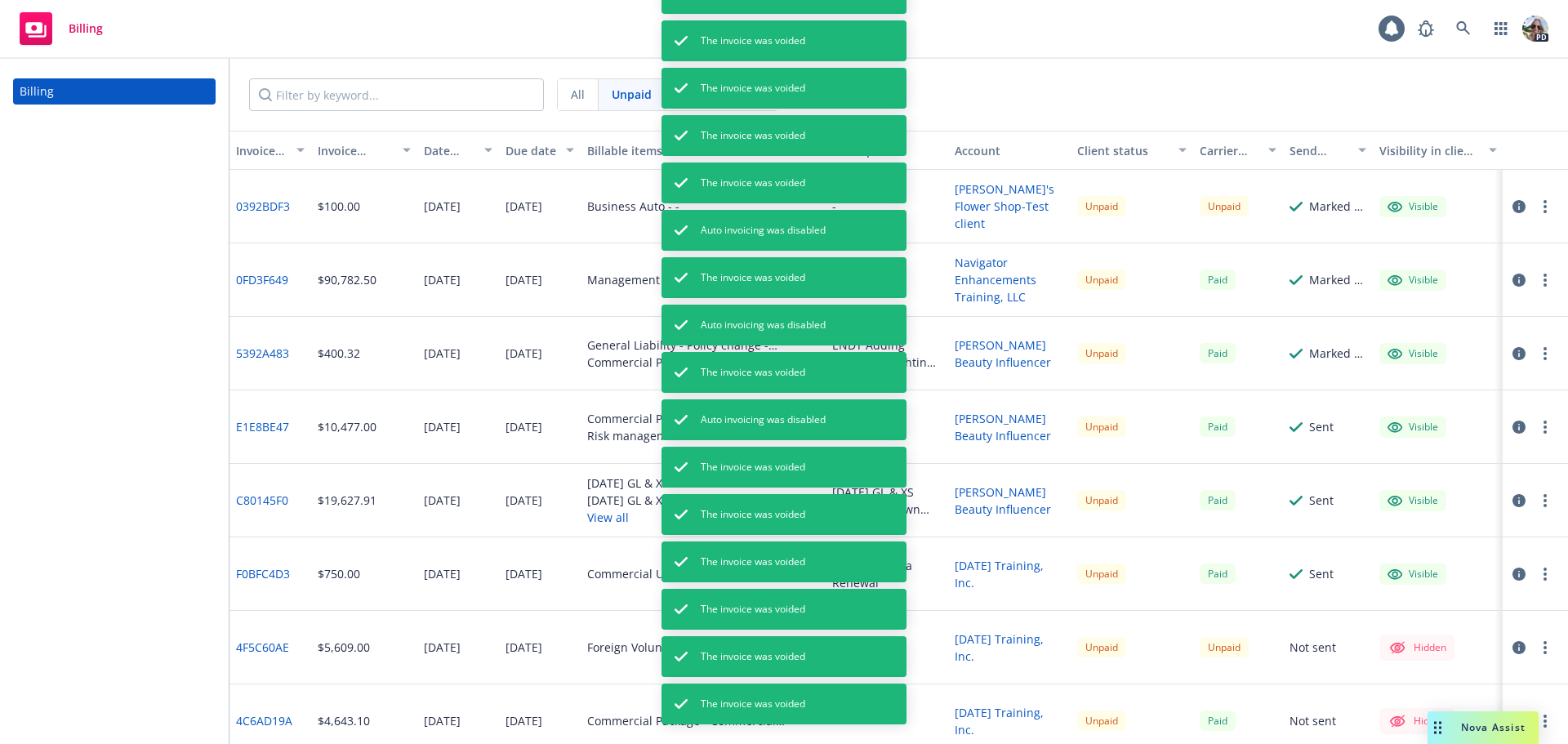
click at [1543, 208] on circle "button" at bounding box center [1545, 207] width 4 height 4
click at [1364, 462] on link "Void" at bounding box center [1437, 468] width 209 height 32
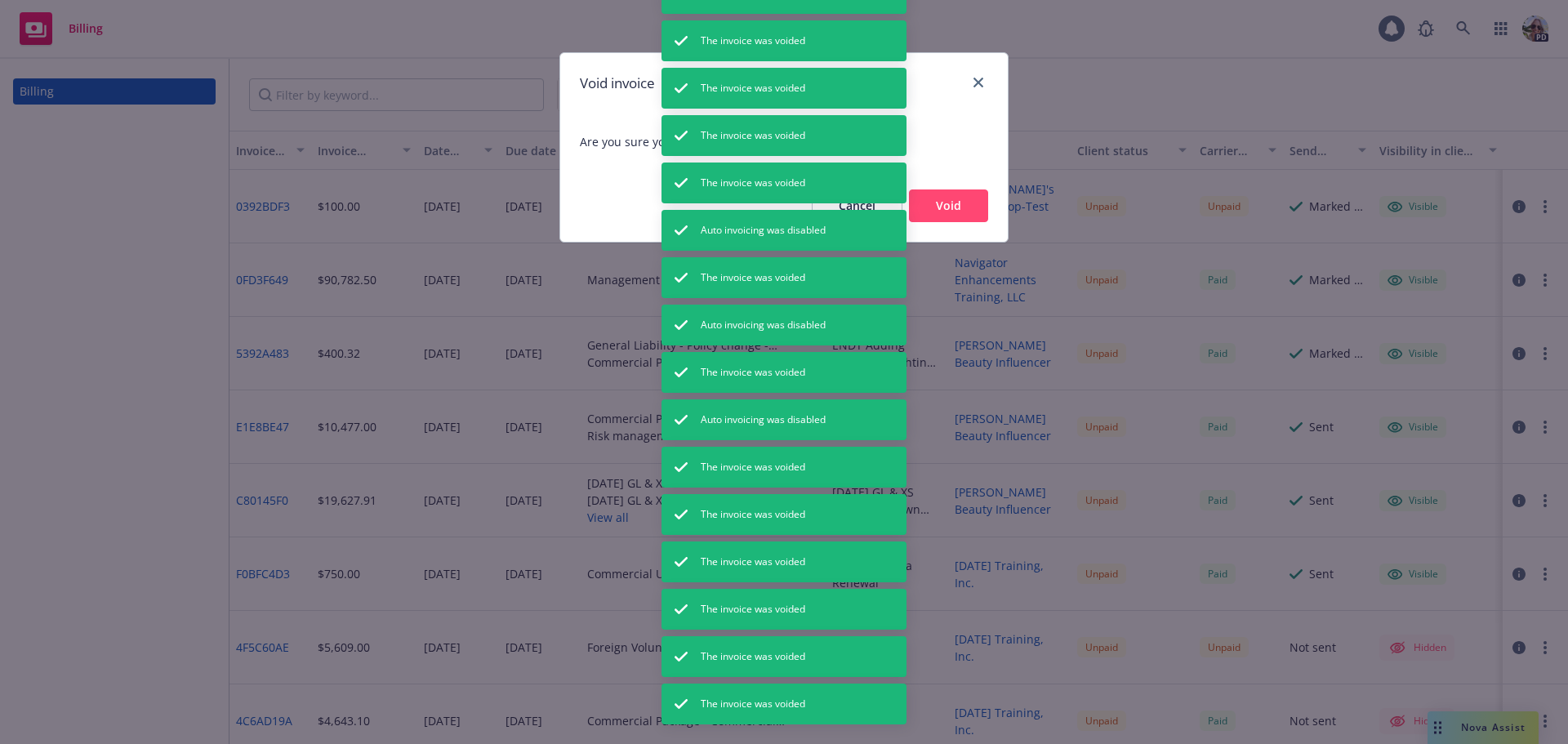
click at [952, 210] on button "Void" at bounding box center [948, 205] width 79 height 32
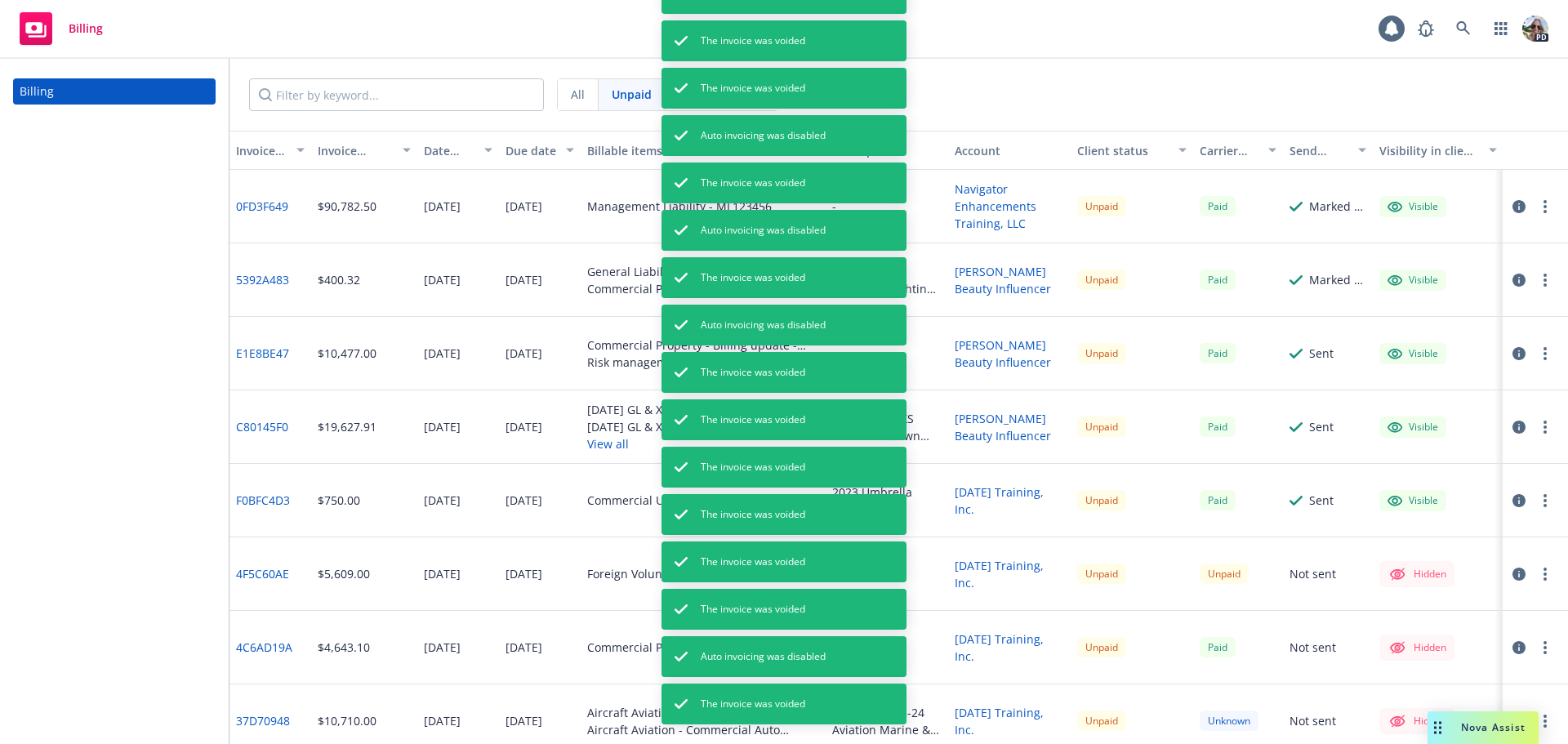
click at [1543, 208] on icon "button" at bounding box center [1545, 207] width 4 height 13
click at [1369, 462] on link "Void" at bounding box center [1437, 468] width 209 height 32
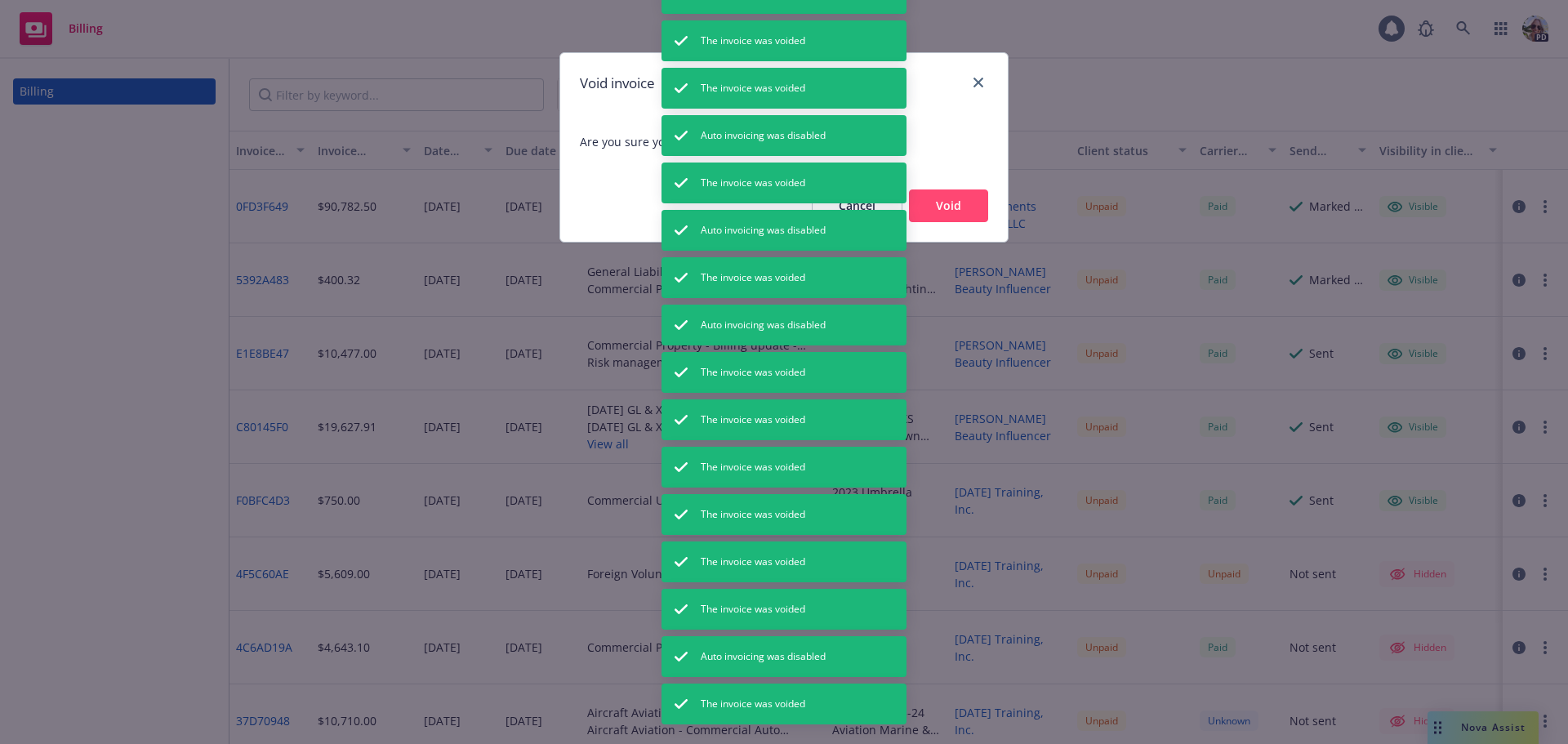
click at [962, 211] on button "Void" at bounding box center [948, 205] width 79 height 32
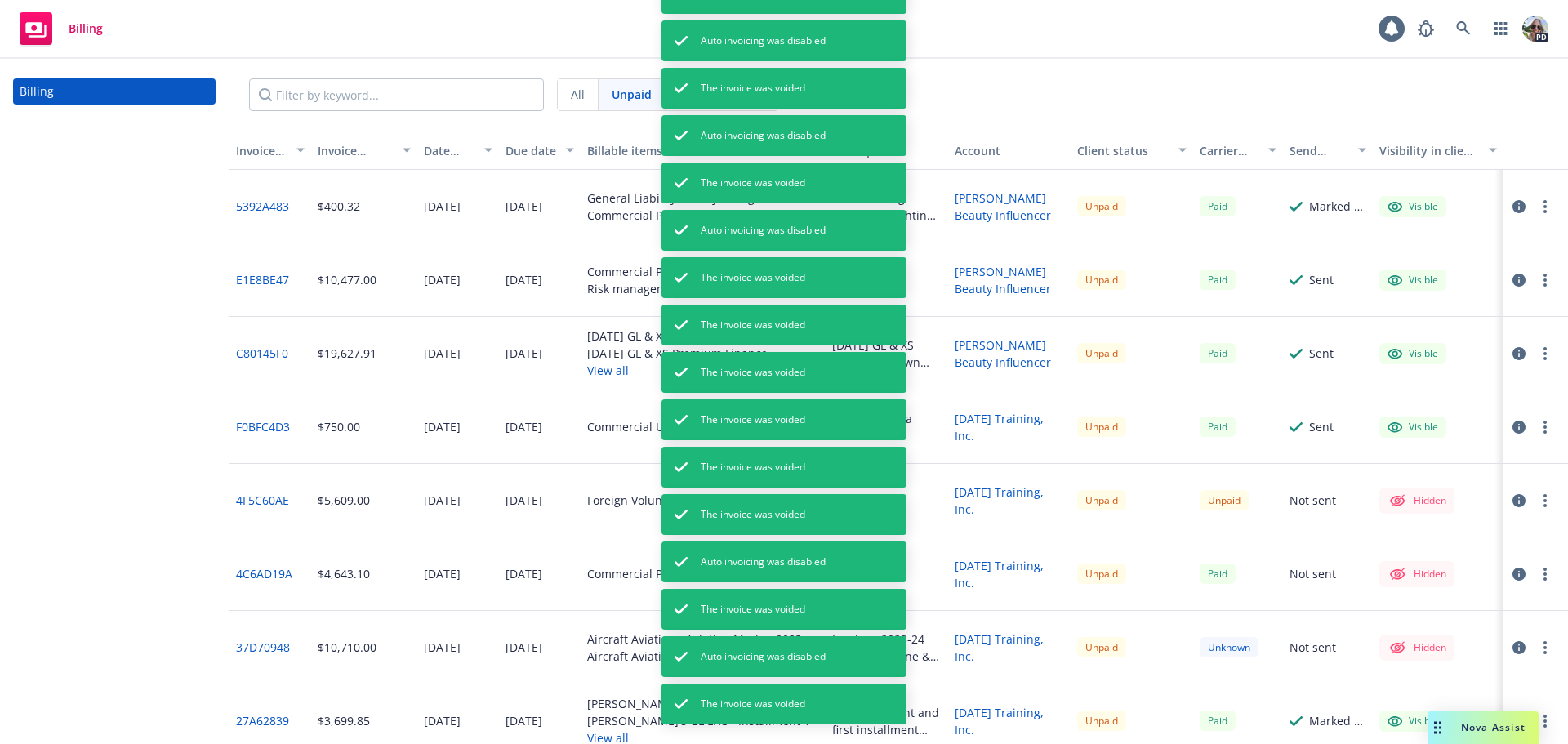
click at [1536, 203] on button "button" at bounding box center [1545, 206] width 19 height 19
click at [1366, 471] on link "Void" at bounding box center [1437, 468] width 209 height 32
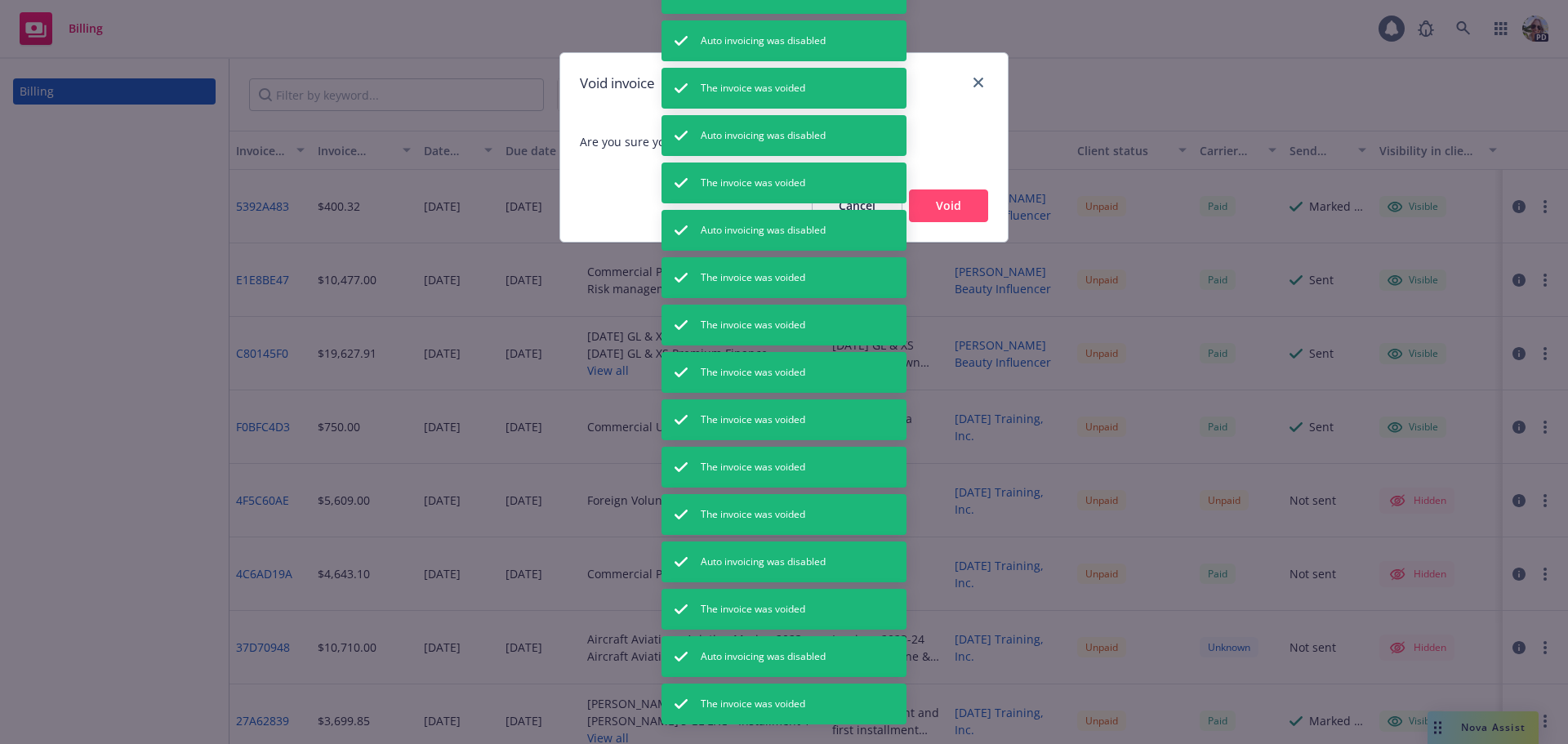
click at [967, 209] on button "Void" at bounding box center [948, 205] width 79 height 32
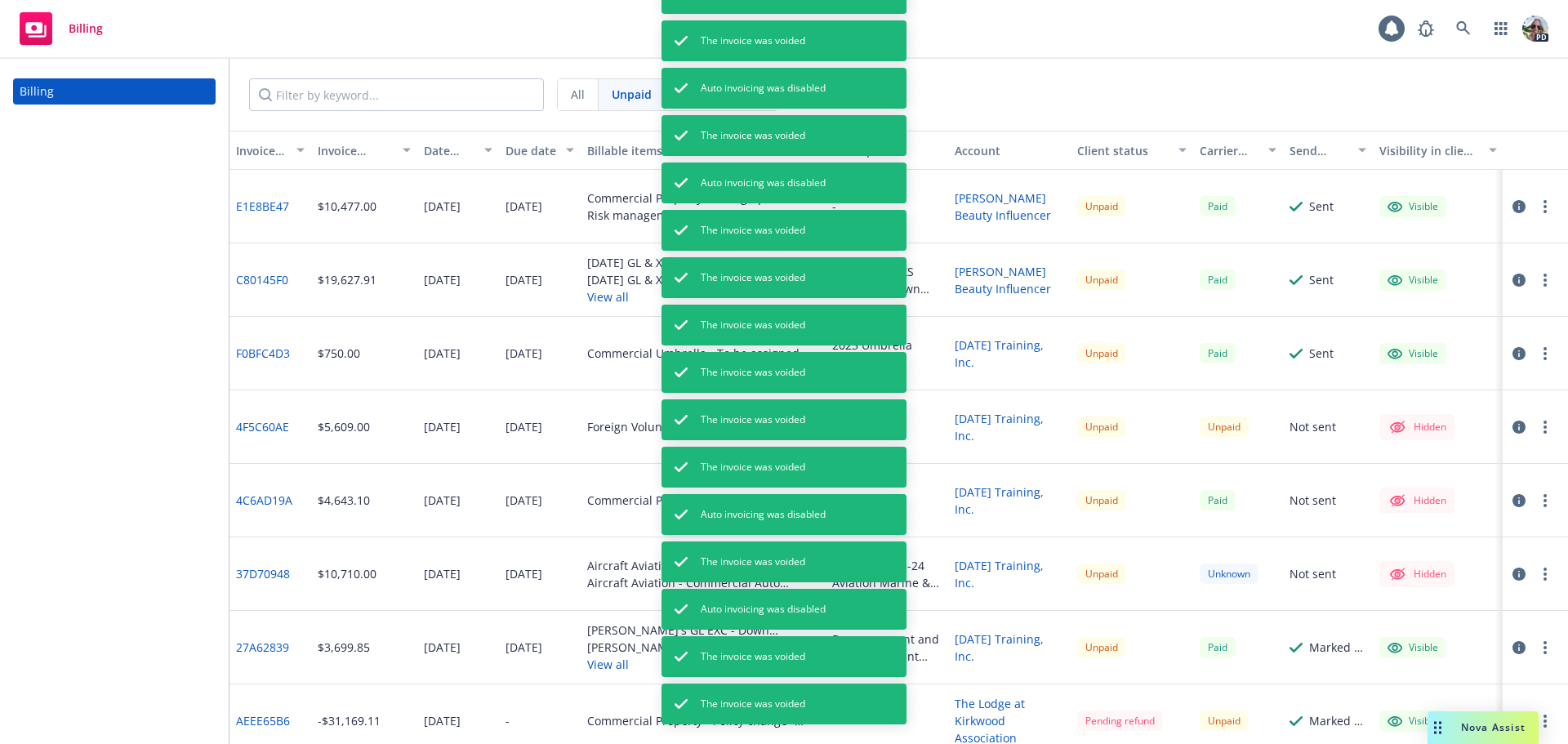
click at [1543, 207] on circle "button" at bounding box center [1545, 207] width 4 height 4
click at [1389, 471] on link "Void" at bounding box center [1437, 468] width 209 height 32
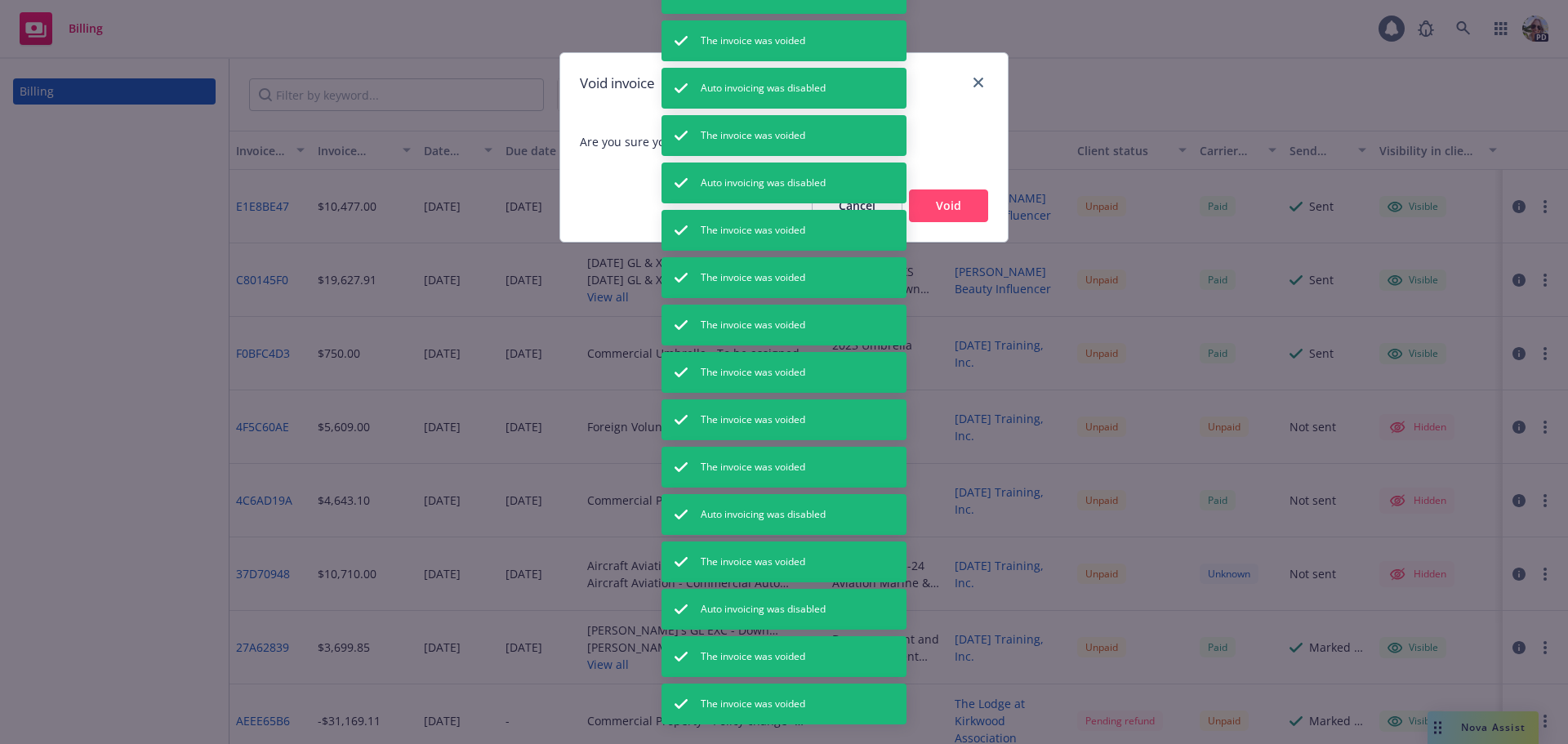
click at [936, 203] on button "Void" at bounding box center [948, 205] width 79 height 32
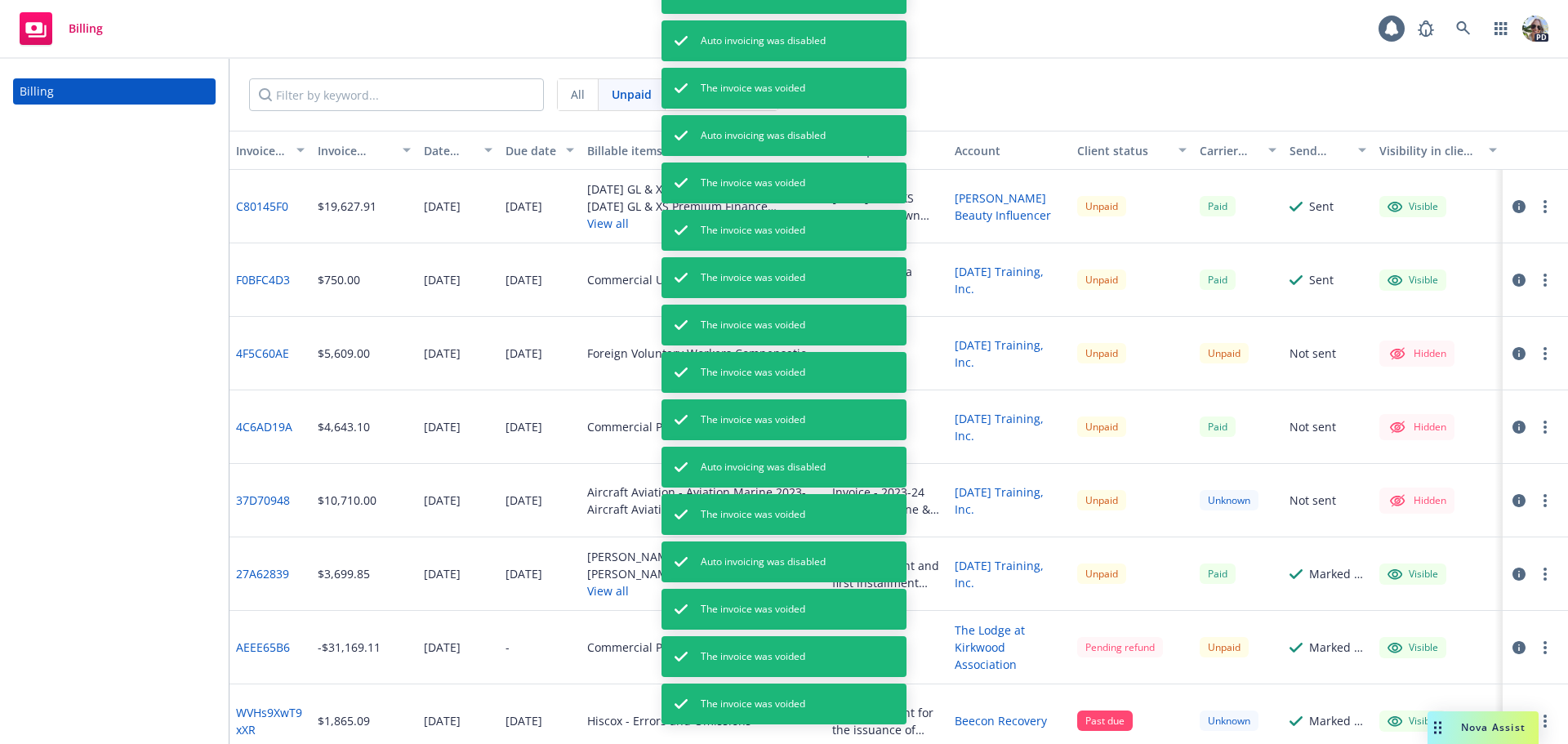
click at [1543, 210] on icon "button" at bounding box center [1545, 207] width 4 height 13
click at [1365, 465] on link "Void" at bounding box center [1437, 468] width 209 height 32
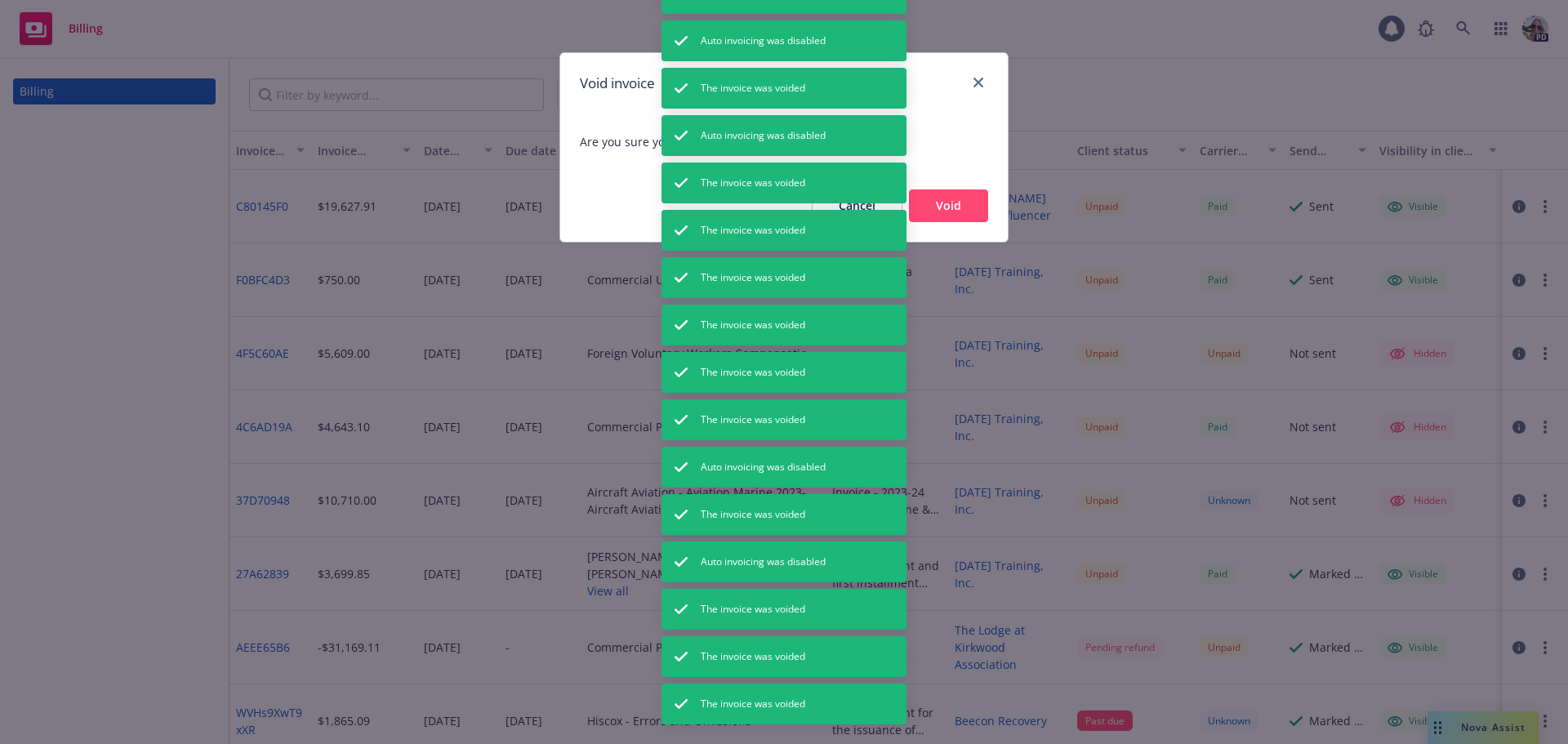
click at [944, 195] on button "Void" at bounding box center [948, 205] width 79 height 32
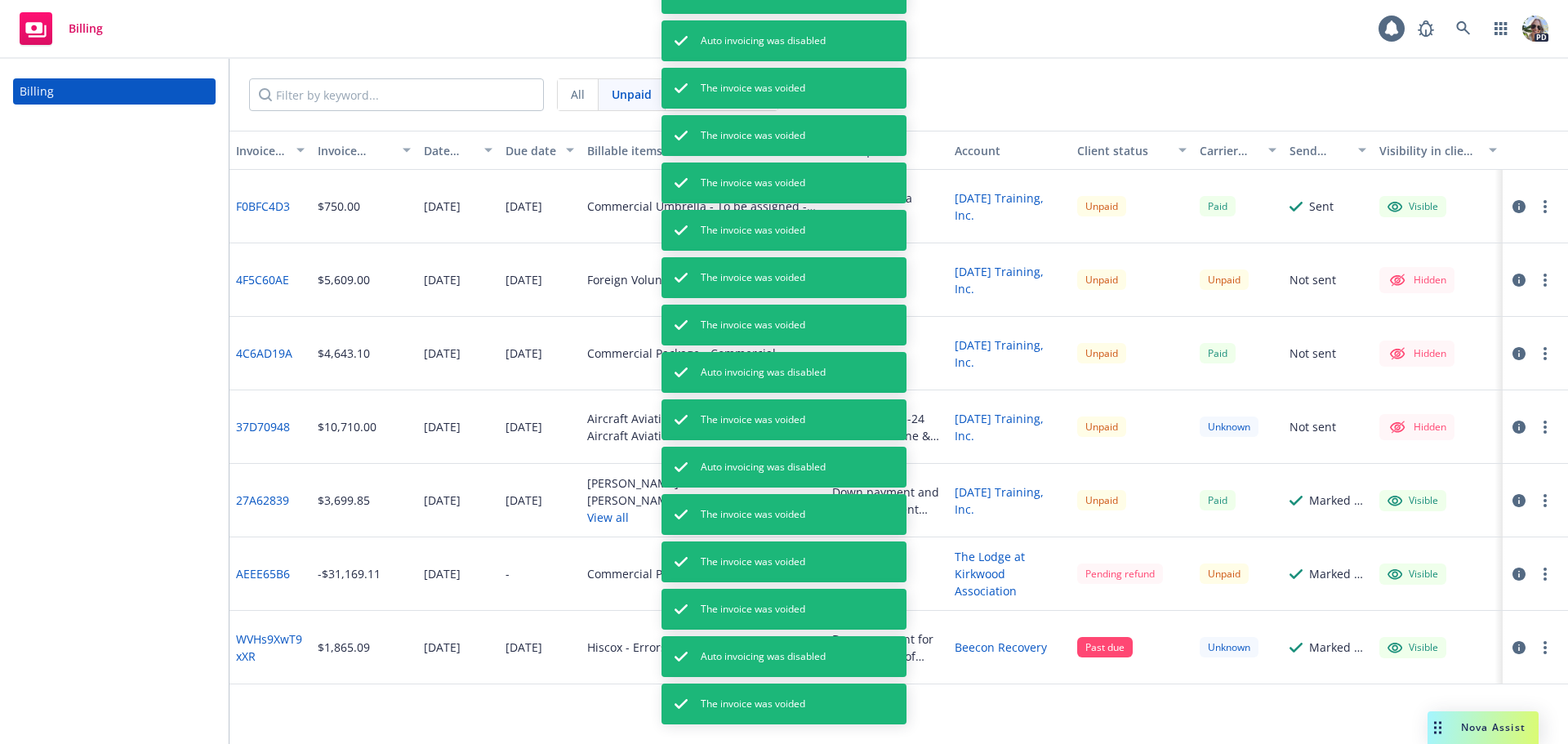
click at [1540, 203] on button "button" at bounding box center [1545, 206] width 19 height 19
click at [1387, 477] on link "Void" at bounding box center [1449, 468] width 209 height 32
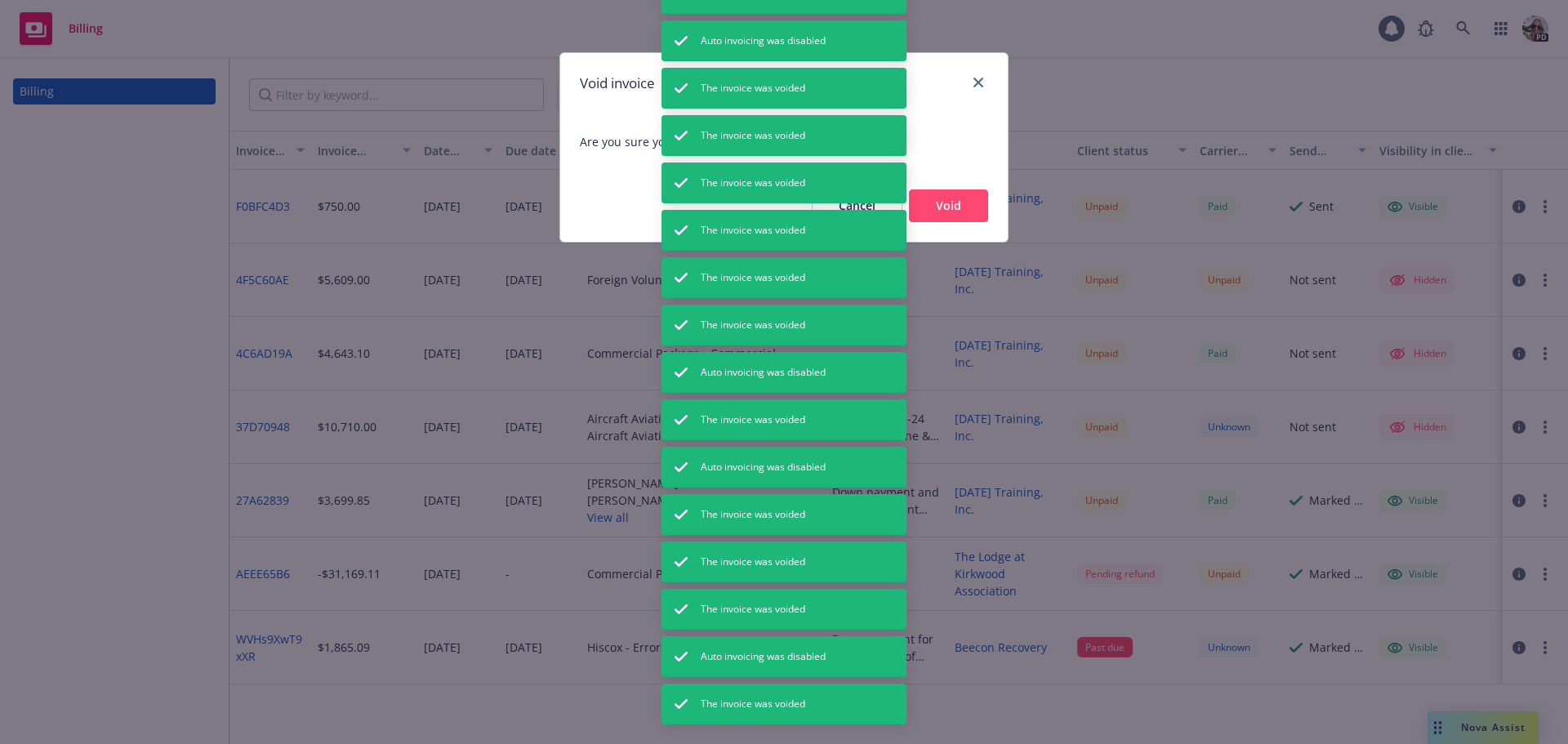
click at [971, 217] on button "Void" at bounding box center [948, 205] width 79 height 32
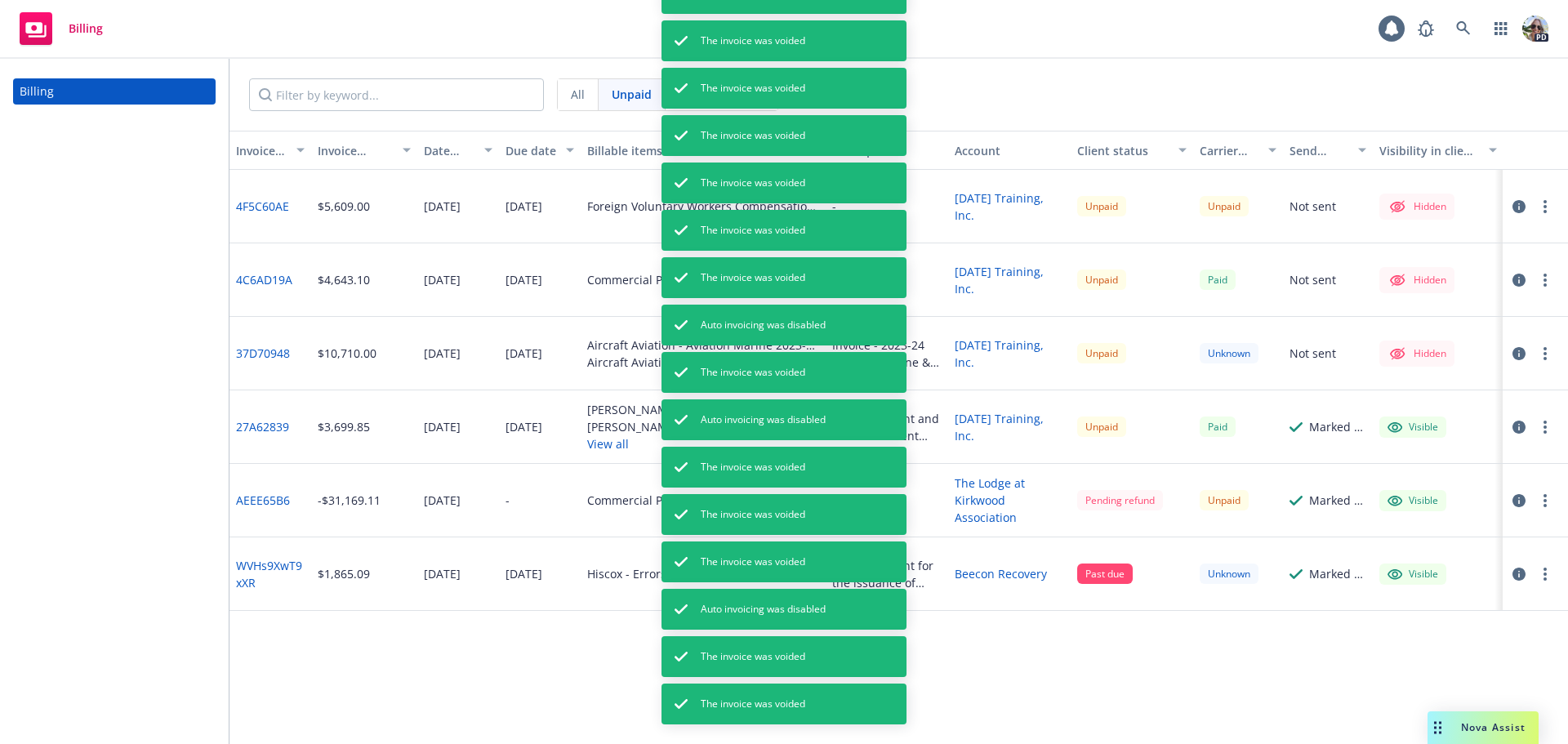
click at [1541, 205] on button "button" at bounding box center [1545, 206] width 19 height 19
click at [1418, 422] on link "Void" at bounding box center [1449, 435] width 209 height 32
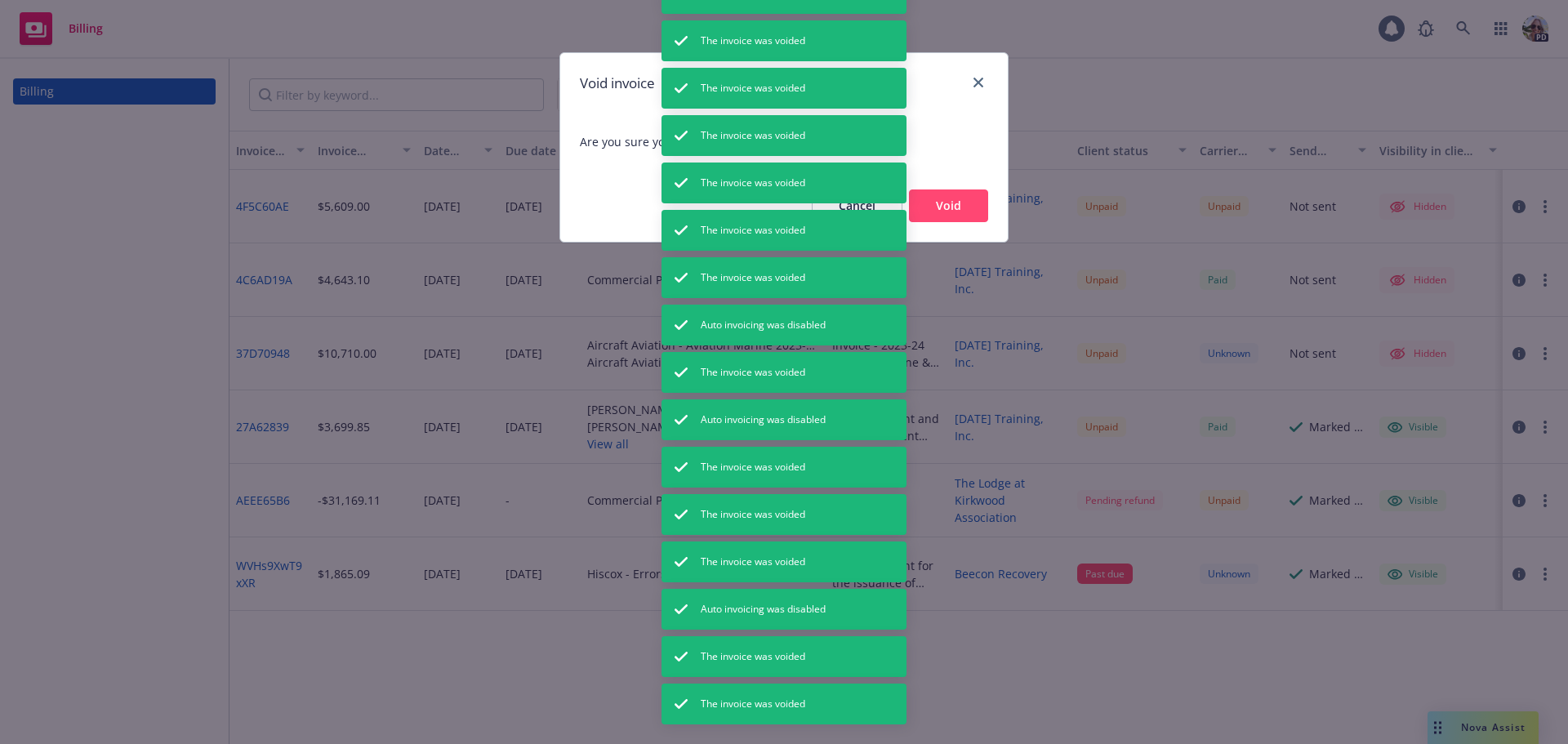
click at [967, 208] on button "Void" at bounding box center [948, 205] width 79 height 32
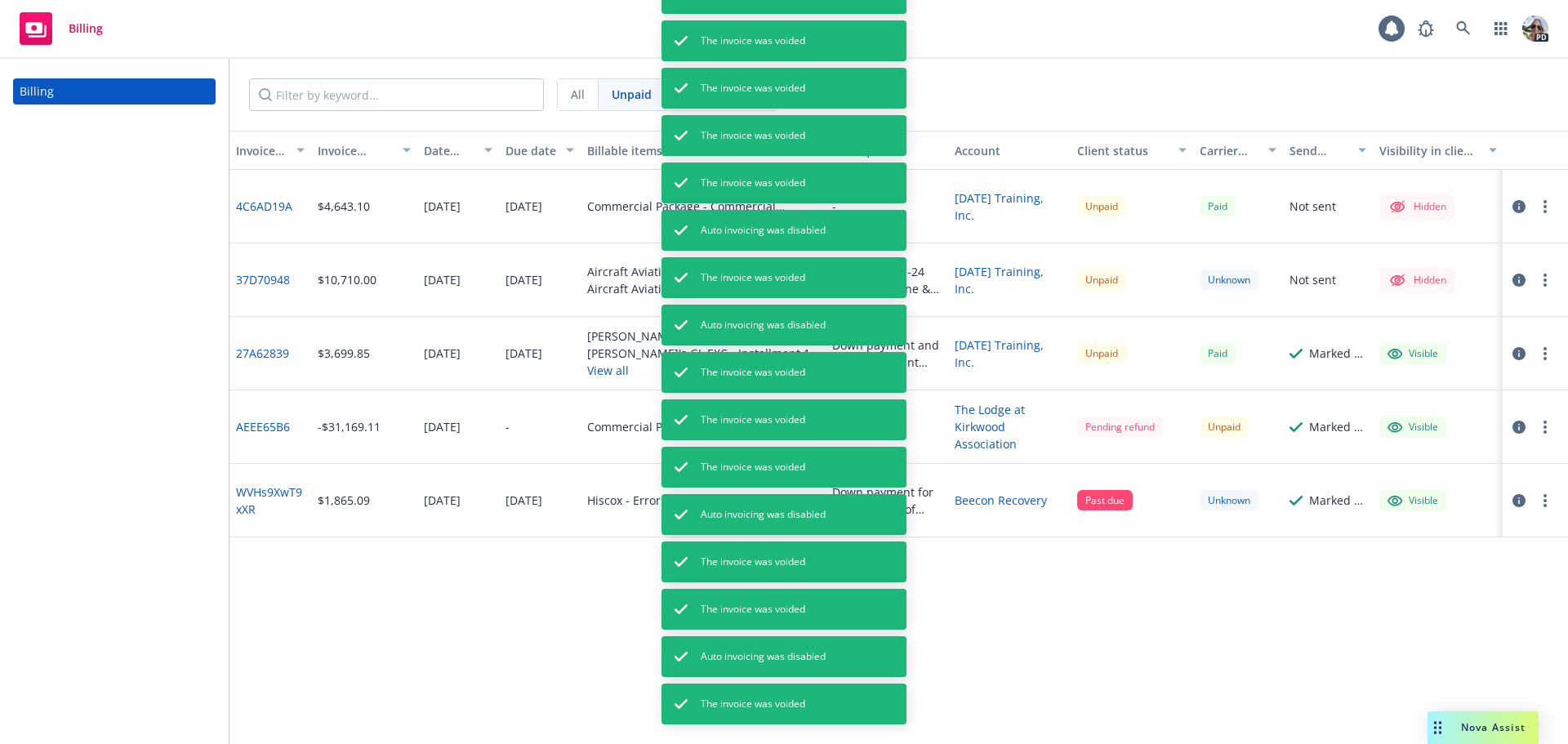
click at [1544, 202] on circle "button" at bounding box center [1545, 202] width 4 height 4
click at [1391, 434] on link "Void" at bounding box center [1449, 435] width 209 height 32
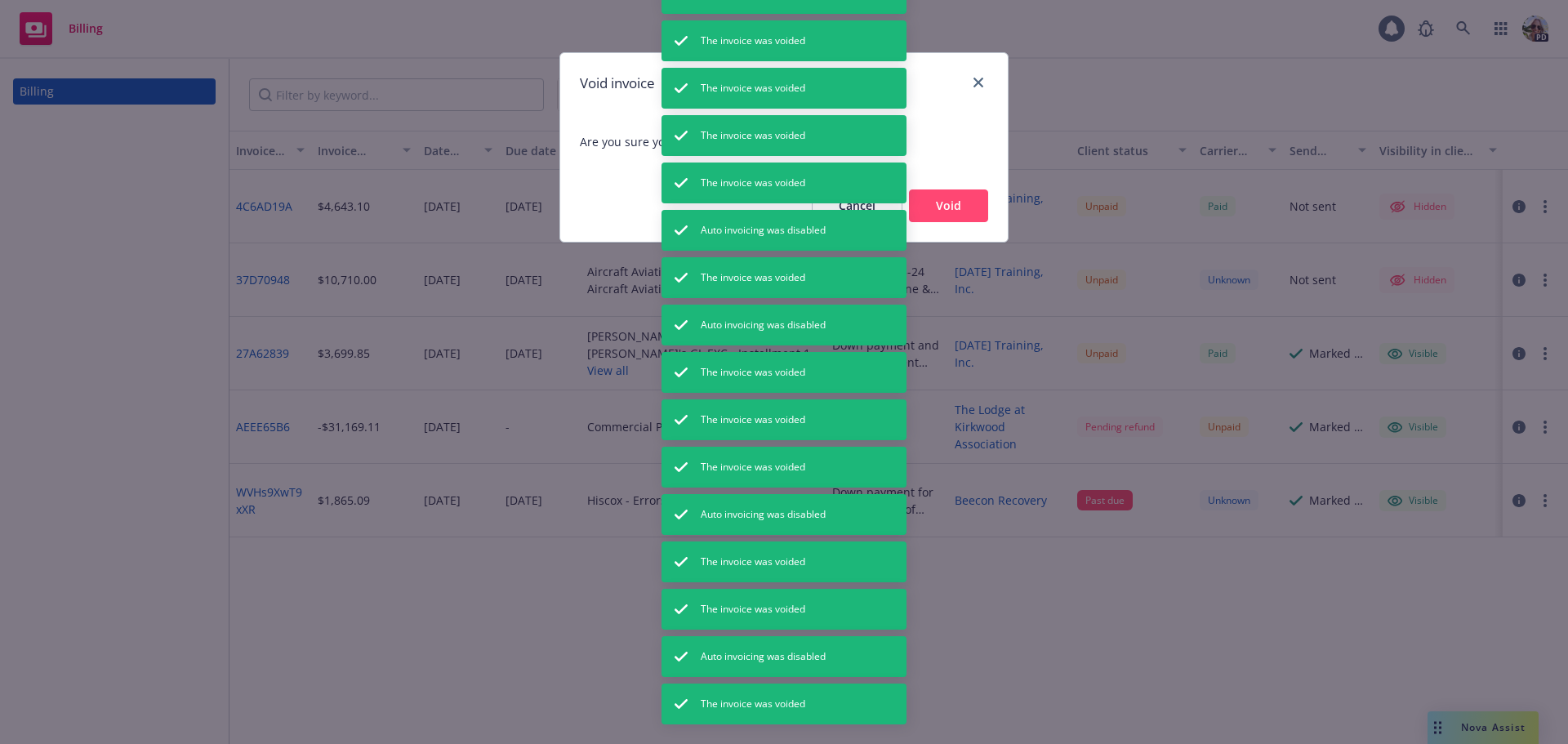
click at [936, 207] on button "Void" at bounding box center [948, 205] width 79 height 32
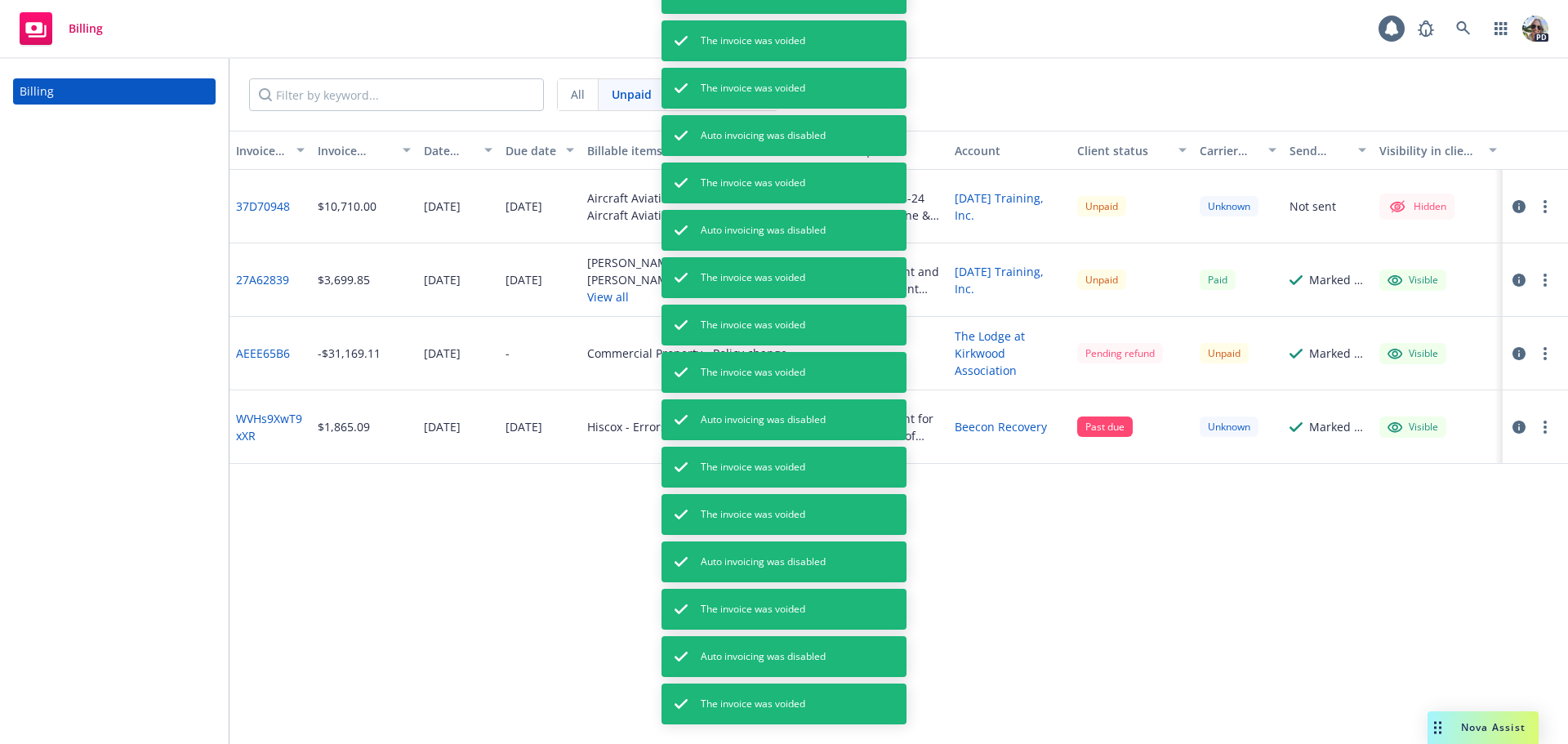
click at [1547, 210] on button "button" at bounding box center [1545, 206] width 19 height 19
click at [1398, 431] on link "Void" at bounding box center [1449, 435] width 209 height 32
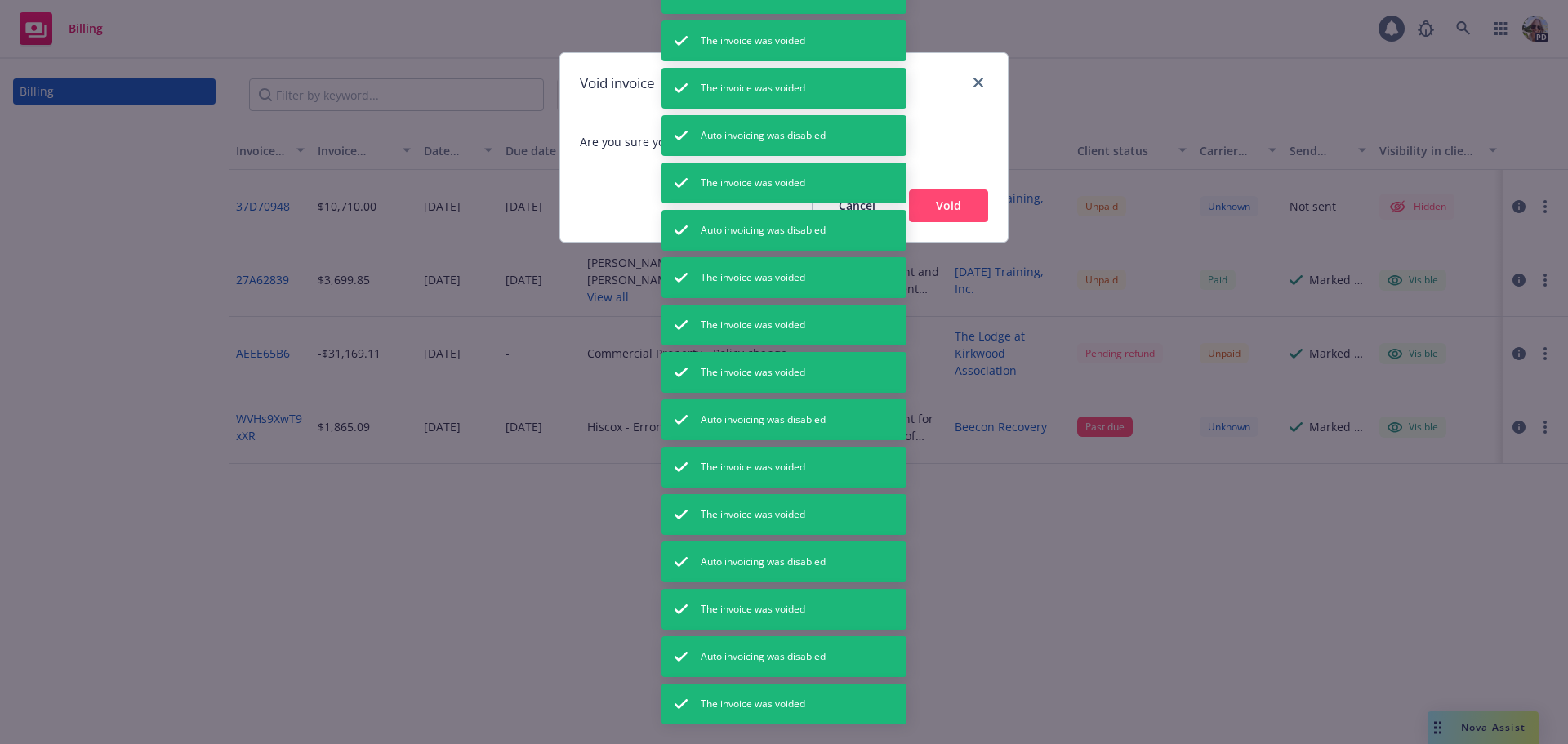
click at [943, 204] on button "Void" at bounding box center [948, 205] width 79 height 32
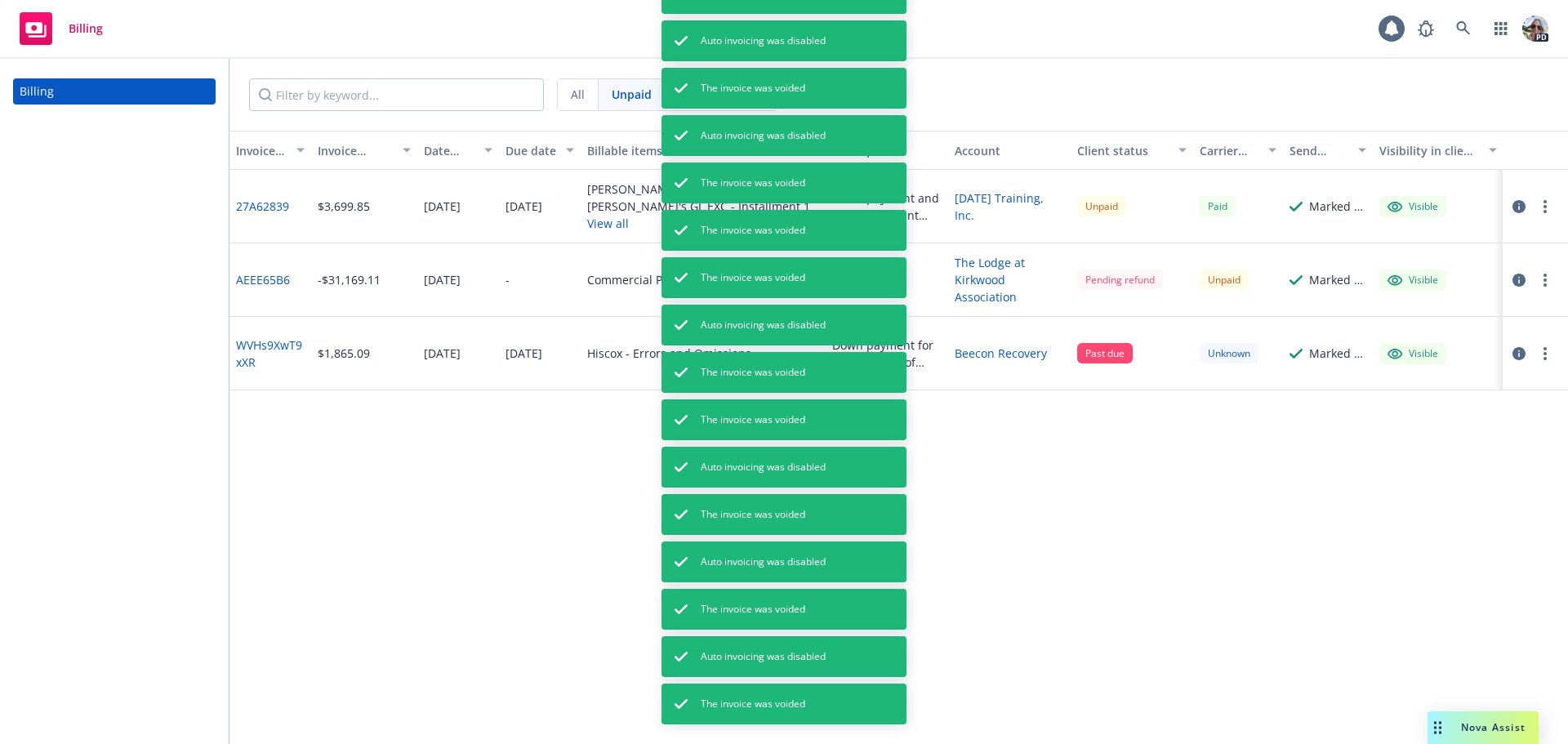
click at [1544, 210] on circle "button" at bounding box center [1545, 211] width 4 height 4
click at [1371, 464] on link "Void" at bounding box center [1449, 468] width 209 height 32
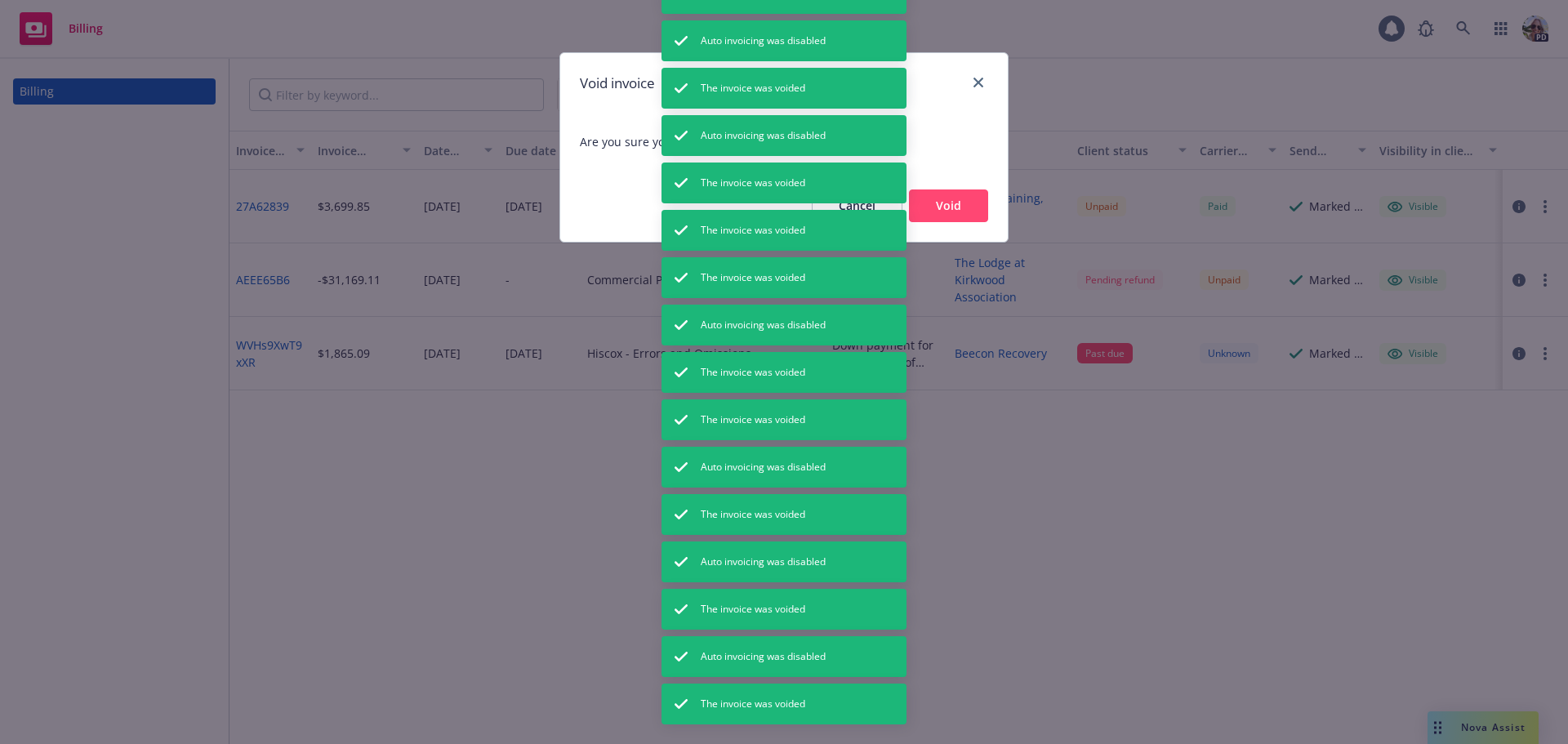
click at [949, 201] on button "Void" at bounding box center [948, 205] width 79 height 32
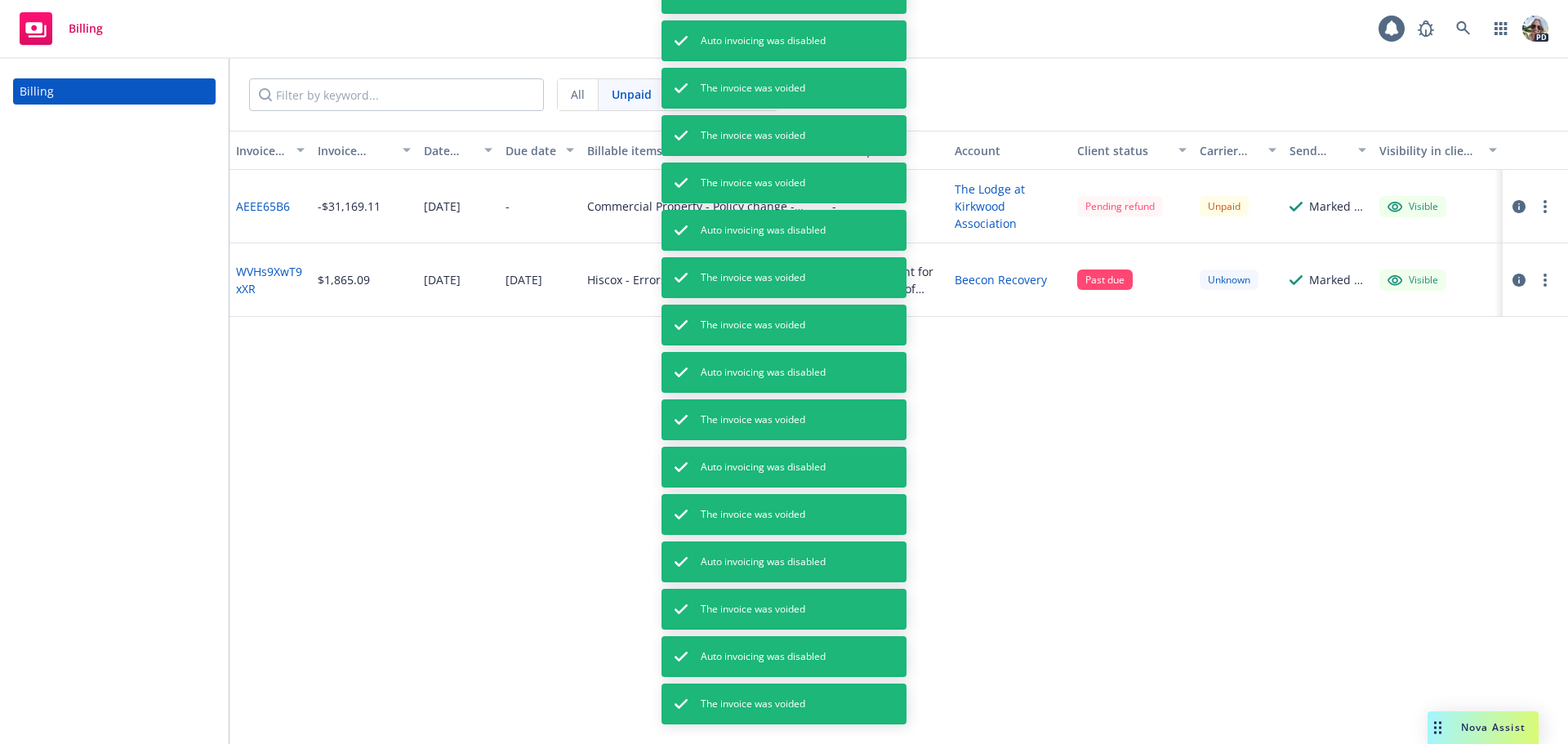
click at [977, 279] on link "Beecon Recovery" at bounding box center [1001, 280] width 93 height 18
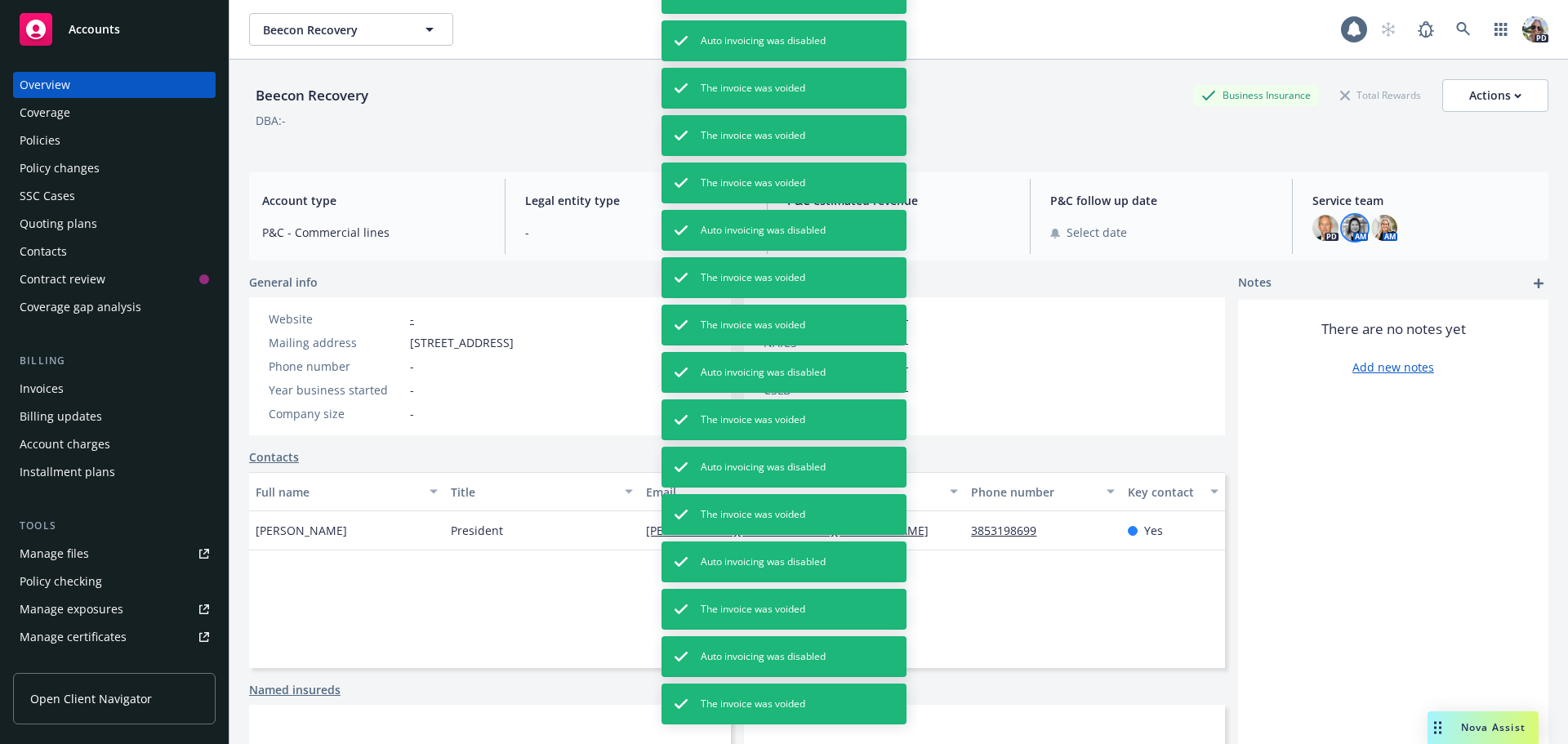
click at [1352, 230] on img at bounding box center [1355, 228] width 26 height 26
drag, startPoint x: 1455, startPoint y: 641, endPoint x: 867, endPoint y: 474, distance: 611.3
click at [1455, 640] on div "There are no notes yet Add new notes" at bounding box center [1393, 576] width 310 height 554
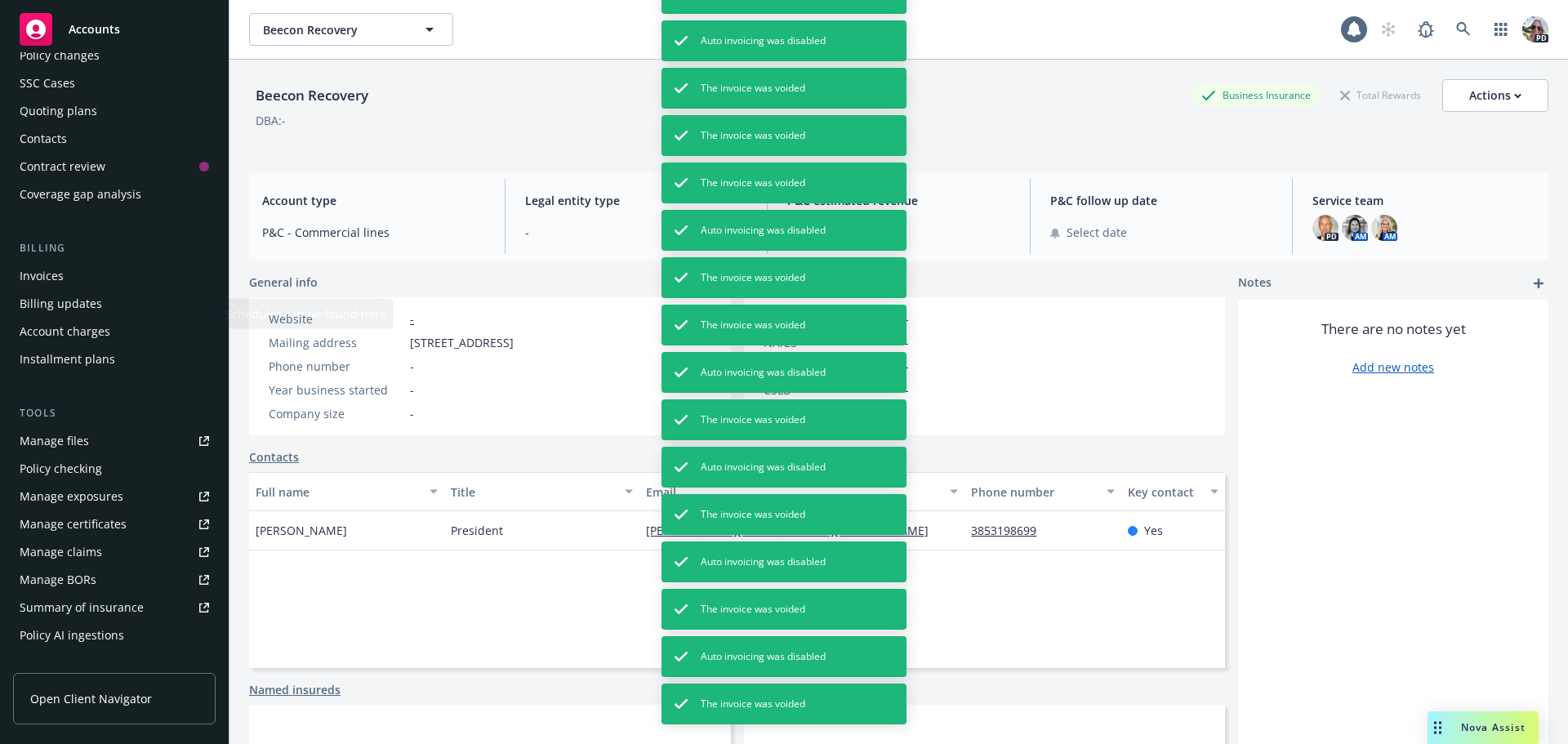
scroll to position [375, 0]
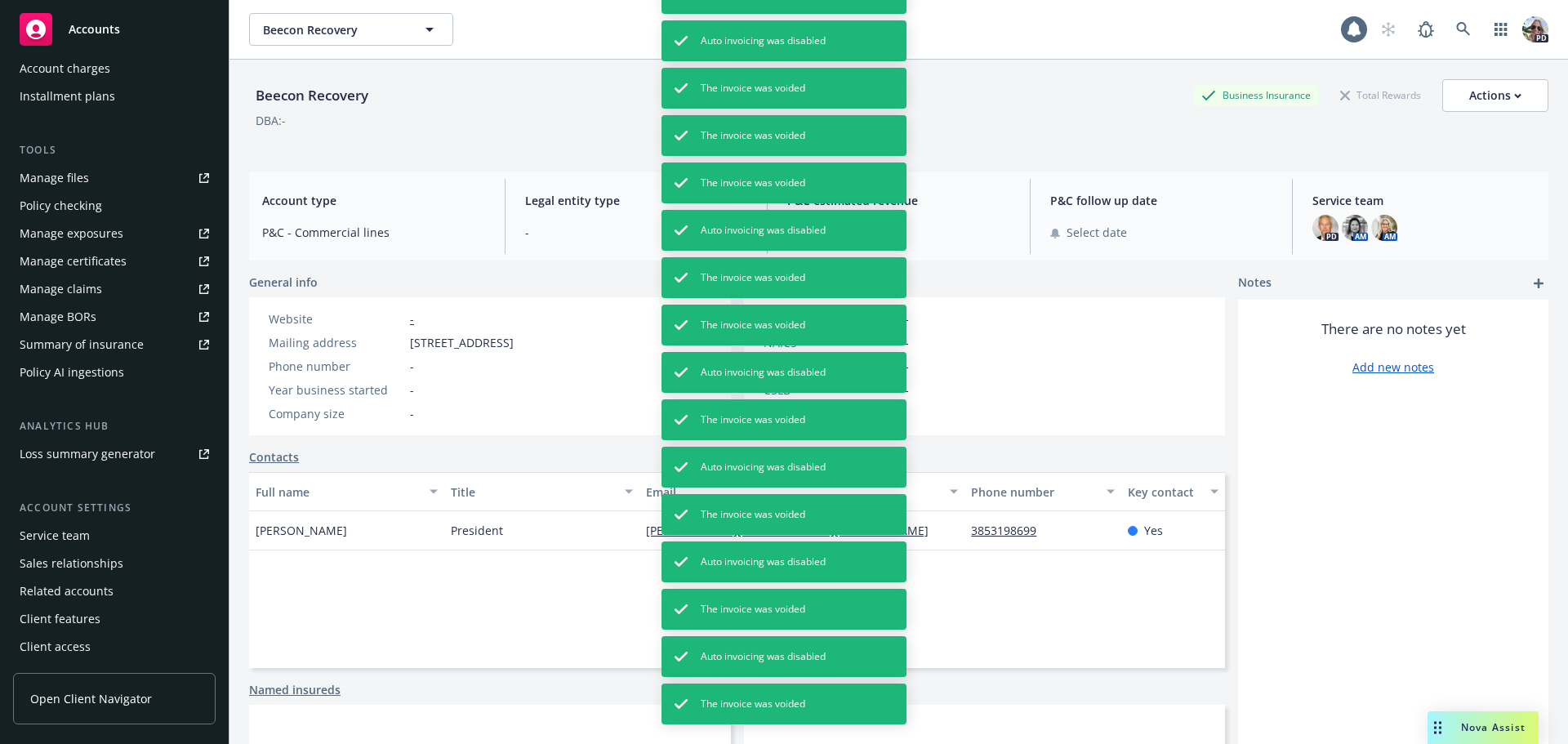
click at [65, 525] on div "Service team" at bounding box center [55, 536] width 70 height 26
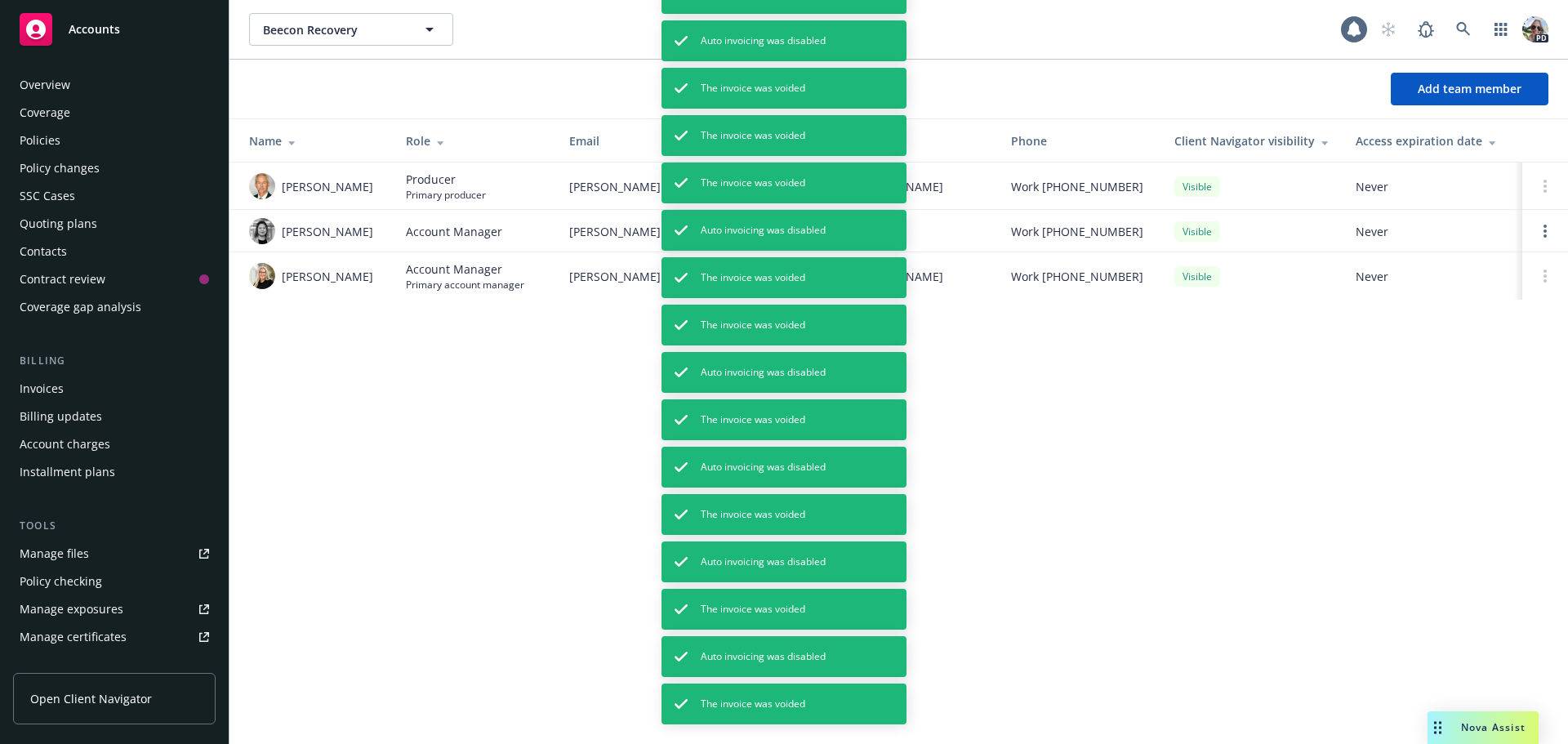
click at [38, 138] on div "Policies" at bounding box center [40, 140] width 41 height 26
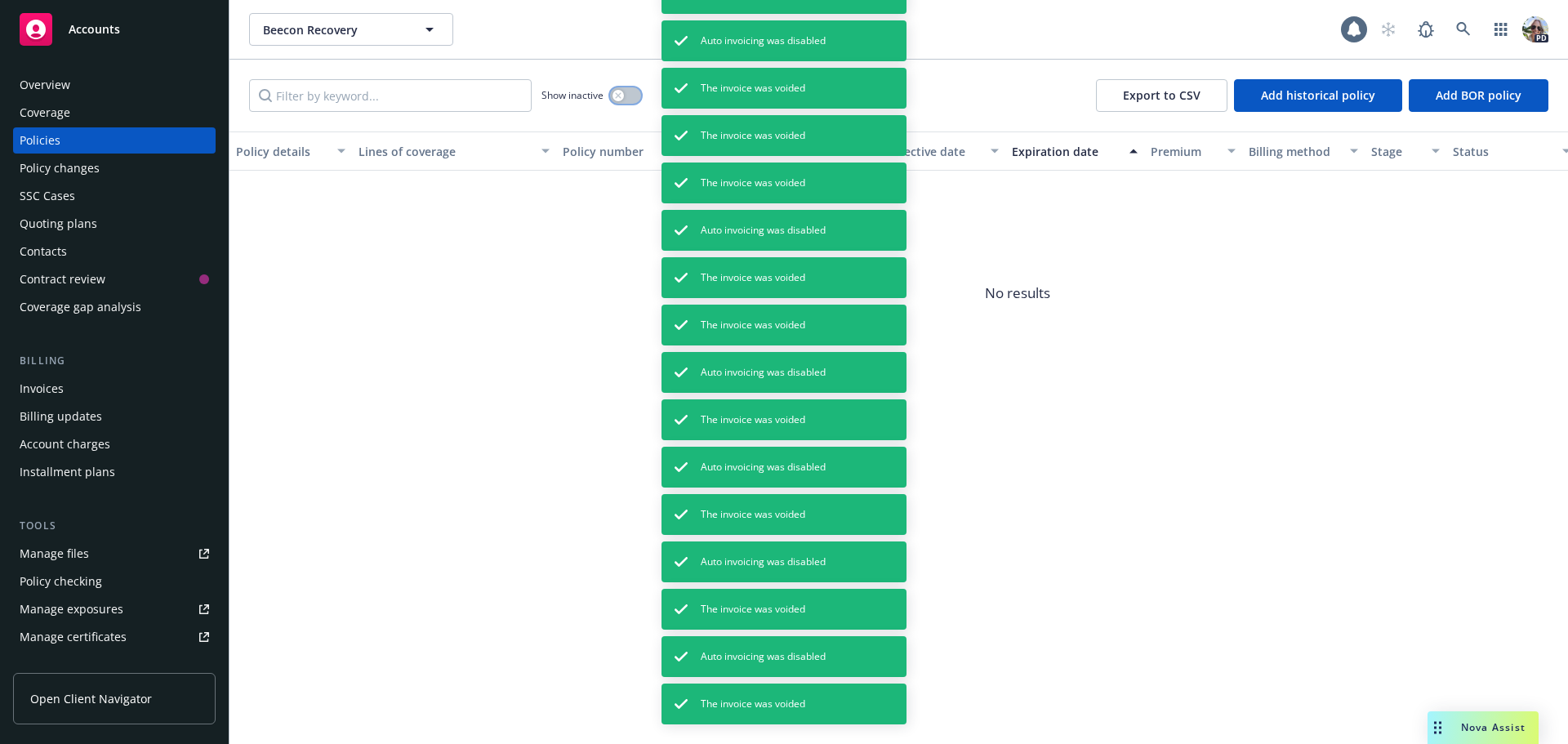
click at [615, 95] on icon "button" at bounding box center [618, 95] width 6 height 6
